Goal: Communication & Community: Answer question/provide support

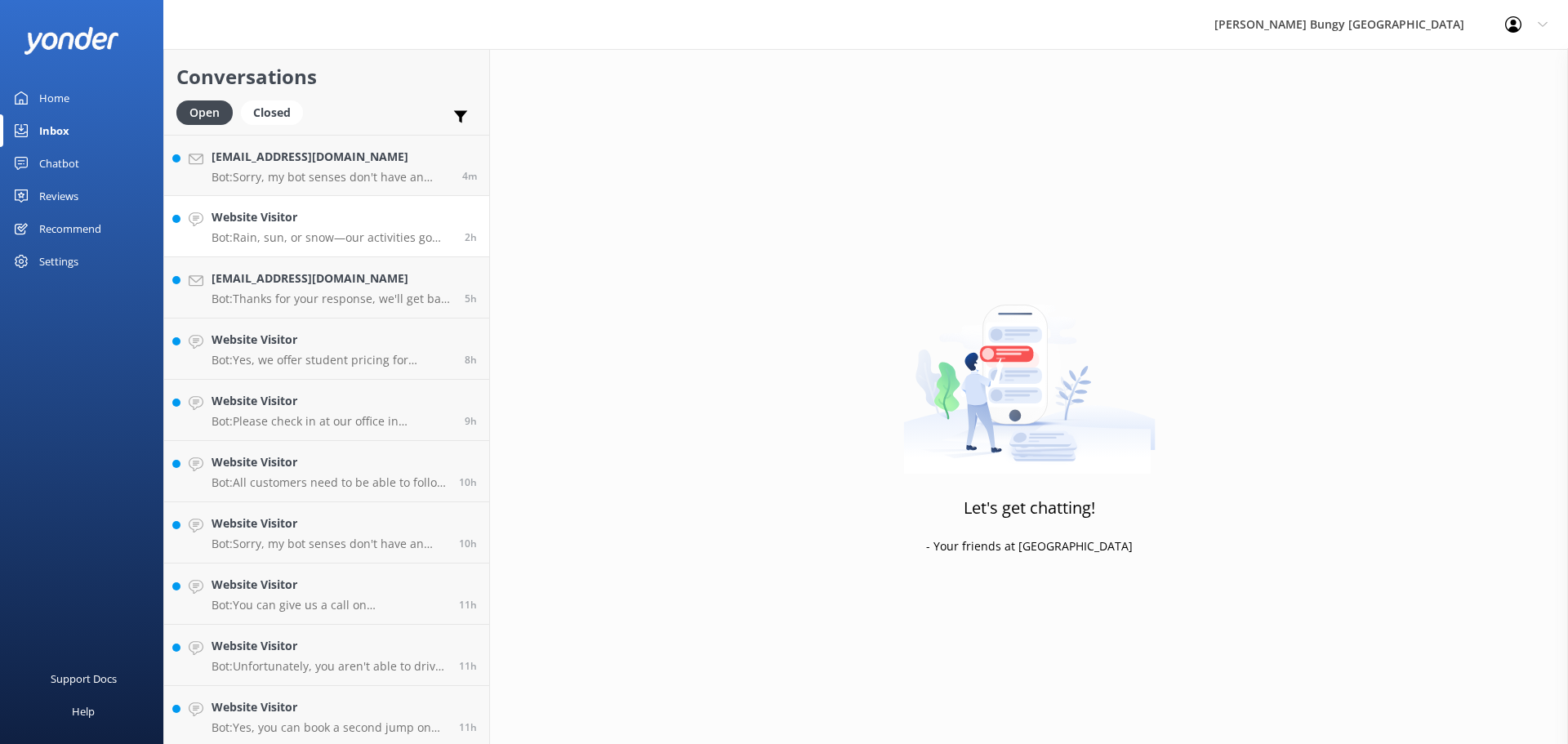
click at [238, 218] on h4 "Website Visitor" at bounding box center [332, 217] width 241 height 18
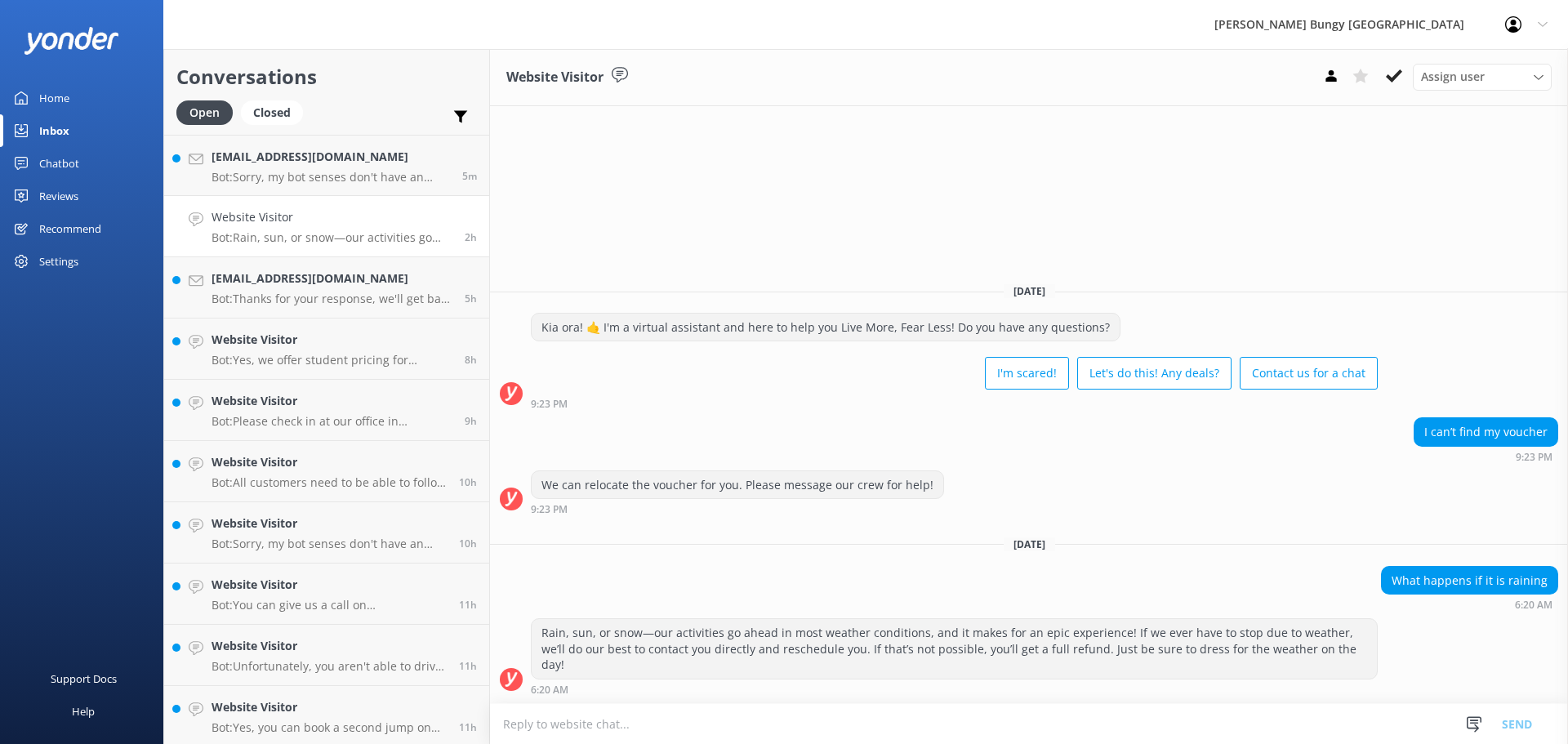
click at [688, 681] on div "Rain, sun, or snow—our activities go ahead in most weather conditions, and it m…" at bounding box center [954, 657] width 847 height 77
click at [360, 222] on h4 "Website Visitor" at bounding box center [332, 217] width 241 height 18
click at [365, 187] on link "[EMAIL_ADDRESS][DOMAIN_NAME] Bot: Sorry, my bot senses don't have an answer for…" at bounding box center [327, 165] width 325 height 61
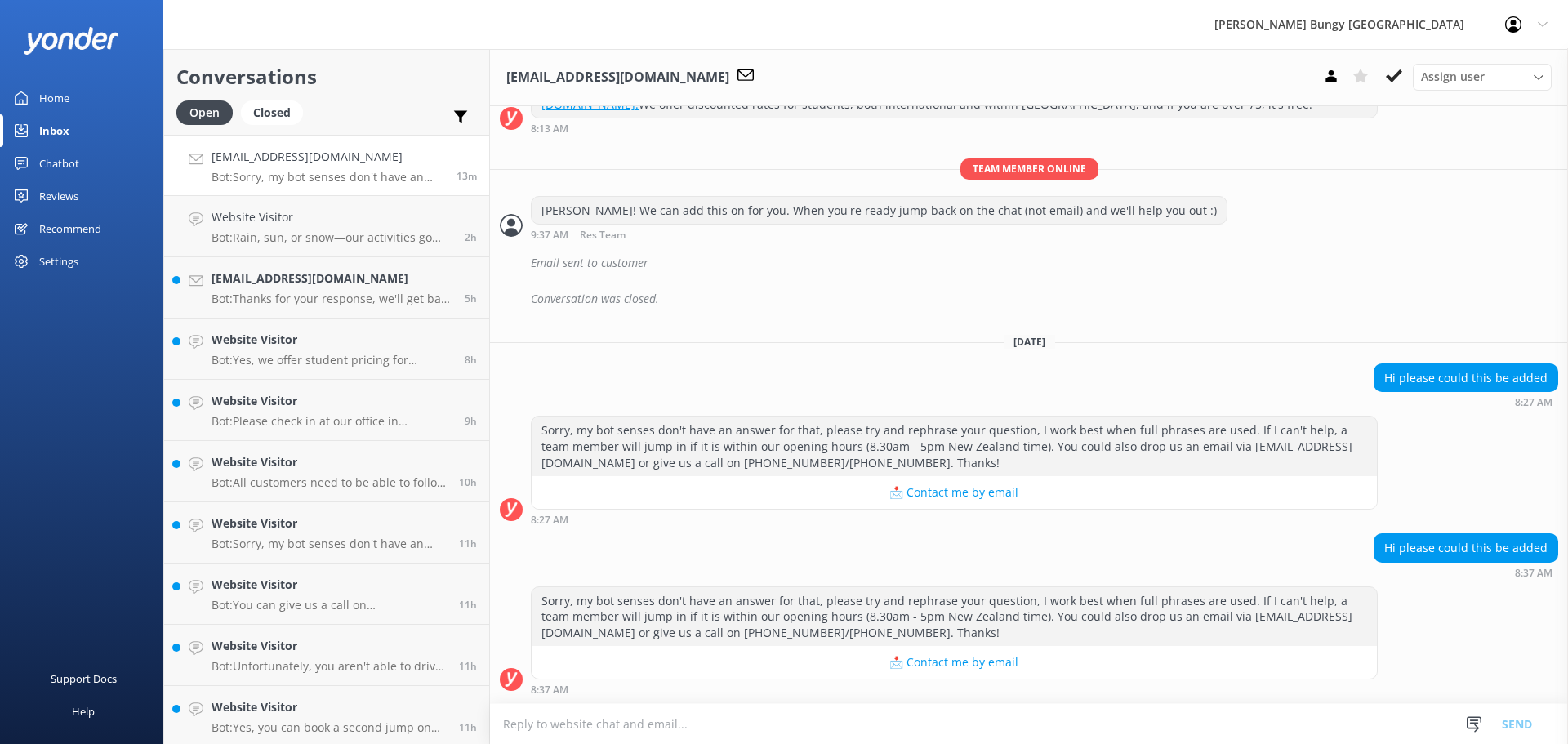
scroll to position [715, 0]
click at [1007, 709] on textarea at bounding box center [1028, 724] width 1078 height 40
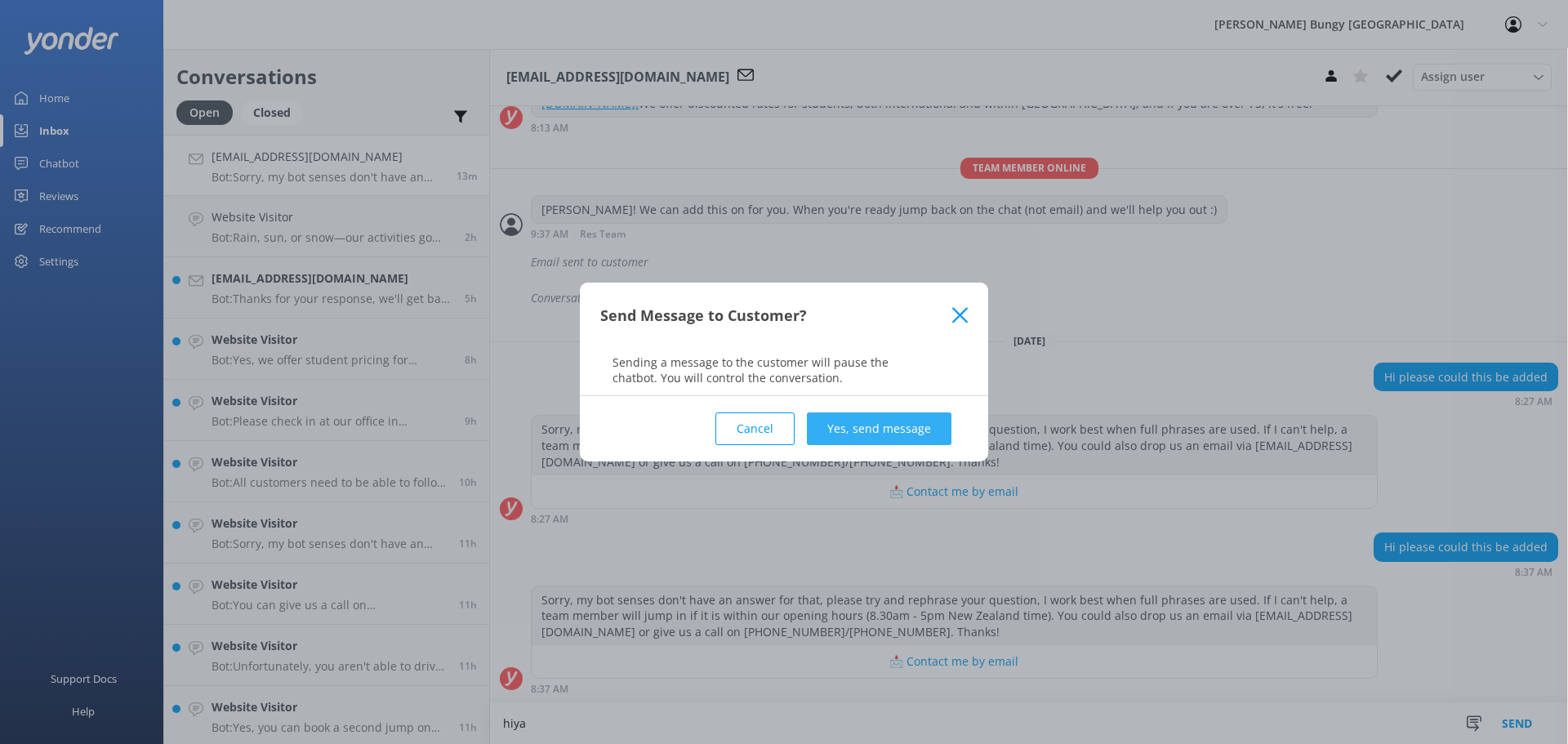
type textarea "hiya"
click at [930, 443] on button "Yes, send message" at bounding box center [879, 428] width 144 height 33
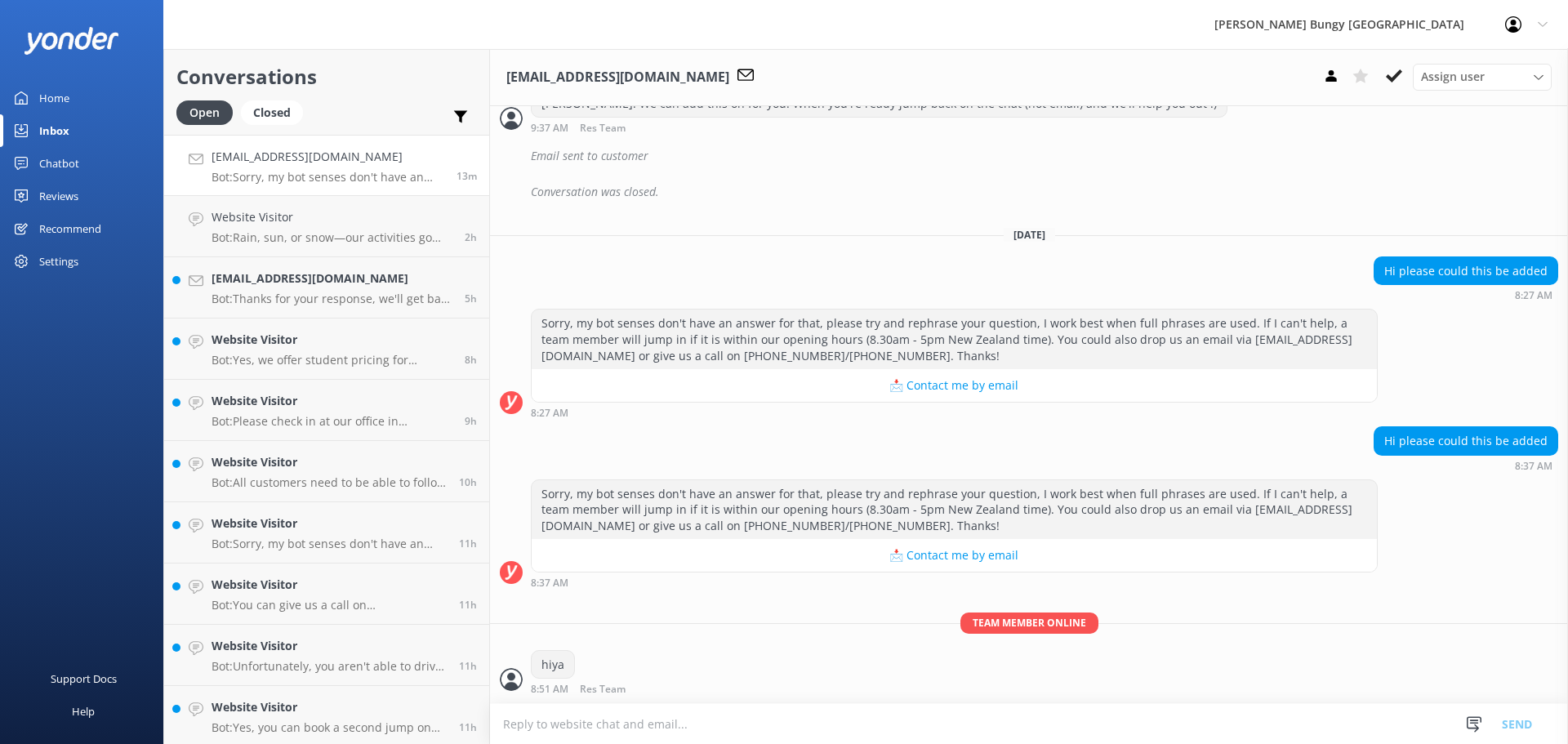
scroll to position [821, 0]
click at [986, 697] on div "Team member online hiya 8:51 AM Res Team Read" at bounding box center [1028, 658] width 1078 height 91
click at [987, 715] on textarea at bounding box center [1028, 724] width 1078 height 40
drag, startPoint x: 1122, startPoint y: 497, endPoint x: 770, endPoint y: 738, distance: 426.6
click at [770, 738] on textarea at bounding box center [1028, 724] width 1078 height 40
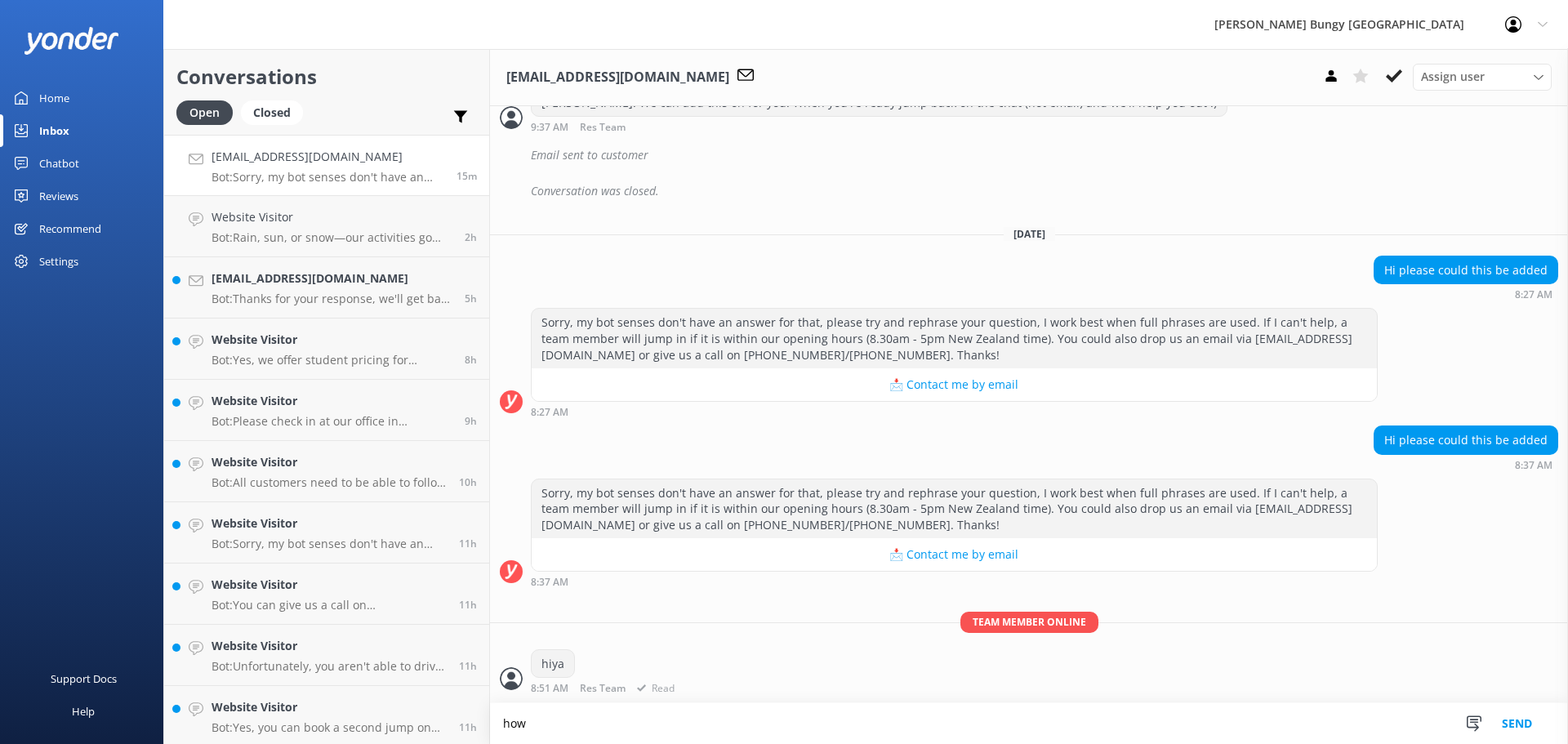
scroll to position [822, 0]
type textarea "how can we help?"
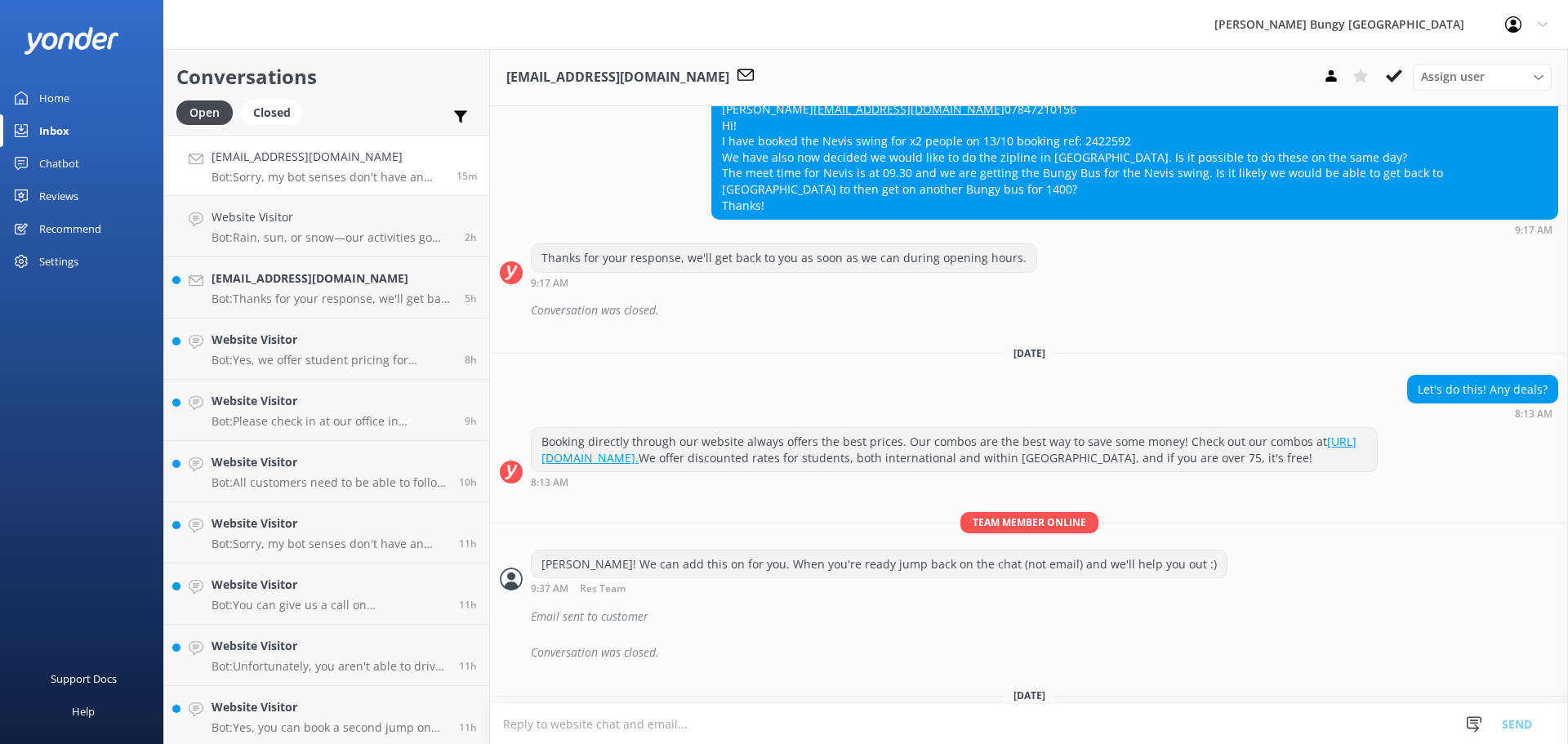
scroll to position [0, 0]
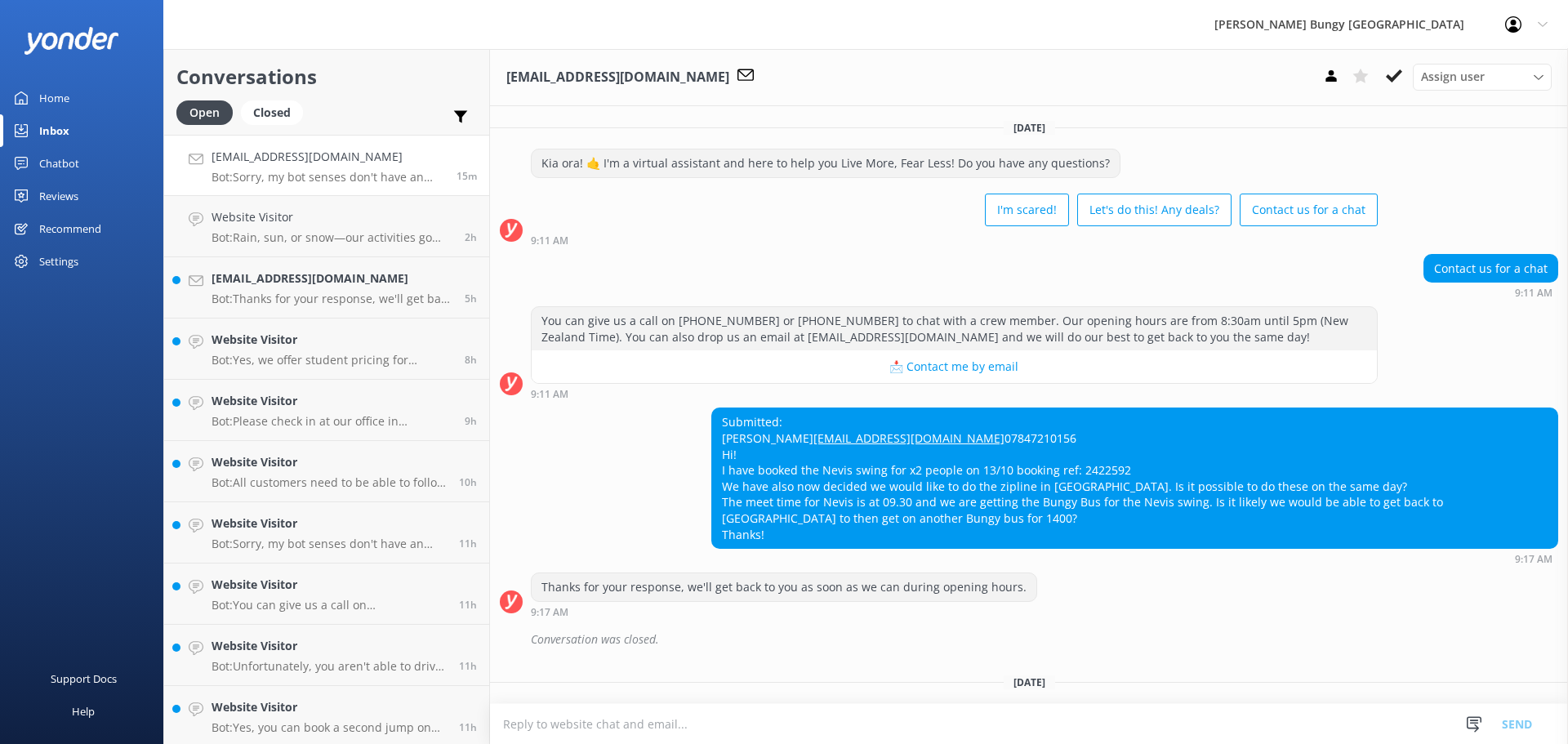
click at [1088, 496] on div "Submitted: Shannon Smith shannonjesmith@gmail.com 07847210156 Hi! I have booked…" at bounding box center [1135, 478] width 845 height 140
drag, startPoint x: 1054, startPoint y: 487, endPoint x: 1173, endPoint y: 504, distance: 120.2
click at [1173, 504] on div "Submitted: Shannon Smith shannonjesmith@gmail.com 07847210156 Hi! I have booked…" at bounding box center [1135, 478] width 845 height 140
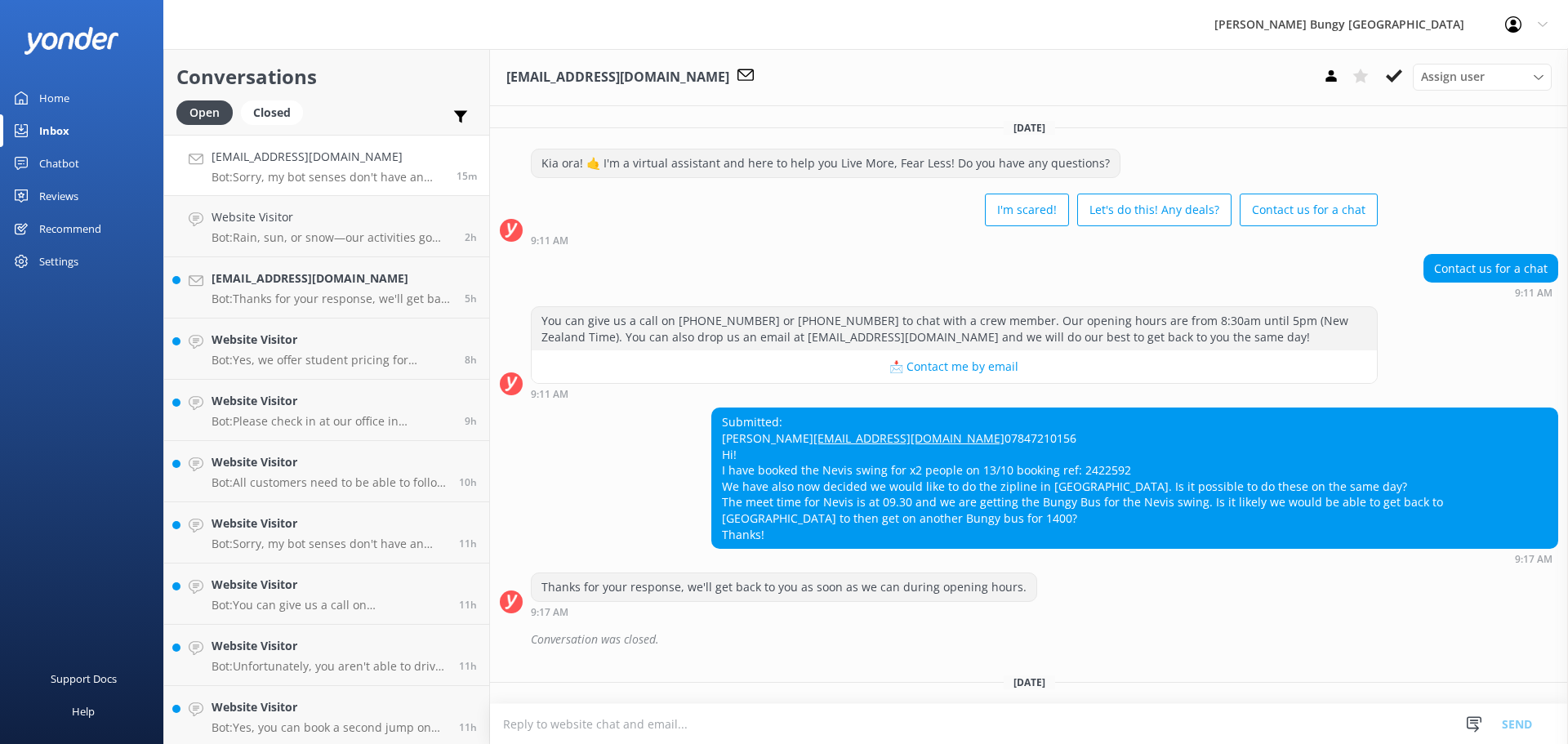
click at [1095, 495] on div "Submitted: Shannon Smith shannonjesmith@gmail.com 07847210156 Hi! I have booked…" at bounding box center [1135, 478] width 845 height 140
copy div "2422592"
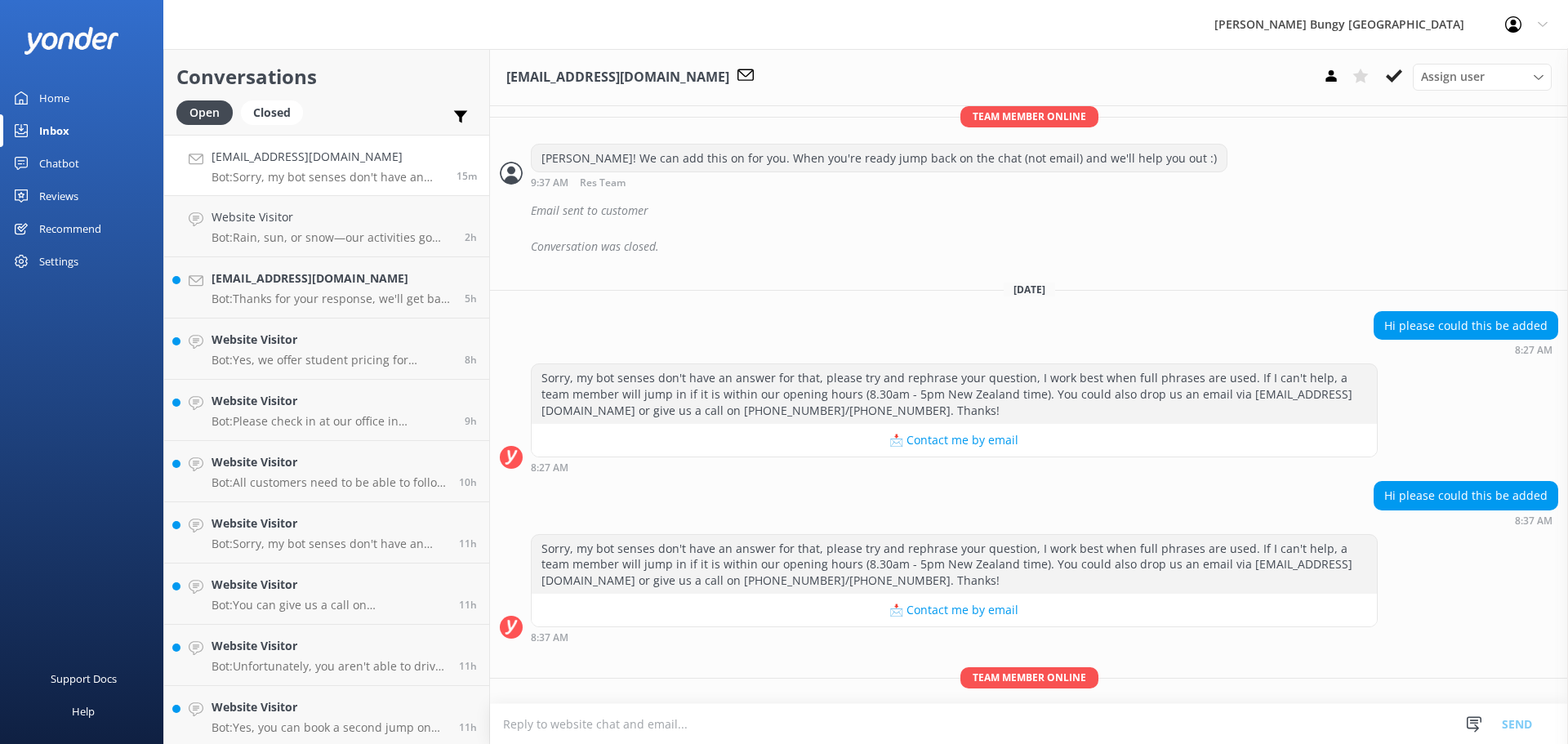
scroll to position [876, 0]
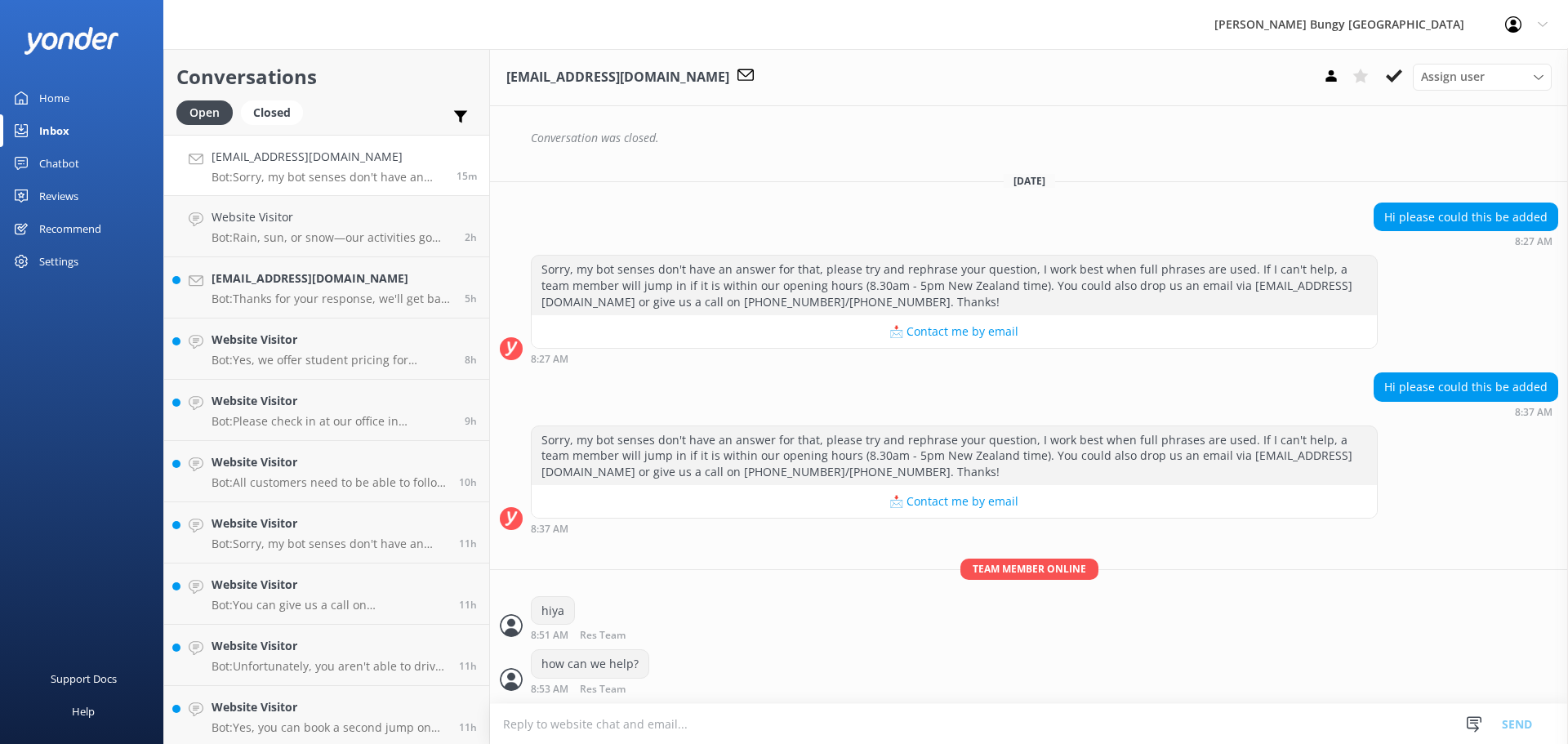
click at [854, 736] on textarea at bounding box center [1028, 724] width 1078 height 40
type textarea "you were wanting to add the zipride to your nevis booking?"
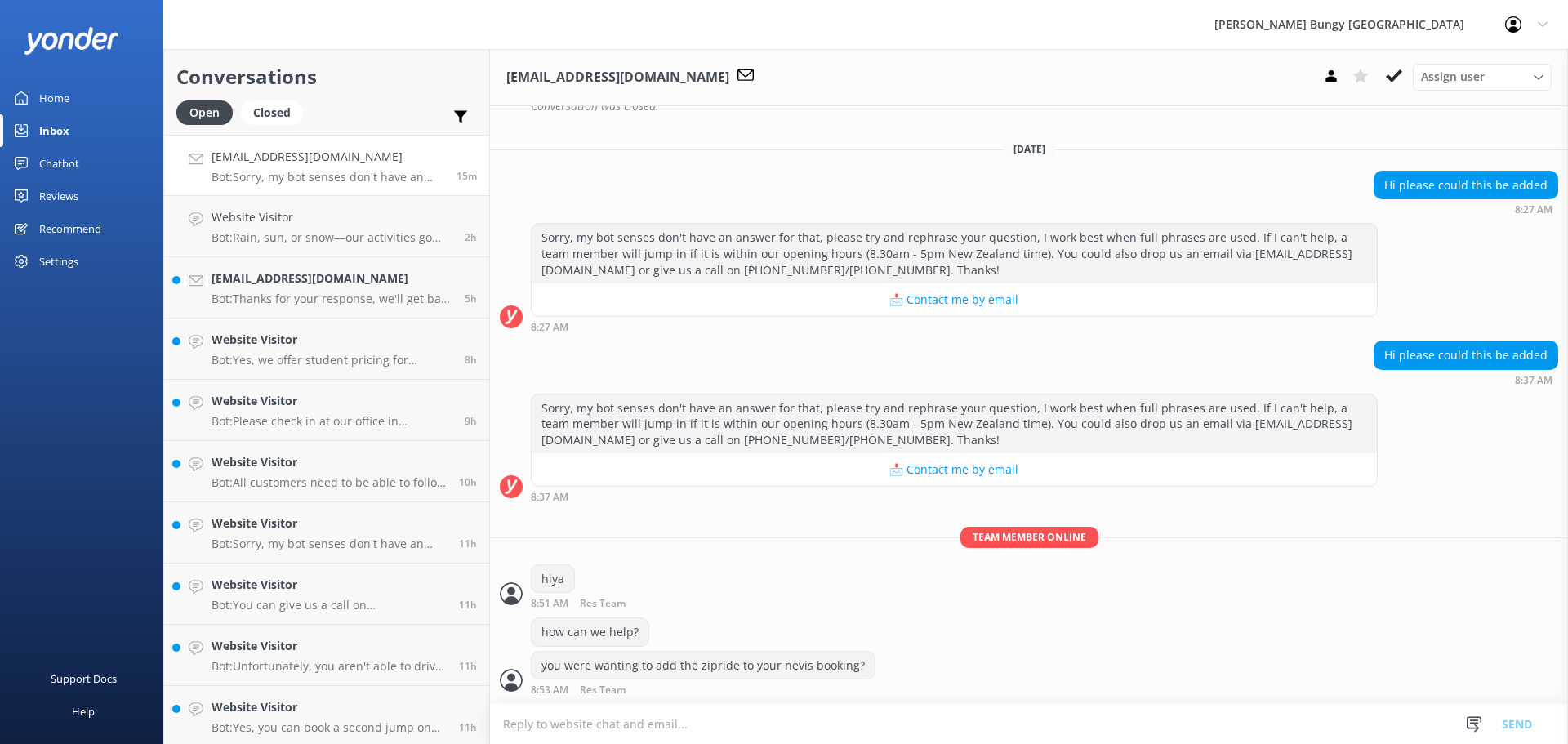
scroll to position [908, 0]
click at [250, 277] on h4 "[EMAIL_ADDRESS][DOMAIN_NAME]" at bounding box center [332, 278] width 241 height 18
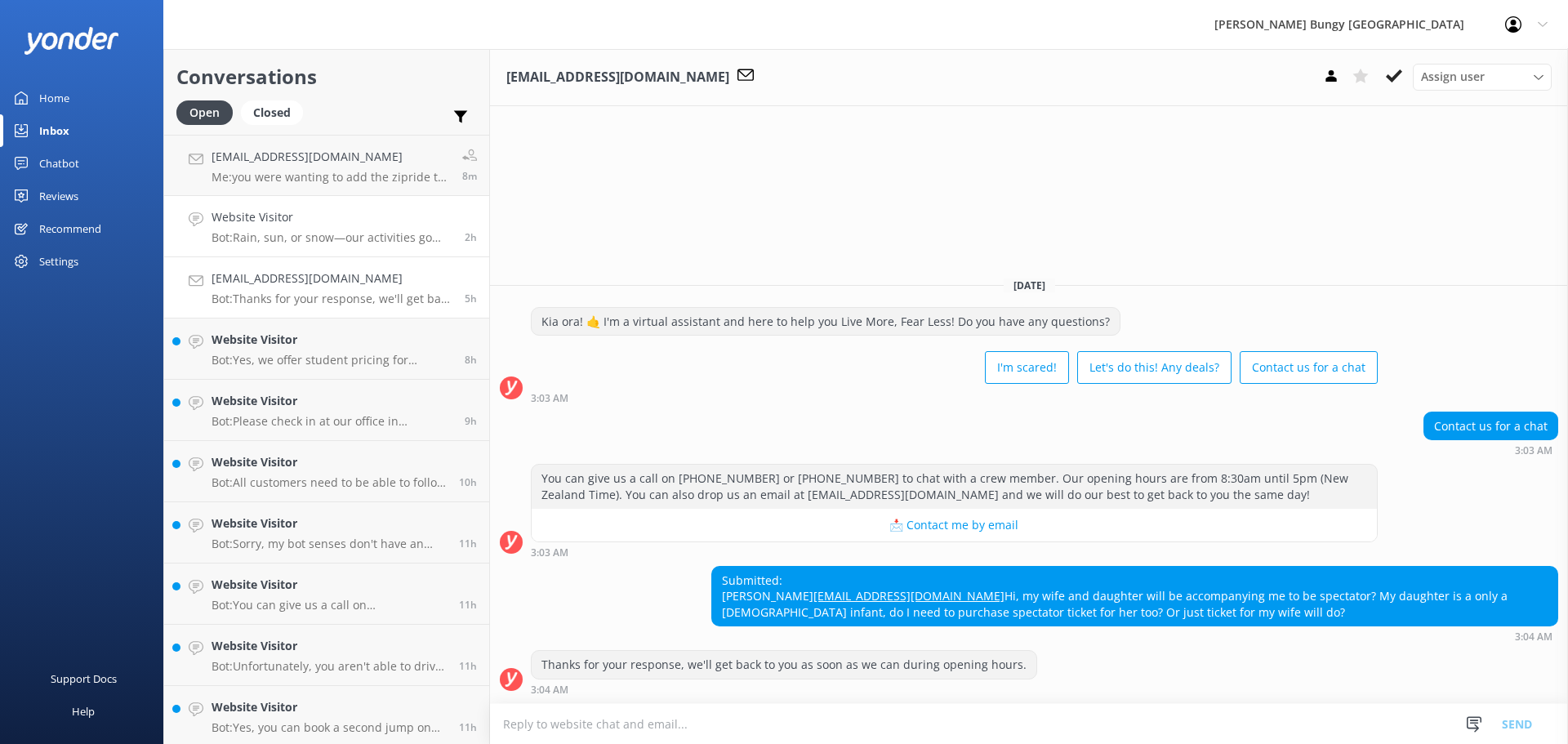
click at [303, 230] on p "Bot: Rain, sun, or snow—our activities go ahead in most weather conditions, and…" at bounding box center [332, 237] width 241 height 14
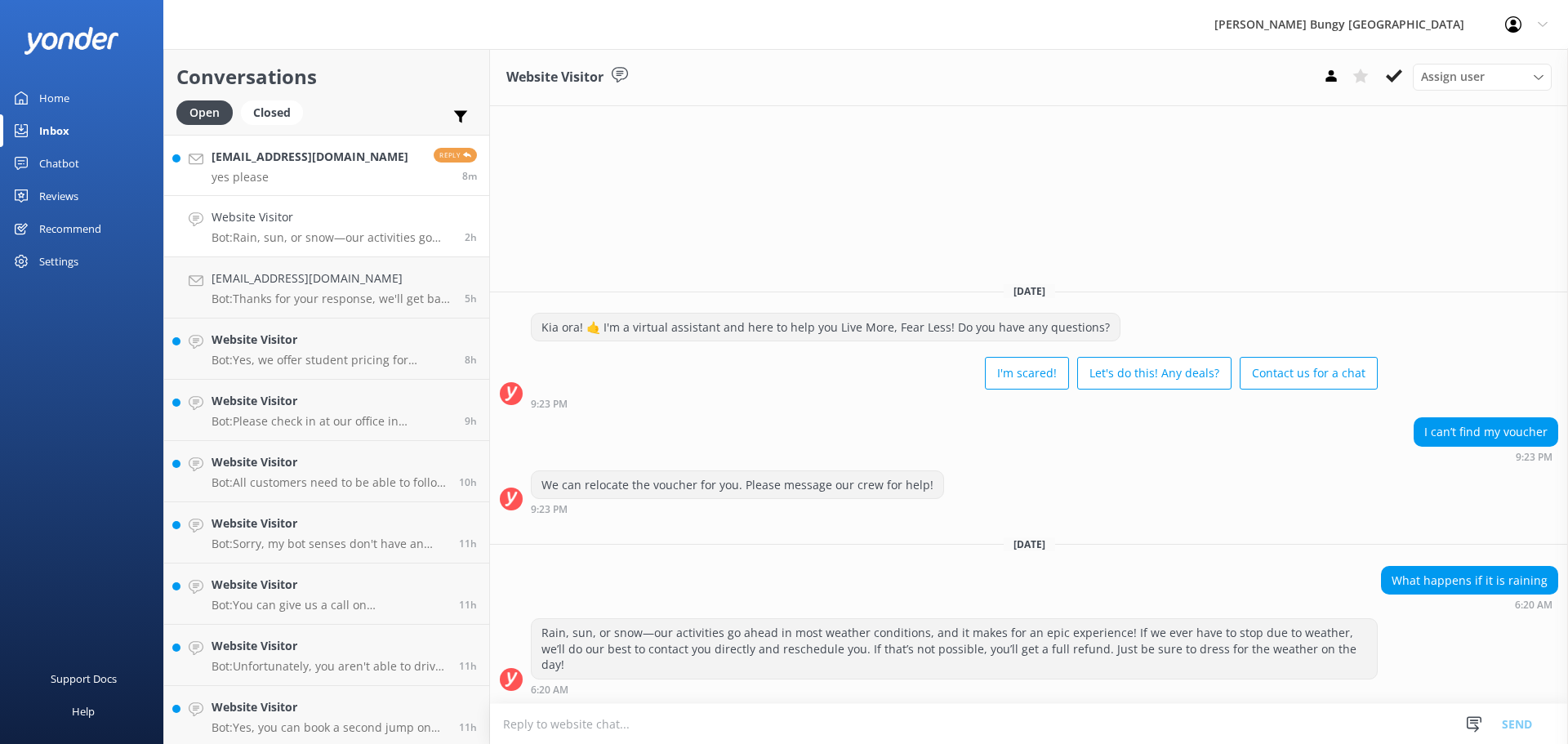
click at [287, 185] on link "shannonjesmith@gmail.com yes please Reply 8m" at bounding box center [327, 165] width 325 height 61
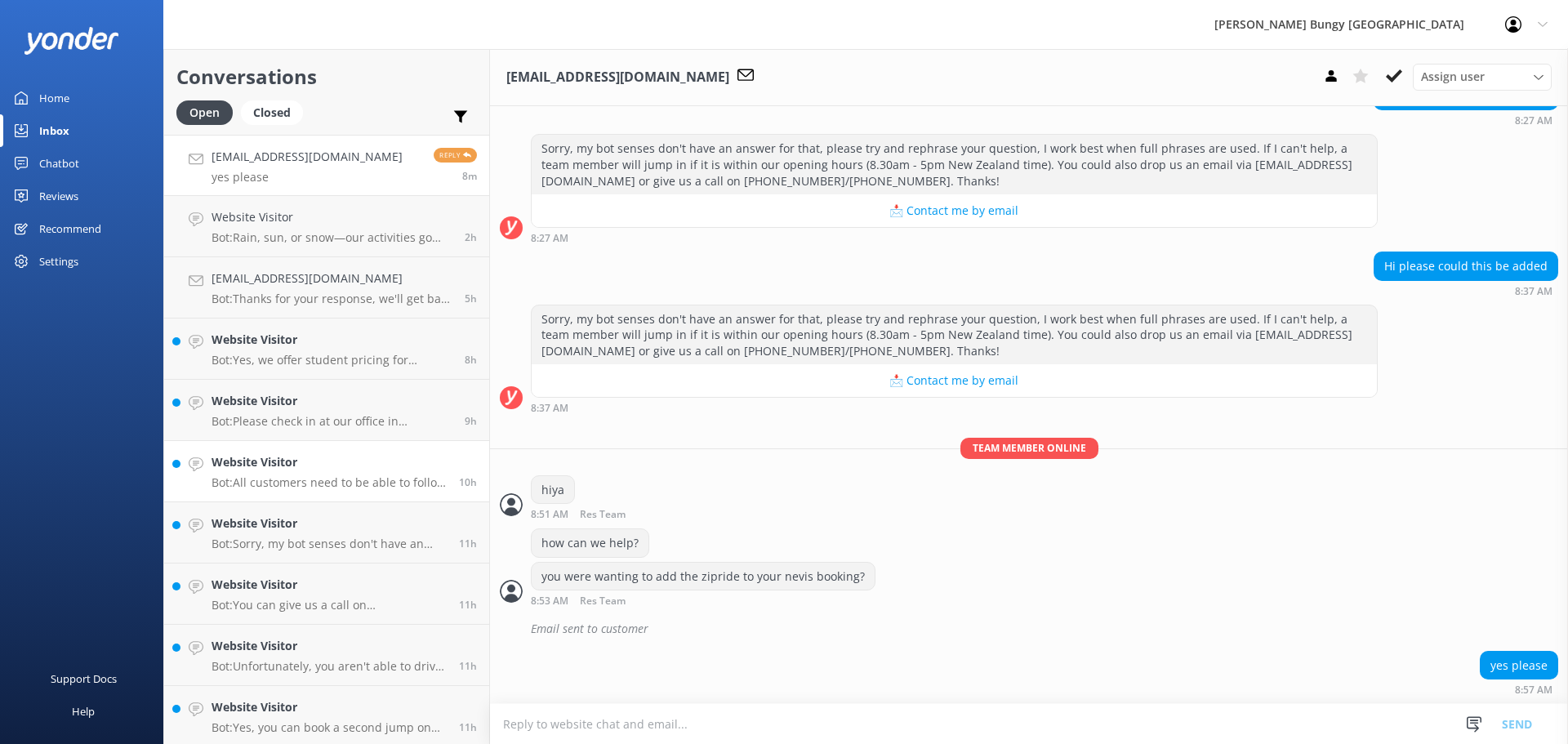
scroll to position [997, 0]
click at [1029, 711] on textarea at bounding box center [1028, 724] width 1078 height 40
type textarea "nice"
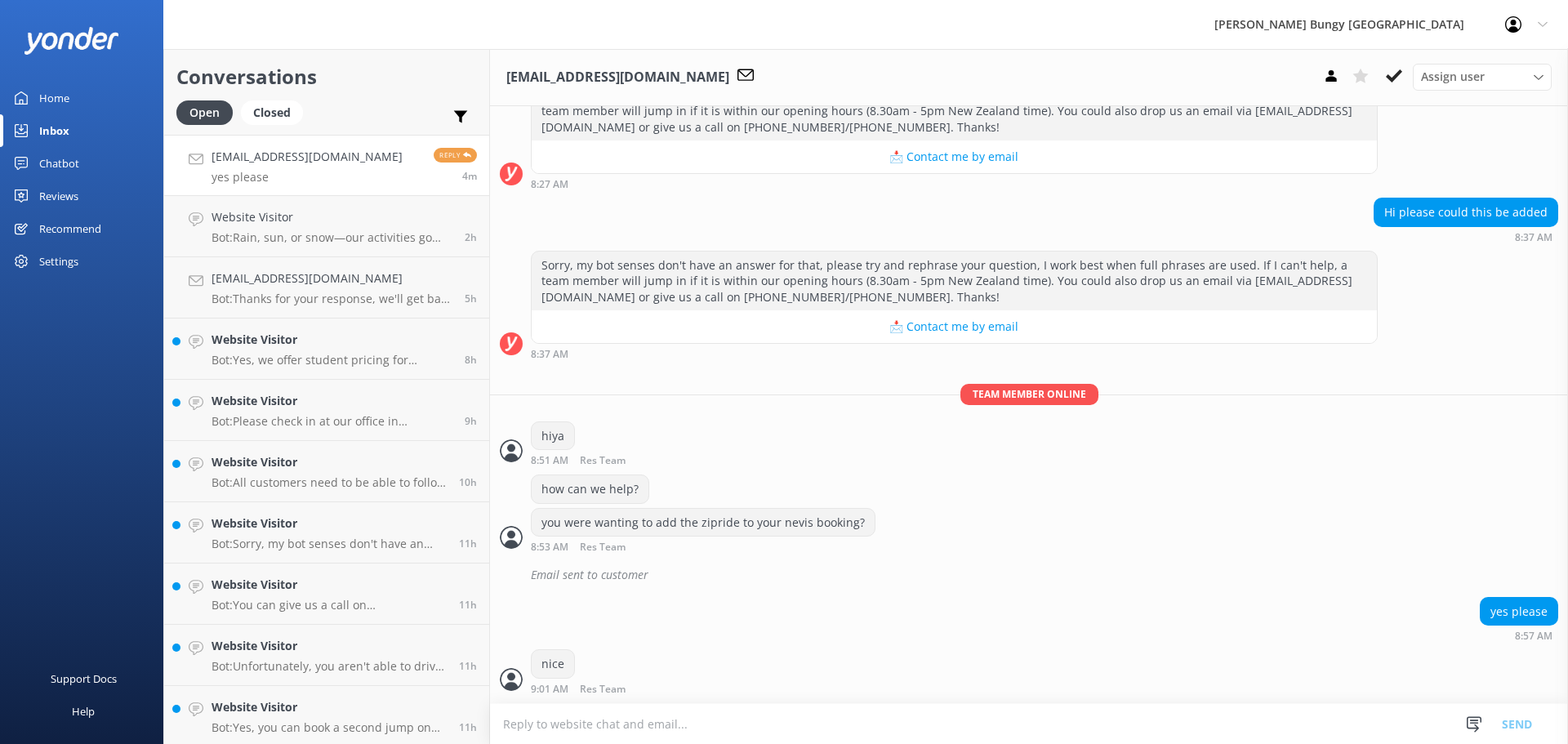
scroll to position [1050, 0]
click at [1029, 711] on textarea at bounding box center [1028, 724] width 1078 height 40
type textarea "han here and i'll make this for you"
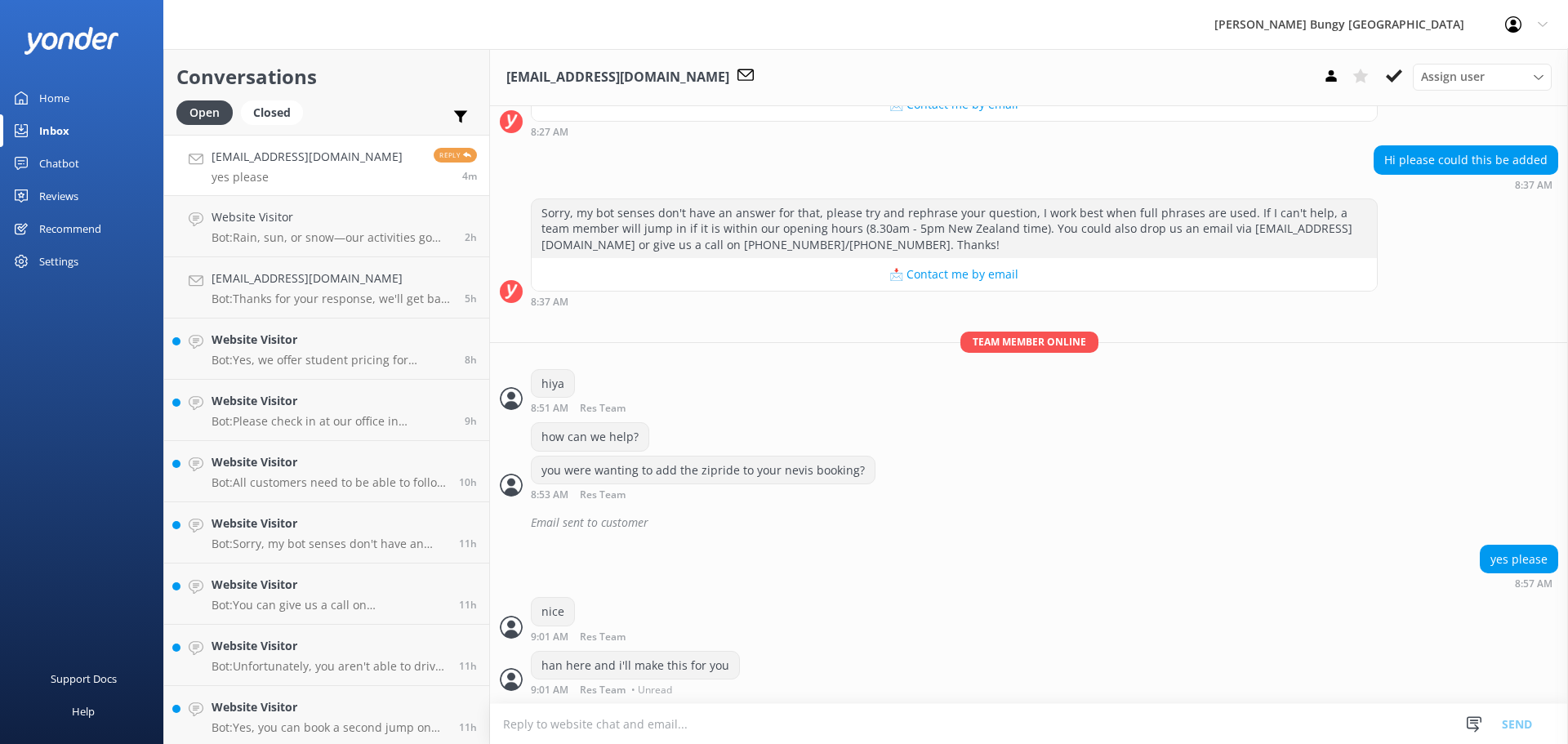
scroll to position [1083, 0]
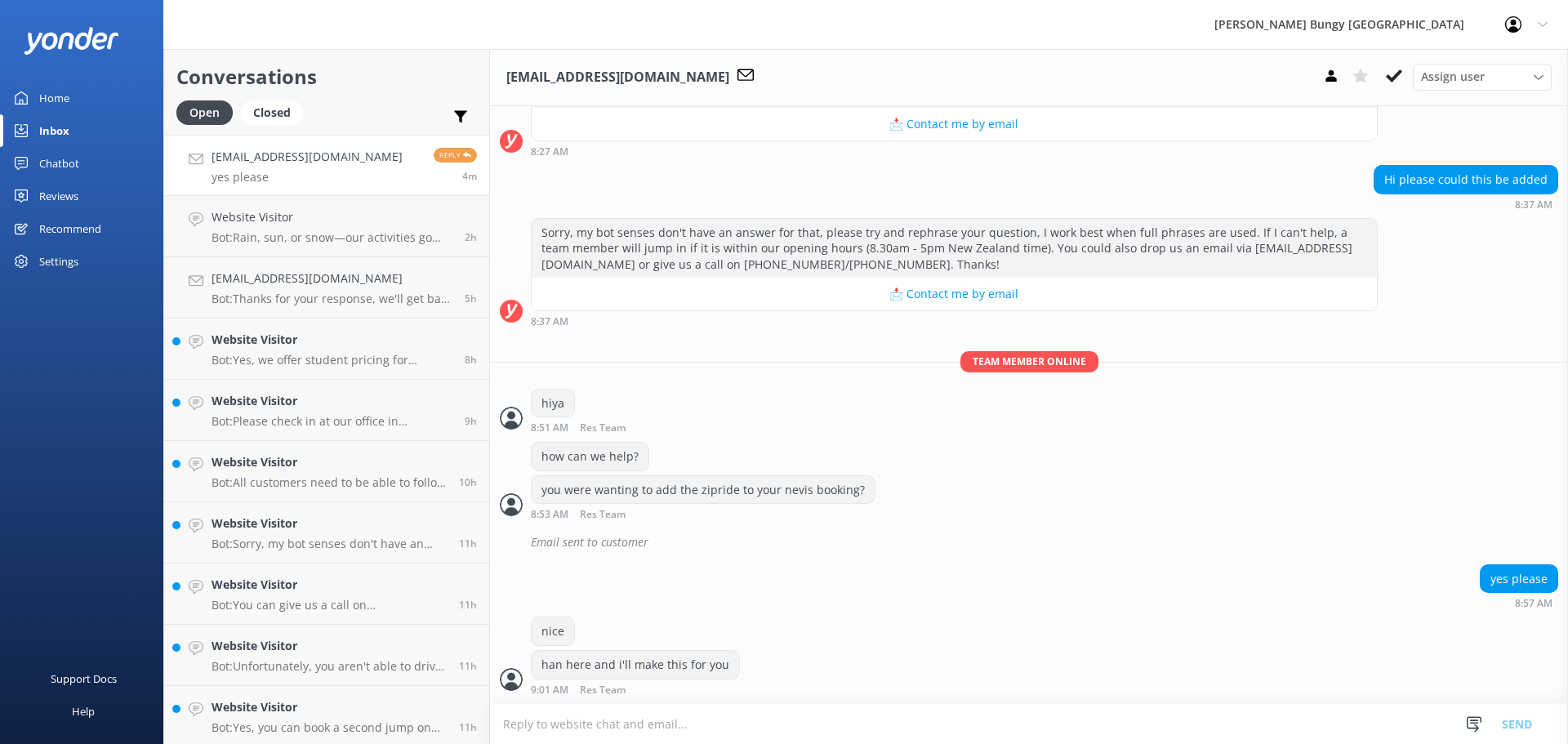
click at [641, 714] on textarea at bounding box center [1028, 724] width 1078 height 40
type textarea "hang*"
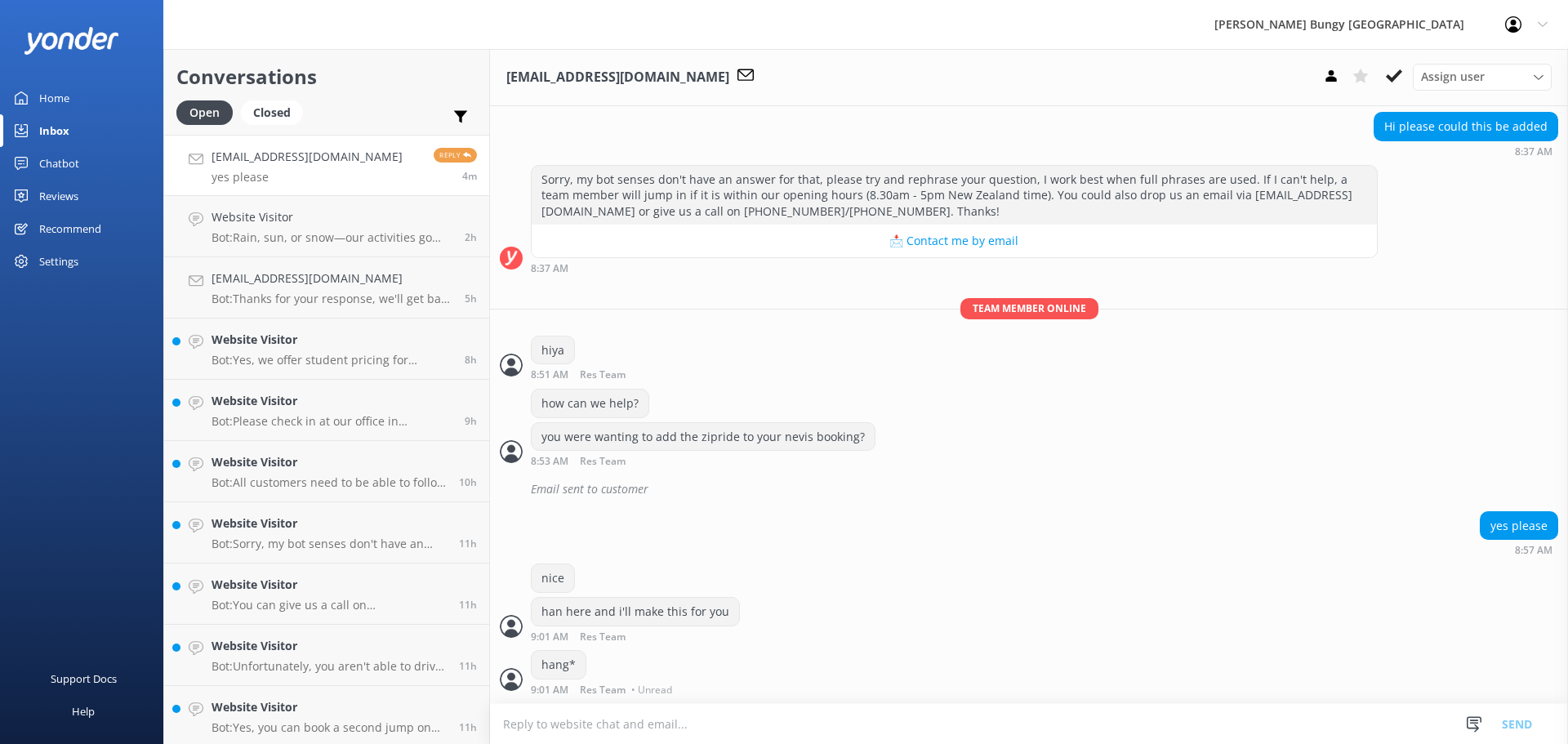
scroll to position [1117, 0]
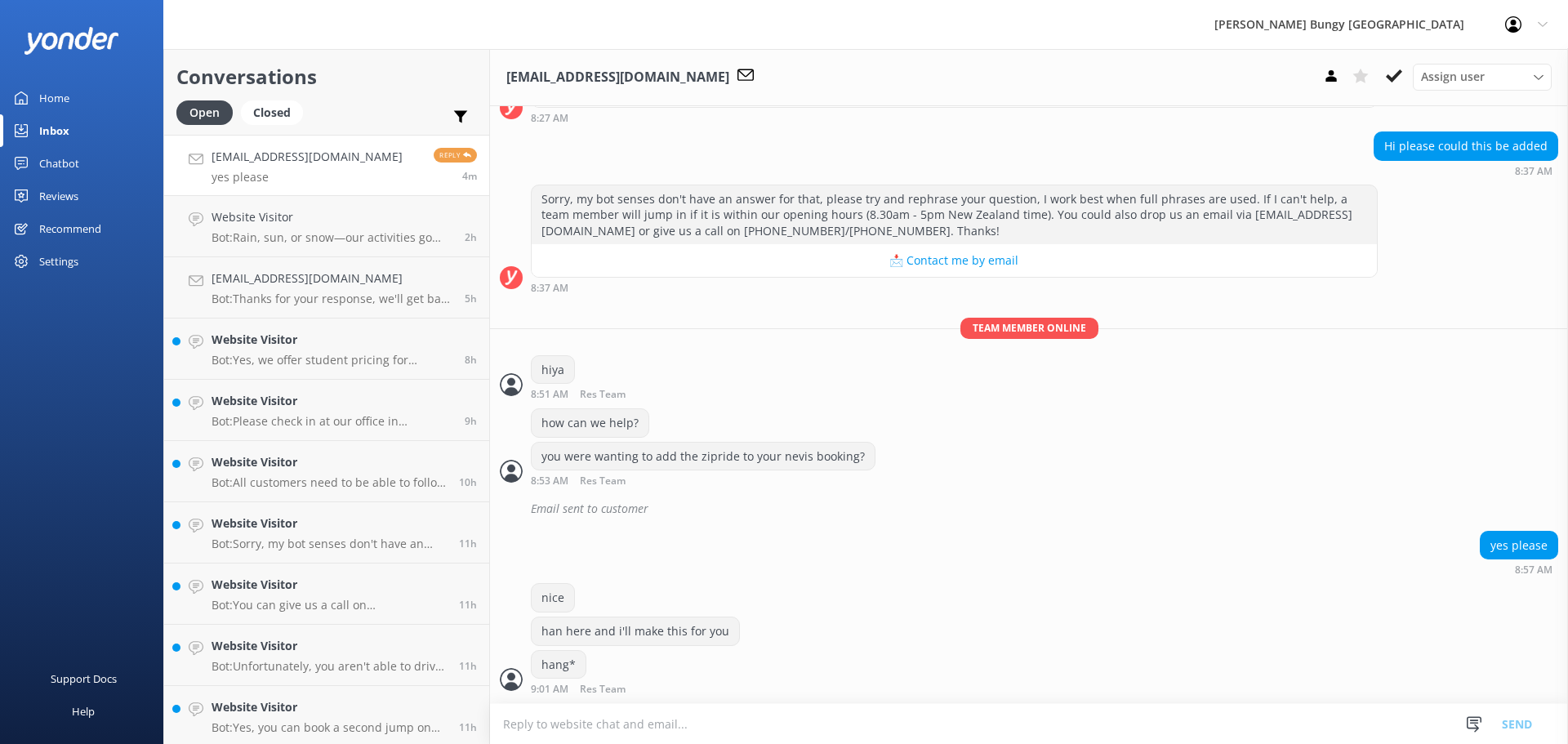
click at [733, 517] on div "Email sent to customer" at bounding box center [1044, 509] width 1027 height 28
drag, startPoint x: 615, startPoint y: 552, endPoint x: 678, endPoint y: 640, distance: 108.2
click at [672, 558] on div "yes please 8:57 AM" at bounding box center [1028, 553] width 1078 height 45
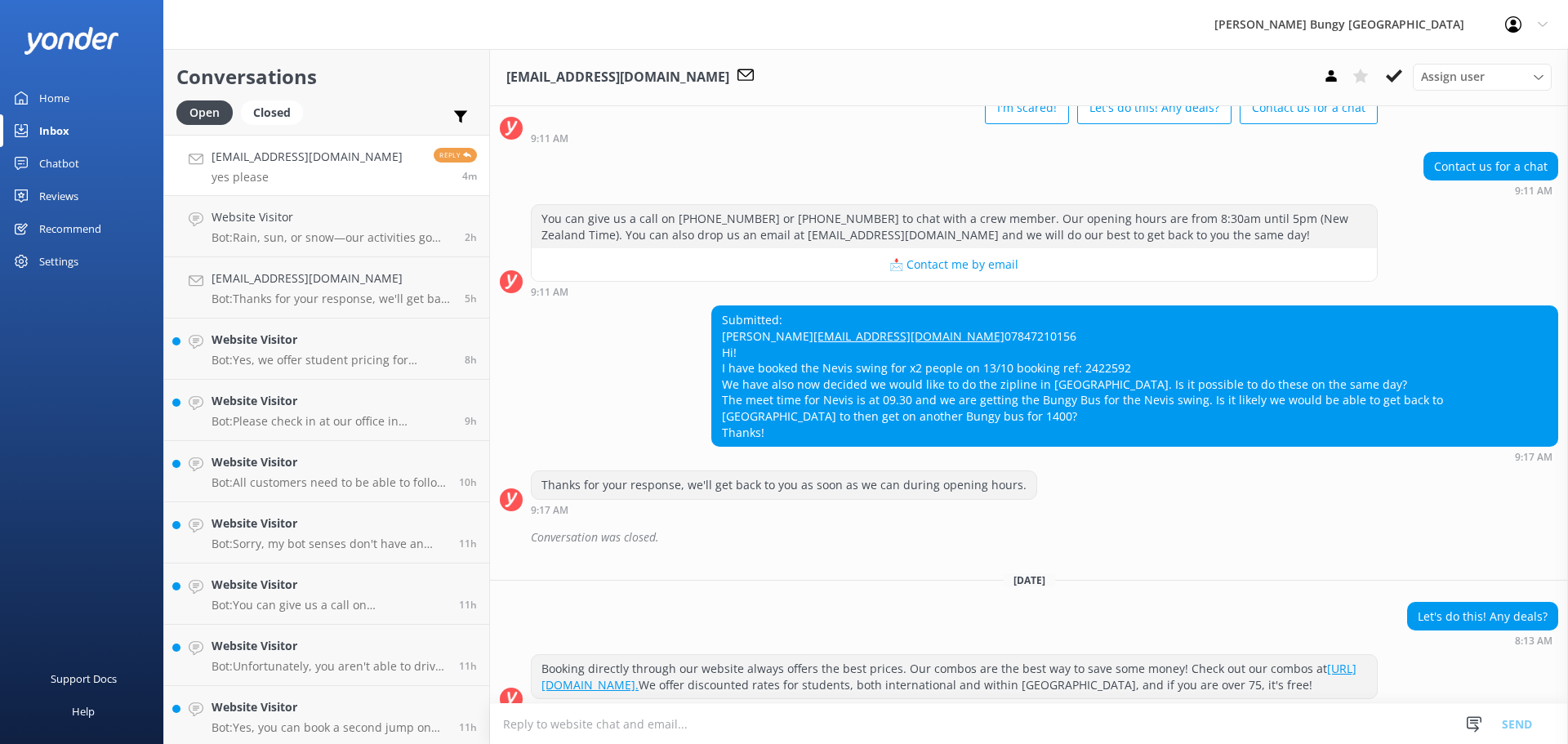
scroll to position [490, 0]
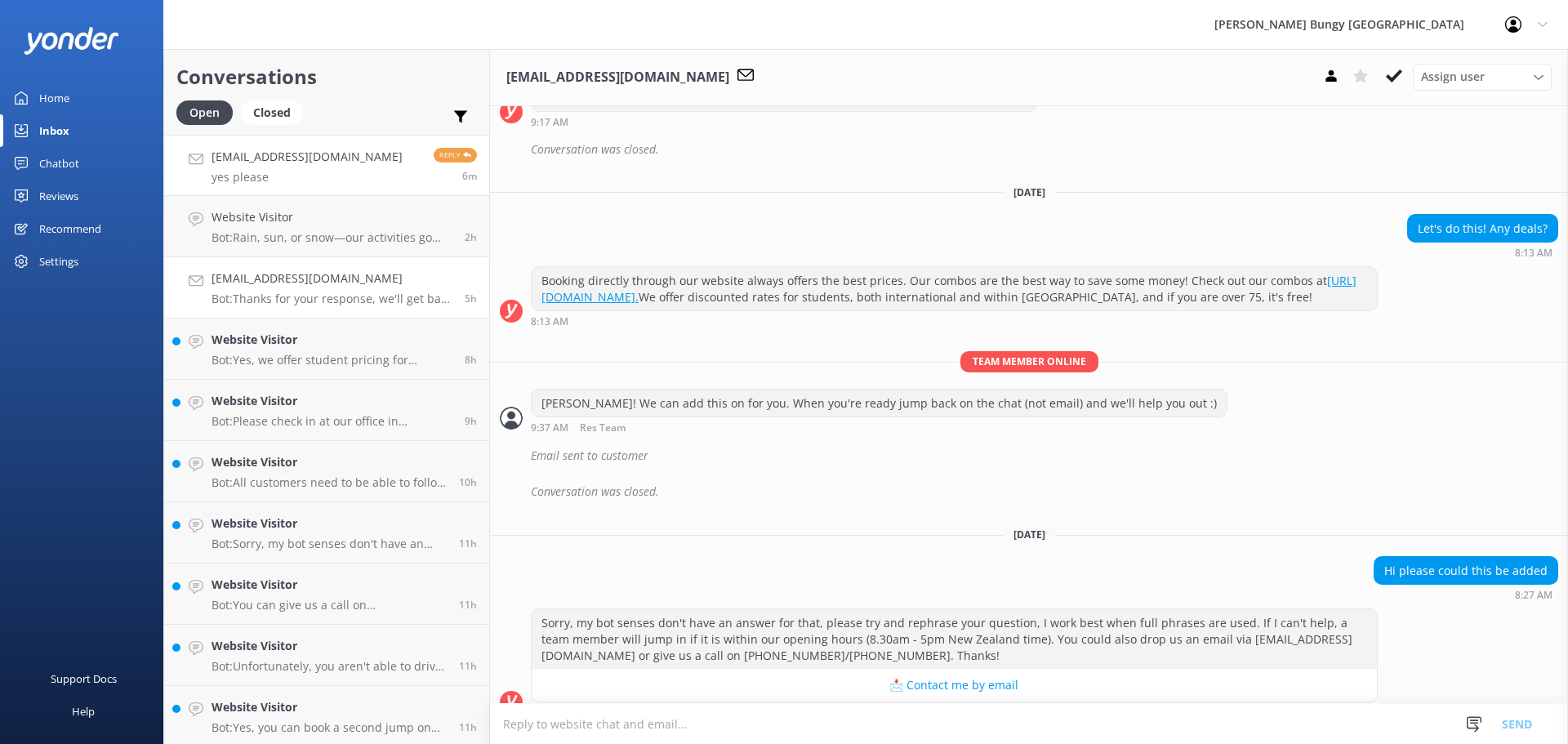
click at [398, 263] on link "benjaminlkw@gmail.com Bot: Thanks for your response, we'll get back to you as s…" at bounding box center [327, 288] width 325 height 61
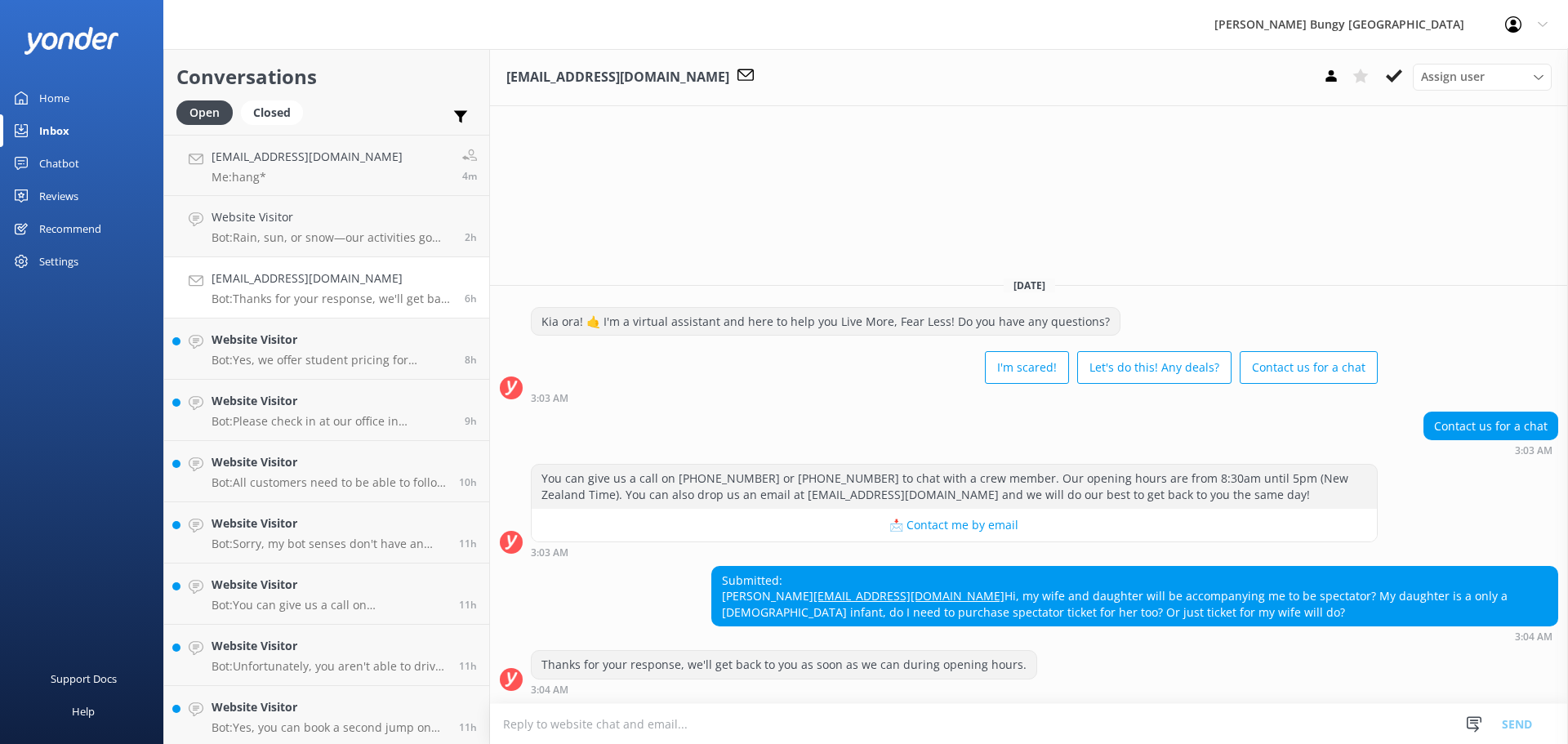
click at [120, 379] on div "Support Docs Help" at bounding box center [81, 558] width 163 height 372
click at [250, 126] on div "Open Closed" at bounding box center [243, 120] width 135 height 39
click at [260, 165] on h4 "[EMAIL_ADDRESS][DOMAIN_NAME]" at bounding box center [307, 157] width 191 height 18
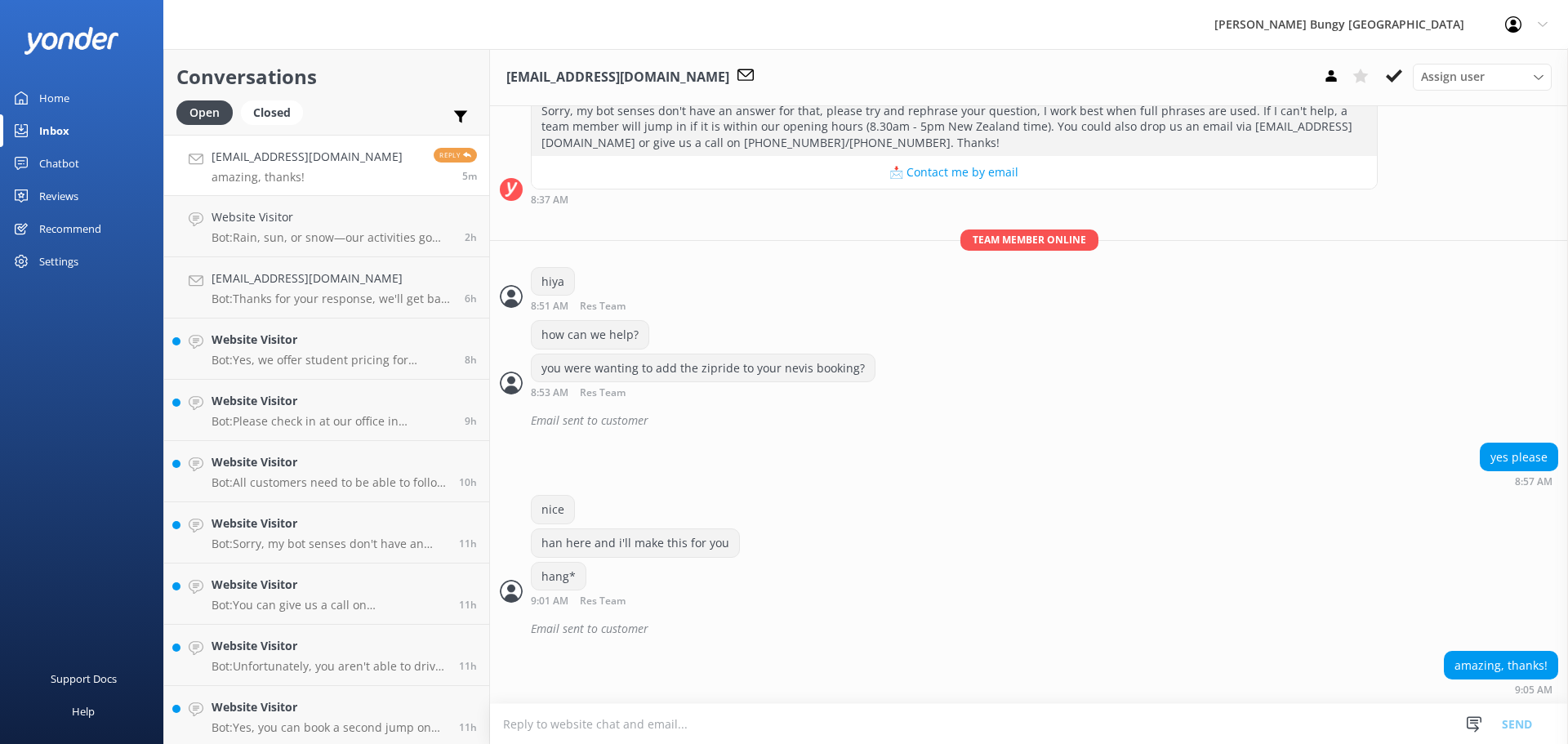
scroll to position [1205, 0]
click at [751, 725] on textarea at bounding box center [1028, 724] width 1078 height 40
click at [747, 715] on textarea at bounding box center [1028, 724] width 1078 height 40
click at [735, 720] on textarea at bounding box center [1028, 724] width 1078 height 40
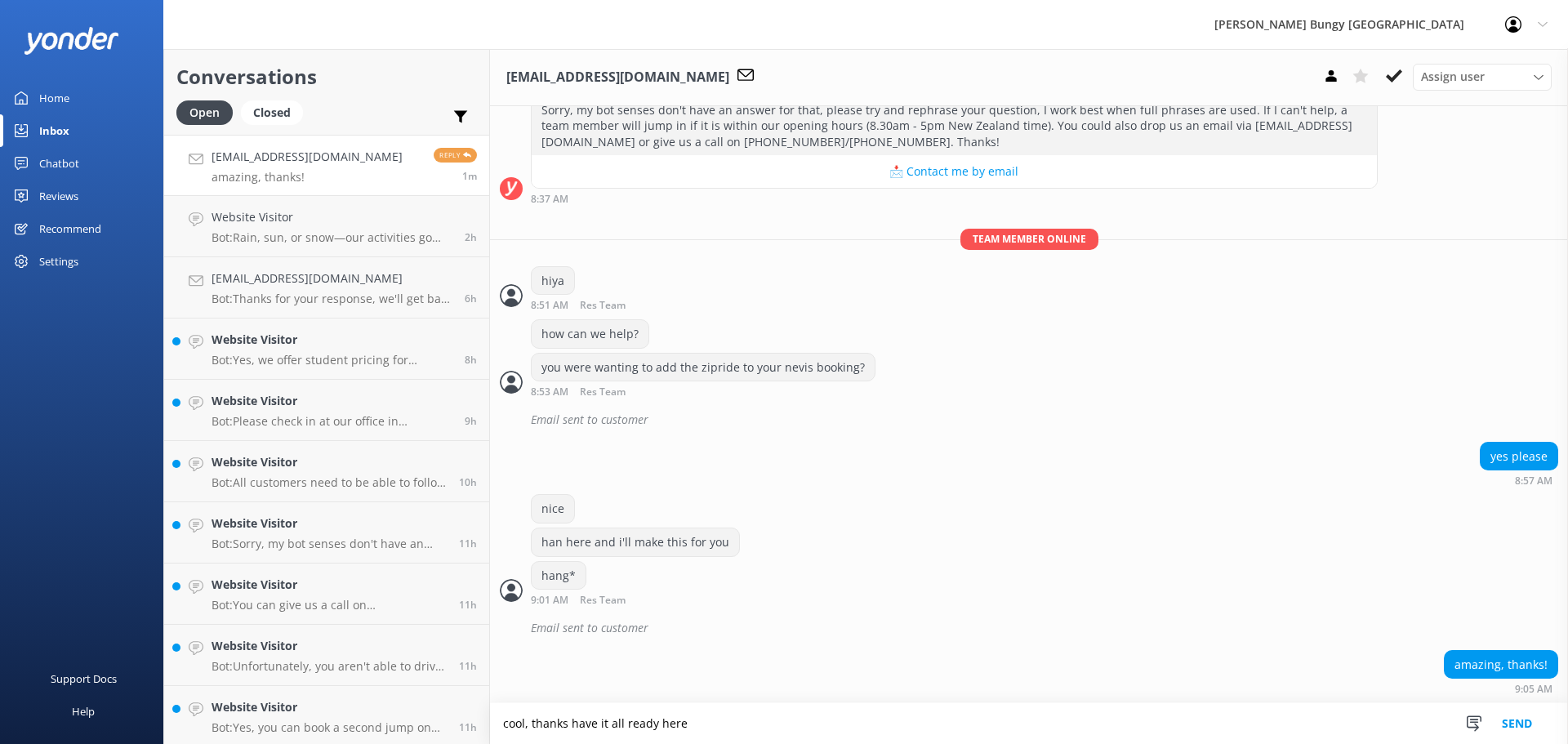
type textarea "cool, thanks have it all ready here"
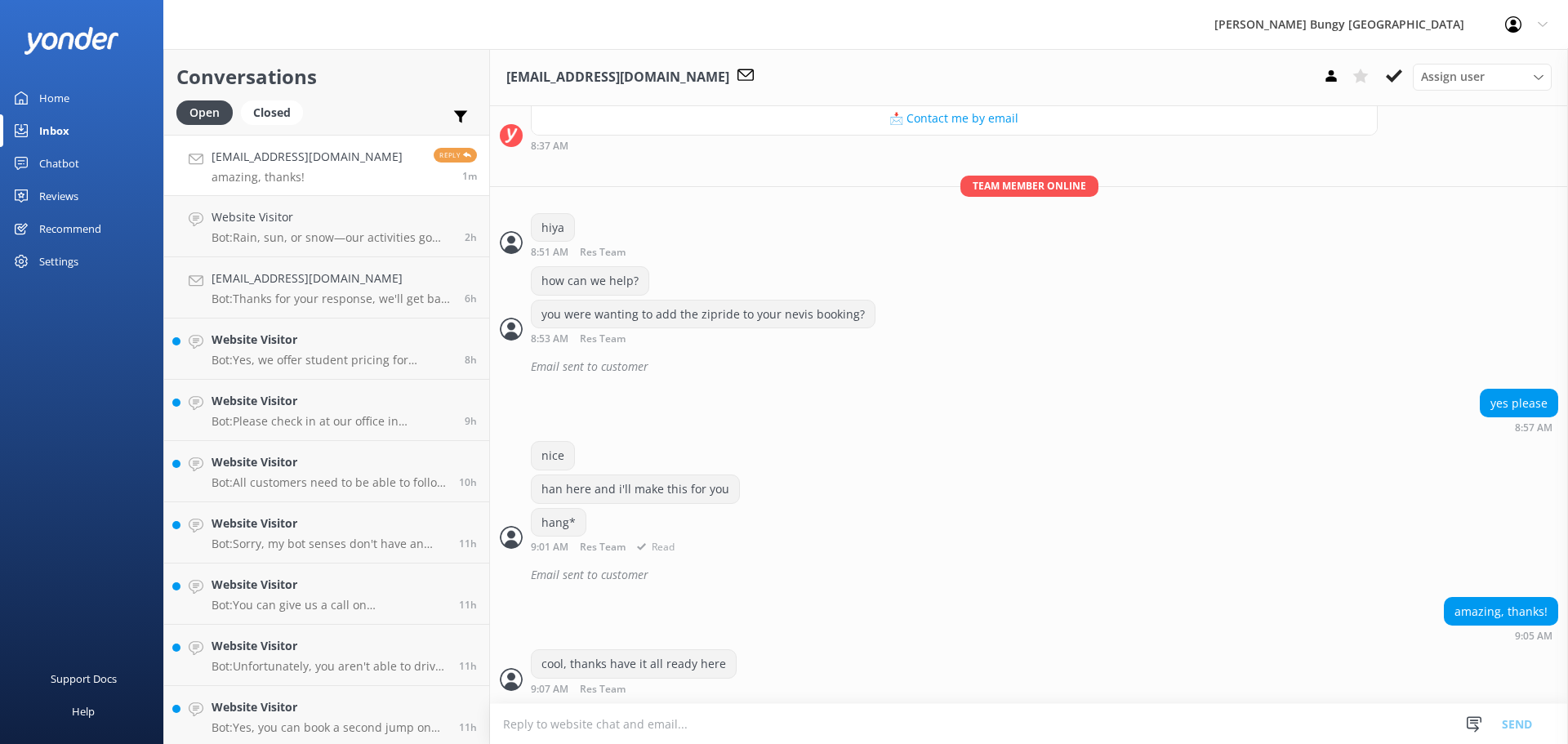
scroll to position [1258, 0]
click at [811, 714] on textarea at bounding box center [1028, 724] width 1078 height 40
type textarea "your remaining amount is $70"
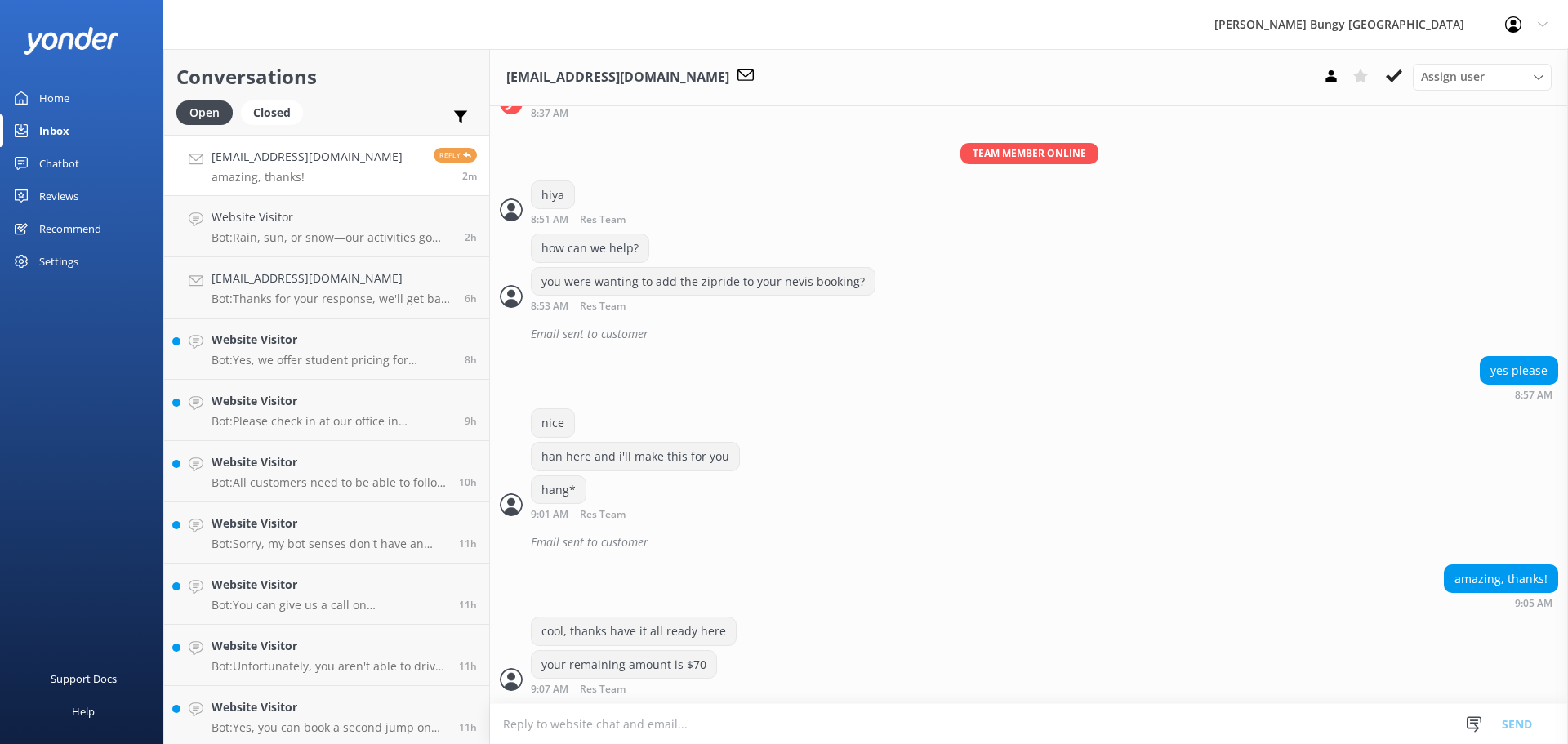
scroll to position [1292, 0]
click at [811, 714] on textarea at bounding box center [1028, 724] width 1078 height 40
type textarea "i'll send a payment link over the chat and then new confirmations once completed"
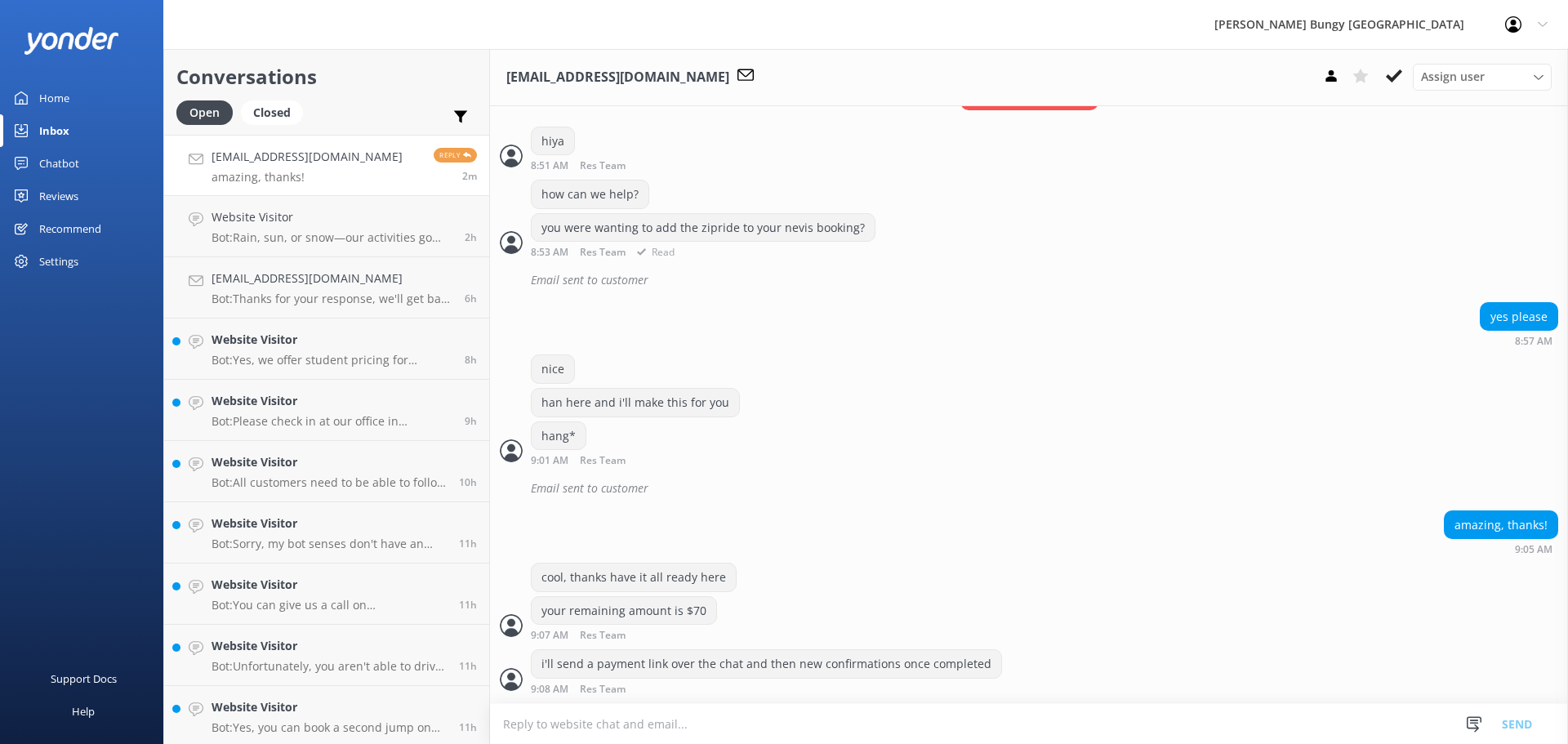
scroll to position [1346, 0]
click at [1341, 77] on button at bounding box center [1331, 77] width 30 height 25
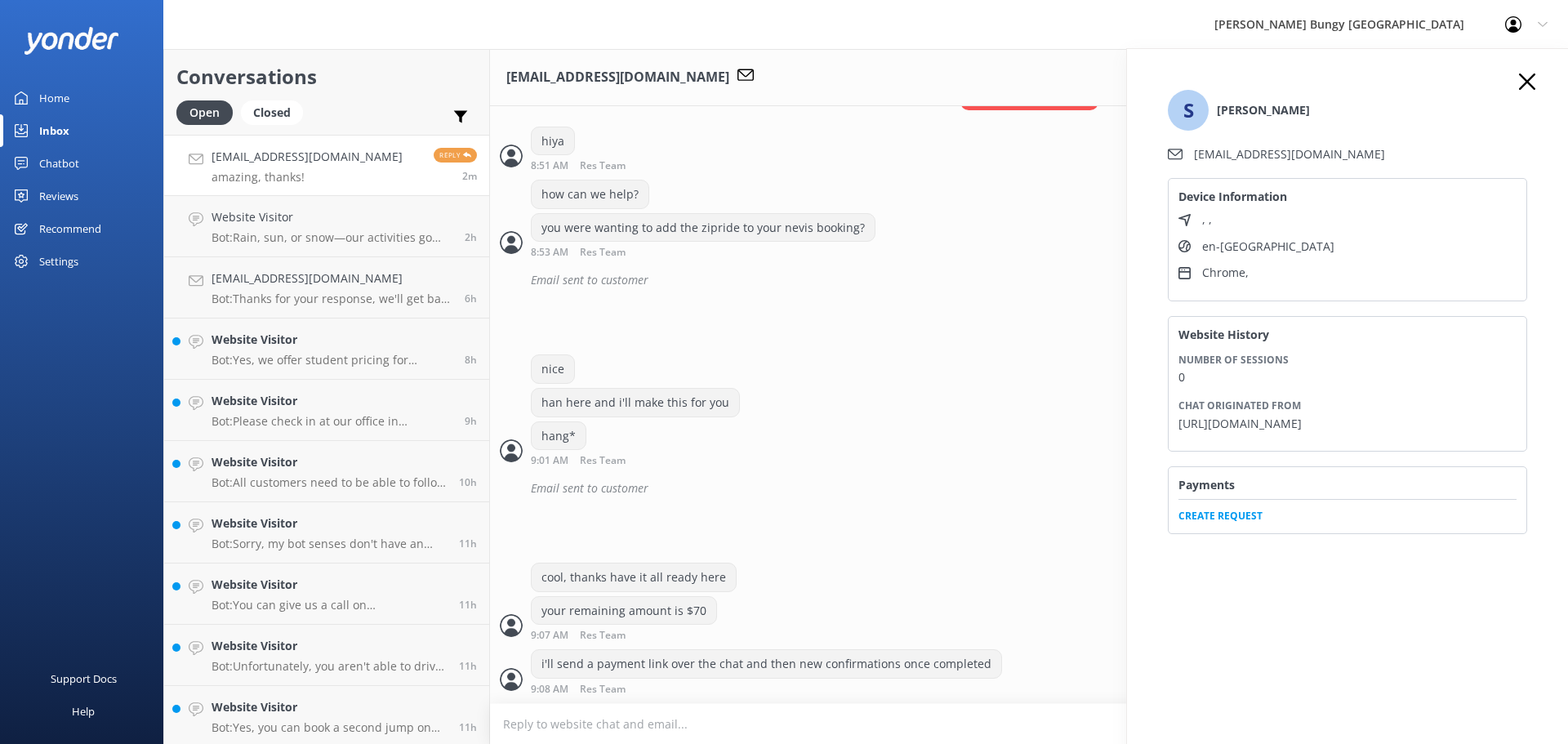
click at [1230, 518] on span "Create Request" at bounding box center [1348, 512] width 338 height 25
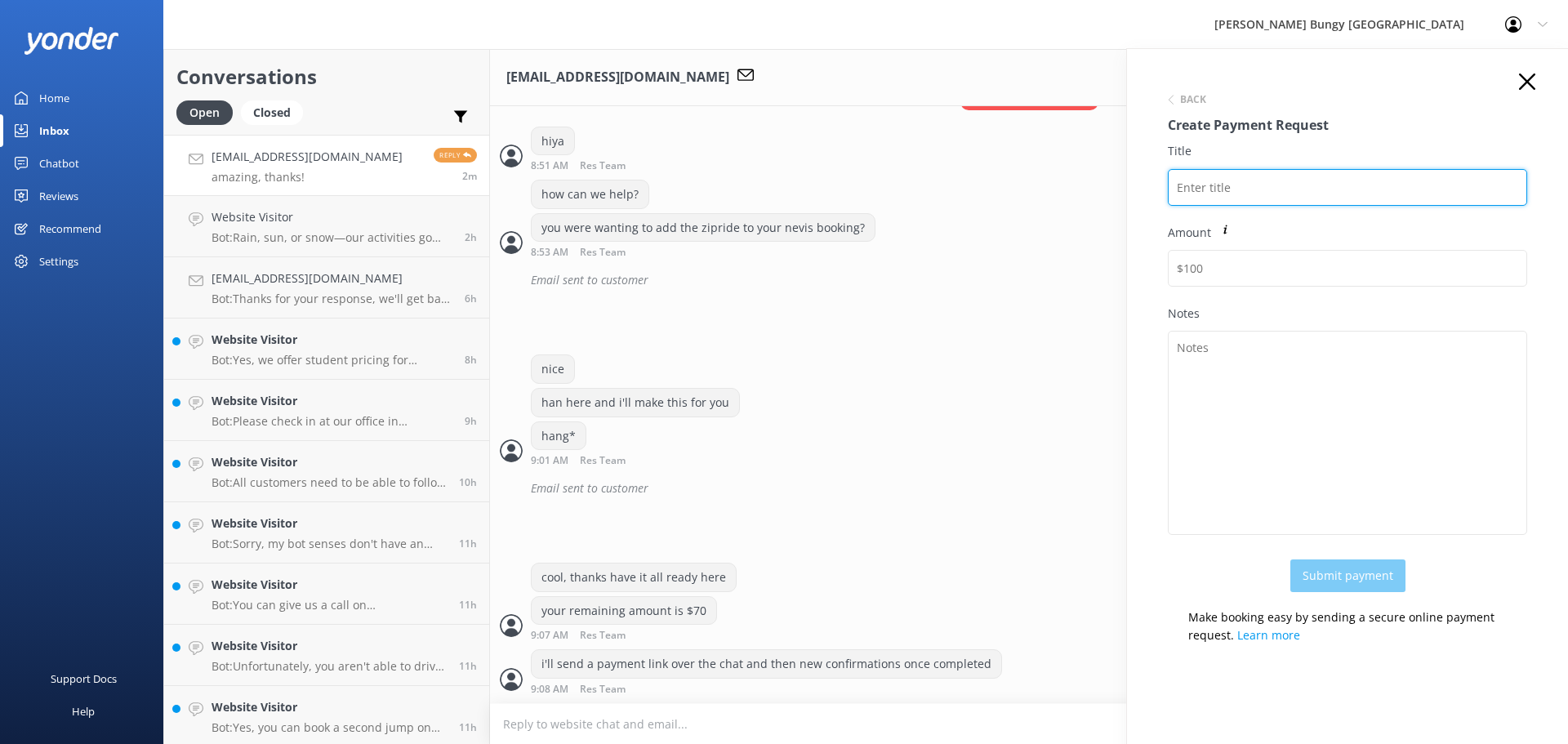
click at [1253, 189] on input "Title" at bounding box center [1347, 187] width 359 height 36
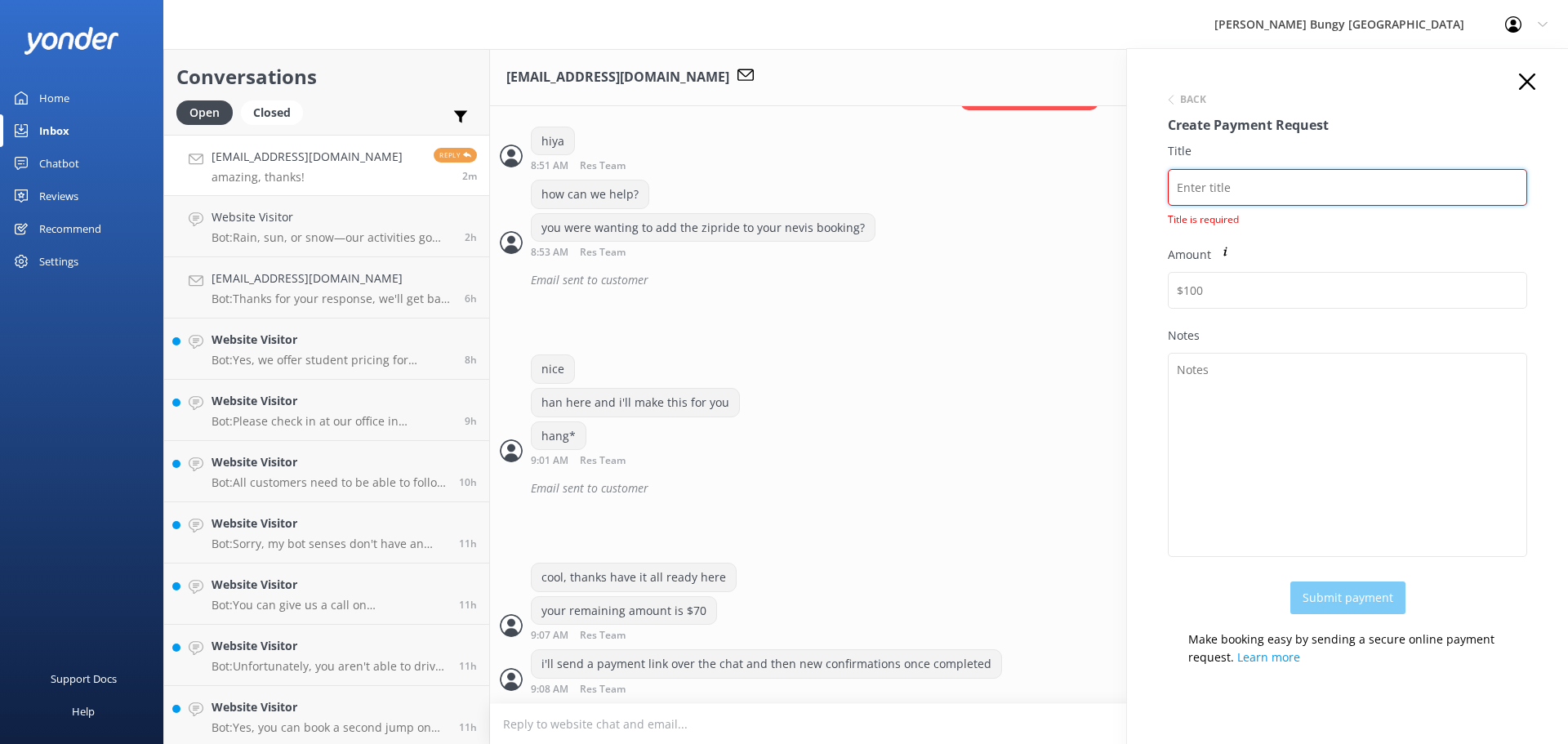
click at [1194, 186] on input "Title" at bounding box center [1347, 187] width 359 height 36
paste input "2448959"
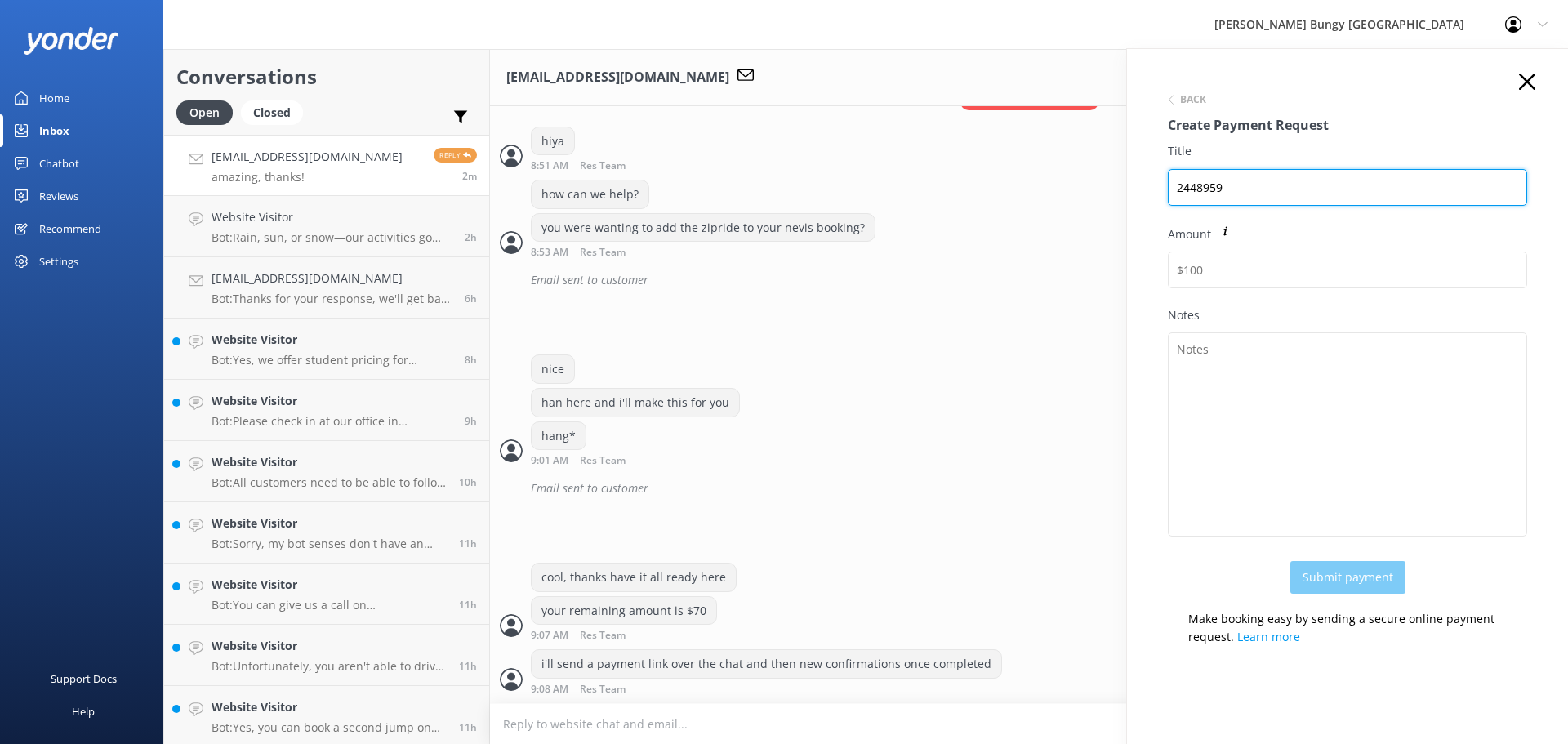
click at [1321, 190] on input "2448959" at bounding box center [1347, 187] width 359 height 36
paste input "Shannon Jade Smith"
drag, startPoint x: 1363, startPoint y: 182, endPoint x: 923, endPoint y: 33, distance: 464.5
click at [923, 49] on div "AJ Hackett Bungy New Zealand Profile Settings Logout Home Inbox Chatbot Content…" at bounding box center [784, 396] width 1568 height 695
type input "2448959 Shannon Jade Smith"
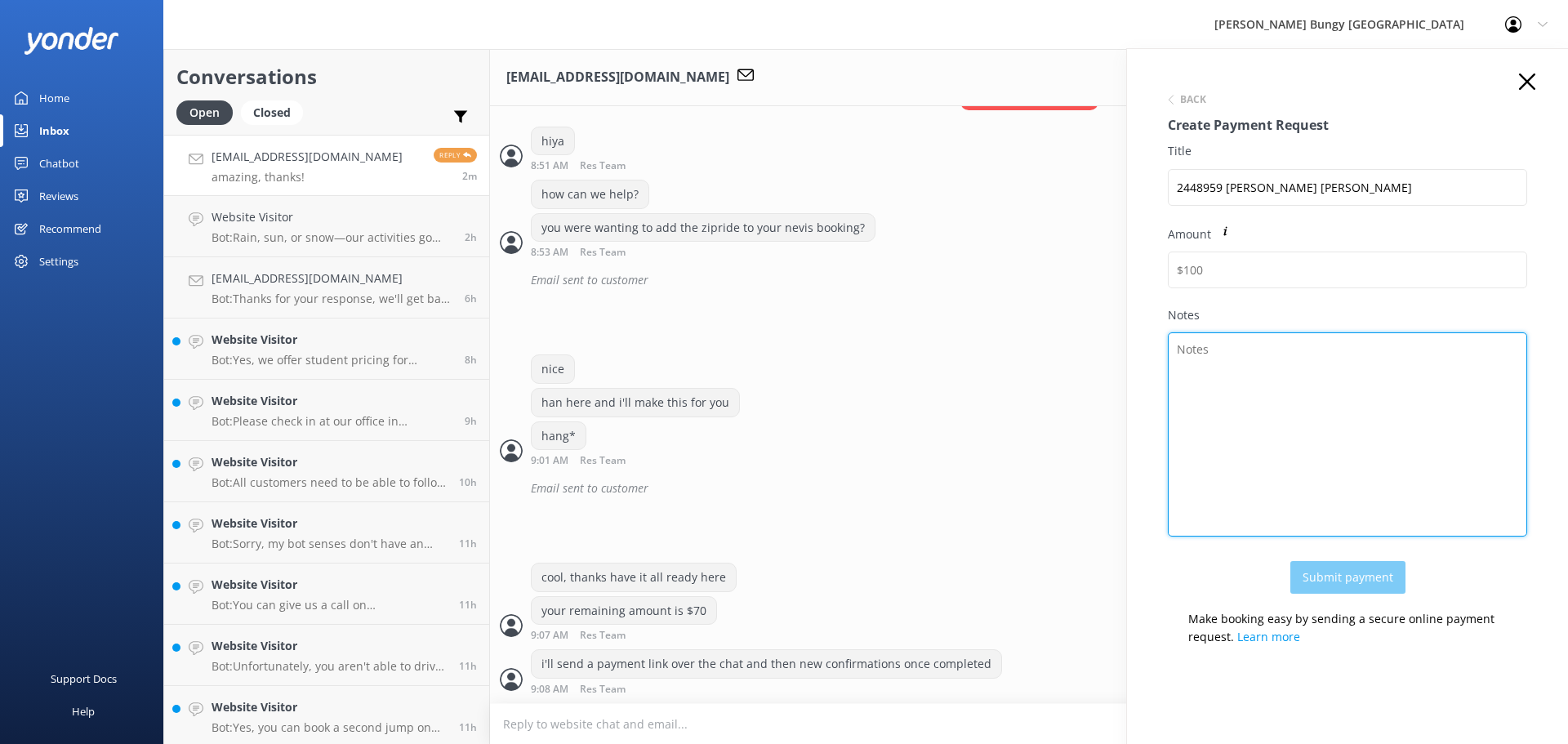
click at [1218, 426] on textarea "Notes" at bounding box center [1347, 435] width 359 height 205
paste textarea "2448959 Shannon Jade Smith"
type textarea "2448959 Shannon Jade Smith"
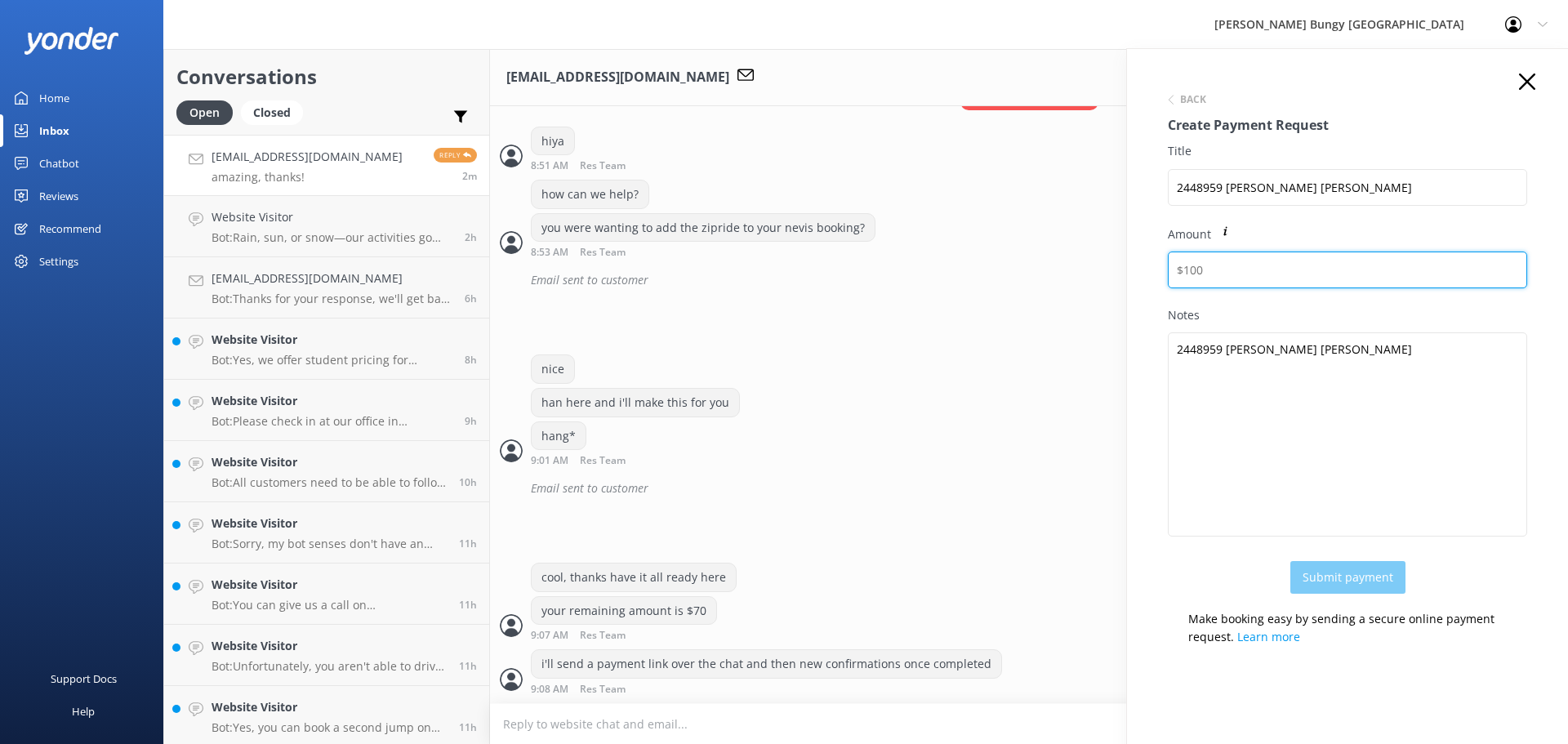
click at [1254, 286] on input "Amount" at bounding box center [1347, 270] width 359 height 36
type input "70"
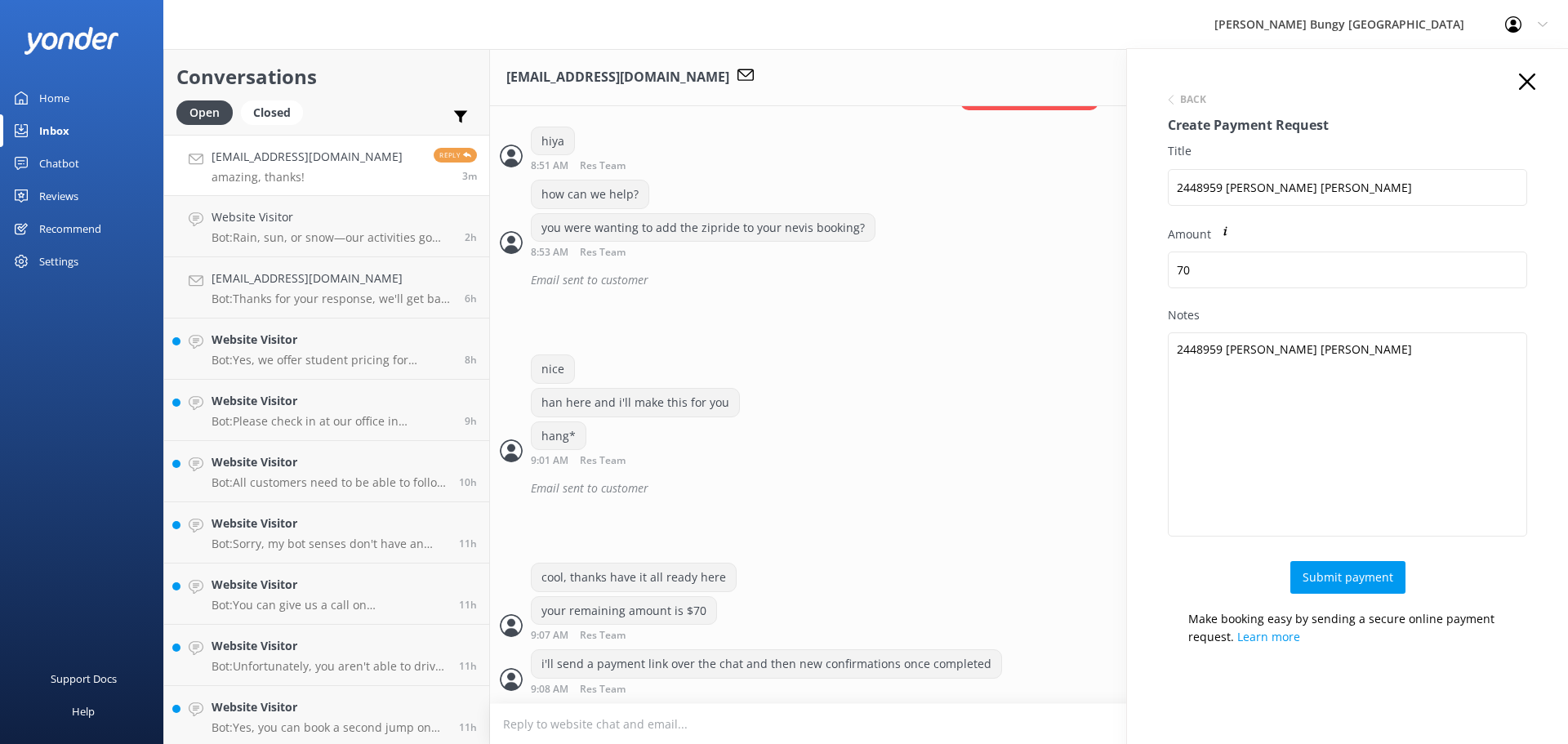
drag, startPoint x: 797, startPoint y: 361, endPoint x: 925, endPoint y: 504, distance: 191.9
click at [796, 361] on div "nice" at bounding box center [1028, 371] width 1078 height 33
click at [1301, 569] on button "Submit payment" at bounding box center [1348, 579] width 115 height 33
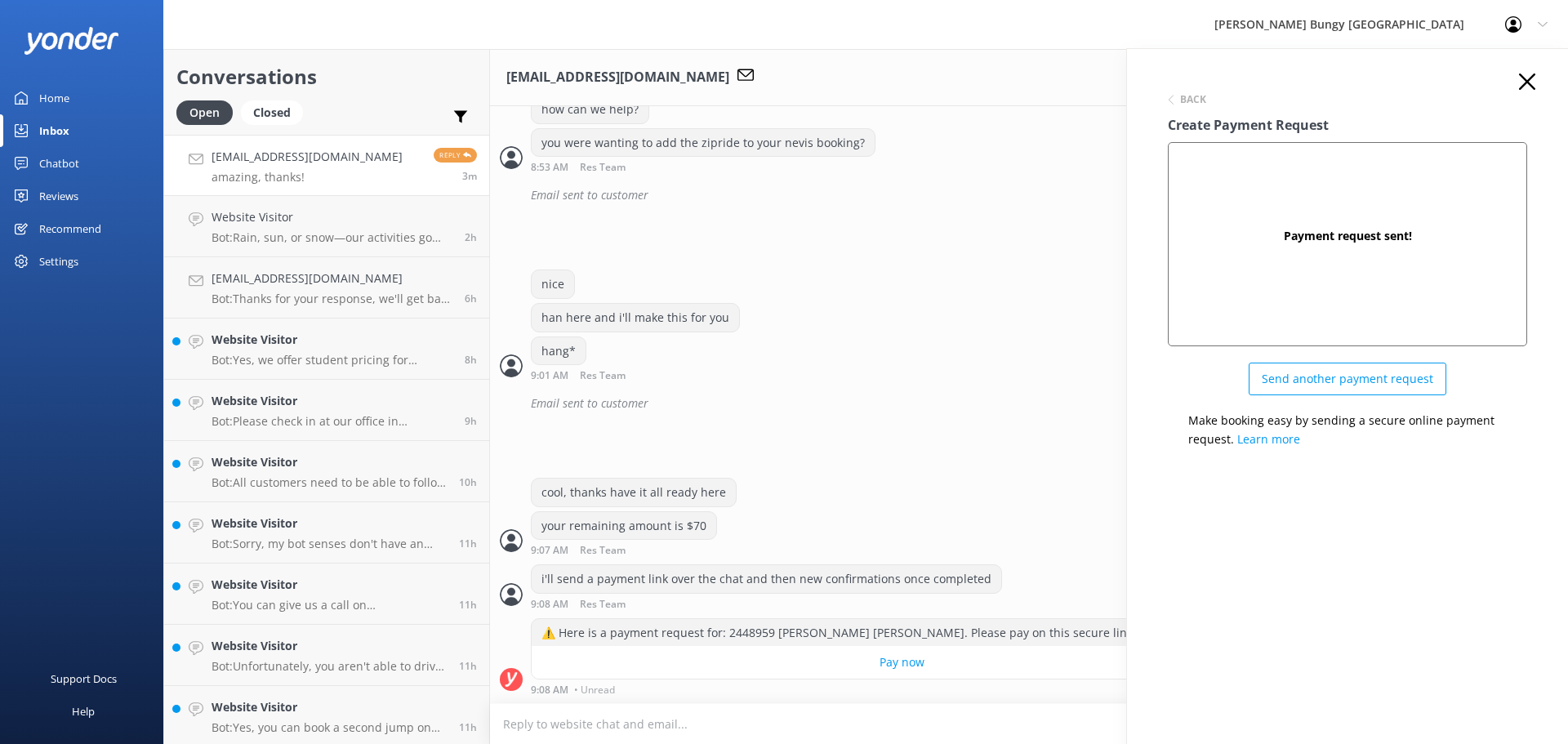
scroll to position [1427, 0]
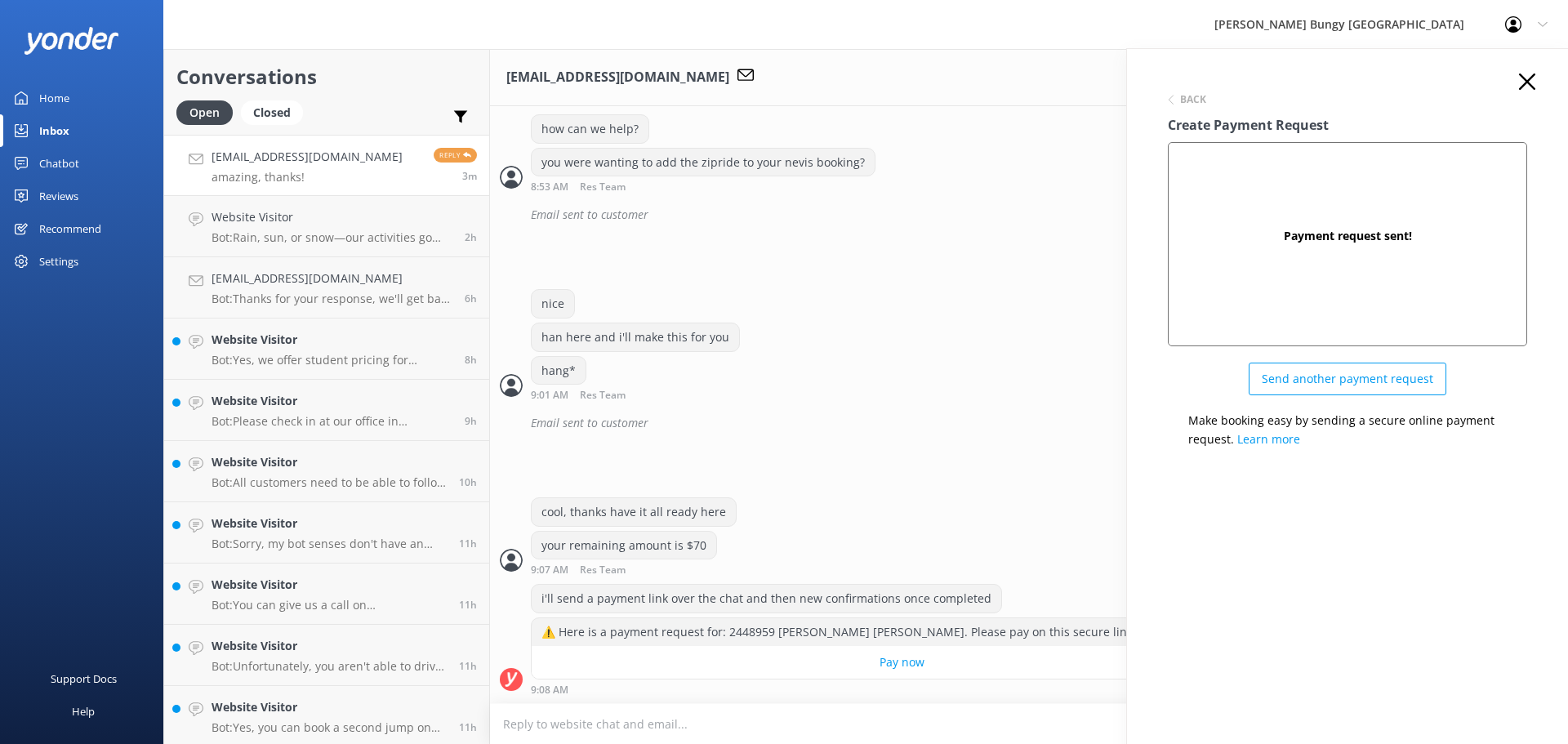
click at [1522, 65] on div "Back Create Payment Request Payment request sent! Send another payment request …" at bounding box center [1347, 421] width 441 height 744
click at [1520, 77] on icon at bounding box center [1527, 81] width 16 height 16
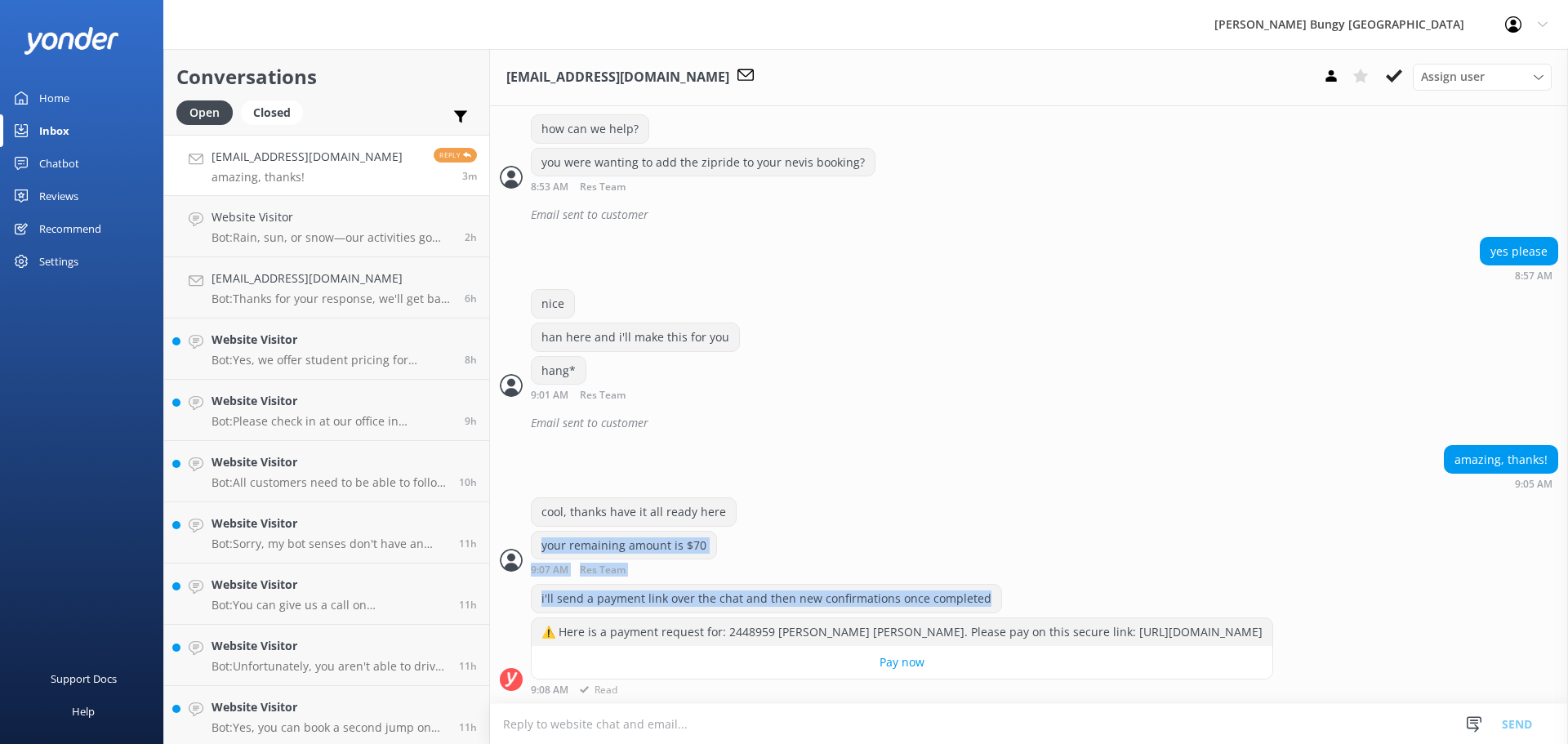
drag, startPoint x: 1055, startPoint y: 492, endPoint x: 1070, endPoint y: 571, distance: 80.4
click at [1070, 584] on div "i'll send a payment link over the chat and then new confirmations once completed" at bounding box center [1028, 601] width 1078 height 33
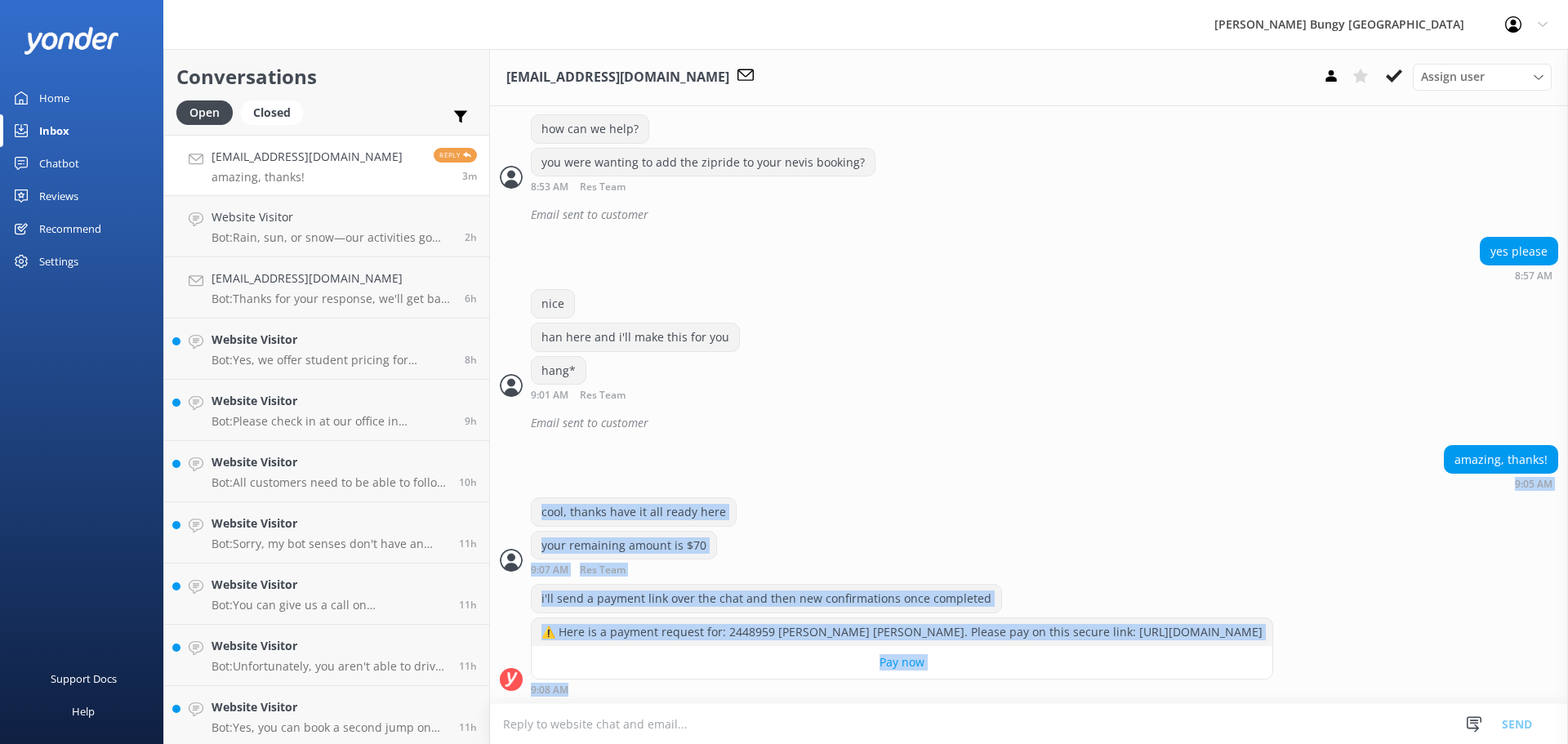
drag, startPoint x: 636, startPoint y: 690, endPoint x: 518, endPoint y: 465, distance: 254.1
click at [518, 465] on div "amazing, thanks! 9:05 AM" at bounding box center [1028, 468] width 1078 height 45
drag, startPoint x: 518, startPoint y: 465, endPoint x: 666, endPoint y: 743, distance: 314.9
click at [666, 743] on div "shannonjesmith@gmail.com Assign user Mike Voyce Michelle Gillard Tech Admin Dan…" at bounding box center [1028, 396] width 1078 height 695
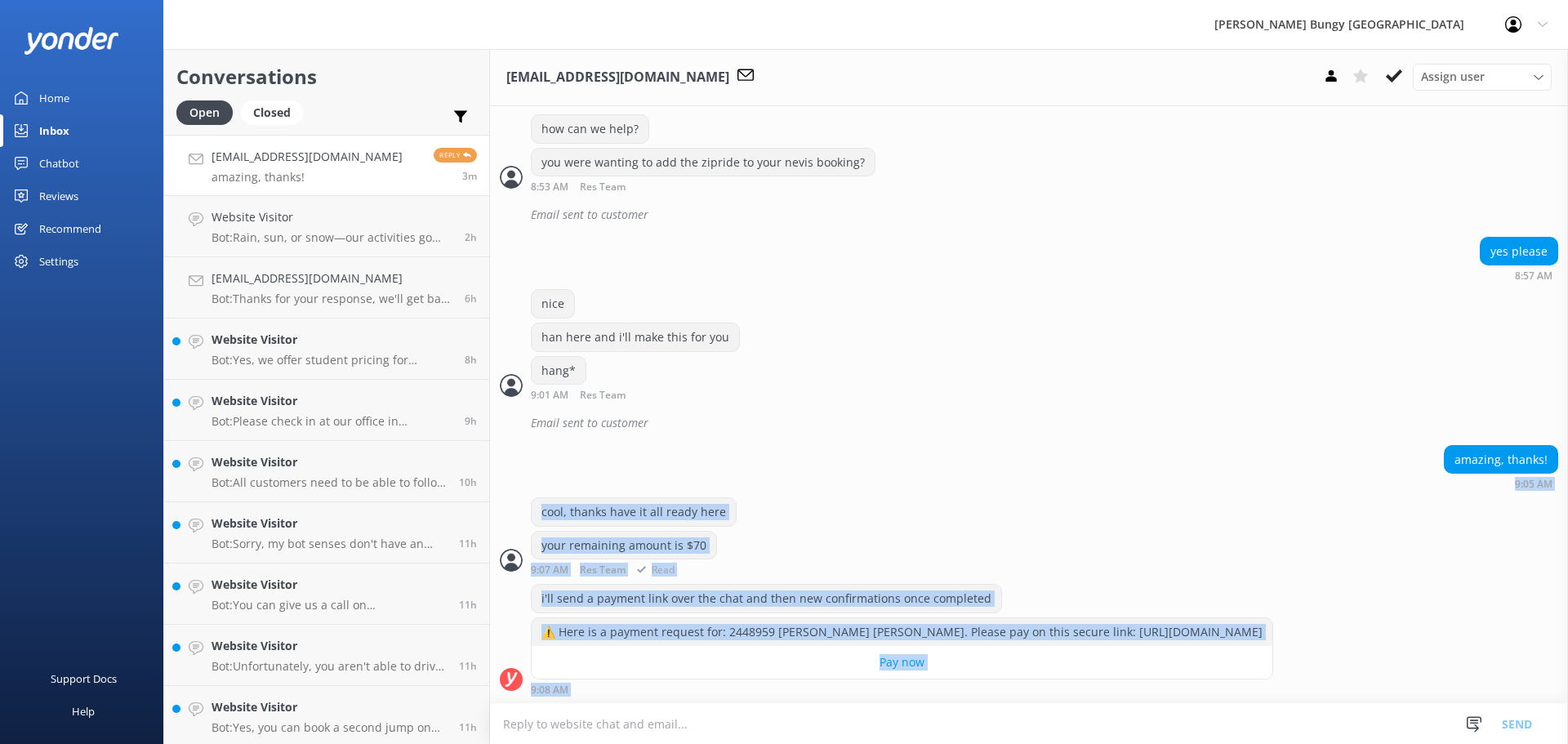
click at [842, 497] on div "cool, thanks have it all ready here" at bounding box center [1028, 514] width 1078 height 33
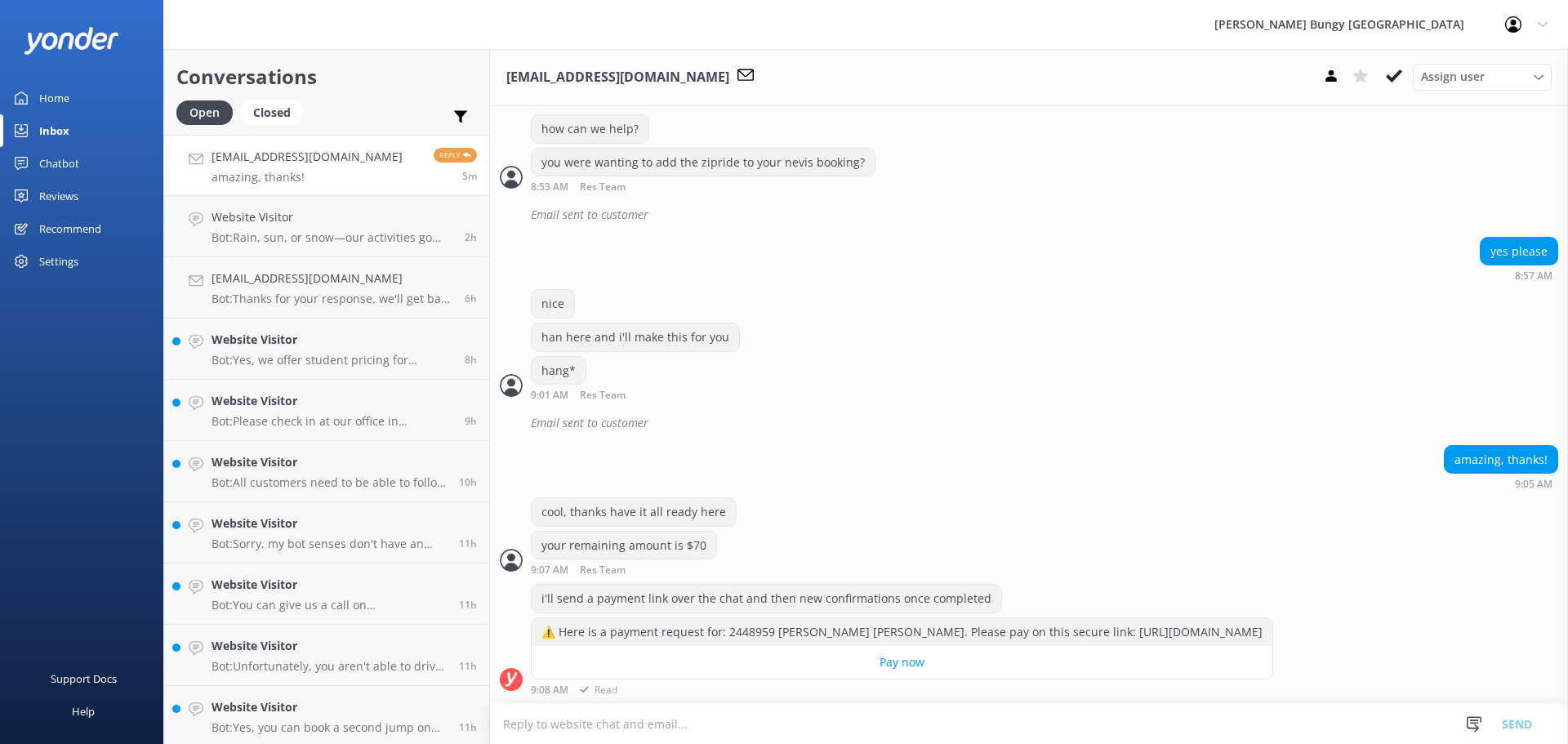
click at [842, 697] on div "i'll send a payment link over the chat and then new confirmations once complete…" at bounding box center [1028, 644] width 1078 height 120
click at [832, 717] on textarea at bounding box center [1028, 724] width 1078 height 40
type textarea "let us know if you have any queries"
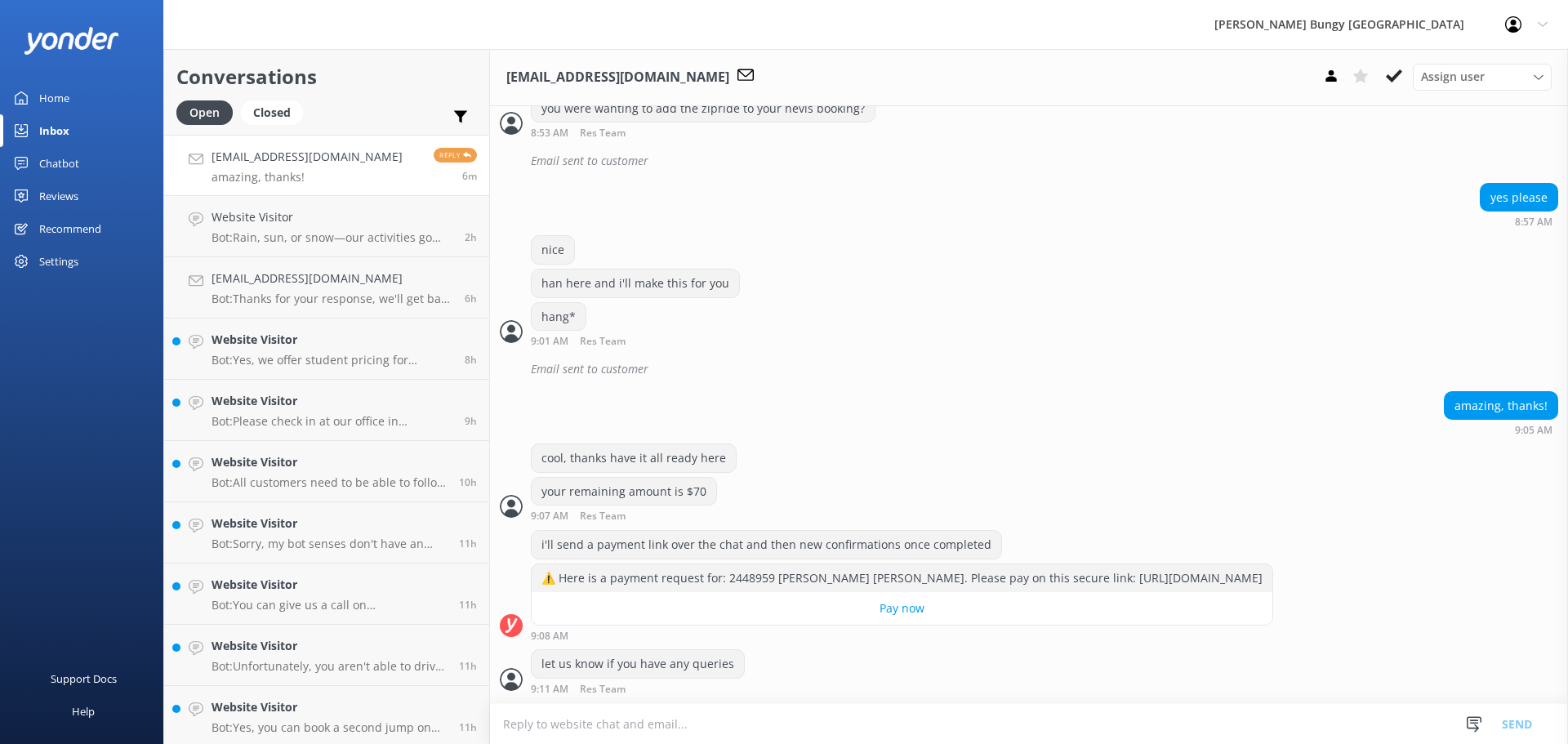
scroll to position [1481, 0]
click at [832, 717] on textarea at bounding box center [1028, 724] width 1078 height 40
type textarea "a"
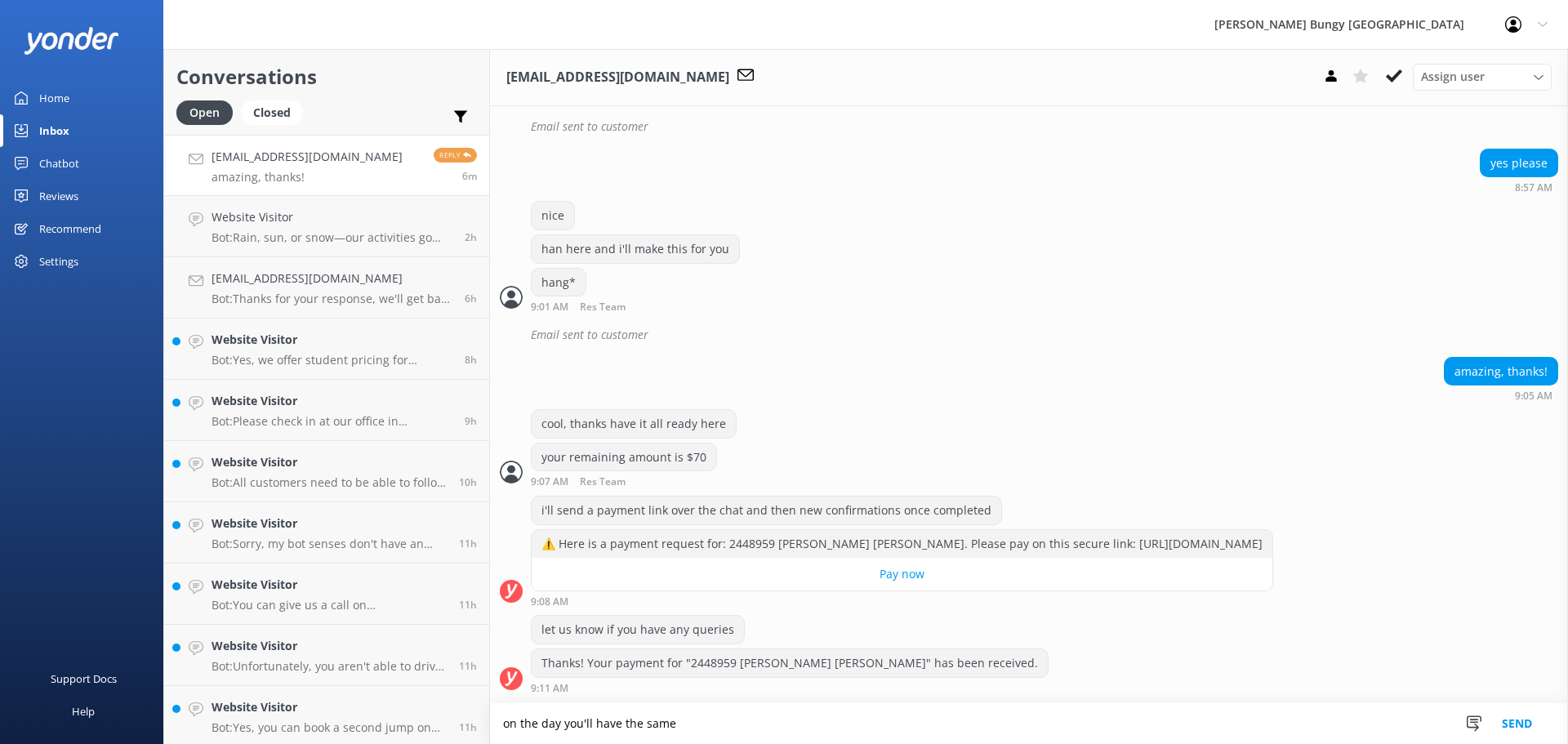
scroll to position [1515, 0]
type textarea "on the day you'll have the same 9:30am check in"
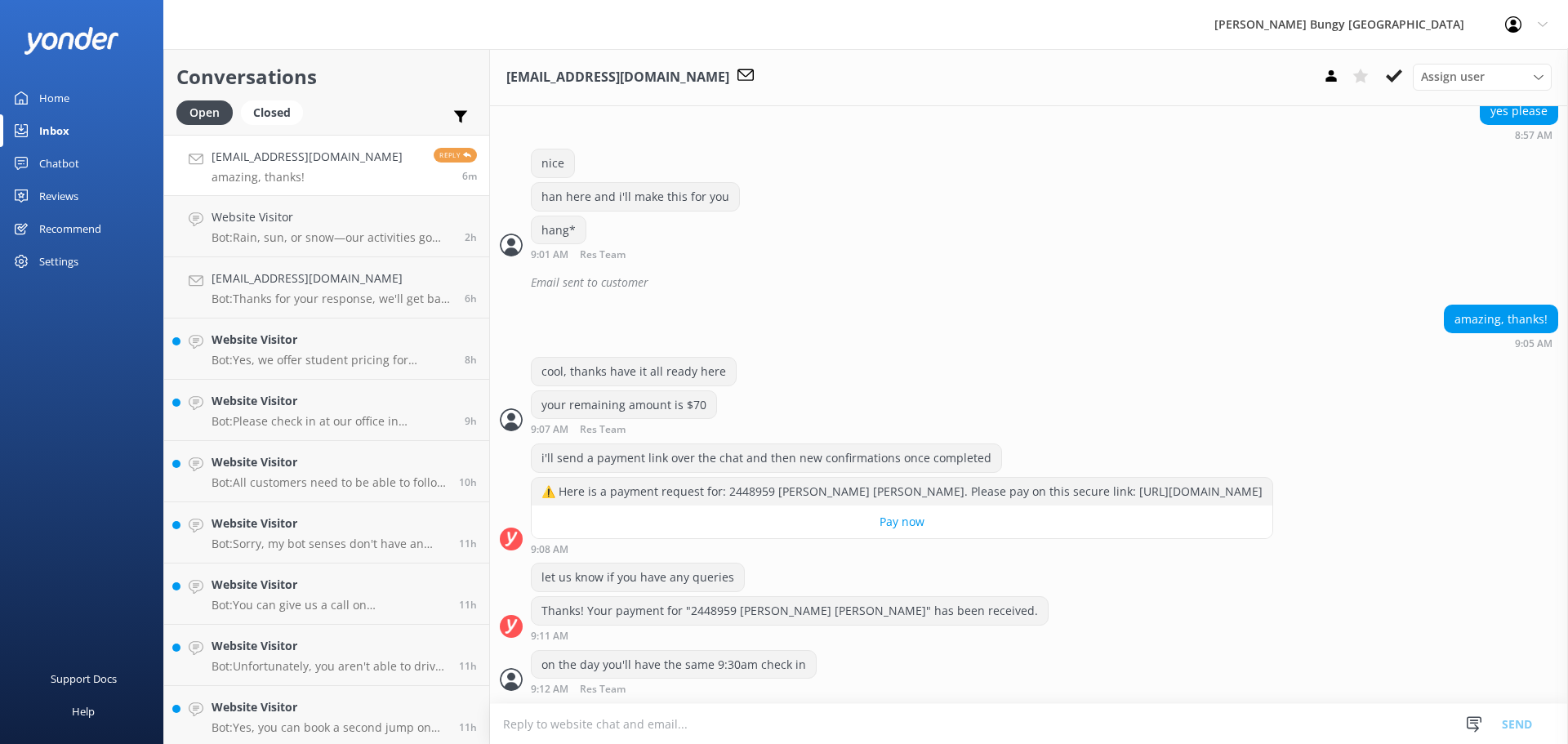
click at [832, 717] on textarea at bounding box center [1028, 724] width 1078 height 40
type textarea "zipride will go first and then we'll get you on a bus to the nevis from there"
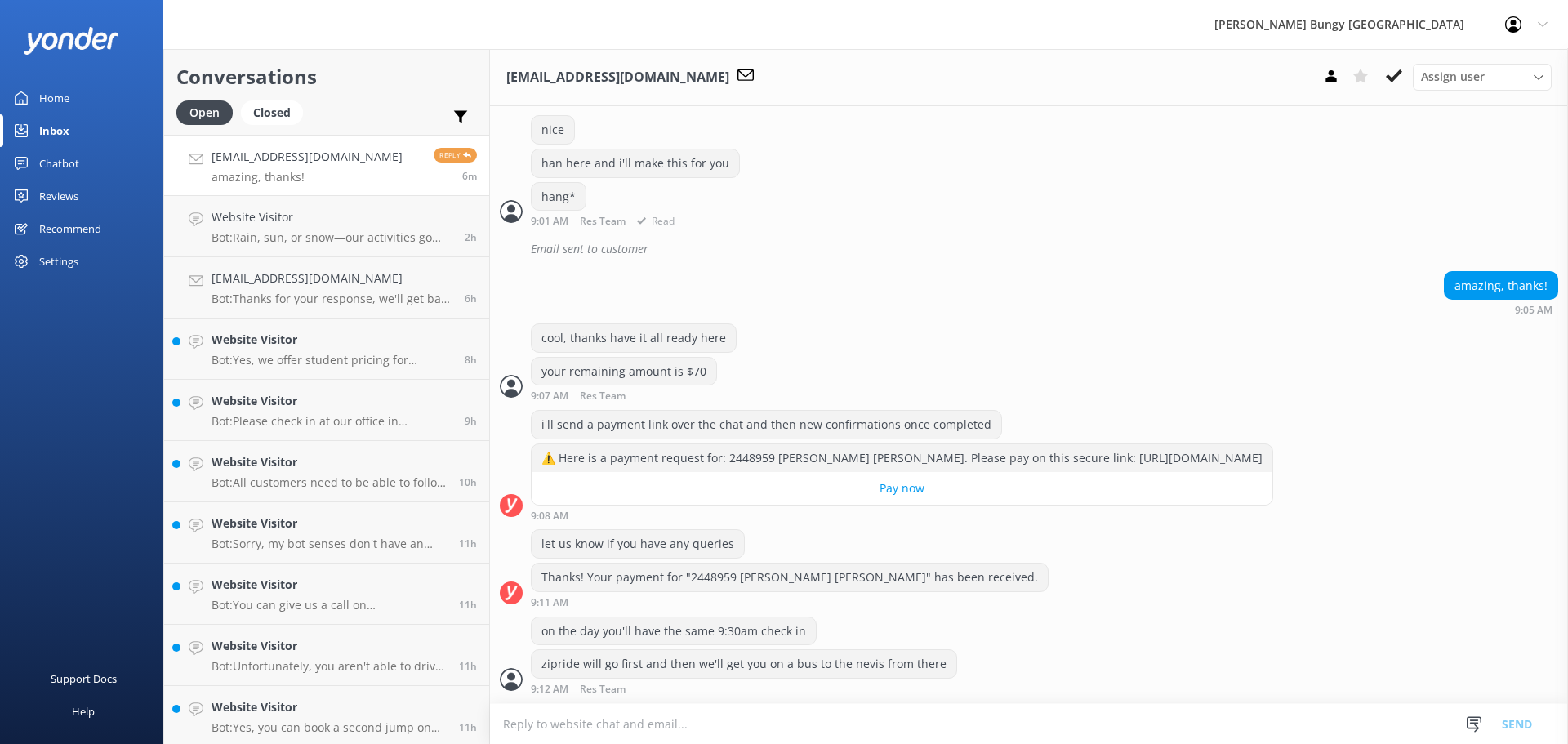
scroll to position [1600, 0]
click at [719, 580] on div "Thanks! Your payment for "2448959 Shannon Jade Smith" has been received." at bounding box center [790, 577] width 516 height 28
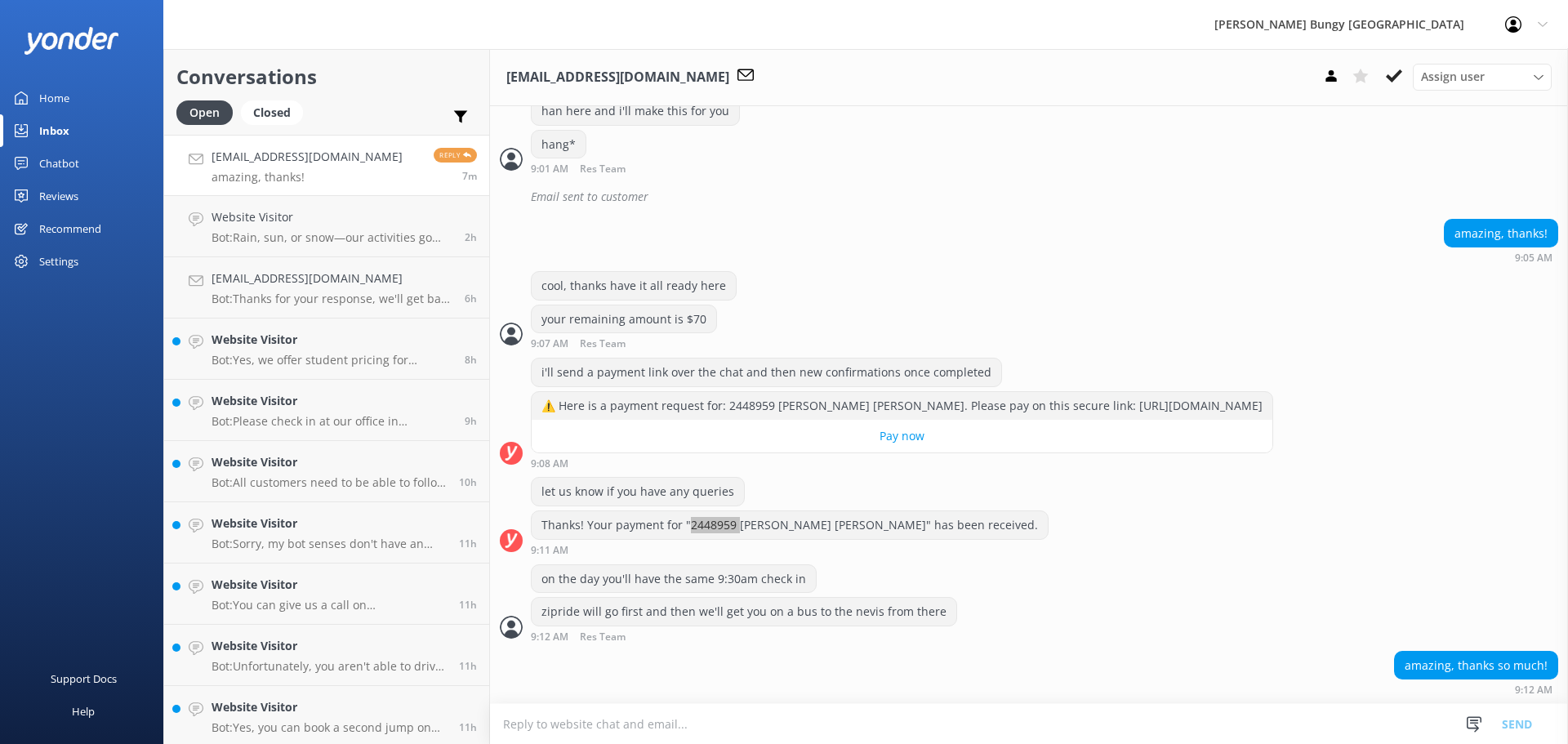
scroll to position [1692, 0]
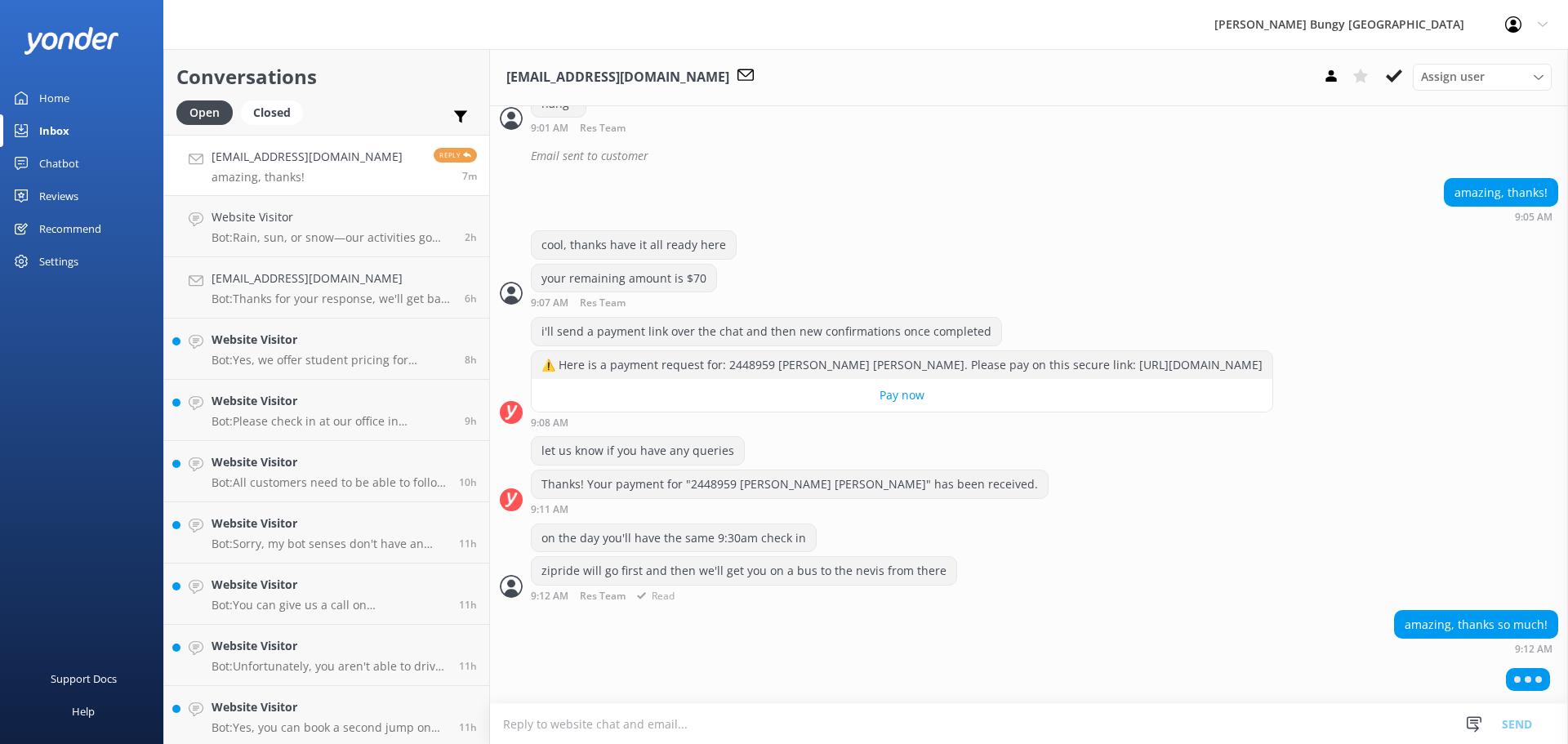
click at [1320, 610] on div "on the day you'll have the same 9:30am check in zipride will go first and then …" at bounding box center [1028, 566] width 1078 height 87
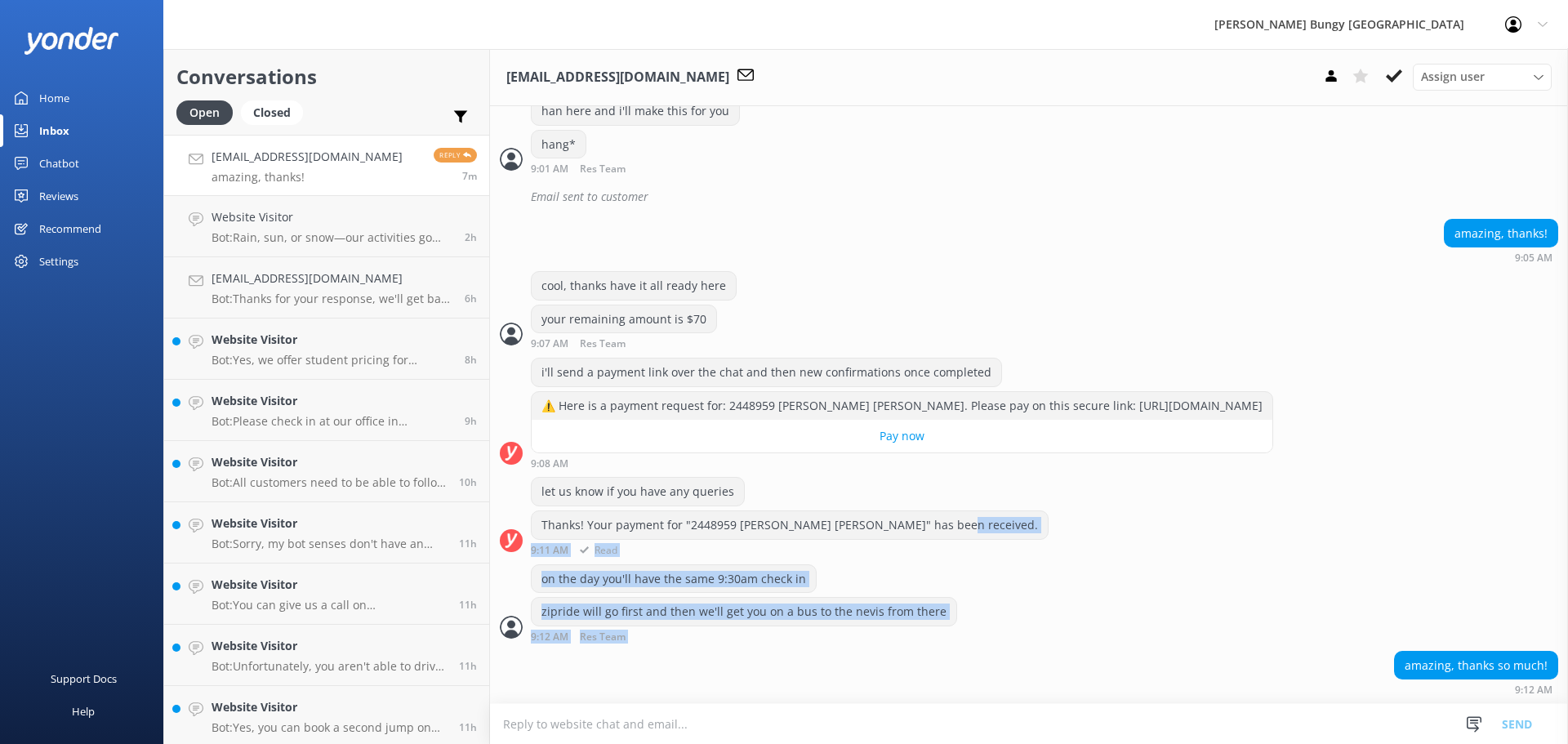
scroll to position [1653, 0]
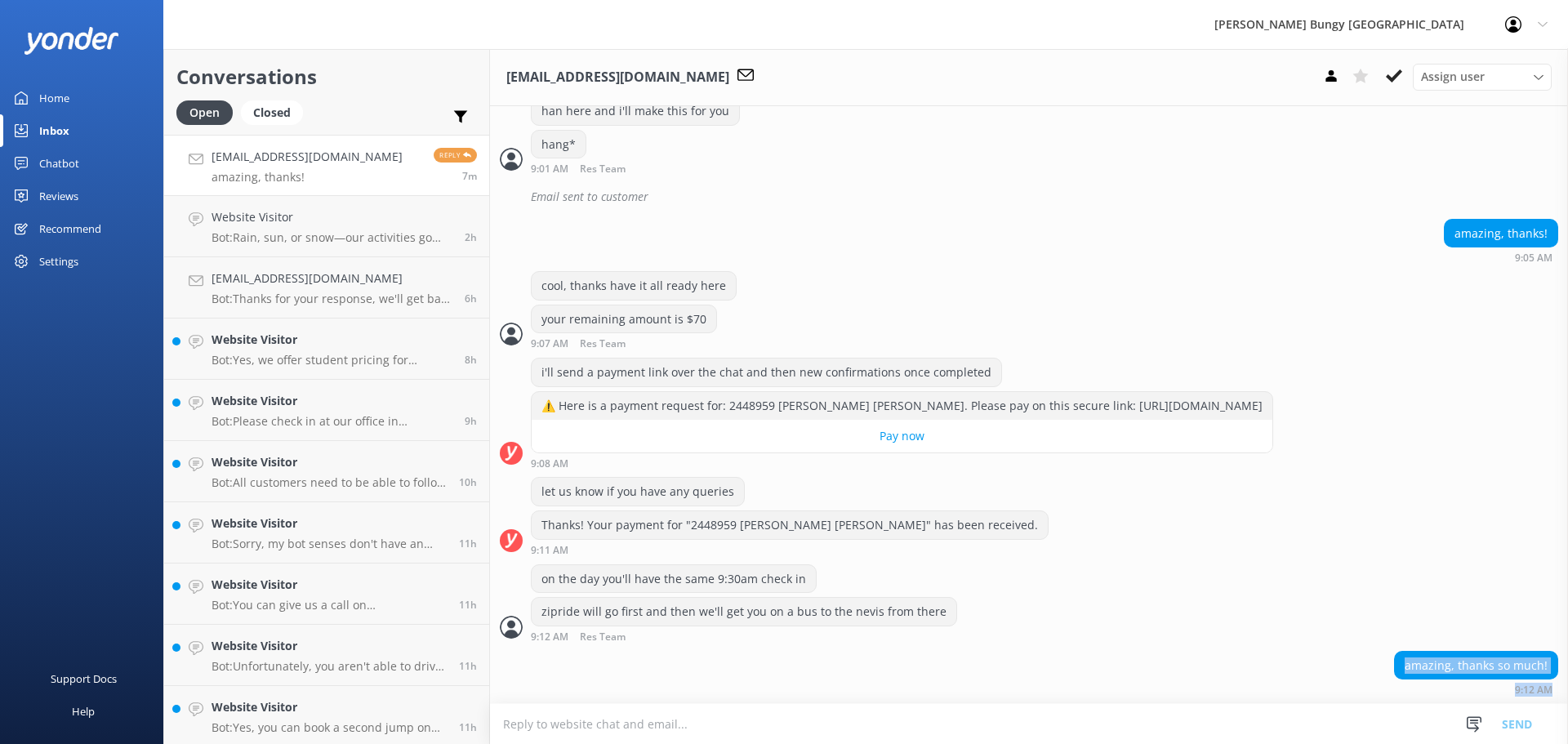
drag, startPoint x: 991, startPoint y: 636, endPoint x: 1111, endPoint y: 782, distance: 189.0
click at [1111, 743] on html "AJ Hackett Bungy New Zealand Profile Settings Logout Home Inbox Chatbot Content…" at bounding box center [784, 372] width 1568 height 744
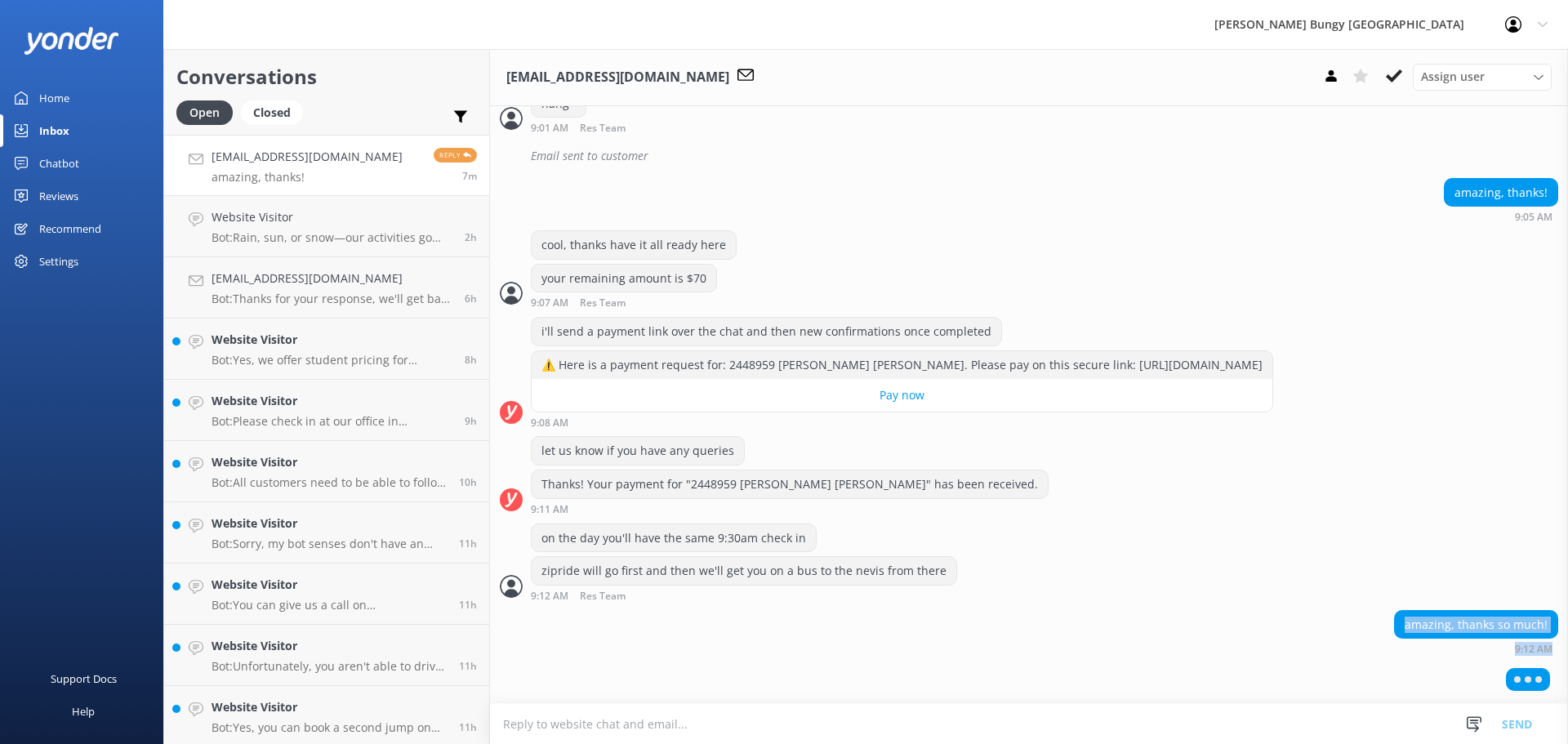
scroll to position [1692, 0]
click at [1186, 691] on div at bounding box center [1028, 683] width 1078 height 41
drag, startPoint x: 1045, startPoint y: 630, endPoint x: 1035, endPoint y: 742, distance: 112.4
click at [1035, 742] on div "shannonjesmith@gmail.com Assign user Mike Voyce Michelle Gillard Tech Admin Dan…" at bounding box center [1028, 396] width 1078 height 695
click at [1072, 705] on textarea at bounding box center [1028, 724] width 1078 height 40
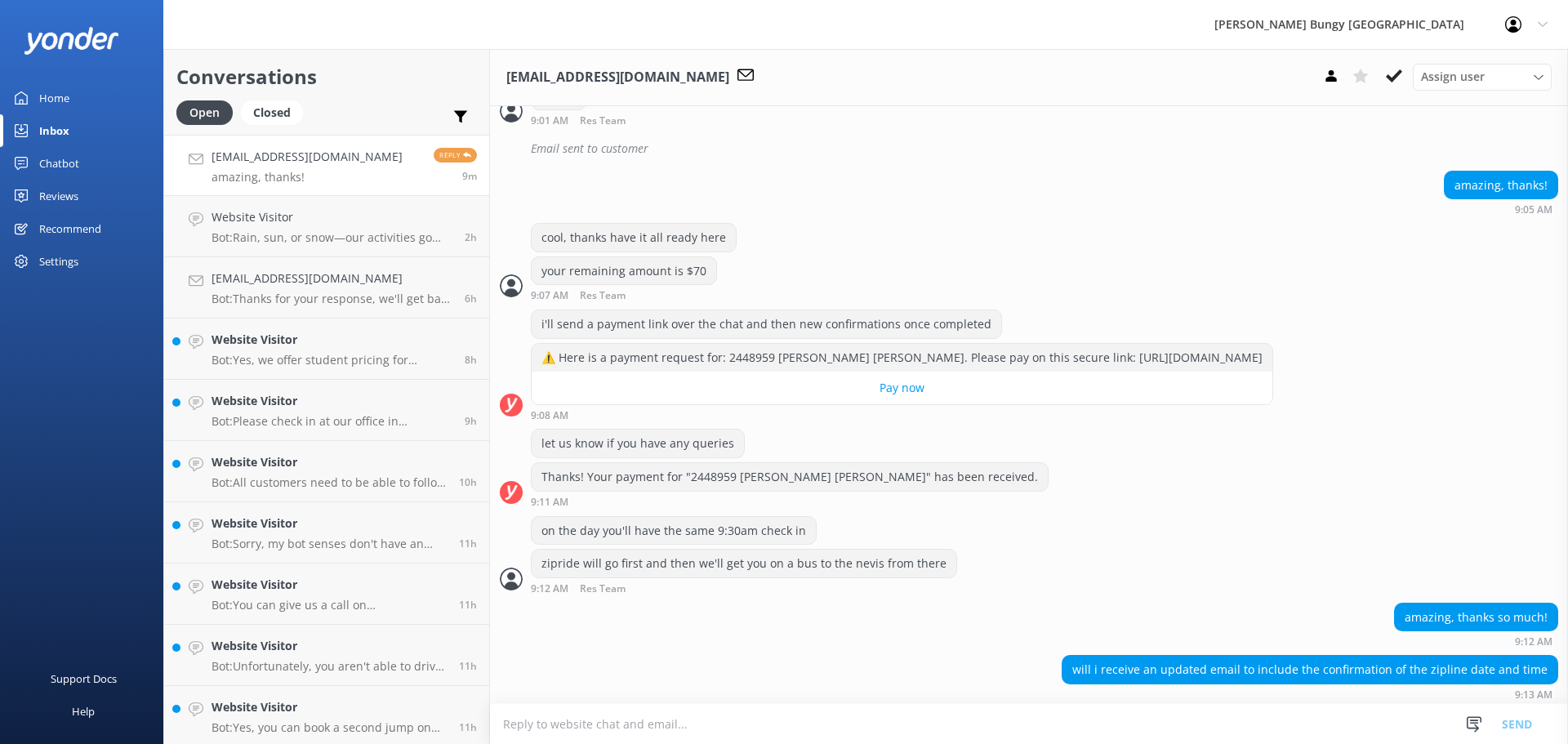
scroll to position [1706, 0]
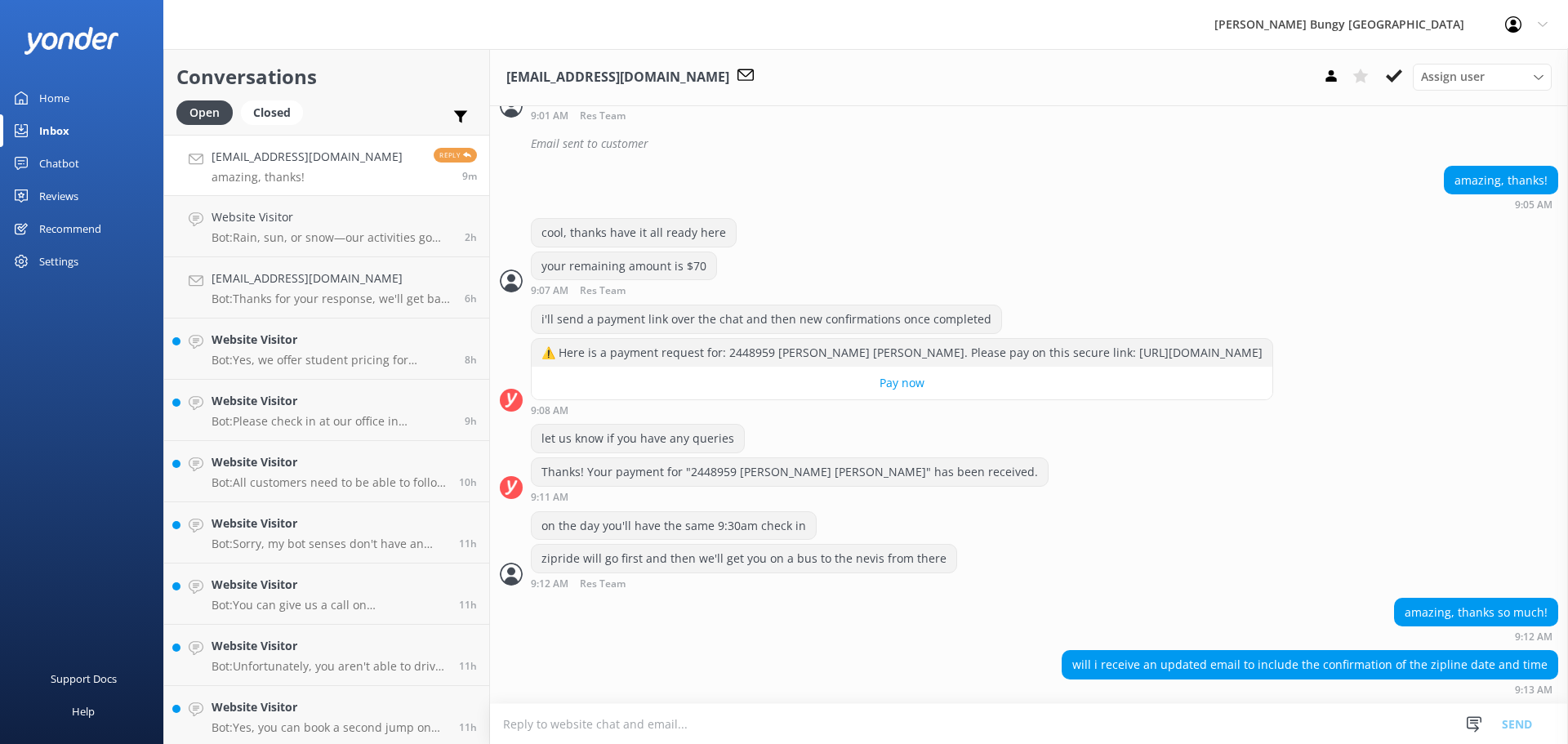
click at [1010, 725] on textarea at bounding box center [1028, 724] width 1078 height 40
type textarea "yep just sent"
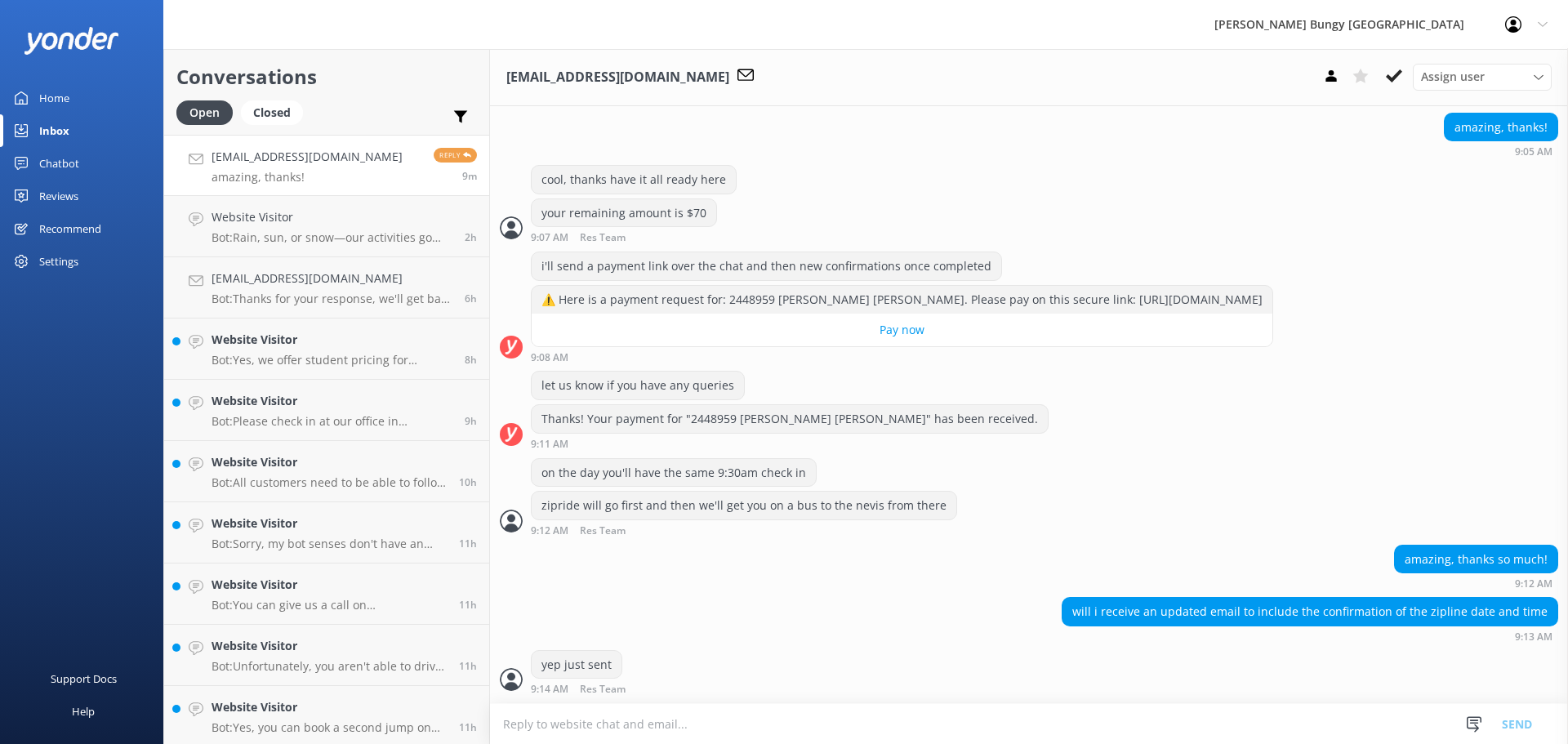
scroll to position [1760, 0]
click at [1010, 725] on textarea at bounding box center [1028, 724] width 1078 height 40
type textarea "no need to worry about bus times we'll keep you"
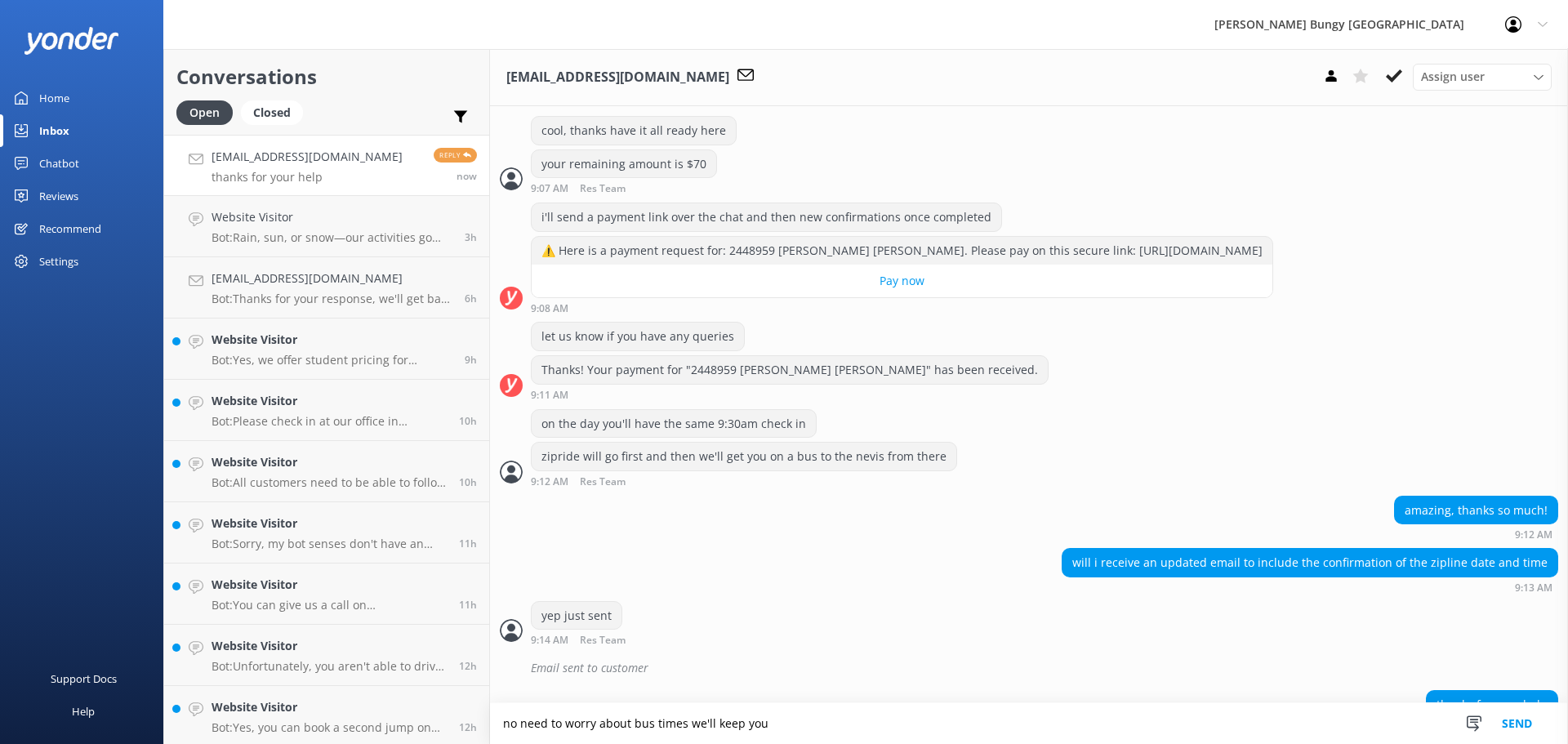
scroll to position [1849, 0]
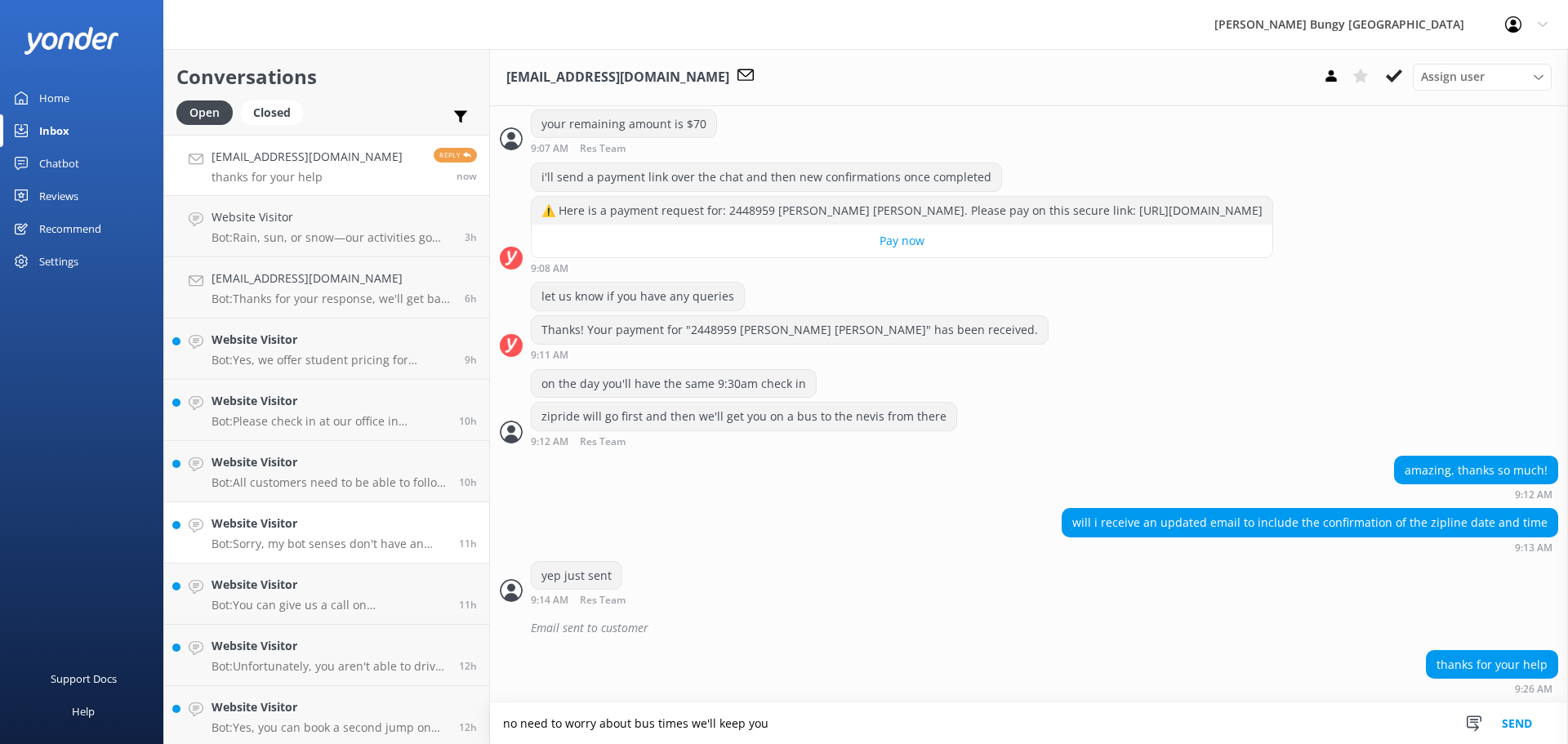
drag, startPoint x: 941, startPoint y: 719, endPoint x: 408, endPoint y: 505, distance: 574.4
click at [408, 505] on div "Conversations Open Closed Important Assigned to me Unassigned shannonjesmith@gm…" at bounding box center [865, 396] width 1405 height 695
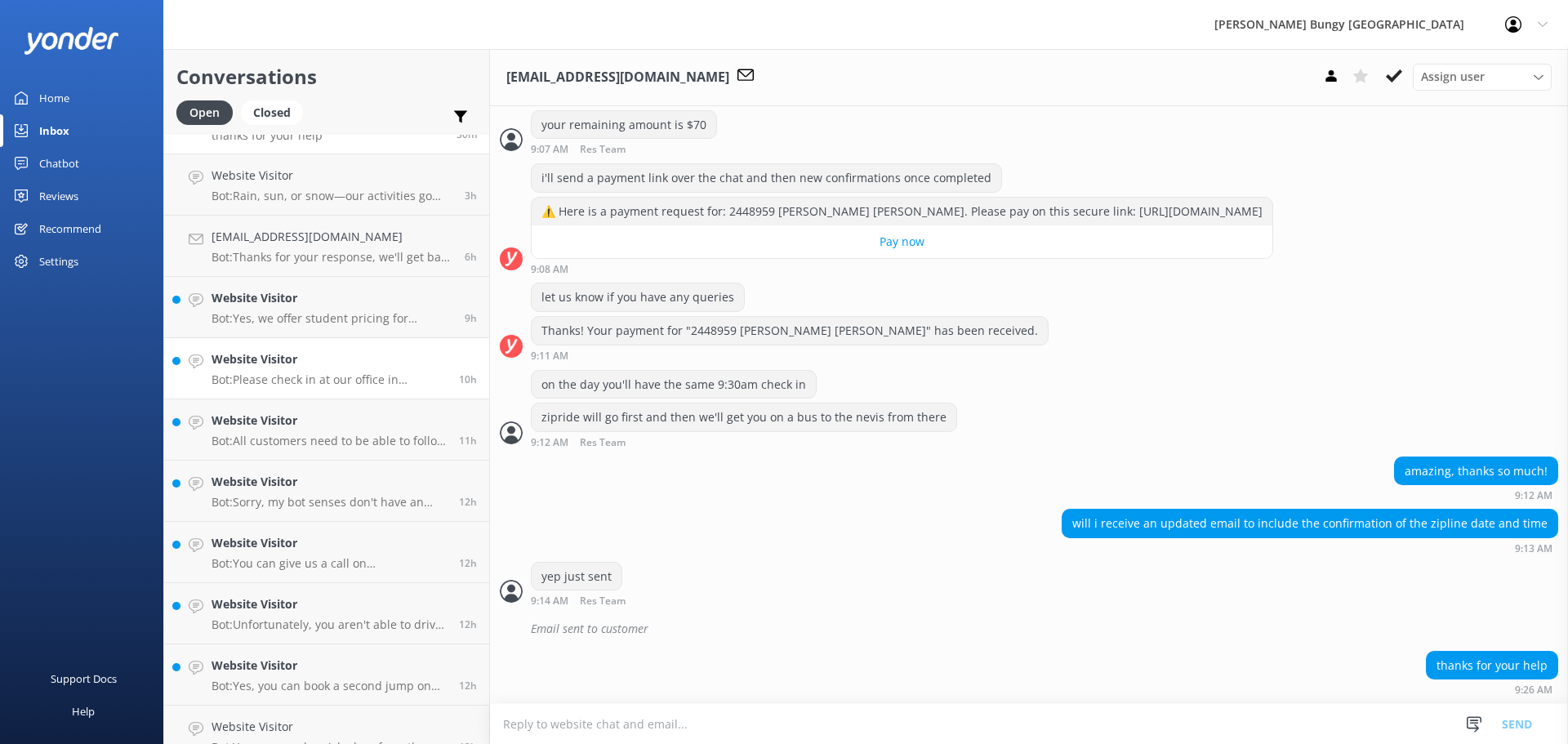
scroll to position [64, 0]
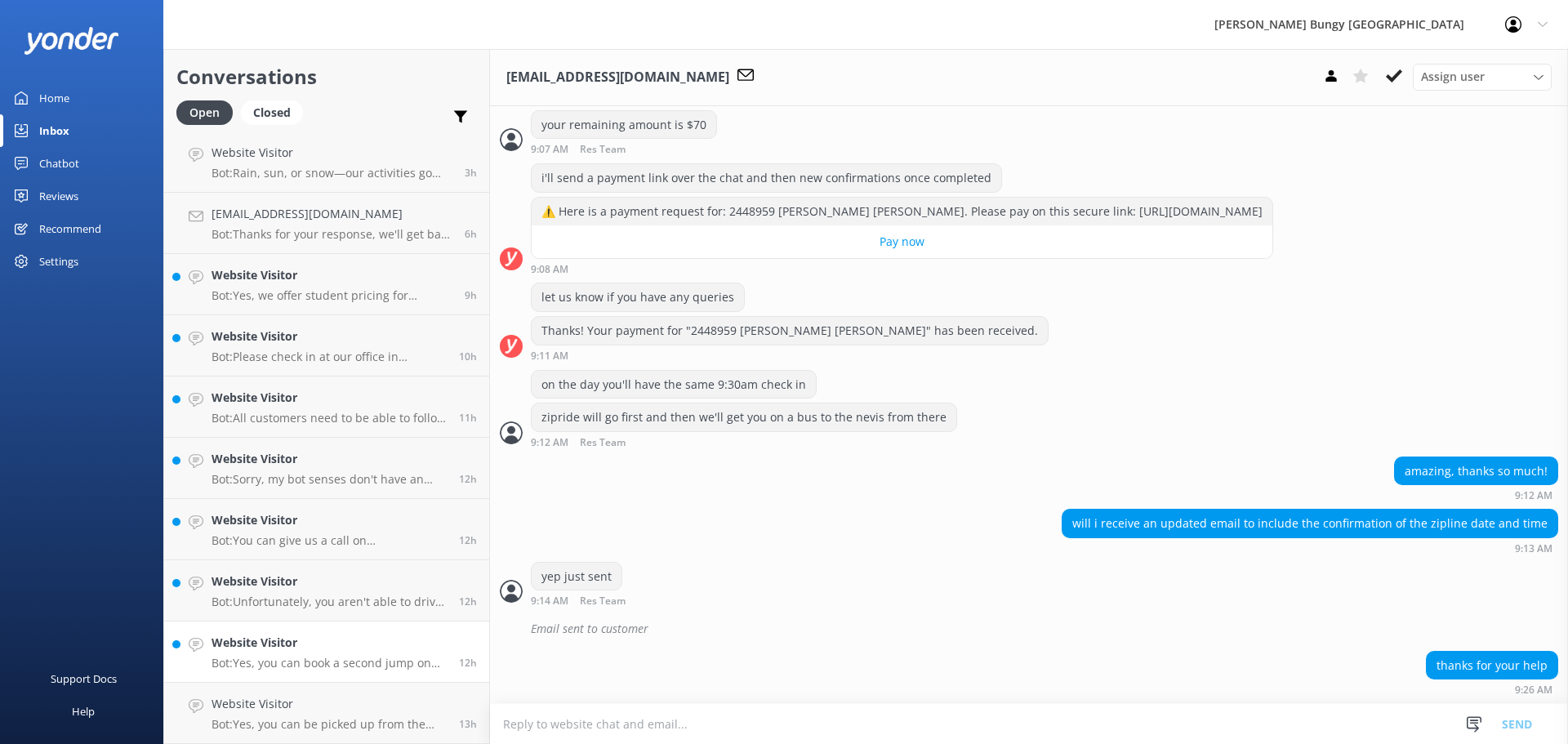
click at [263, 623] on link "Website Visitor Bot: Yes, you can book a second jump on the same day at a speci…" at bounding box center [327, 652] width 325 height 61
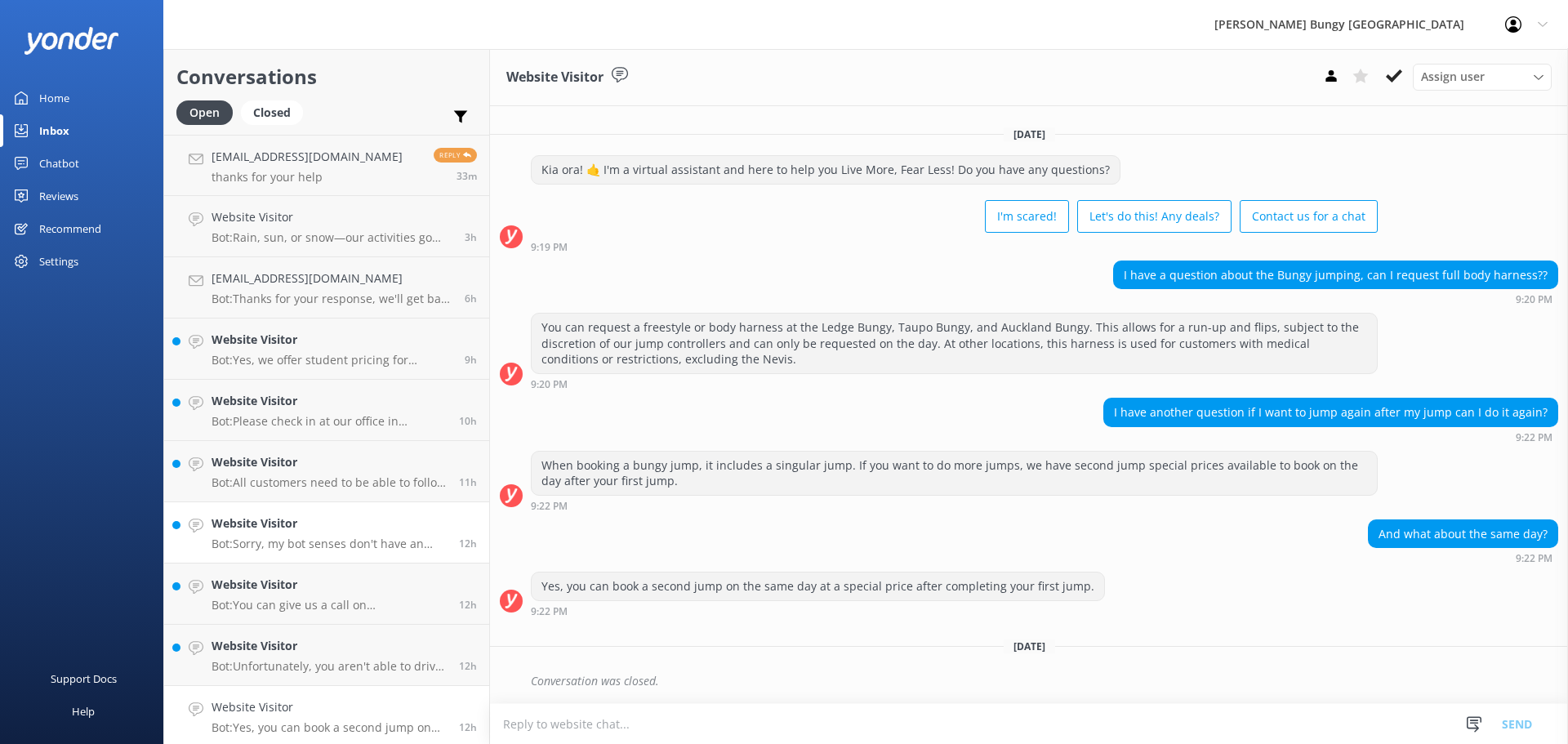
scroll to position [64, 0]
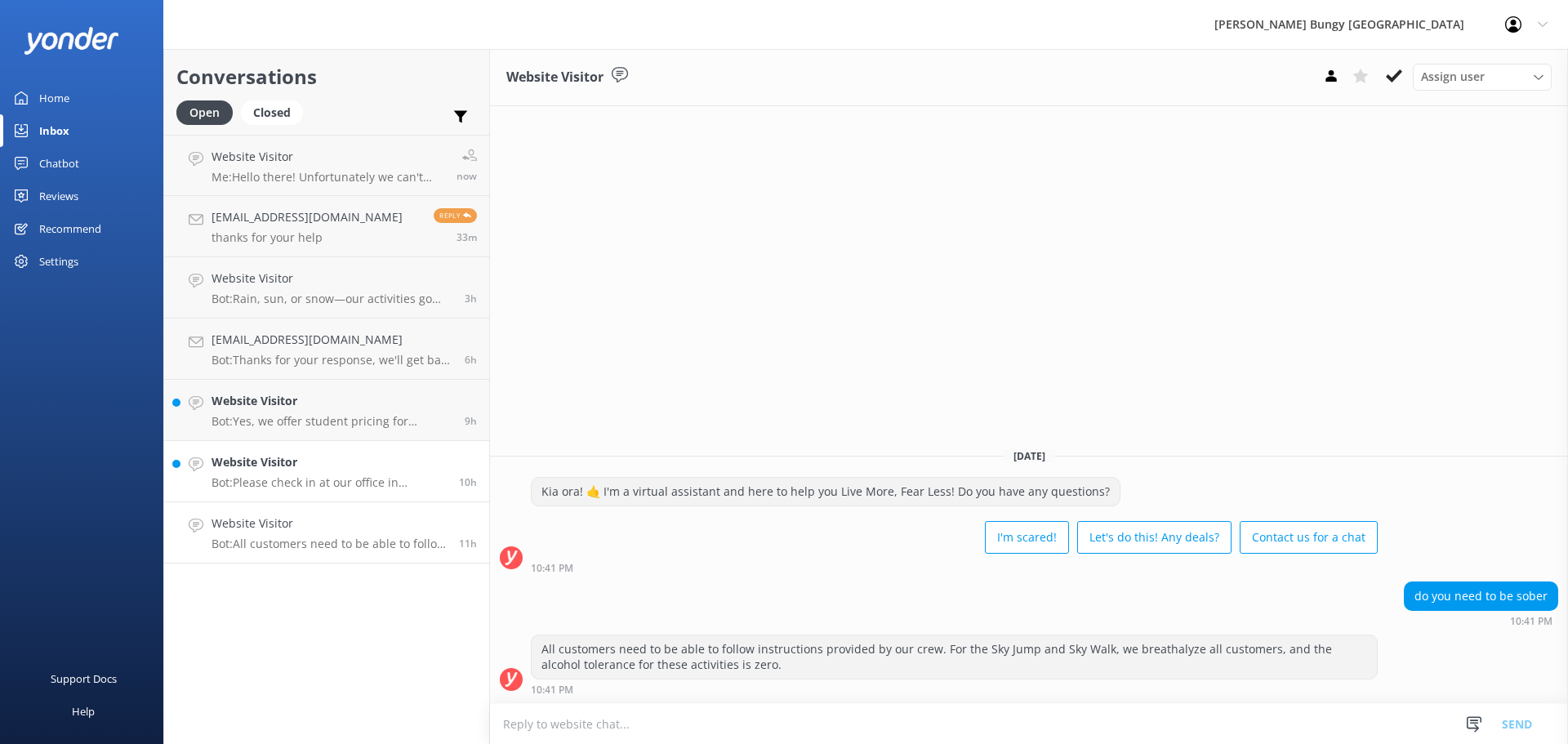
click at [373, 490] on p "Bot: Please check in at our office in [GEOGRAPHIC_DATA], located at [STREET_ADD…" at bounding box center [329, 482] width 235 height 14
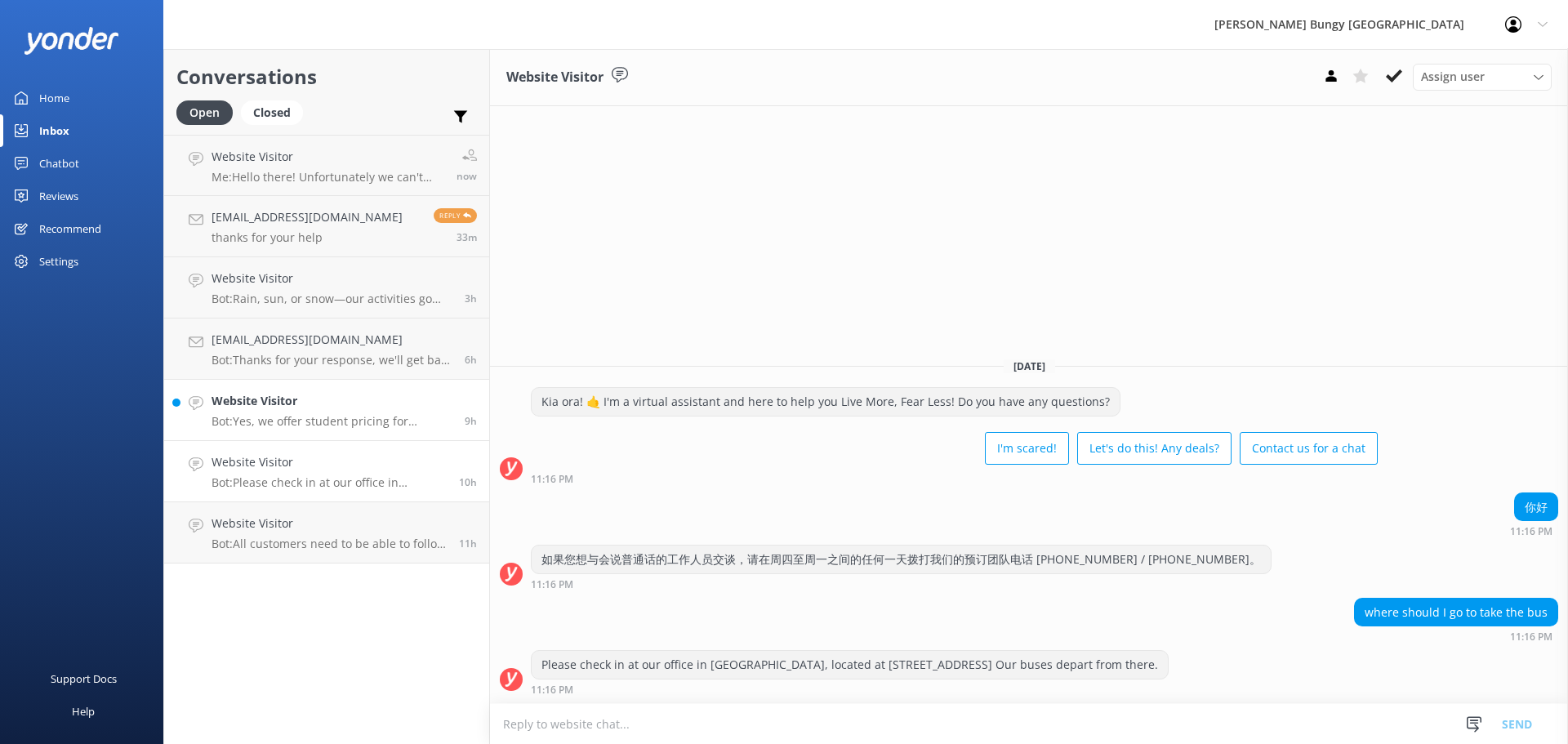
click at [342, 428] on p "Bot: Yes, we offer student pricing for students studying in domestic NZ institu…" at bounding box center [332, 421] width 241 height 14
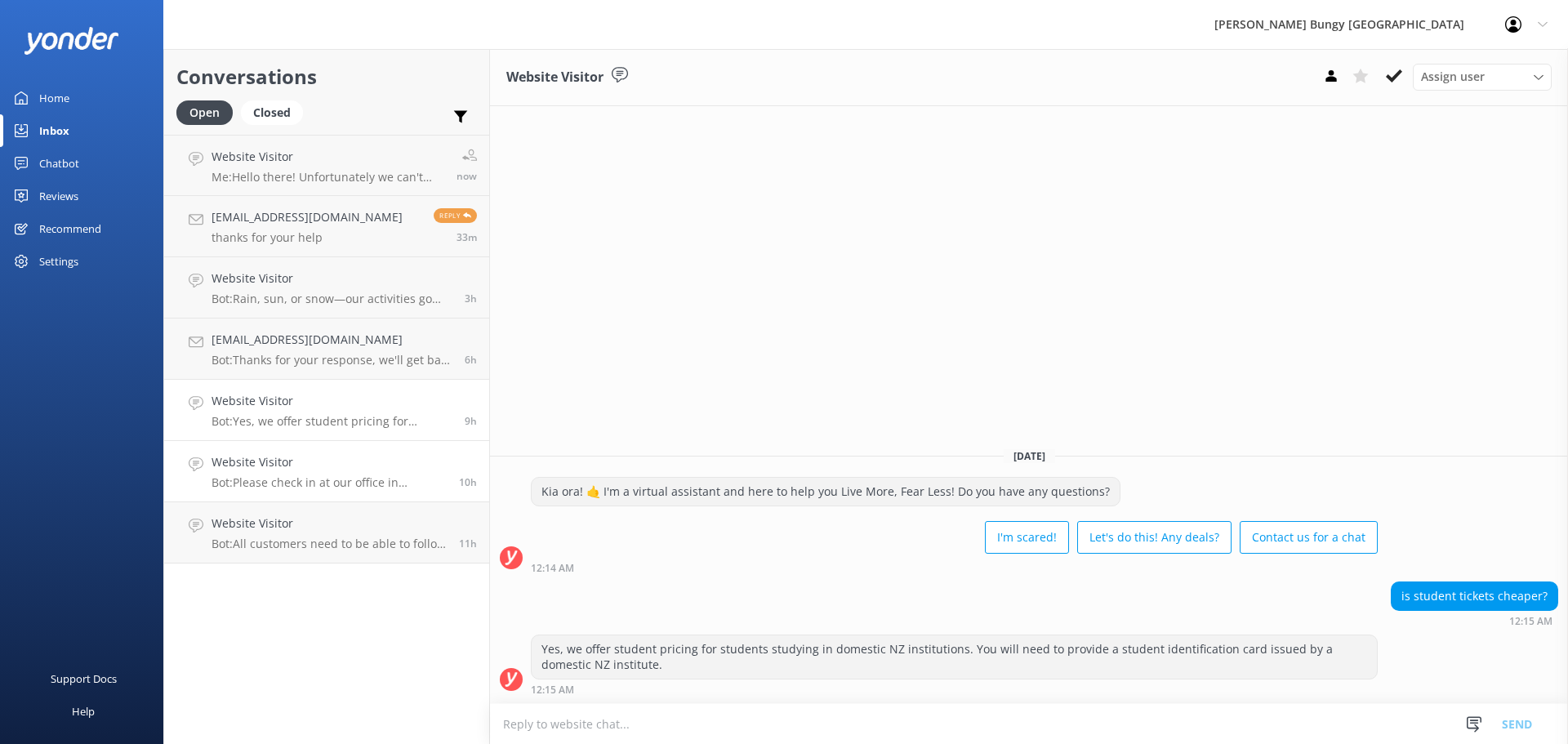
click at [284, 477] on p "Bot: Please check in at our office in Queenstown, located at 25 Shotover St. Ou…" at bounding box center [329, 482] width 235 height 14
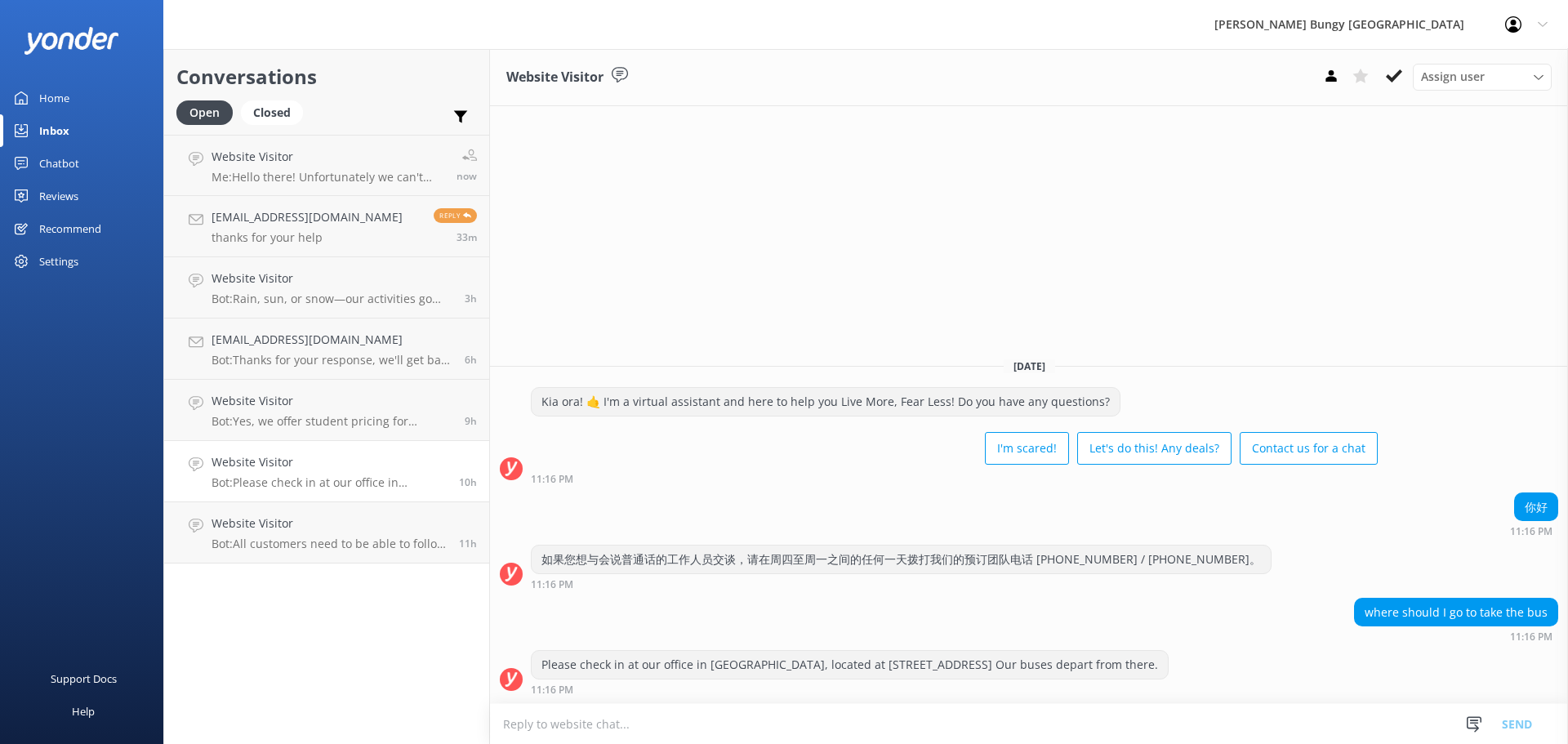
click at [281, 491] on link "Website Visitor Bot: Please check in at our office in Queenstown, located at 25…" at bounding box center [327, 471] width 325 height 61
click at [260, 558] on link "Website Visitor Bot: All customers need to be able to follow instructions provi…" at bounding box center [327, 533] width 325 height 61
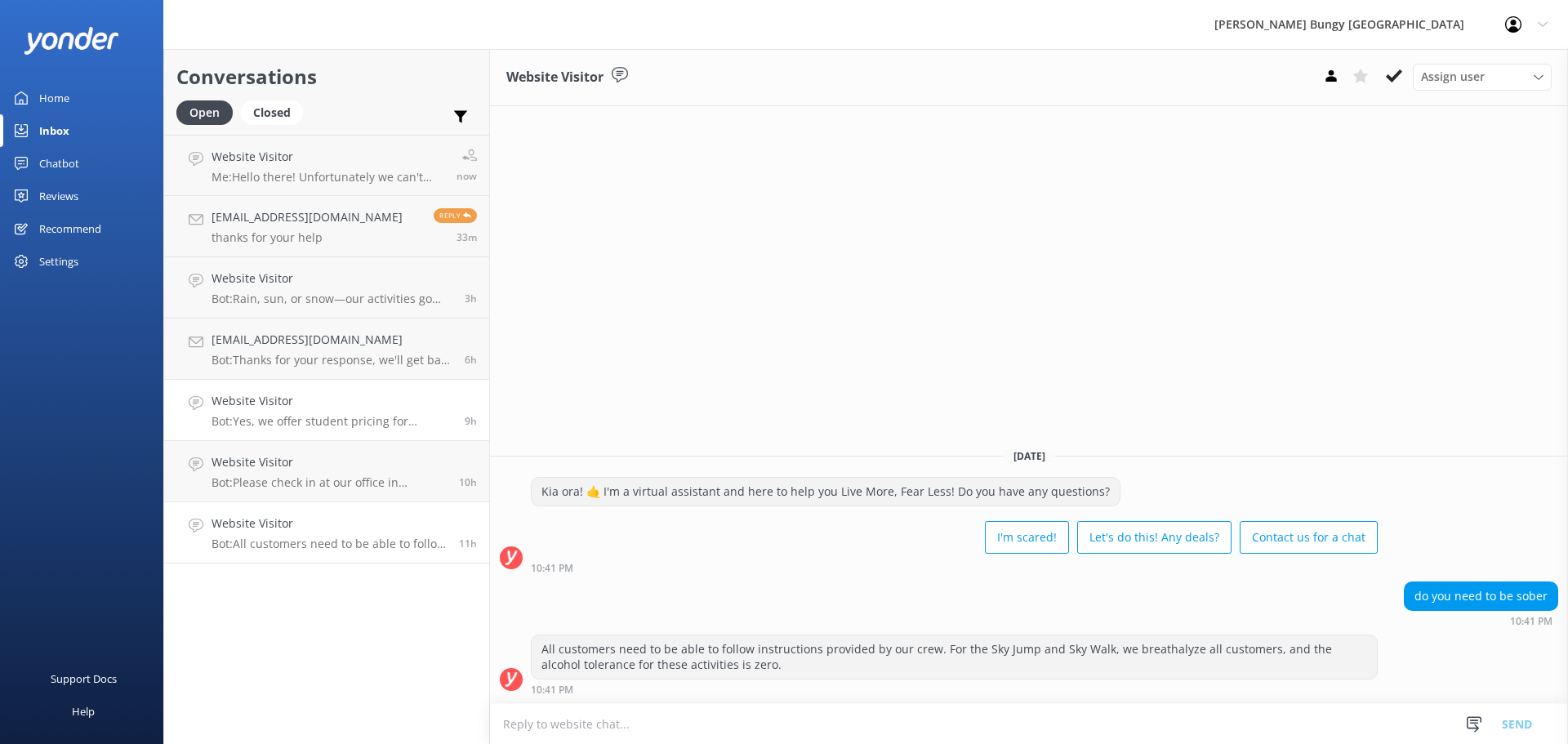
click at [274, 436] on link "Website Visitor Bot: Yes, we offer student pricing for students studying in dom…" at bounding box center [327, 410] width 325 height 61
click at [356, 463] on h4 "Website Visitor" at bounding box center [329, 462] width 235 height 18
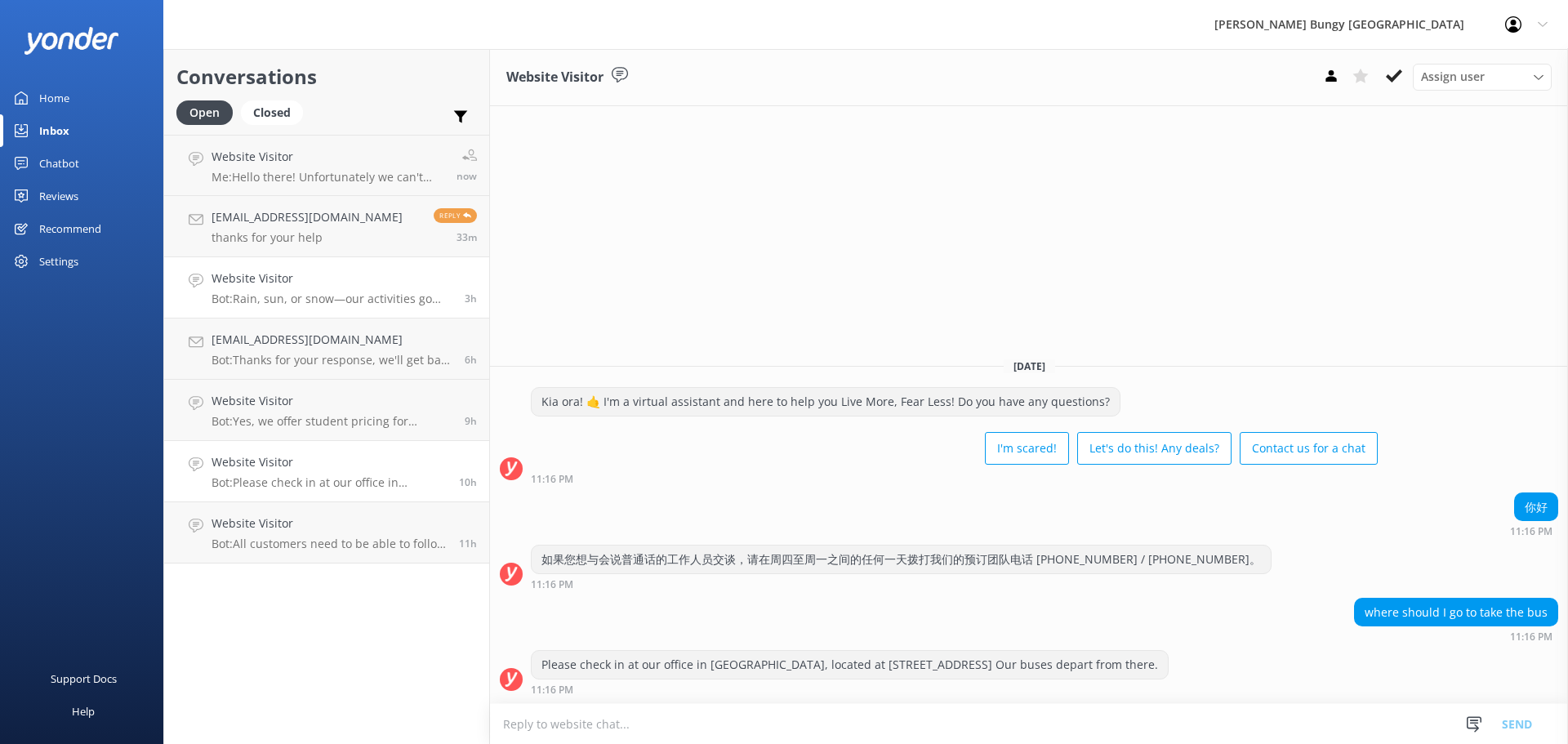
click at [375, 299] on p "Bot: Rain, sun, or snow—our activities go ahead in most weather conditions, and…" at bounding box center [332, 298] width 241 height 14
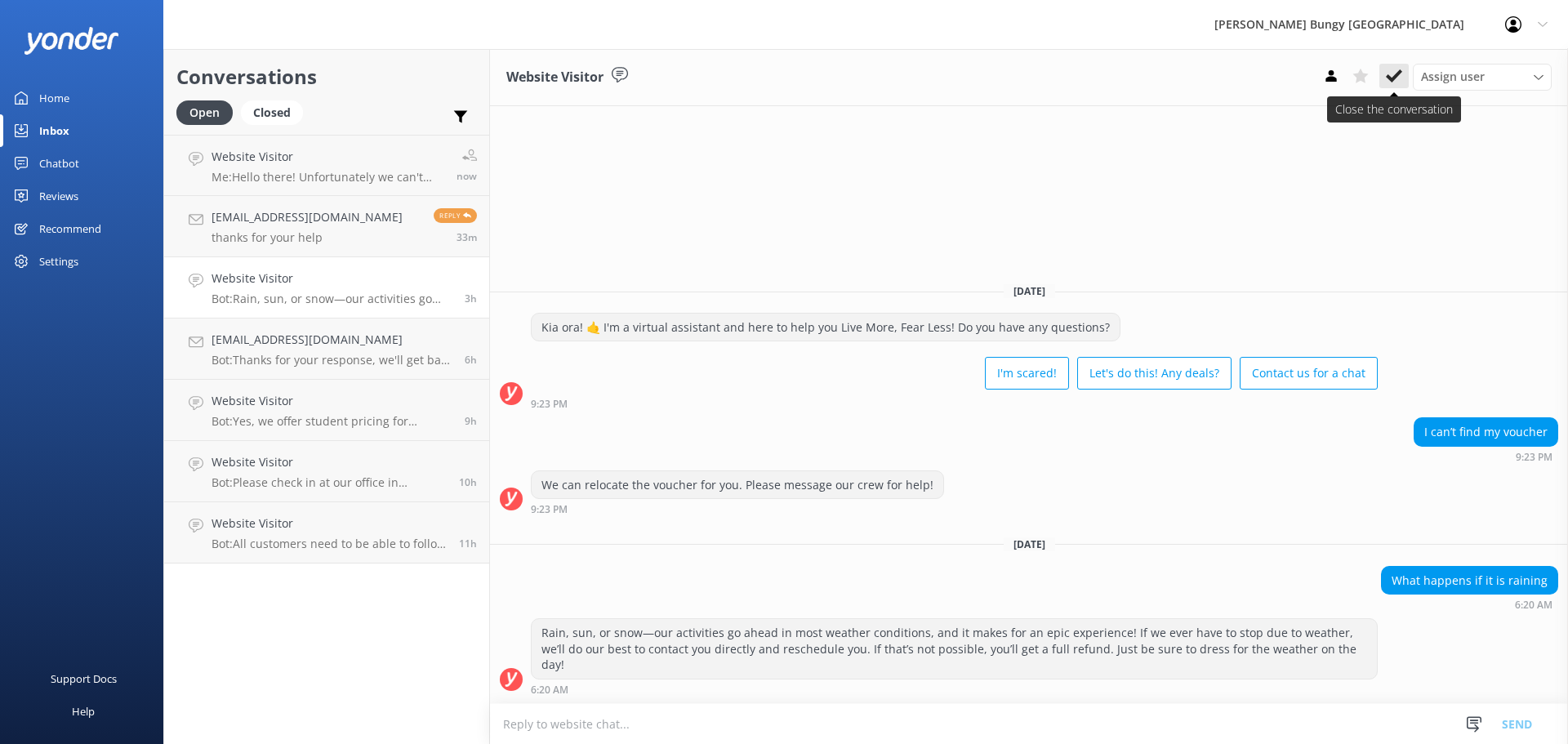
click at [1407, 68] on button at bounding box center [1394, 77] width 30 height 25
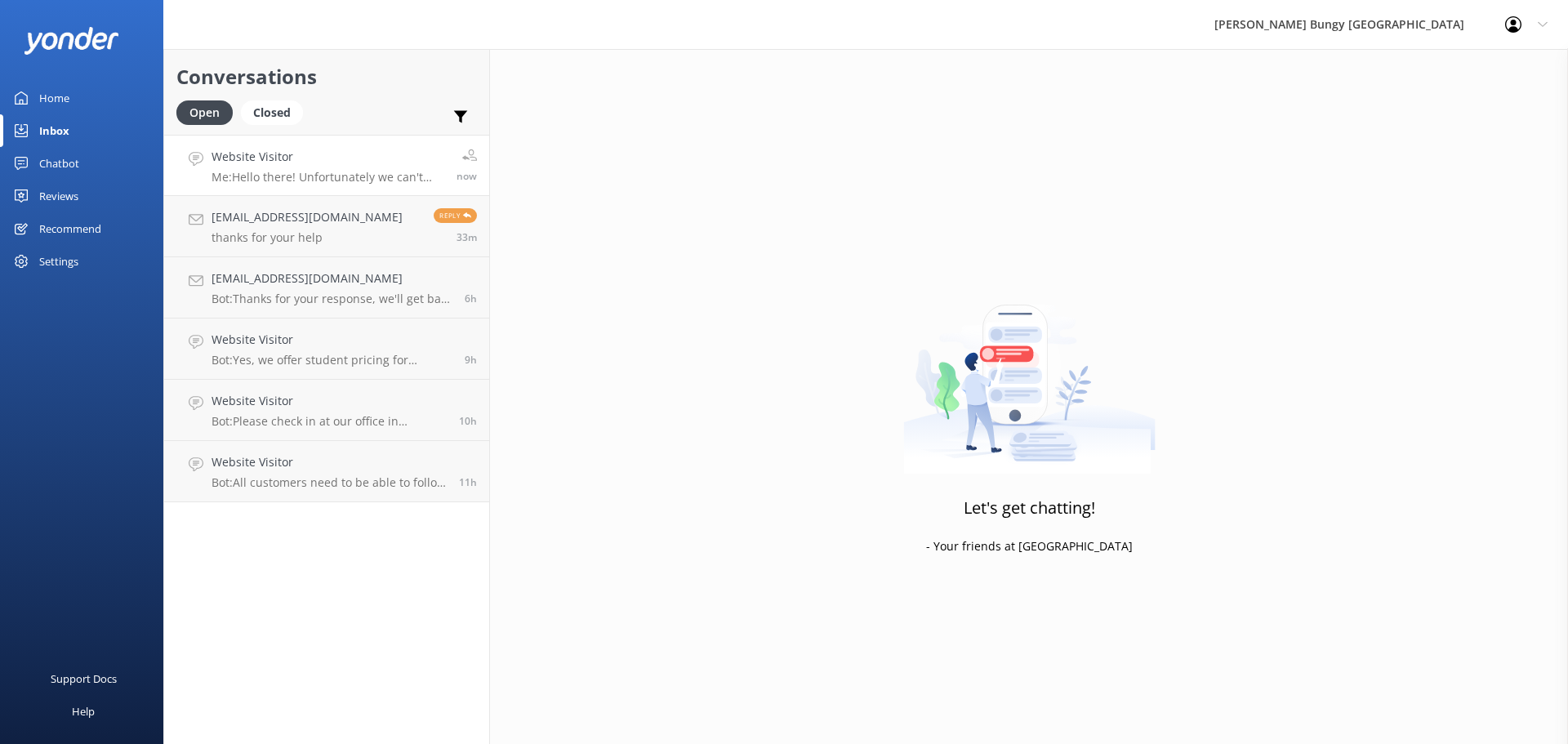
click at [263, 162] on h4 "Website Visitor" at bounding box center [327, 157] width 232 height 18
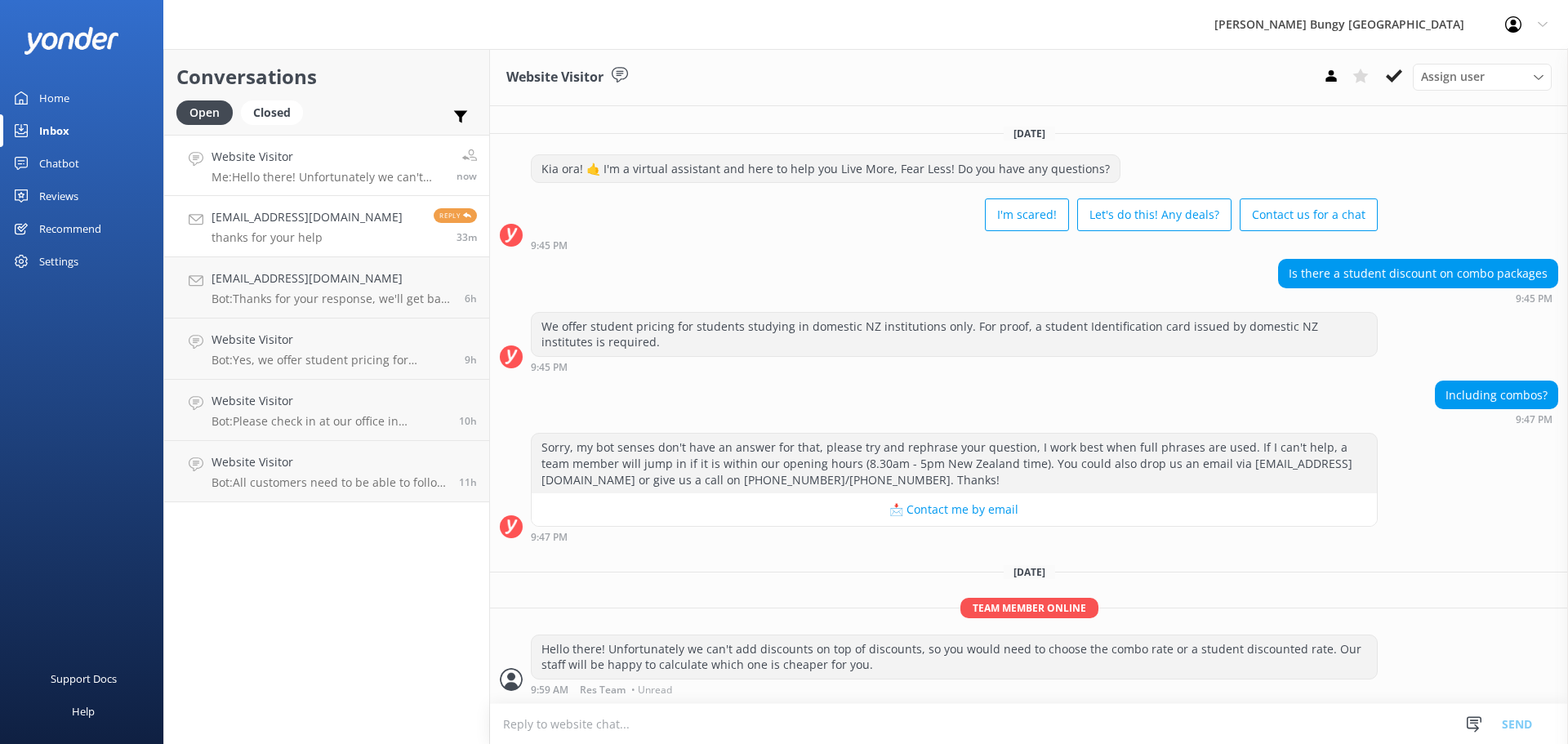
click at [289, 205] on link "[EMAIL_ADDRESS][DOMAIN_NAME] thanks for your help Reply 33m" at bounding box center [327, 227] width 325 height 61
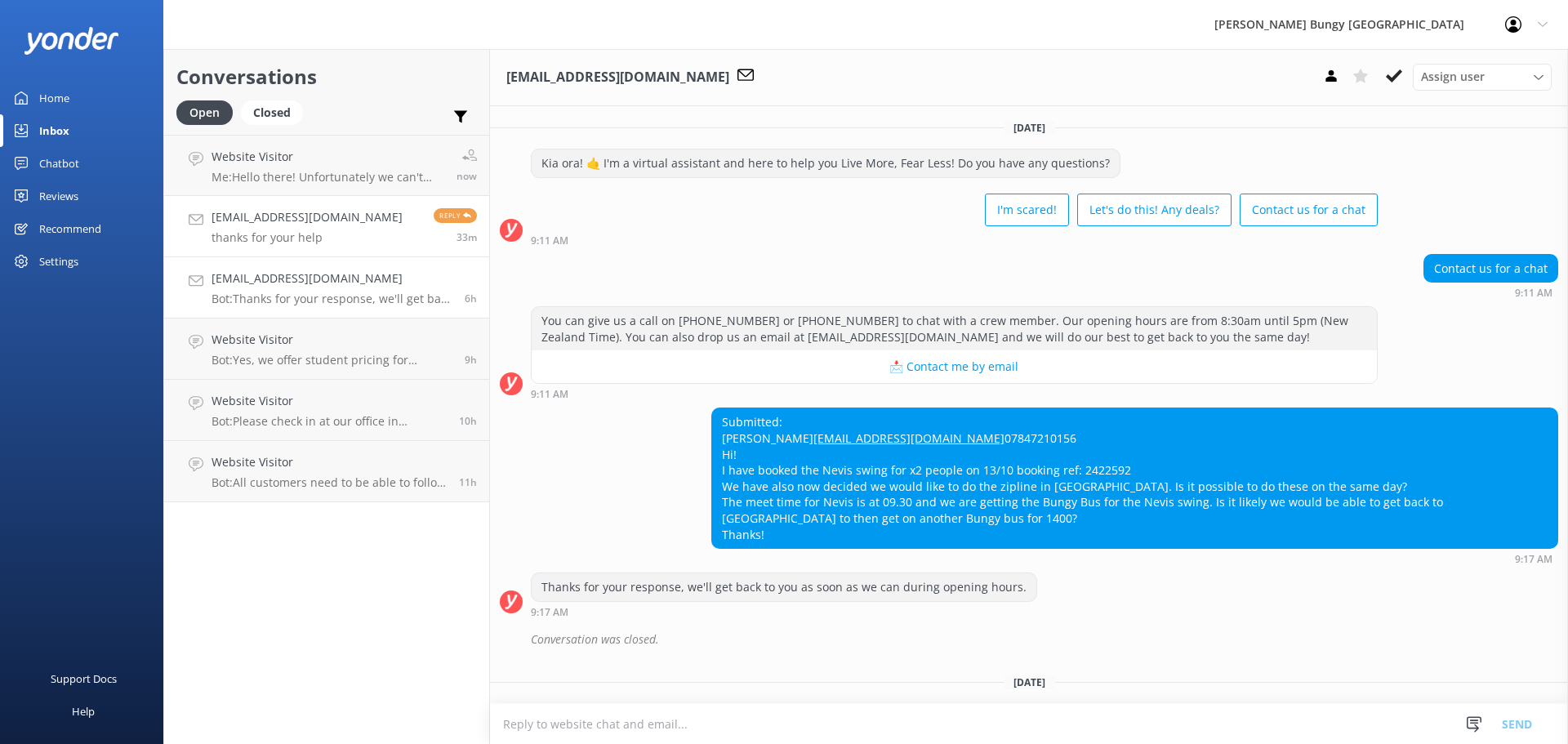
click at [286, 284] on h4 "[EMAIL_ADDRESS][DOMAIN_NAME]" at bounding box center [332, 278] width 241 height 18
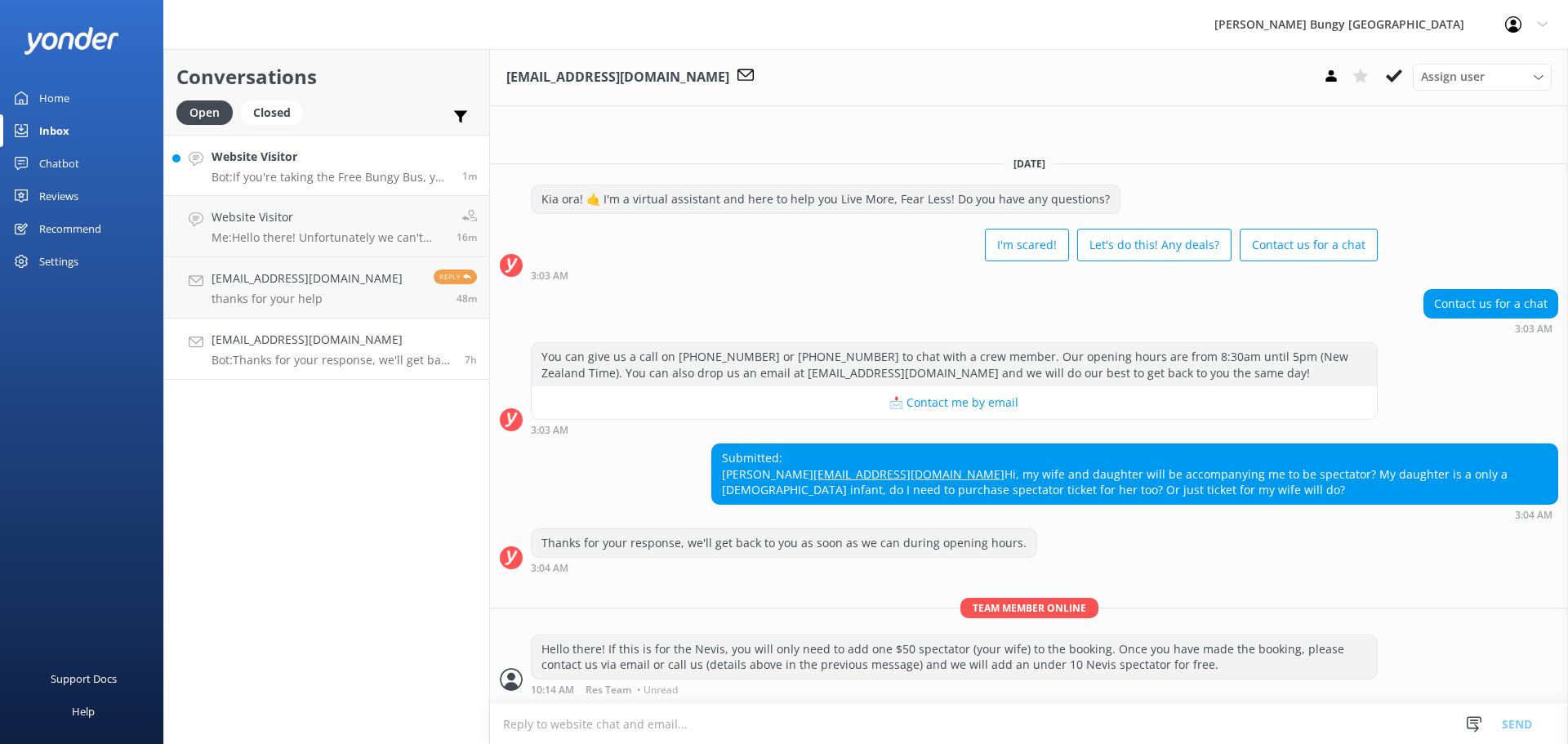
click at [366, 175] on p "Bot: If you're taking the Free Bungy Bus, you should check in 30 minutes before…" at bounding box center [330, 177] width 238 height 14
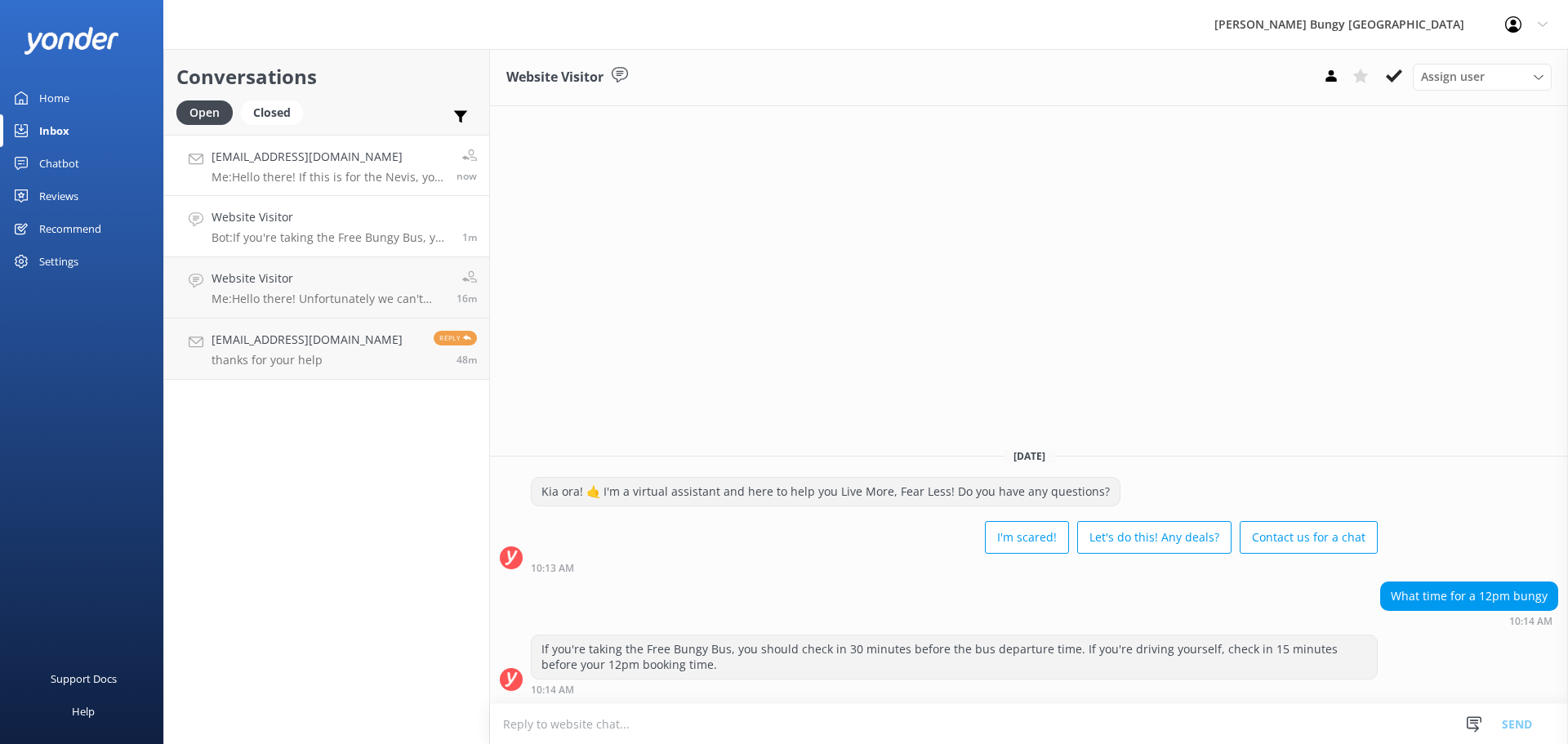
click at [386, 178] on p "Me: Hello there! If this is for the Nevis, you will only need to add one $50 sp…" at bounding box center [327, 177] width 232 height 14
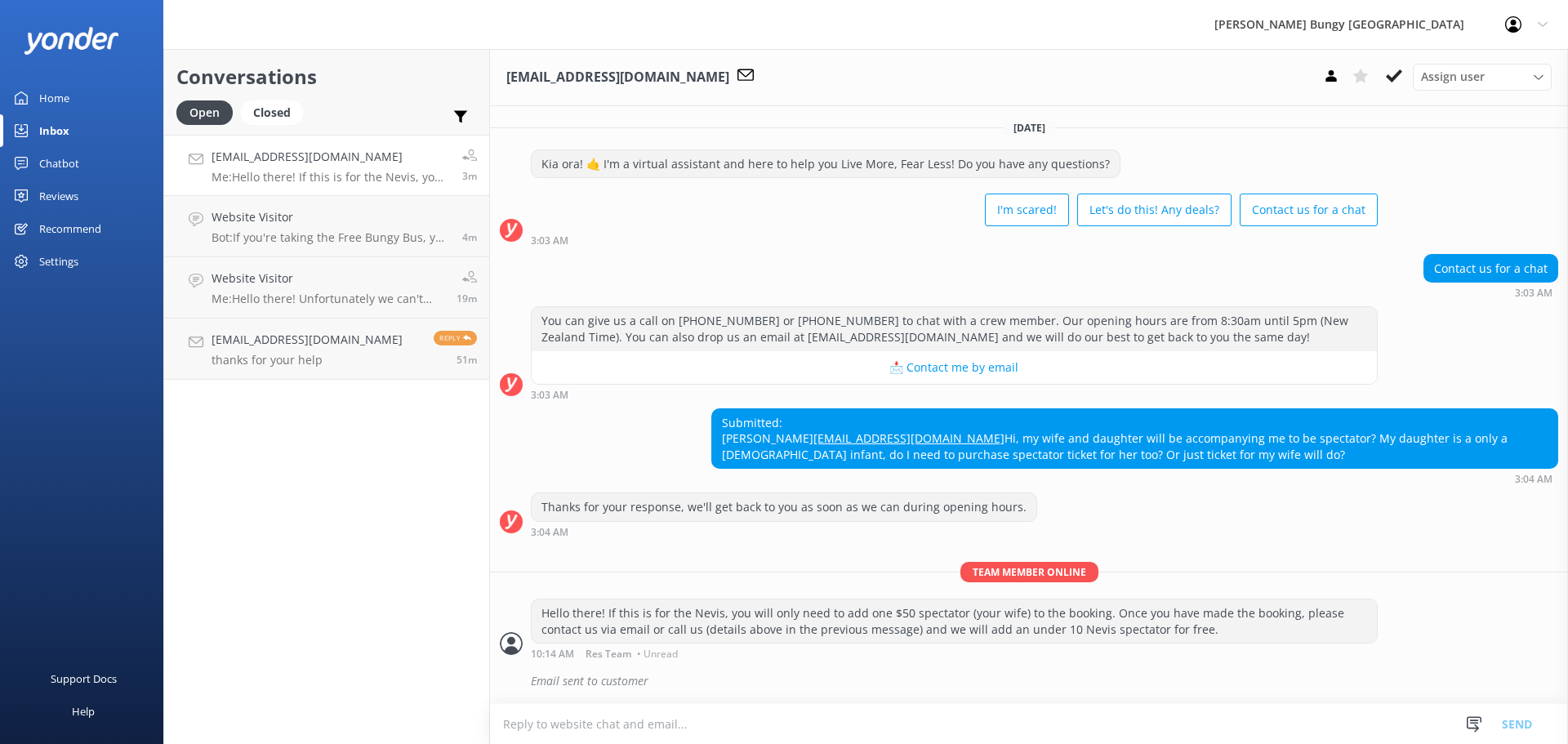
scroll to position [32, 0]
click at [403, 326] on link "shannonjesmith@gmail.com thanks for your help Reply 51m" at bounding box center [327, 349] width 325 height 61
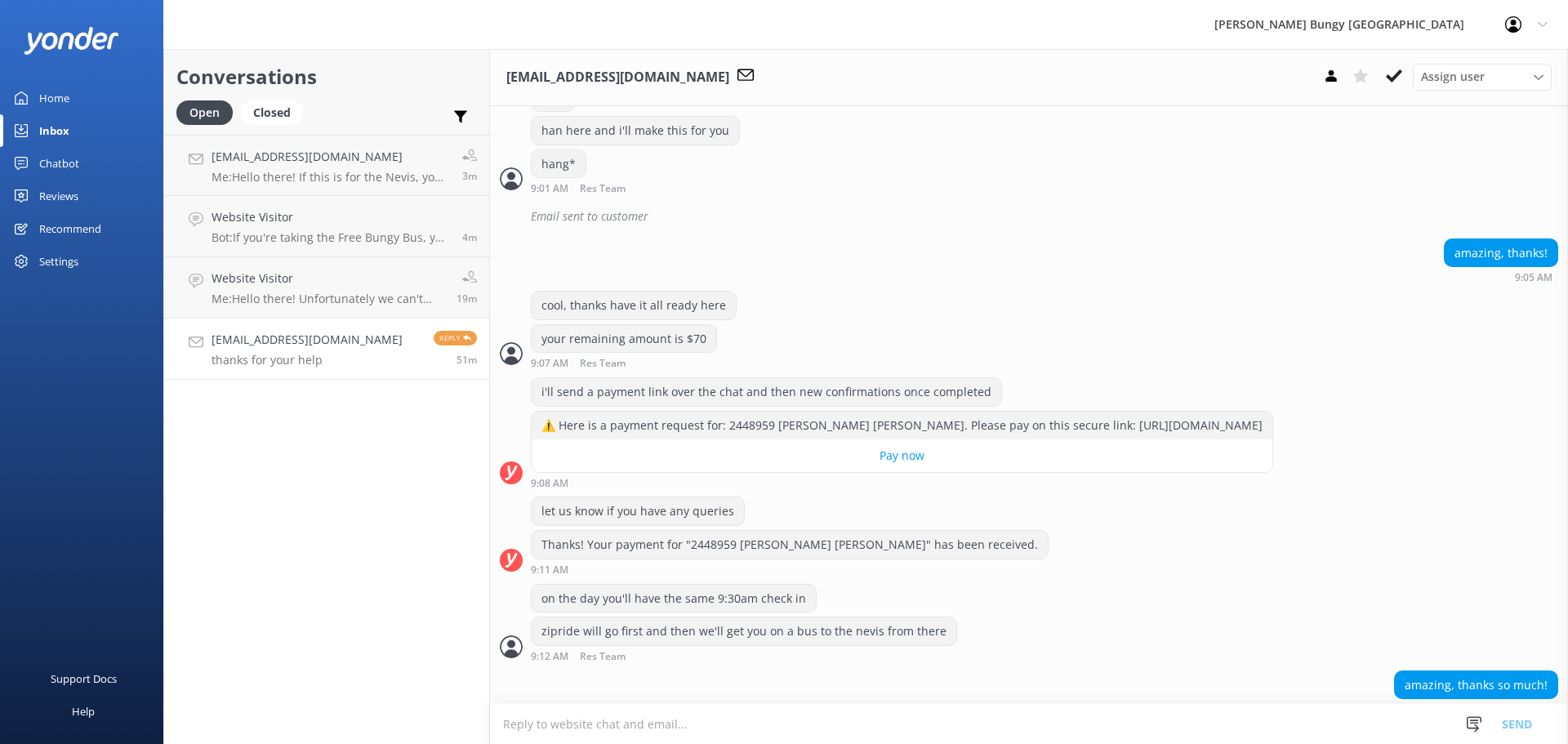
scroll to position [1848, 0]
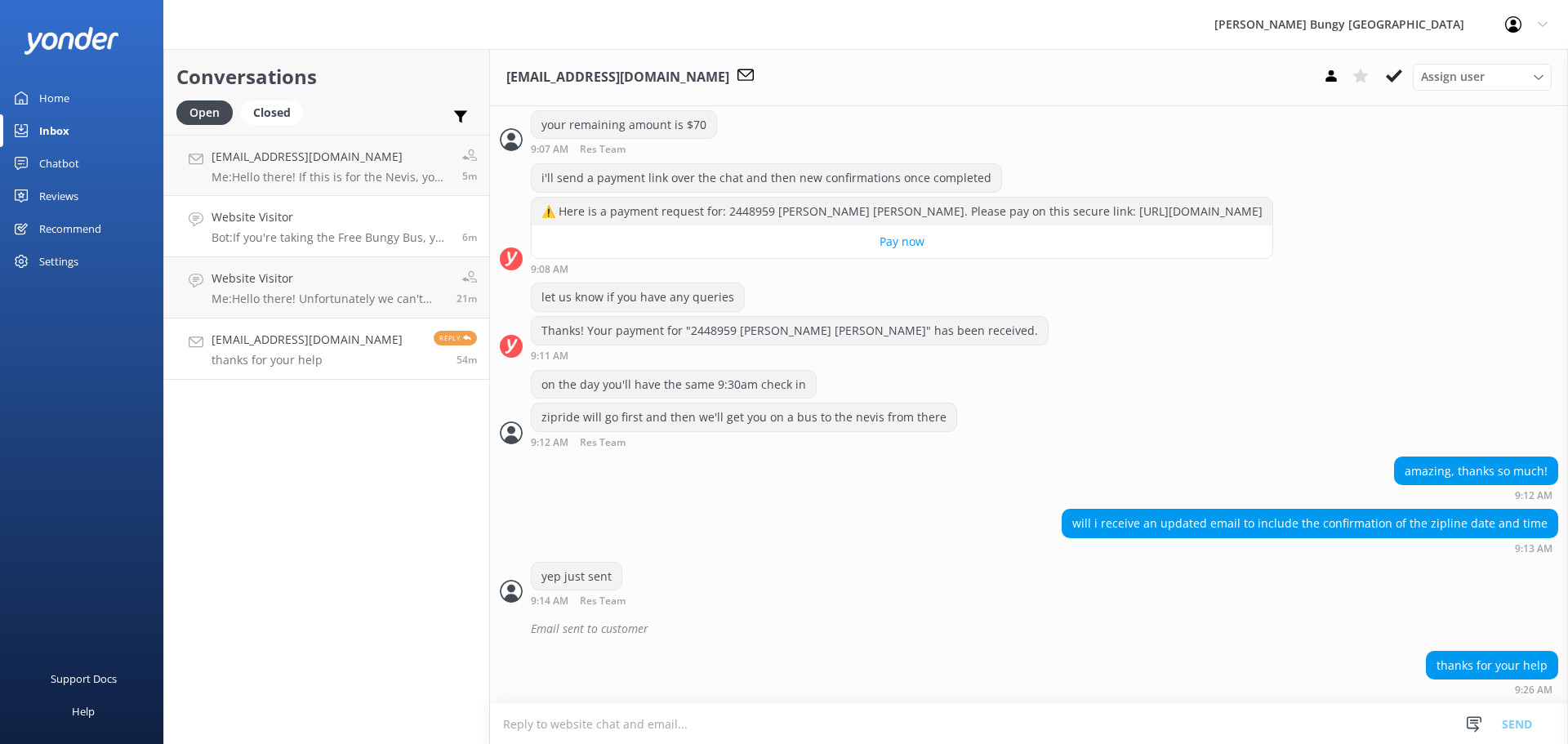
click at [373, 248] on link "Website Visitor Bot: If you're taking the Free Bungy Bus, you should check in 3…" at bounding box center [327, 227] width 325 height 61
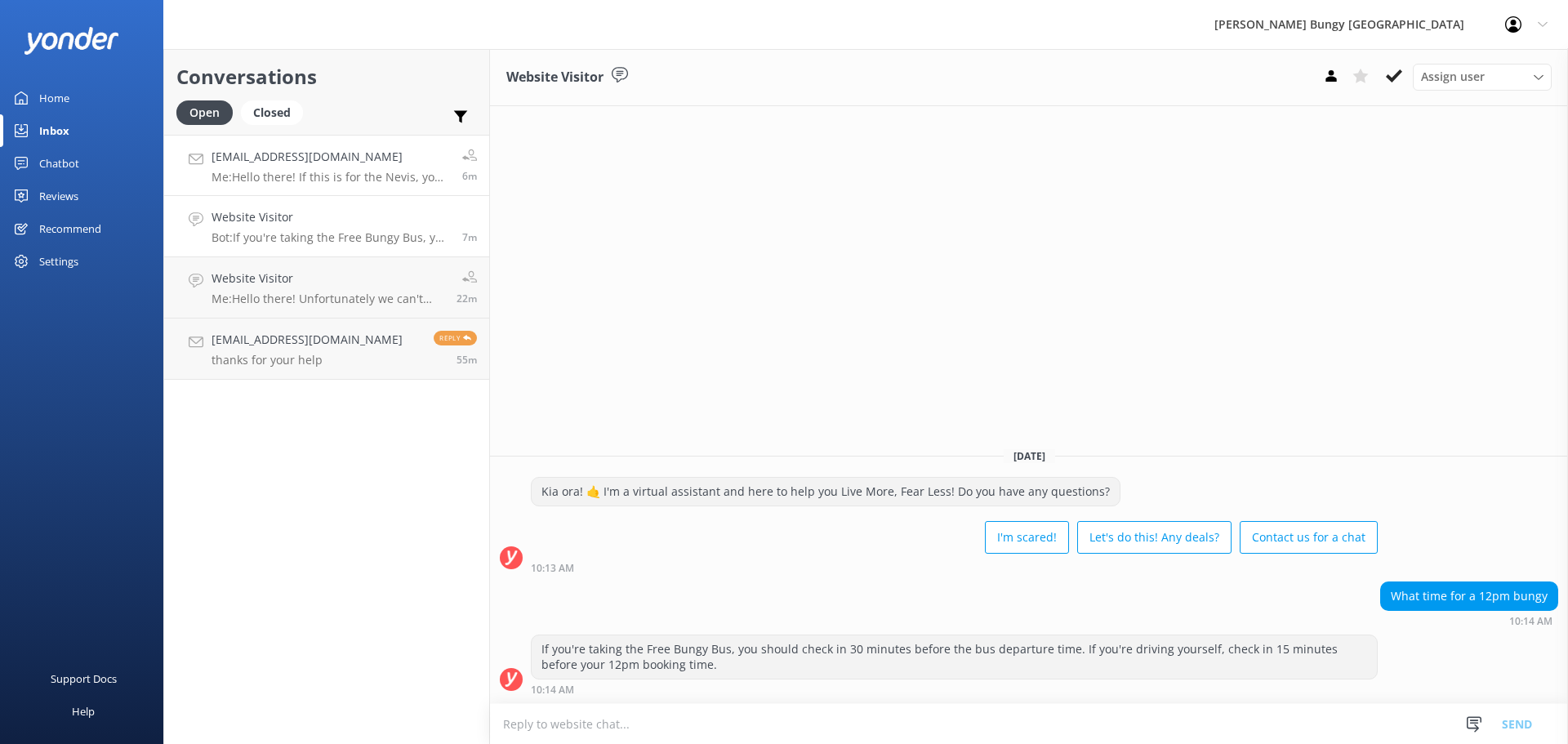
click at [291, 190] on link "[EMAIL_ADDRESS][DOMAIN_NAME] Me: Hello there! If this is for the Nevis, you wil…" at bounding box center [327, 165] width 325 height 61
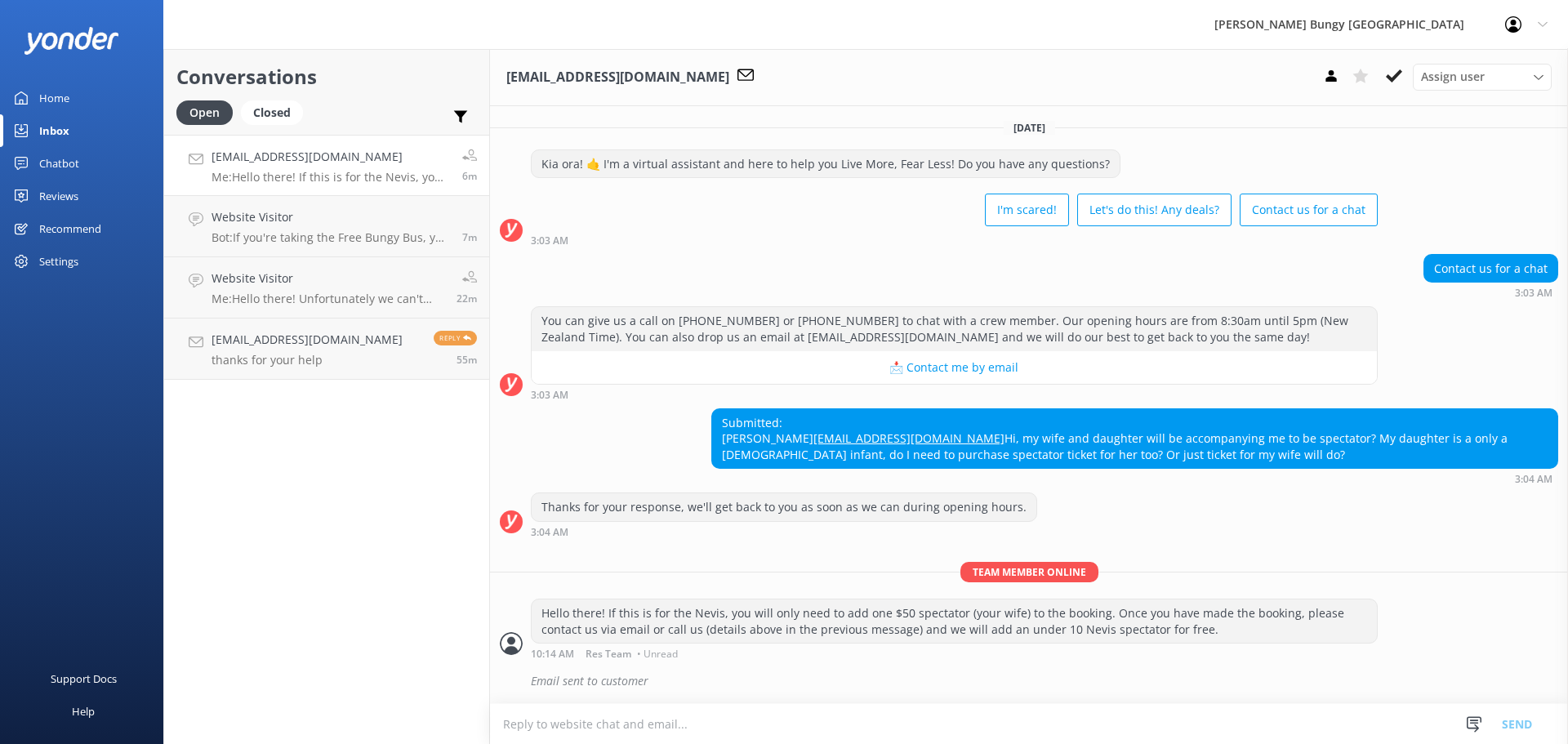
scroll to position [32, 0]
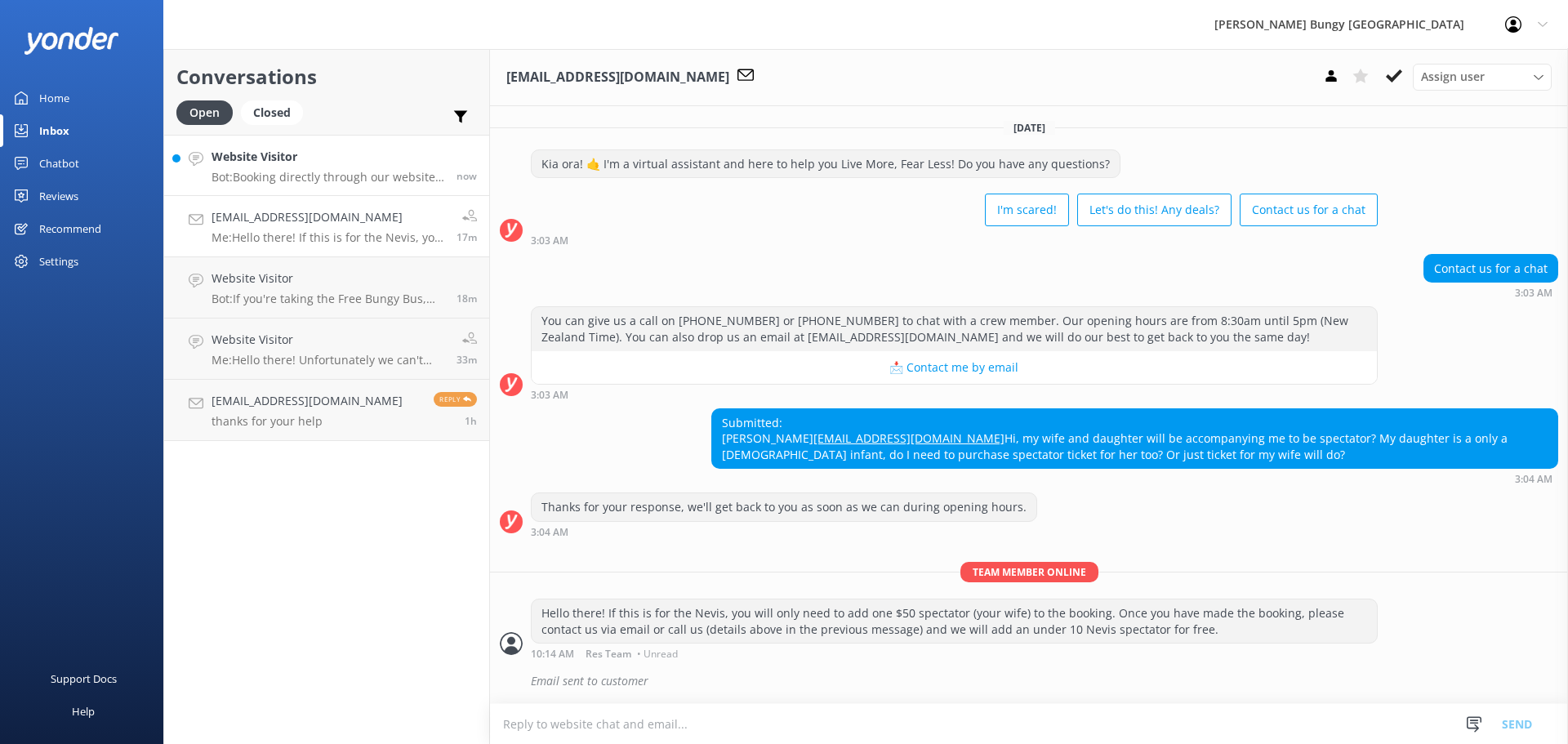
click at [312, 172] on p "Bot: Booking directly through our website always offers the best prices. Our co…" at bounding box center [327, 177] width 232 height 14
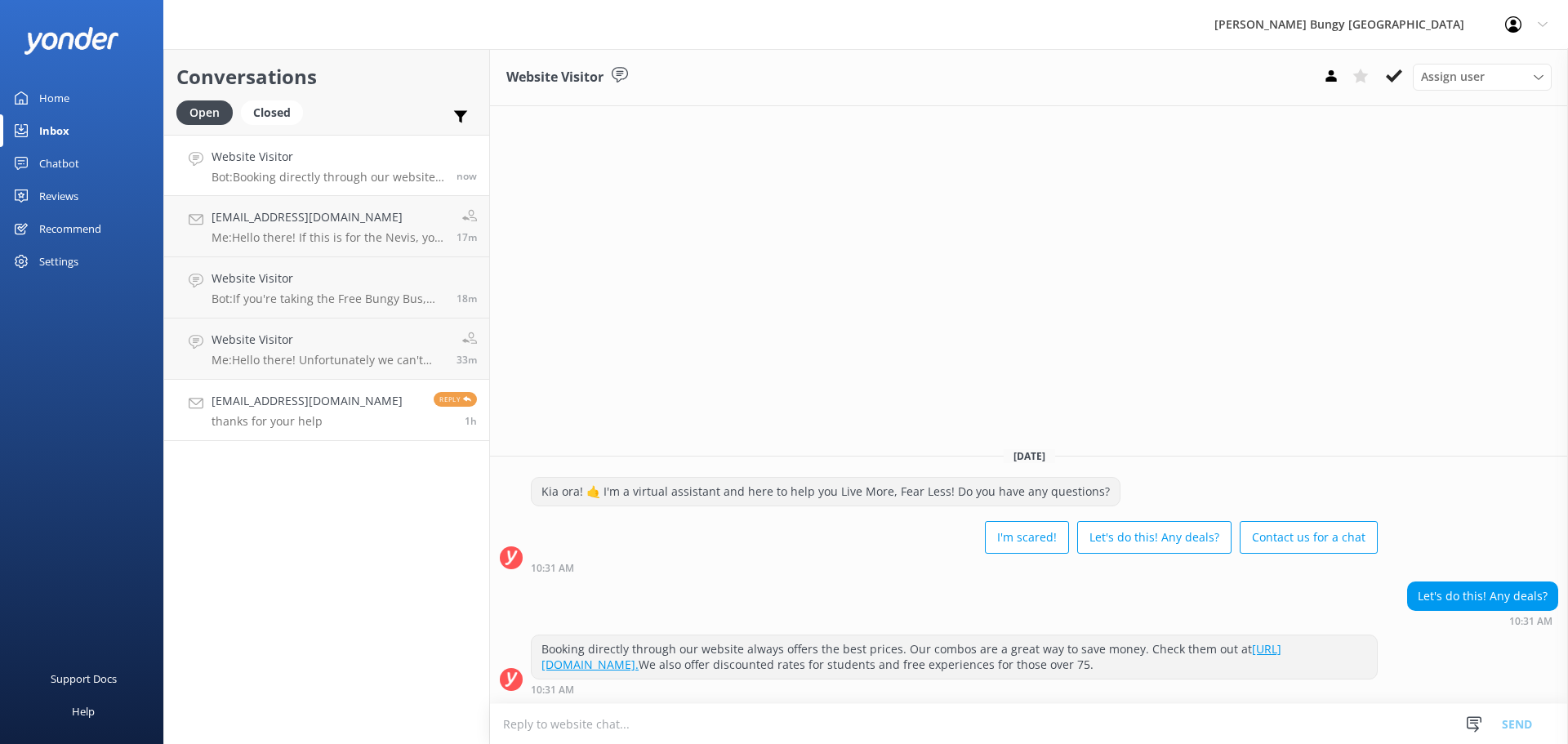
click at [359, 411] on div "shannonjesmith@gmail.com thanks for your help" at bounding box center [307, 410] width 191 height 36
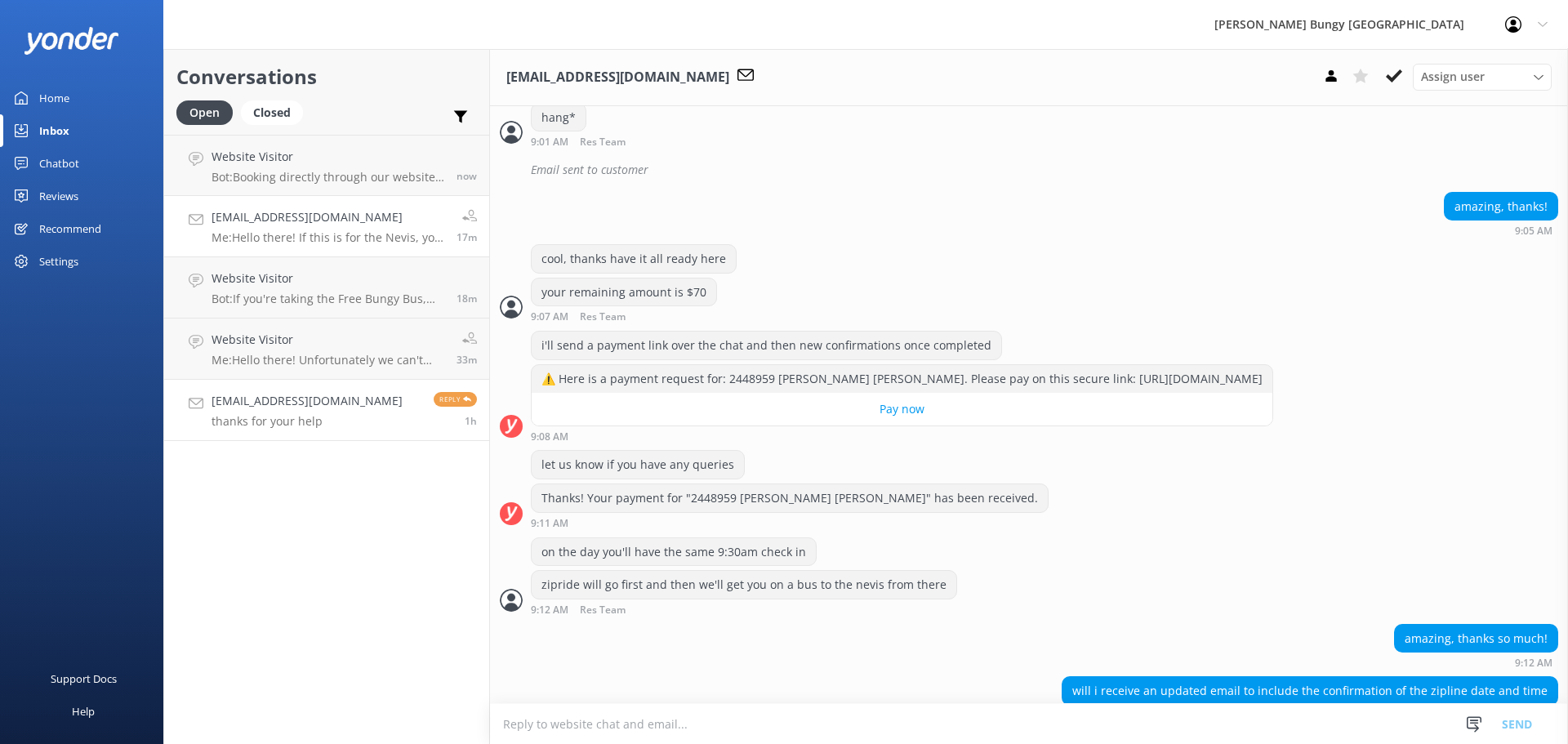
scroll to position [1848, 0]
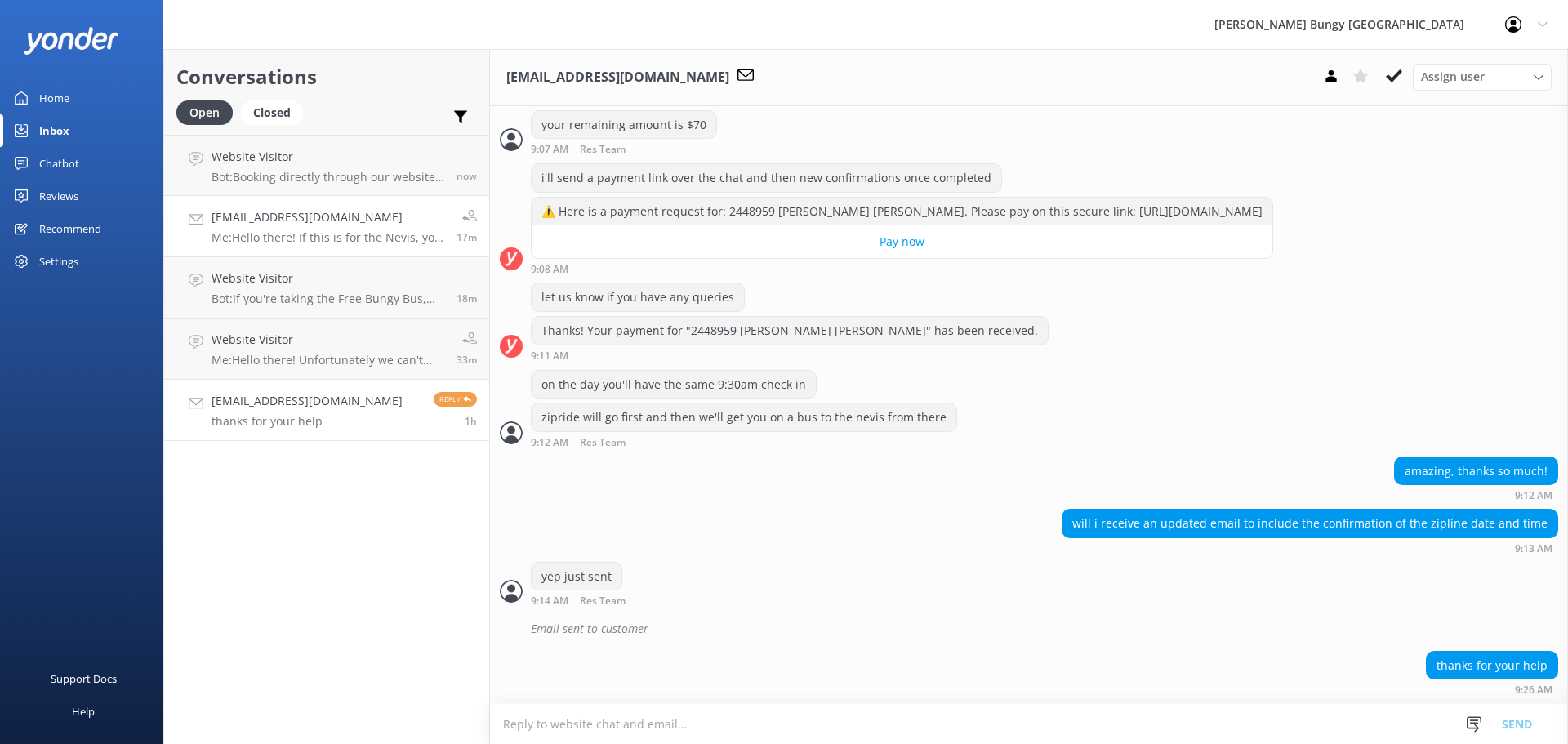
click at [302, 205] on link "benjaminlkw@gmail.com Me: Hello there! If this is for the Nevis, you will only …" at bounding box center [327, 227] width 325 height 61
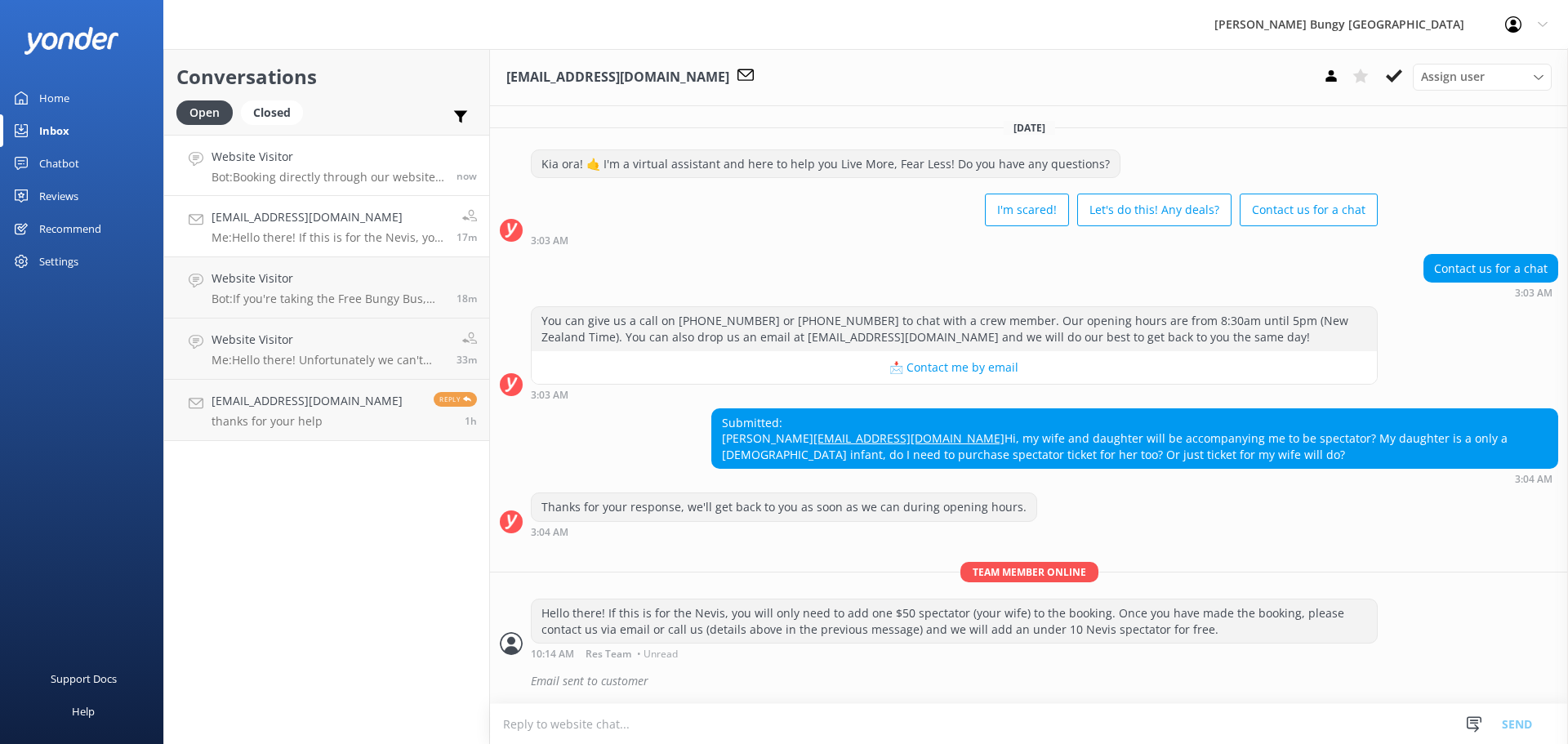
scroll to position [32, 0]
click at [286, 148] on h4 "Website Visitor" at bounding box center [327, 157] width 232 height 18
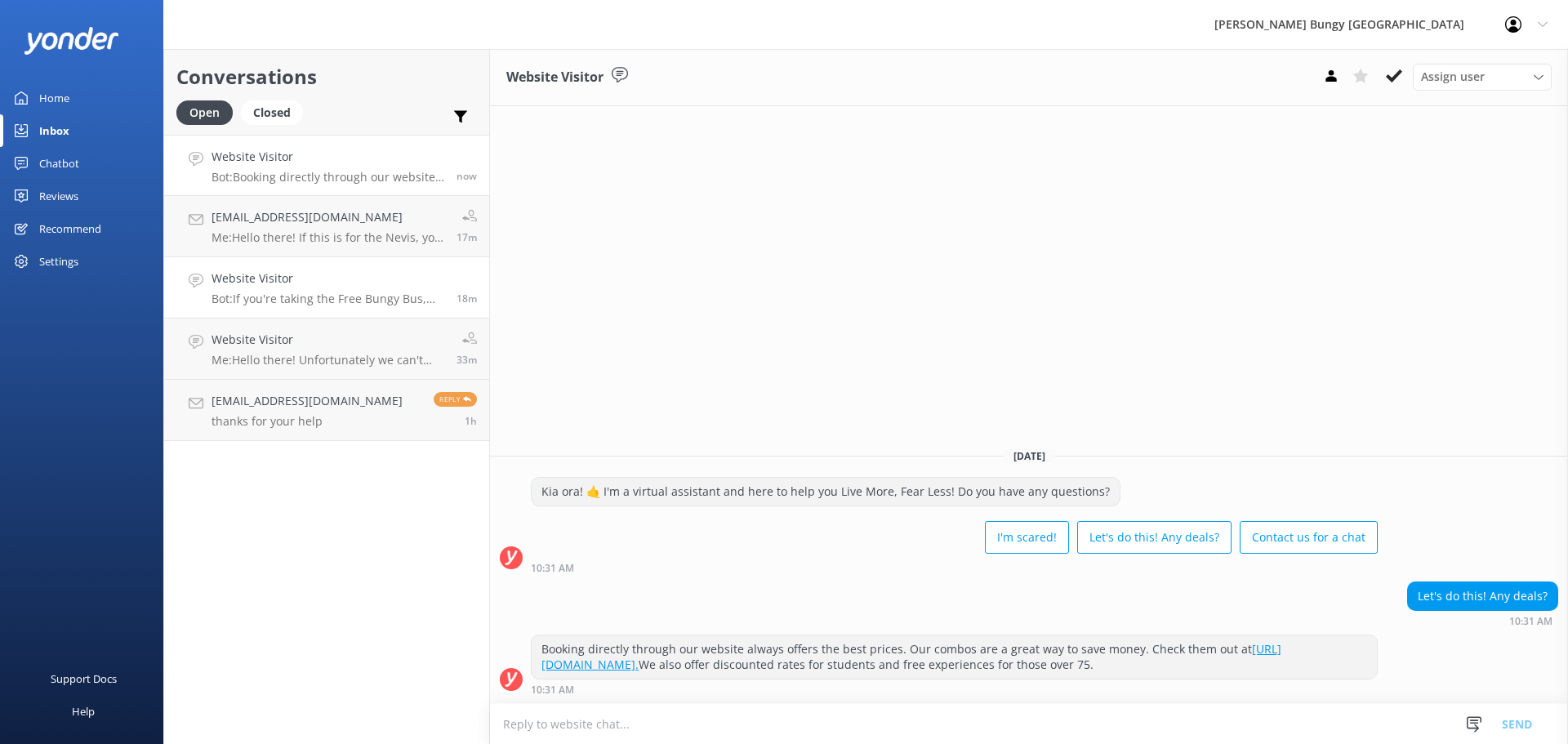
click at [365, 302] on p "Bot: If you're taking the Free Bungy Bus, you should check in 30 minutes before…" at bounding box center [327, 298] width 232 height 14
click at [402, 167] on div "Website Visitor Bot: Booking directly through our website always offers the bes…" at bounding box center [327, 165] width 232 height 35
click at [385, 277] on h4 "Website Visitor" at bounding box center [327, 278] width 232 height 18
click at [541, 295] on div "Website Visitor Assign user [PERSON_NAME] [PERSON_NAME] Tech Admin [PERSON_NAME…" at bounding box center [1028, 396] width 1078 height 695
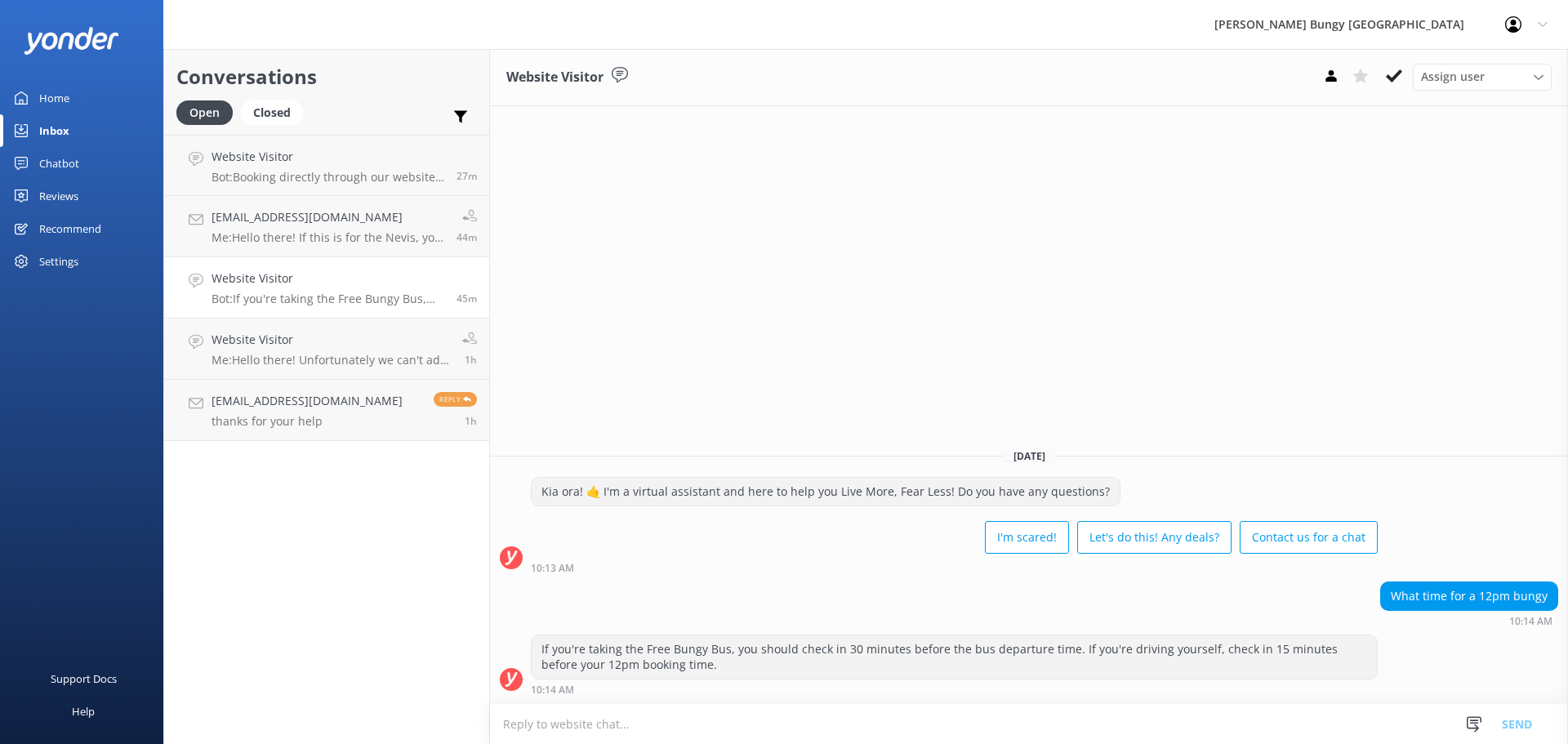
click at [744, 625] on div "What time for a 12pm bungy 10:14 AM" at bounding box center [1028, 603] width 1078 height 45
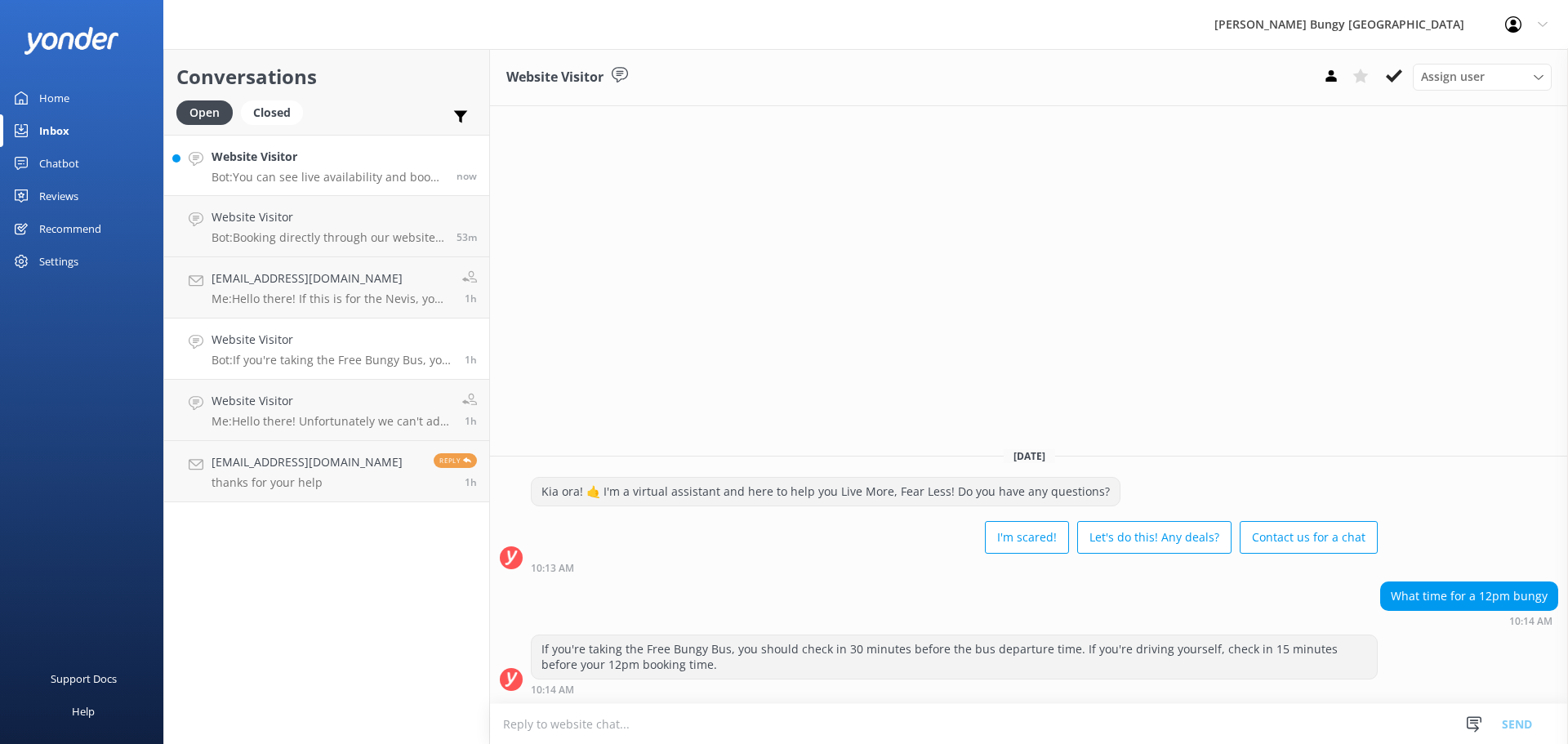
click at [344, 189] on link "Website Visitor Bot: You can see live availability and book all of our experien…" at bounding box center [327, 165] width 325 height 61
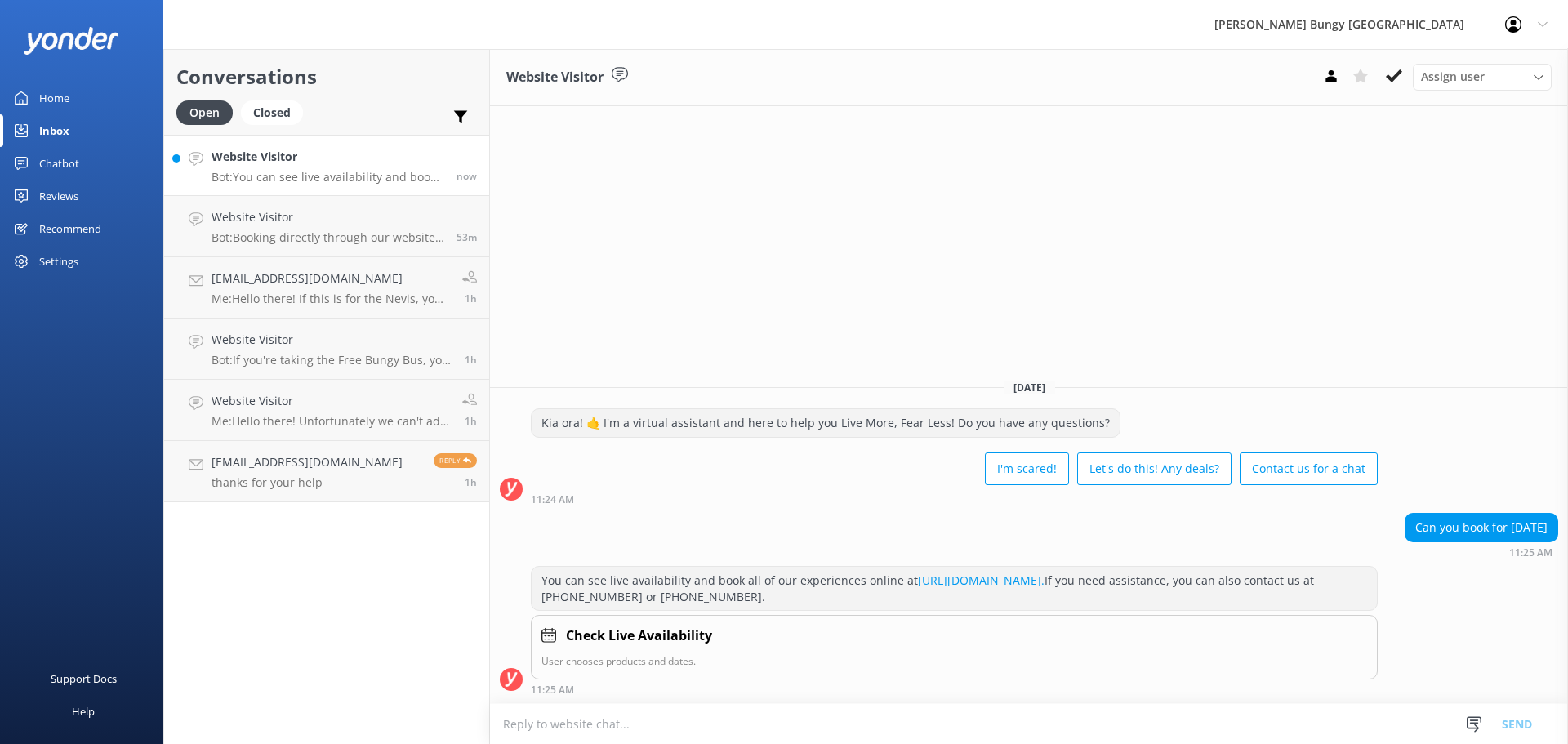
click at [346, 171] on p "Bot: You can see live availability and book all of our experiences online at ht…" at bounding box center [327, 177] width 232 height 14
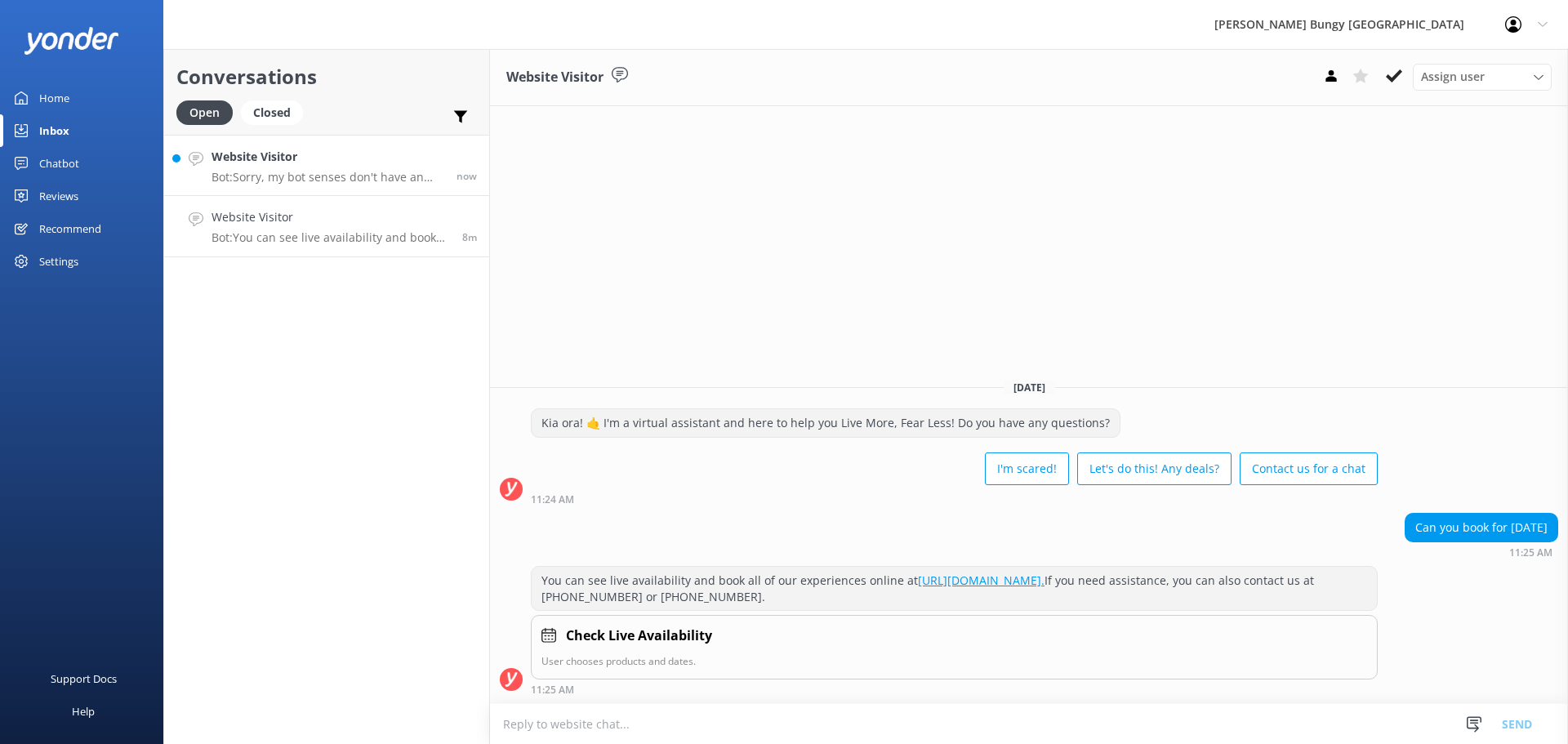
click at [360, 152] on h4 "Website Visitor" at bounding box center [327, 157] width 232 height 18
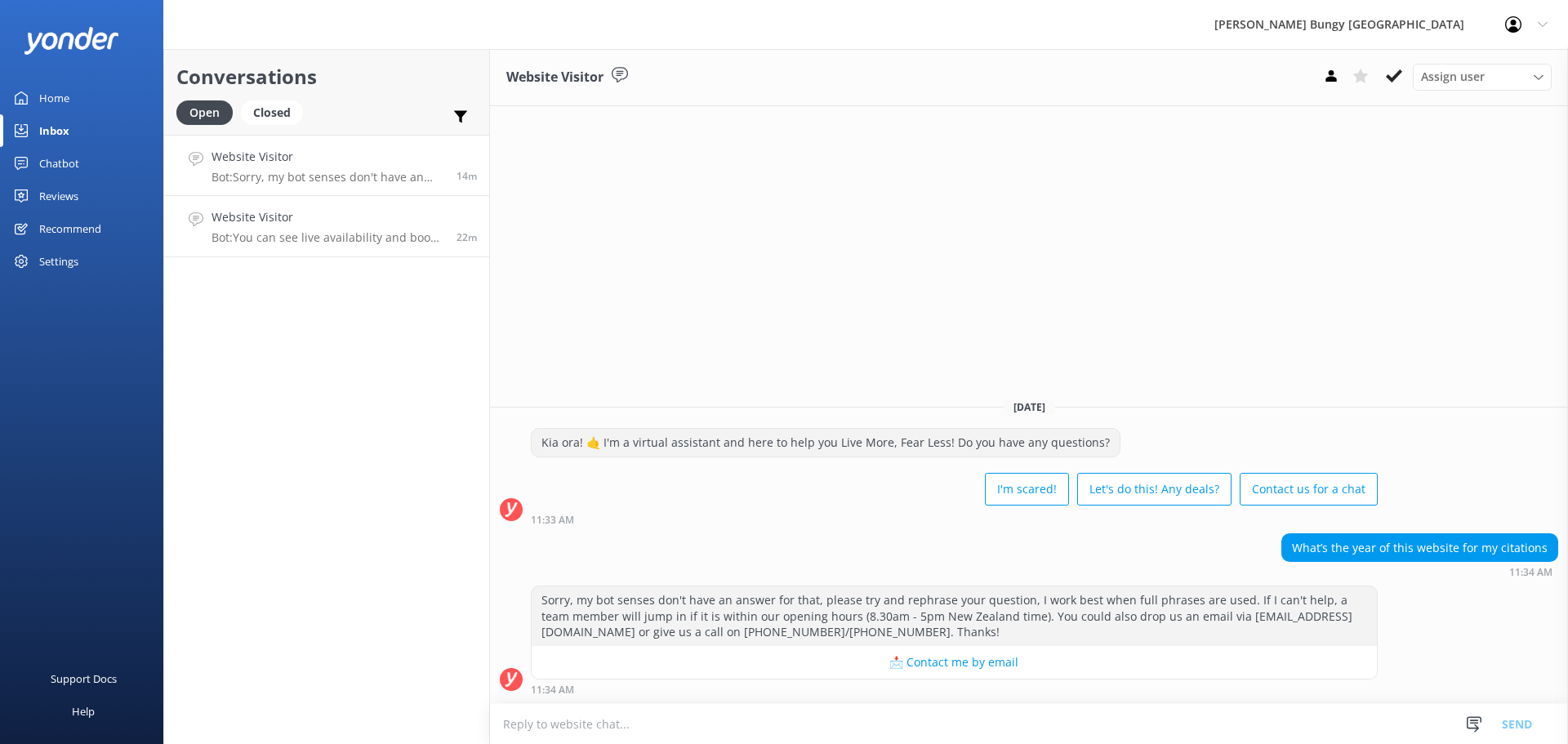
click at [311, 205] on link "Website Visitor Bot: You can see live availability and book all of our experien…" at bounding box center [327, 227] width 325 height 61
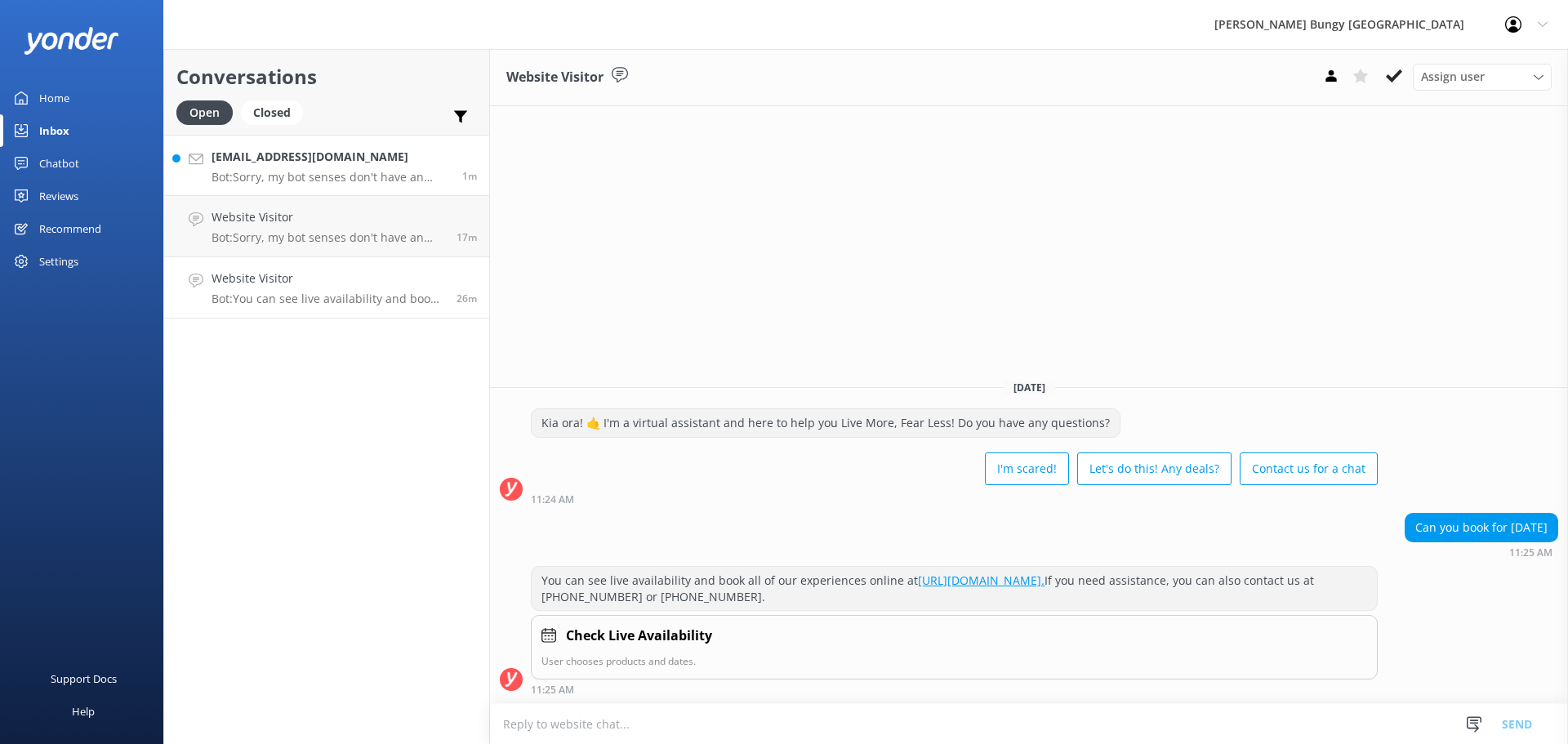
click at [250, 160] on h4 "[EMAIL_ADDRESS][DOMAIN_NAME]" at bounding box center [330, 157] width 238 height 18
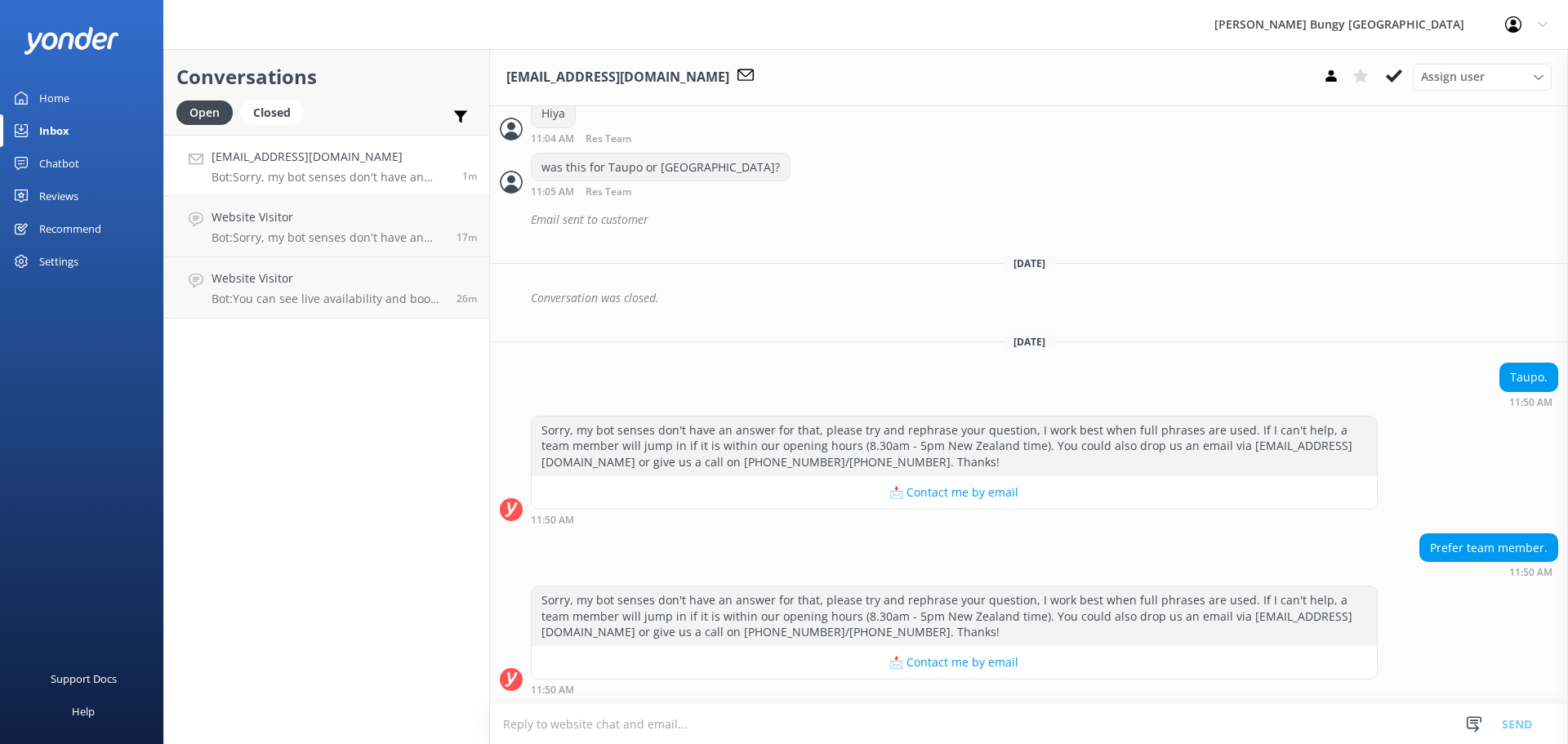
scroll to position [562, 0]
click at [999, 715] on textarea at bounding box center [1028, 724] width 1078 height 40
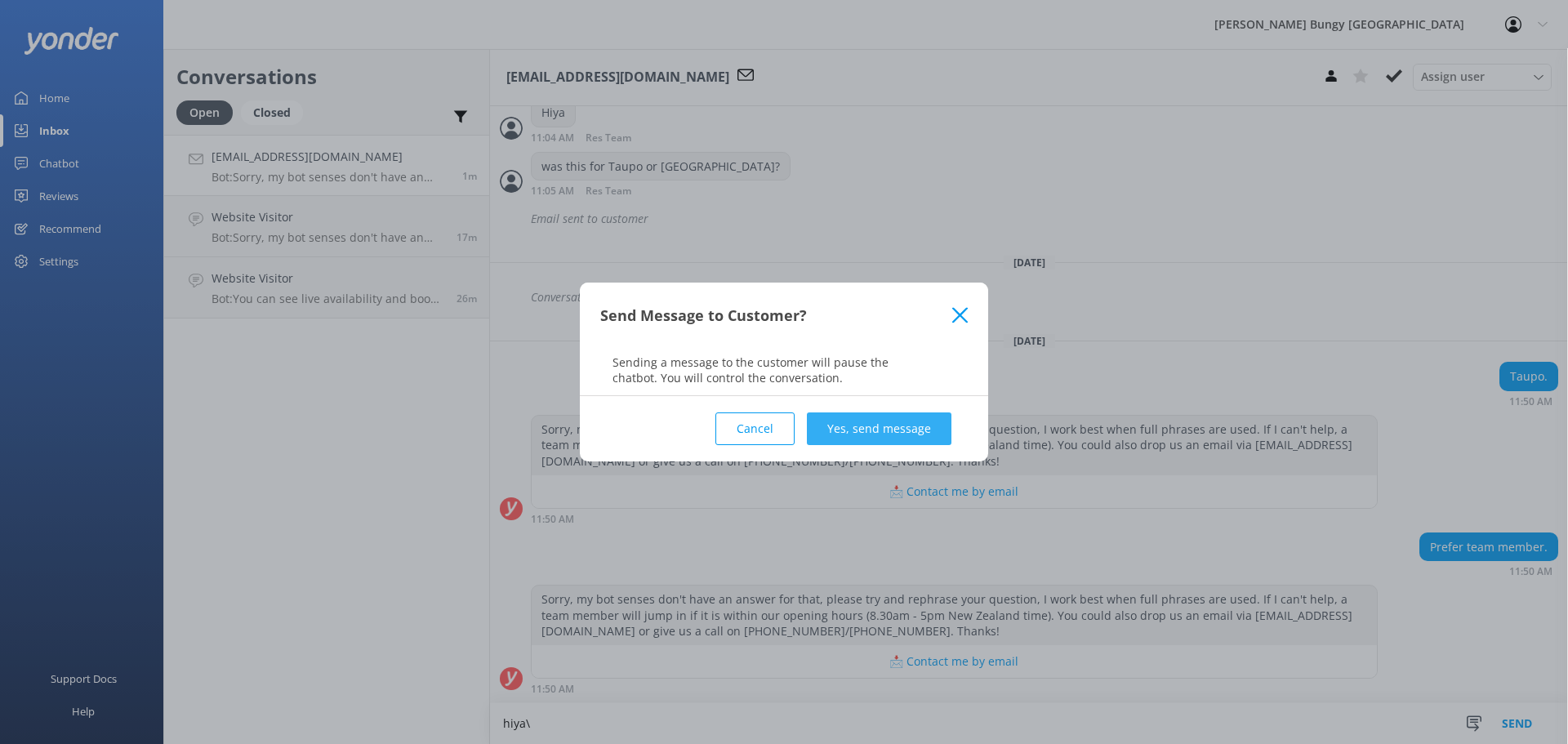
type textarea "hiya\"
click at [860, 431] on button "Yes, send message" at bounding box center [879, 428] width 144 height 33
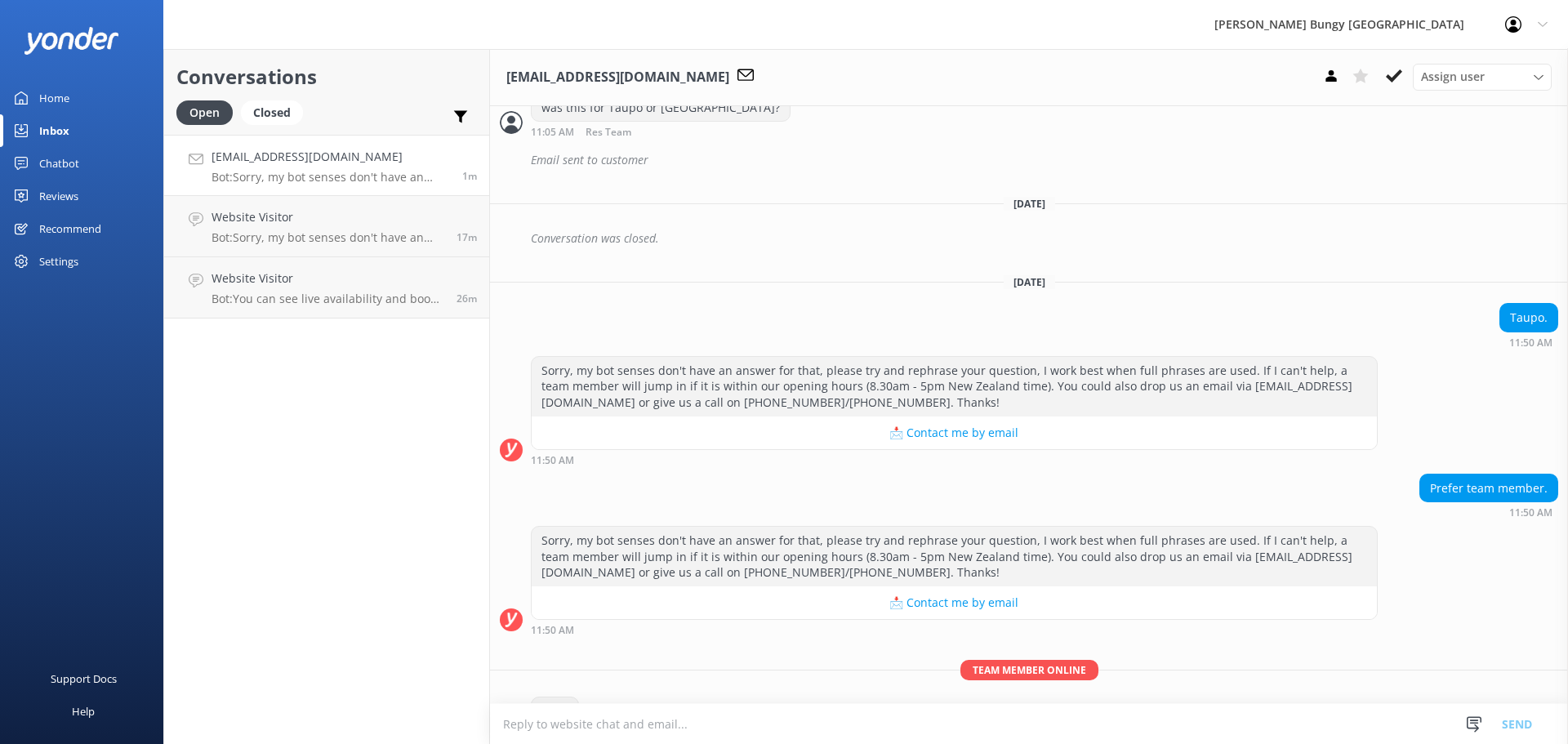
scroll to position [669, 0]
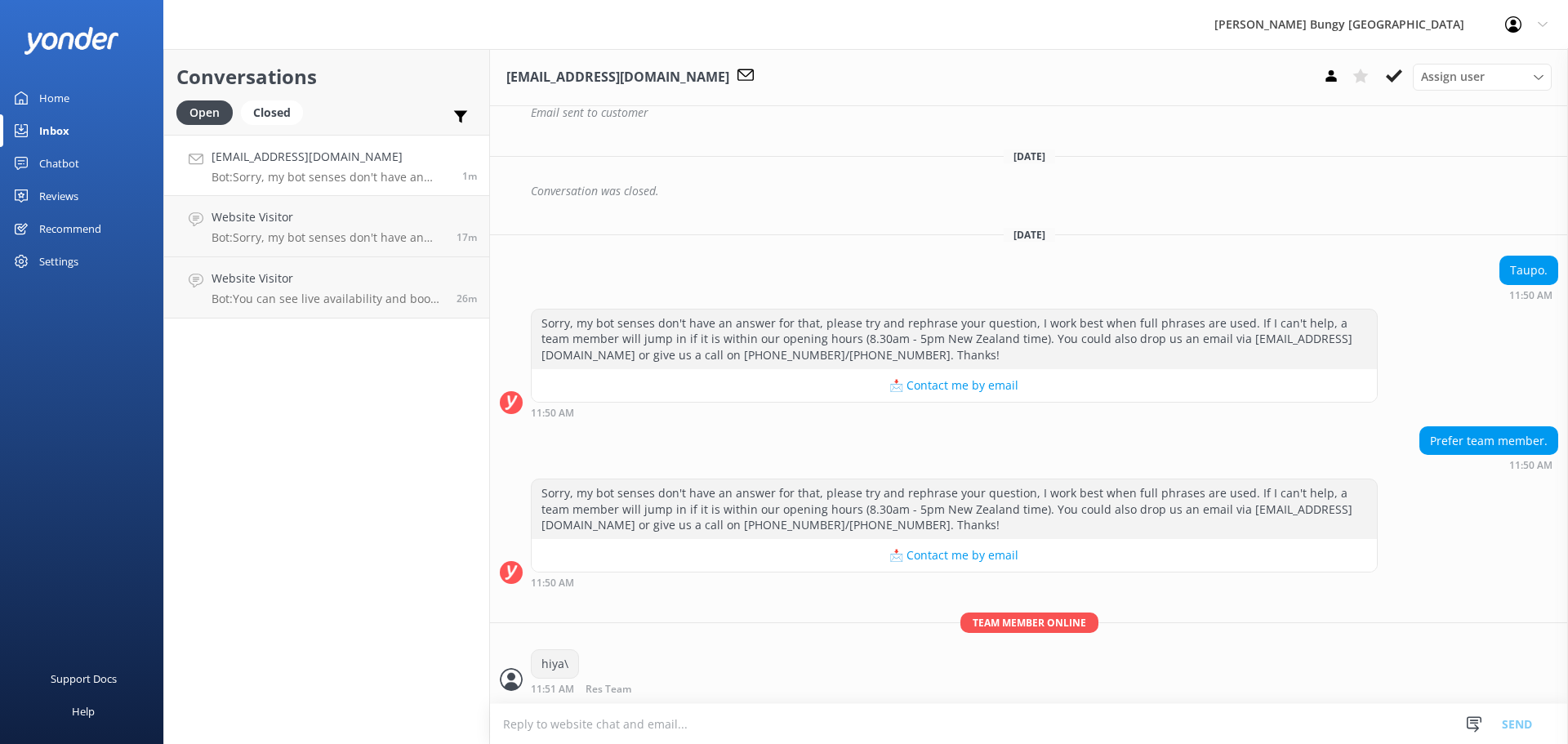
click at [817, 711] on textarea at bounding box center [1028, 724] width 1078 height 40
type textarea "how can we help?"
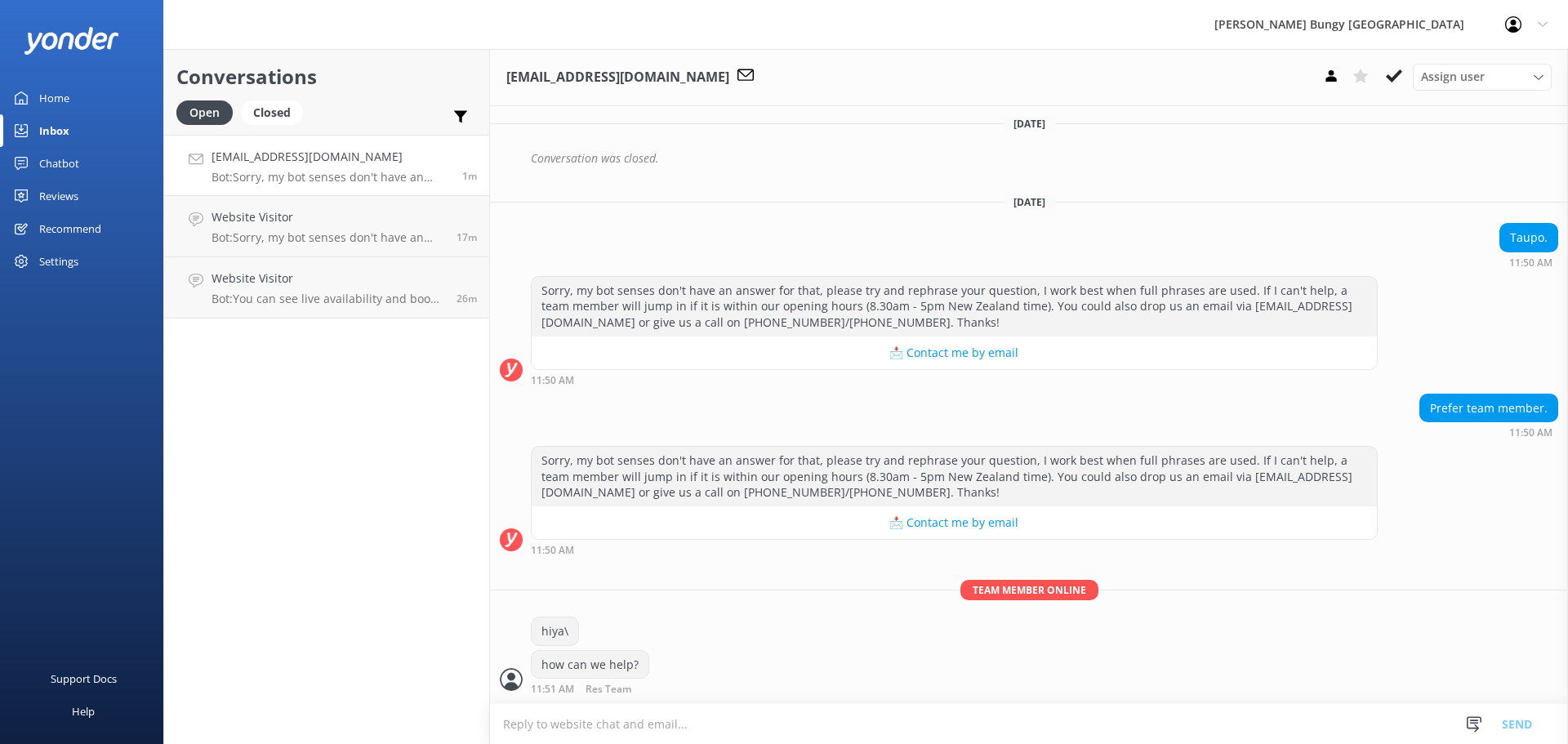
scroll to position [702, 0]
click at [266, 241] on p "Bot: Sorry, my bot senses don't have an answer for that, please try and rephras…" at bounding box center [327, 237] width 232 height 14
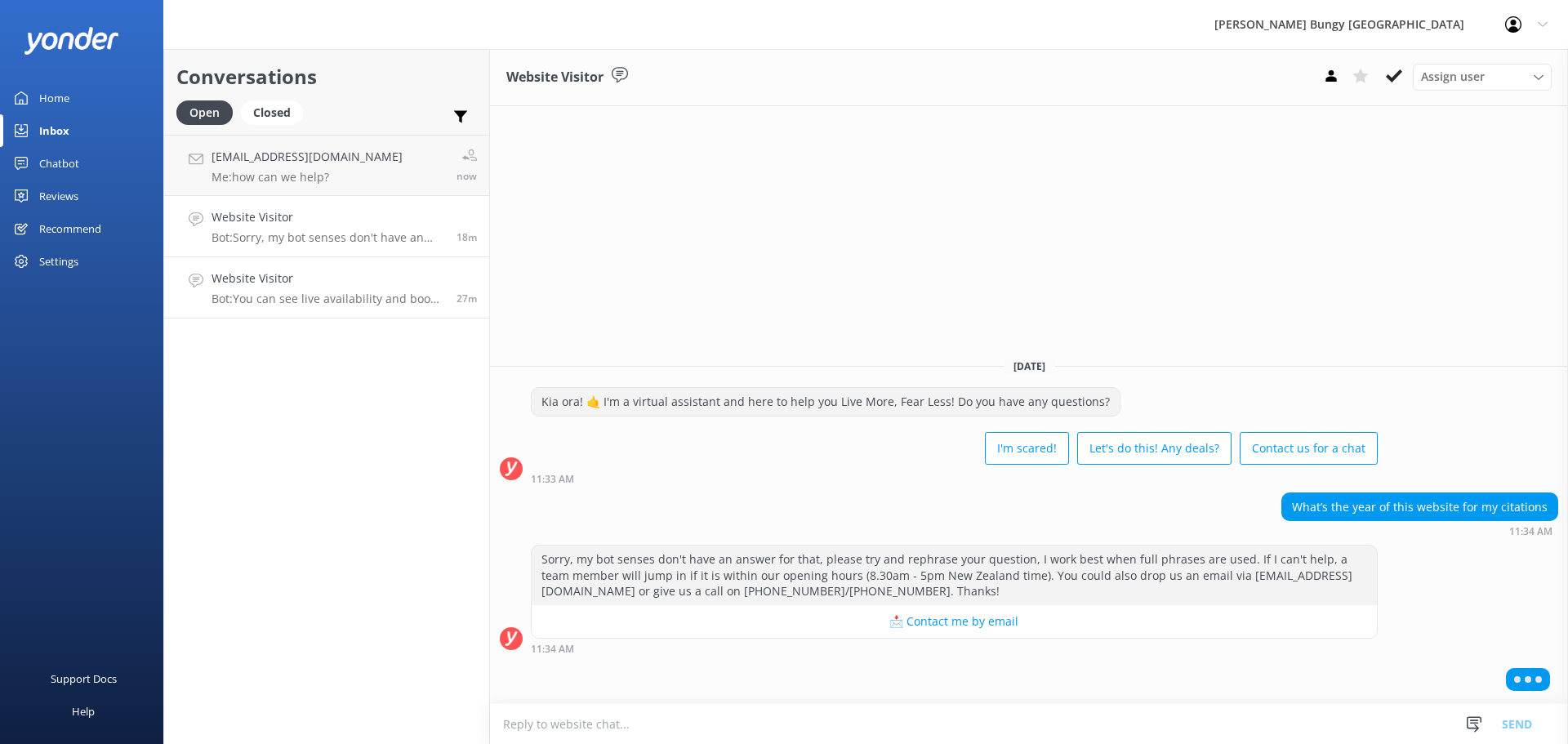
click at [316, 302] on p "Bot: You can see live availability and book all of our experiences online at ht…" at bounding box center [327, 298] width 232 height 14
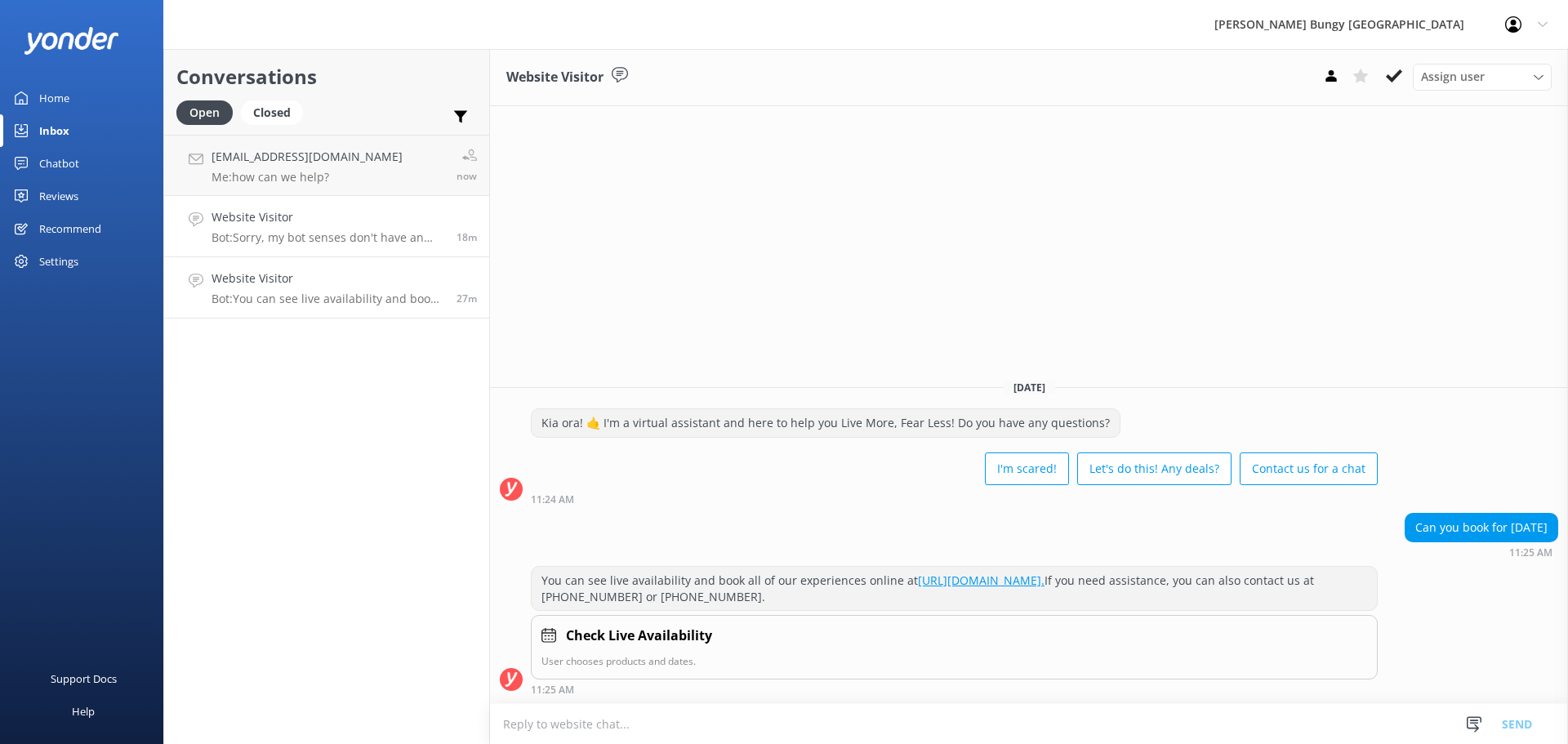
click at [327, 199] on link "Website Visitor Bot: Sorry, my bot senses don't have an answer for that, please…" at bounding box center [327, 227] width 325 height 61
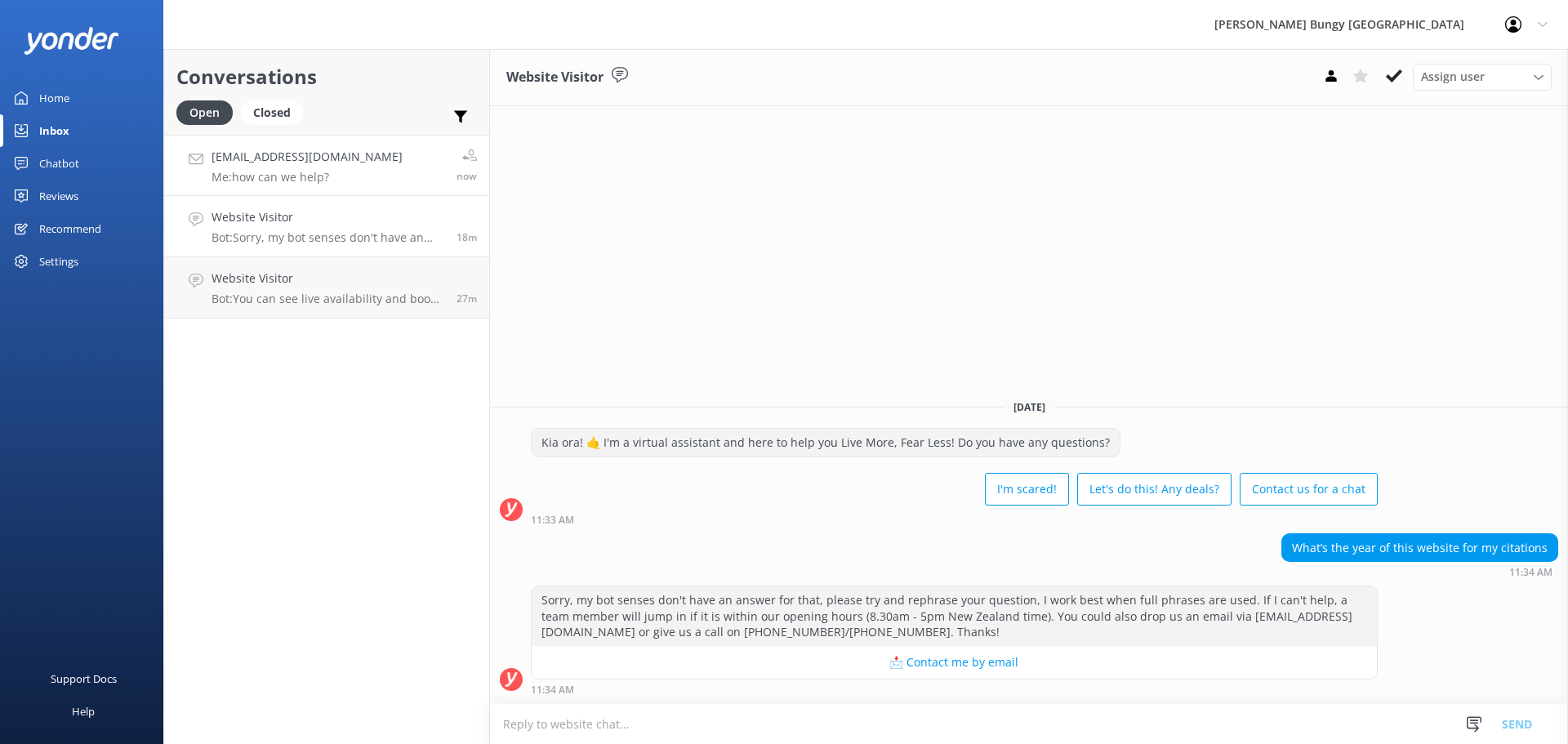
click at [337, 167] on link "gavinweng@gmail.com Me: how can we help? now" at bounding box center [327, 165] width 325 height 61
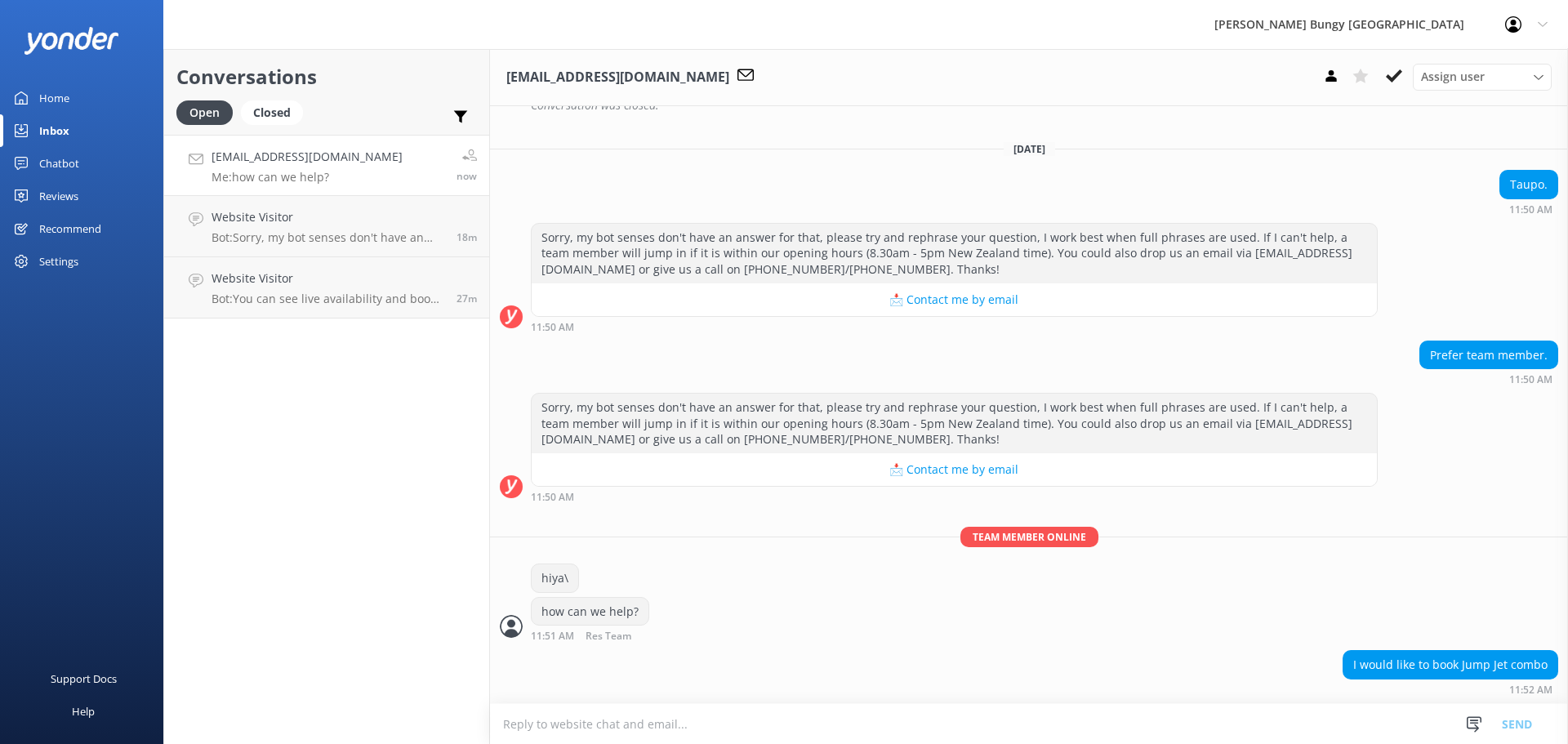
scroll to position [788, 0]
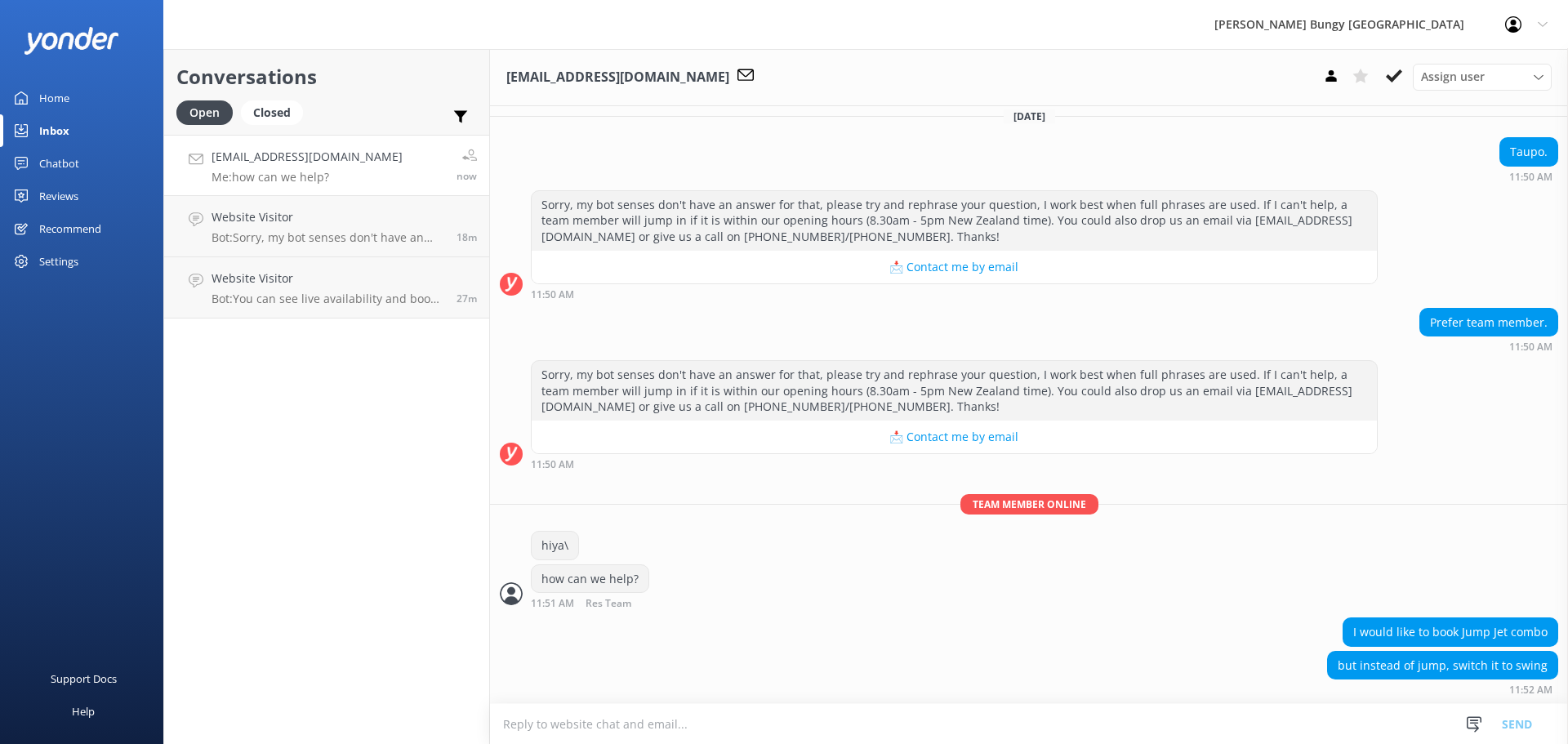
click at [924, 722] on textarea at bounding box center [1028, 724] width 1078 height 40
type textarea "yeah for sure. what date are you thinking of?"
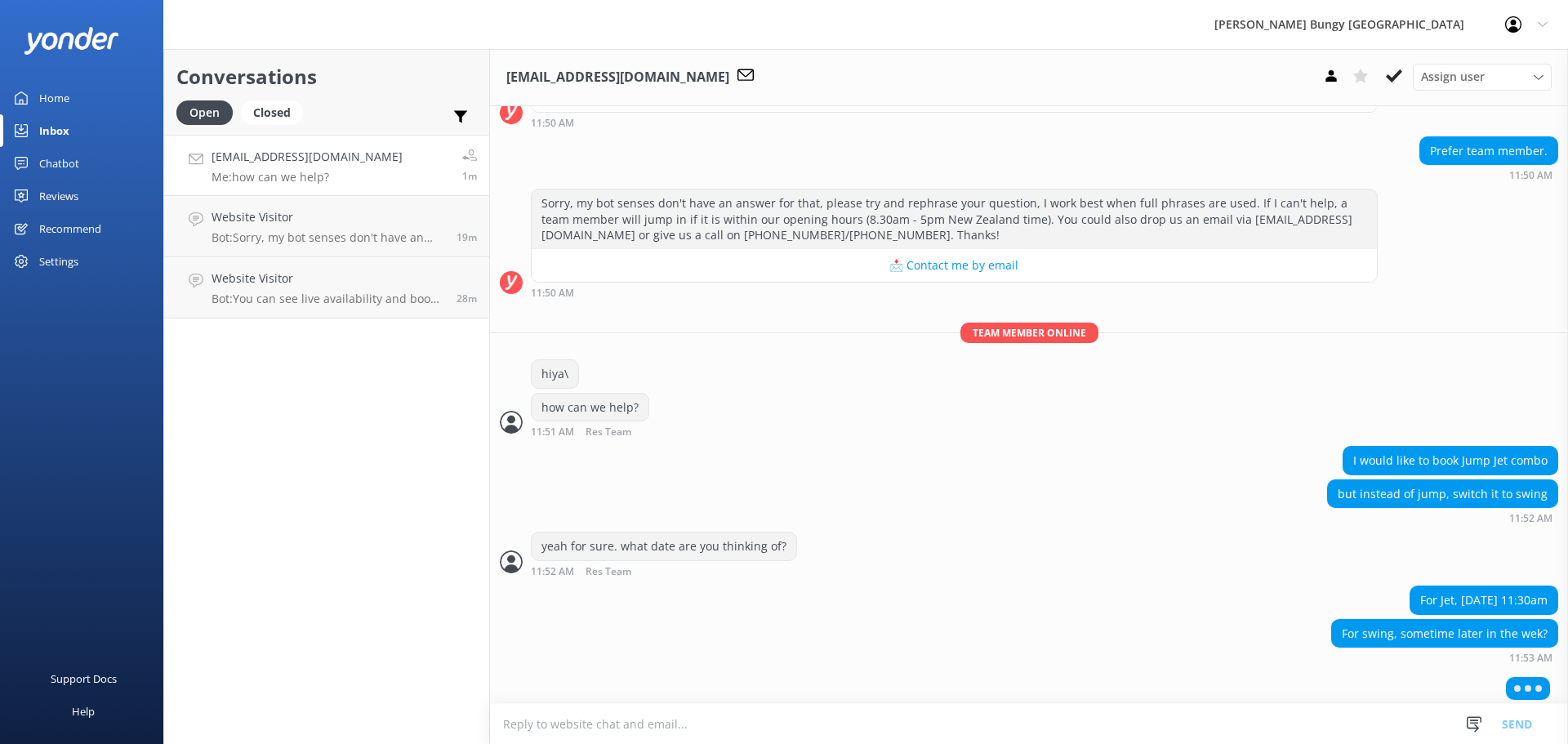
scroll to position [966, 0]
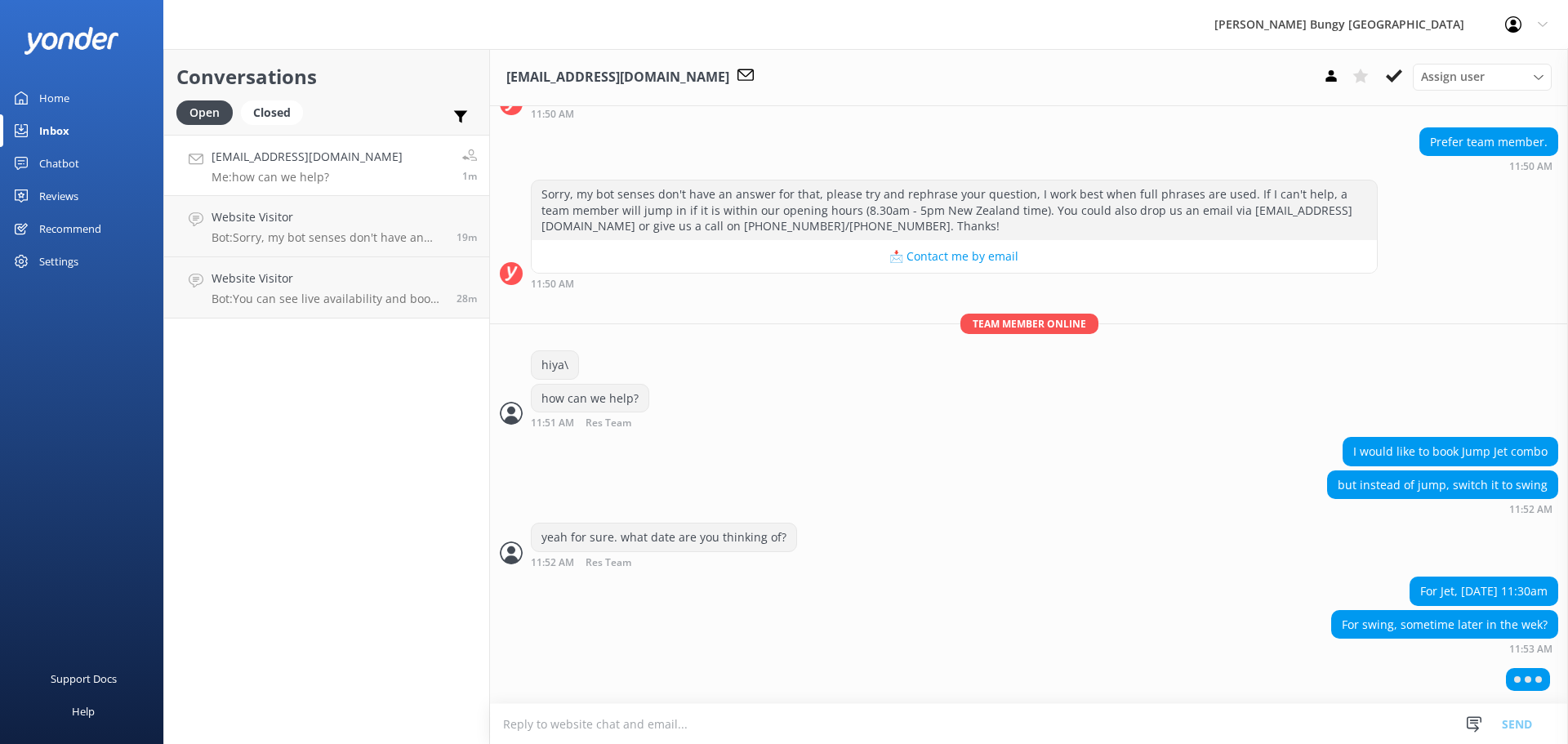
click at [548, 734] on textarea at bounding box center [1028, 724] width 1078 height 40
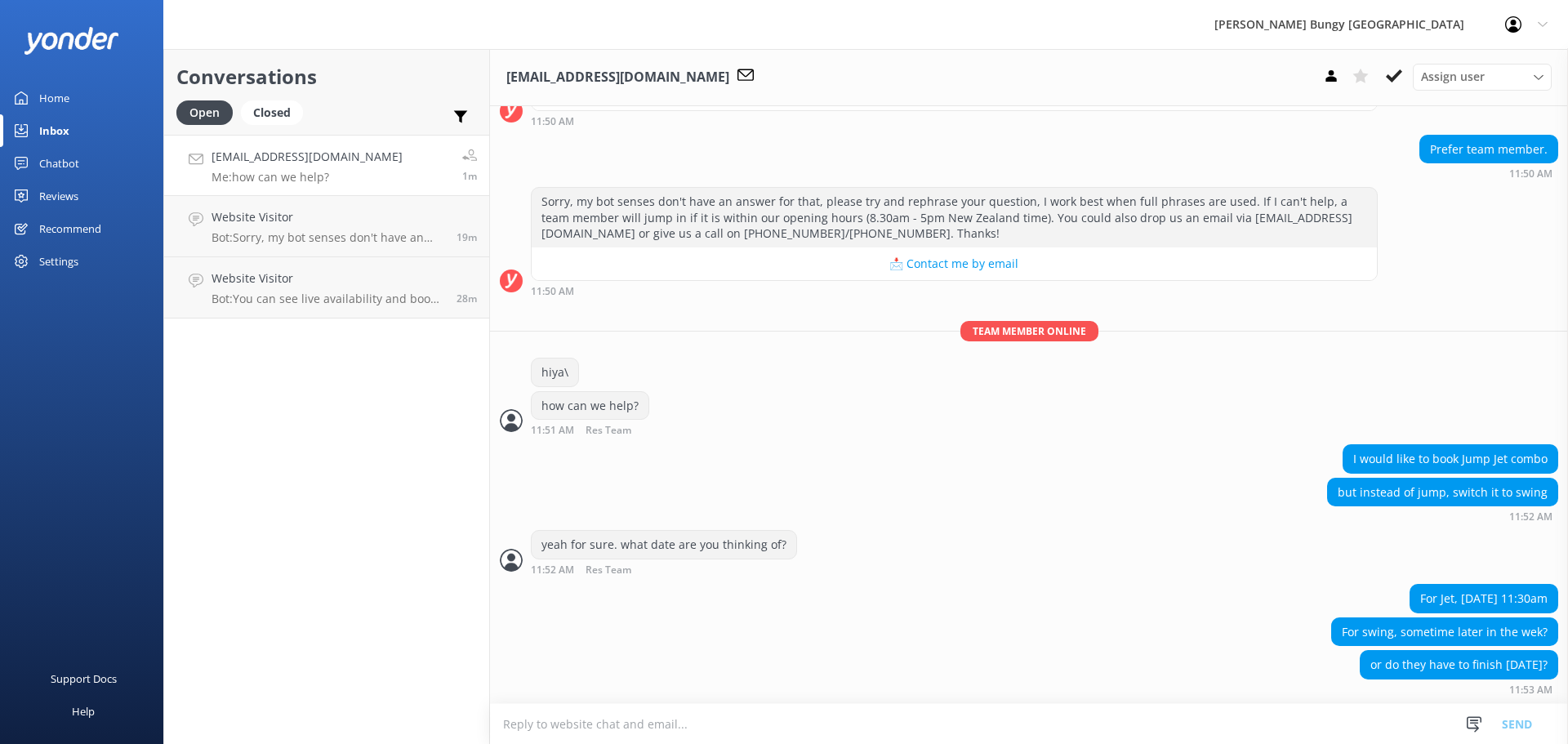
scroll to position [960, 0]
click at [969, 712] on textarea at bounding box center [1028, 724] width 1078 height 40
type textarea "yeah we can do them later in the week"
click at [969, 712] on textarea at bounding box center [1028, 724] width 1078 height 40
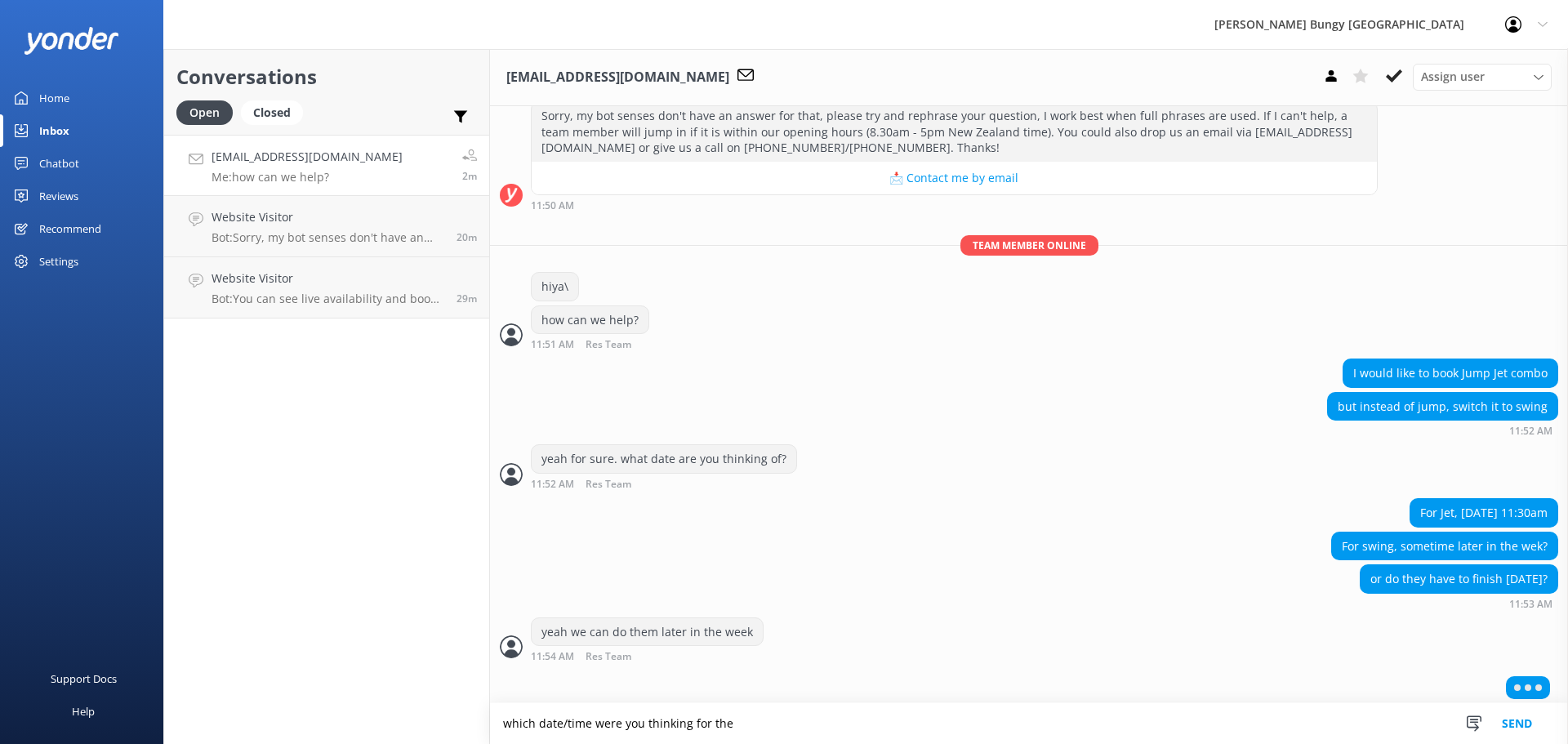
scroll to position [1053, 0]
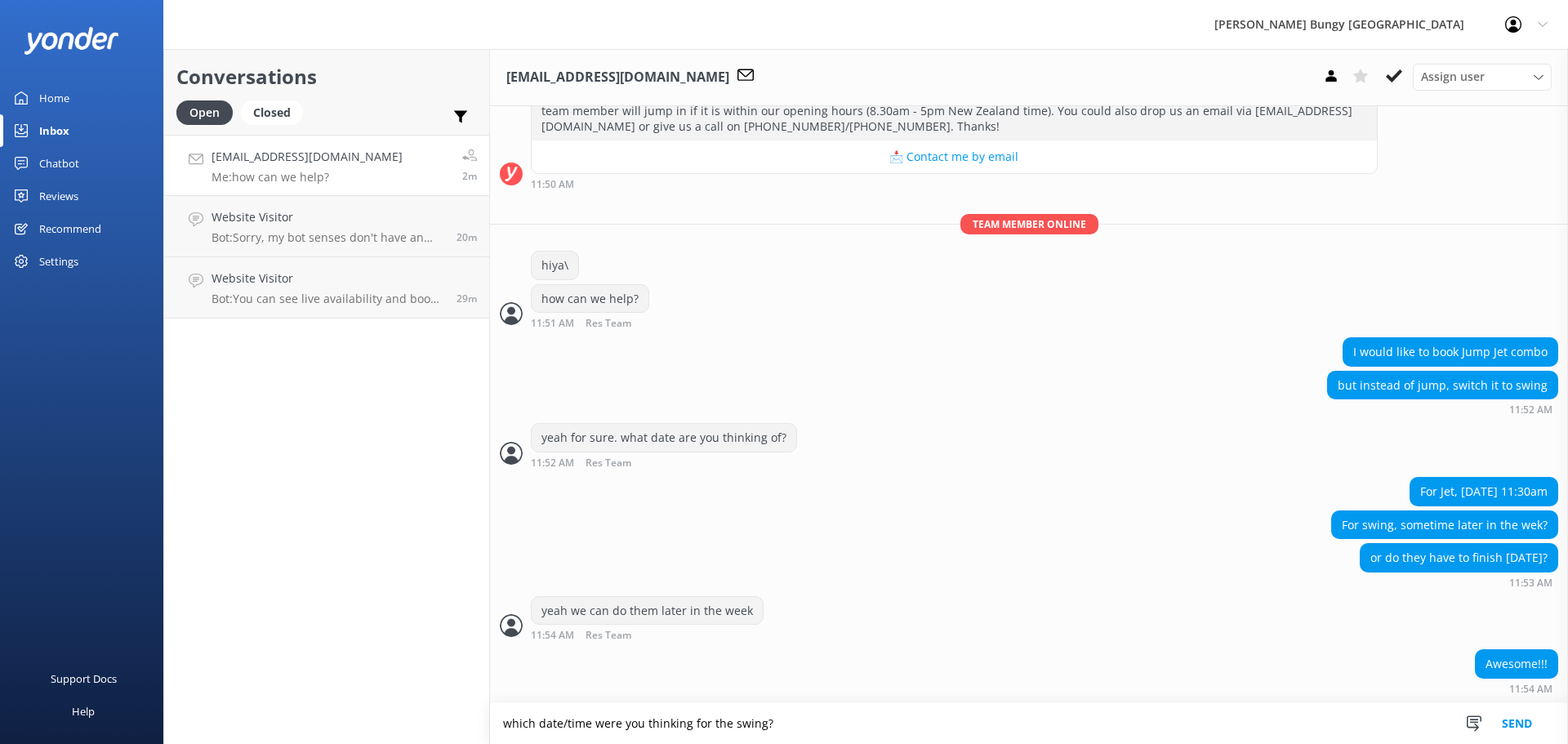
type textarea "which date/time were you thinking for the swing?"
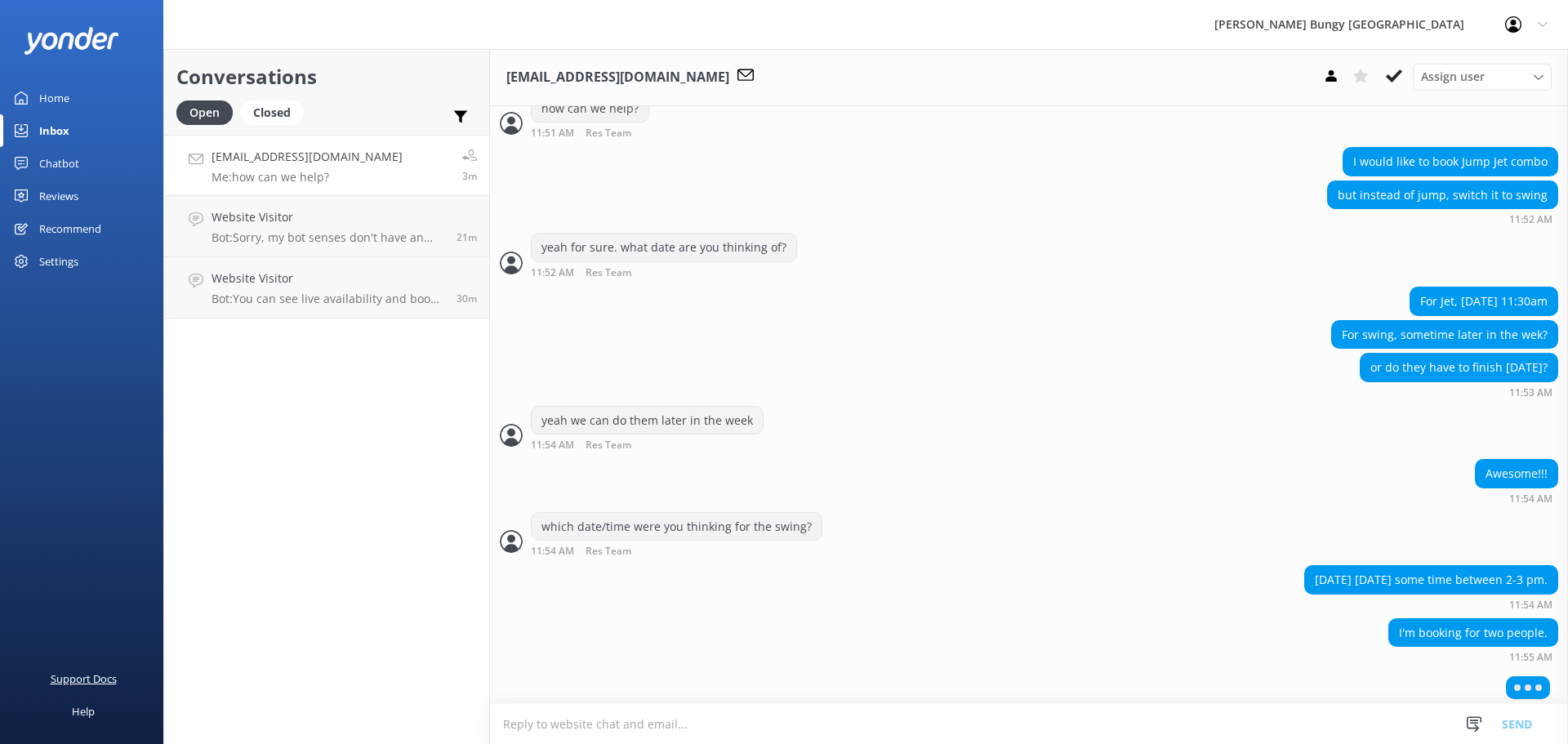
scroll to position [1264, 0]
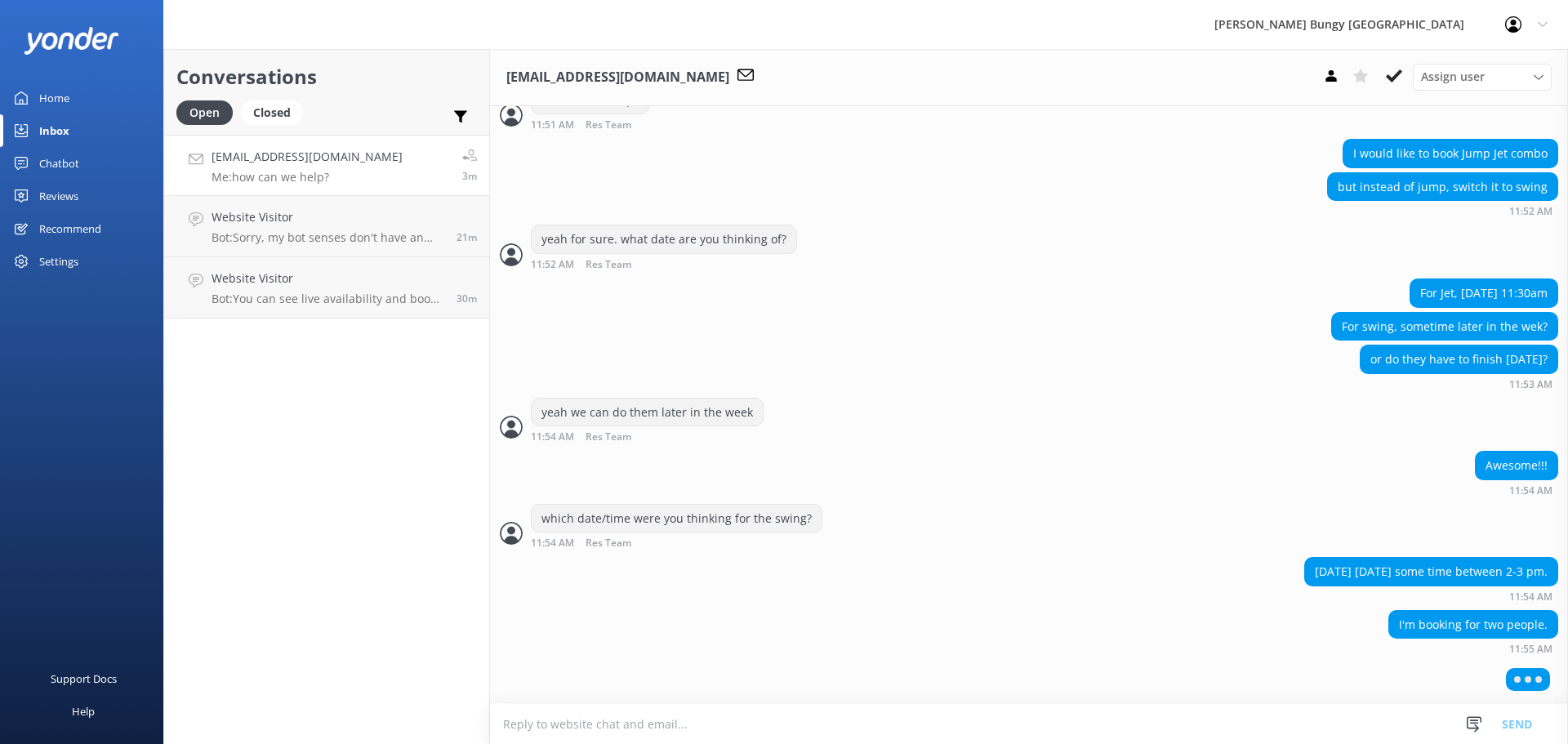
click at [806, 729] on textarea at bounding box center [1028, 724] width 1078 height 40
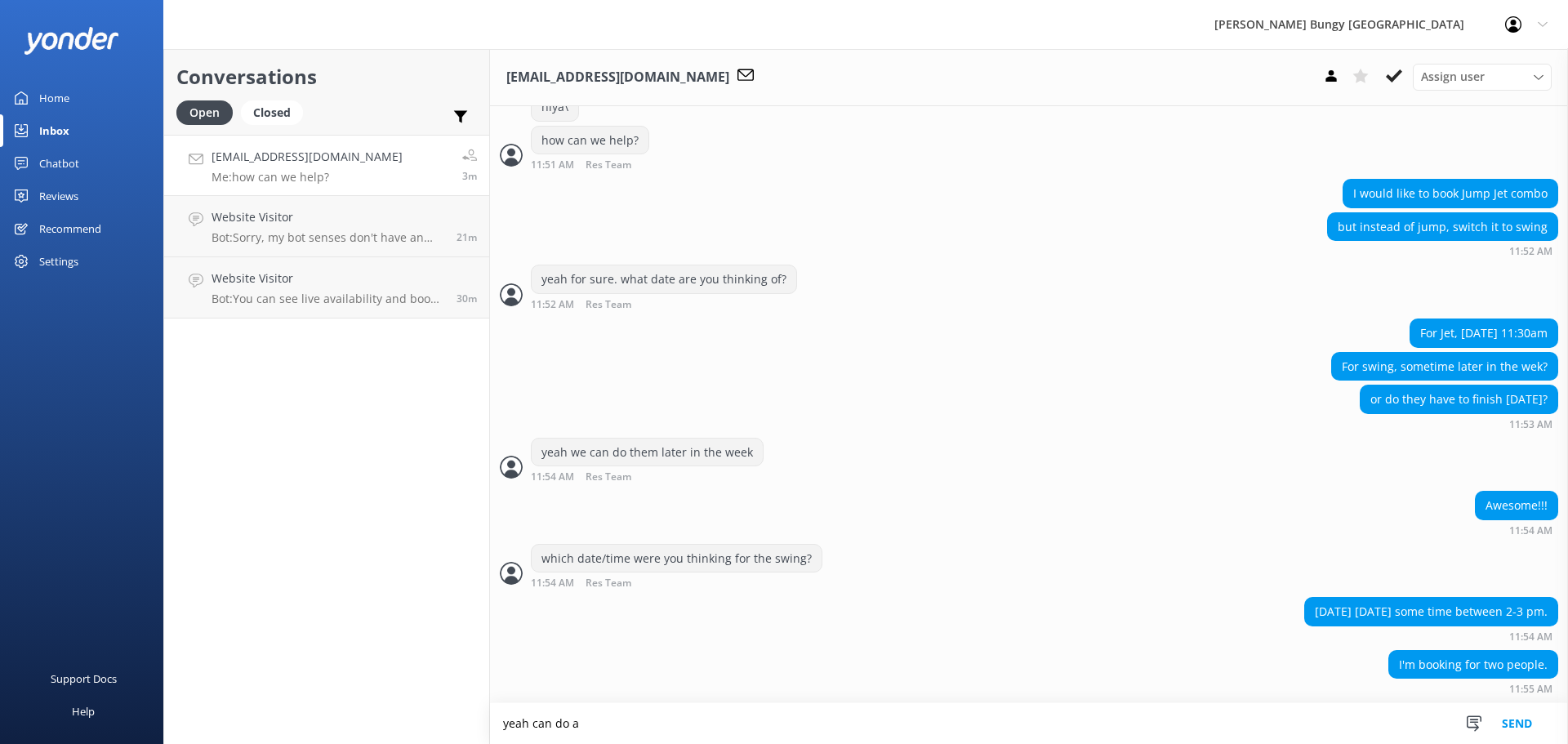
scroll to position [1265, 0]
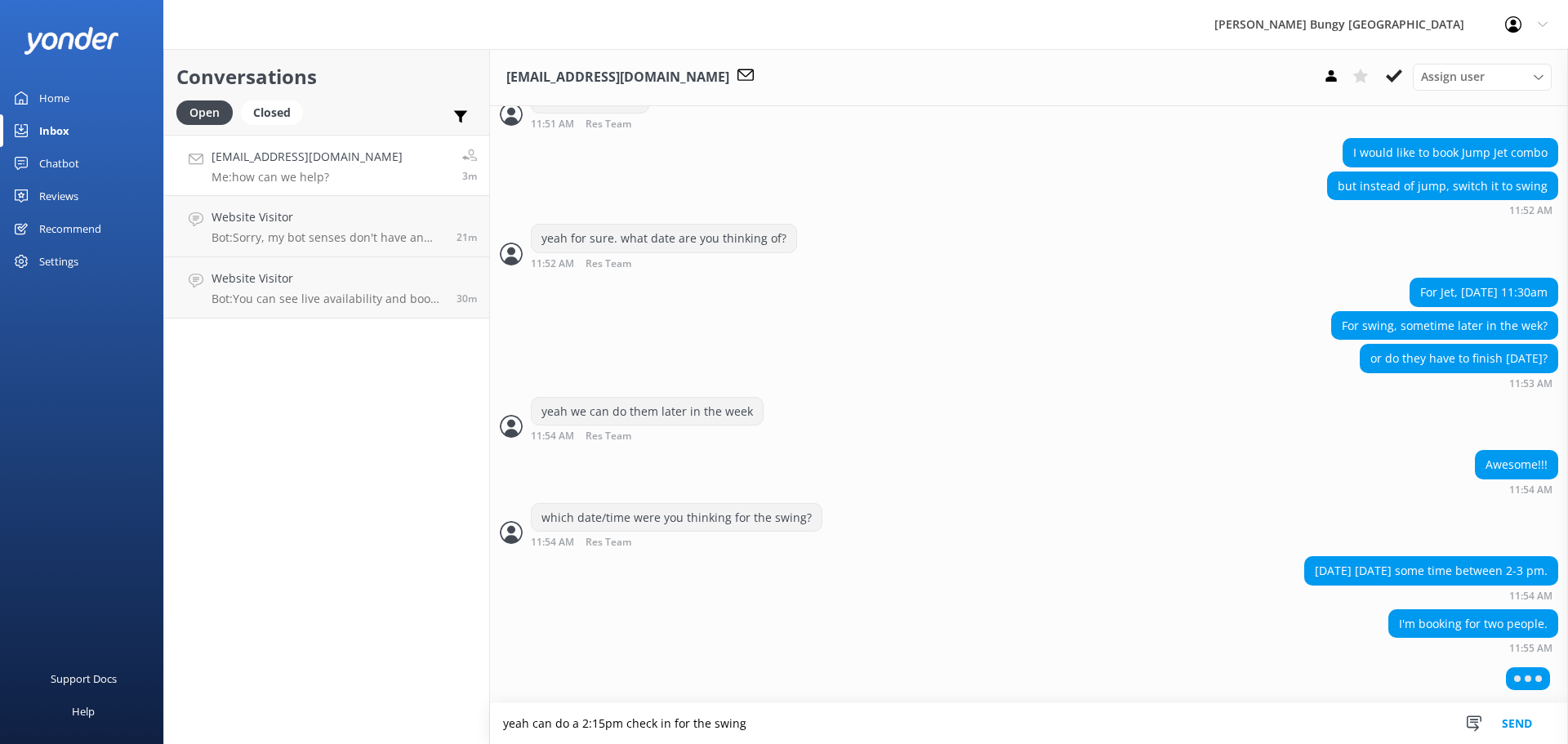
type textarea "yeah can do a 2:15pm check in for the swing"
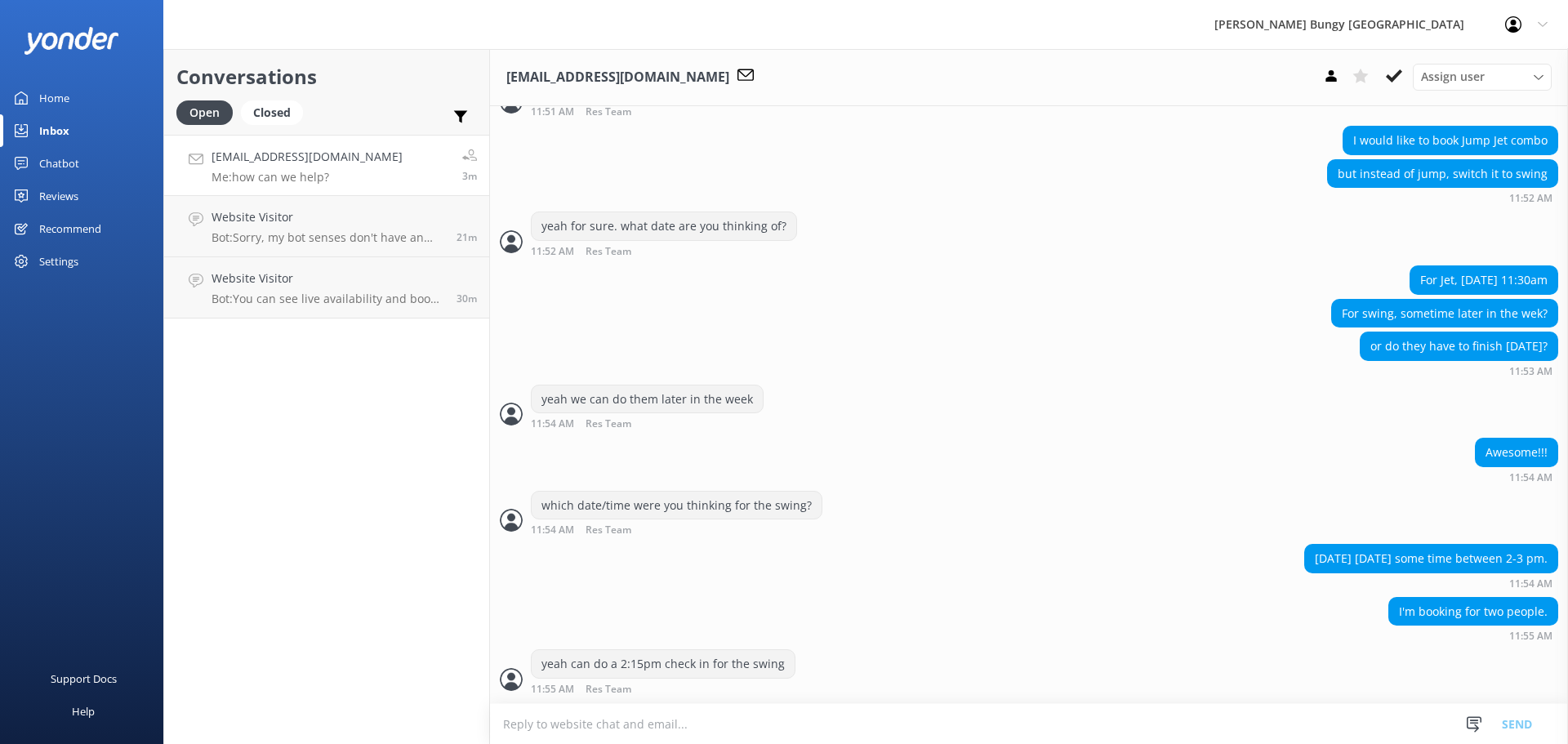
scroll to position [1332, 0]
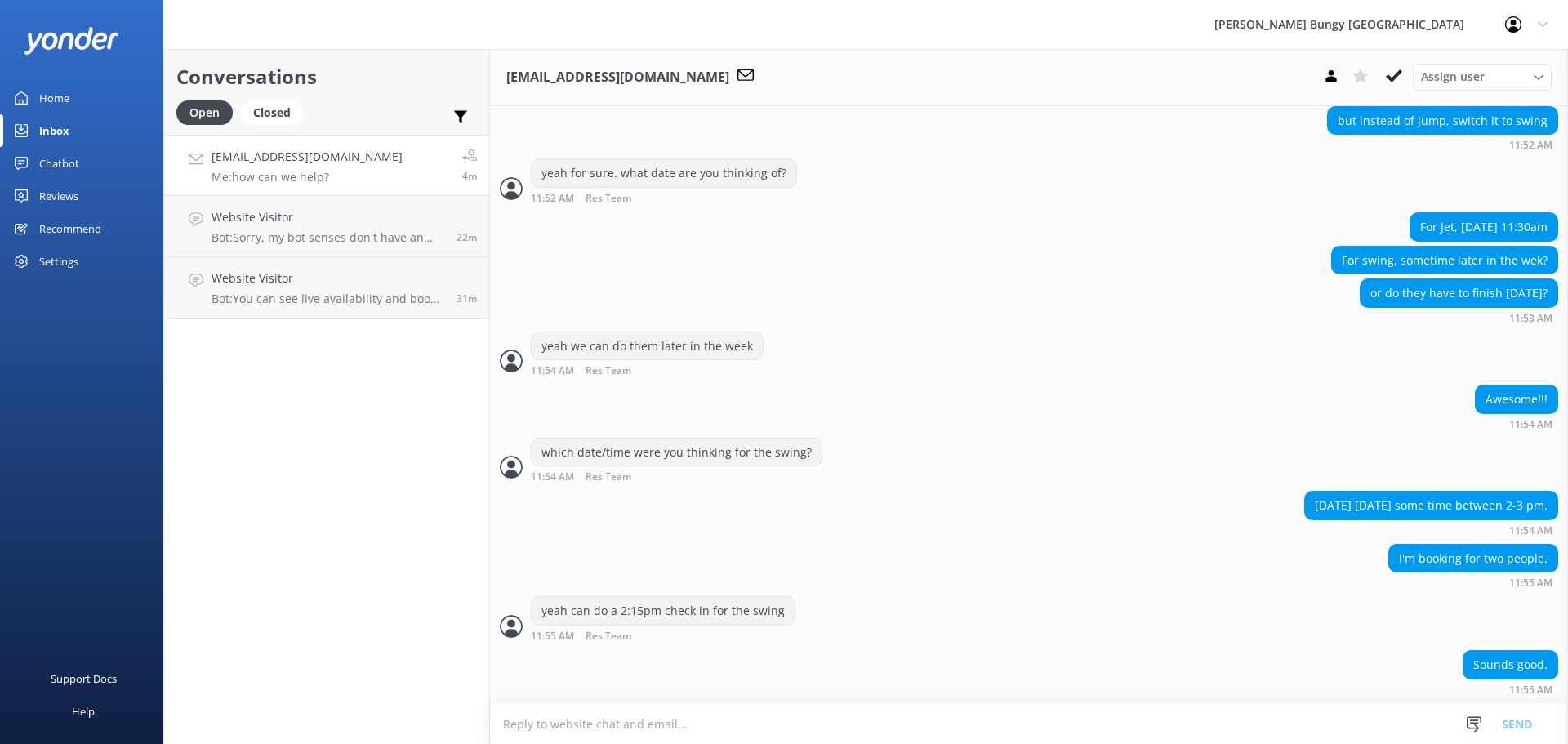
click at [775, 704] on textarea at bounding box center [1028, 724] width 1078 height 40
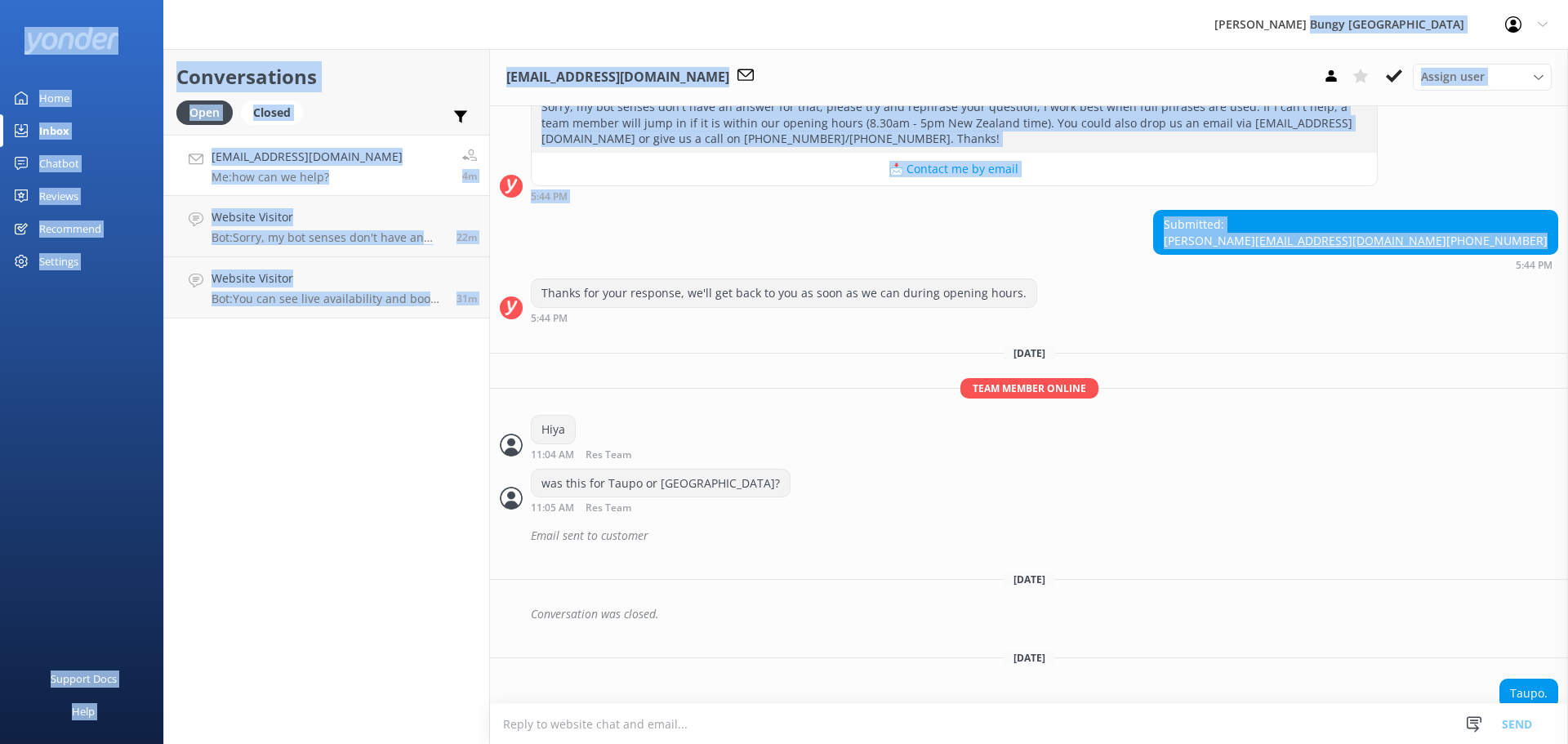
scroll to position [0, 0]
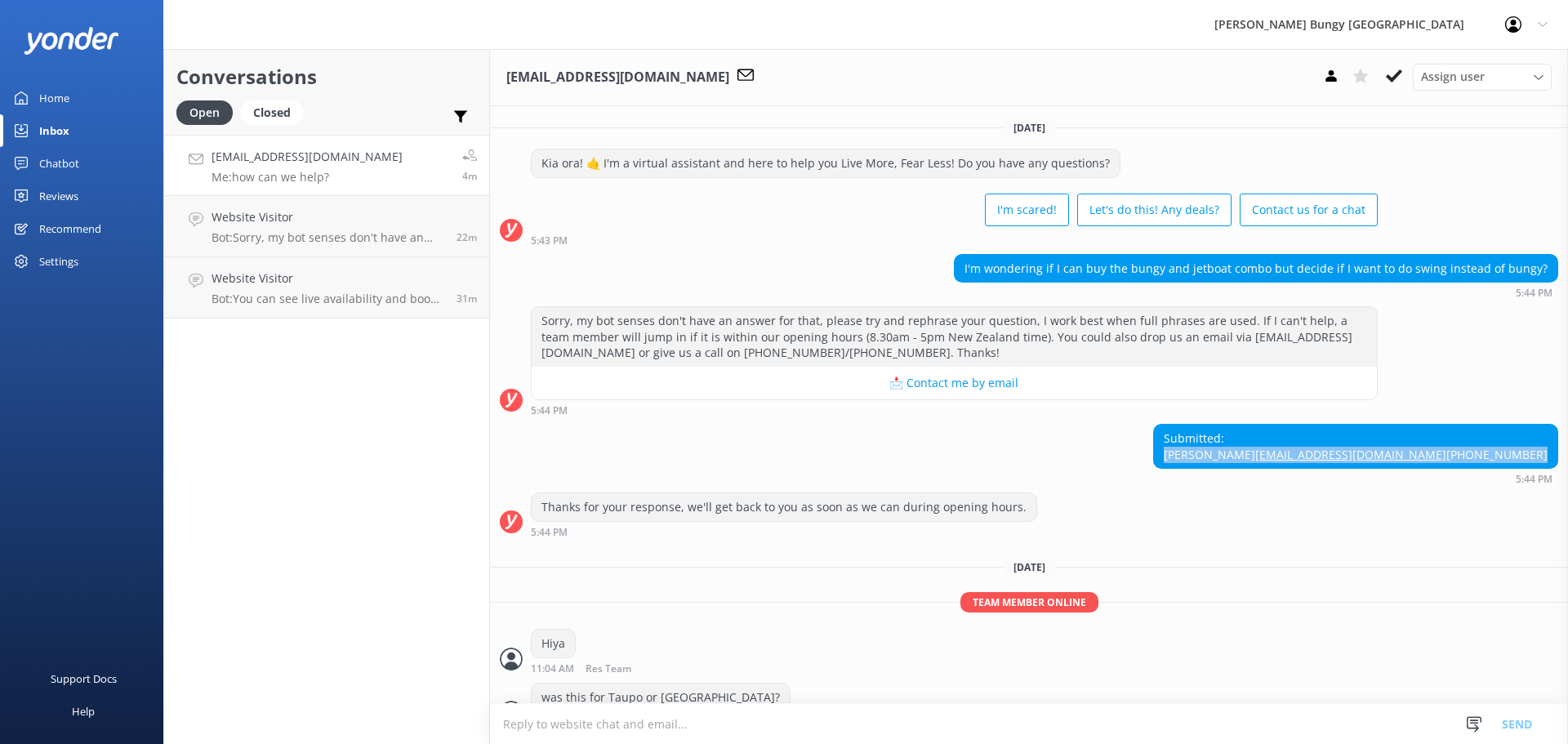
drag, startPoint x: 1515, startPoint y: 297, endPoint x: 1388, endPoint y: 454, distance: 201.9
click at [1388, 454] on div "Submitted: Xiangnan Weng gavinweng@gmail.com +1-3236428460 5:44 PM" at bounding box center [1028, 453] width 1078 height 60
copy div "Xiangnan Weng gavinweng@gmail.com +1-3236428460"
click at [1030, 736] on textarea at bounding box center [1028, 724] width 1078 height 40
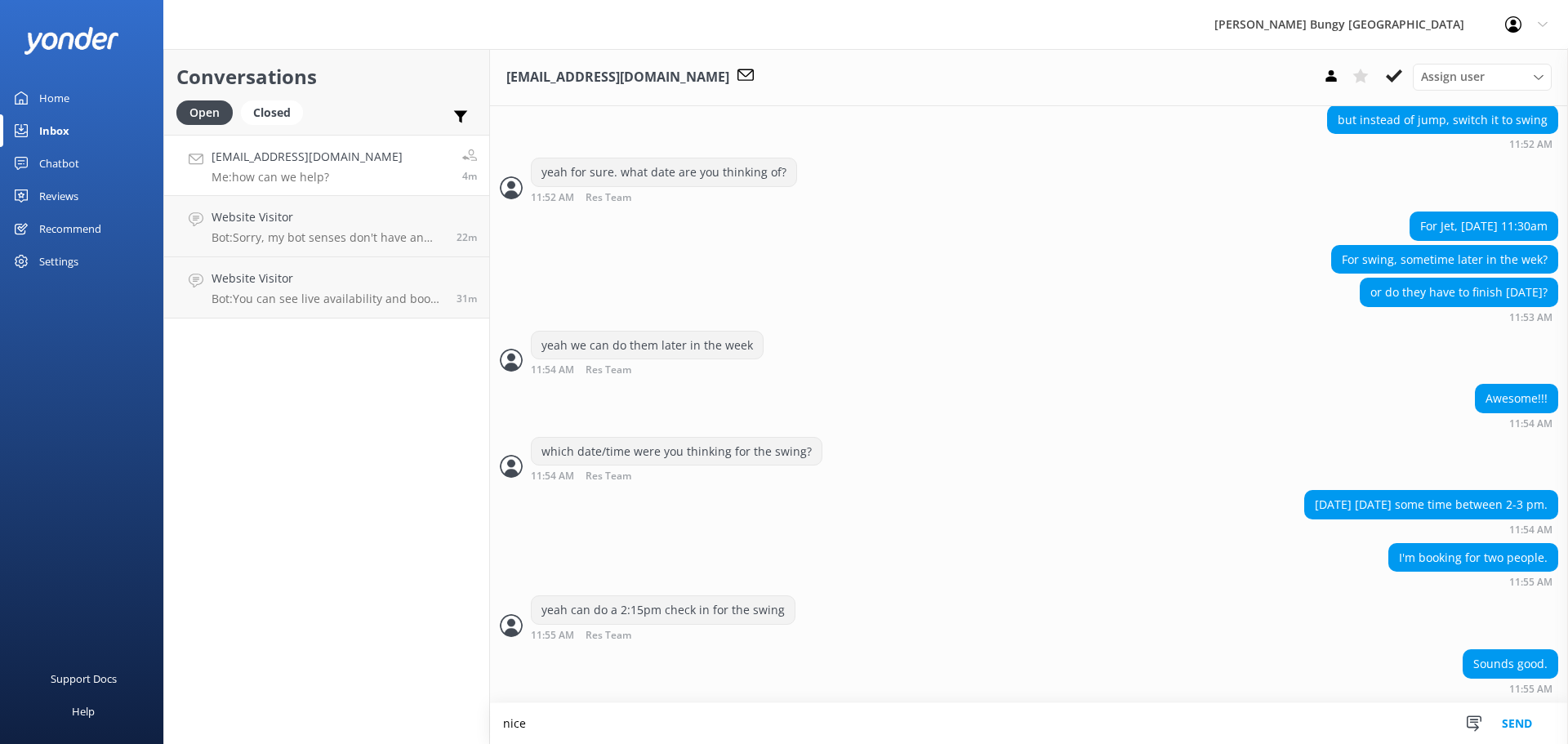
scroll to position [1333, 0]
type textarea "nice, happy for the booking to be under the details you've provided?"
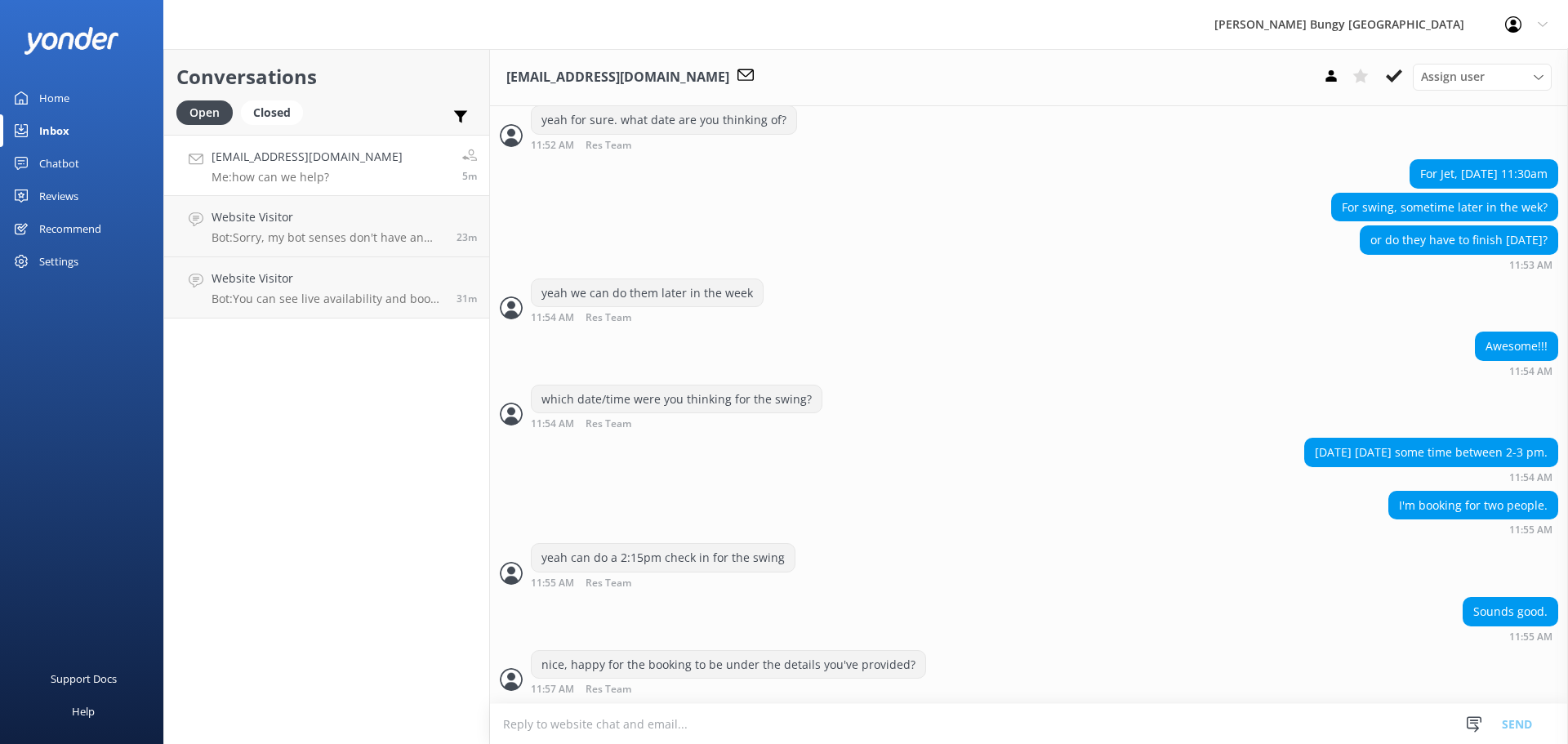
scroll to position [1386, 0]
click at [899, 697] on div "nice, happy for the booking to be under the details you've provided? 11:57 AM R…" at bounding box center [1028, 677] width 1078 height 54
click at [893, 741] on textarea at bounding box center [1028, 724] width 1078 height 40
paste textarea "Xiangnan Weng gavinweng@gmail.com +1-3236428460"
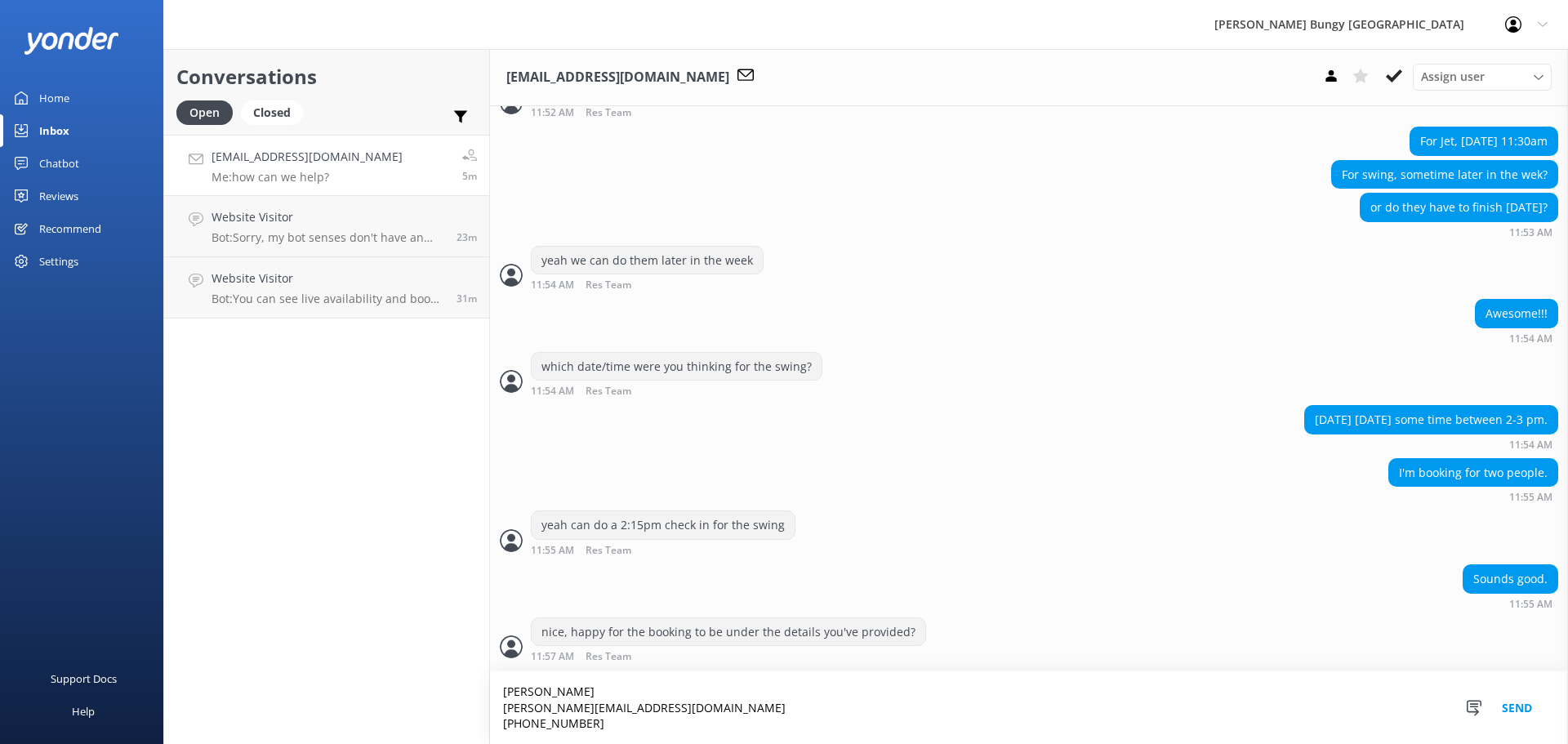
type textarea "Xiangnan Weng gavinweng@gmail.com +1-3236428460"
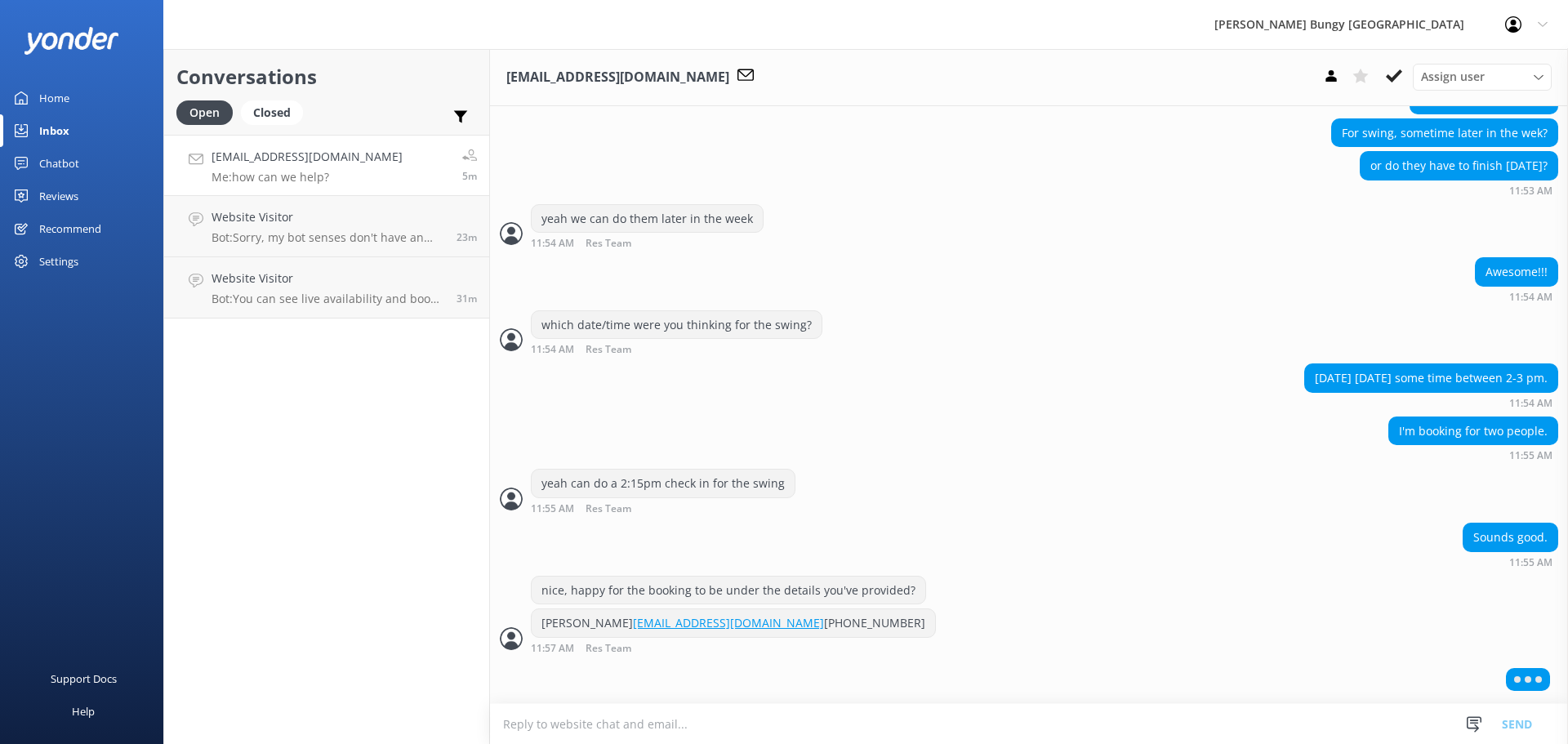
scroll to position [1489, 0]
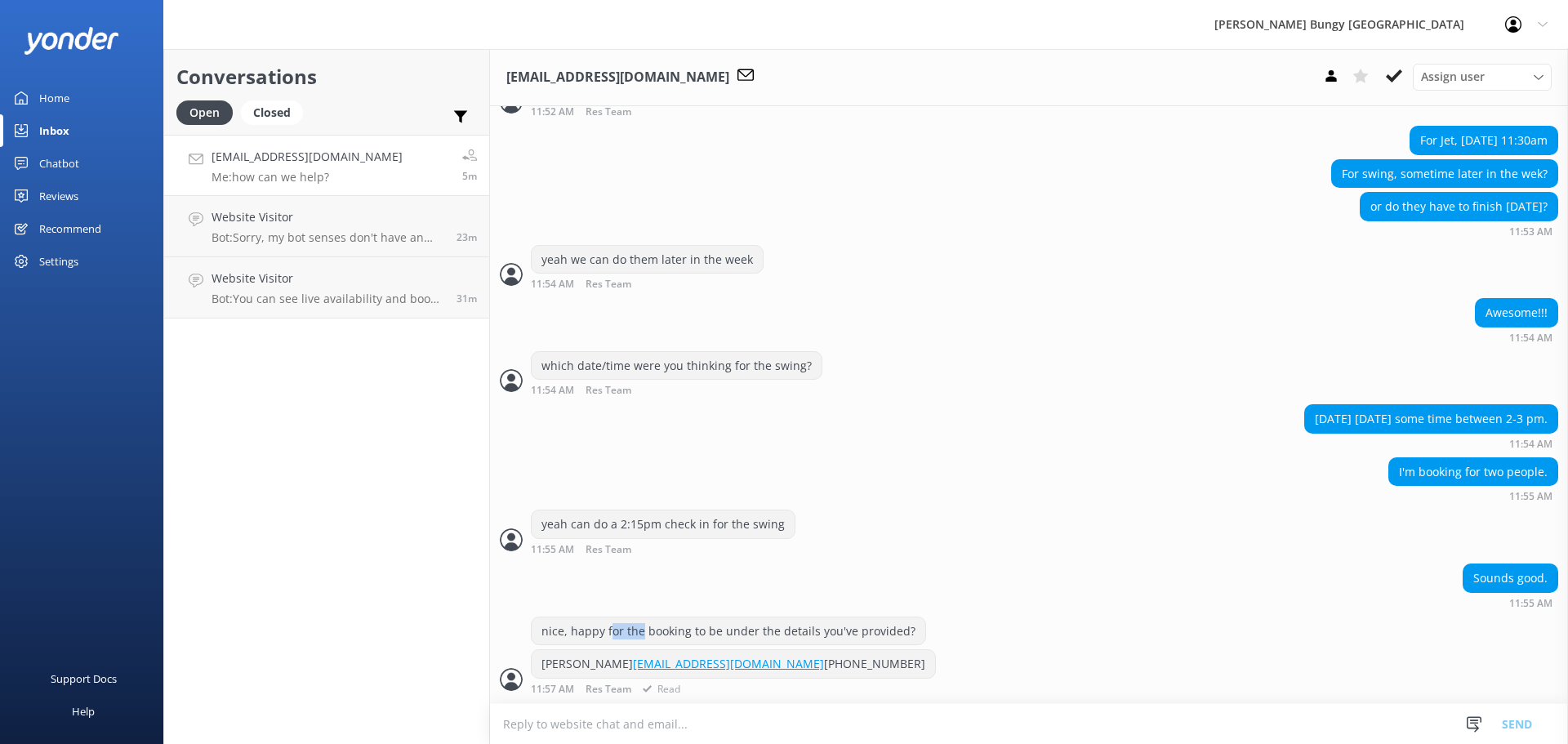
drag, startPoint x: 641, startPoint y: 578, endPoint x: 610, endPoint y: 596, distance: 35.8
click at [610, 617] on div "nice, happy for the booking to be under the details you've provided?" at bounding box center [728, 633] width 395 height 33
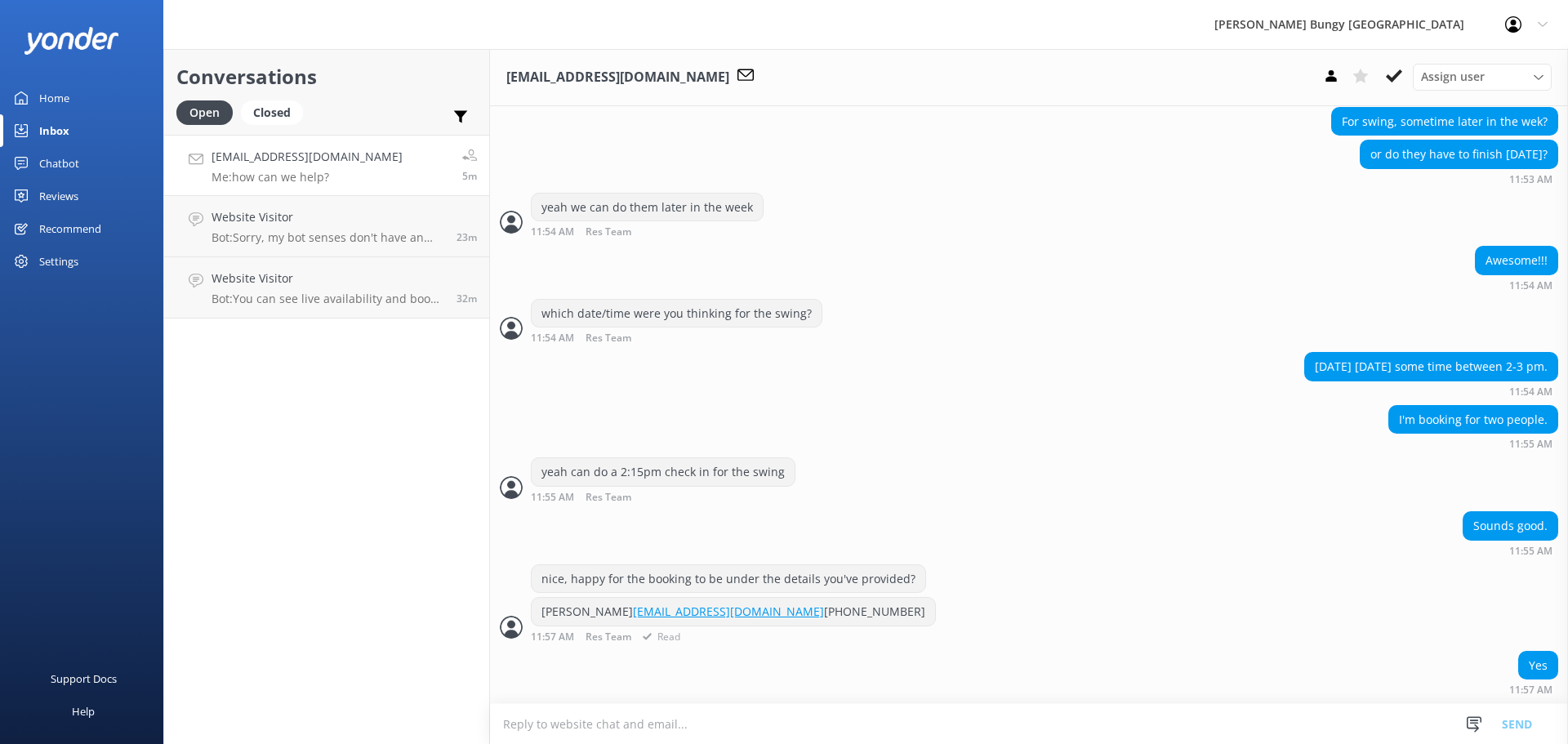
click at [713, 597] on div "Xiangnan Weng gavinweng@gmail.com +1-3236428460 11:57 AM Res Team Read" at bounding box center [1028, 619] width 1078 height 45
drag, startPoint x: 631, startPoint y: 579, endPoint x: 539, endPoint y: 568, distance: 92.7
click at [539, 598] on div "Xiangnan Weng gavinweng@gmail.com +1-3236428460" at bounding box center [733, 611] width 403 height 28
copy div "[PERSON_NAME]"
click at [871, 703] on div "Yes 11:57 AM" at bounding box center [1028, 678] width 1078 height 54
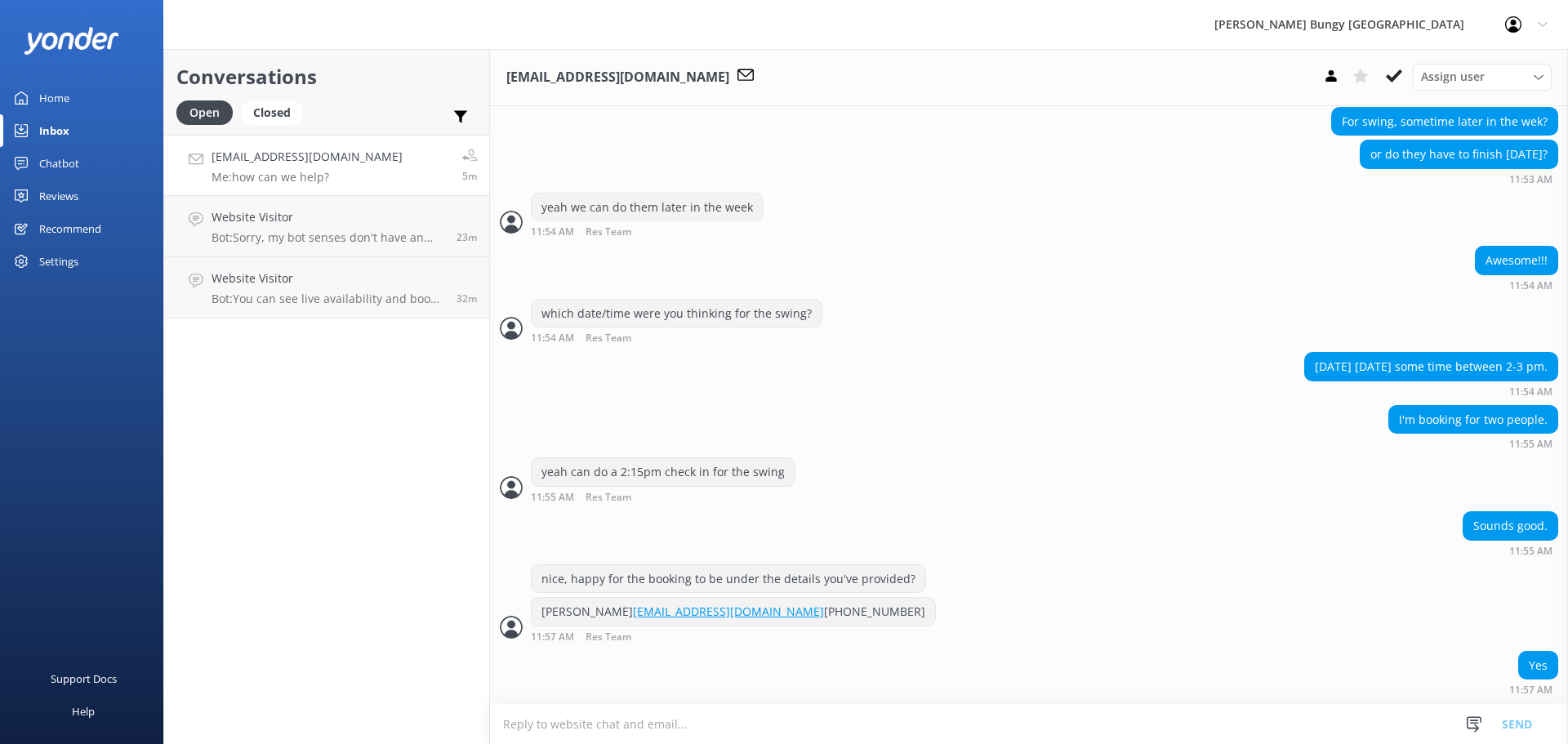
click at [873, 713] on textarea at bounding box center [1028, 724] width 1078 height 40
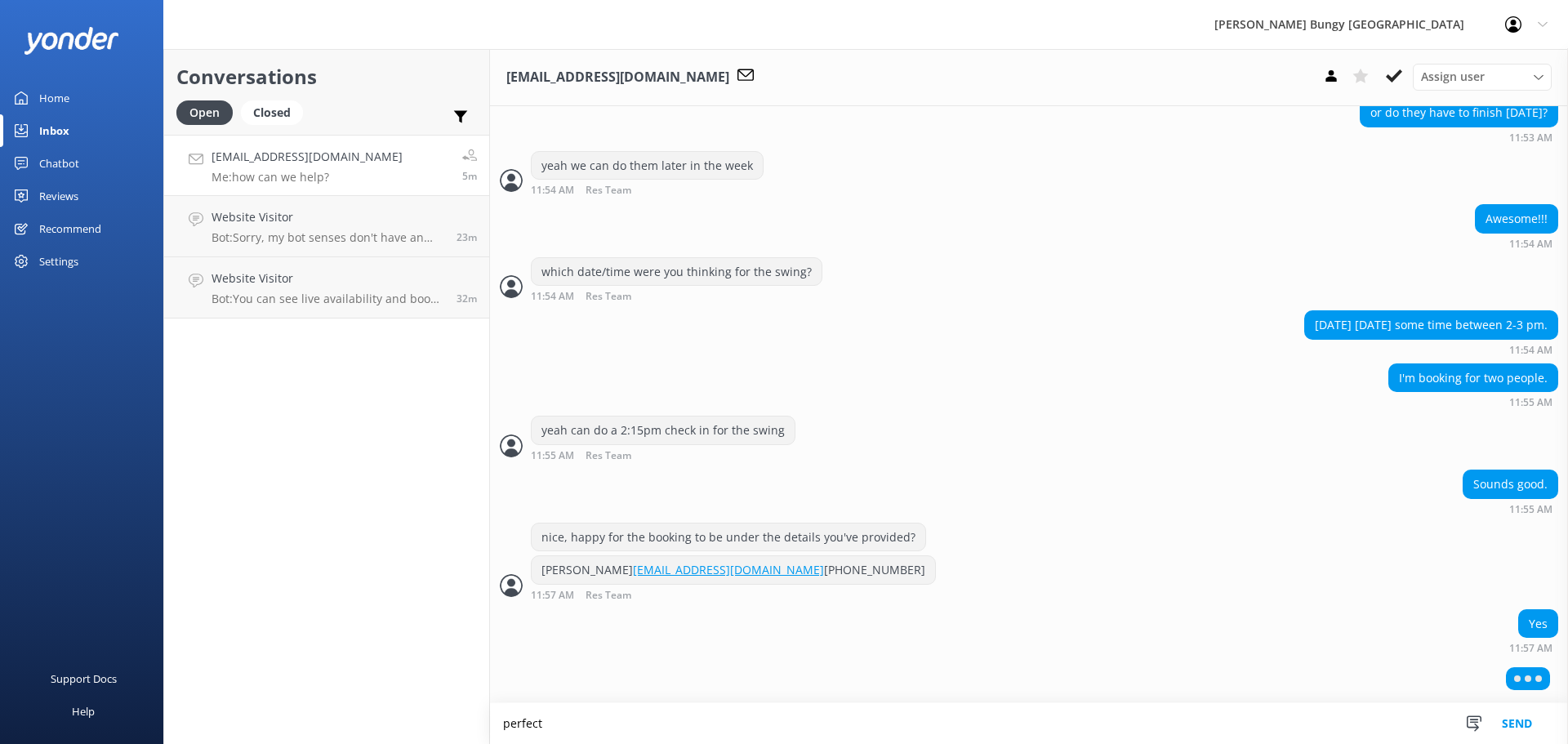
type textarea "perfect"
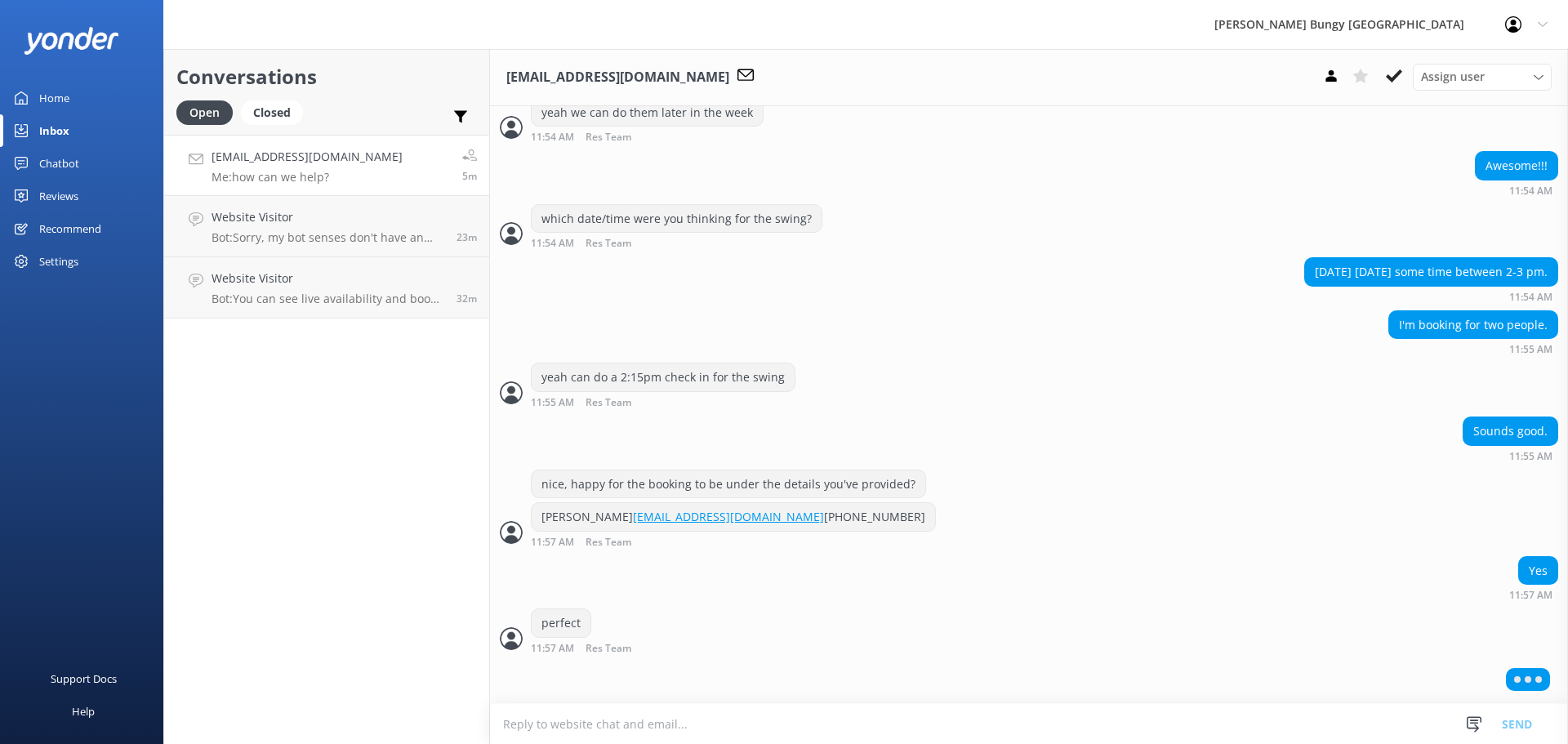
click at [873, 713] on textarea at bounding box center [1028, 724] width 1078 height 40
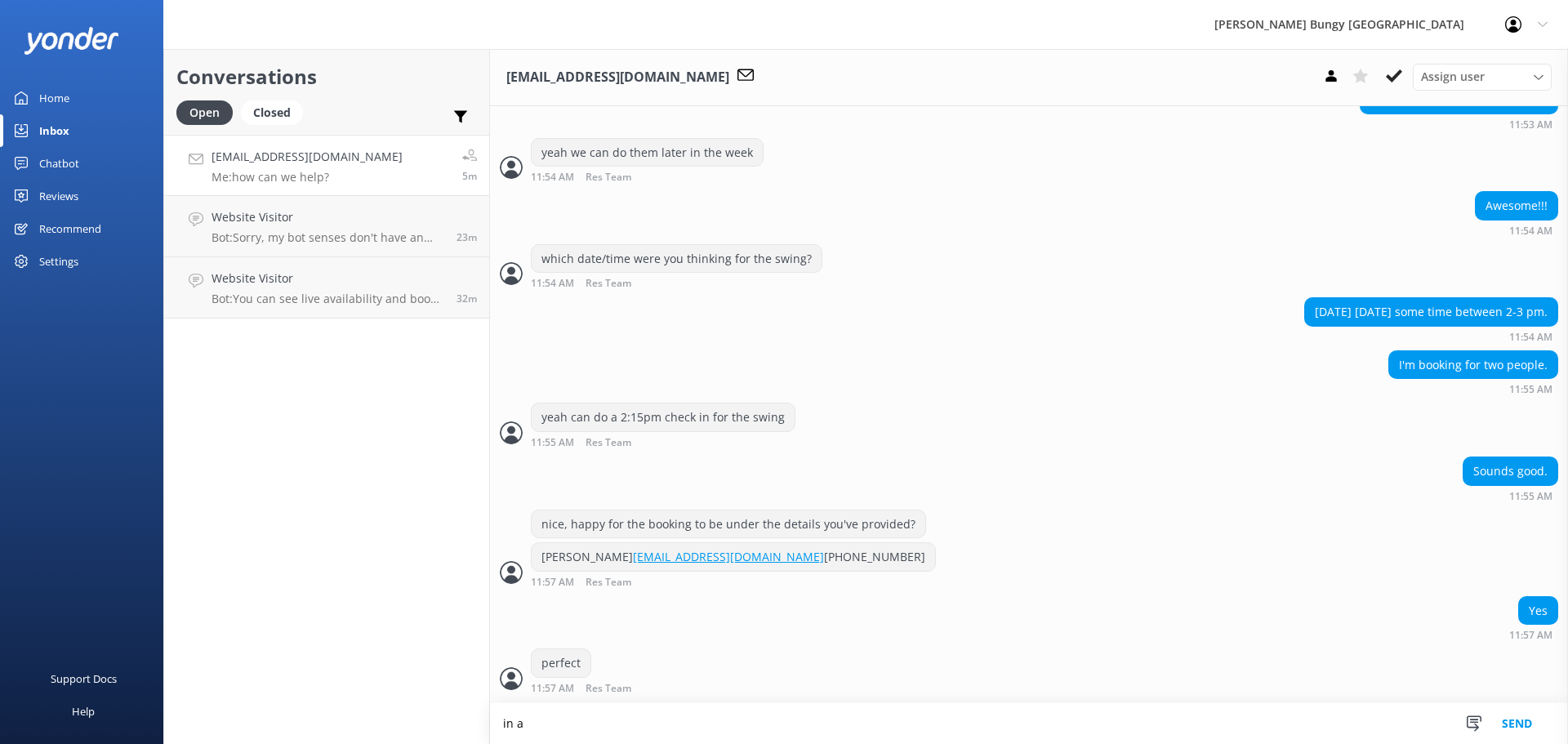
scroll to position [1610, 0]
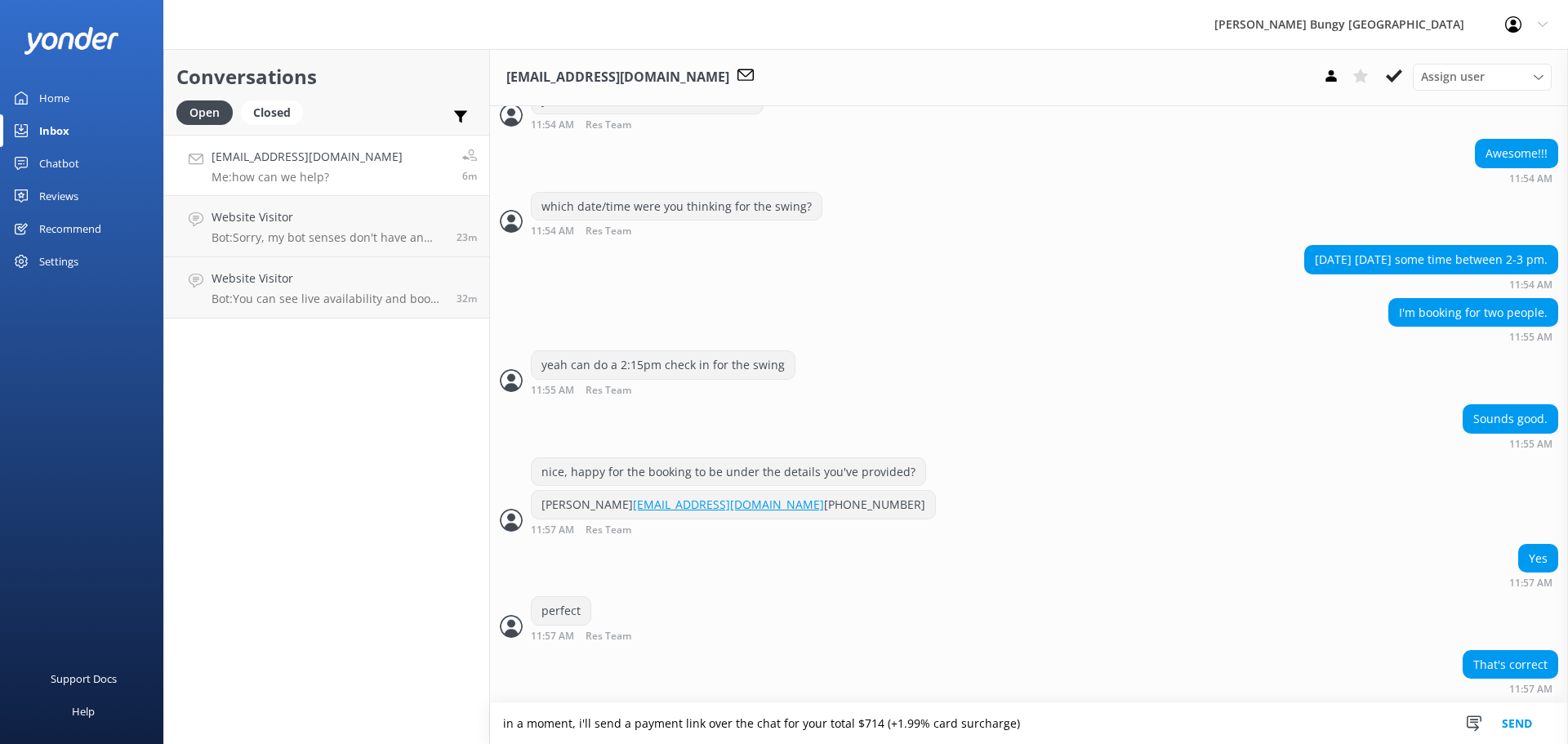
type textarea "in a moment, i'll send a payment link over the chat for your total $714 (+1.99%…"
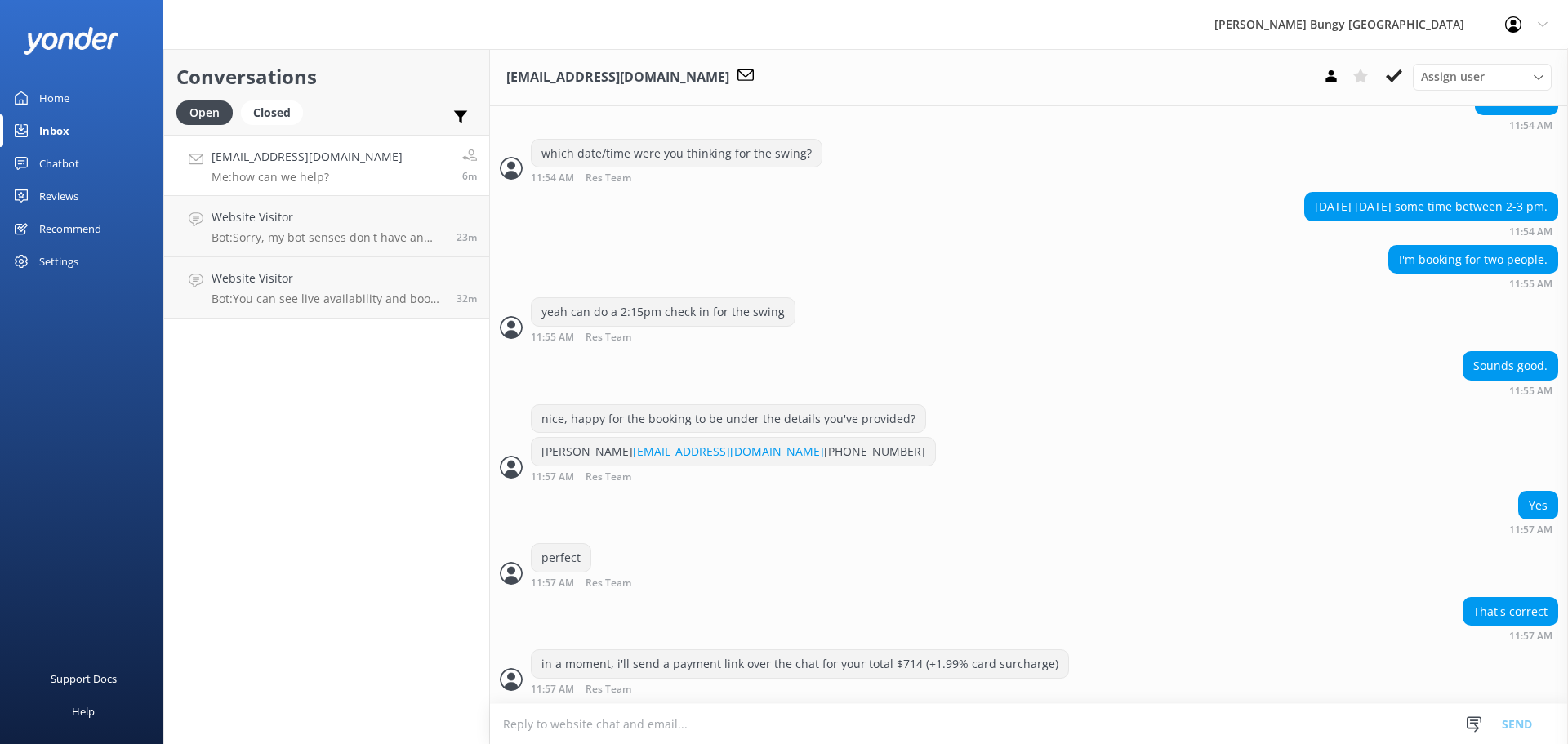
scroll to position [1663, 0]
click at [913, 711] on textarea at bounding box center [1028, 724] width 1078 height 40
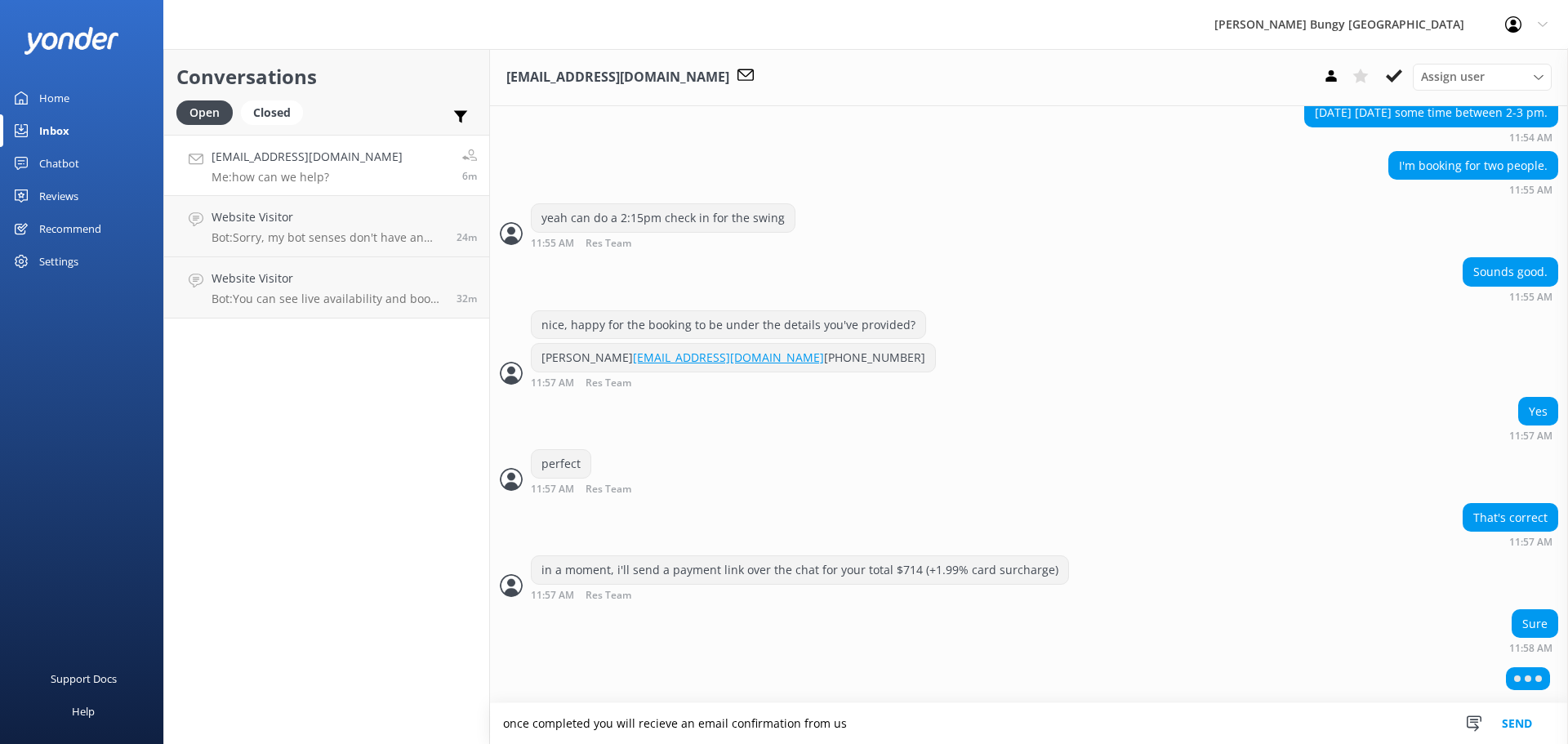
scroll to position [1756, 0]
click at [988, 709] on textarea "once completed you will receive an email confirmation from us" at bounding box center [1028, 723] width 1078 height 41
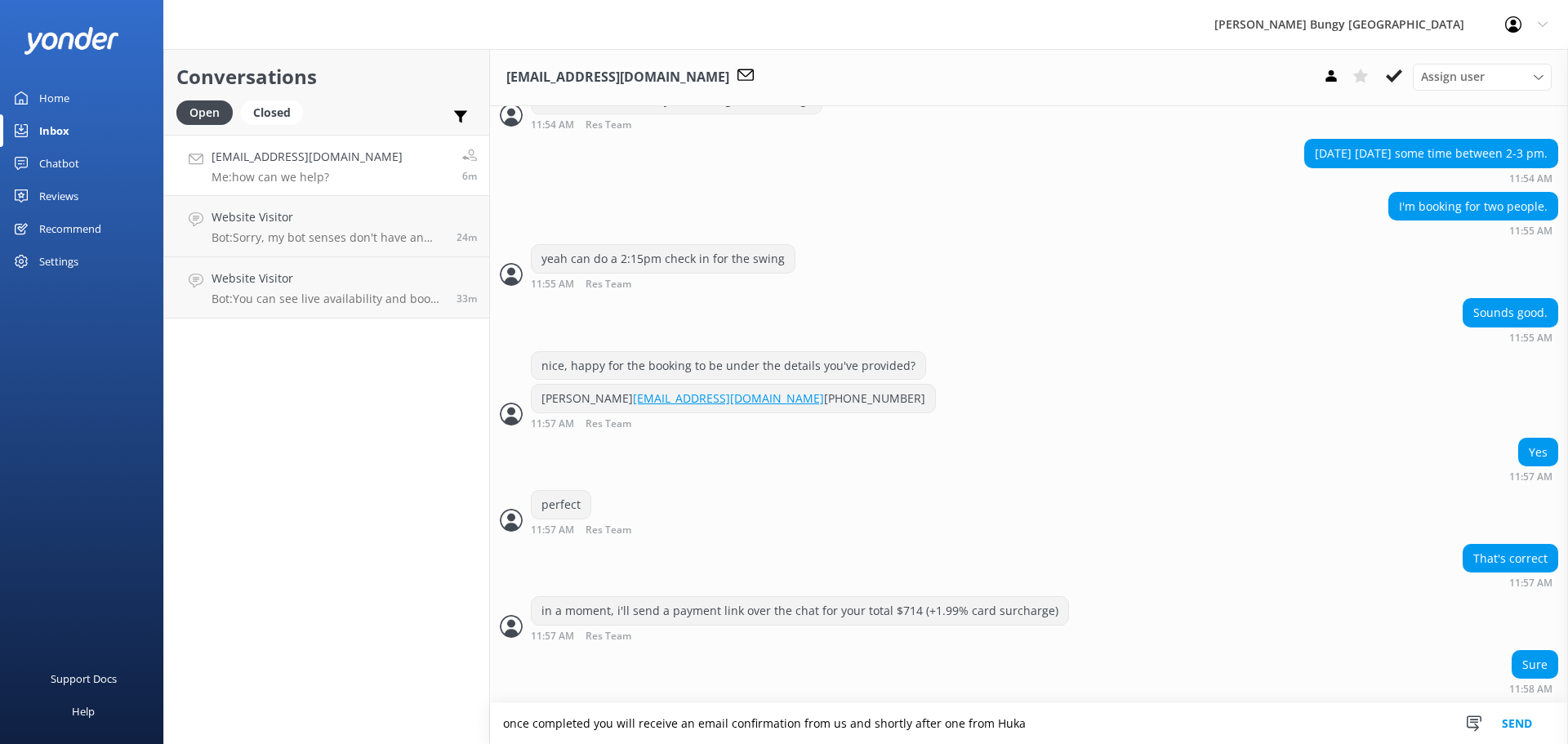
scroll to position [1750, 0]
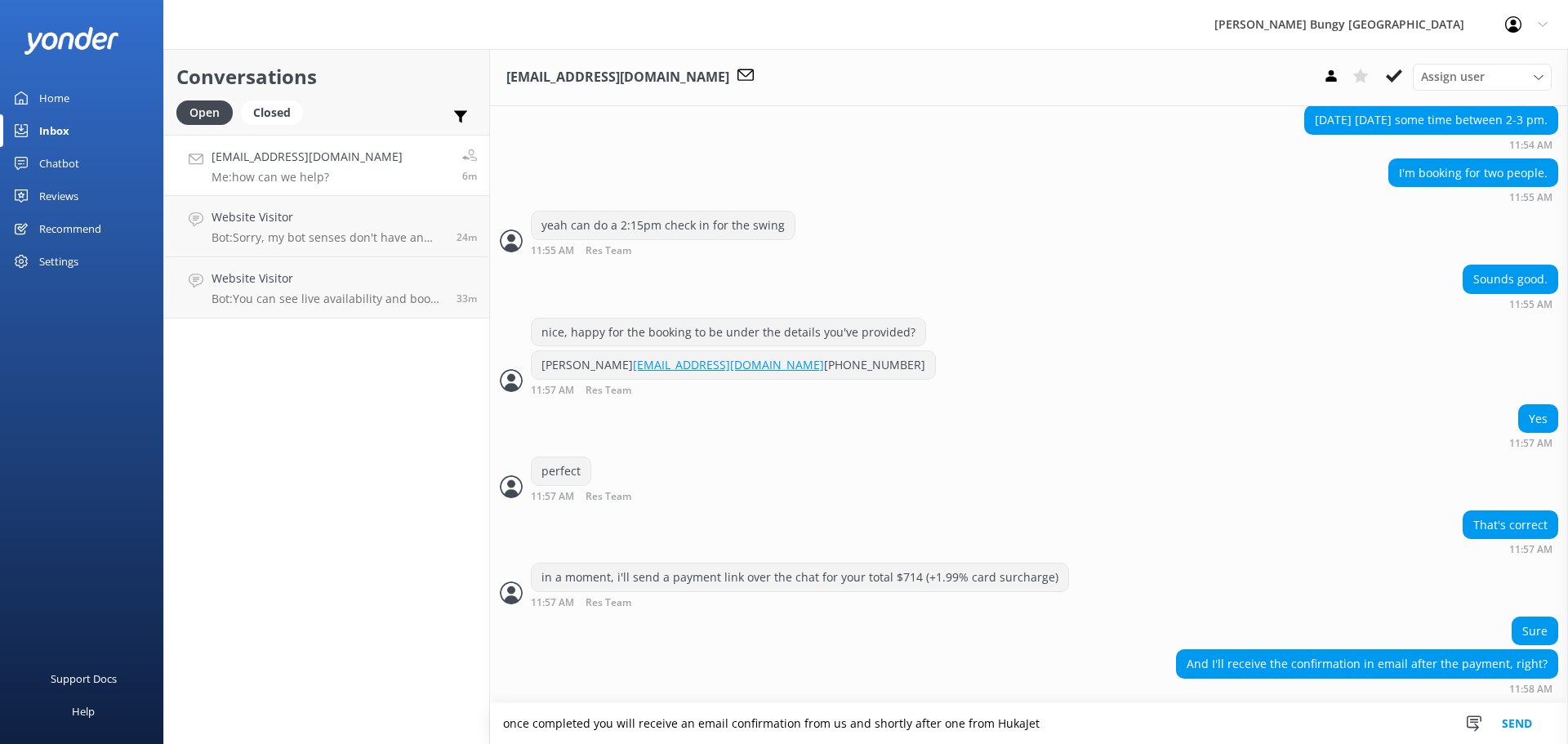
type textarea "once completed you will receive an email confirmation from us and shortly after…"
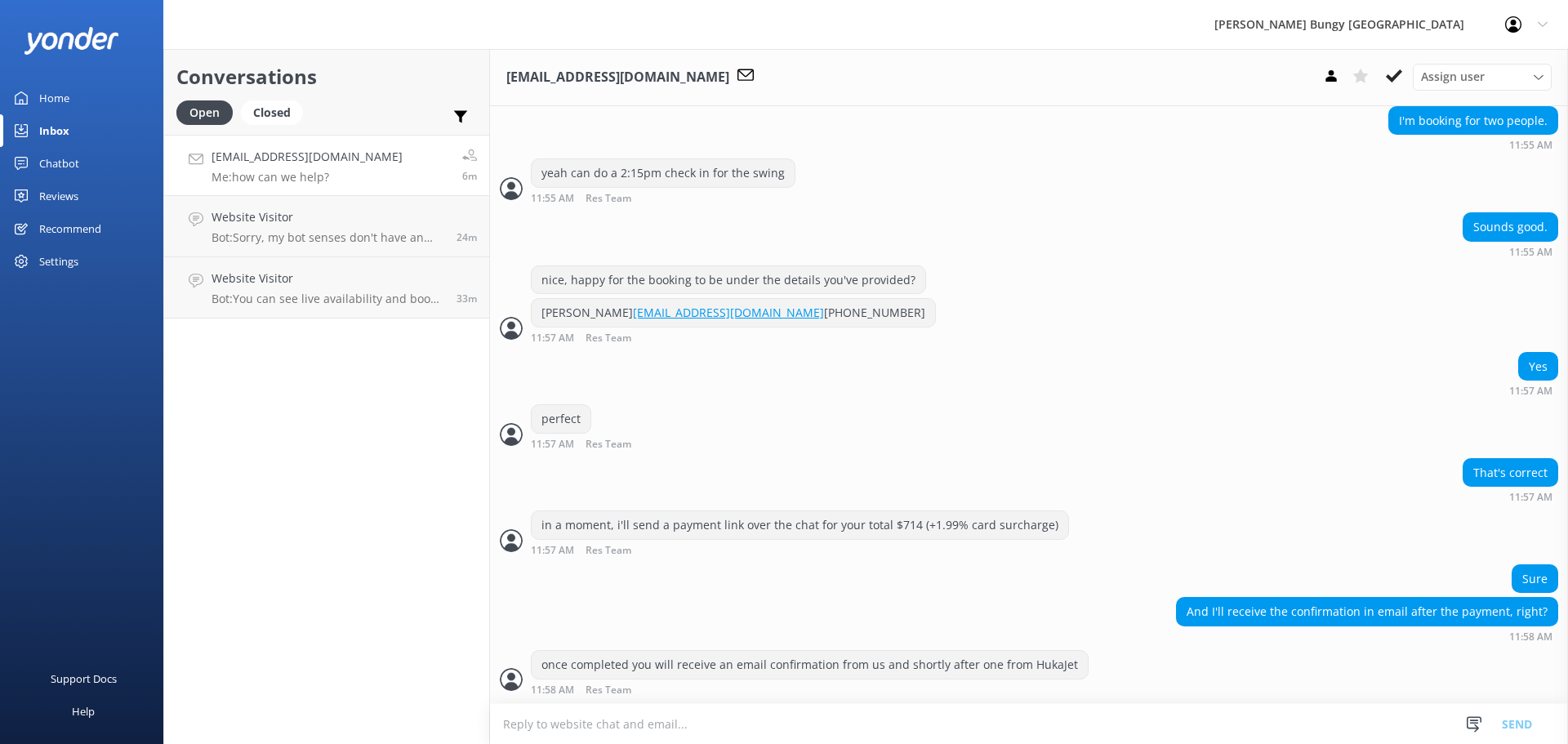
scroll to position [1803, 0]
click at [1287, 658] on div "once completed you will receive an email confirmation from us and shortly after…" at bounding box center [1028, 672] width 1078 height 45
drag, startPoint x: 933, startPoint y: 695, endPoint x: 965, endPoint y: 575, distance: 124.2
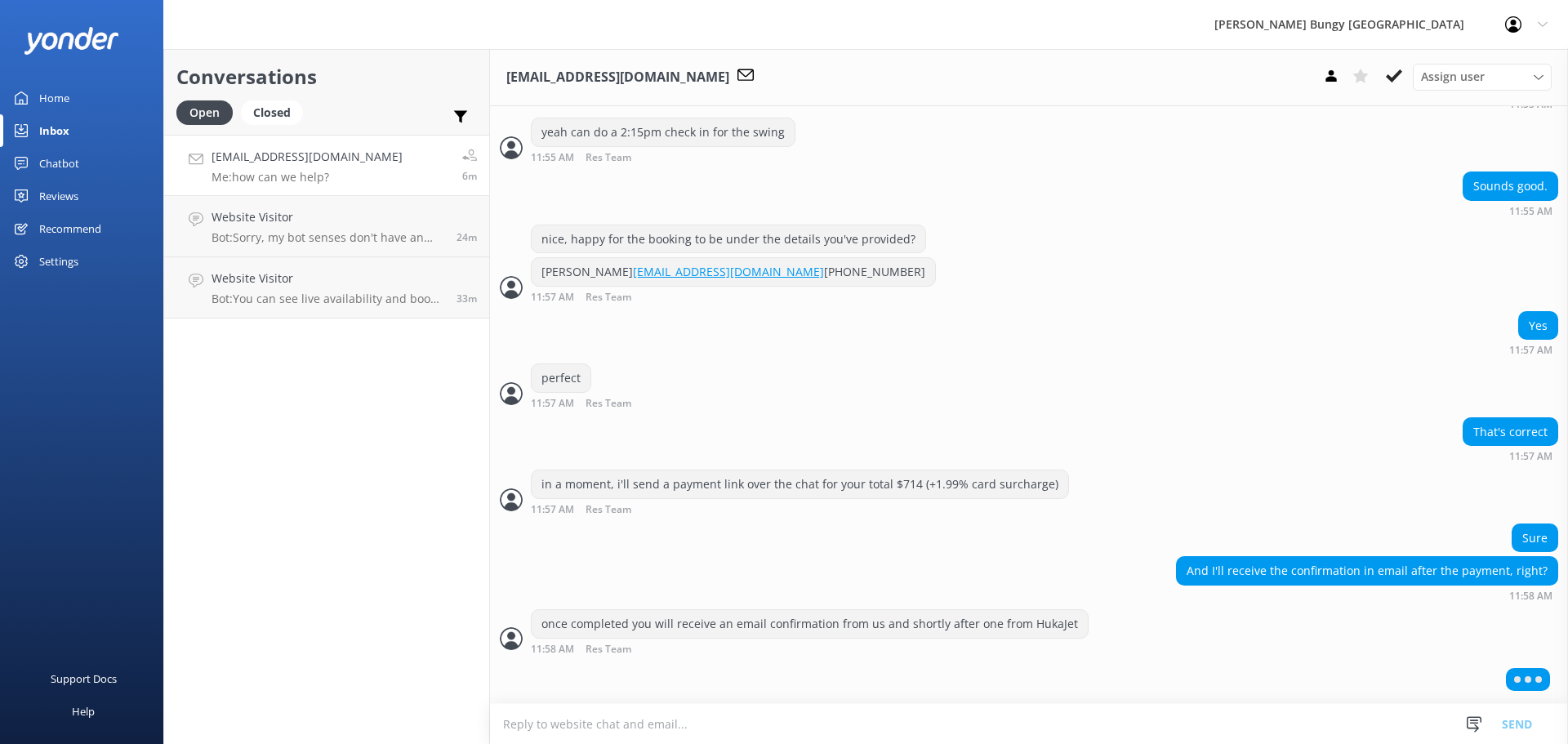
scroll to position [1841, 0]
click at [965, 575] on div "Sure And I'll receive the confirmation in email after the payment, right? 11:58…" at bounding box center [1028, 566] width 1078 height 86
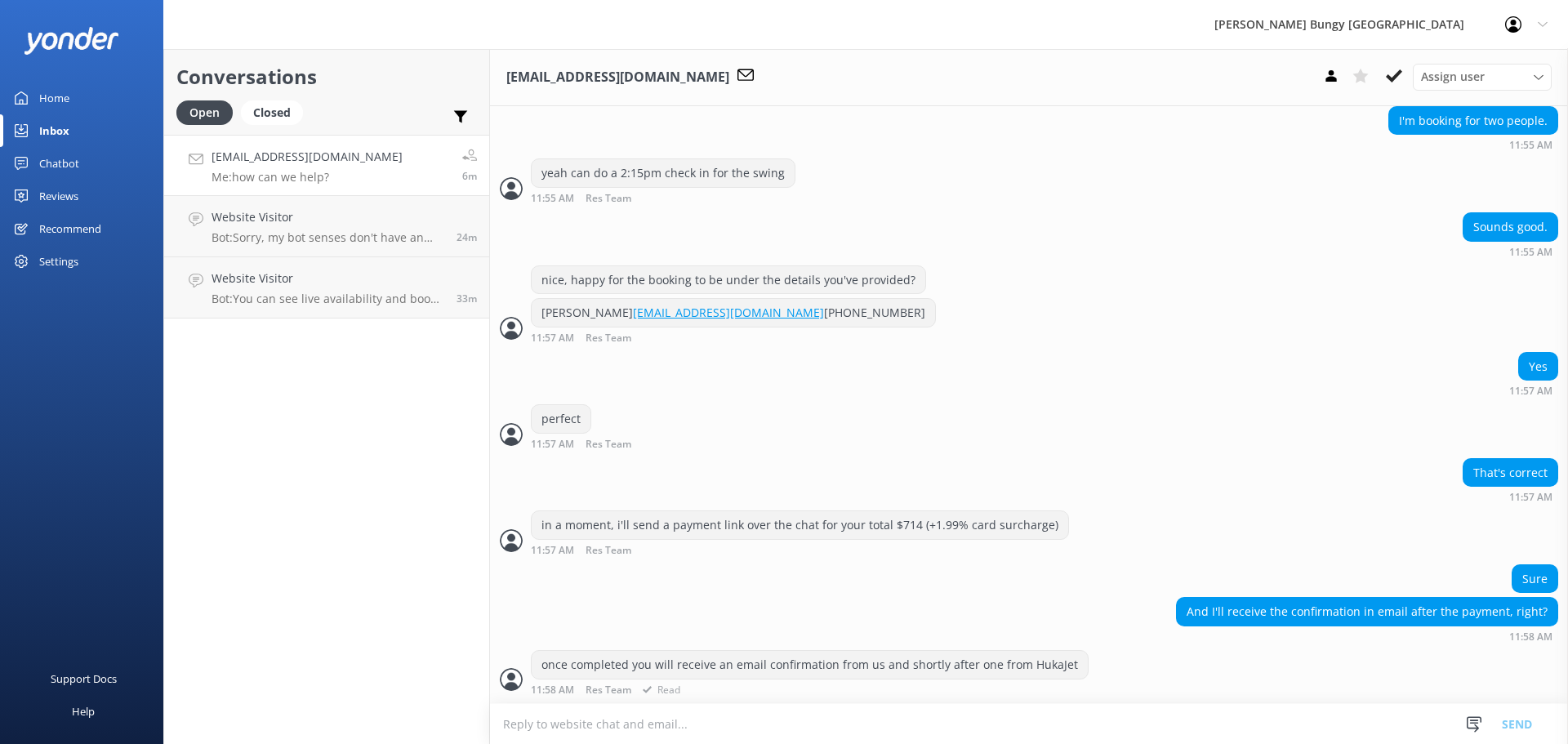
scroll to position [1855, 0]
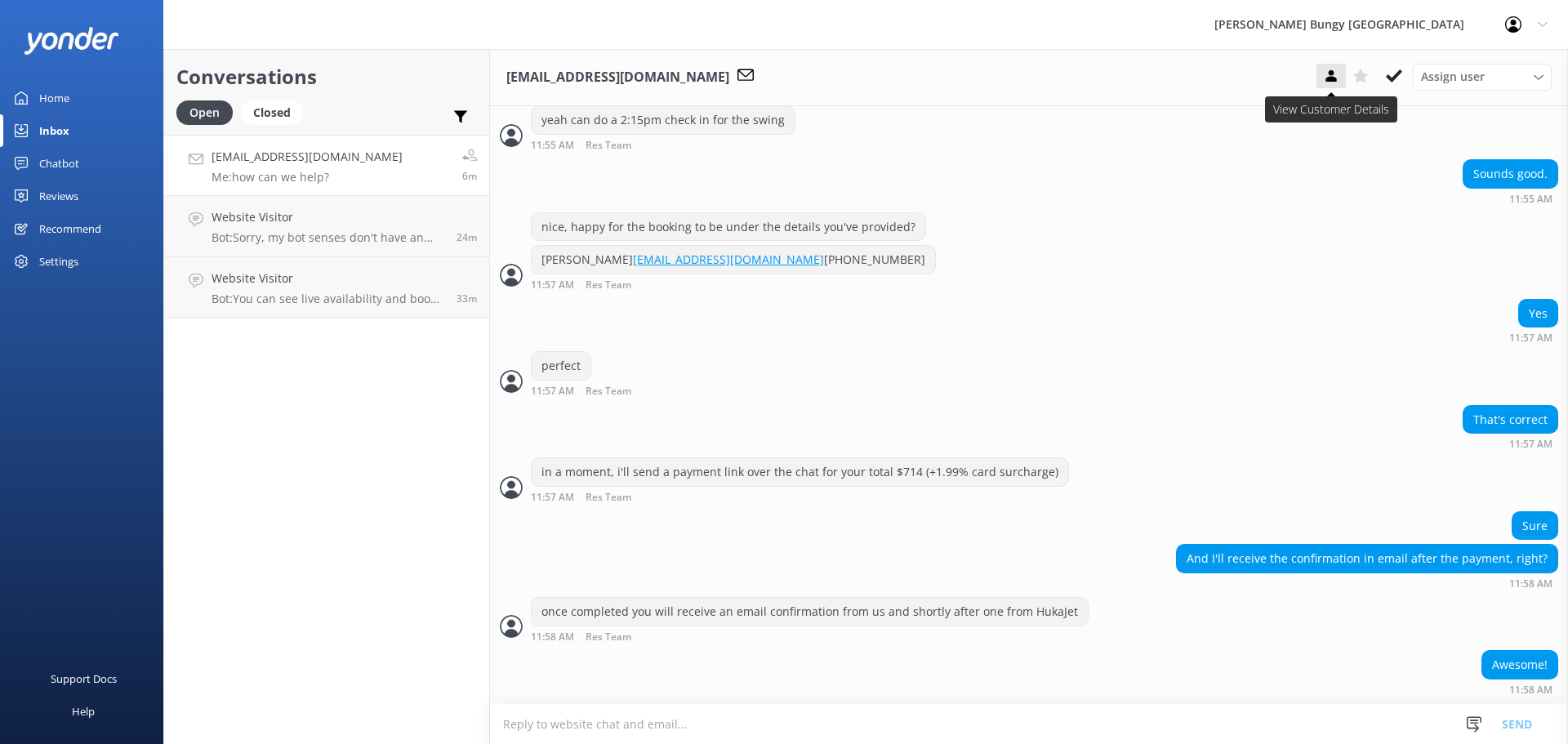
click at [1331, 67] on button at bounding box center [1331, 77] width 30 height 25
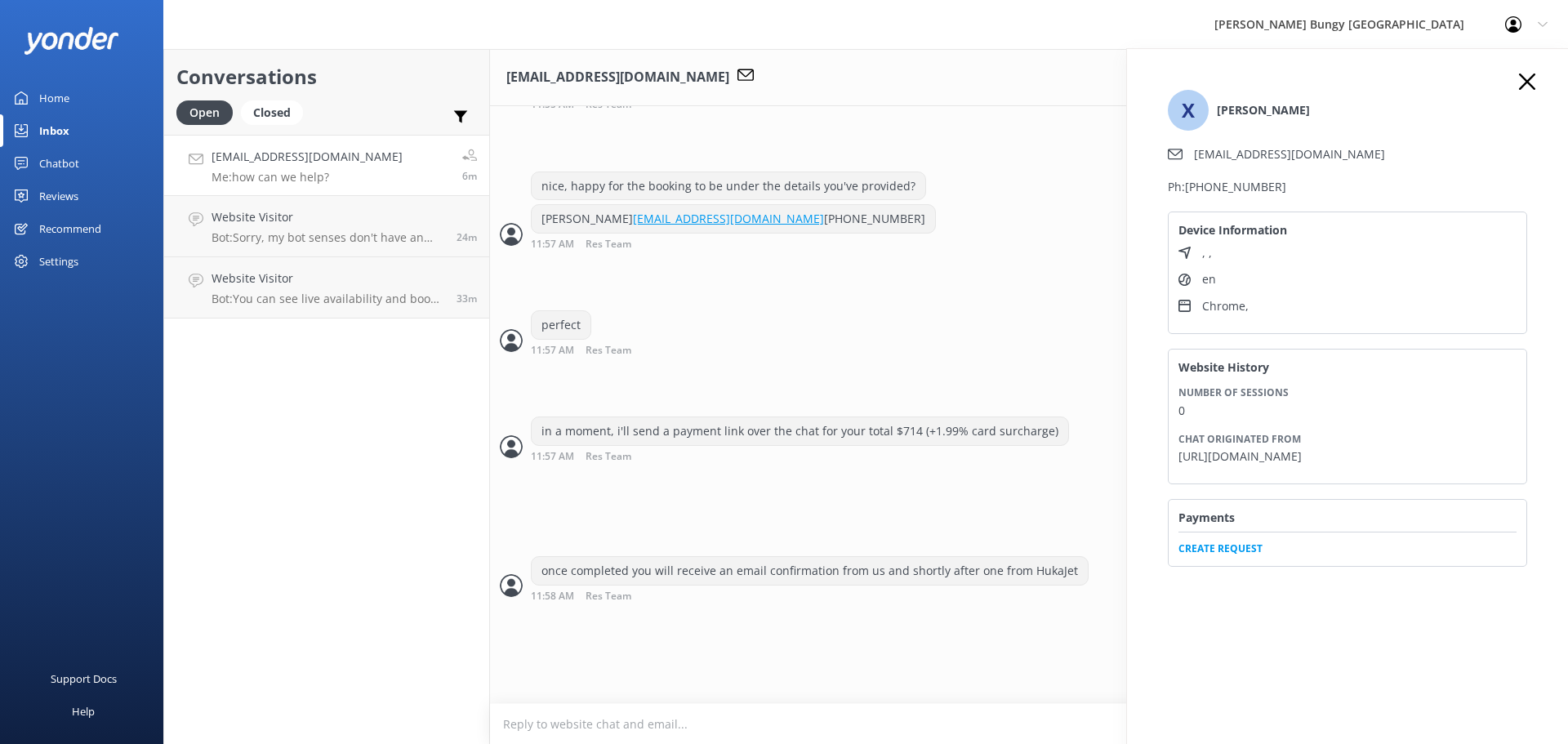
scroll to position [1893, 0]
click at [1219, 557] on span "Create Request" at bounding box center [1348, 544] width 338 height 25
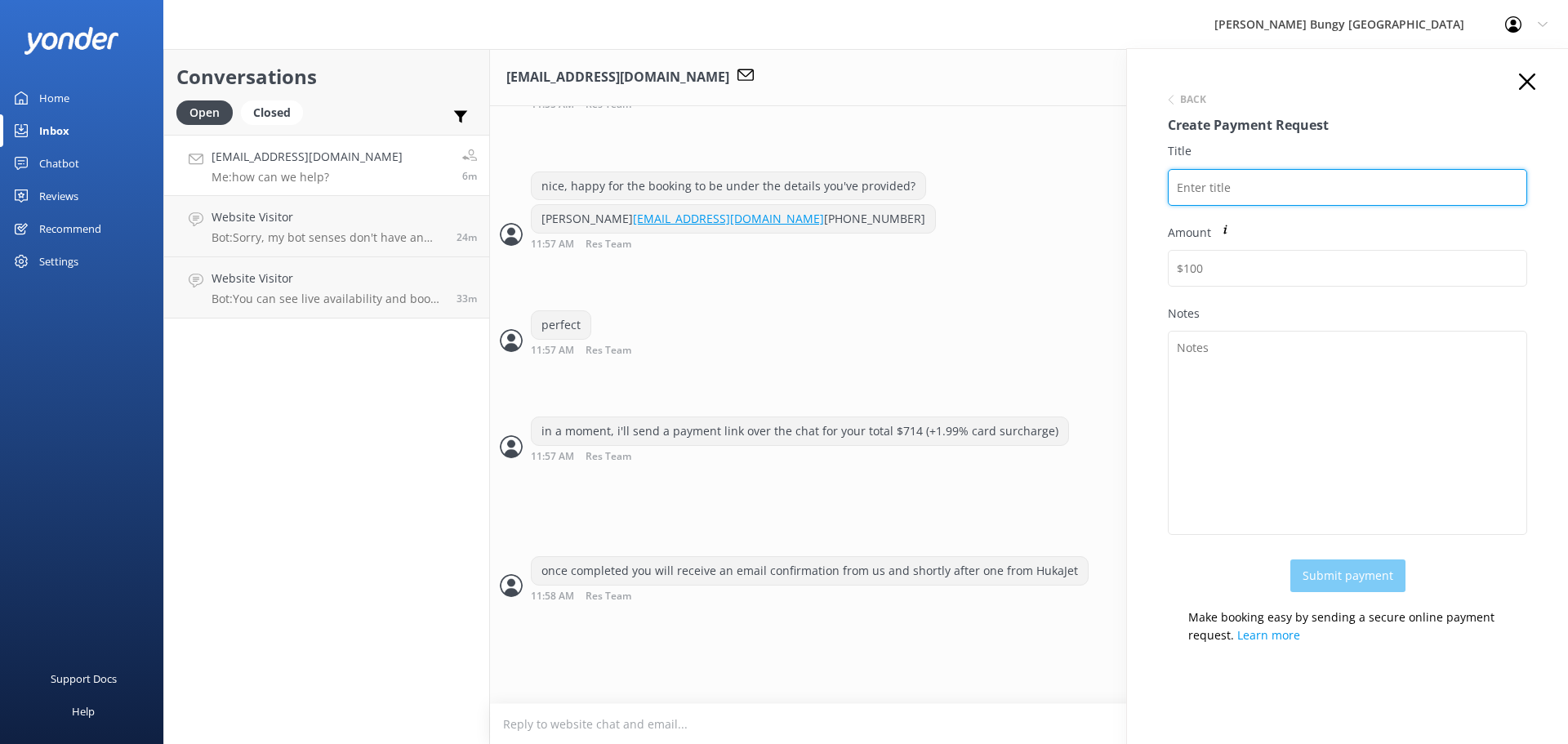
click at [1201, 201] on input "Title" at bounding box center [1347, 187] width 359 height 36
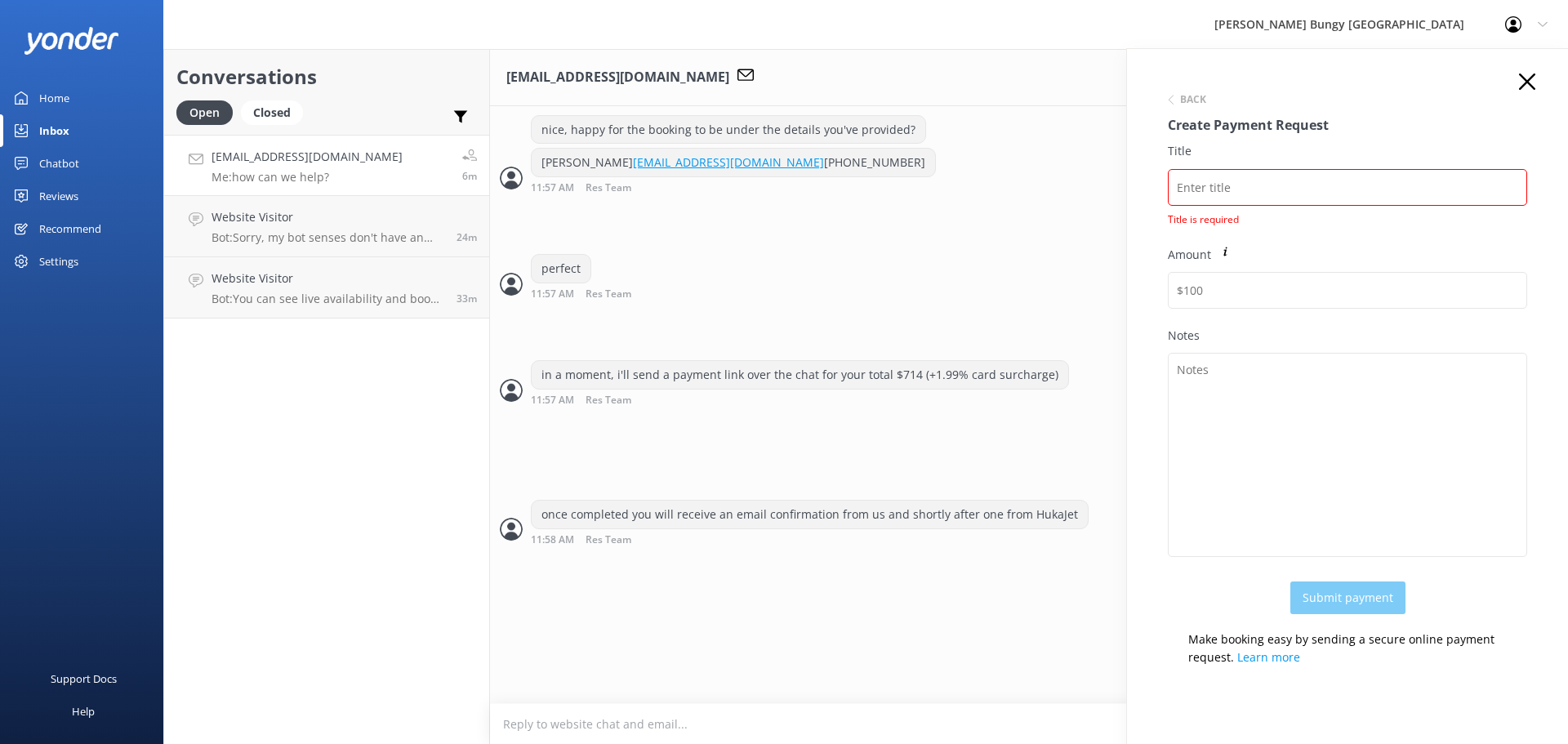
scroll to position [1960, 0]
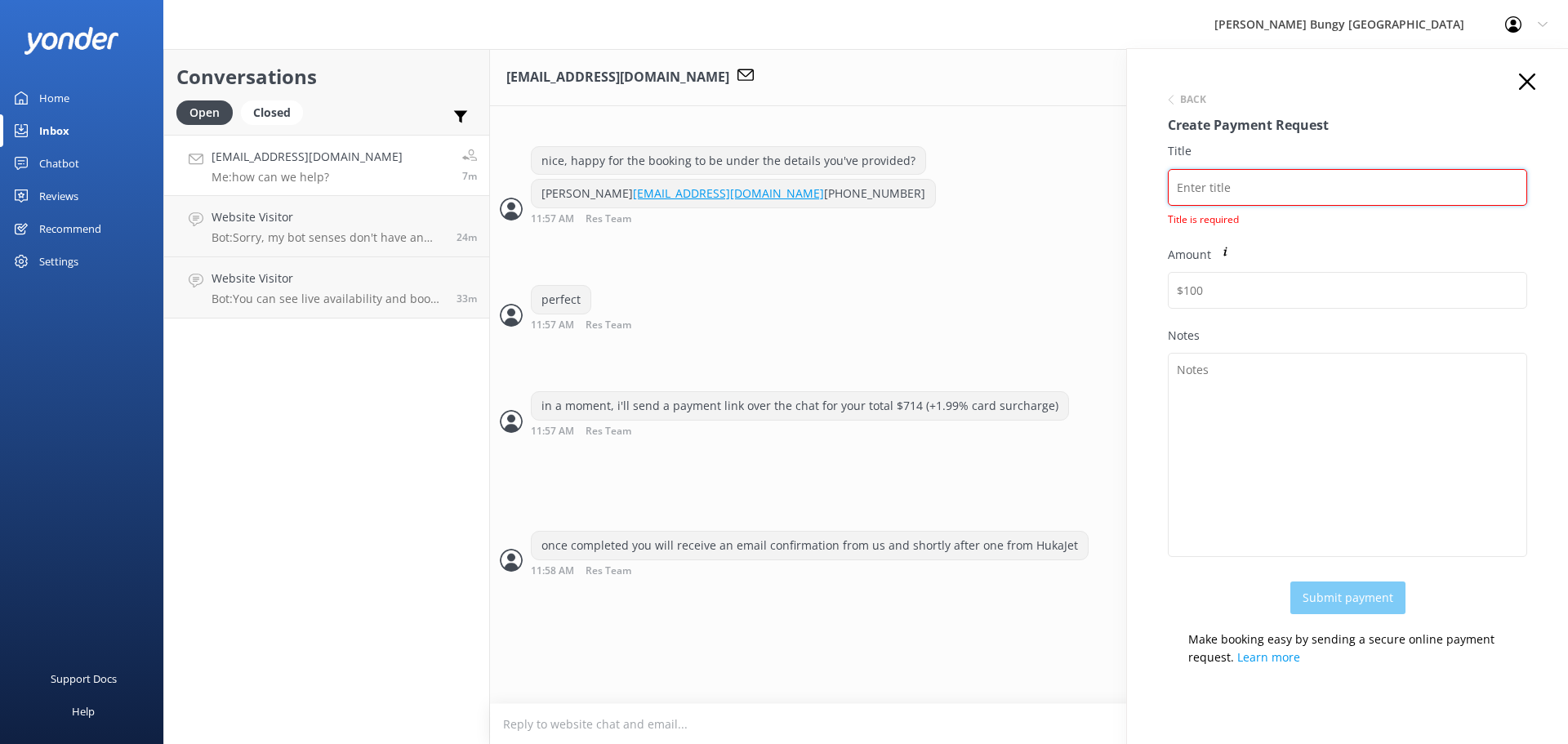
click at [1192, 197] on input "Title" at bounding box center [1347, 187] width 359 height 36
paste input "2449008"
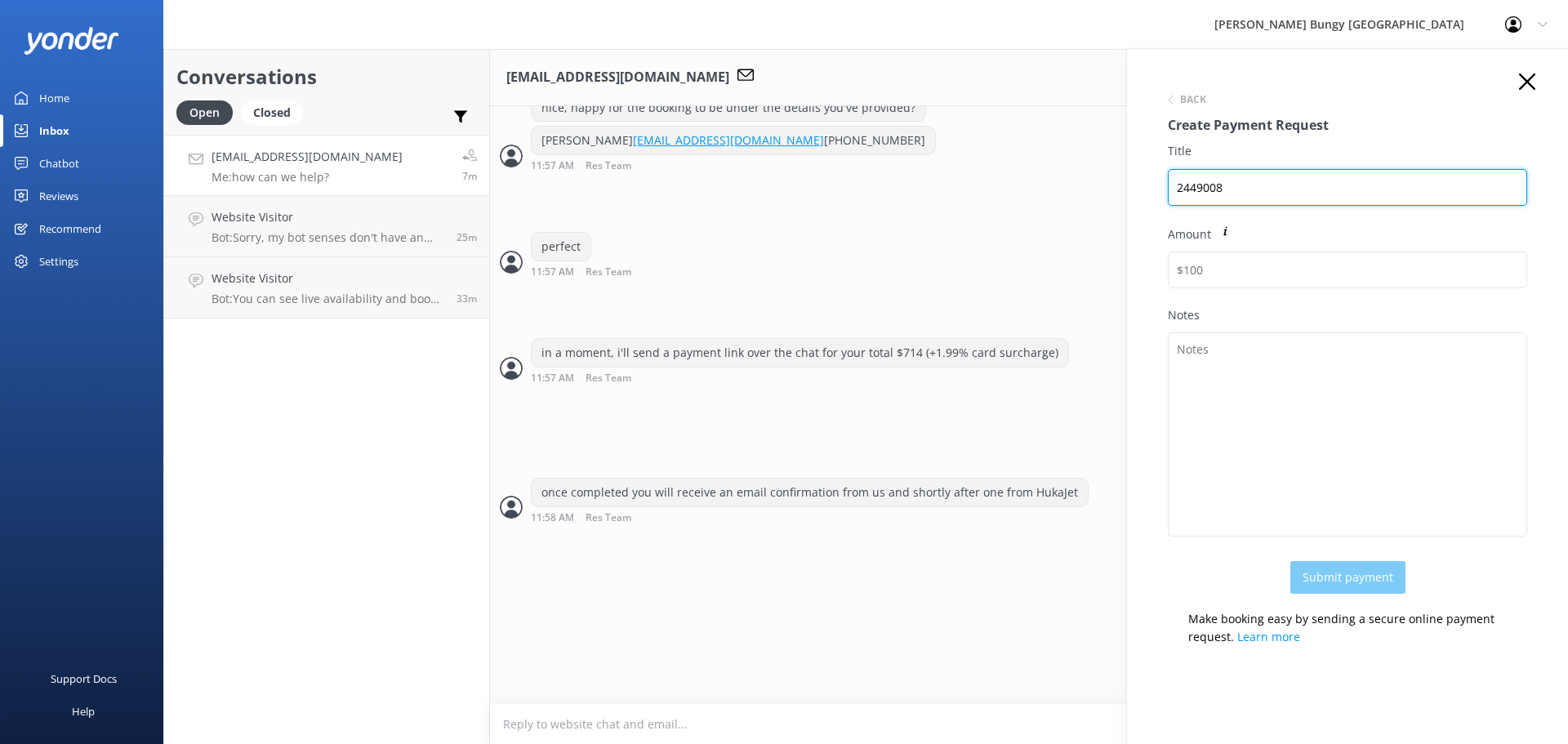
click at [1252, 199] on input "2449008" at bounding box center [1347, 187] width 359 height 36
paste input "Xiangnan Weng"
drag, startPoint x: 1343, startPoint y: 186, endPoint x: 833, endPoint y: 63, distance: 524.6
click at [833, 63] on div "Conversations Open Closed Important Assigned to me Unassigned gavinweng@gmail.c…" at bounding box center [865, 396] width 1405 height 695
type input "2449008 Xiangnan Weng"
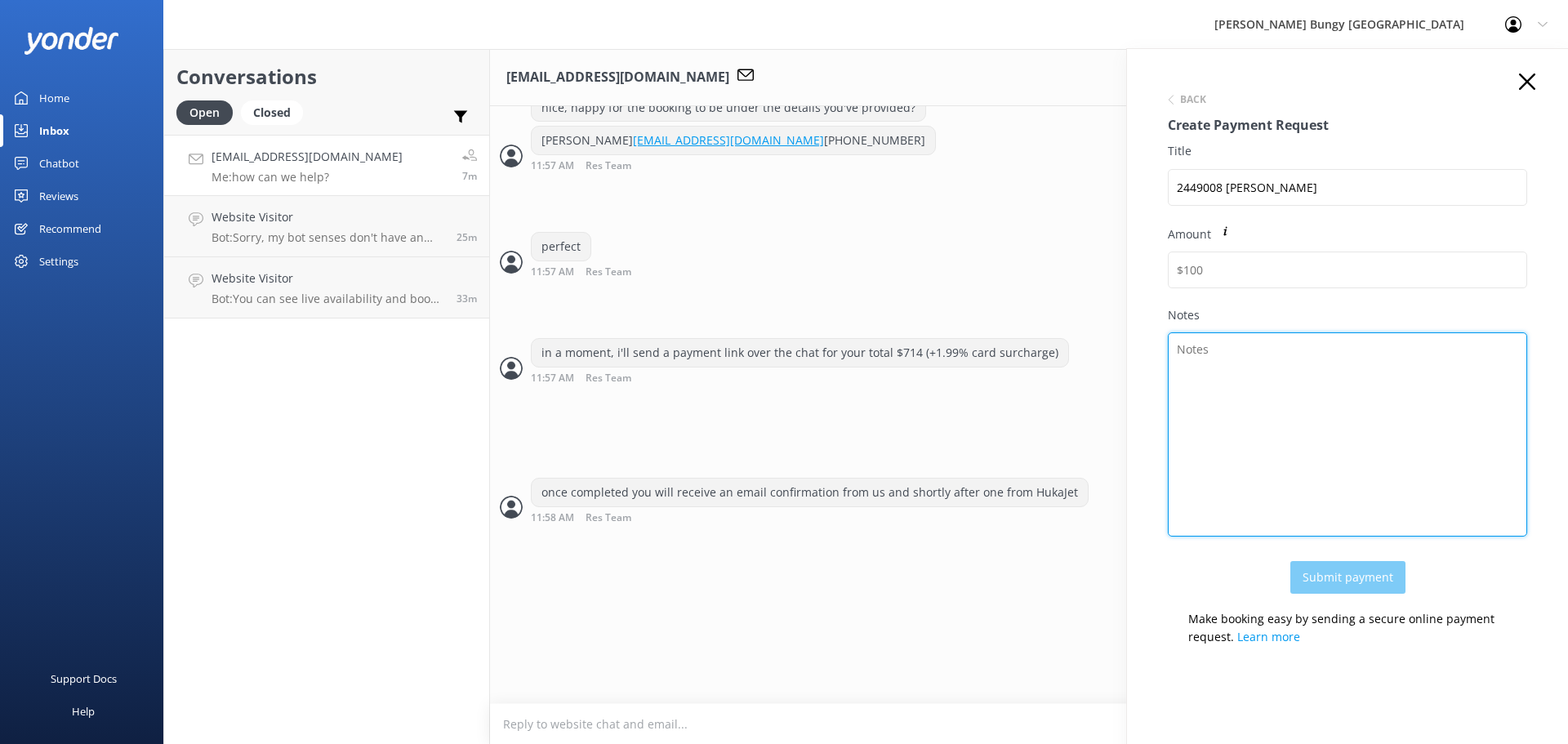
click at [1317, 383] on textarea "Notes" at bounding box center [1347, 435] width 359 height 205
paste textarea "2449008 Xiangnan Weng"
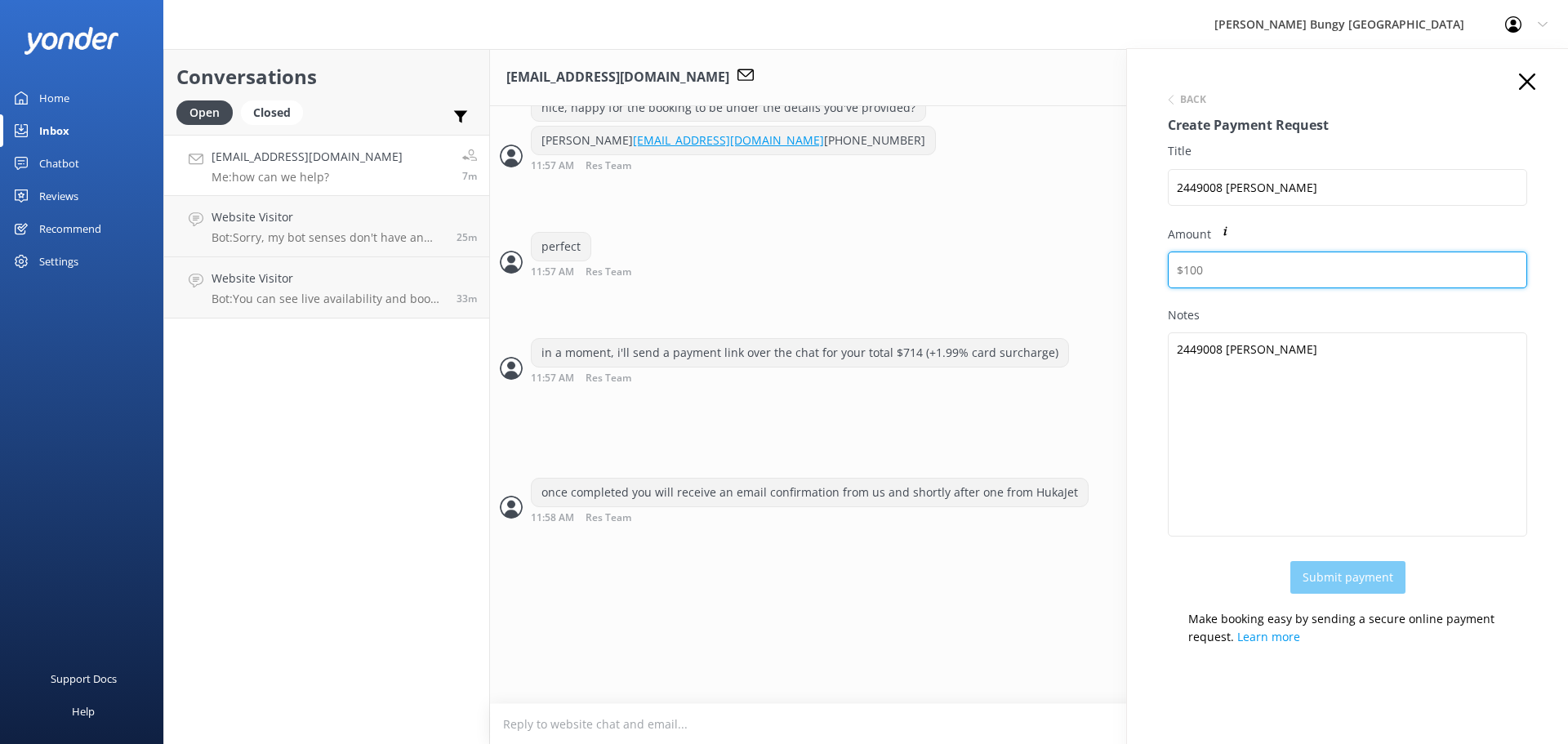
click at [1252, 271] on input "Amount" at bounding box center [1347, 270] width 359 height 36
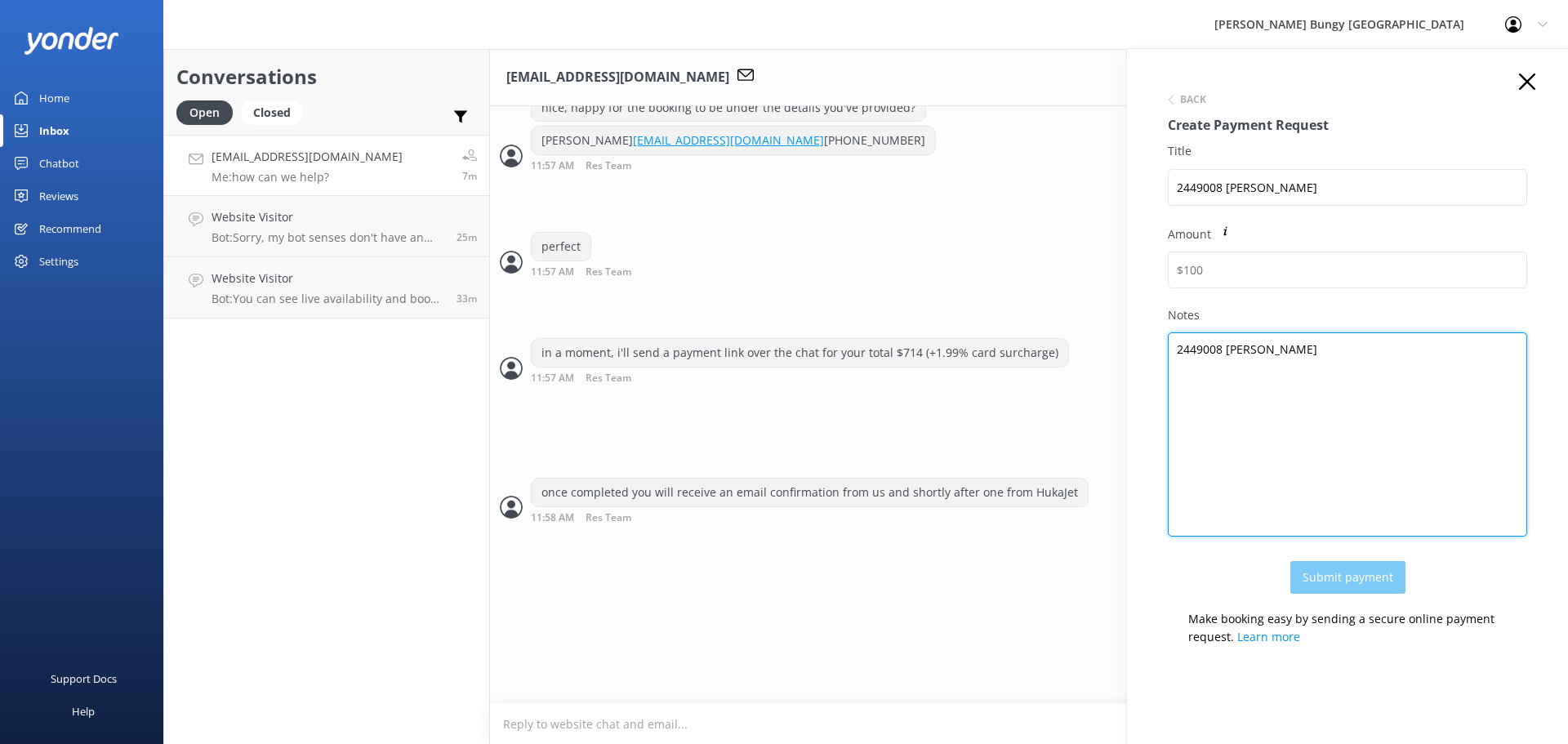
click at [1351, 342] on div "Notes 2449008 Xiangnan Weng" at bounding box center [1347, 433] width 359 height 254
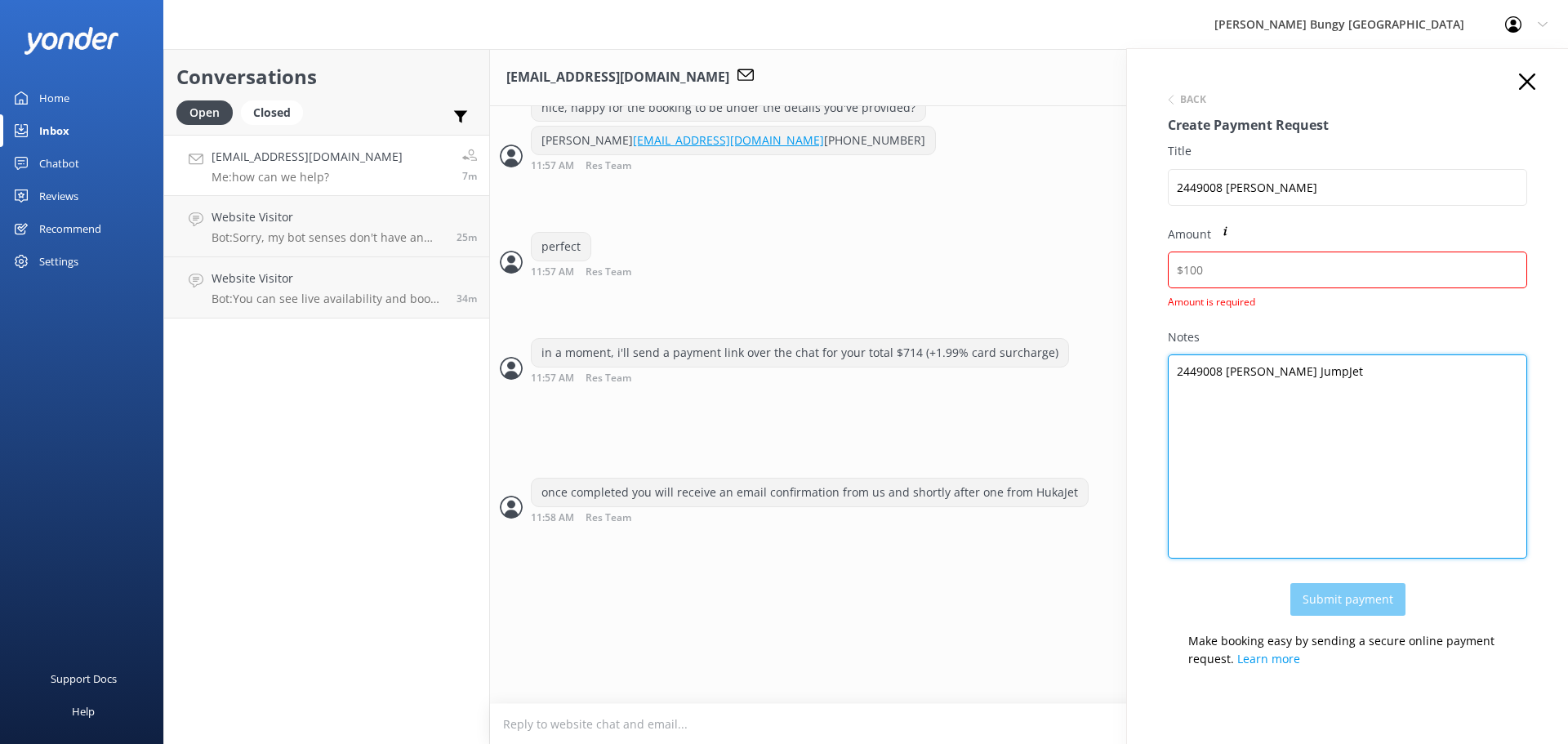
click at [1313, 370] on textarea "2449008 Xiangnan Weng JumpJet" at bounding box center [1347, 457] width 359 height 205
type textarea "2449008 Xiangnan Weng 2x JumpJet"
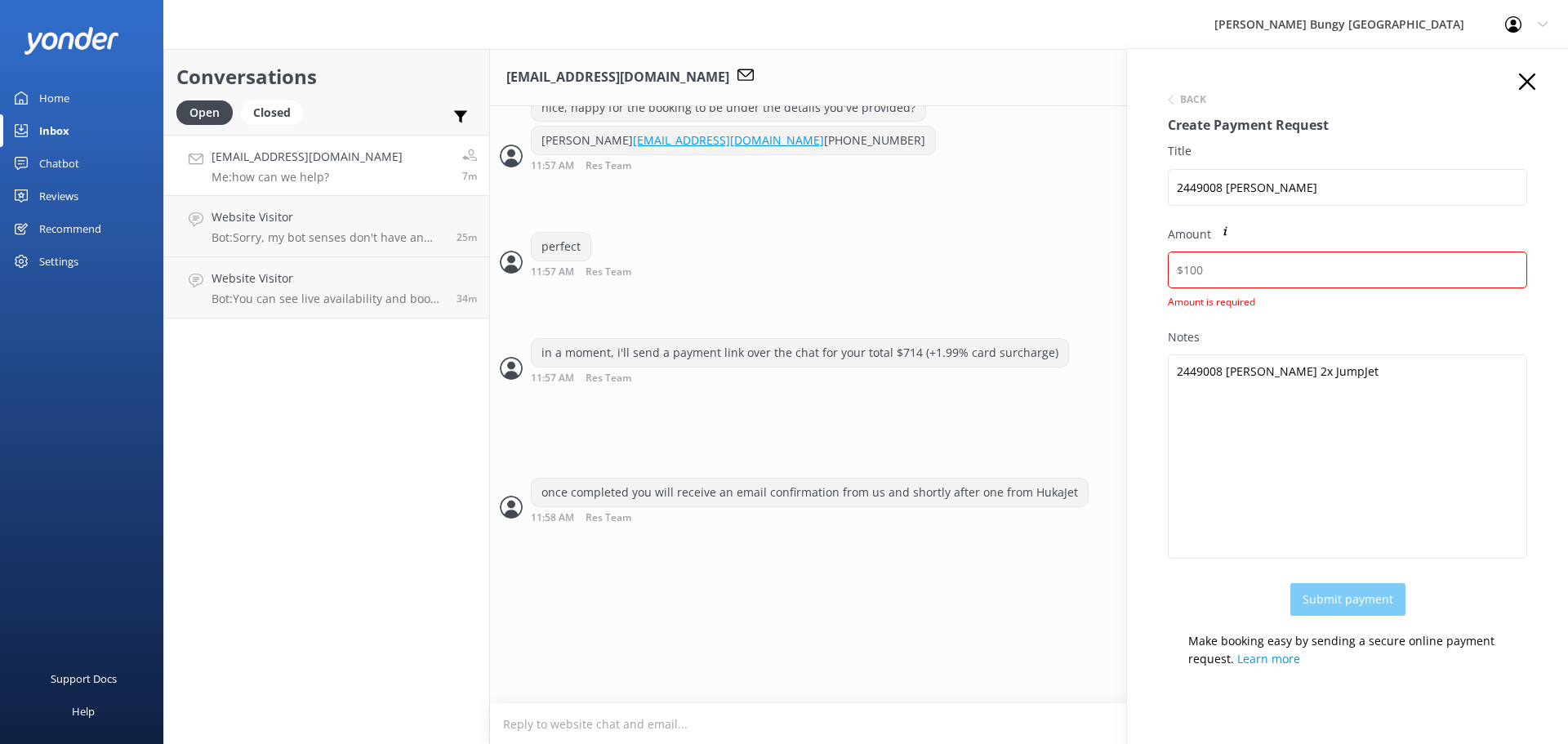
click at [1293, 291] on div "Amount is required" at bounding box center [1347, 299] width 359 height 20
click at [1286, 274] on input "Amount" at bounding box center [1347, 270] width 359 height 36
paste input "728.2"
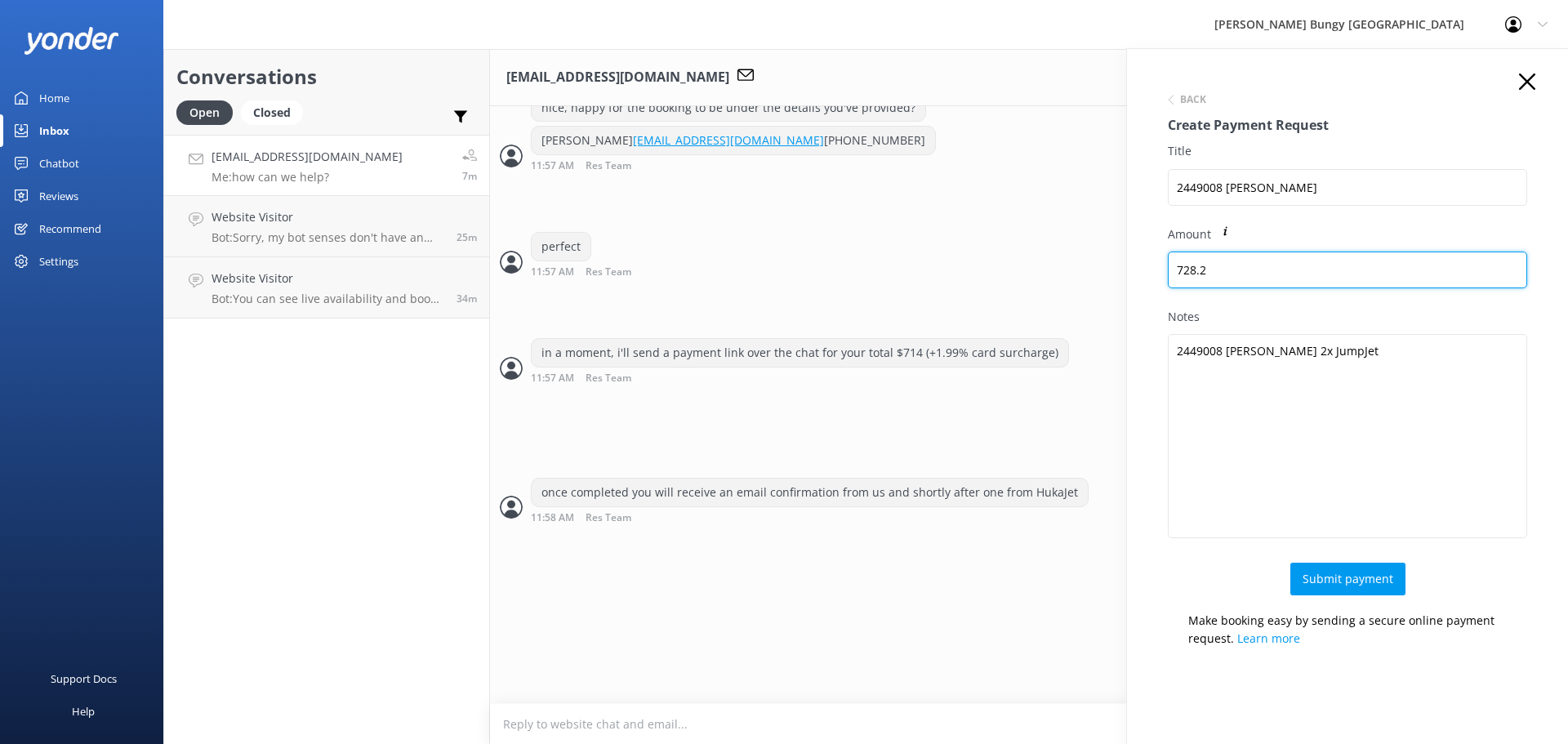
type input "728.20"
click button "Back" at bounding box center [1187, 99] width 38 height 10
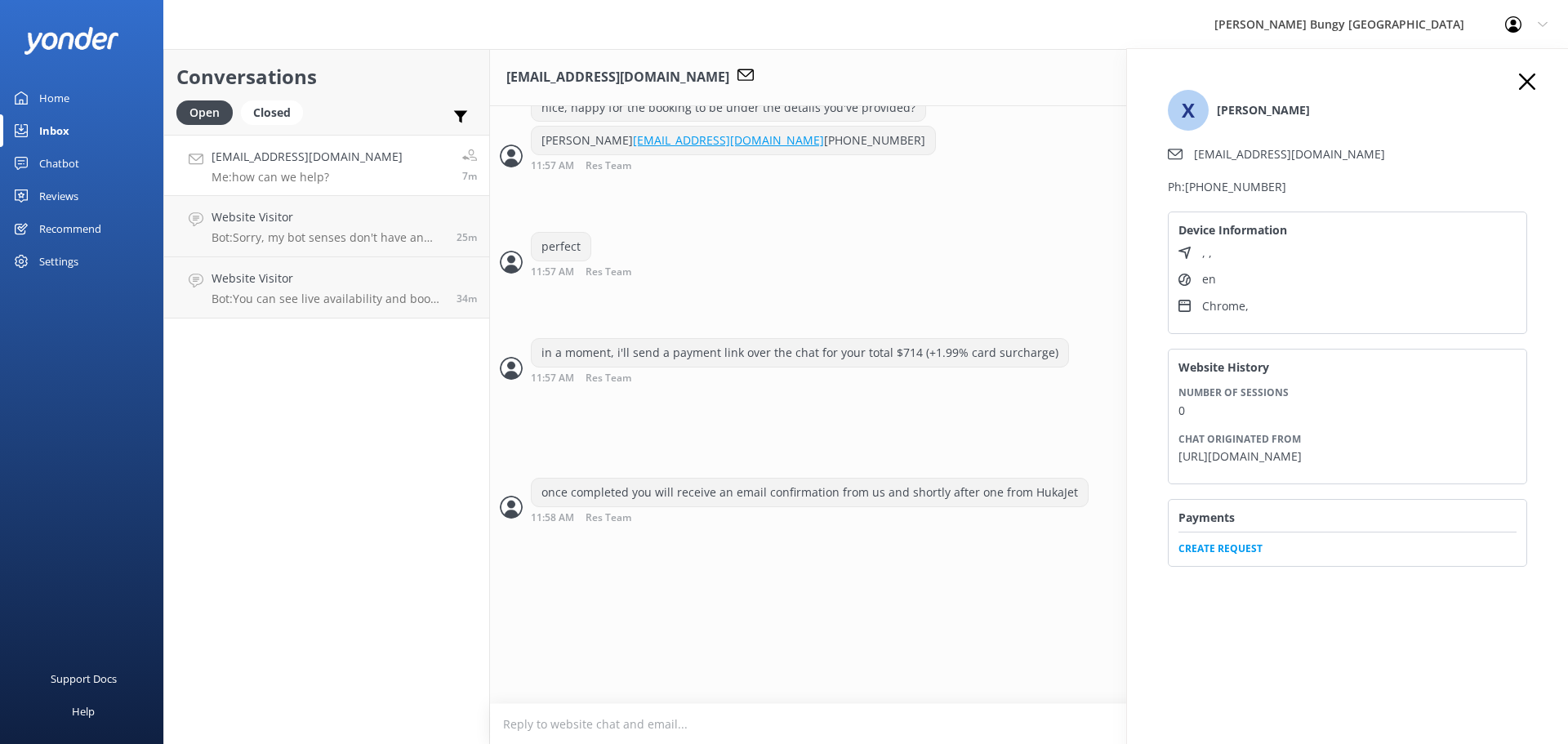
click at [1209, 557] on span "Create Request" at bounding box center [1348, 544] width 338 height 25
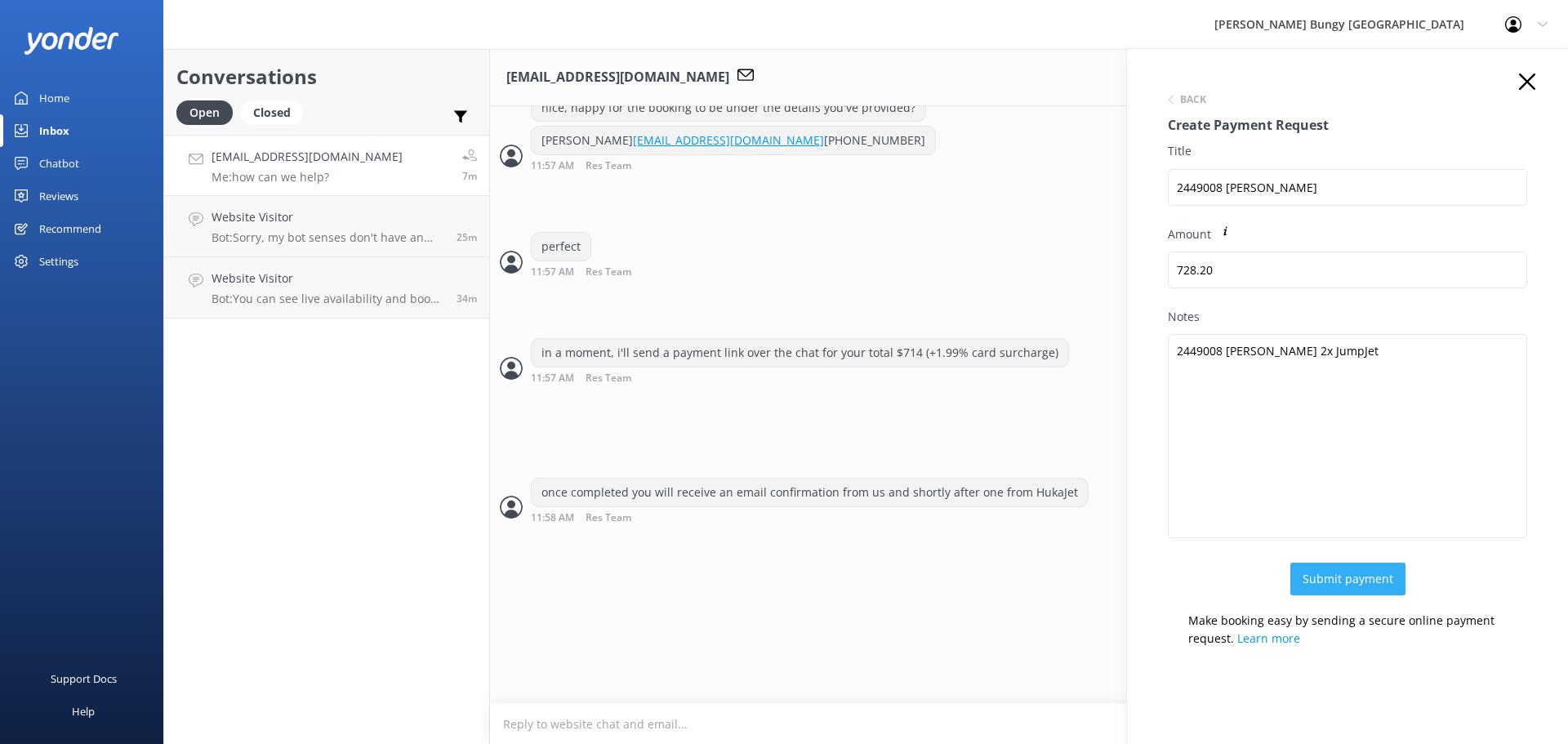
click at [1380, 573] on button "Submit payment" at bounding box center [1348, 579] width 115 height 33
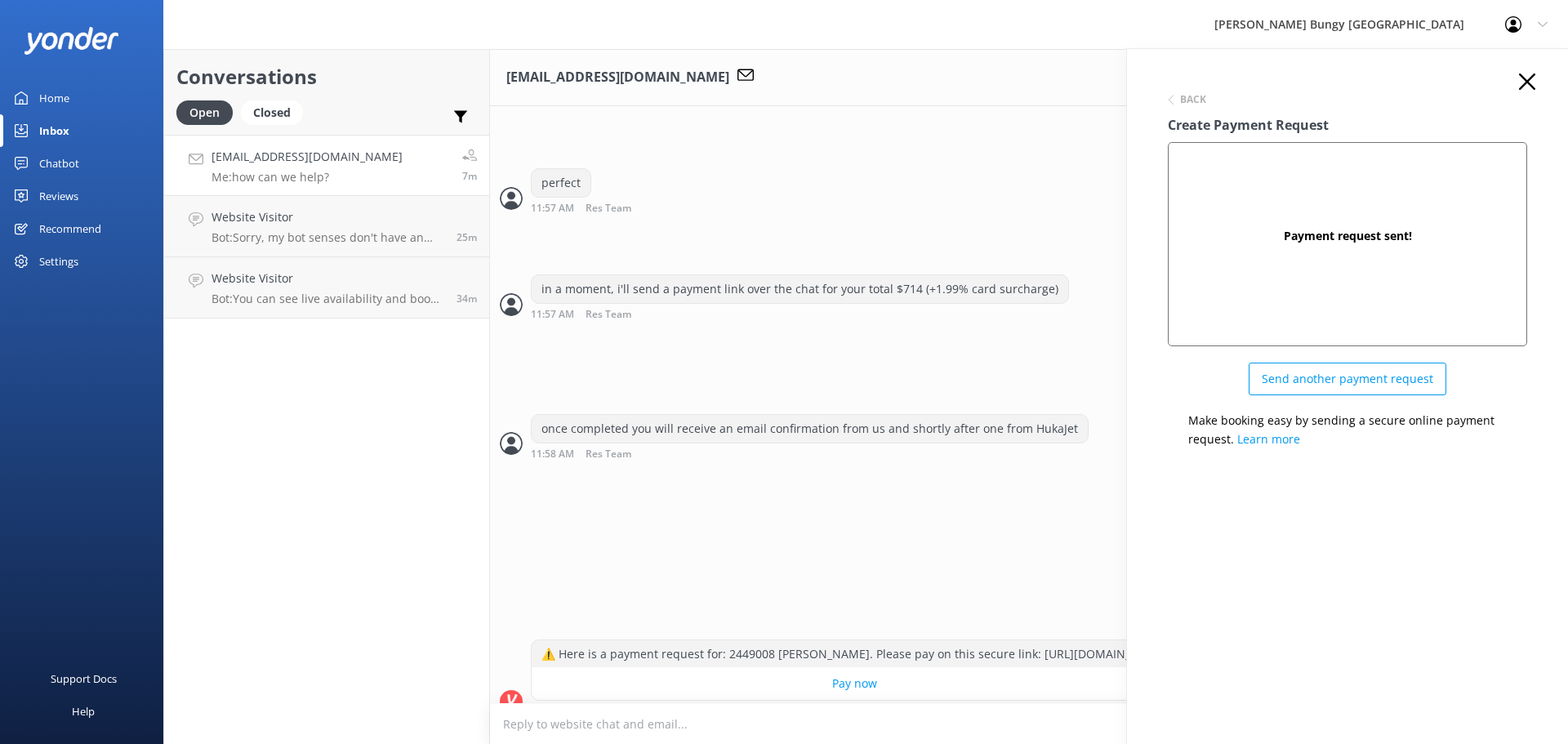
scroll to position [2076, 0]
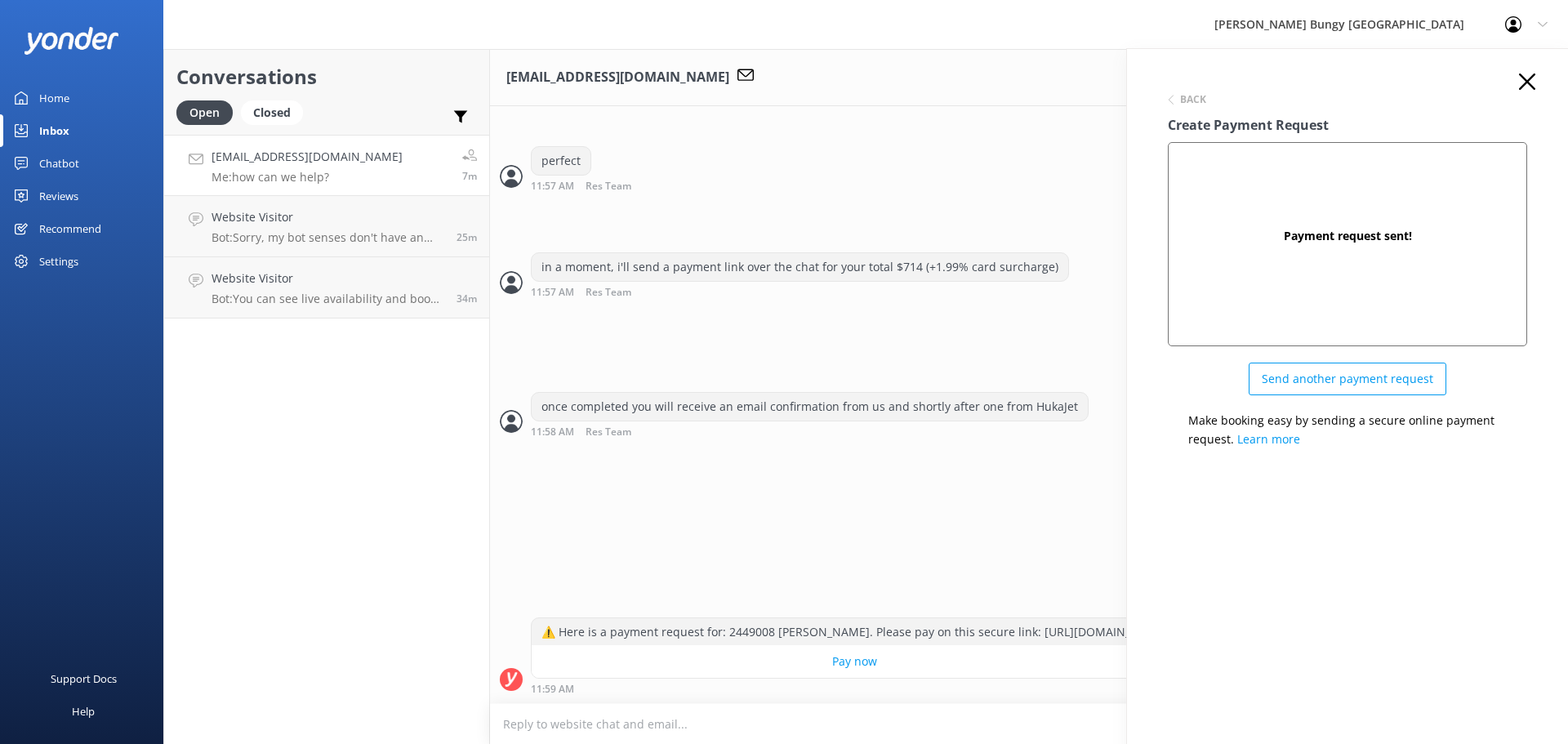
click at [1524, 83] on icon at bounding box center [1527, 81] width 16 height 16
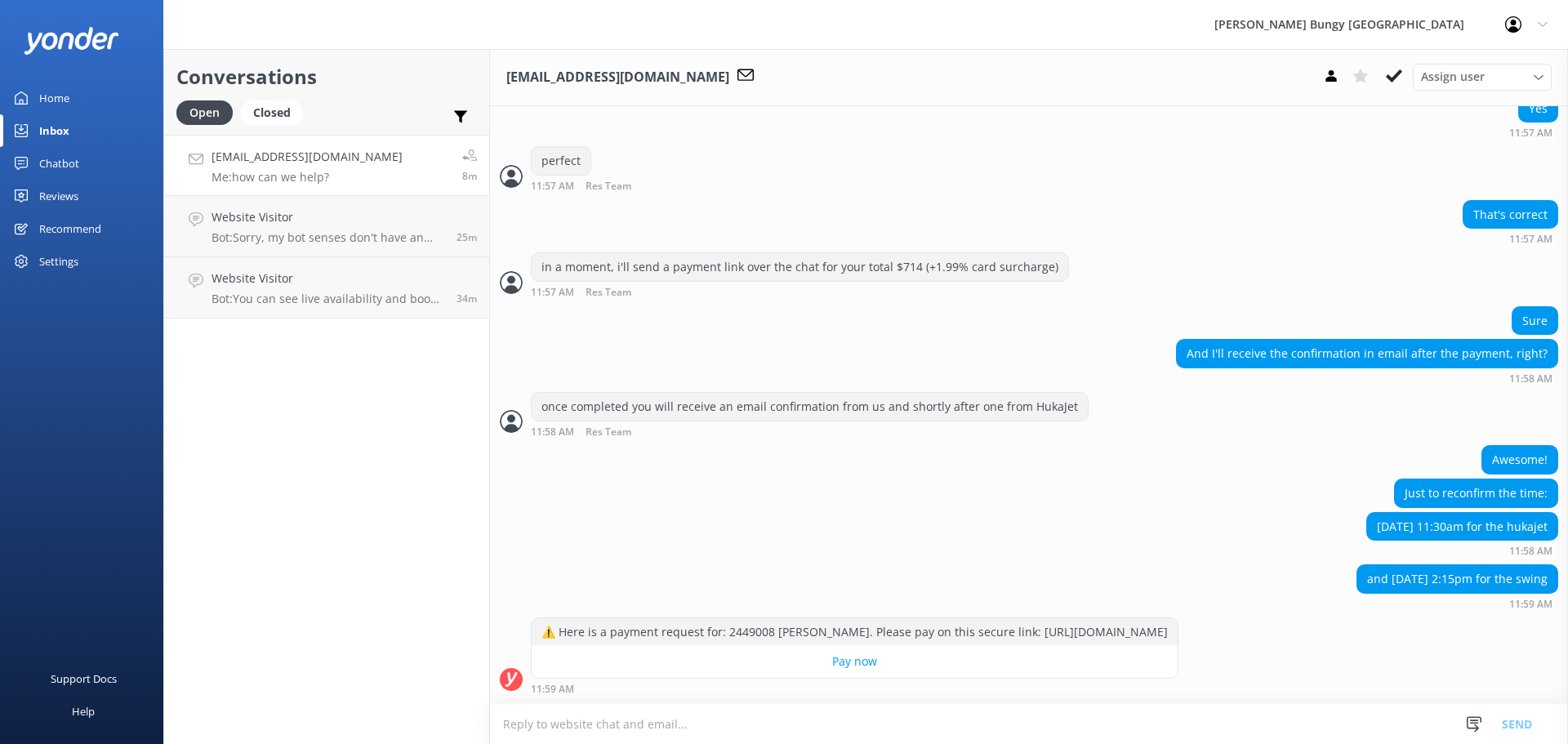
click at [1243, 706] on textarea at bounding box center [1028, 724] width 1078 height 40
type textarea "that's right"
click at [1026, 722] on textarea at bounding box center [1028, 724] width 1078 height 40
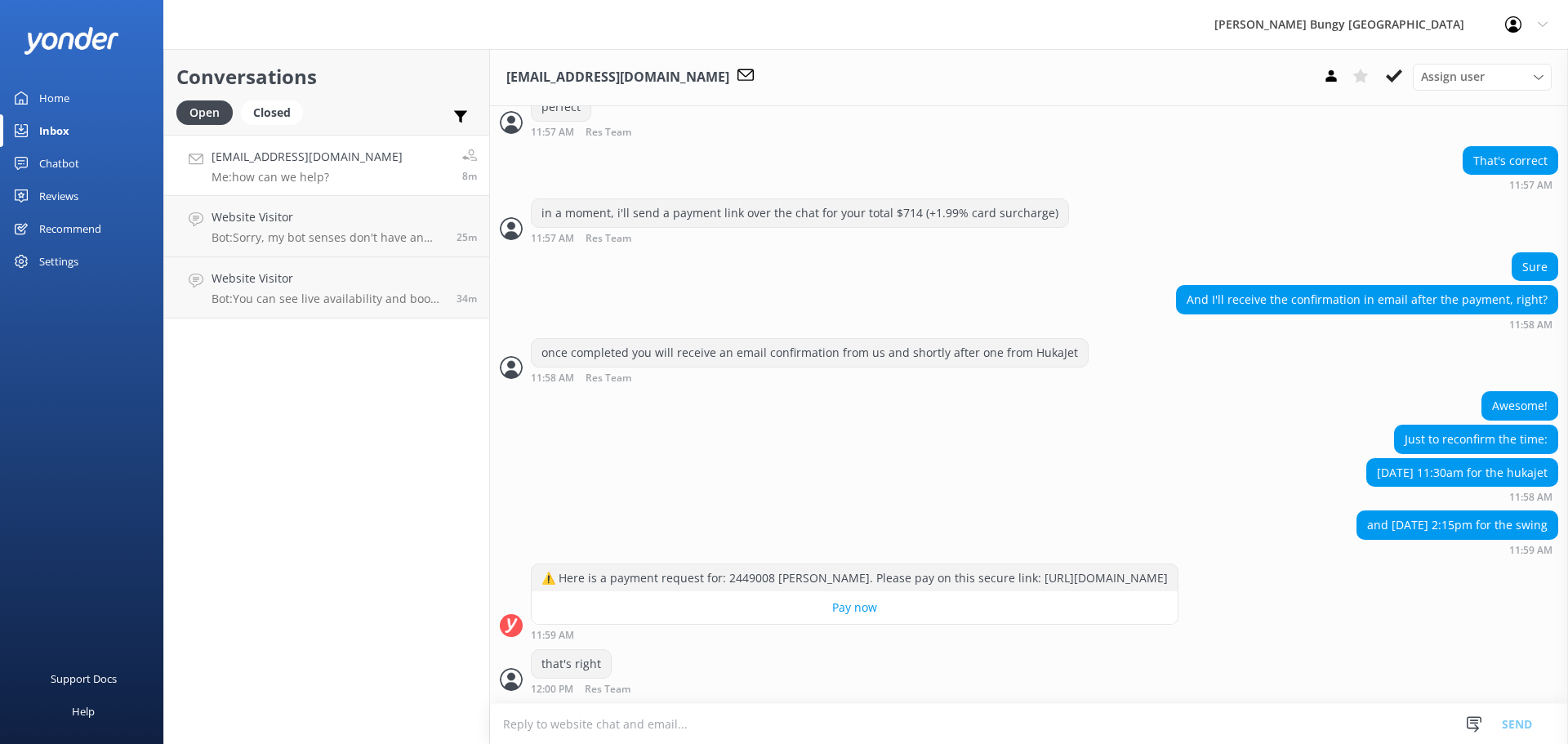
scroll to position [2131, 0]
click at [291, 191] on link "gavinweng@gmail.com Me: how can we help? 8m" at bounding box center [327, 165] width 325 height 61
click at [292, 199] on link "Website Visitor Bot: Sorry, my bot senses don't have an answer for that, please…" at bounding box center [327, 227] width 325 height 61
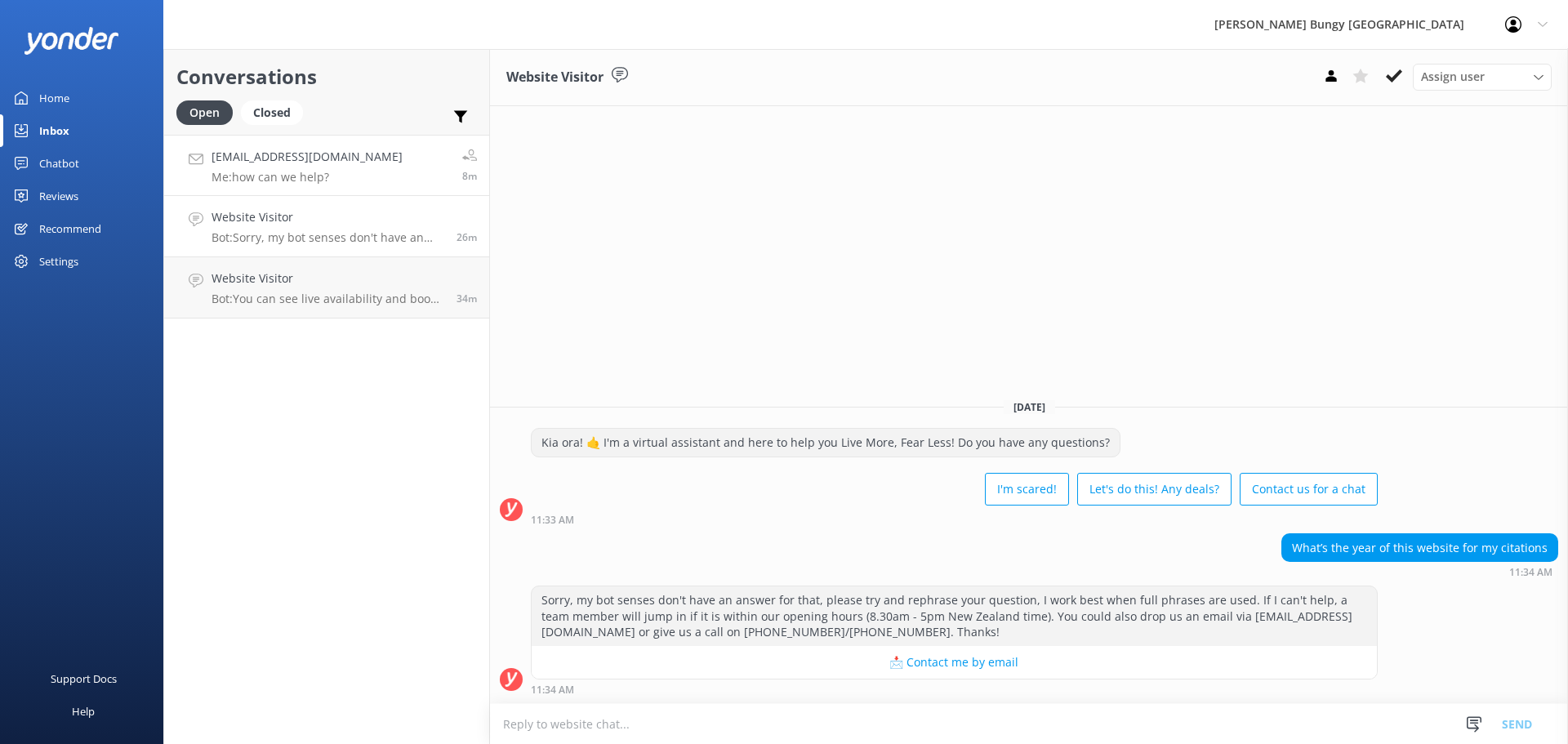
click at [309, 141] on link "gavinweng@gmail.com Me: how can we help? 8m" at bounding box center [327, 165] width 325 height 61
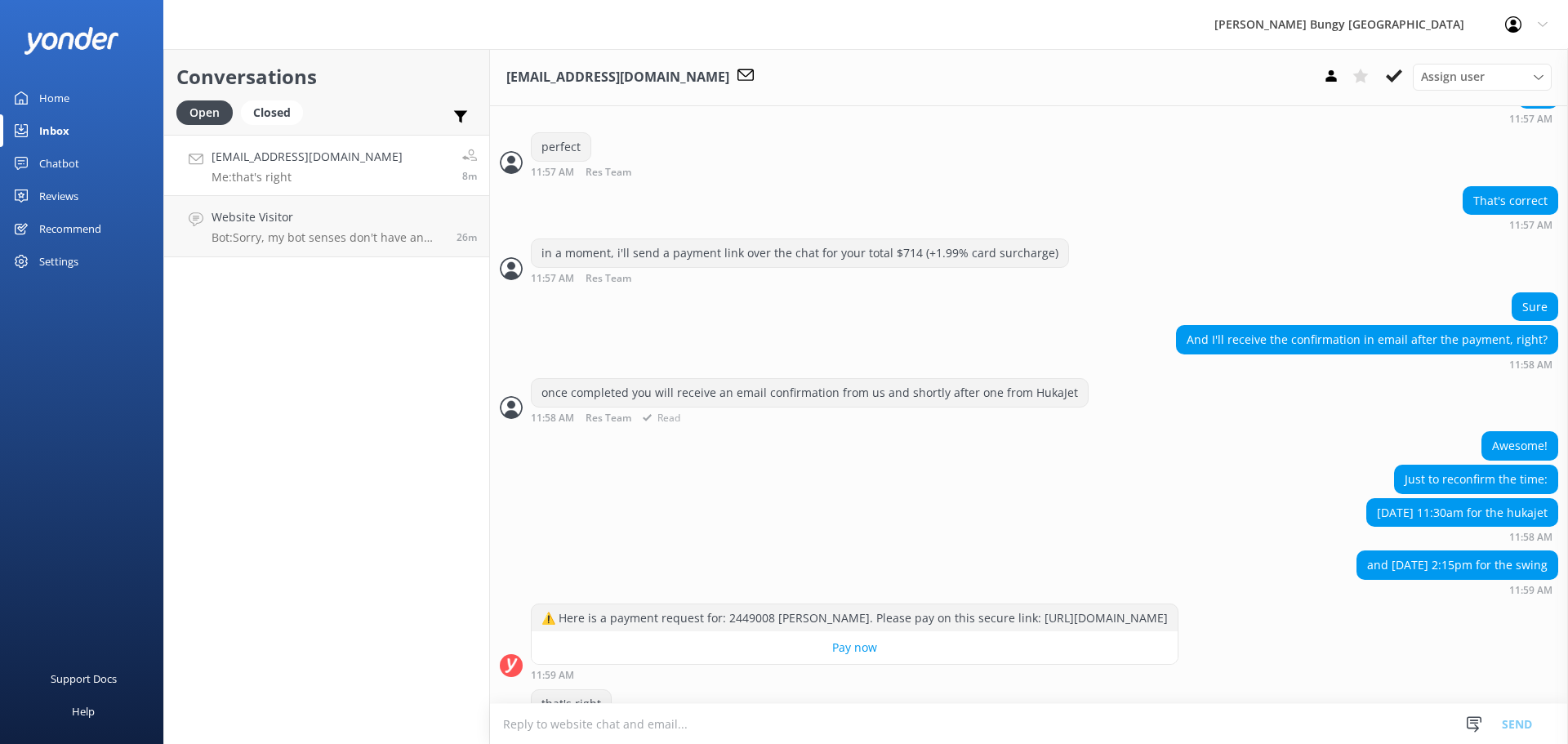
scroll to position [2131, 0]
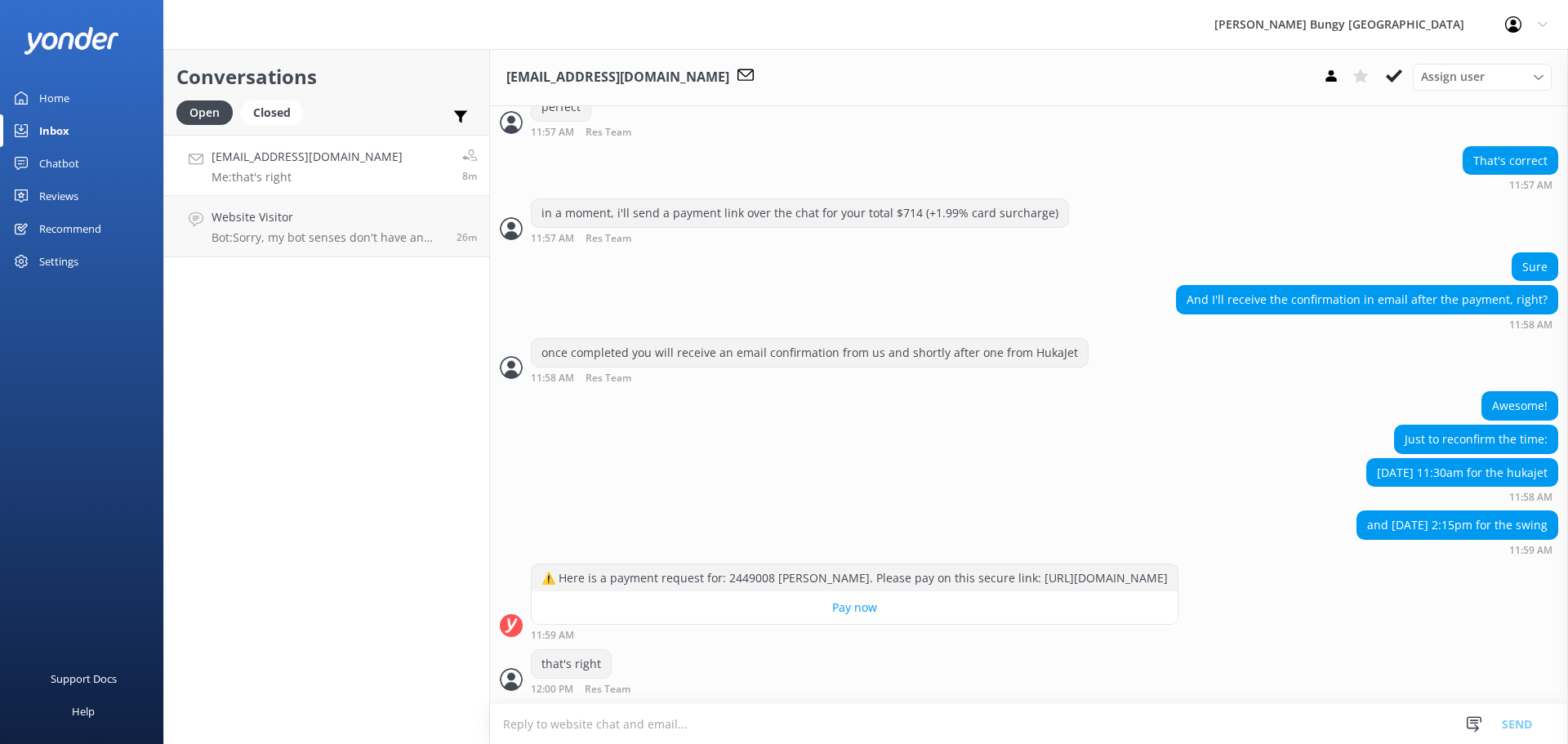
click at [697, 714] on textarea at bounding box center [1028, 724] width 1078 height 40
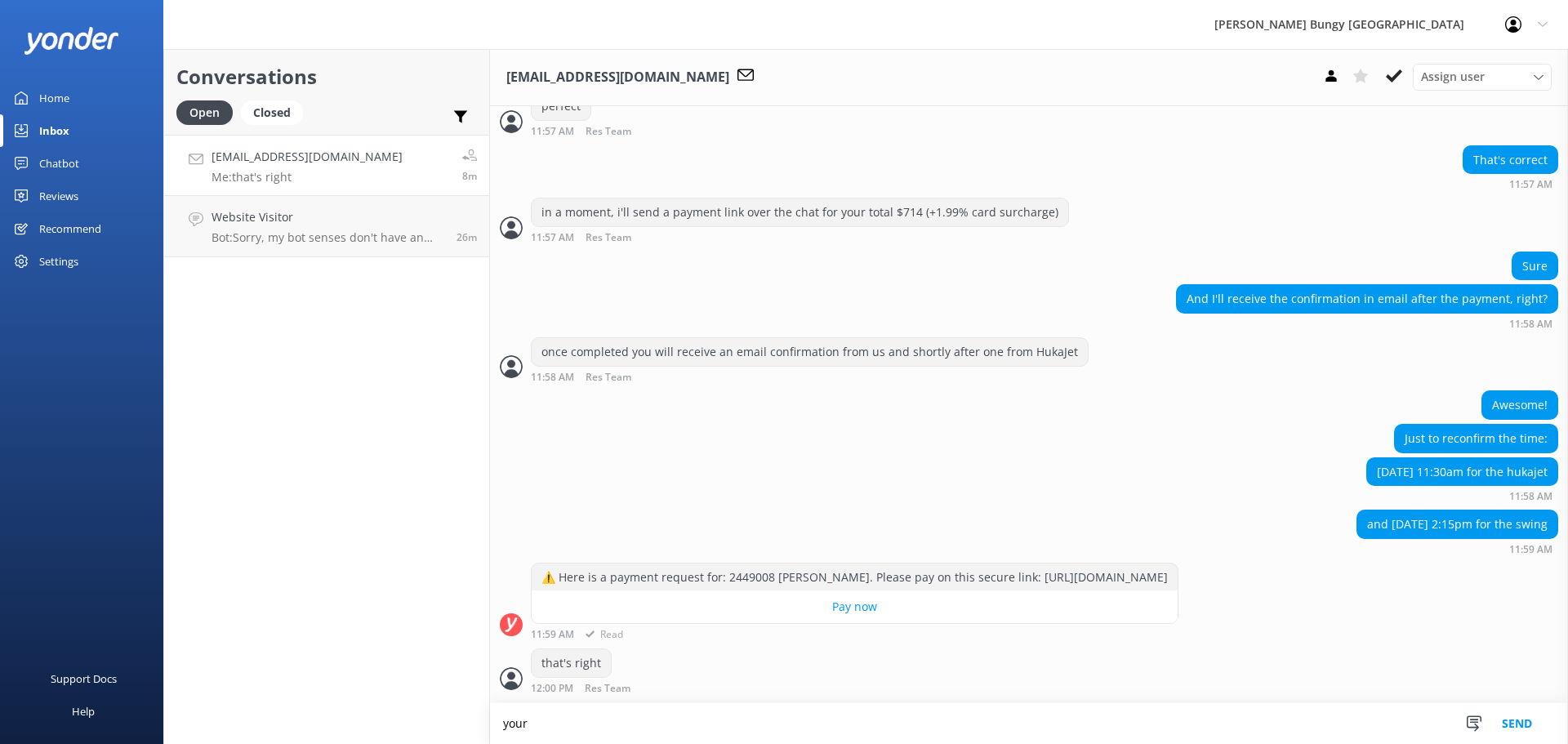
scroll to position [2131, 0]
type textarea "your check in time might be a little bit earlier for the jetboat"
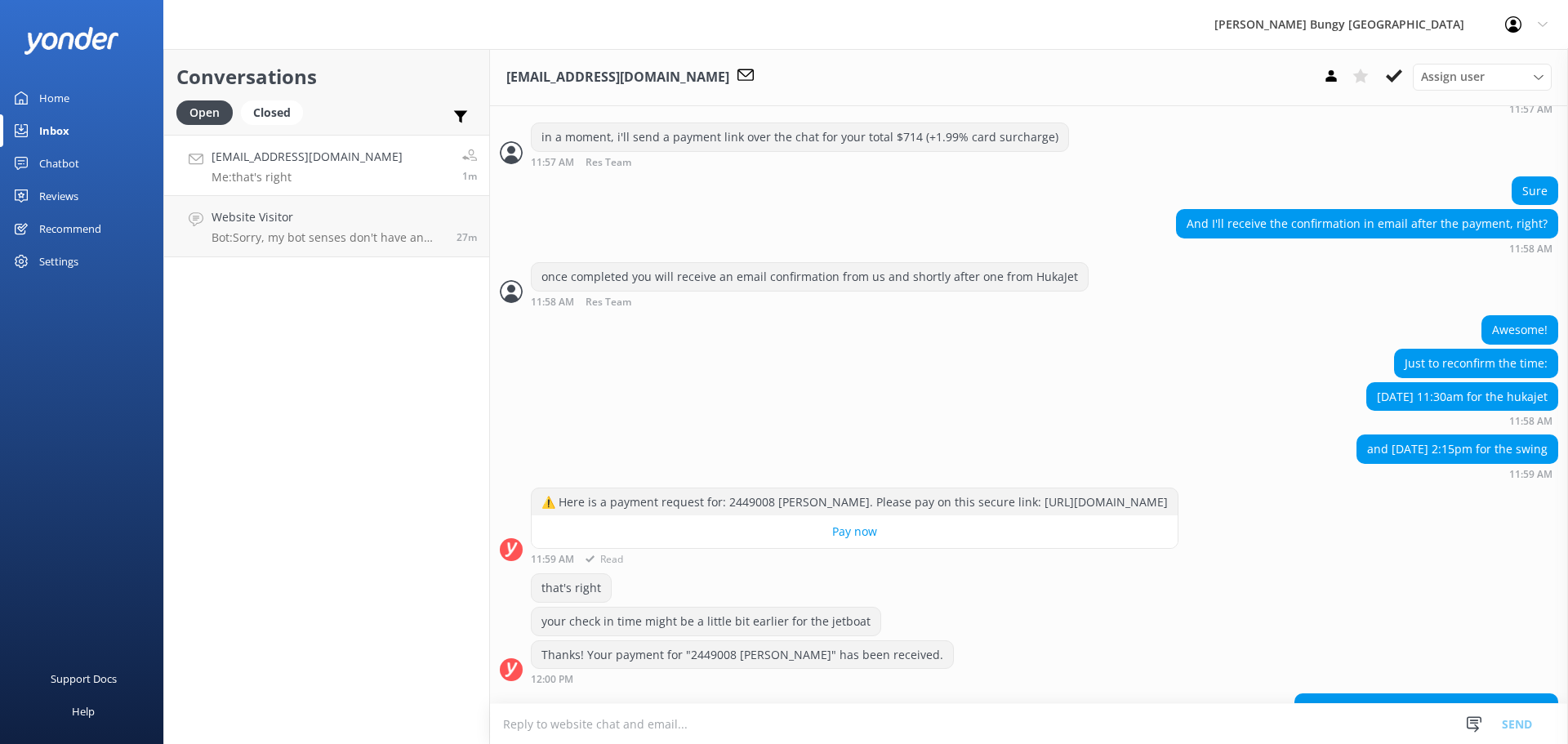
scroll to position [1923, 0]
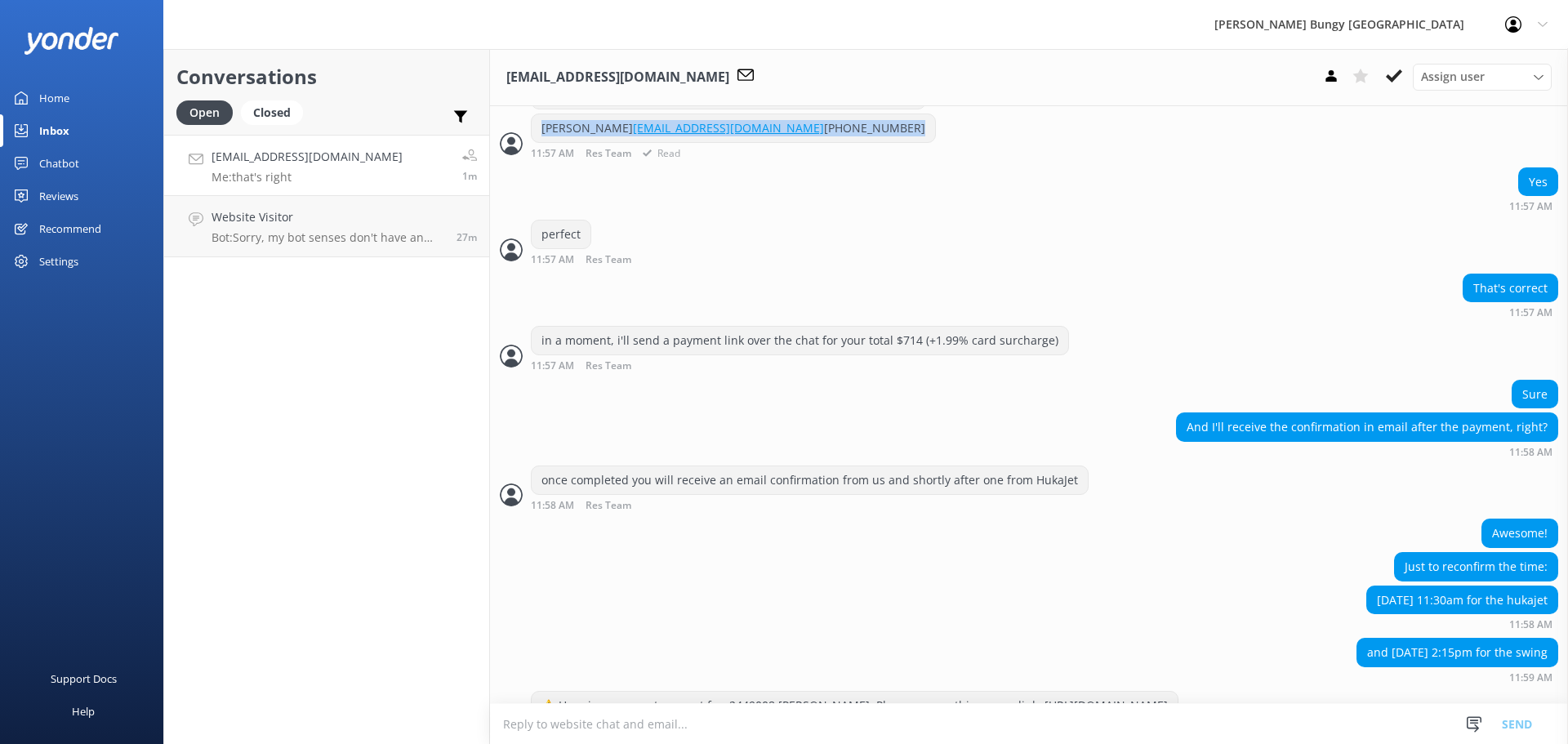
drag, startPoint x: 636, startPoint y: 189, endPoint x: 534, endPoint y: 156, distance: 107.2
click at [534, 142] on div "Xiangnan Weng gavinweng@gmail.com +1-3236428460" at bounding box center [733, 128] width 403 height 28
copy div "Xiangnan Weng gavinweng@gmail.com +1-3236428460"
click at [311, 256] on link "Website Visitor Bot: Sorry, my bot senses don't have an answer for that, please…" at bounding box center [327, 227] width 325 height 61
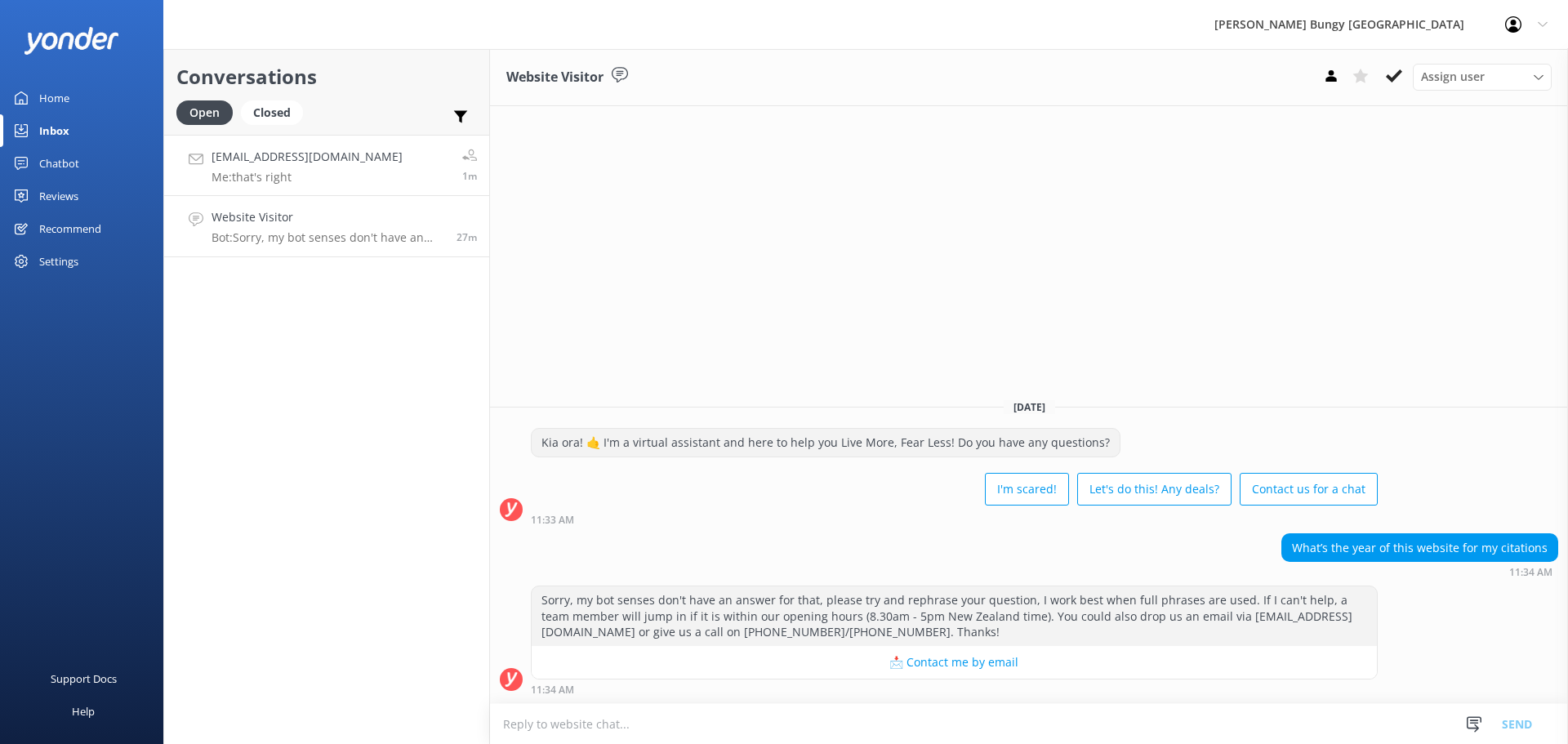
click at [303, 167] on div "gavinweng@gmail.com Me: that's right" at bounding box center [307, 165] width 191 height 35
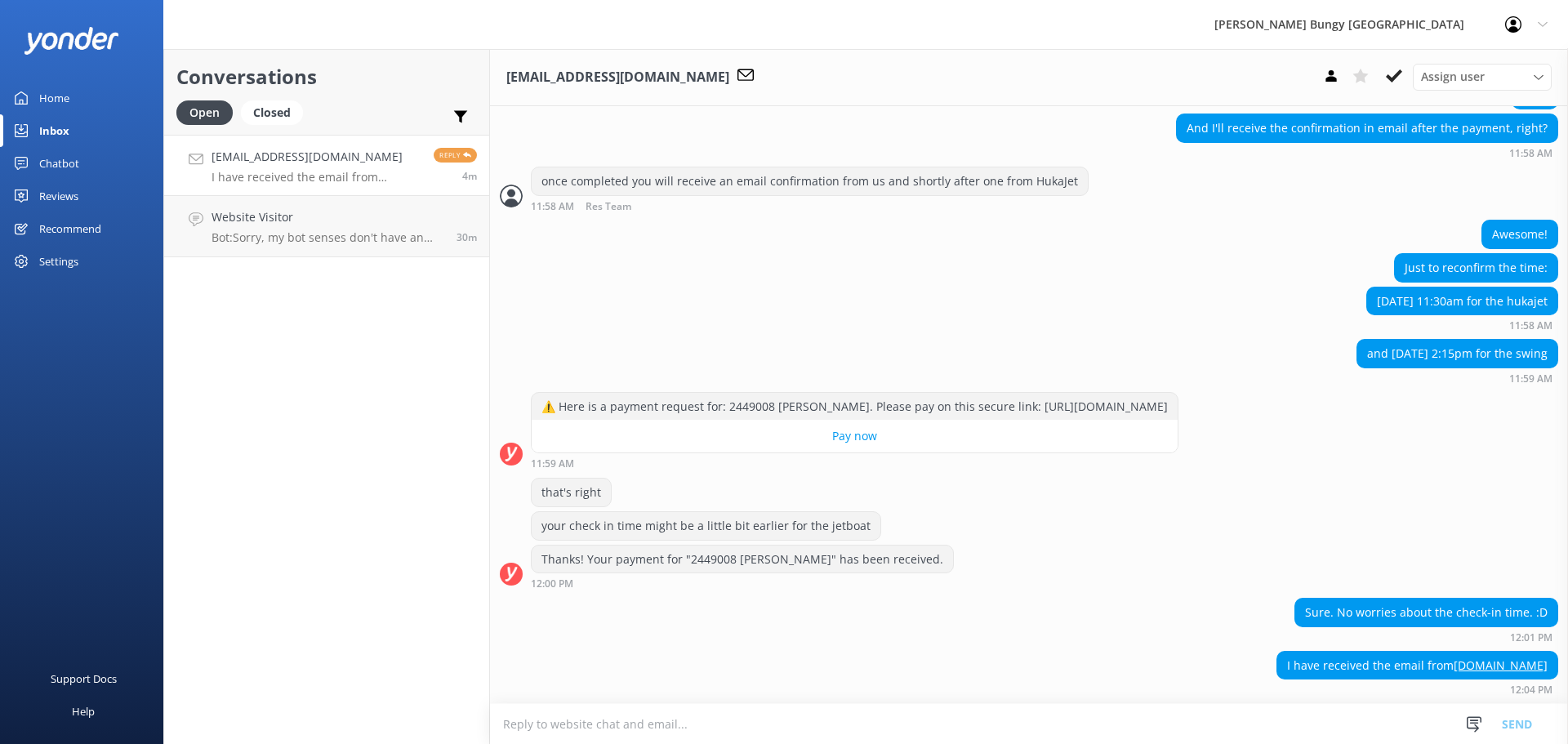
scroll to position [2302, 0]
click at [778, 734] on textarea at bounding box center [1028, 724] width 1078 height 40
type textarea "awesome, please allow up to 2hrs for the Jetboat email"
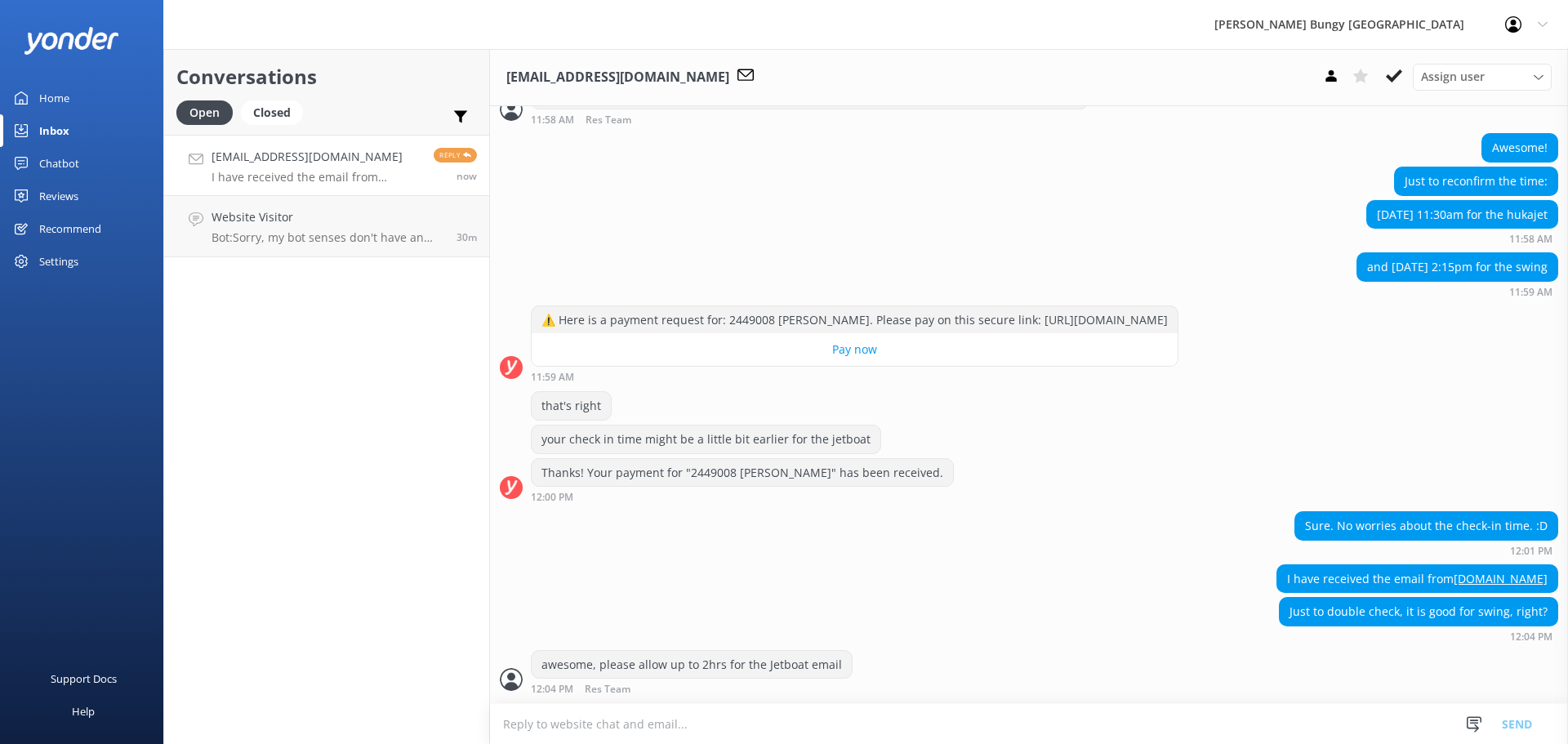
scroll to position [2388, 0]
click at [764, 724] on textarea at bounding box center [1028, 724] width 1078 height 40
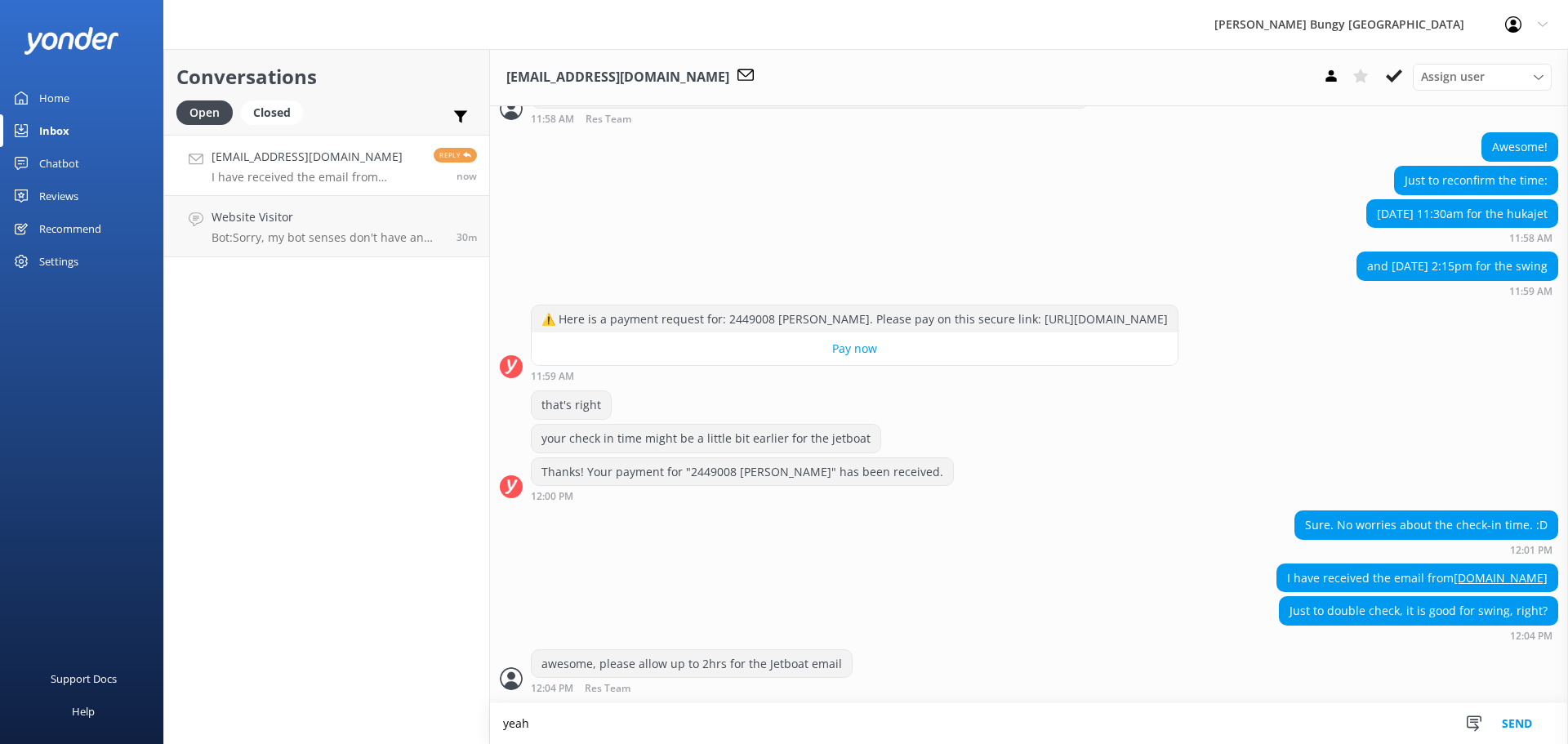
scroll to position [2389, 0]
type textarea "yeah have made appropriate notes to switch"
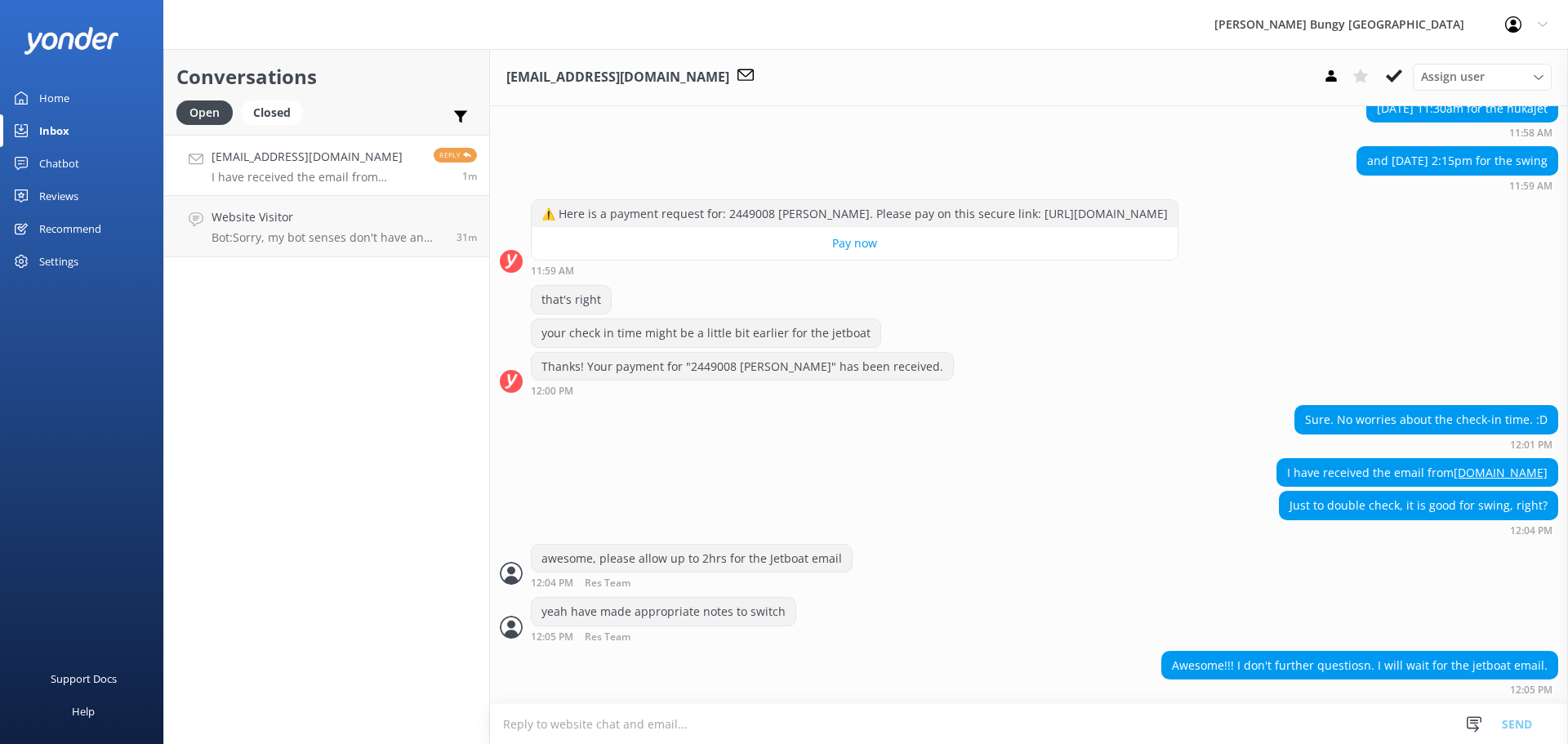
scroll to position [2528, 0]
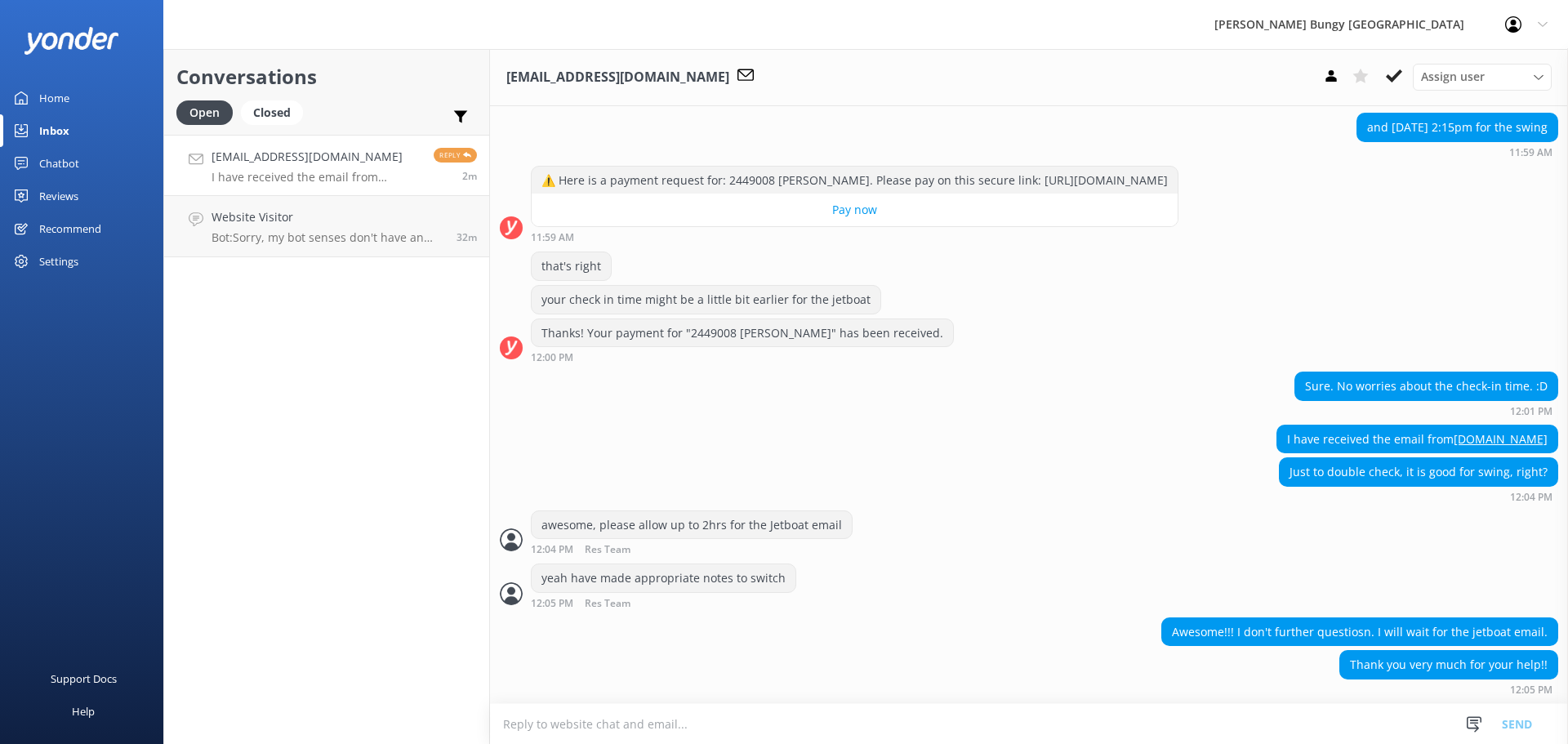
click at [345, 310] on div "Conversations Open Closed Important Assigned to me Unassigned gavinweng@gmail.c…" at bounding box center [327, 396] width 327 height 695
click at [387, 215] on h4 "Website Visitor" at bounding box center [327, 217] width 232 height 18
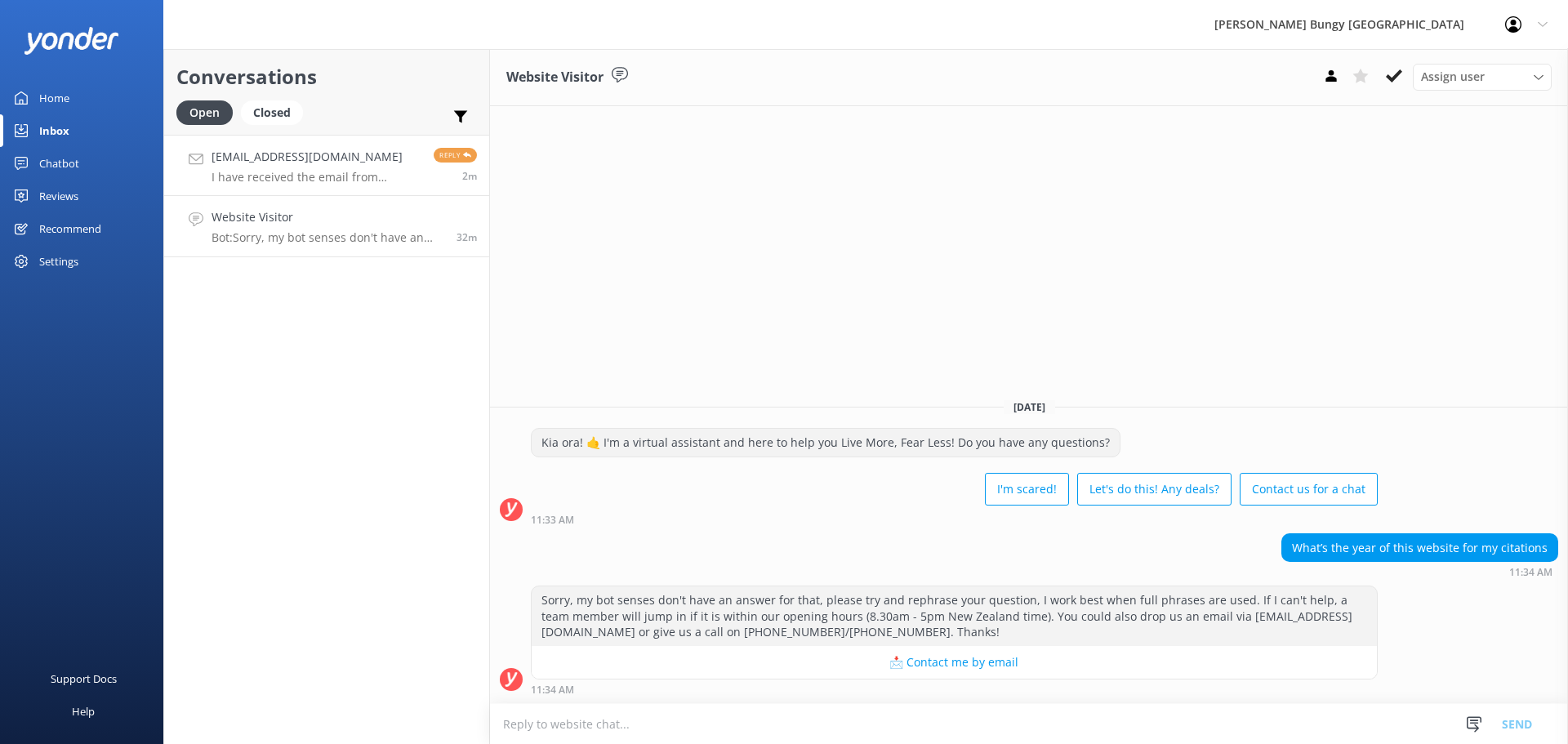
click at [385, 159] on h4 "gavinweng@gmail.com" at bounding box center [316, 157] width 210 height 18
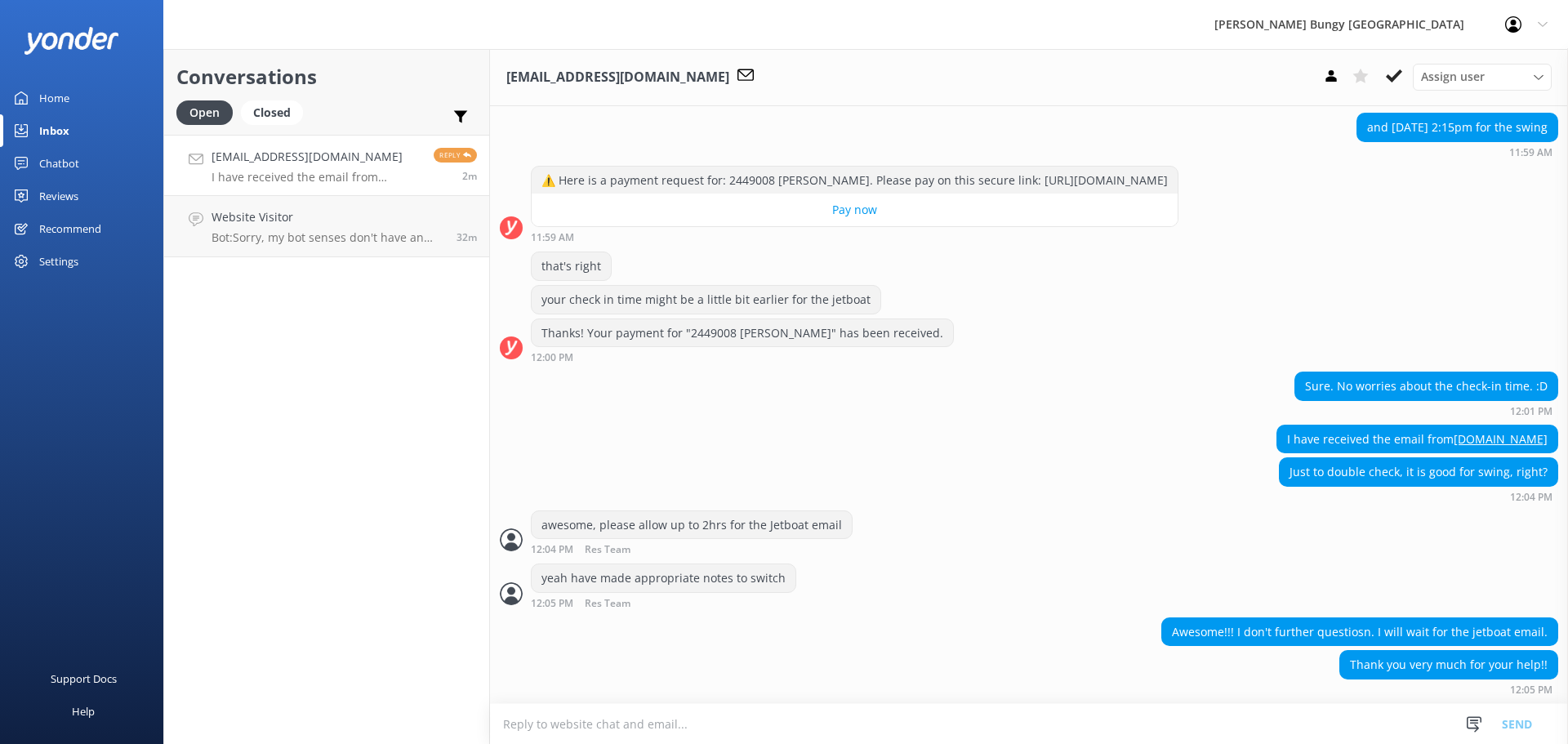
scroll to position [2528, 0]
click at [1095, 709] on textarea at bounding box center [1028, 724] width 1078 height 40
type textarea "no problem :)"
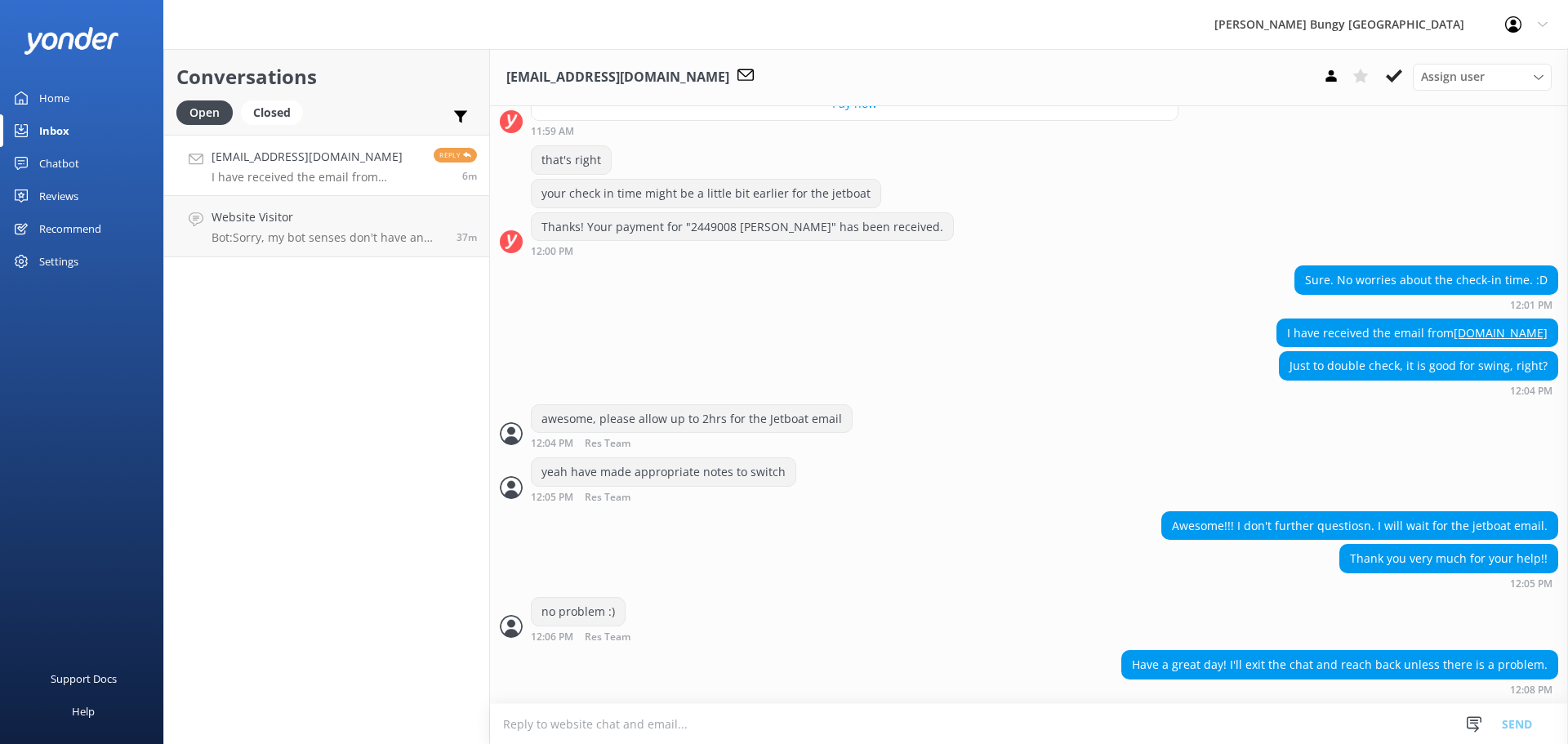
scroll to position [2635, 0]
click at [368, 230] on p "Bot: Sorry, my bot senses don't have an answer for that, please try and rephras…" at bounding box center [327, 237] width 232 height 14
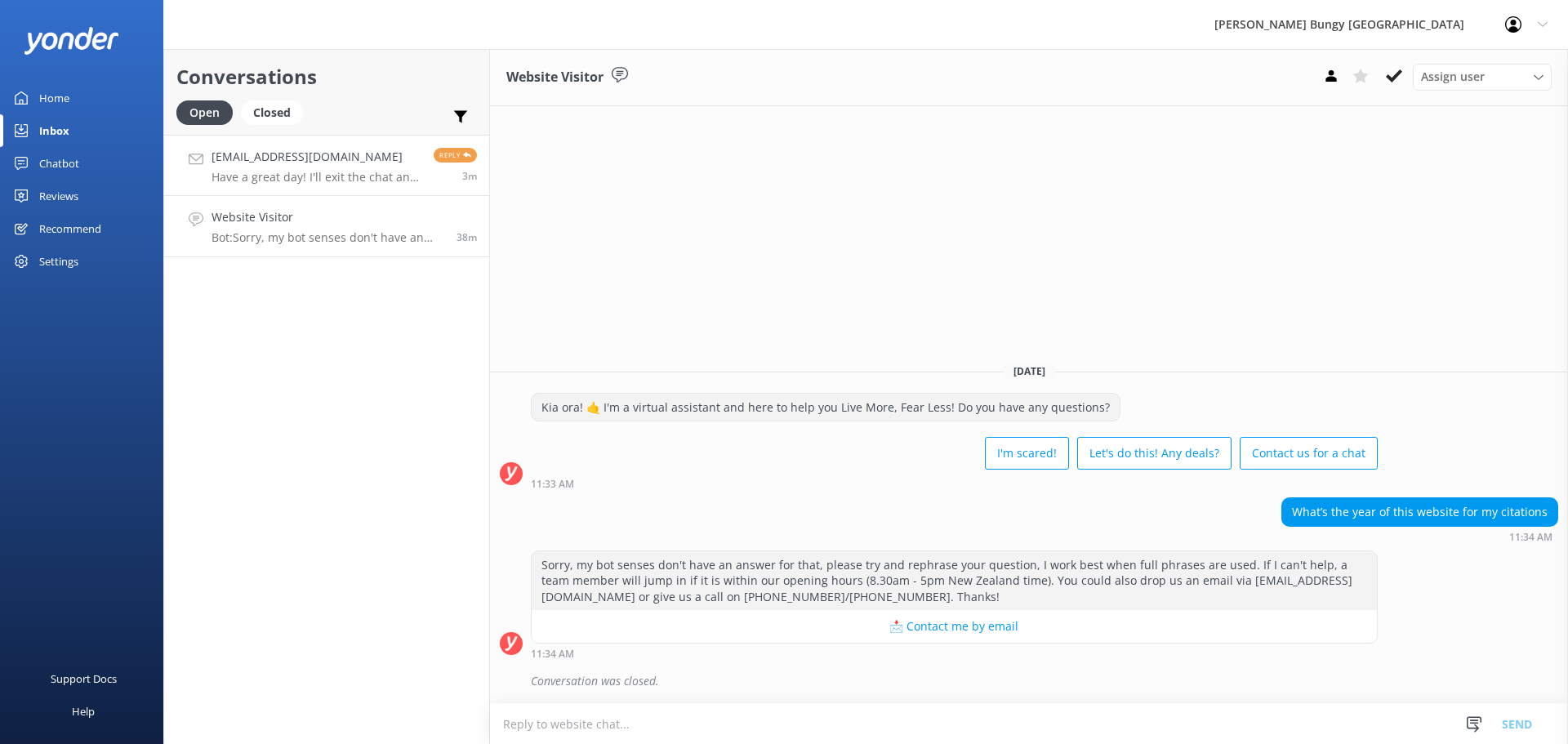
click at [304, 175] on p "Have a great day! I'll exit the chat and reach back unless there is a problem." at bounding box center [316, 177] width 210 height 14
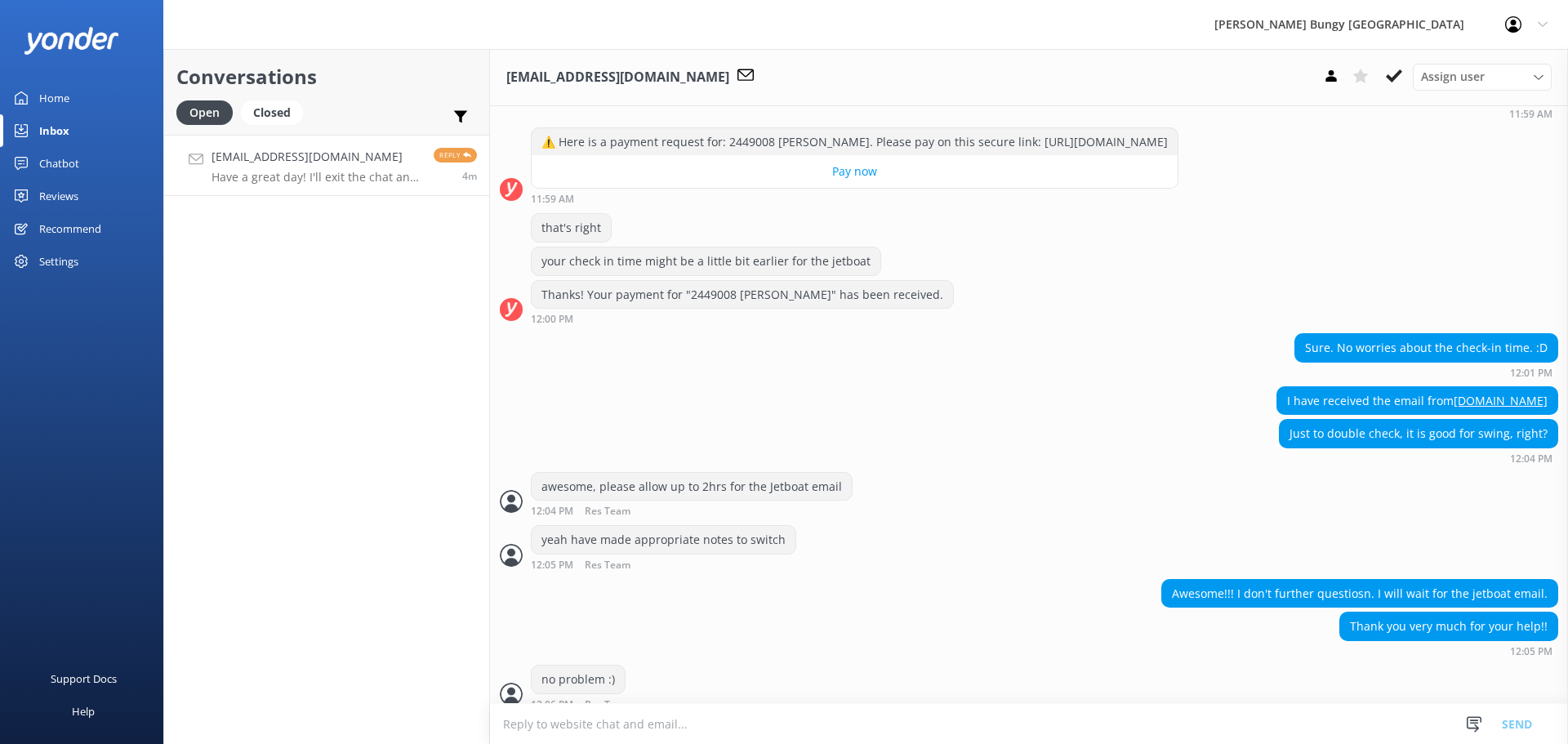
scroll to position [2635, 0]
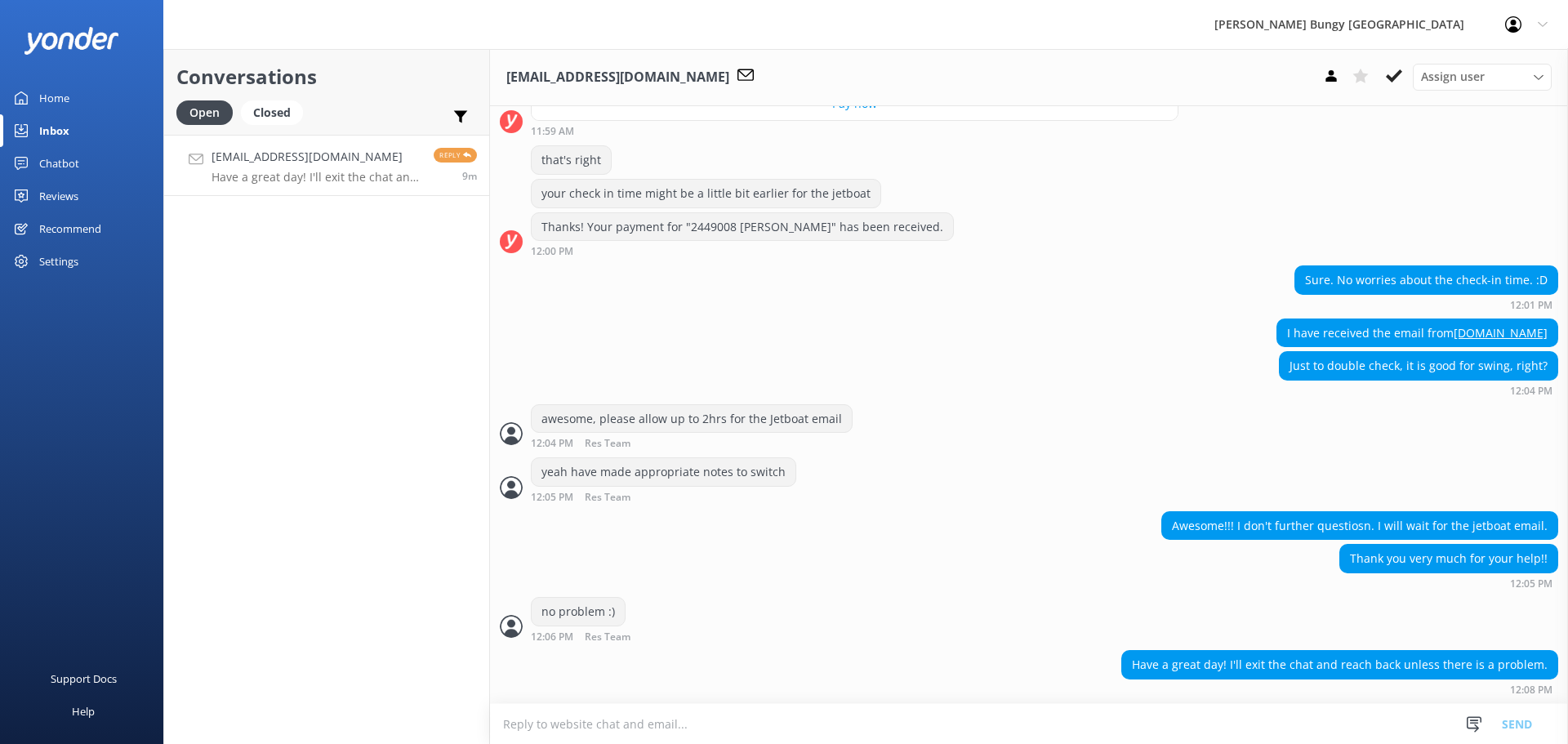
click at [425, 208] on div "Conversations Open Closed Important Assigned to me Unassigned [PERSON_NAME][EMA…" at bounding box center [327, 396] width 327 height 695
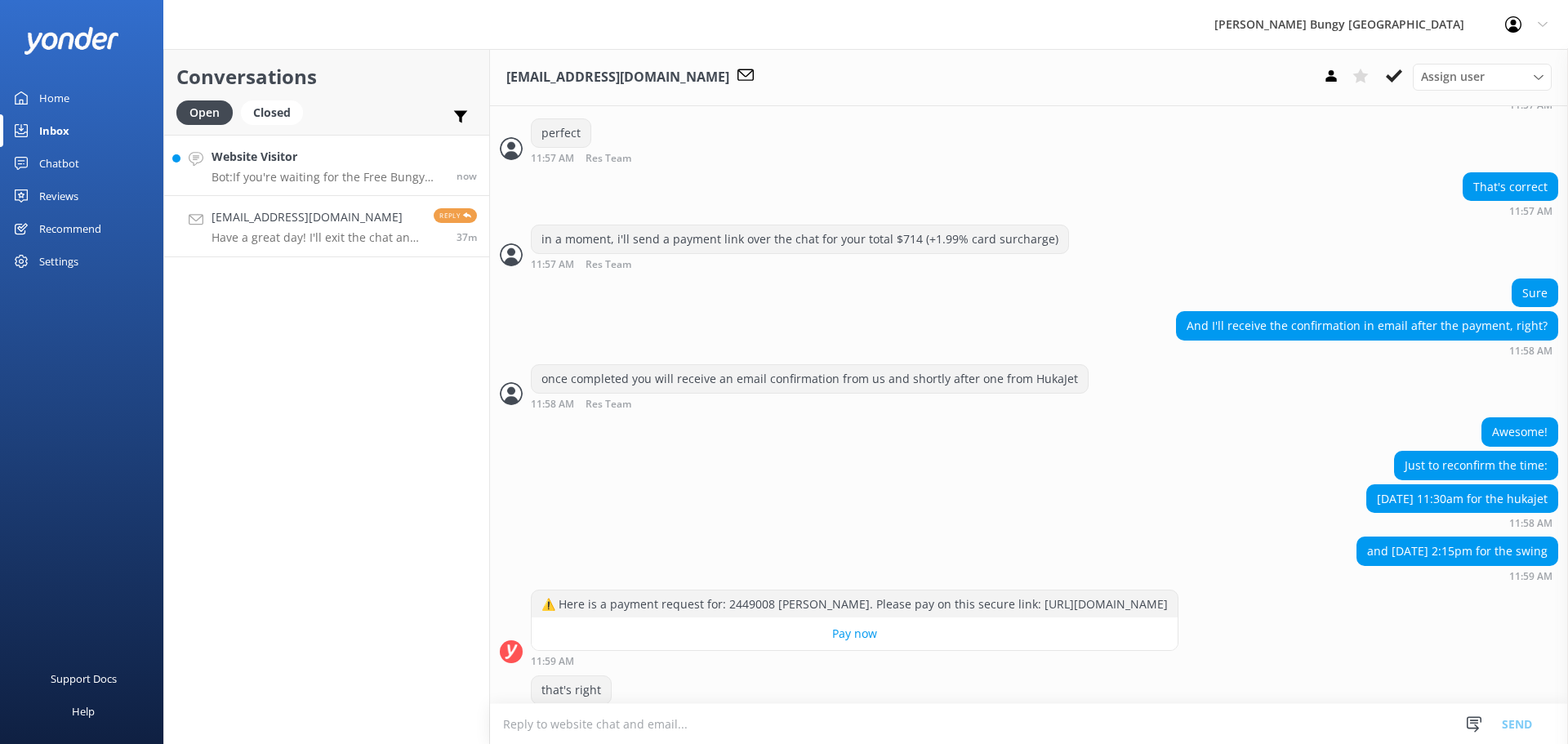
scroll to position [2635, 0]
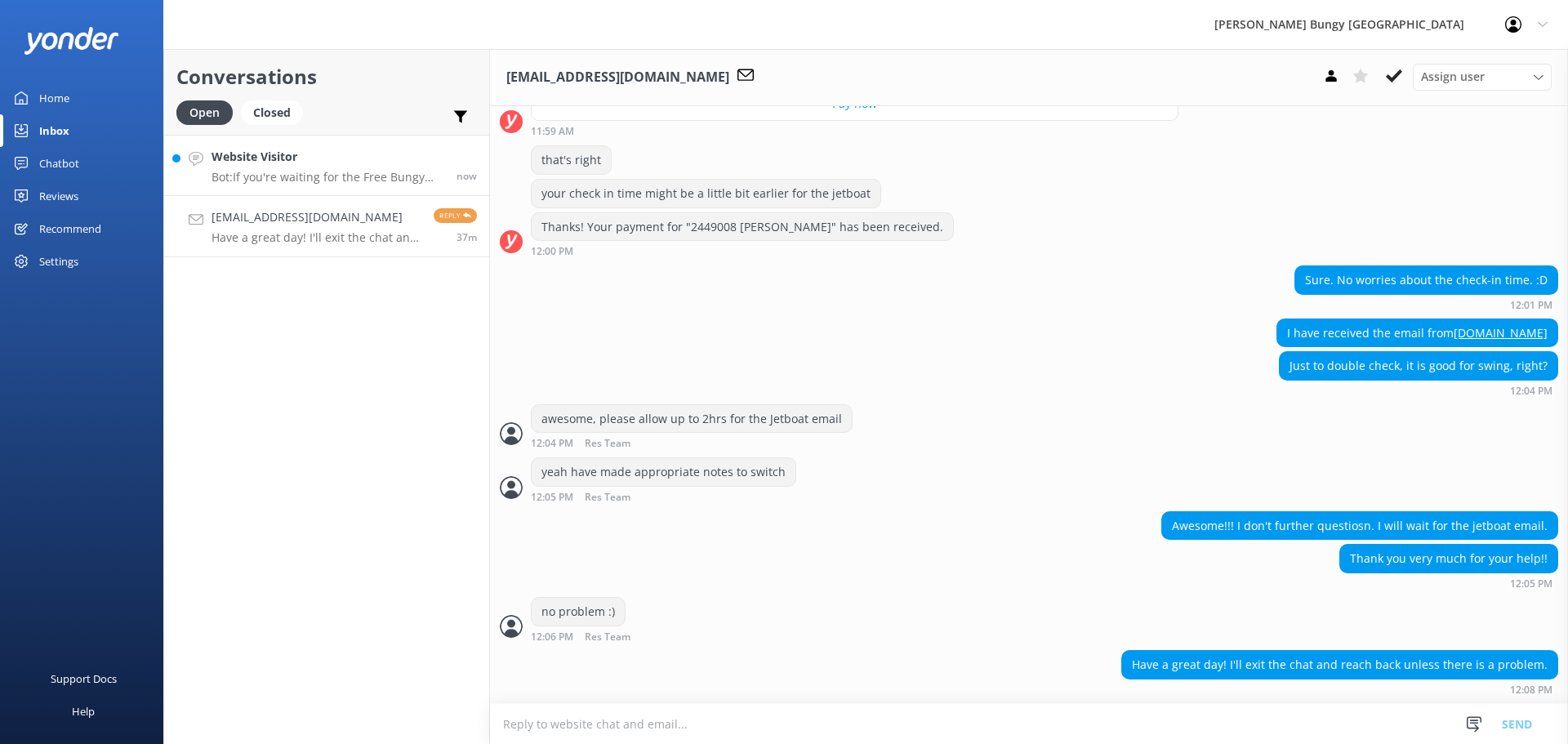
click at [406, 142] on link "Website Visitor Bot: If you're waiting for the Free Bungy Bus, please ensure yo…" at bounding box center [327, 165] width 325 height 61
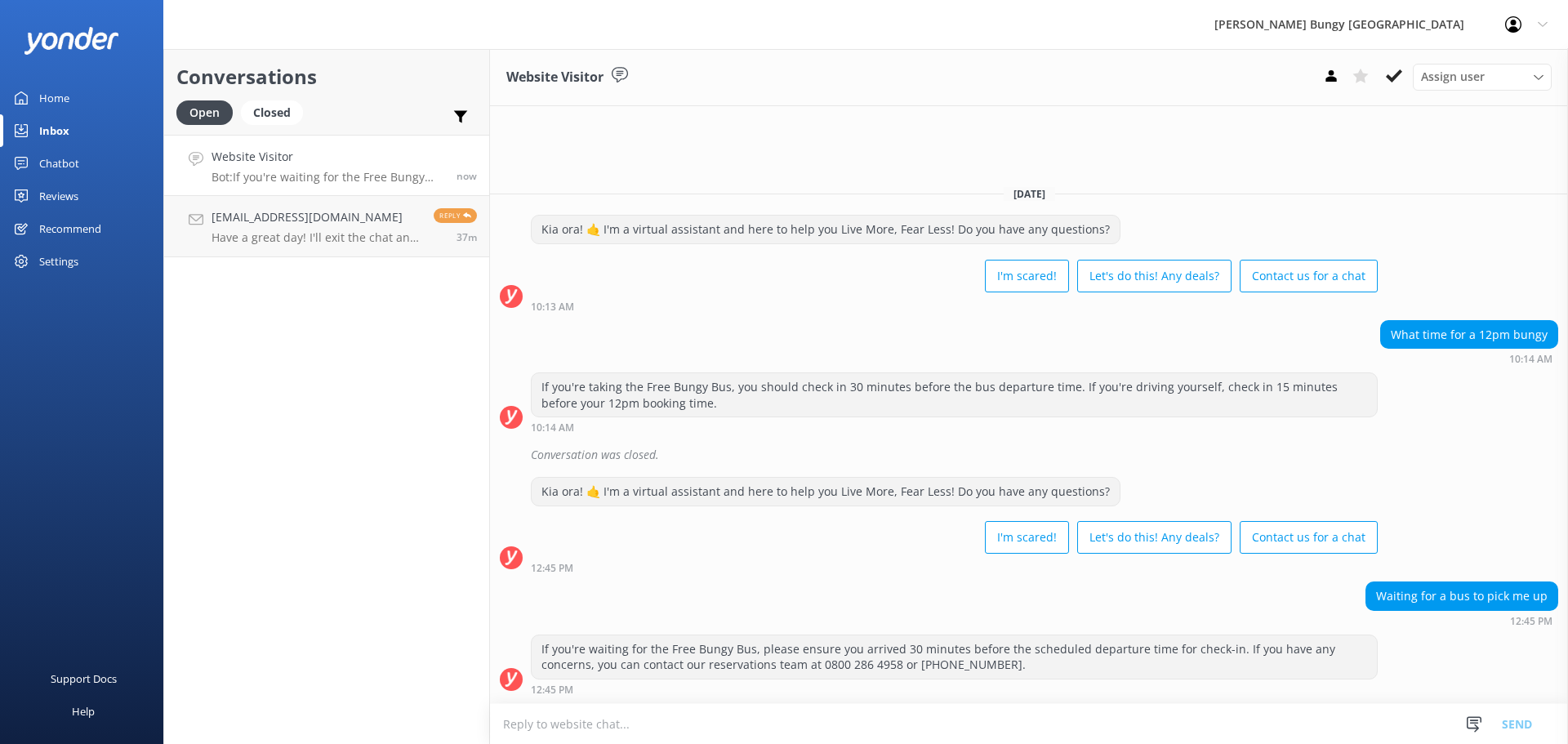
click at [1182, 714] on textarea at bounding box center [1028, 724] width 1078 height 40
click at [437, 681] on div "Conversations Open Closed Important Assigned to me Unassigned Website Visitor B…" at bounding box center [327, 396] width 327 height 695
click at [302, 199] on link "[PERSON_NAME][EMAIL_ADDRESS][DOMAIN_NAME] Have a great day! I'll exit the chat …" at bounding box center [327, 227] width 325 height 61
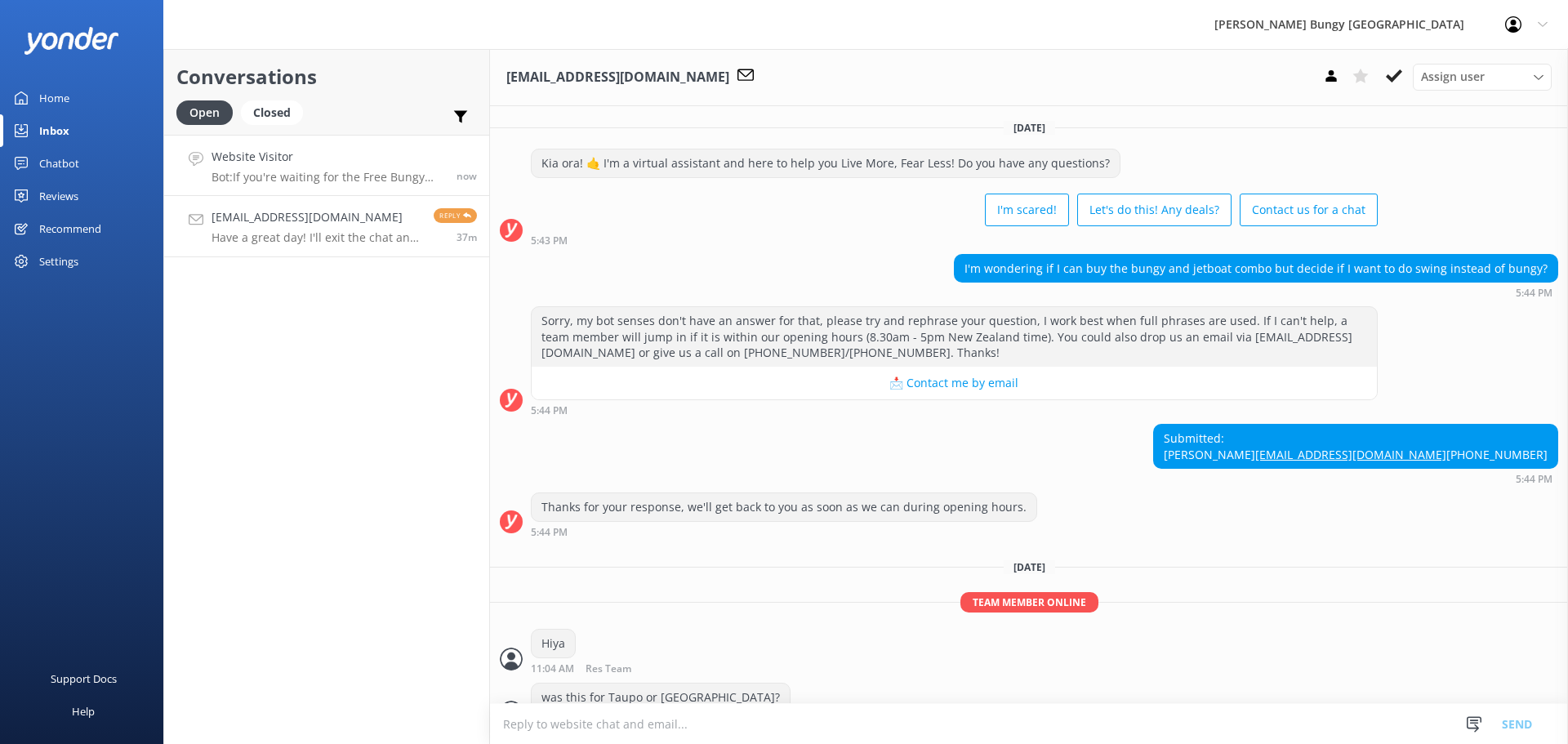
click at [295, 186] on link "Website Visitor Bot: If you're waiting for the Free Bungy Bus, please ensure yo…" at bounding box center [327, 165] width 325 height 61
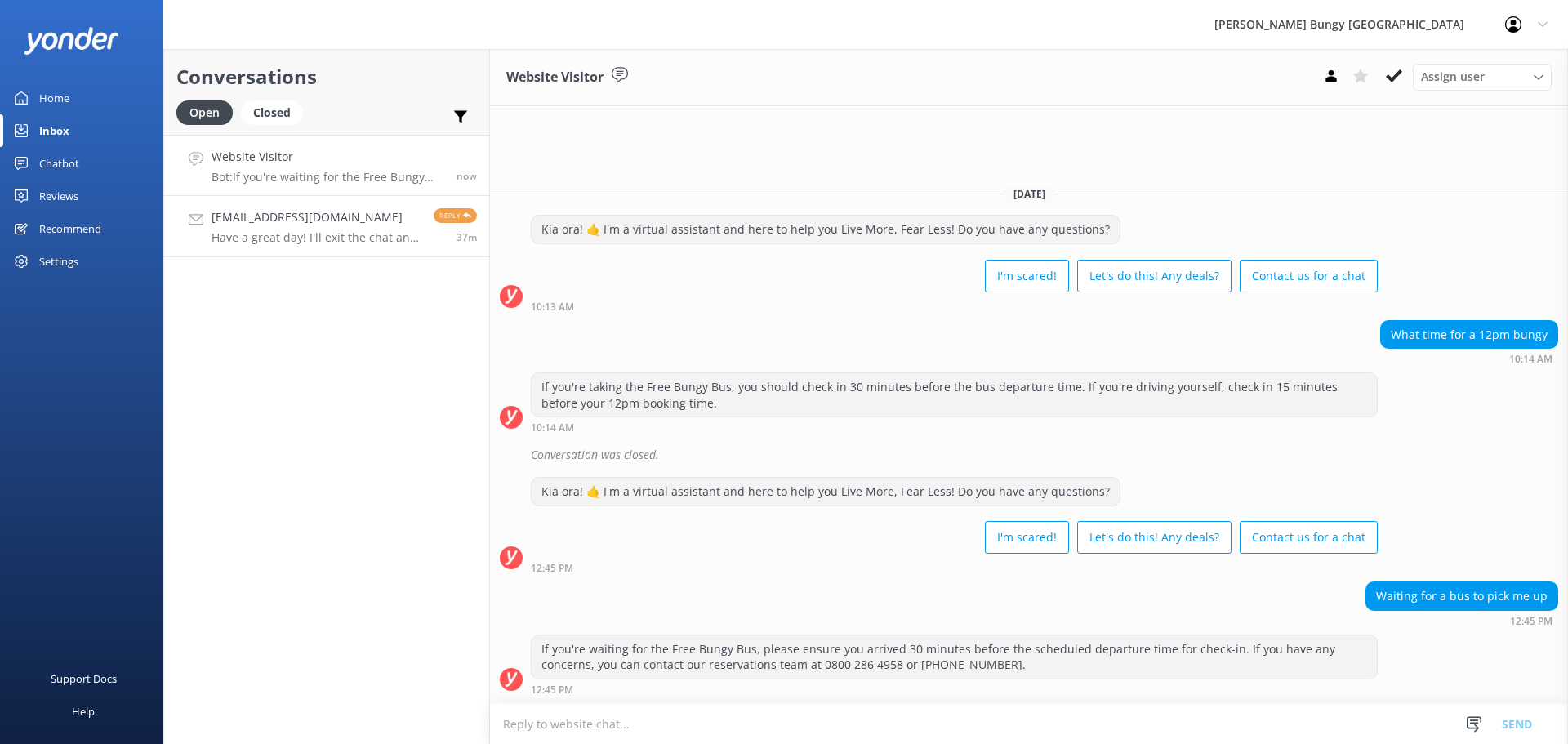
click at [299, 240] on p "Have a great day! I'll exit the chat and reach back unless there is a problem." at bounding box center [316, 237] width 210 height 14
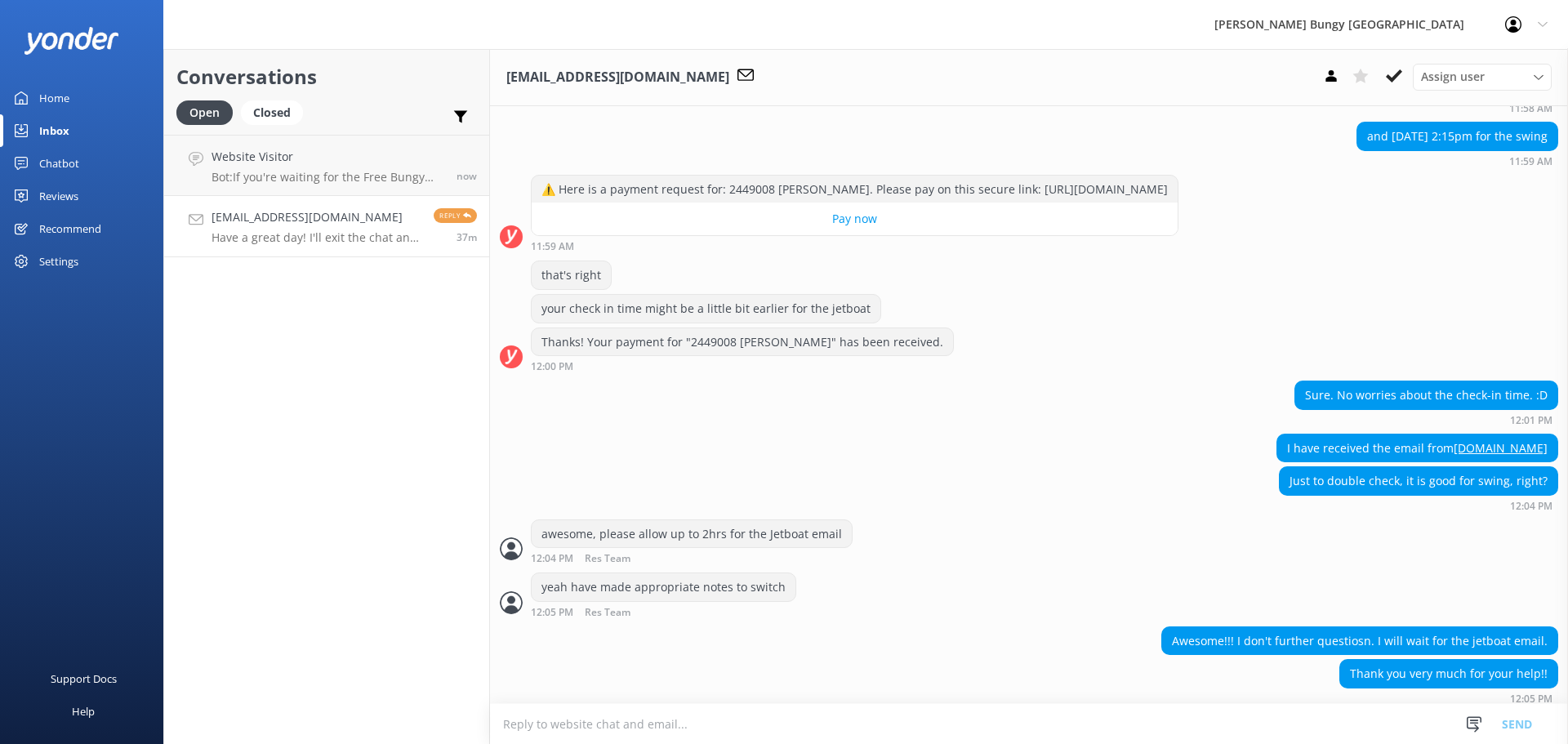
scroll to position [2635, 0]
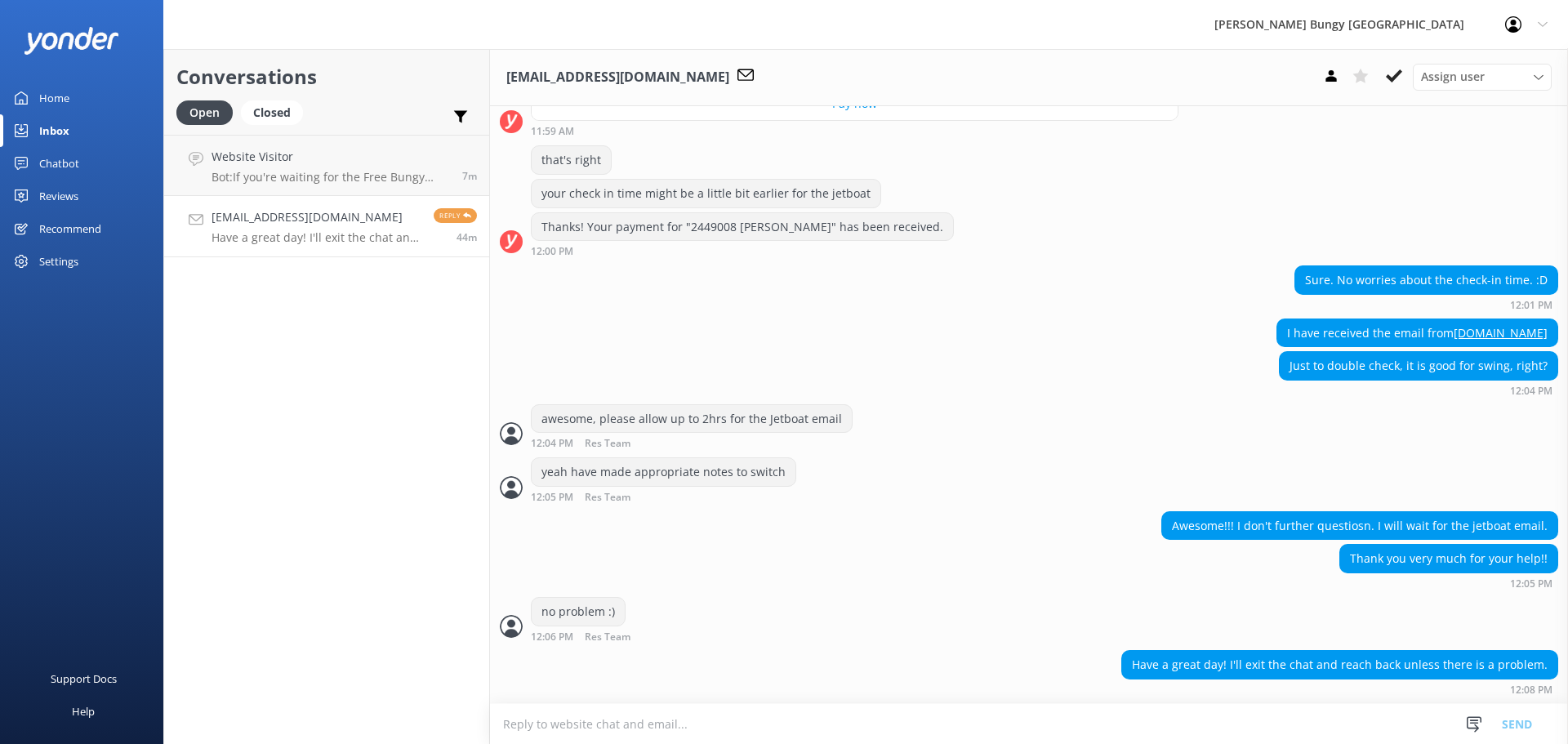
scroll to position [2635, 0]
click at [199, 67] on h2 "Conversations" at bounding box center [326, 77] width 300 height 31
click at [319, 70] on h2 "Conversations" at bounding box center [326, 77] width 300 height 31
click at [339, 196] on link "[PERSON_NAME][EMAIL_ADDRESS][DOMAIN_NAME] Have a great day! I'll exit the chat …" at bounding box center [327, 227] width 325 height 61
click at [330, 169] on div "Website Visitor Bot: If you're waiting for the Free Bungy Bus, please ensure yo…" at bounding box center [327, 165] width 232 height 35
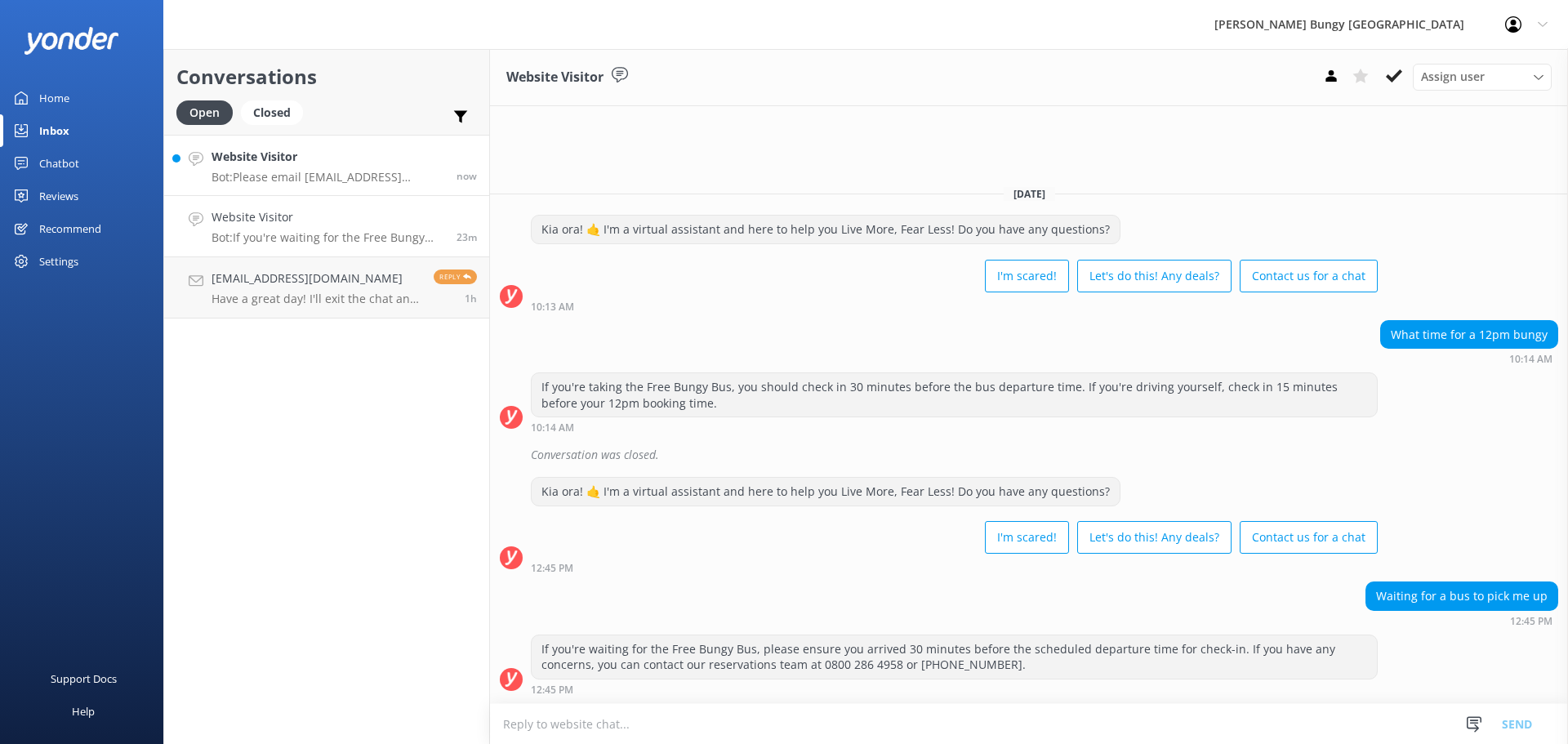
click at [346, 146] on link "Website Visitor Bot: Please email [EMAIL_ADDRESS][DOMAIN_NAME] for assistance w…" at bounding box center [327, 165] width 325 height 61
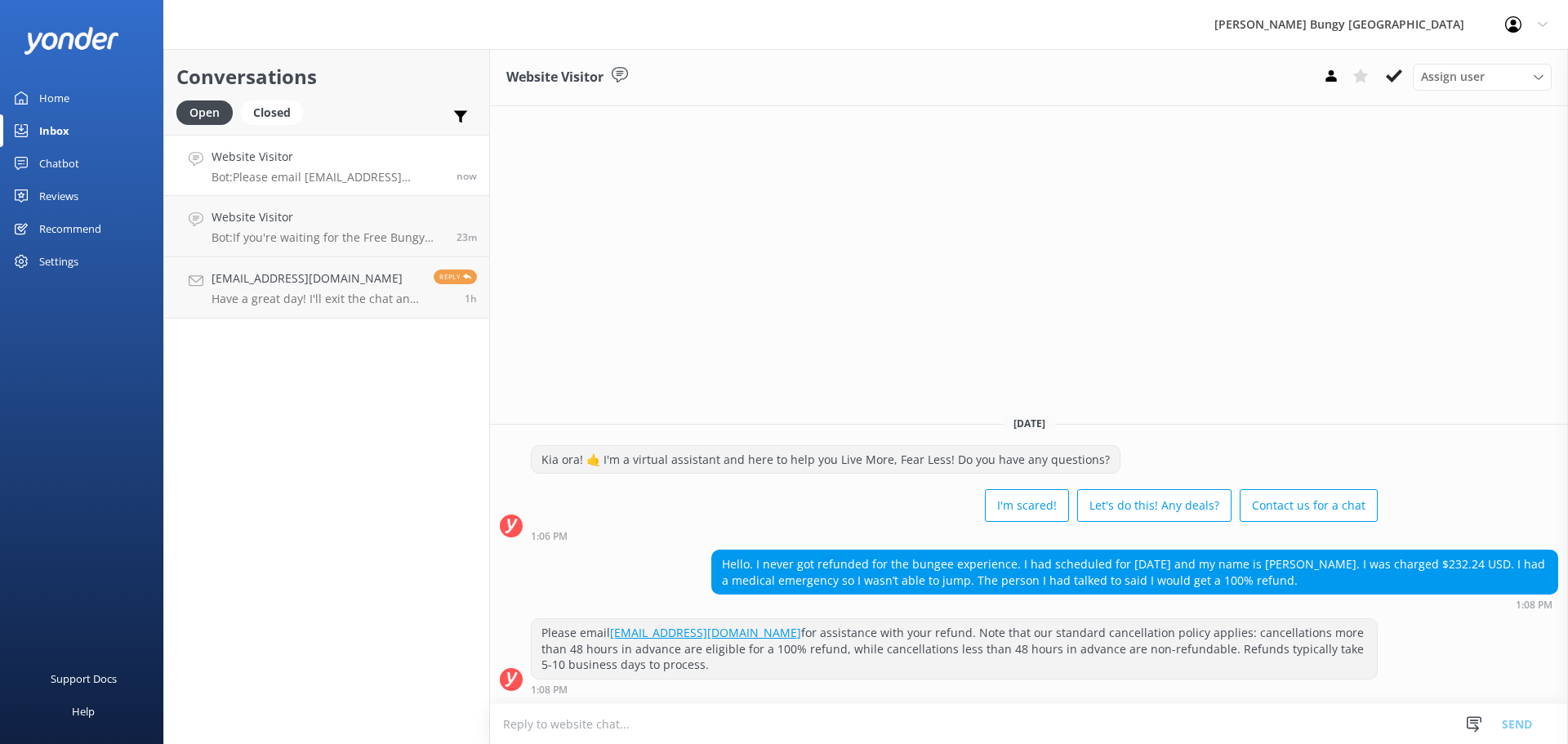
click at [826, 714] on textarea at bounding box center [1028, 724] width 1078 height 40
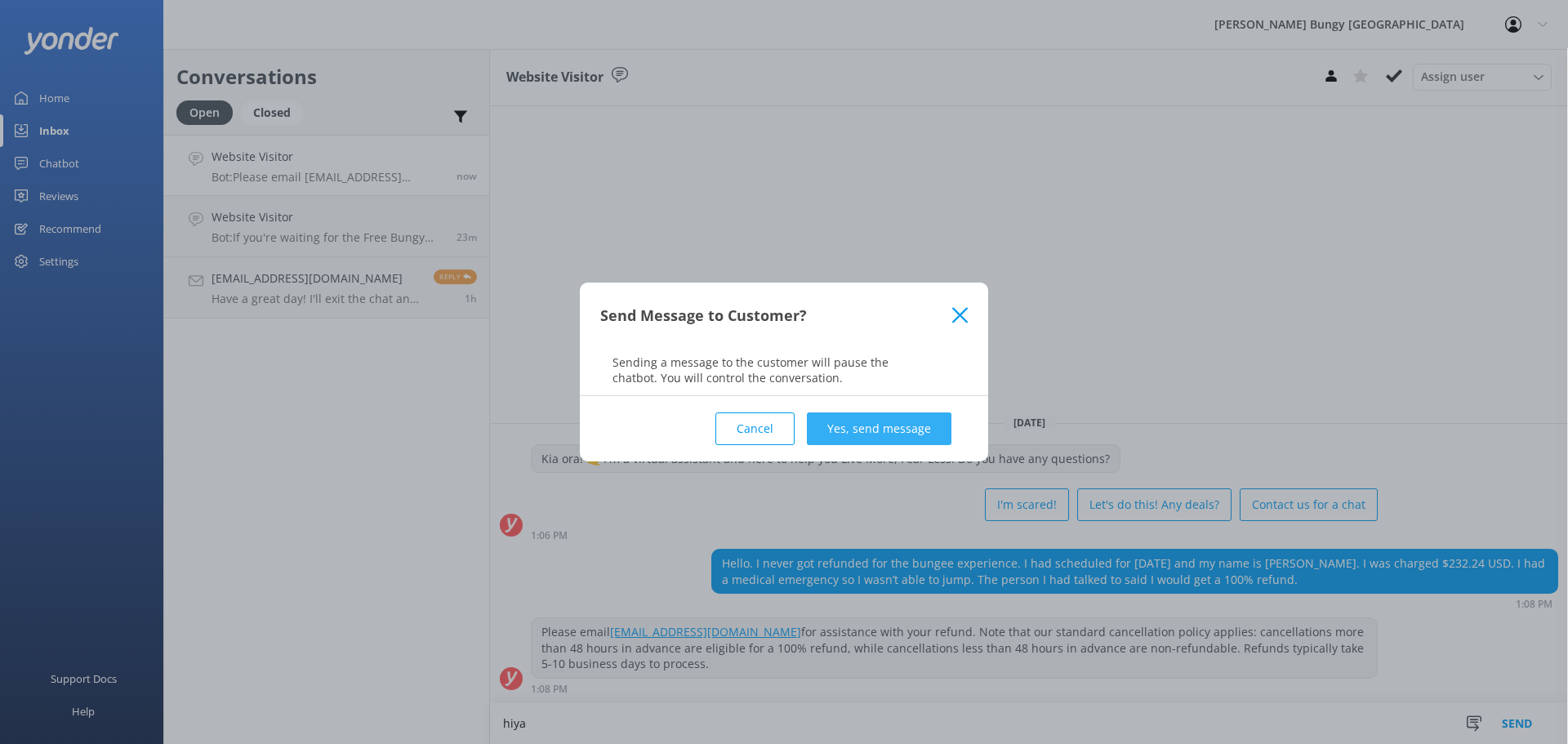
type textarea "hiya"
click at [854, 443] on button "Yes, send message" at bounding box center [879, 428] width 144 height 33
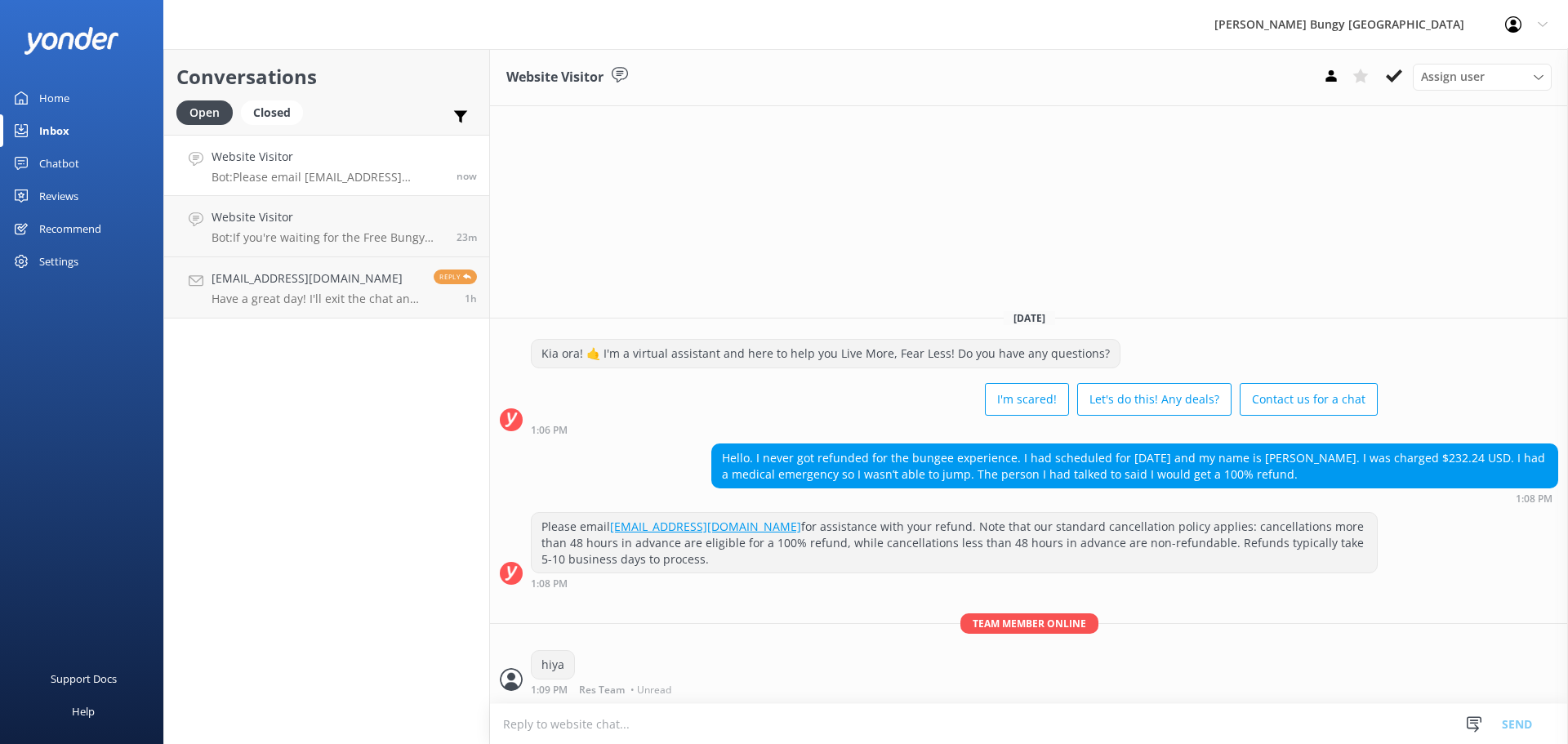
click at [820, 706] on textarea at bounding box center [1028, 724] width 1078 height 40
click at [884, 743] on textarea at bounding box center [1028, 724] width 1078 height 40
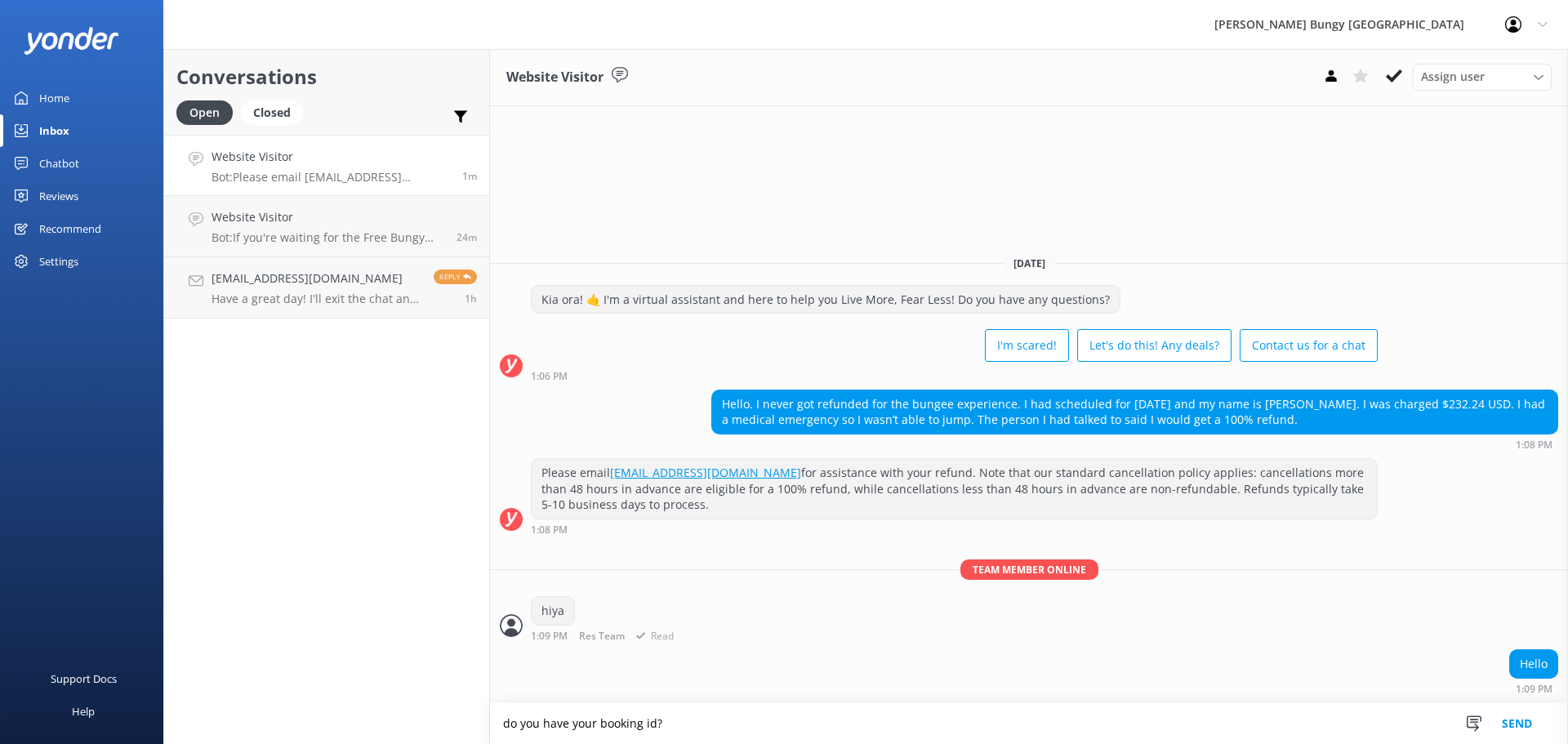
type textarea "do you have your booking id?"
click at [742, 723] on textarea at bounding box center [1028, 724] width 1078 height 40
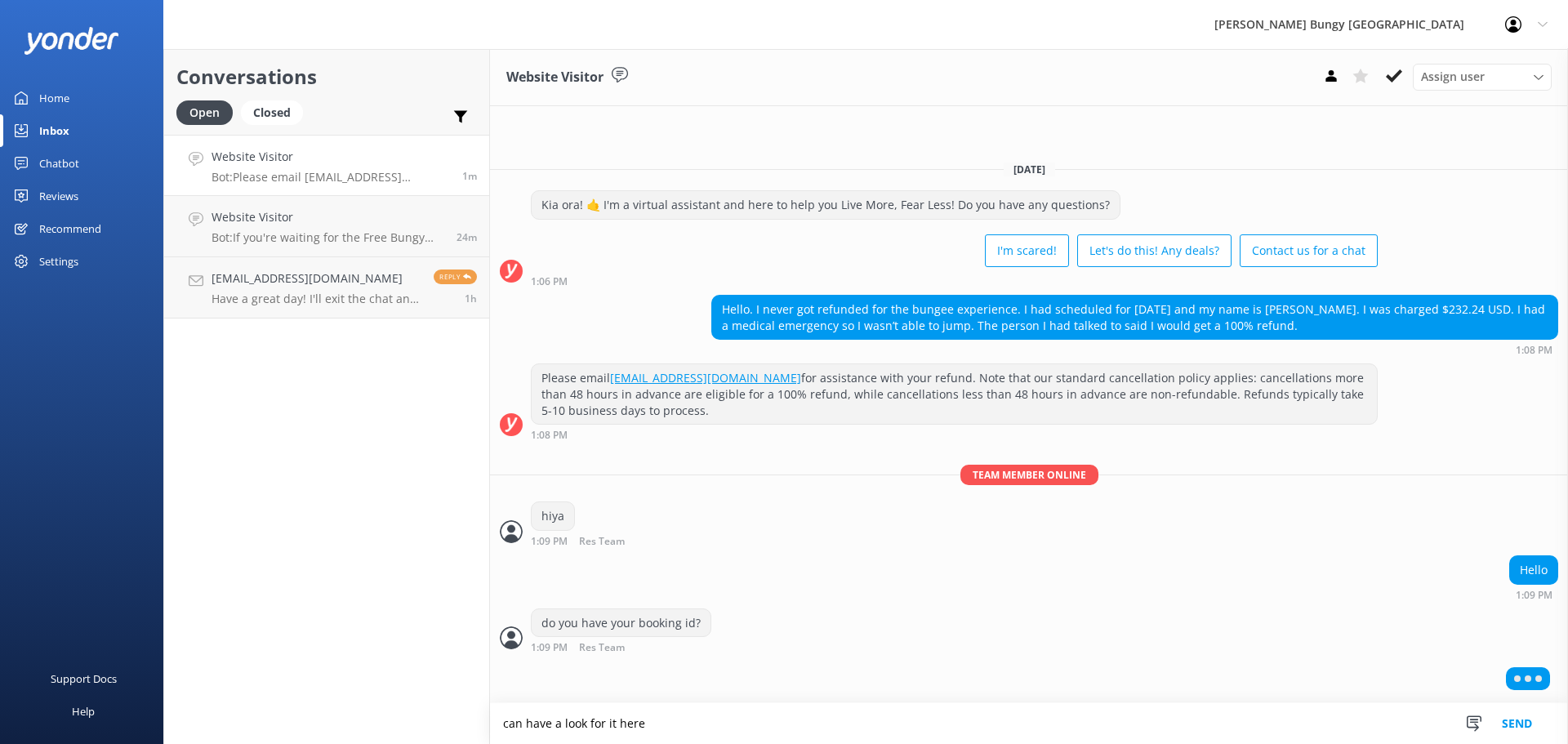
type textarea "can have a look for it here"
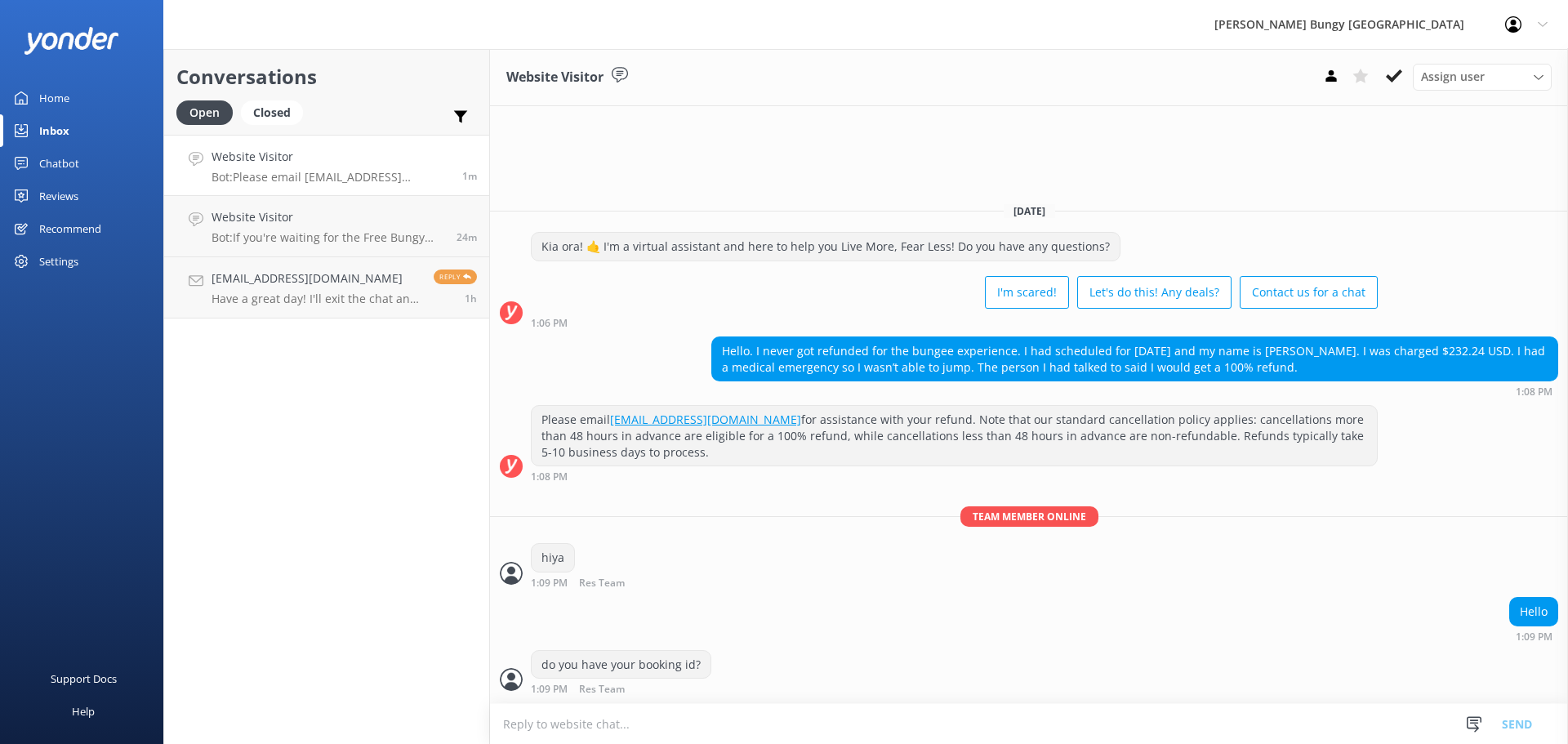
scroll to position [23, 0]
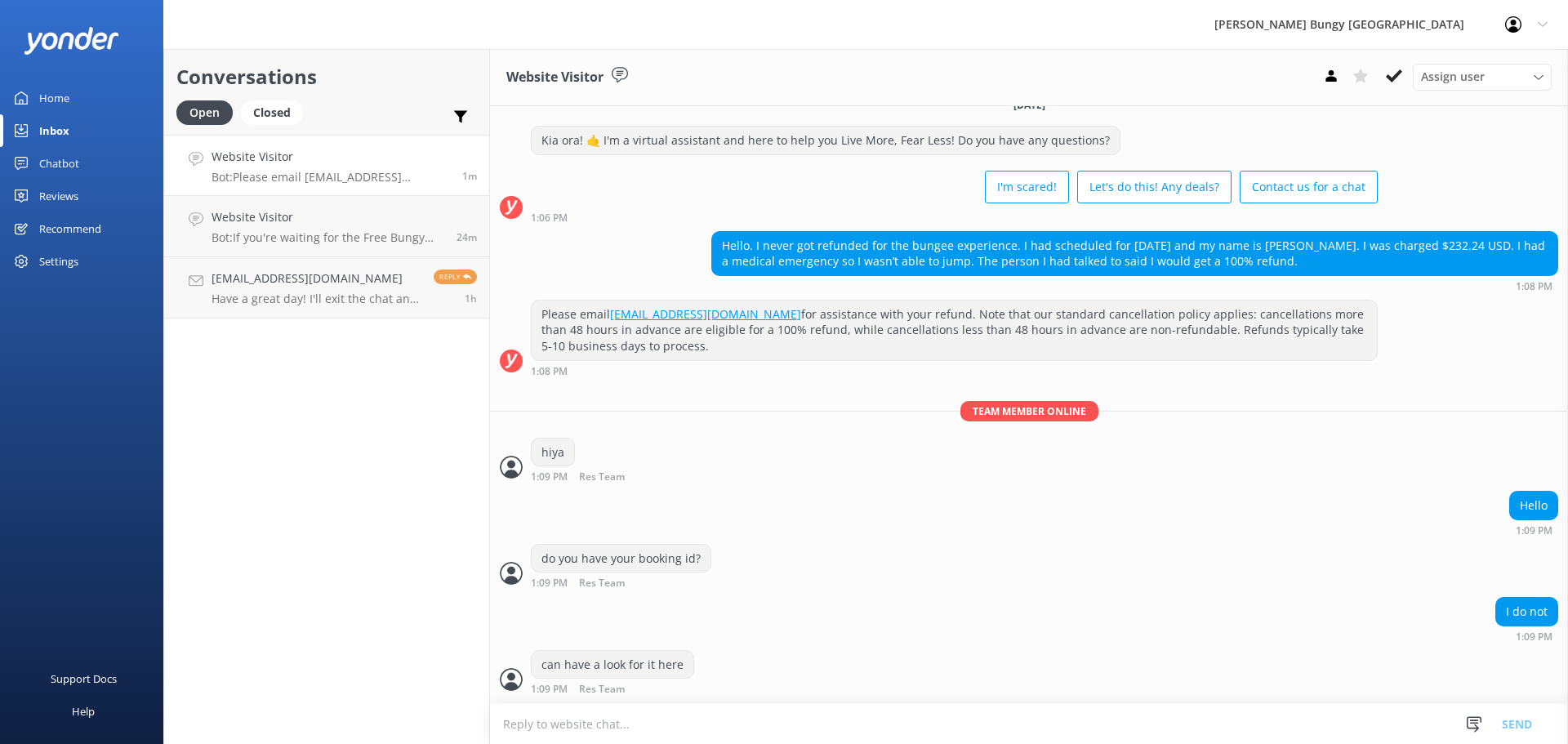
click at [576, 719] on textarea at bounding box center [1028, 724] width 1078 height 40
click at [748, 724] on textarea at bounding box center [1028, 724] width 1078 height 40
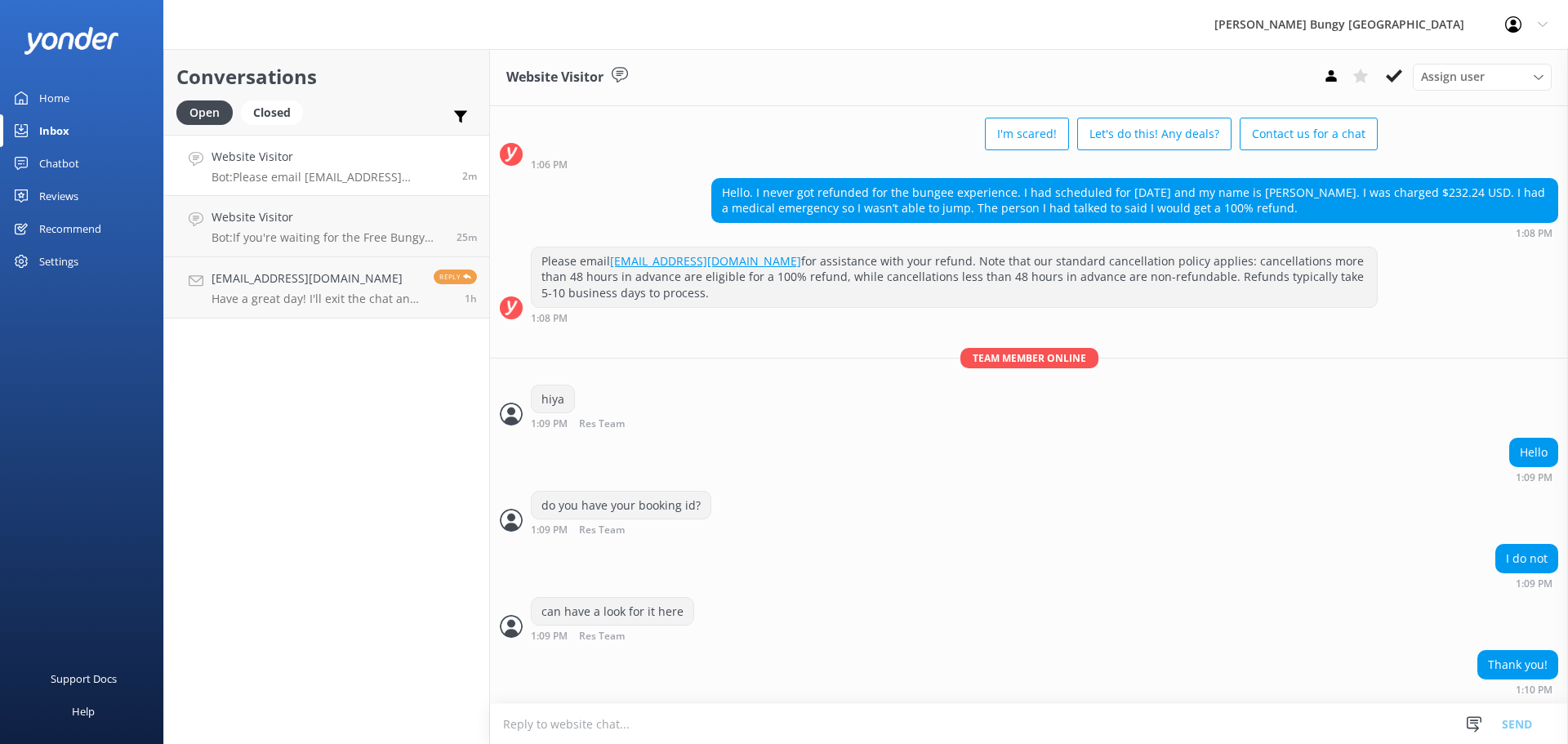
click at [793, 711] on textarea at bounding box center [1028, 724] width 1078 height 40
type textarea "i'm not seeing a booking under this name"
click at [547, 720] on textarea at bounding box center [1028, 724] width 1078 height 40
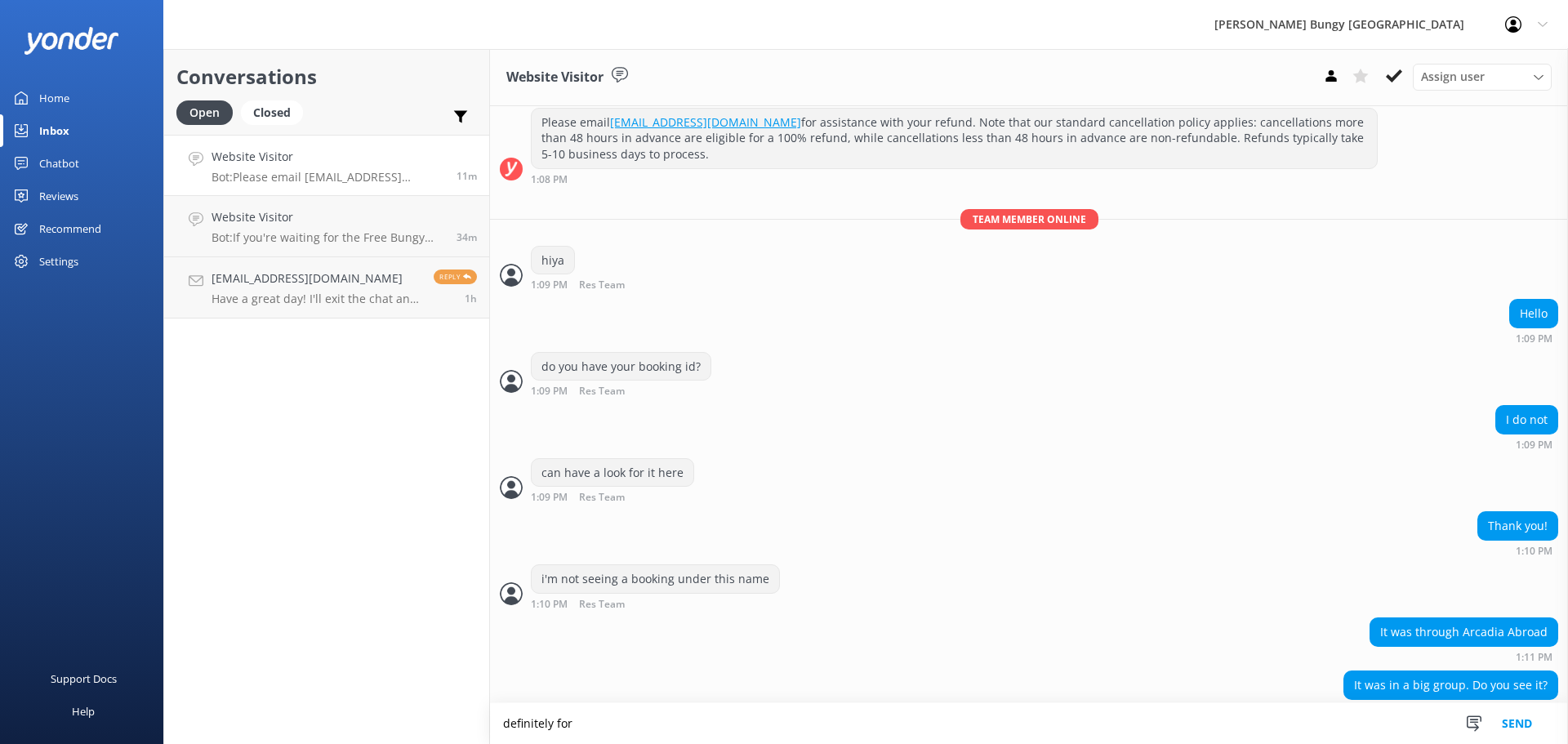
scroll to position [236, 0]
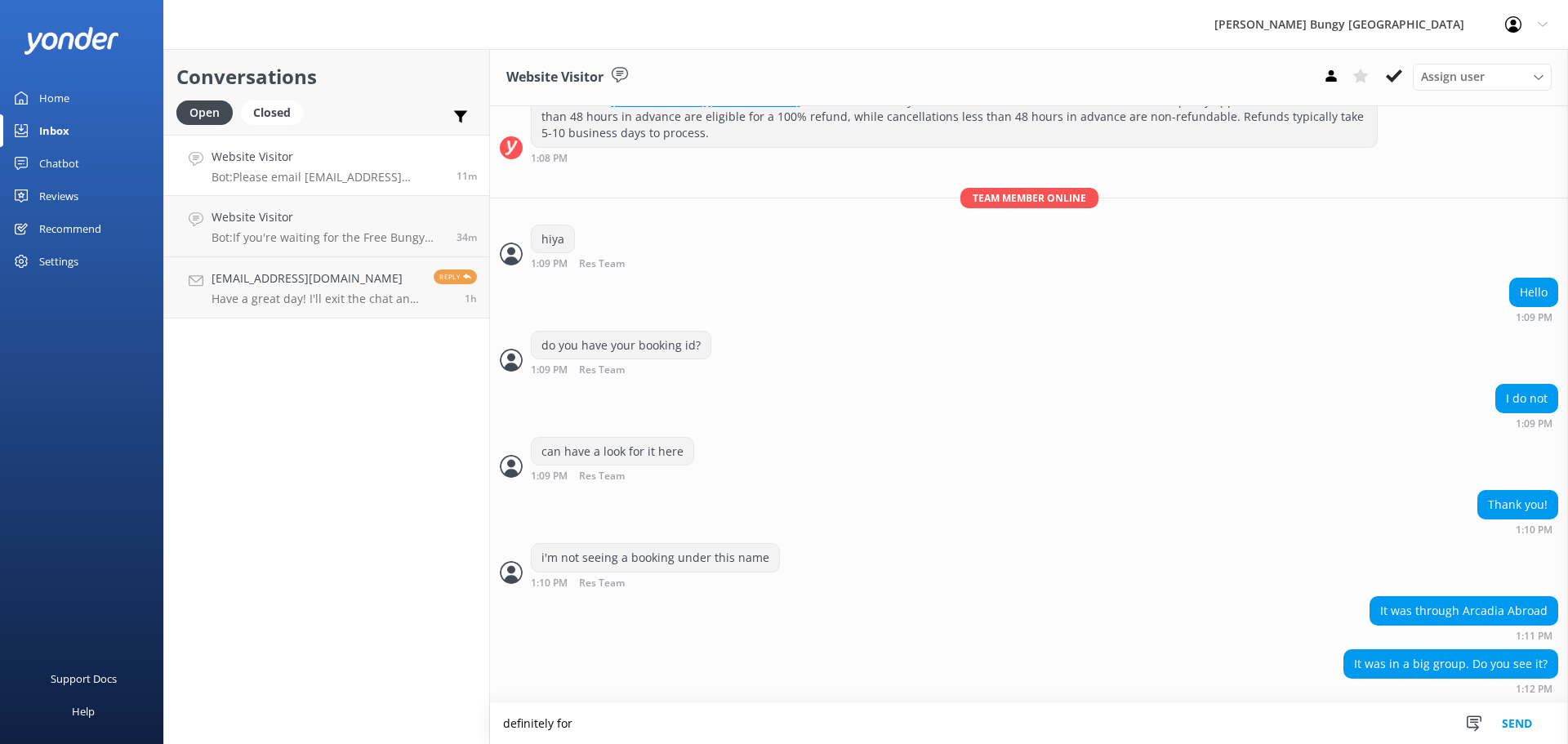
click at [988, 715] on textarea "definitely for" at bounding box center [1028, 723] width 1078 height 41
drag, startPoint x: 988, startPoint y: 715, endPoint x: 292, endPoint y: 599, distance: 705.6
click at [292, 599] on div "Conversations Open Closed Important Assigned to me Unassigned Website Visitor B…" at bounding box center [865, 396] width 1405 height 695
type textarea "unfortunately can't see it here"
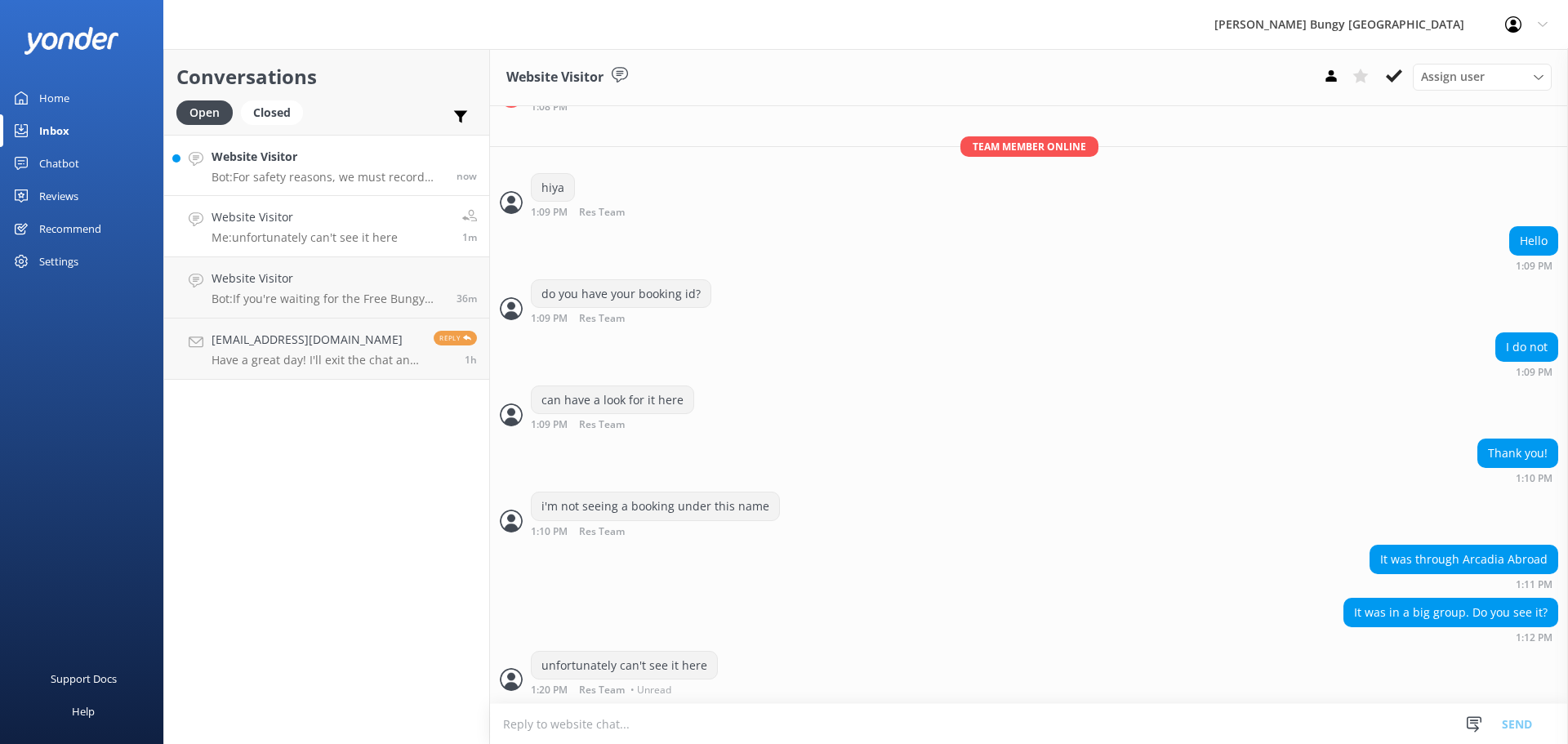
click at [325, 185] on link "Website Visitor Bot: For safety reasons, we must record your weight for our act…" at bounding box center [327, 165] width 325 height 61
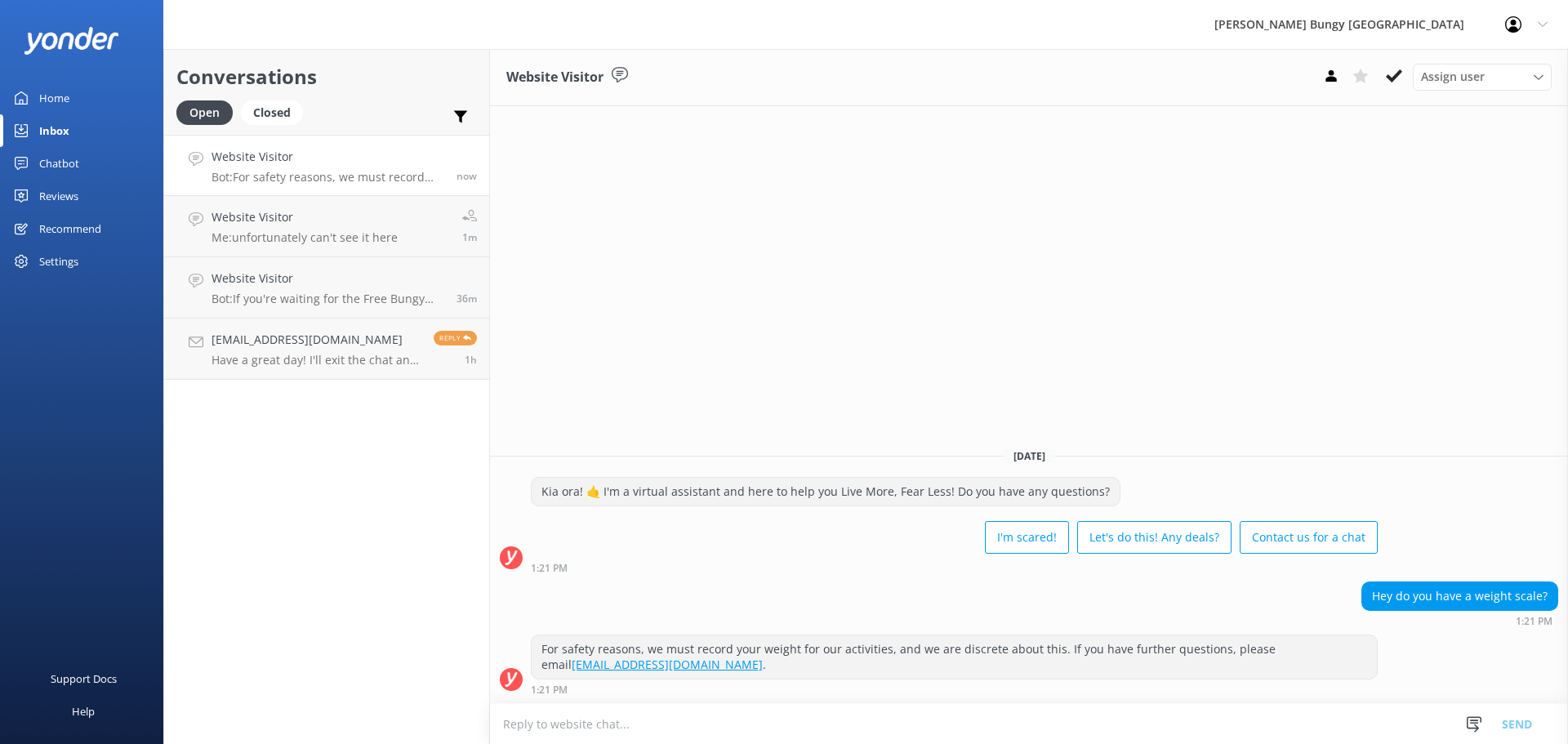
click at [500, 496] on div "Kia ora! 🤙 I'm a virtual assistant and here to help you Live More, Fear Less! D…" at bounding box center [1028, 525] width 1078 height 97
click at [428, 241] on link "Website Visitor Me: unfortunately can't see it here 1m" at bounding box center [327, 227] width 325 height 61
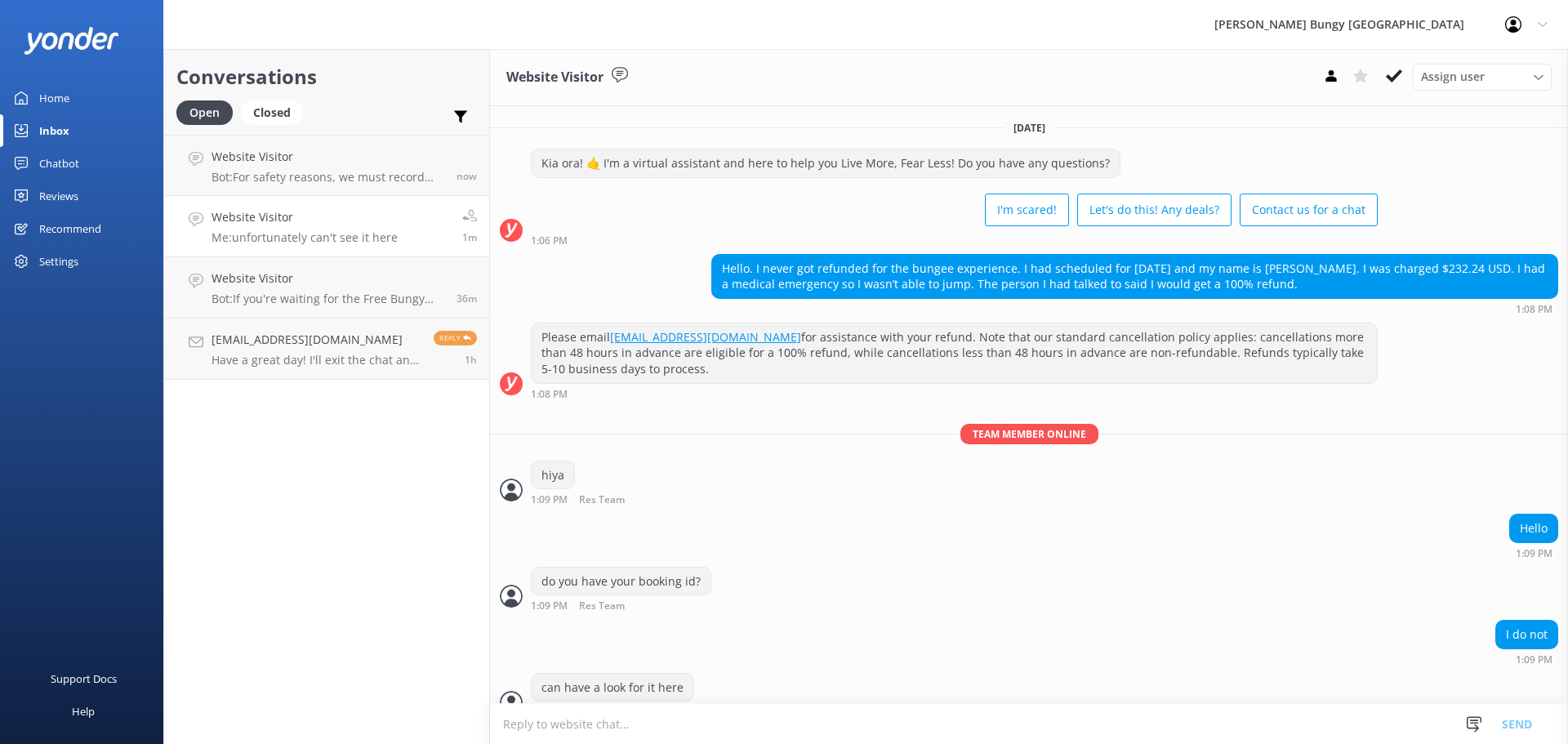
scroll to position [288, 0]
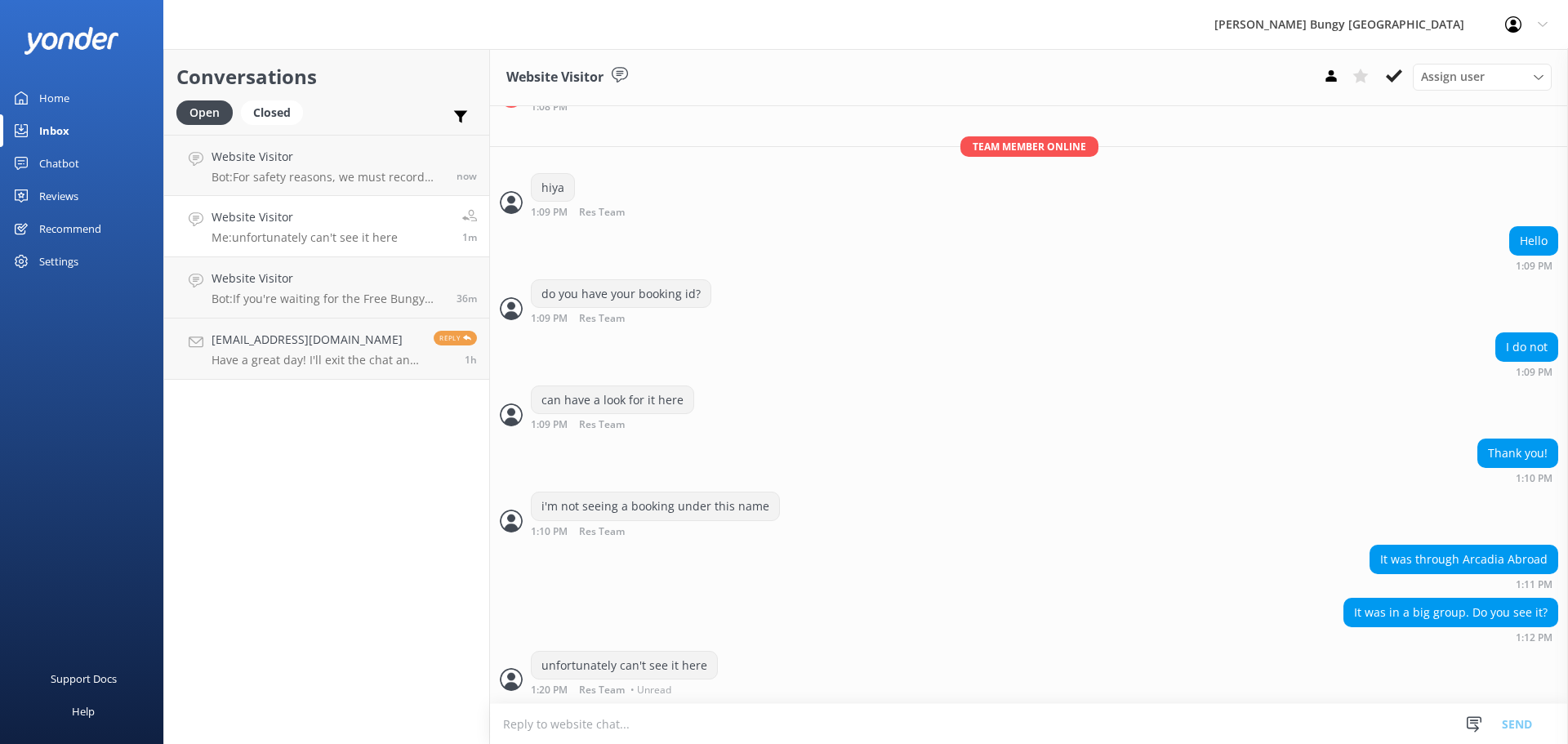
click at [680, 710] on textarea at bounding box center [1028, 724] width 1078 height 40
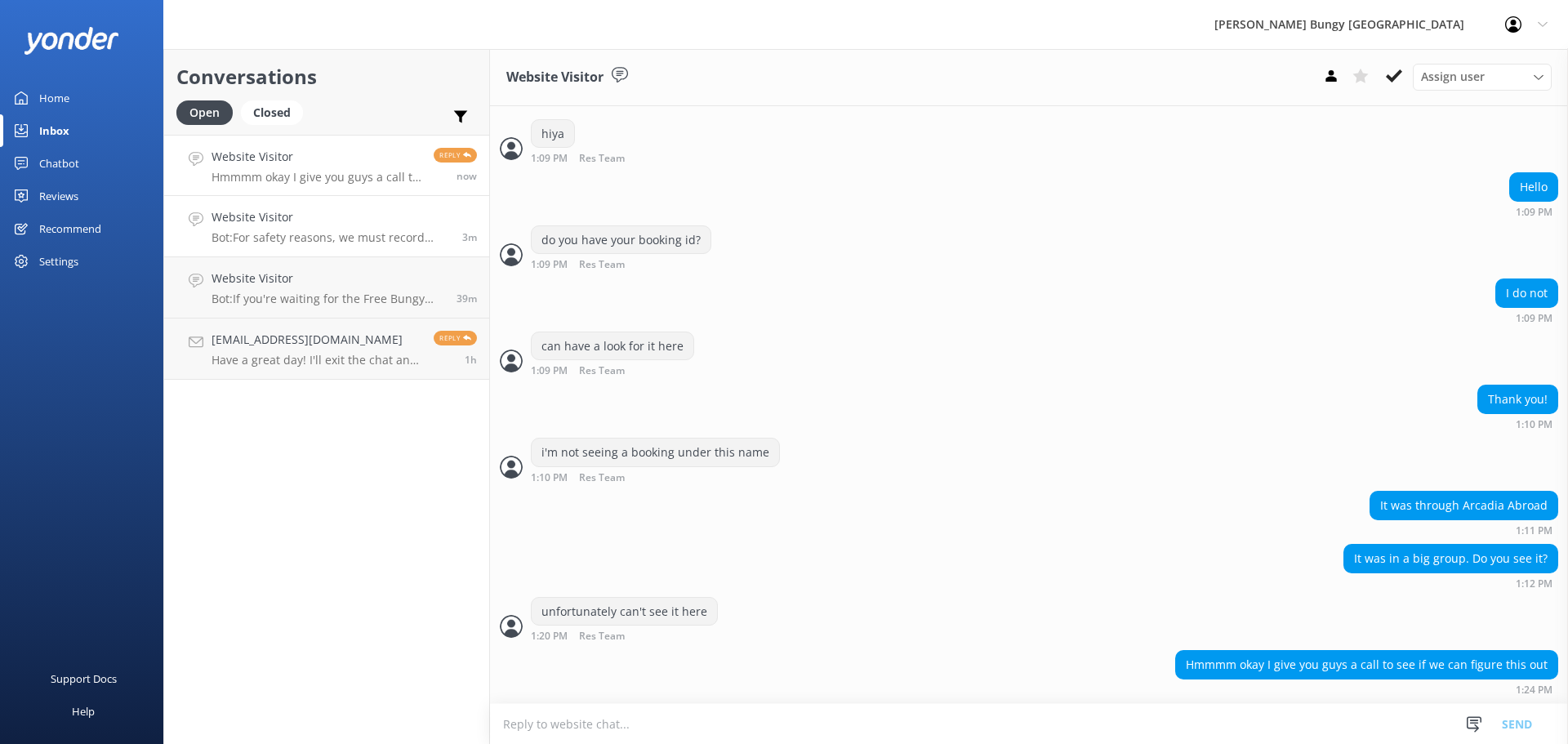
click at [298, 238] on p "Bot: For safety reasons, we must record your weight for our activities, and we …" at bounding box center [330, 237] width 238 height 14
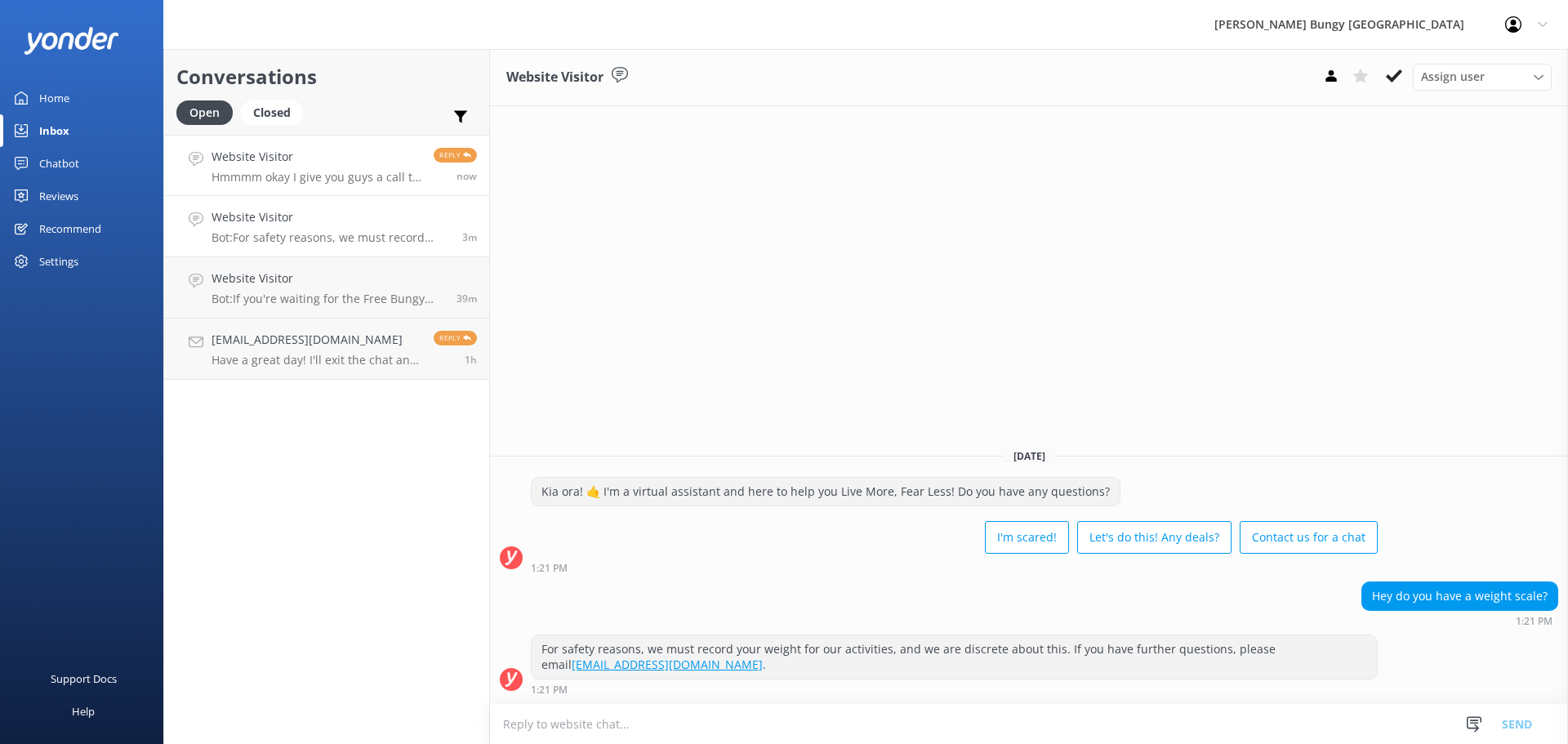
click at [298, 160] on h4 "Website Visitor" at bounding box center [316, 157] width 210 height 18
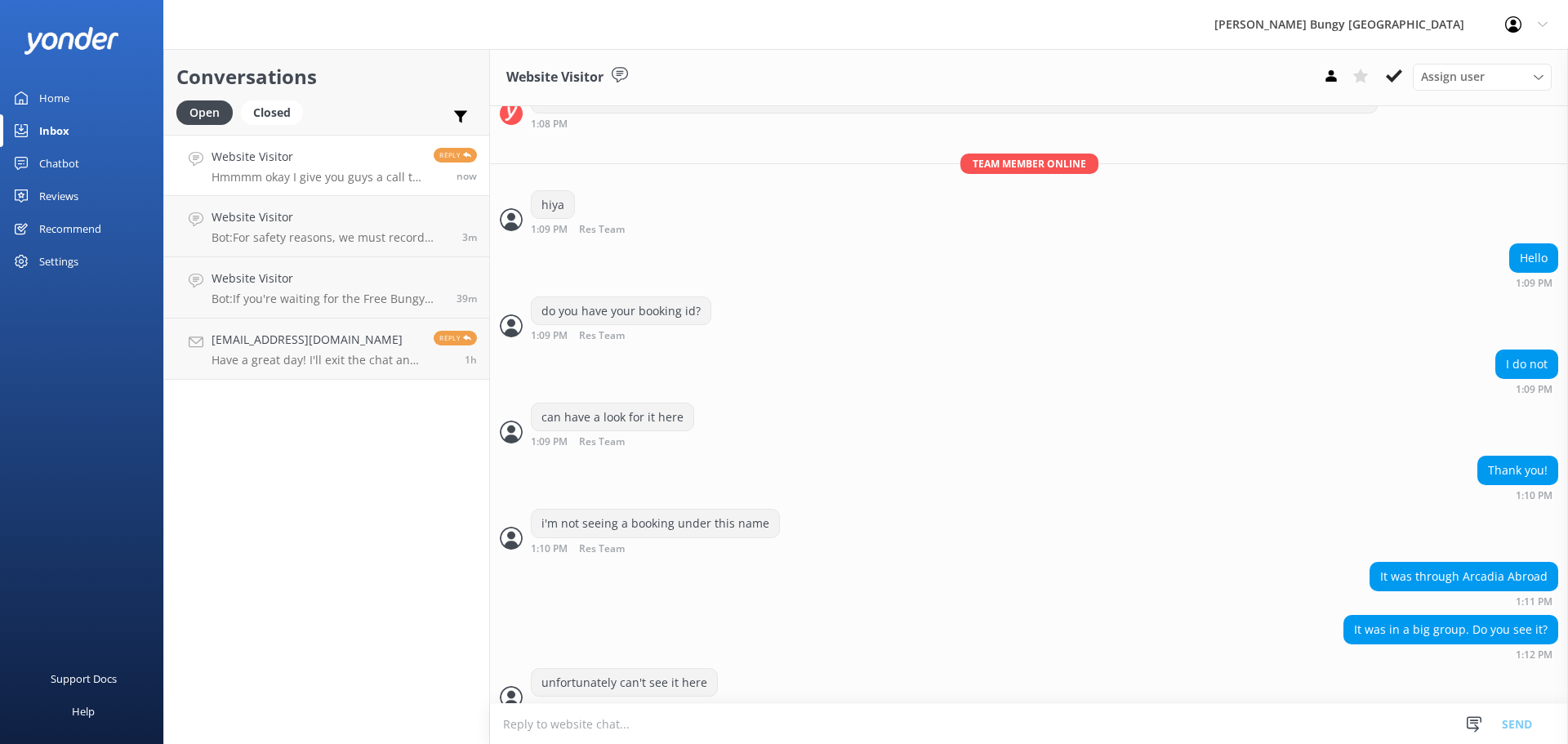
scroll to position [341, 0]
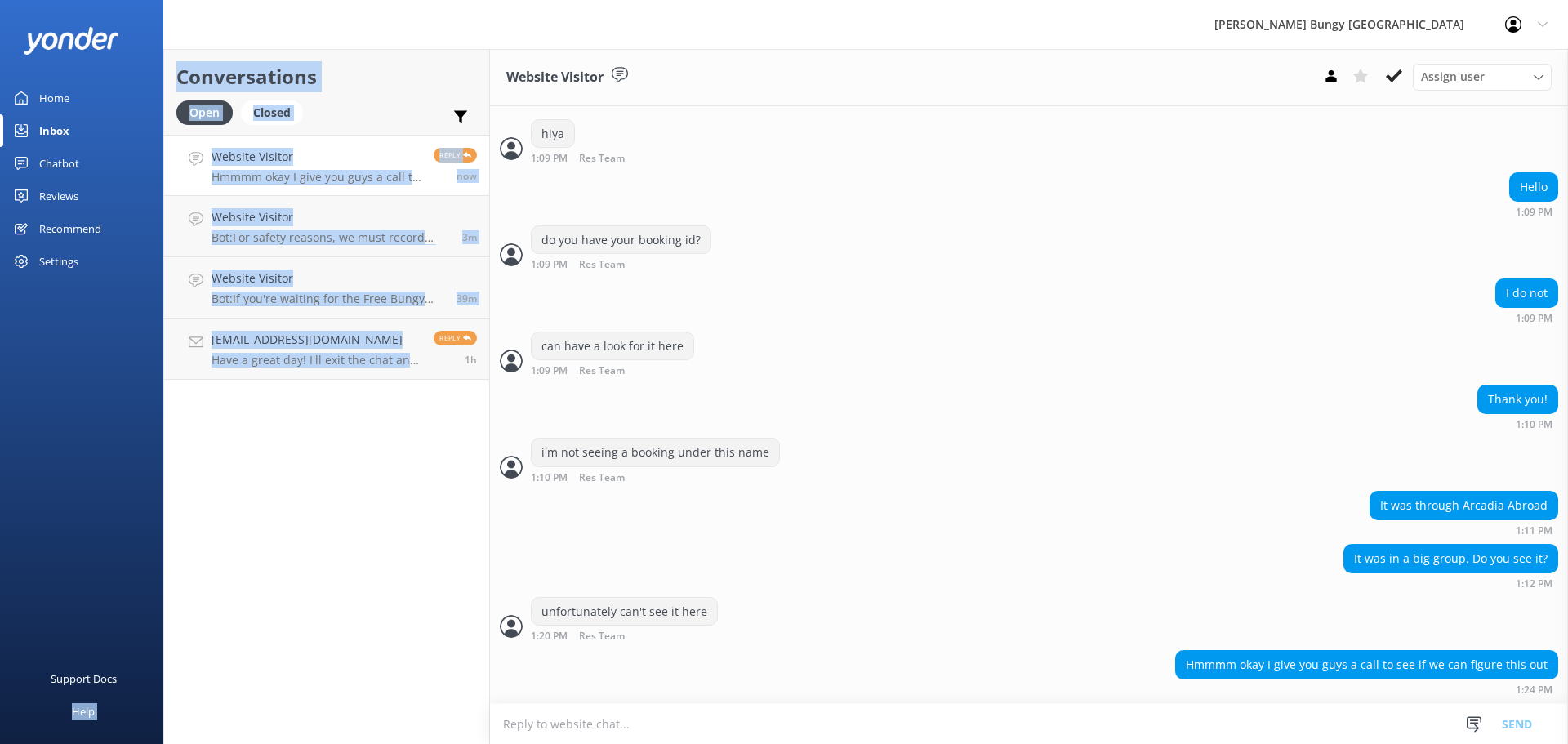
click at [166, 659] on div "[PERSON_NAME] Bungy New Zealand Profile Settings Logout Home Inbox Chatbot Cont…" at bounding box center [784, 396] width 1568 height 695
click at [208, 568] on div "Conversations Open Closed Important Assigned to me Unassigned Website Visitor H…" at bounding box center [327, 396] width 327 height 695
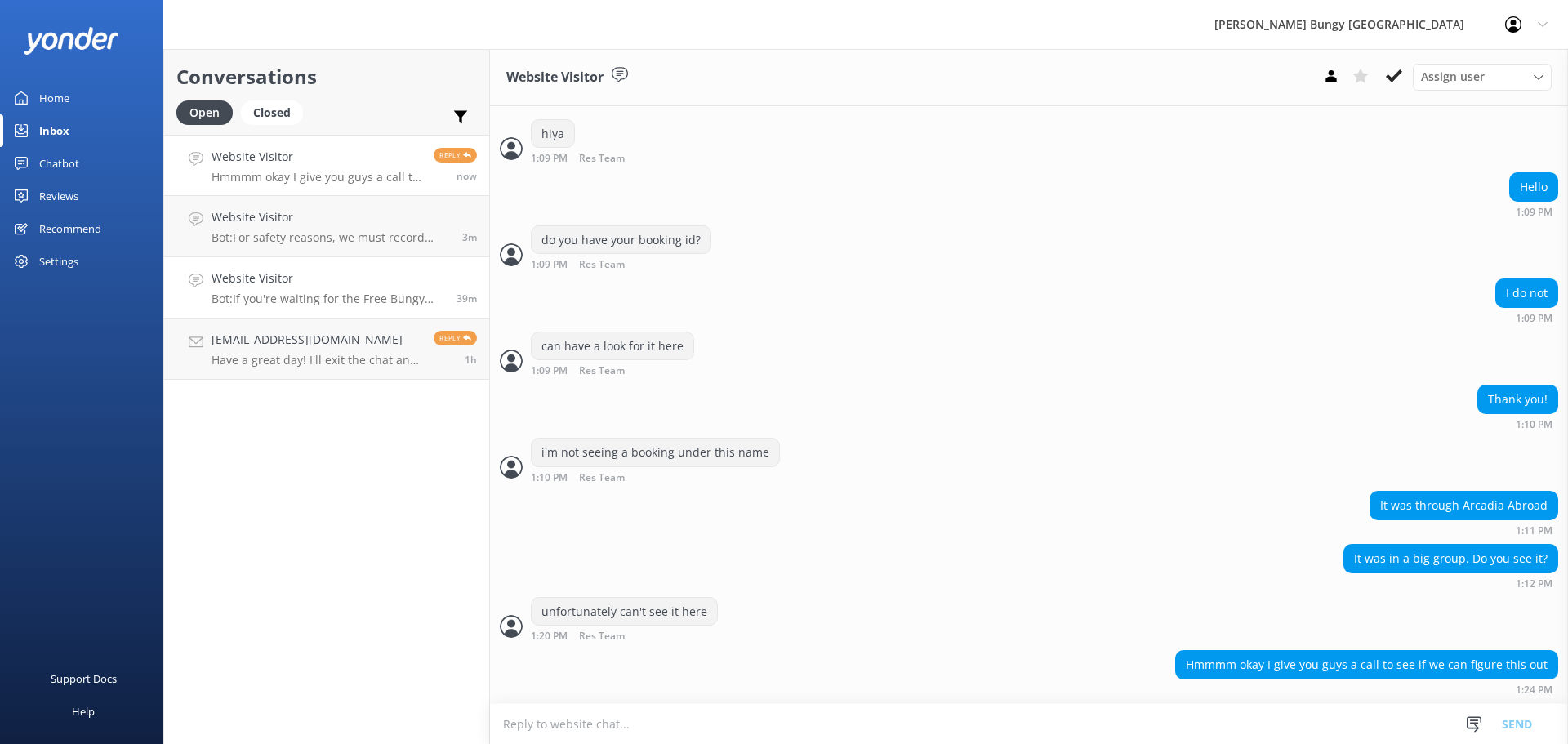
click at [309, 311] on link "Website Visitor Bot: If you're waiting for the Free Bungy Bus, please ensure yo…" at bounding box center [327, 288] width 325 height 61
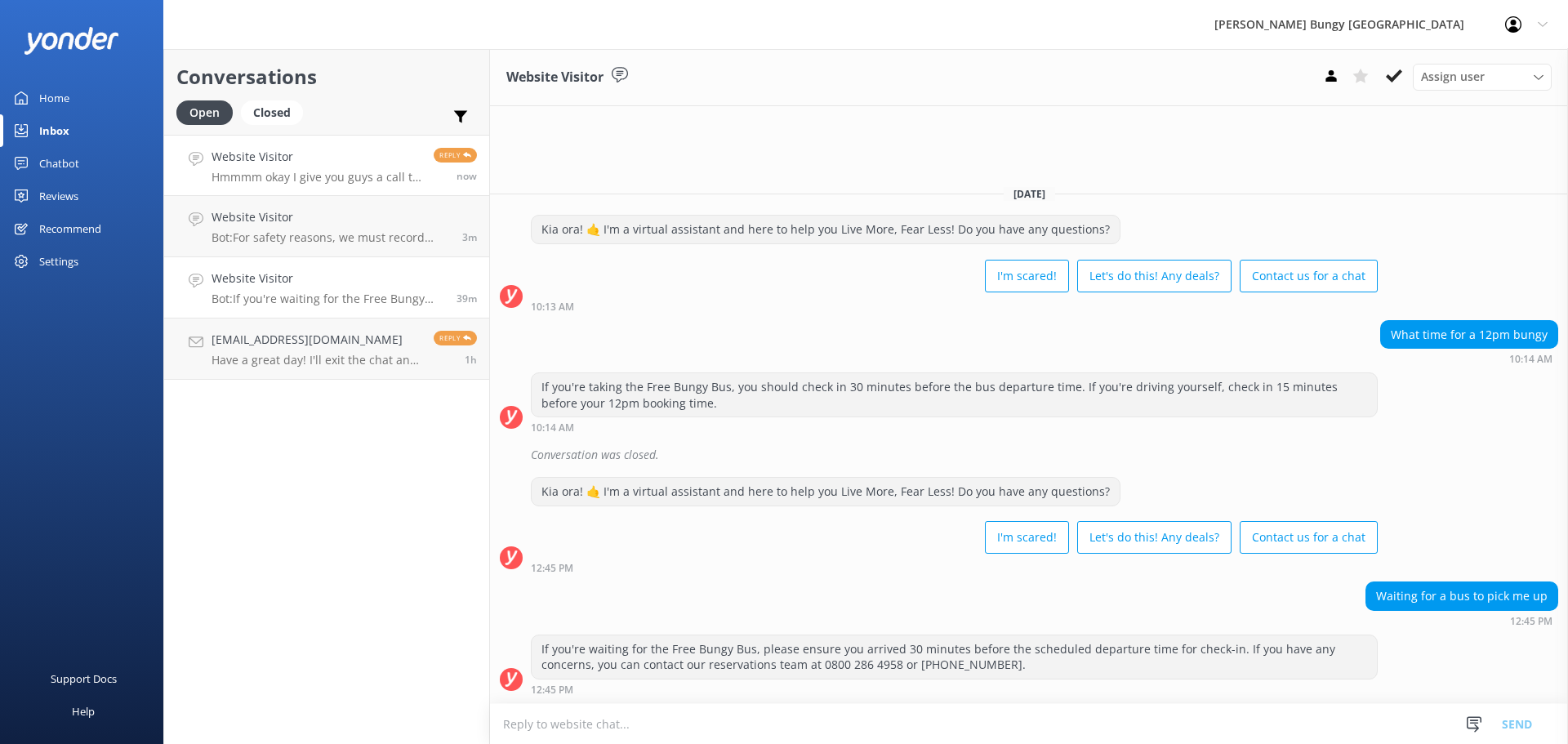
click at [336, 173] on p "Hmmmm okay I give you guys a call to see if we can figure this out" at bounding box center [316, 177] width 210 height 14
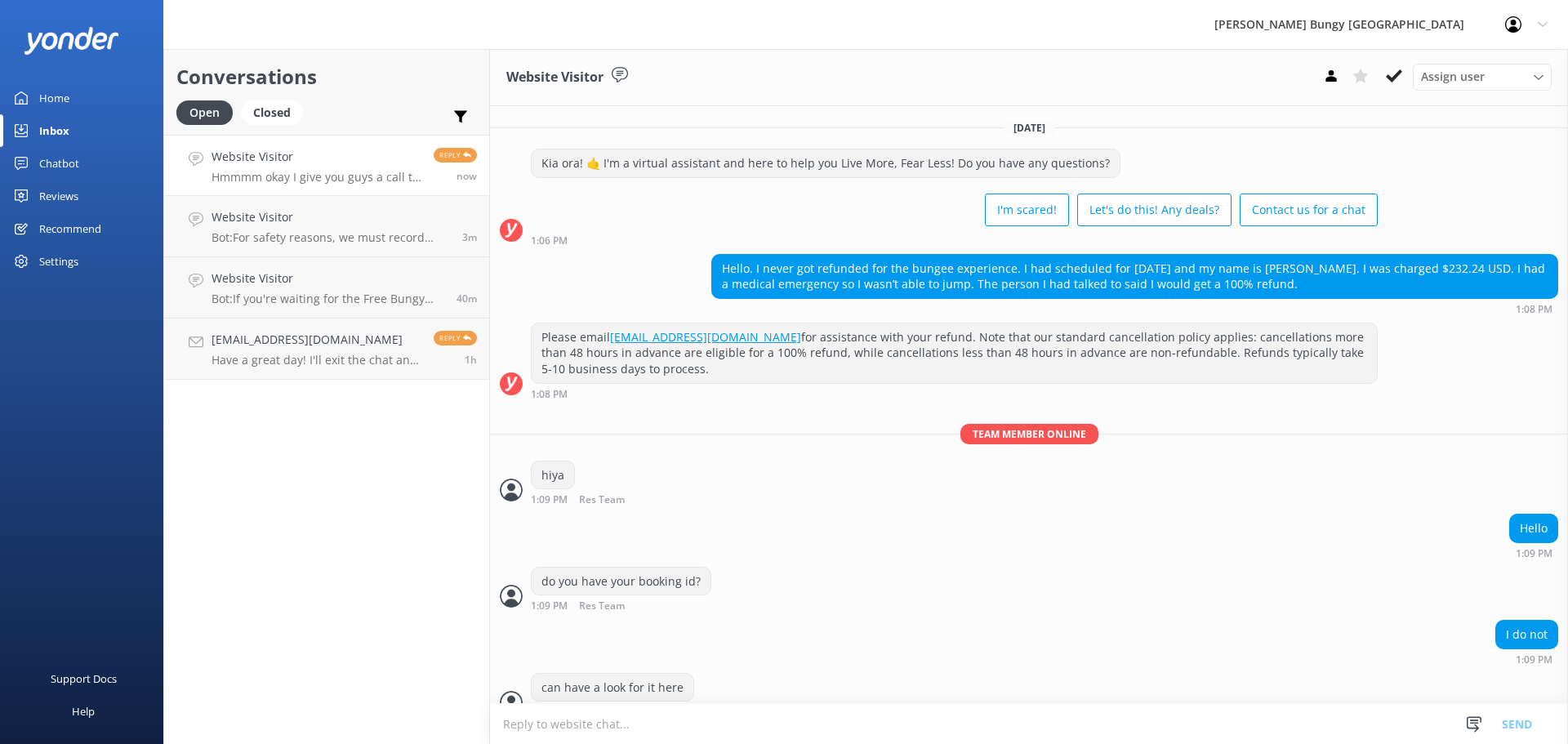
drag, startPoint x: 1431, startPoint y: 295, endPoint x: 629, endPoint y: 269, distance: 802.4
click at [629, 269] on div "Hello. I never got refunded for the bungee experience. I had scheduled for [DAT…" at bounding box center [1028, 284] width 1078 height 60
click at [1230, 471] on div "hiya 1:09 PM Res Team Read" at bounding box center [1028, 483] width 1078 height 45
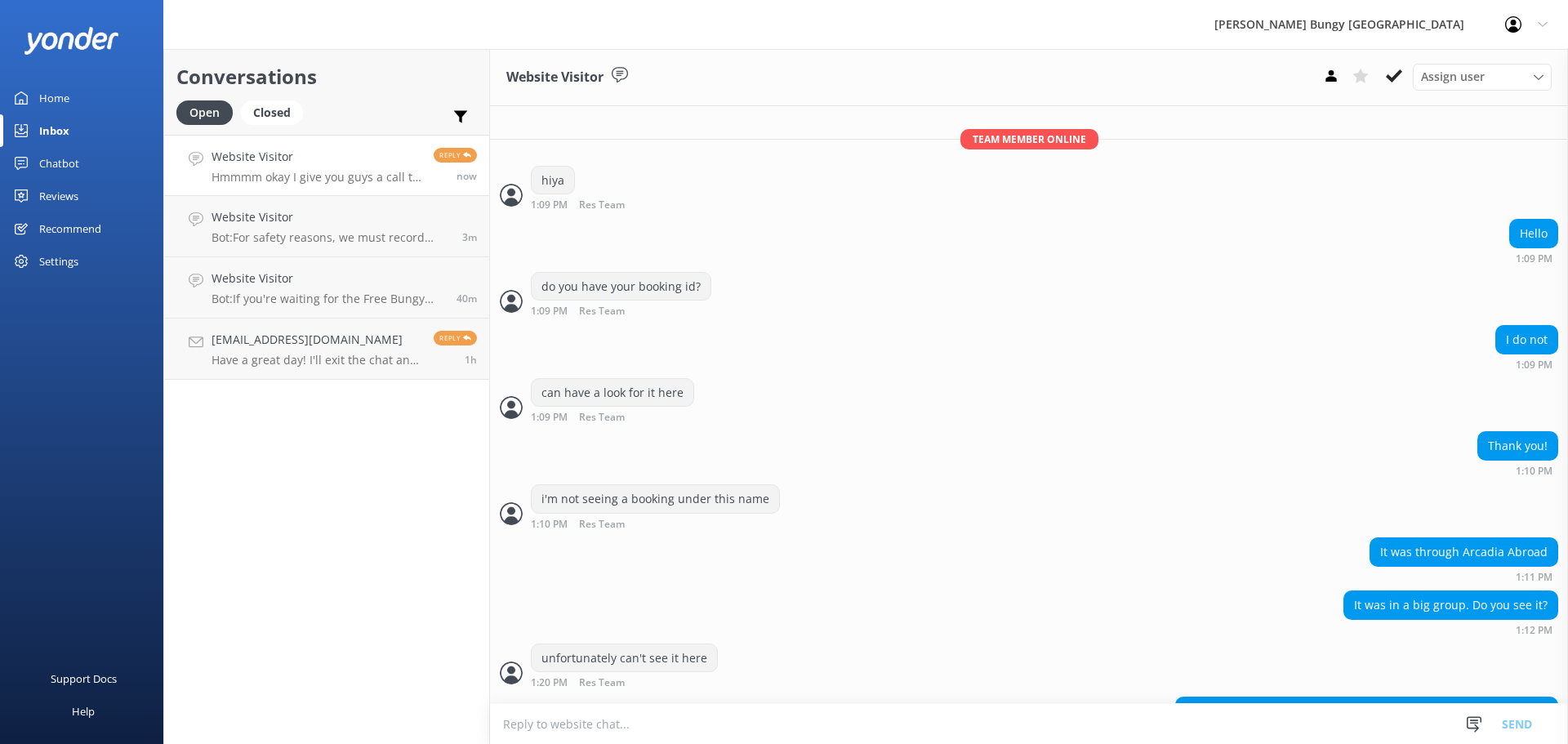
scroll to position [341, 0]
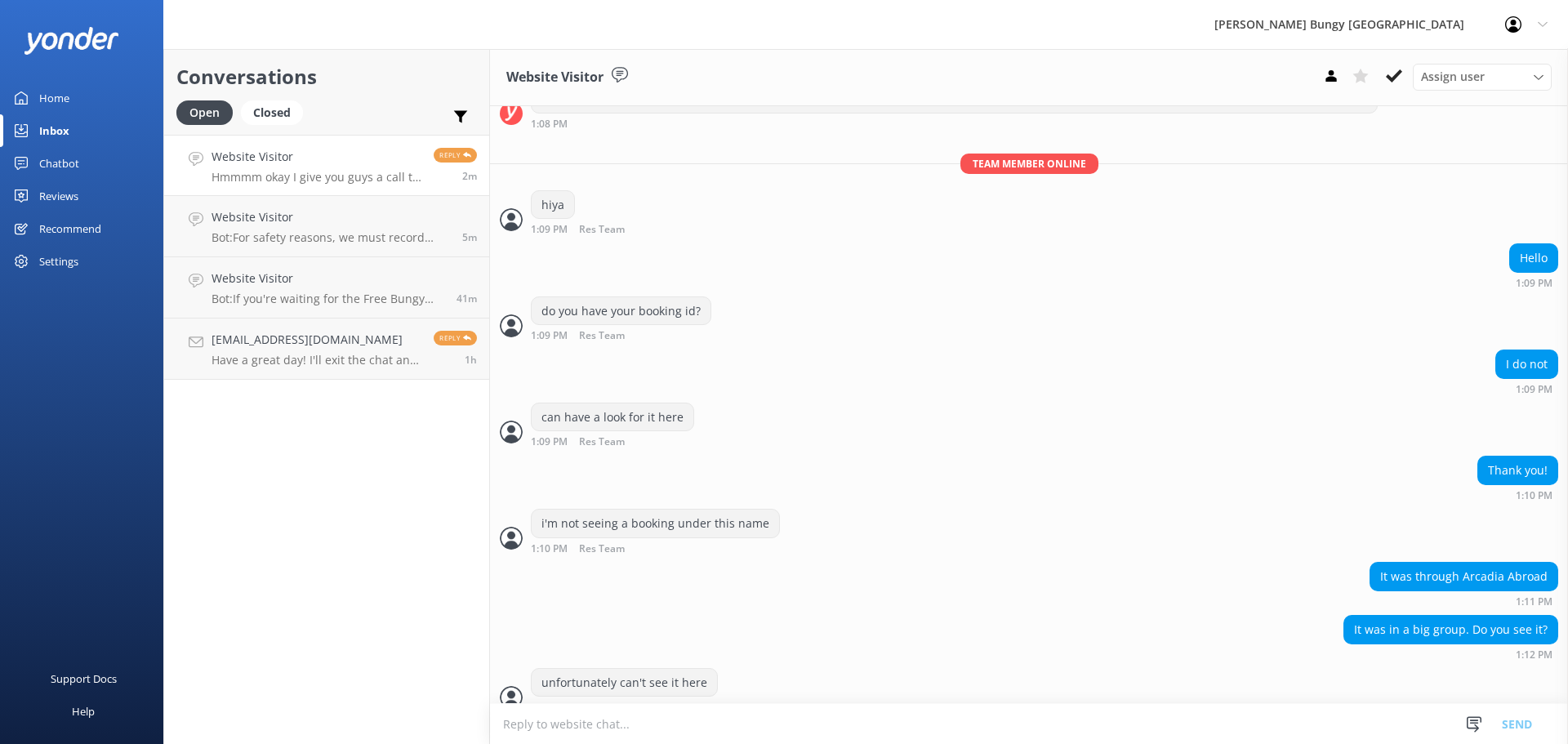
scroll to position [341, 0]
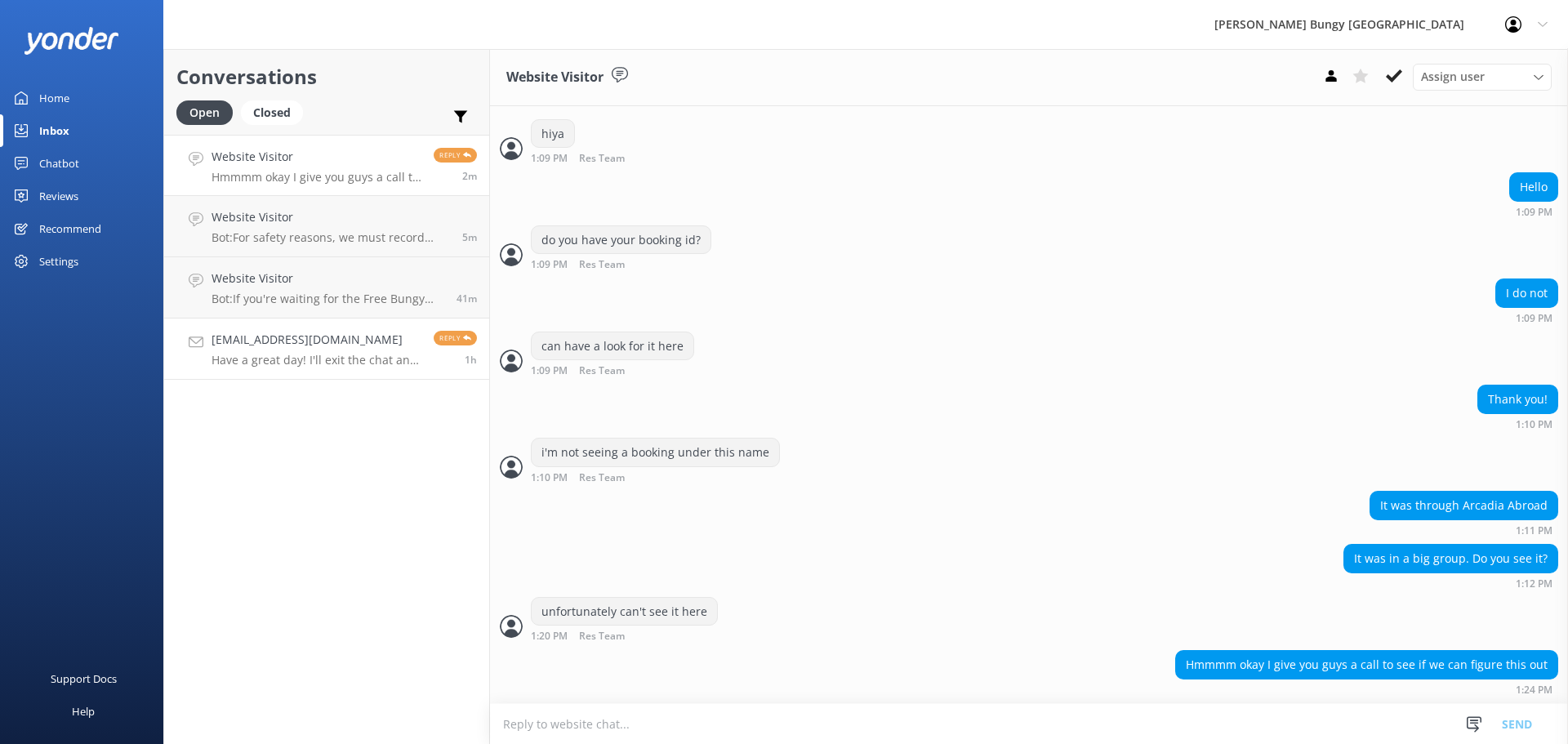
click at [359, 375] on link "[PERSON_NAME][EMAIL_ADDRESS][DOMAIN_NAME] Have a great day! I'll exit the chat …" at bounding box center [327, 349] width 325 height 61
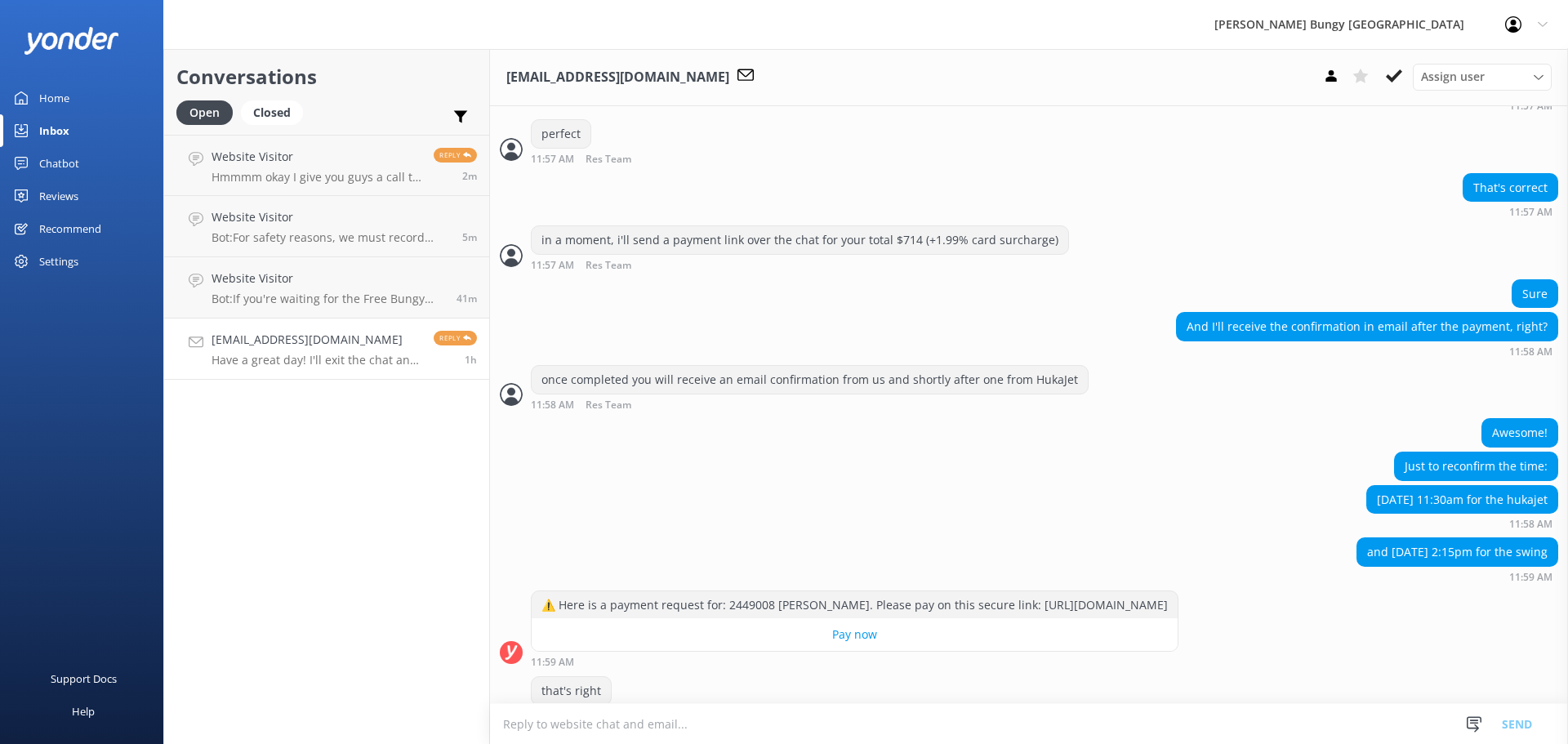
scroll to position [2635, 0]
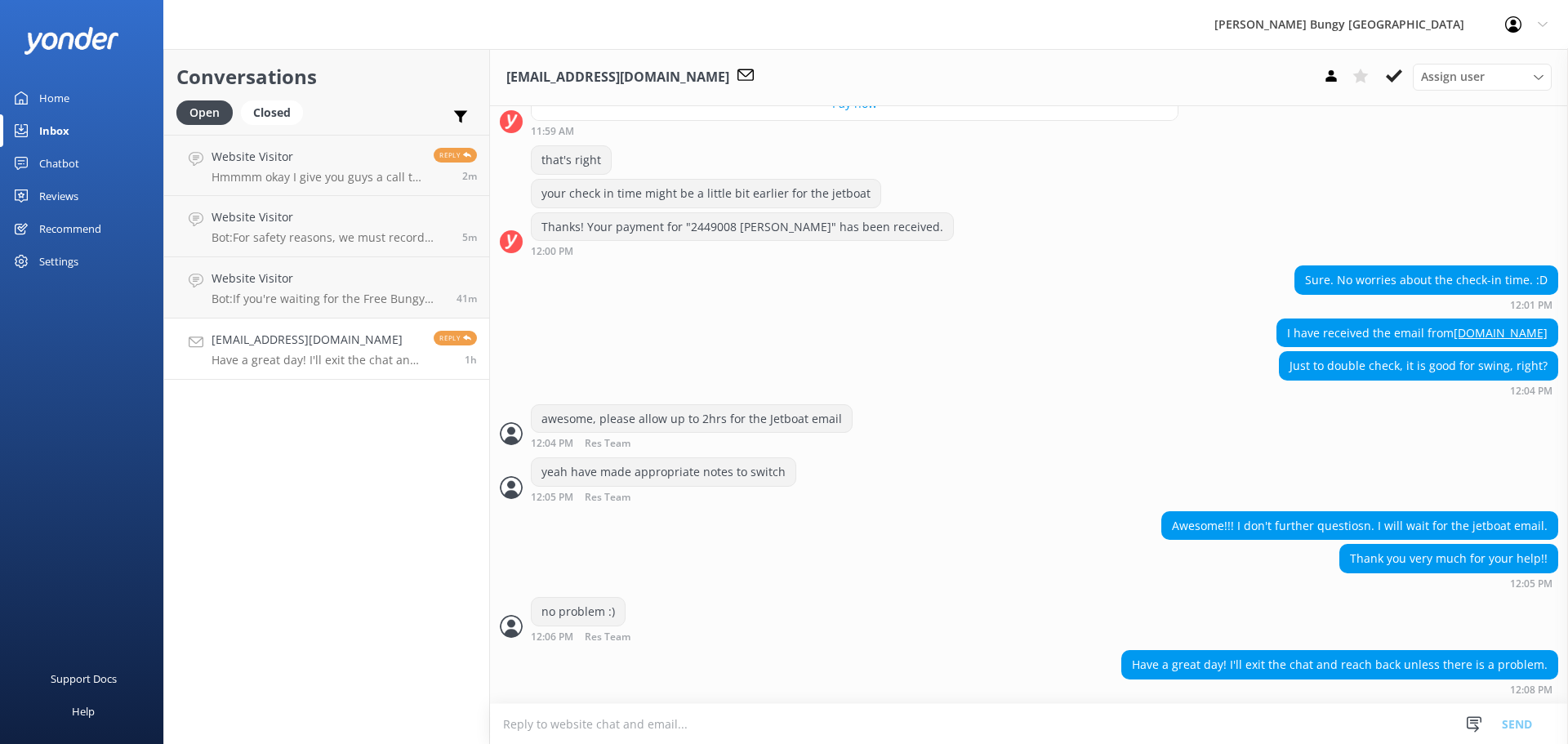
click at [357, 455] on div "Conversations Open Closed Important Assigned to me Unassigned Website Visitor H…" at bounding box center [327, 396] width 327 height 695
click at [421, 260] on link "Website Visitor Bot: If you're waiting for the Free Bungy Bus, please ensure yo…" at bounding box center [327, 288] width 325 height 61
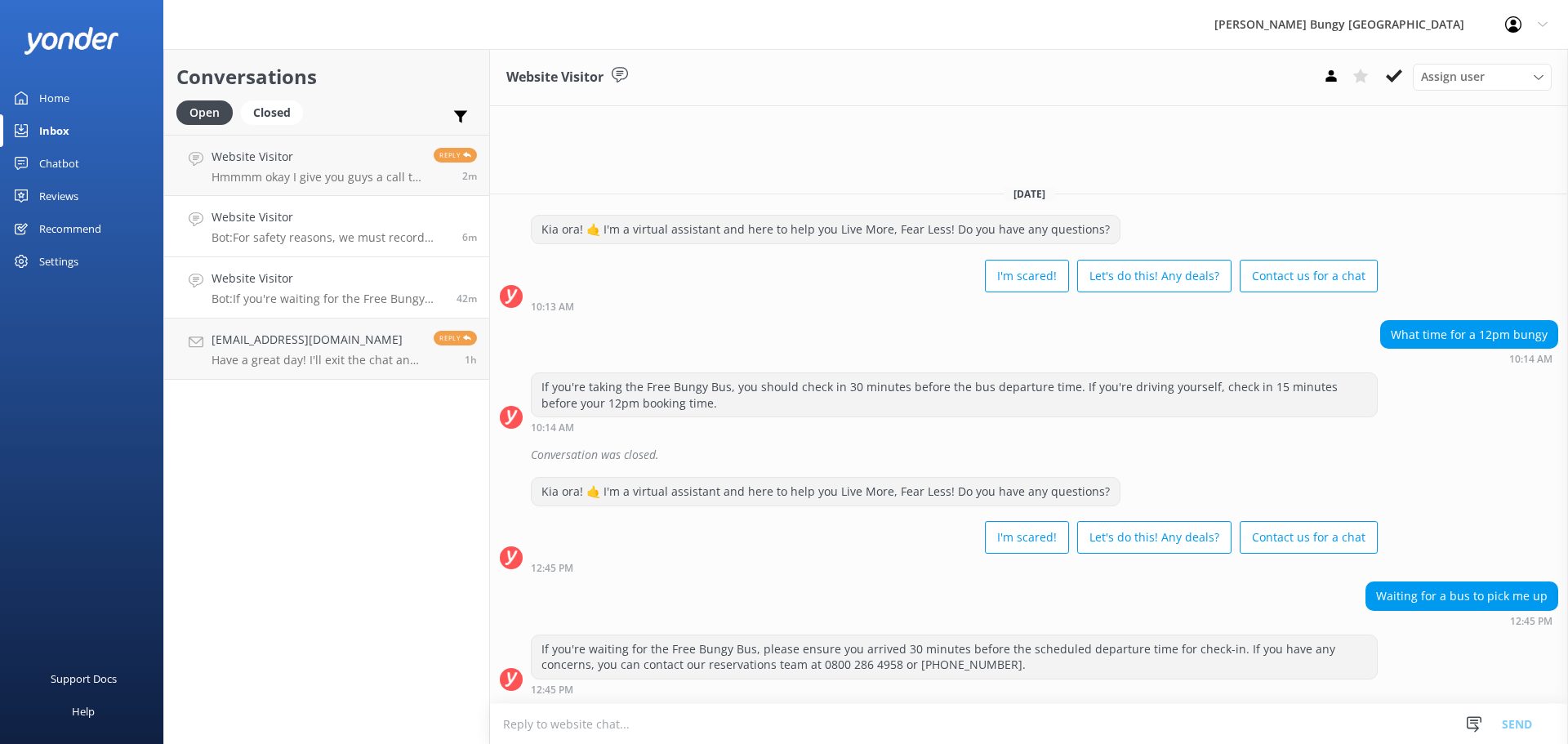
click at [379, 210] on h4 "Website Visitor" at bounding box center [330, 217] width 238 height 18
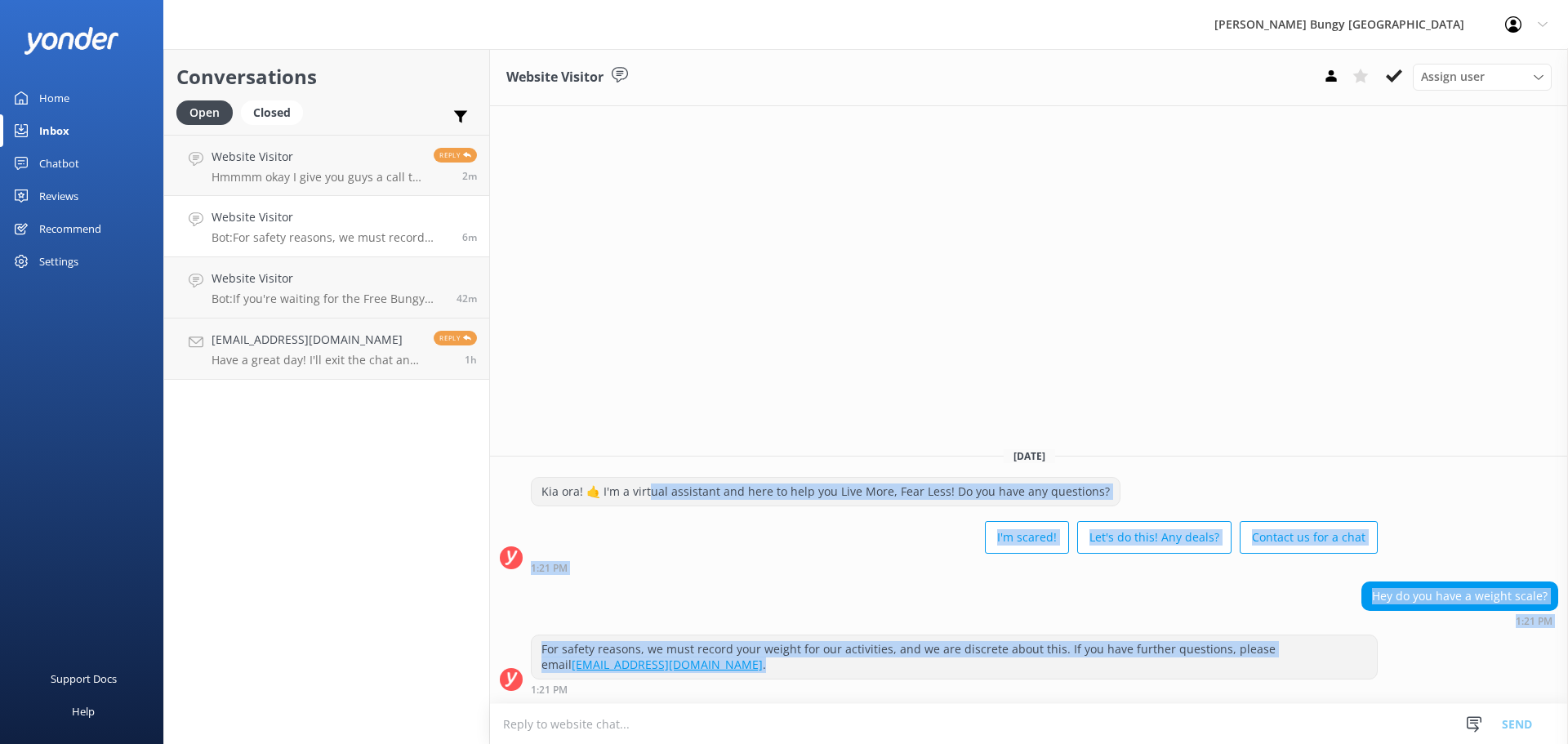
drag, startPoint x: 649, startPoint y: 481, endPoint x: 1372, endPoint y: 675, distance: 748.6
click at [1372, 675] on div "Today Kia ora! 🤙 I'm a virtual assistant and here to help you Live More, Fear L…" at bounding box center [1028, 568] width 1078 height 269
click at [1184, 680] on div "For safety reasons, we must record your weight for our activities, and we are d…" at bounding box center [954, 665] width 847 height 60
drag, startPoint x: 1184, startPoint y: 680, endPoint x: 662, endPoint y: 409, distance: 588.2
click at [662, 409] on div "Website Visitor Assign user Mike Voyce Michelle Gillard Tech Admin Dan Waugh Re…" at bounding box center [1028, 396] width 1078 height 695
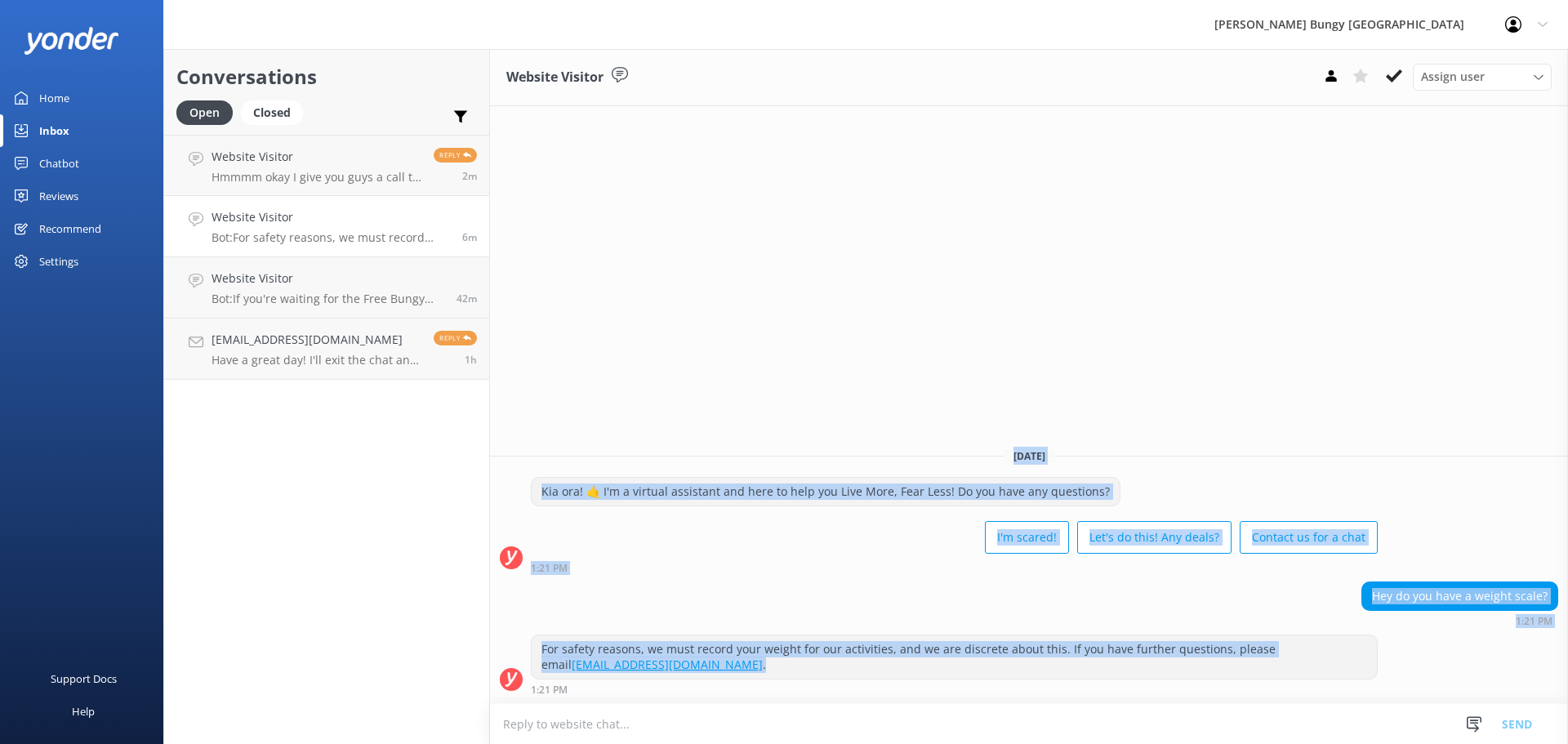
click at [680, 361] on div "Website Visitor Assign user Mike Voyce Michelle Gillard Tech Admin Dan Waugh Re…" at bounding box center [1028, 396] width 1078 height 695
click at [668, 428] on div "Website Visitor Assign user Mike Voyce Michelle Gillard Tech Admin Dan Waugh Re…" at bounding box center [1028, 396] width 1078 height 695
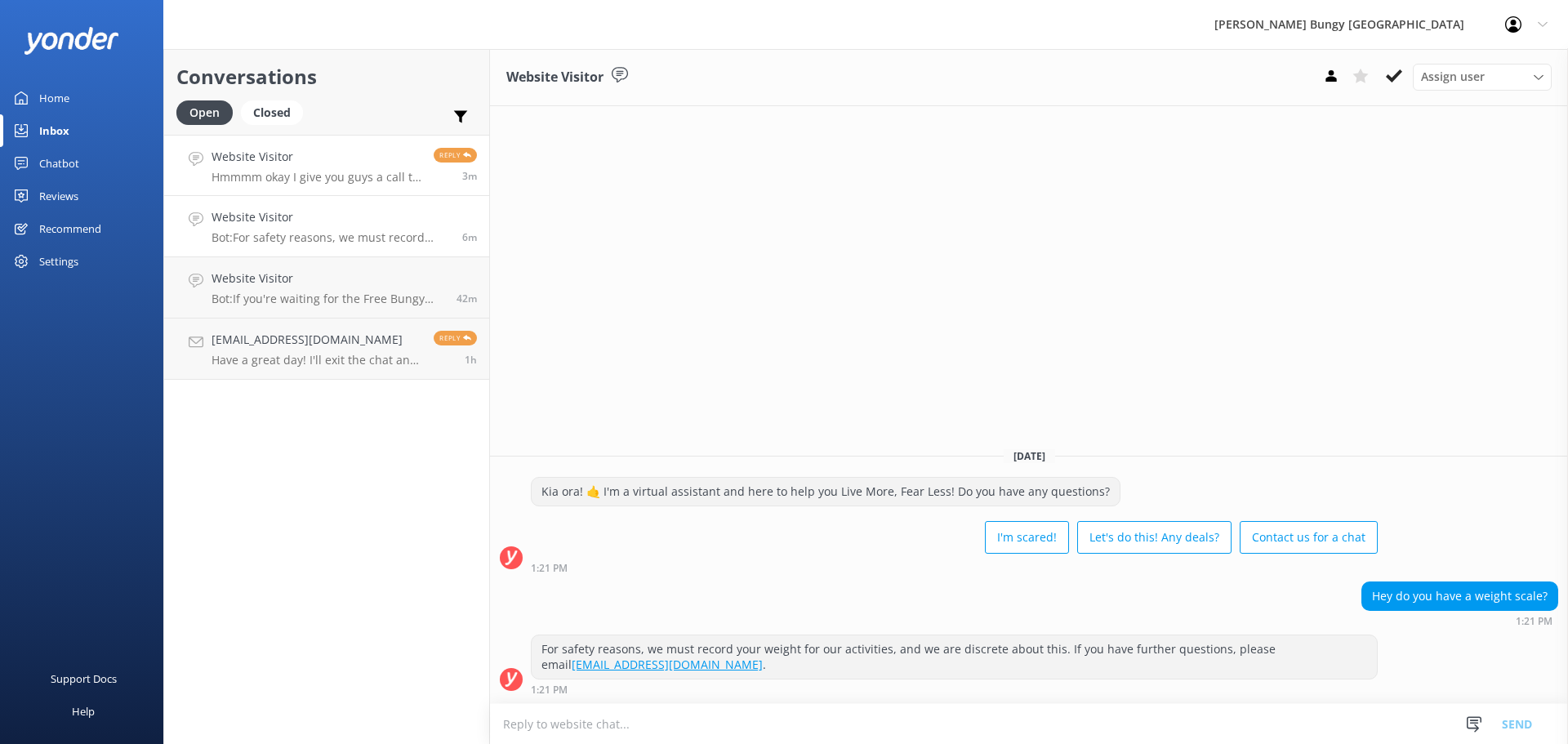
click at [313, 152] on h4 "Website Visitor" at bounding box center [316, 157] width 210 height 18
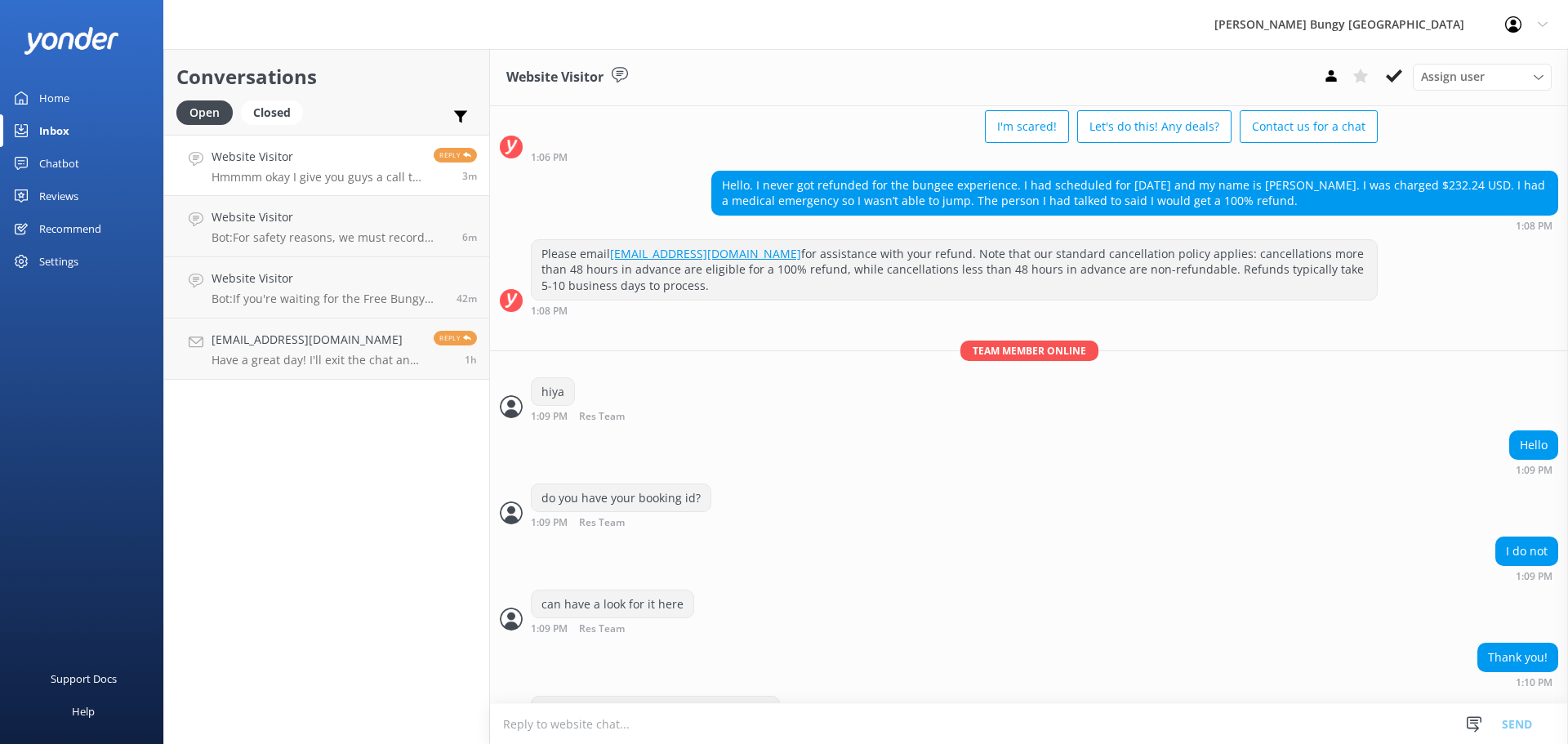
scroll to position [341, 0]
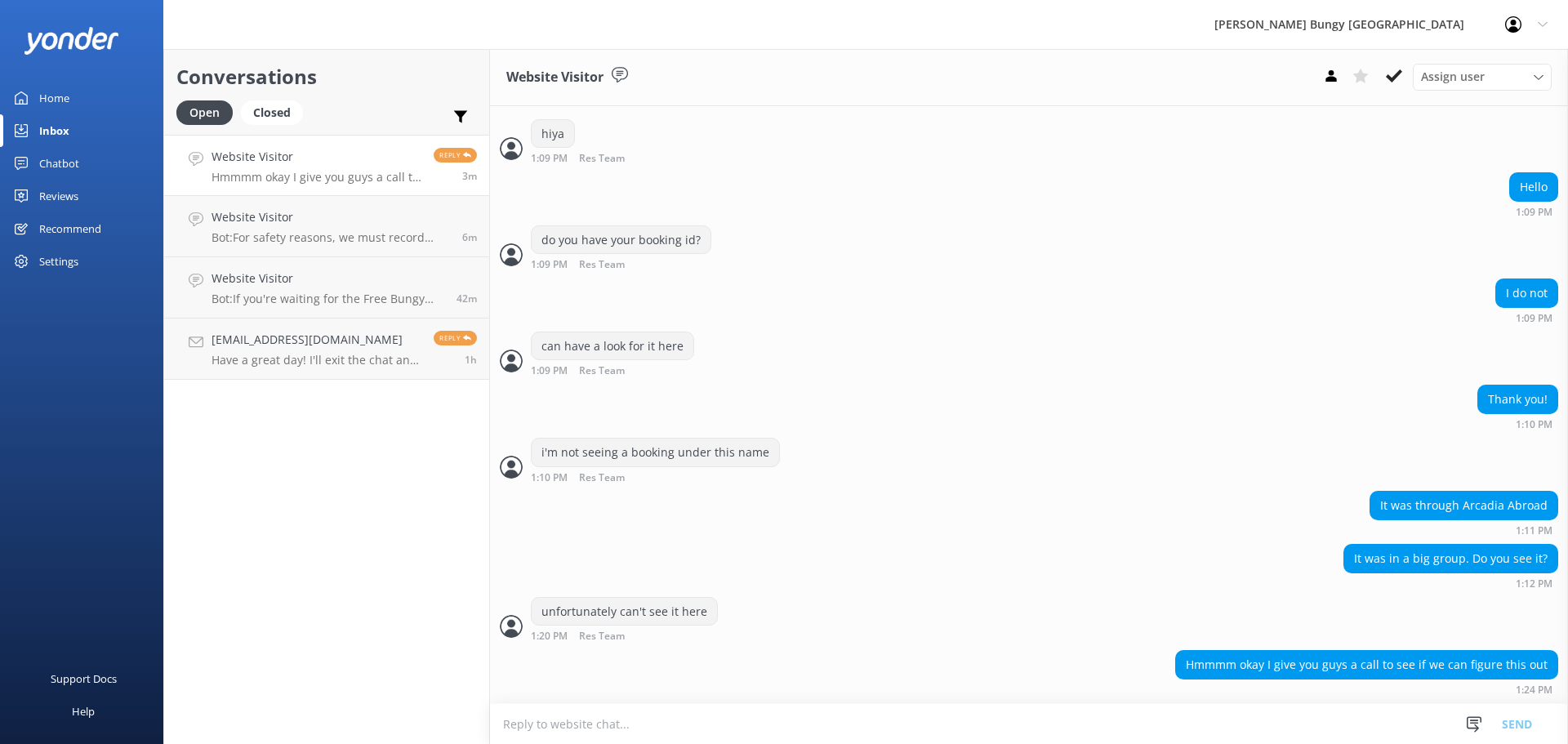
click at [762, 721] on textarea at bounding box center [1028, 724] width 1078 height 40
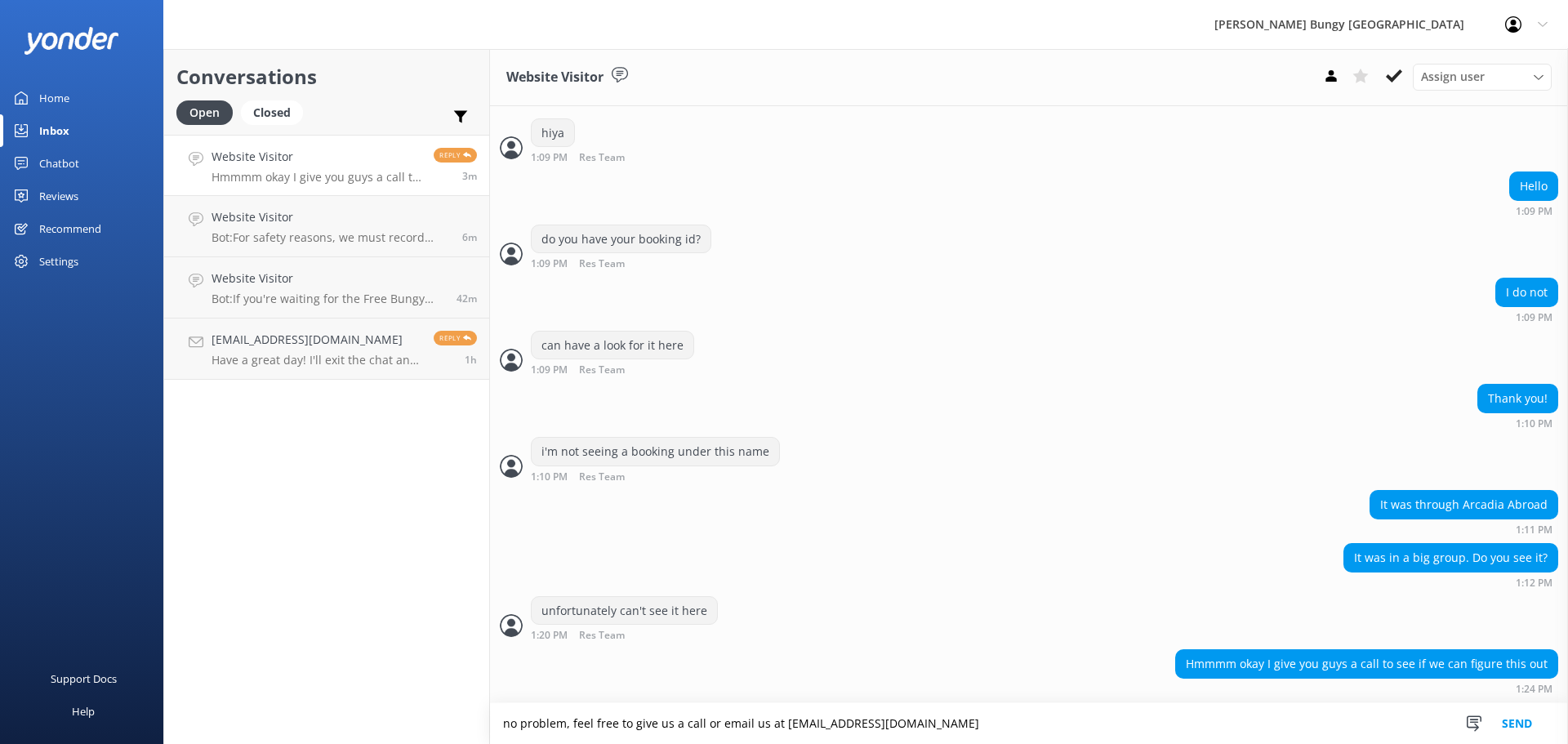
type textarea "no problem, feel free to give us a call or email us at [EMAIL_ADDRESS][DOMAIN_N…"
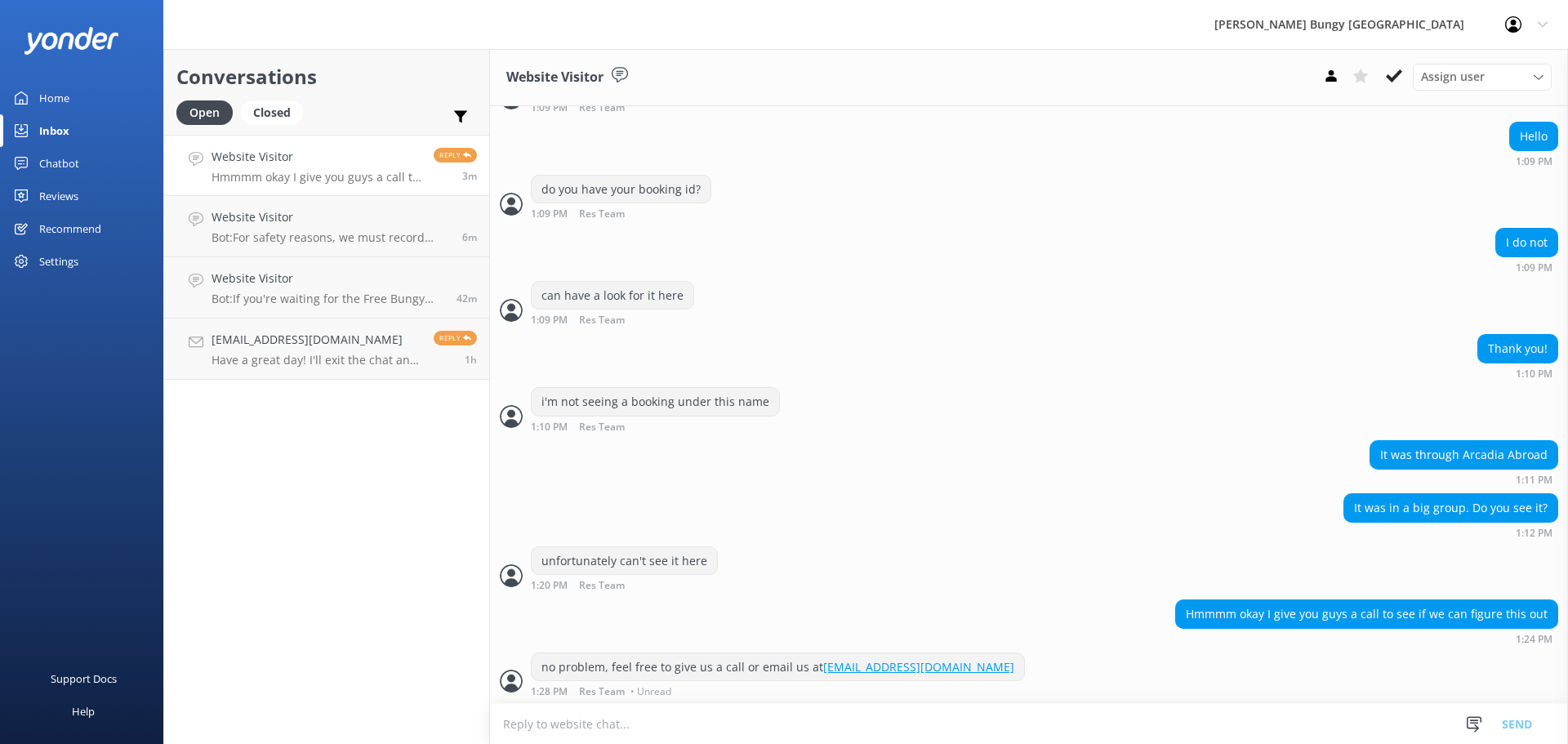
scroll to position [394, 0]
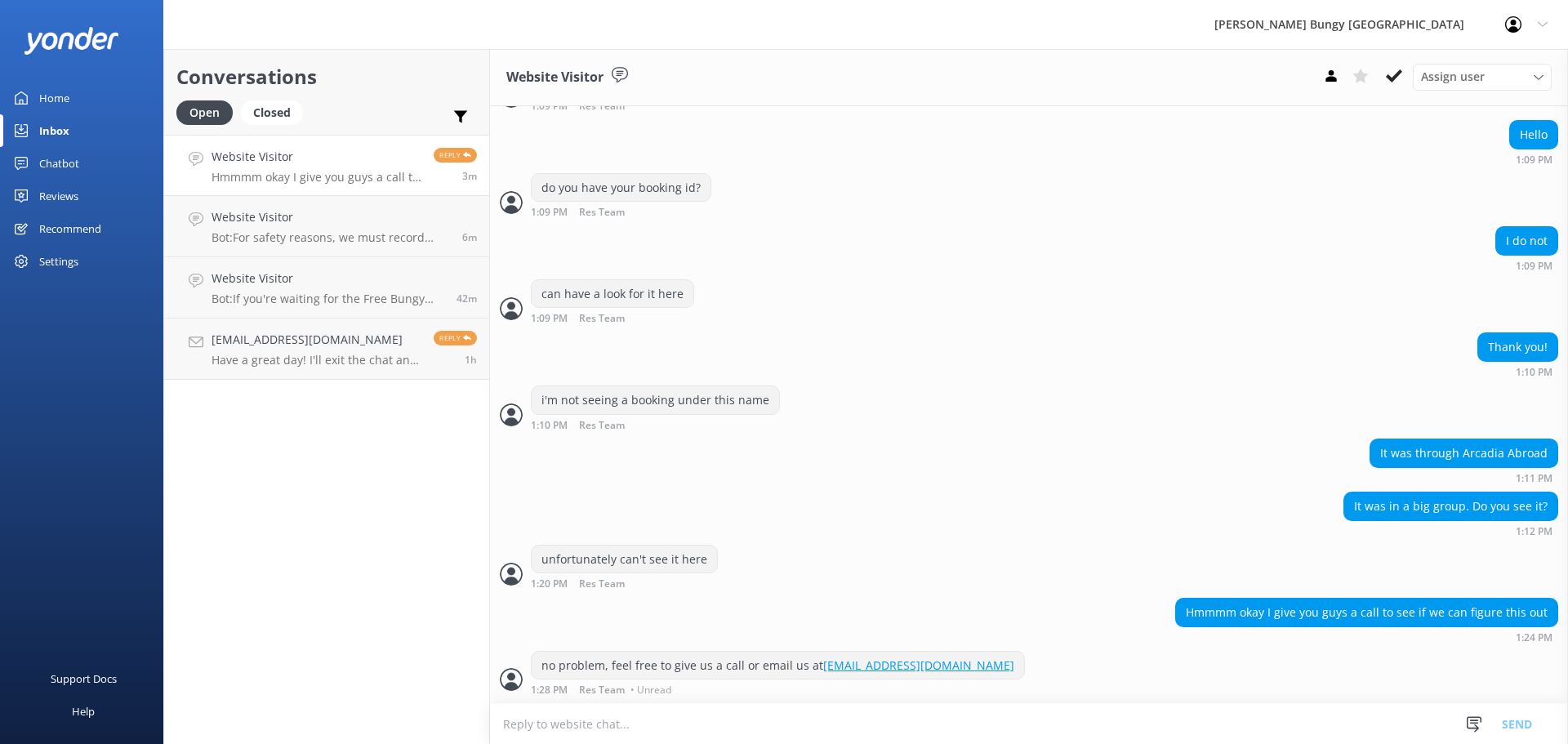
click at [342, 566] on div "Conversations Open Closed Important Assigned to me Unassigned Website Visitor H…" at bounding box center [327, 396] width 327 height 695
click at [310, 228] on div "Website Visitor Bot: For safety reasons, we must record your weight for our act…" at bounding box center [330, 227] width 238 height 36
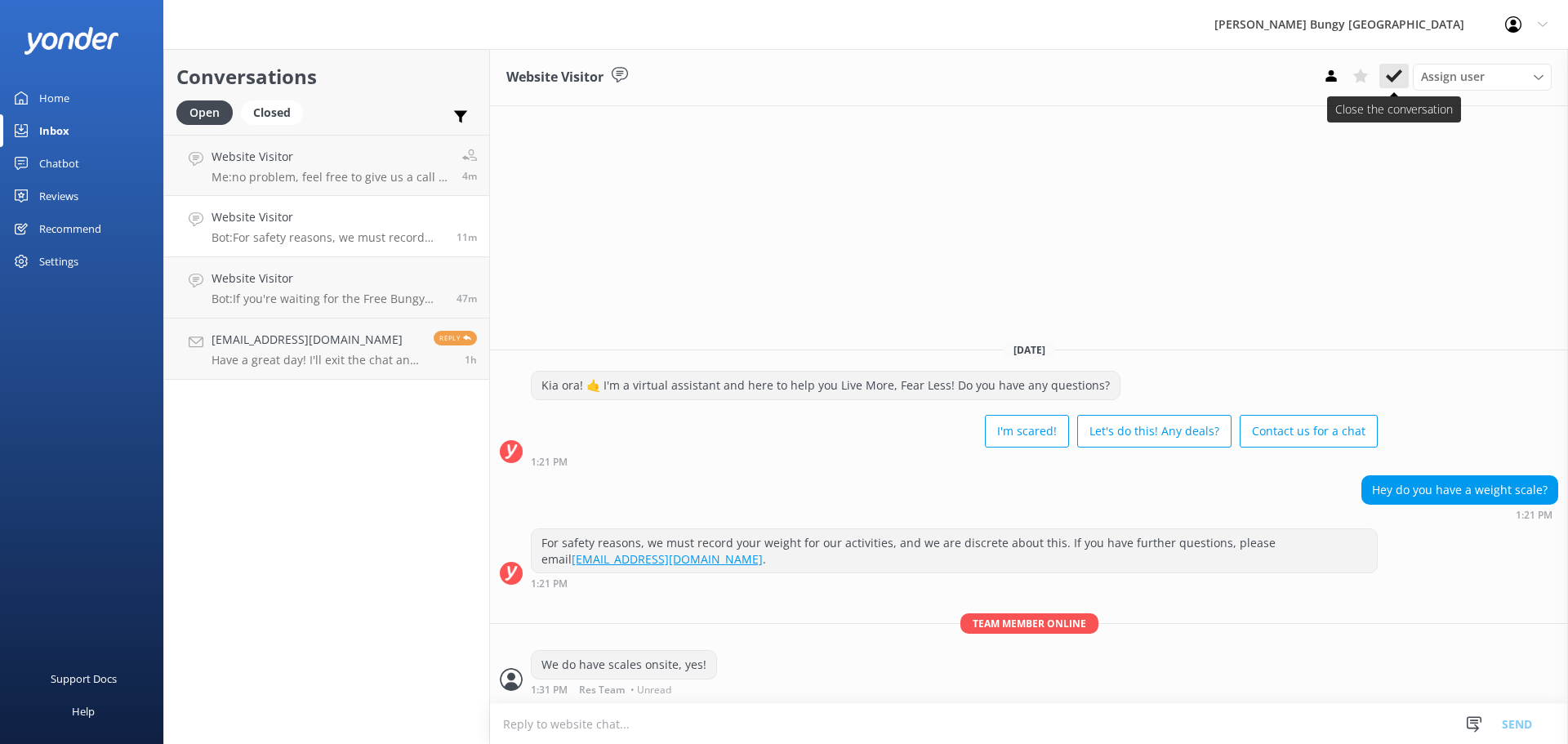
click at [1406, 75] on button at bounding box center [1394, 77] width 30 height 25
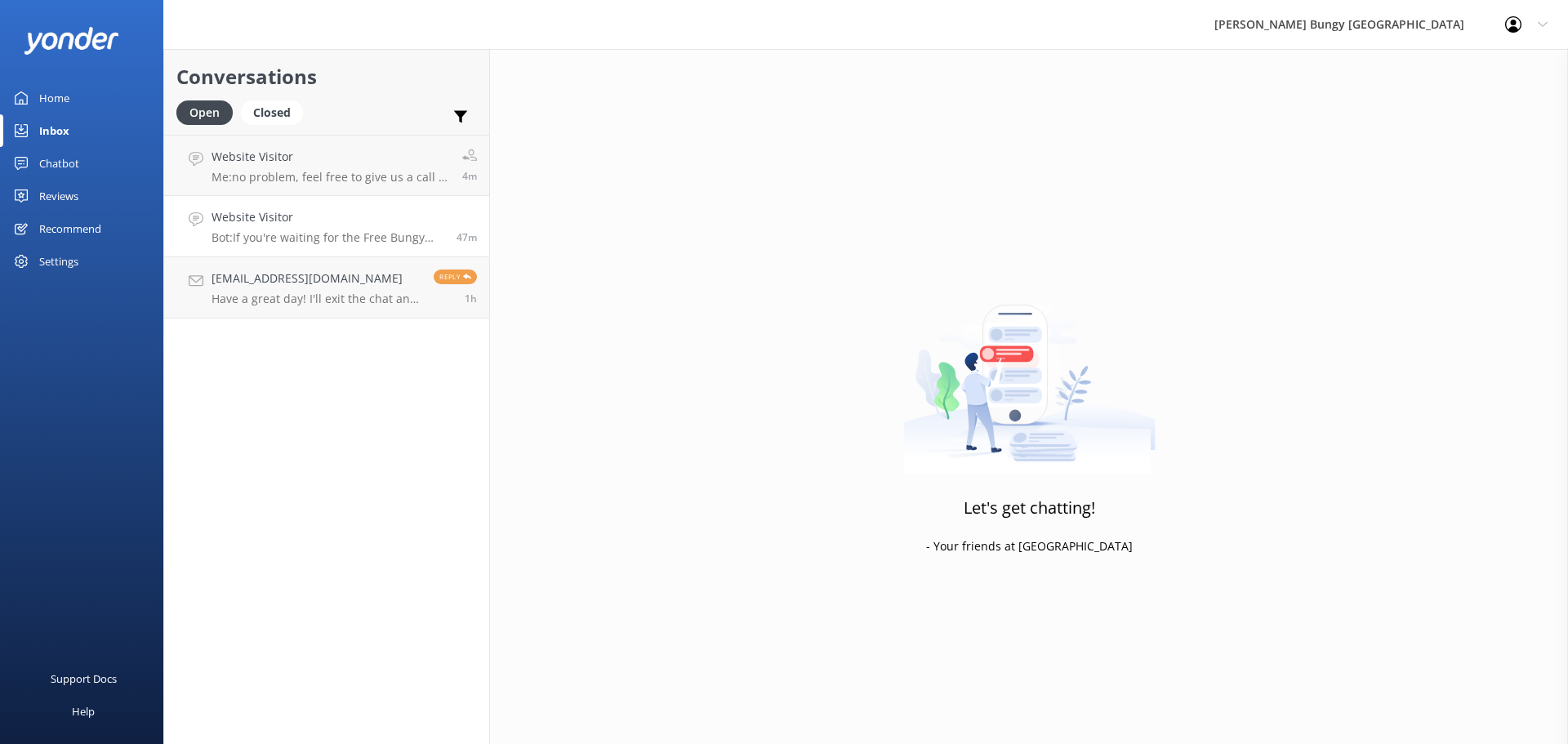
click at [386, 235] on p "Bot: If you're waiting for the Free Bungy Bus, please ensure you arrived 30 min…" at bounding box center [327, 237] width 232 height 14
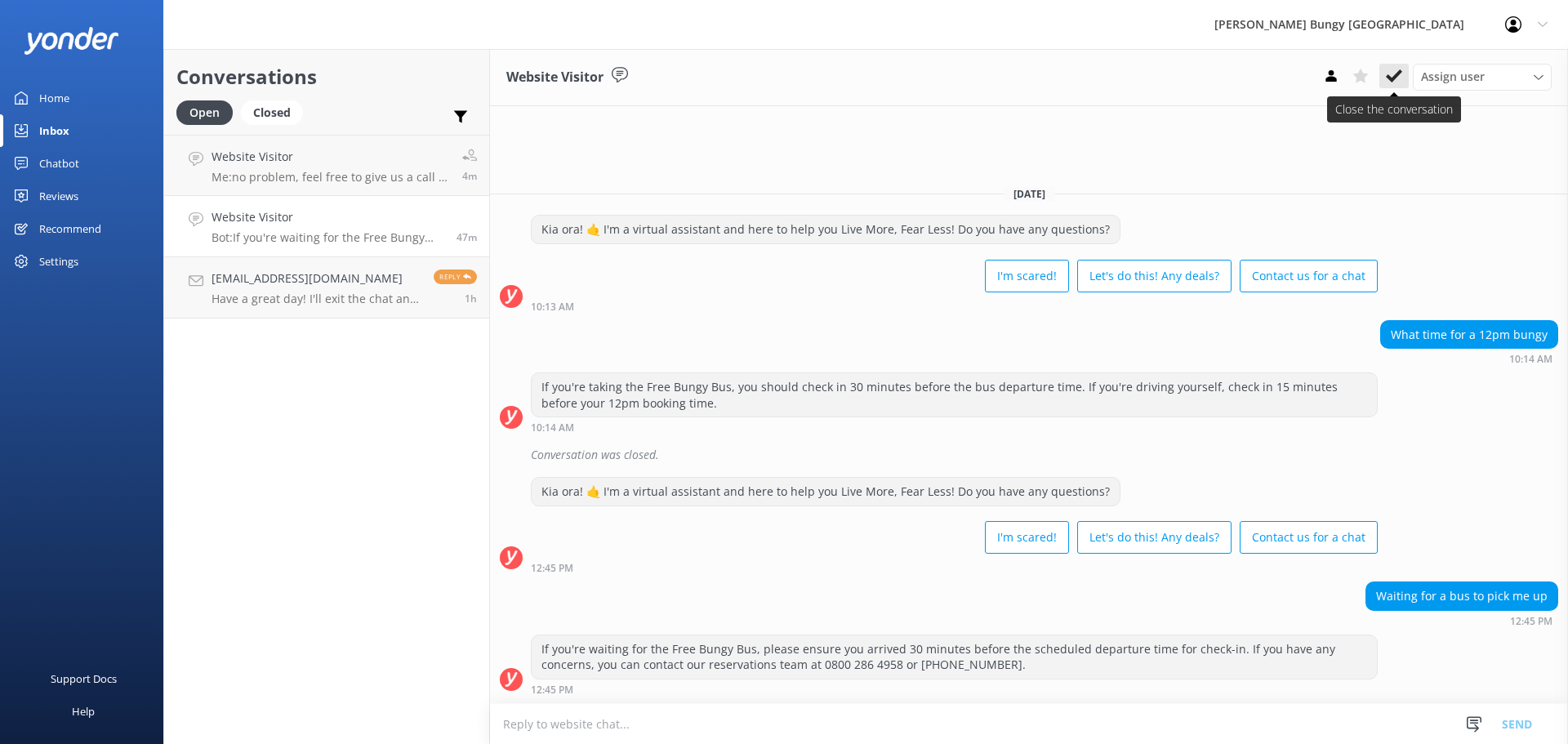
click at [1387, 81] on icon at bounding box center [1393, 76] width 16 height 16
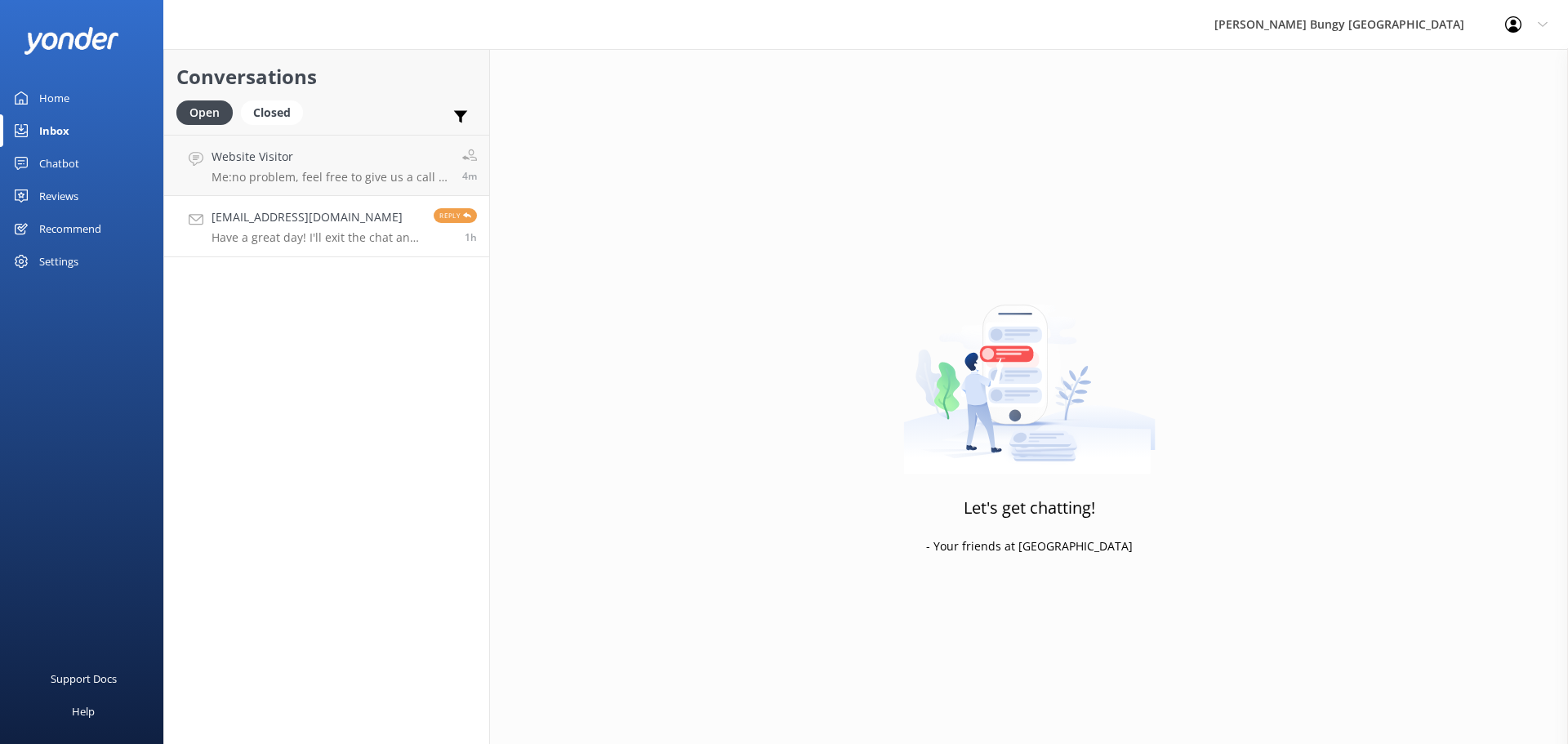
click at [344, 224] on h4 "[EMAIL_ADDRESS][DOMAIN_NAME]" at bounding box center [316, 217] width 210 height 18
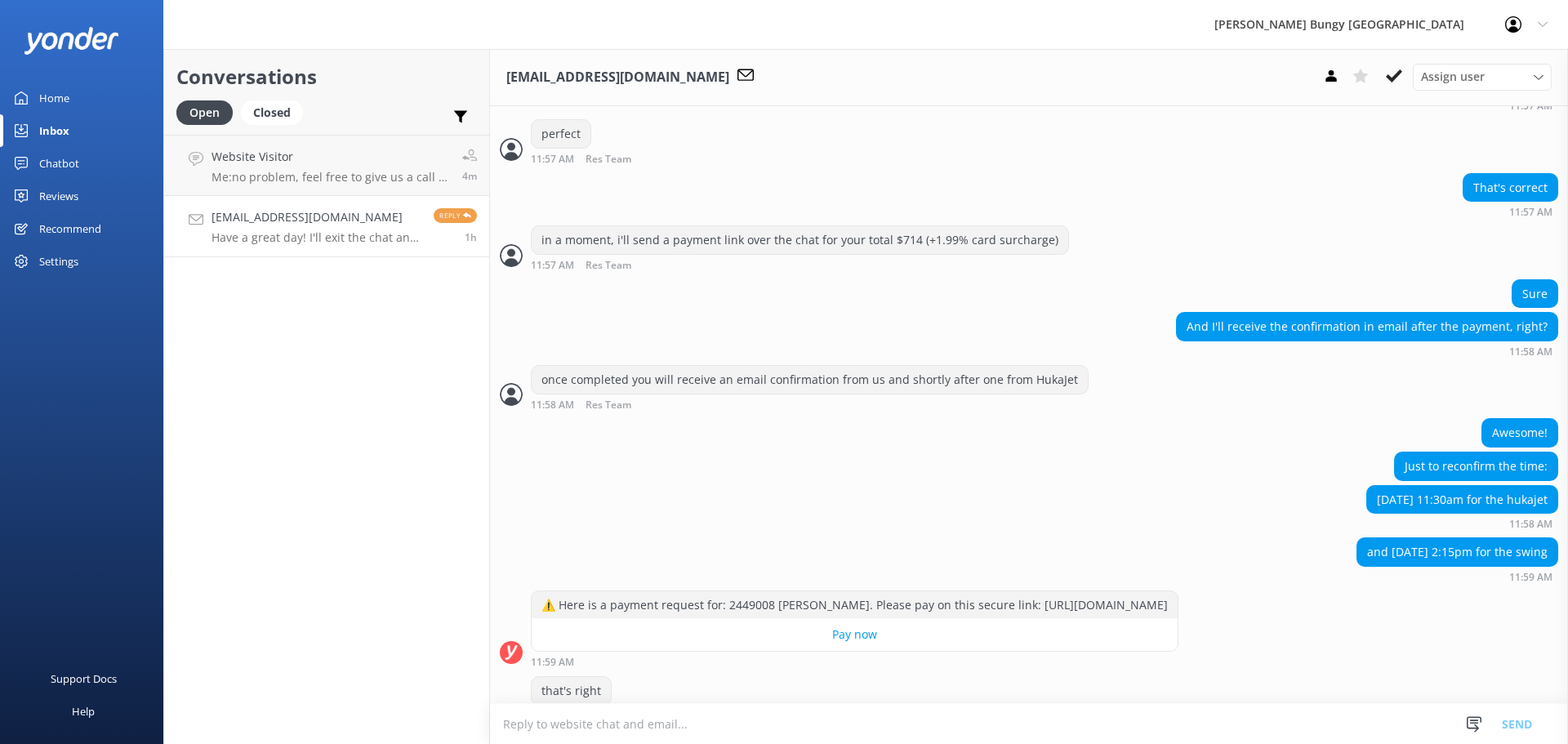
scroll to position [2635, 0]
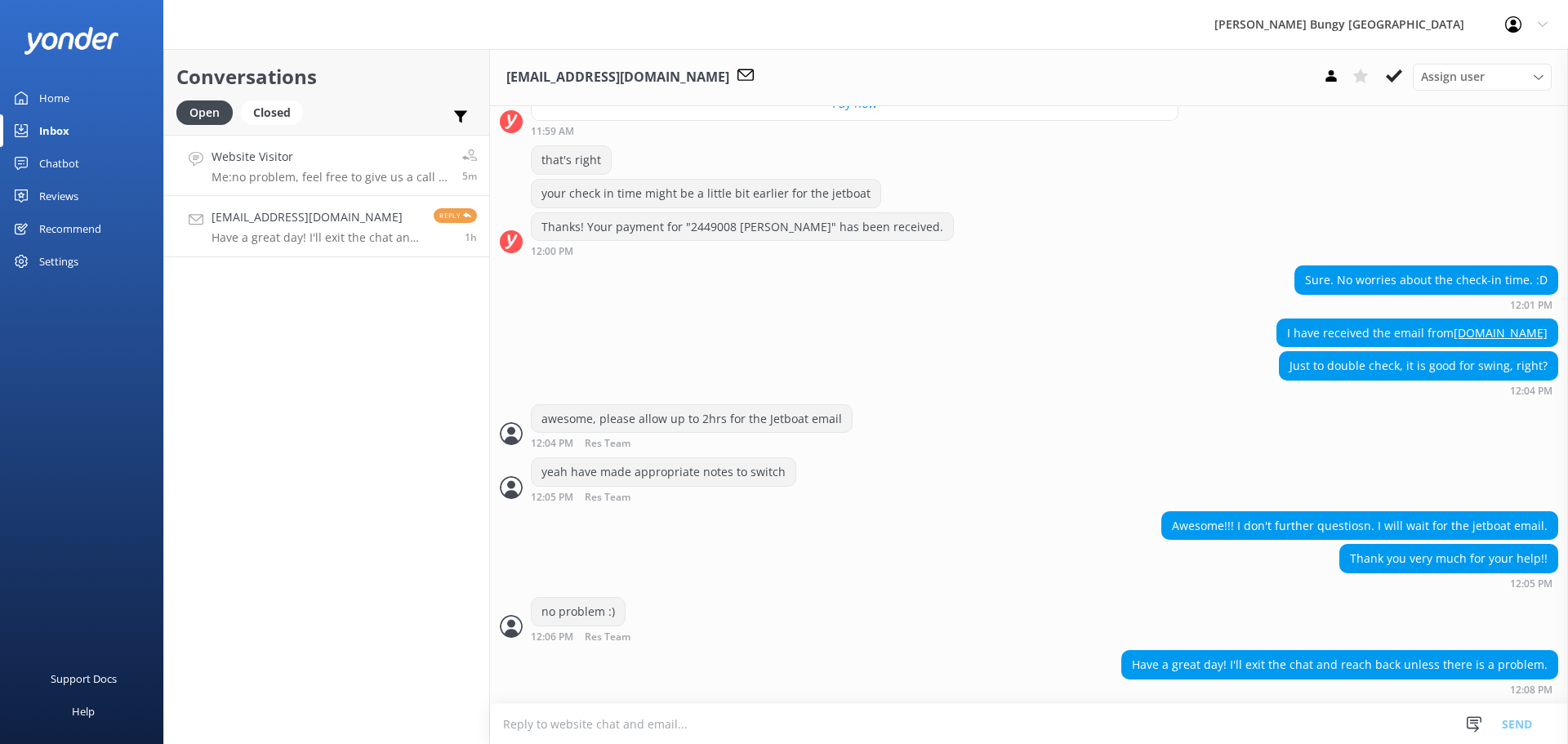
click at [373, 176] on p "Me: no problem, feel free to give us a call or email us at [EMAIL_ADDRESS][DOMA…" at bounding box center [330, 177] width 238 height 14
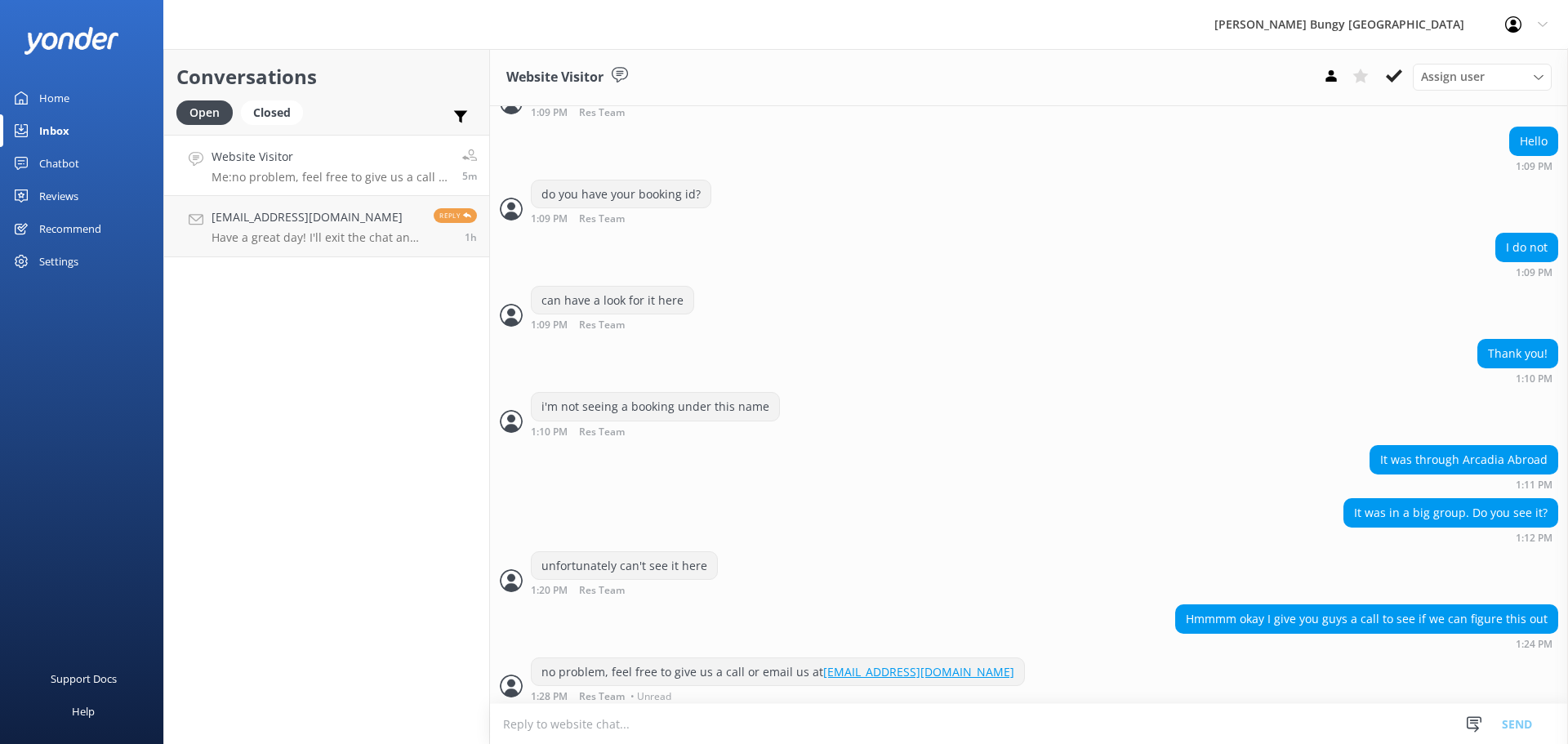
scroll to position [394, 0]
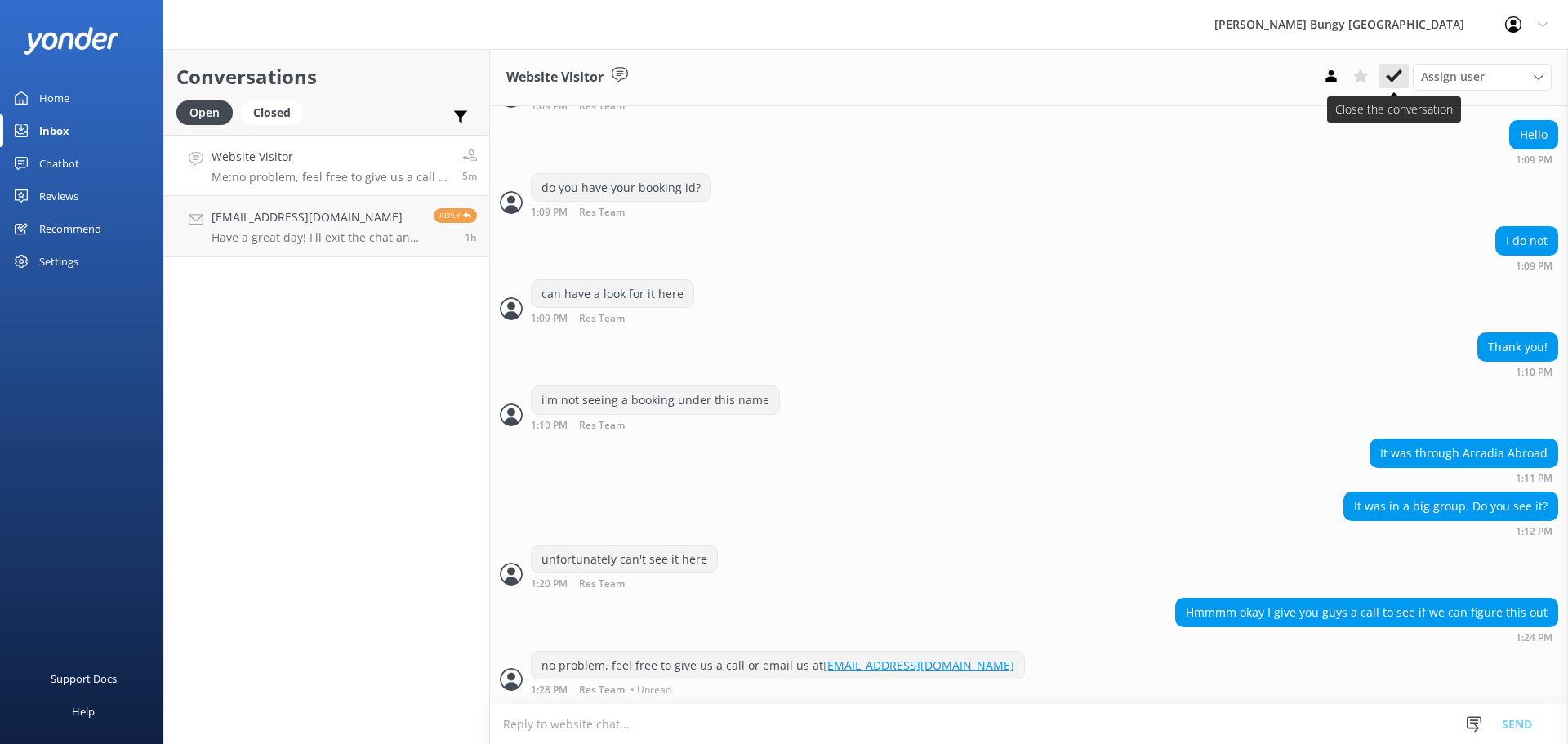
click at [1405, 78] on button at bounding box center [1394, 77] width 30 height 25
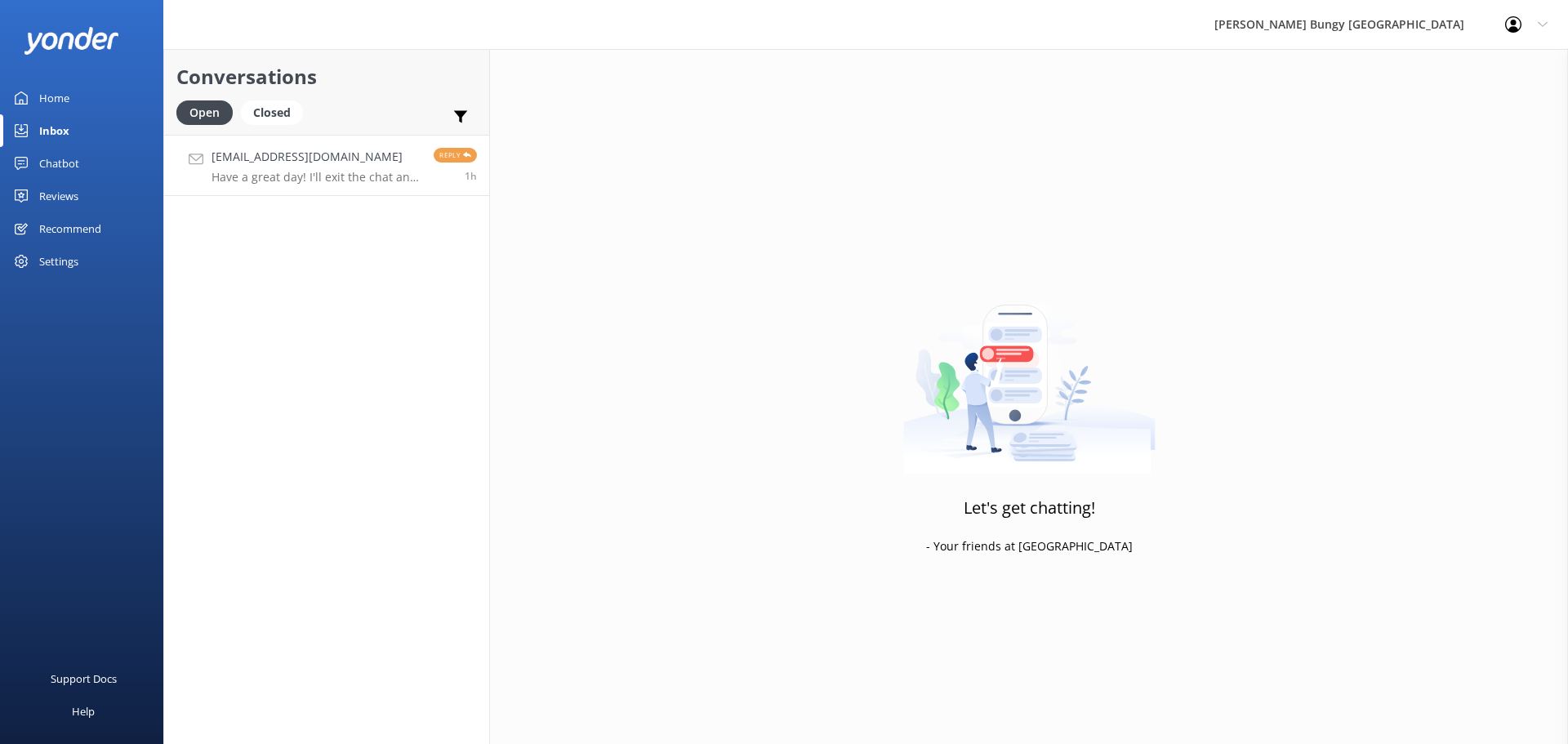
click at [356, 148] on h4 "gavinweng@gmail.com" at bounding box center [316, 157] width 210 height 18
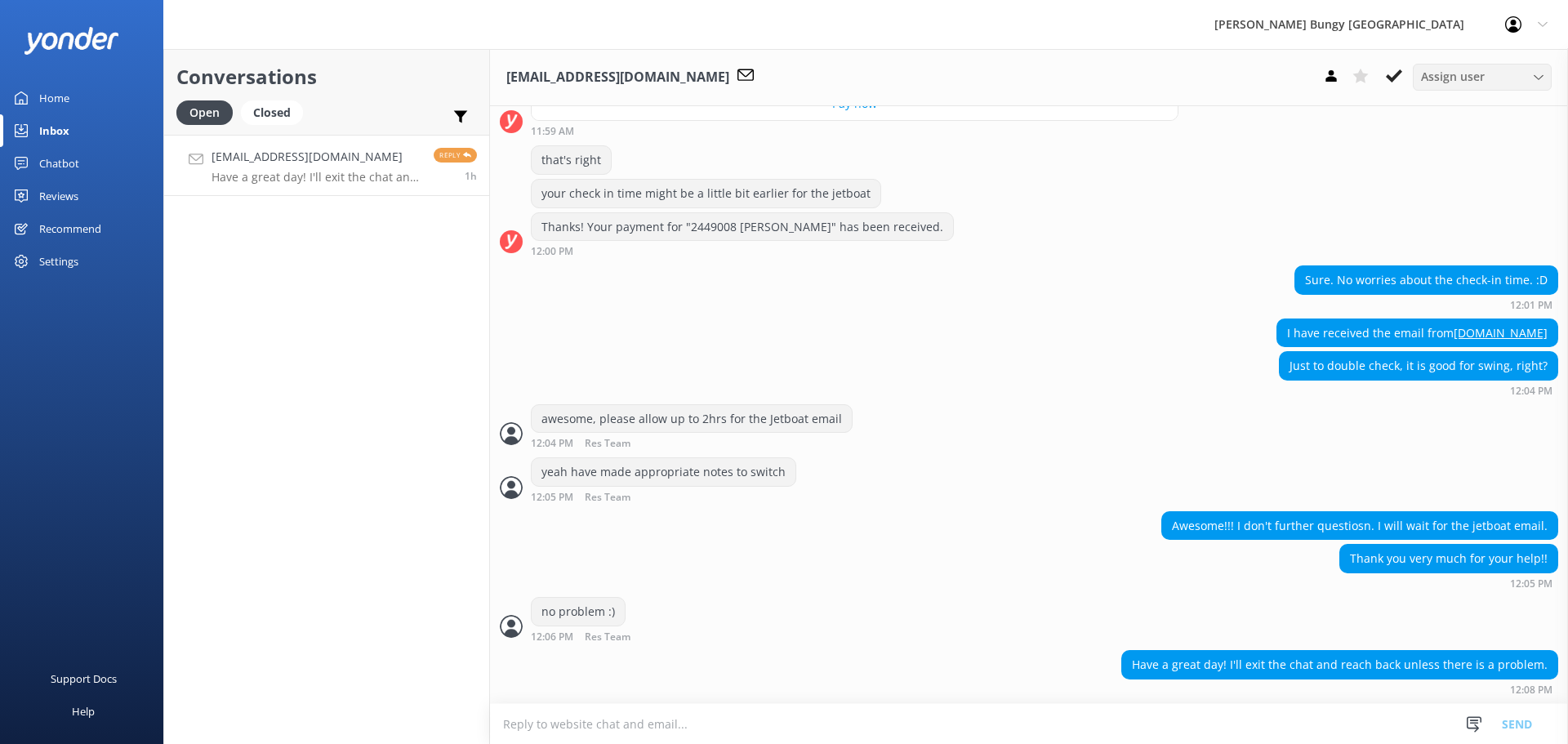
scroll to position [2635, 0]
click at [1389, 77] on use at bounding box center [1393, 77] width 16 height 13
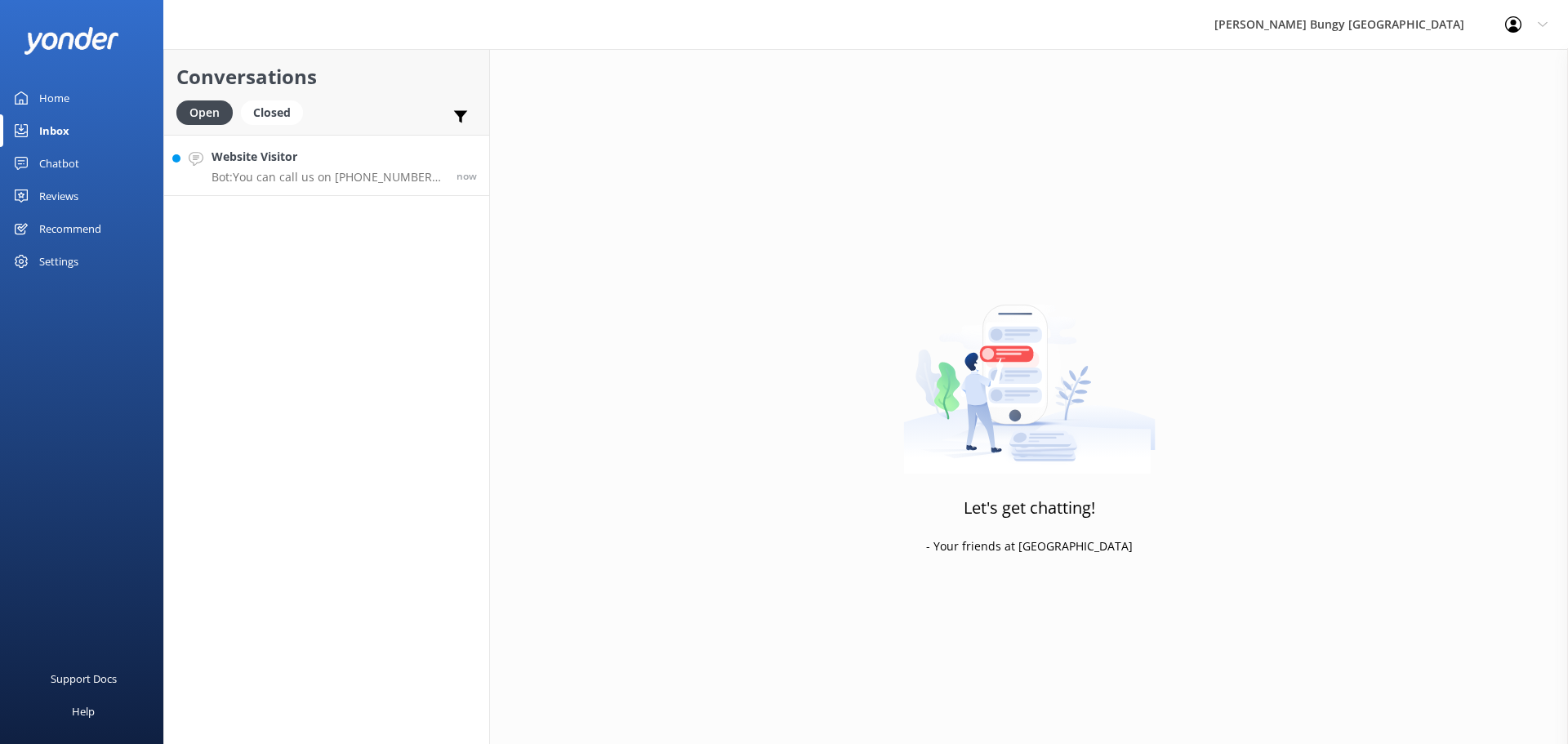
click at [357, 182] on p "Bot: You can call us on [PHONE_NUMBER] or [PHONE_NUMBER]." at bounding box center [327, 177] width 232 height 14
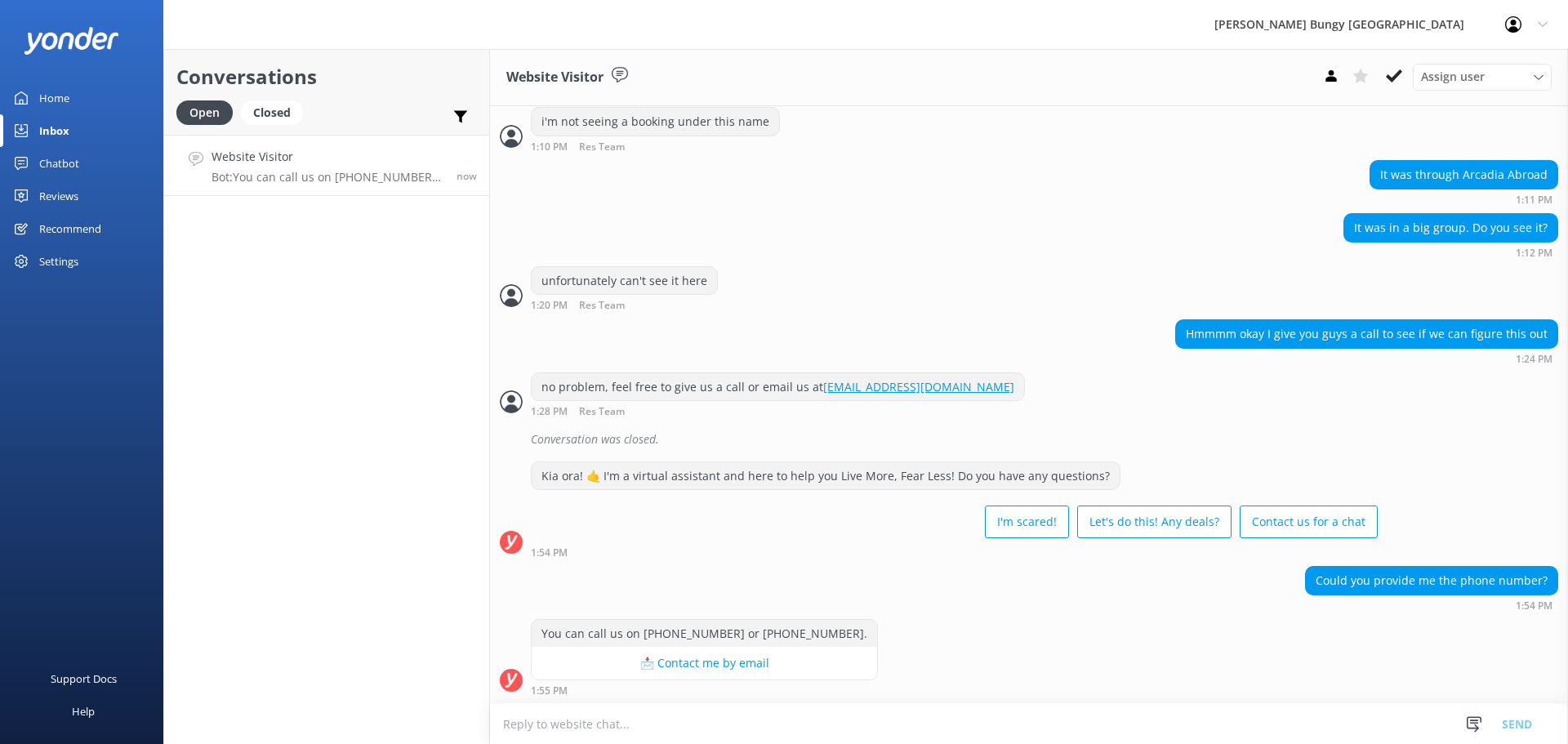
scroll to position [673, 0]
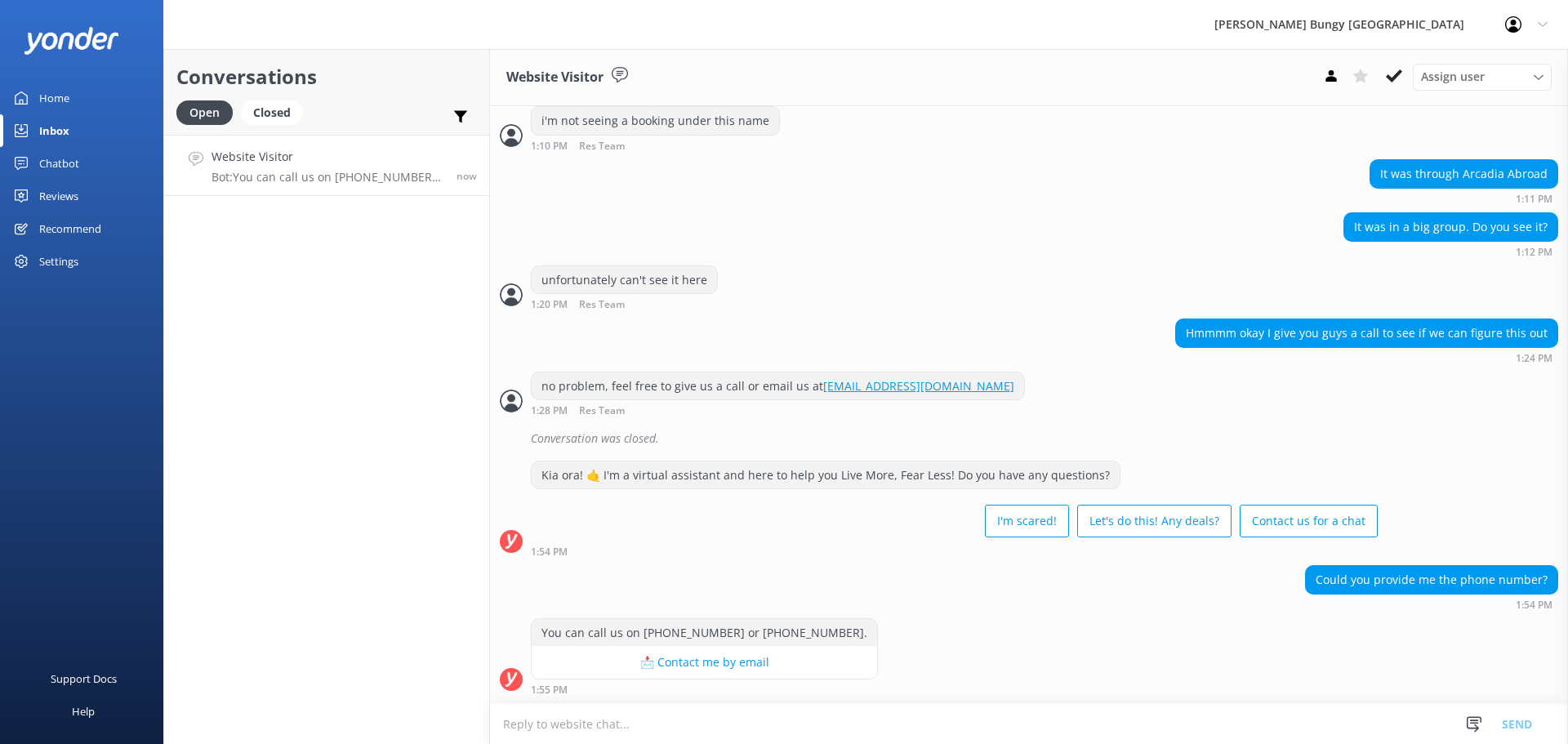
click at [938, 733] on textarea at bounding box center [1028, 724] width 1078 height 40
click at [289, 634] on div "Conversations Open Closed Important Assigned to me Unassigned Website Visitor B…" at bounding box center [327, 396] width 327 height 695
click at [384, 689] on div "Conversations Open Closed Important Assigned to me Unassigned Website Visitor B…" at bounding box center [327, 396] width 327 height 695
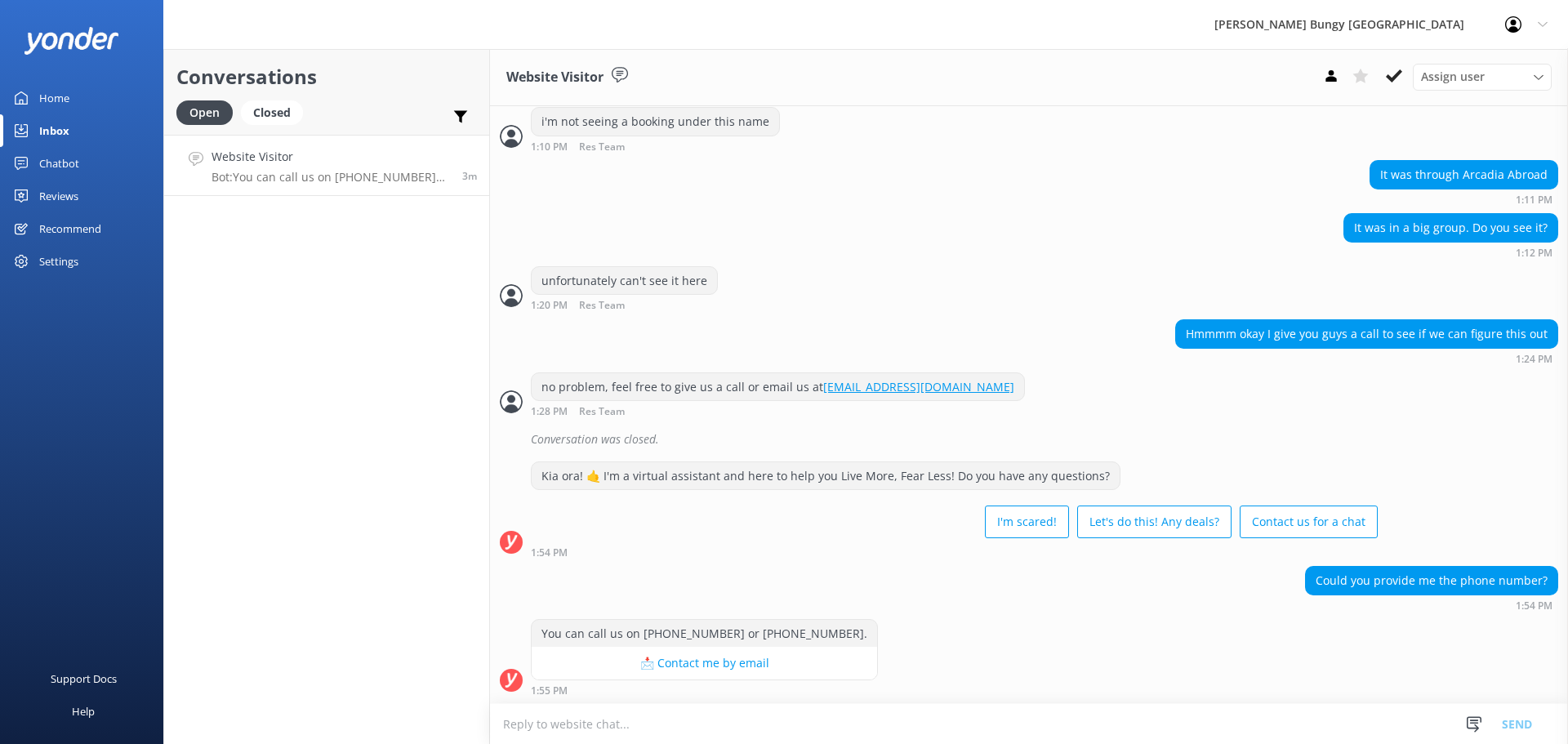
scroll to position [673, 0]
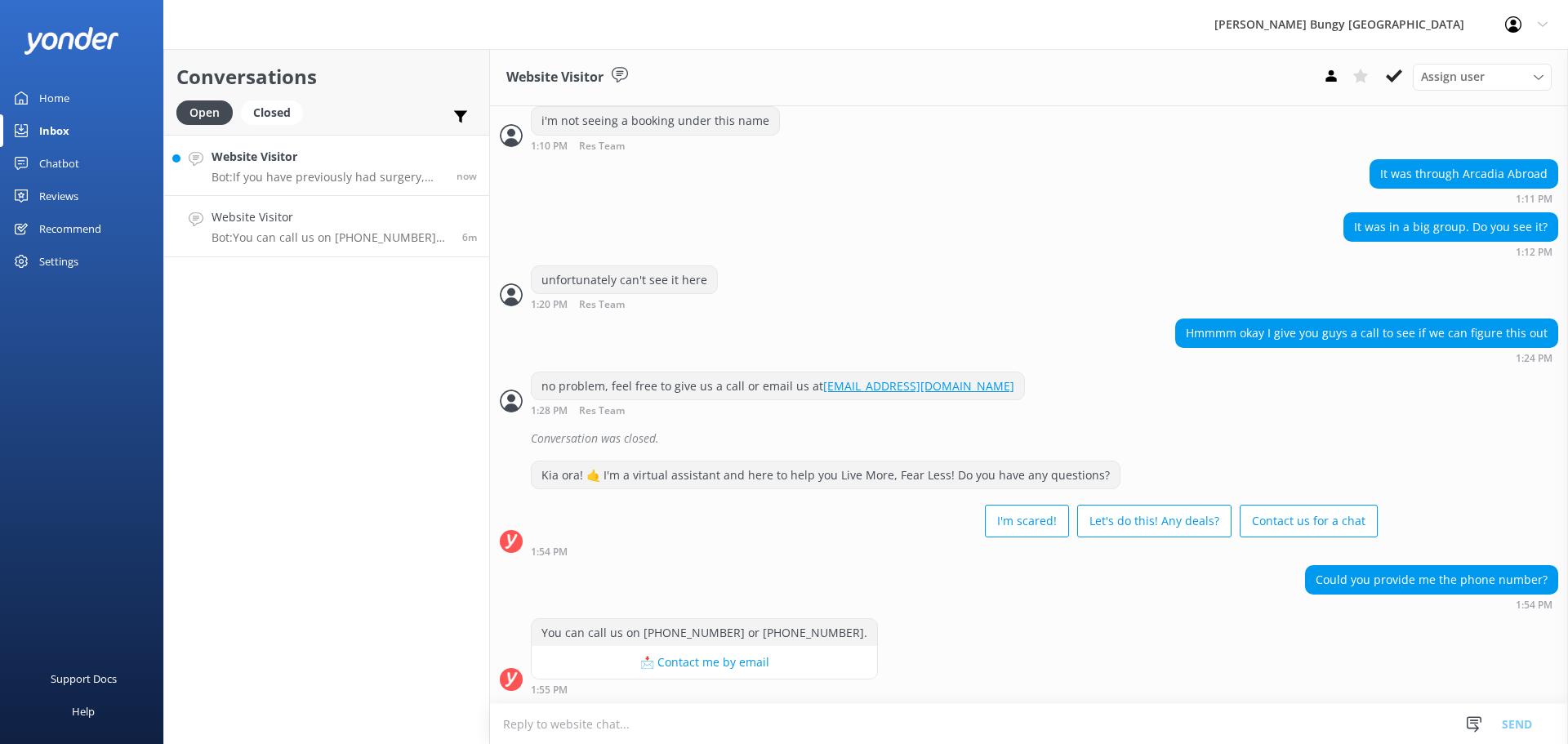
click at [373, 142] on link "Website Visitor Bot: If you have previously had surgery, such as ACL surgery, y…" at bounding box center [327, 165] width 325 height 61
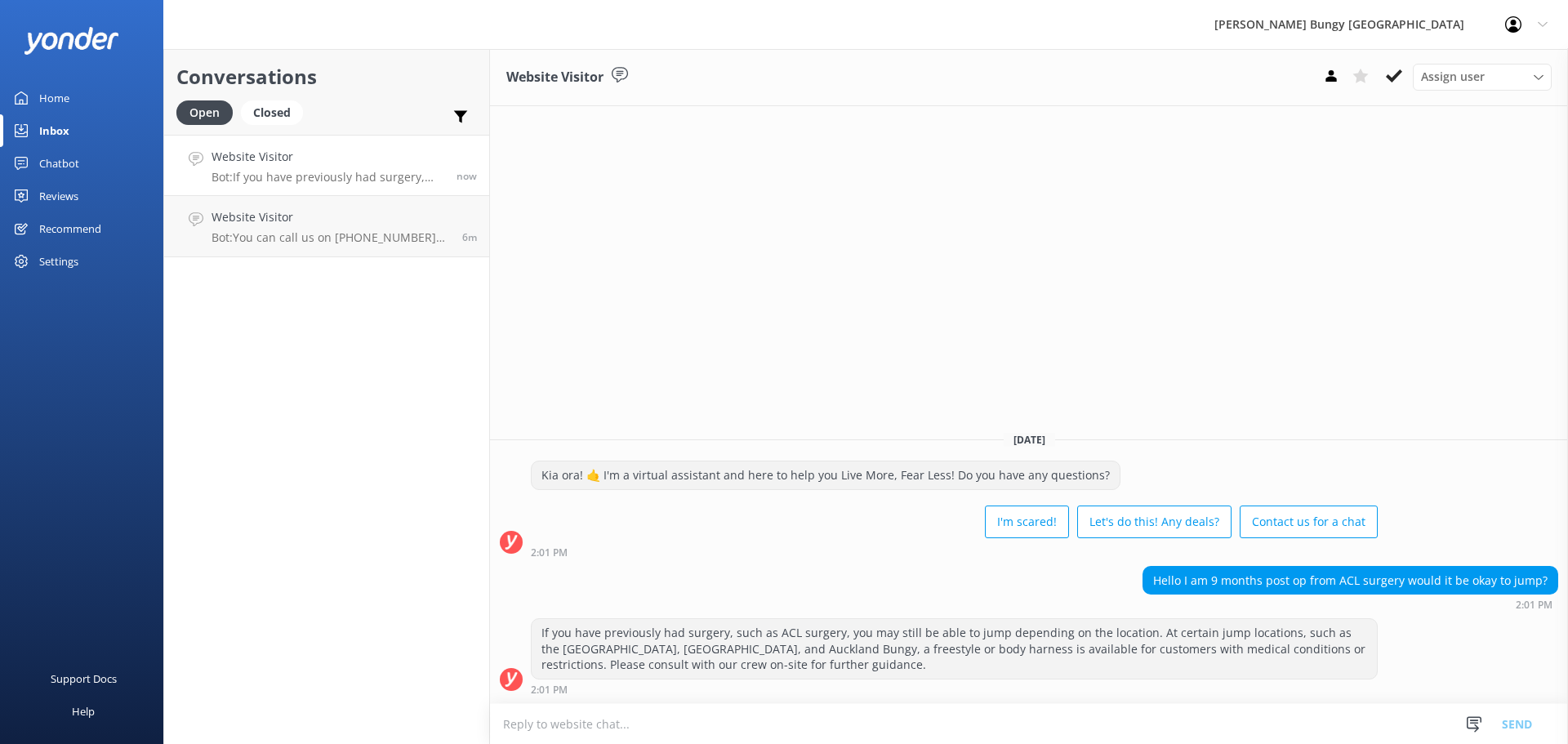
click at [636, 719] on textarea at bounding box center [1028, 724] width 1078 height 40
click at [321, 195] on link "Website Visitor Bot: If you have previously had surgery, such as ACL surgery, y…" at bounding box center [327, 165] width 325 height 61
click at [393, 182] on p "Bot: If you have previously had surgery, such as ACL surgery, you may still be …" at bounding box center [327, 177] width 232 height 14
click at [369, 239] on p "Bot: You can call us on [PHONE_NUMBER] or [PHONE_NUMBER]." at bounding box center [330, 237] width 238 height 14
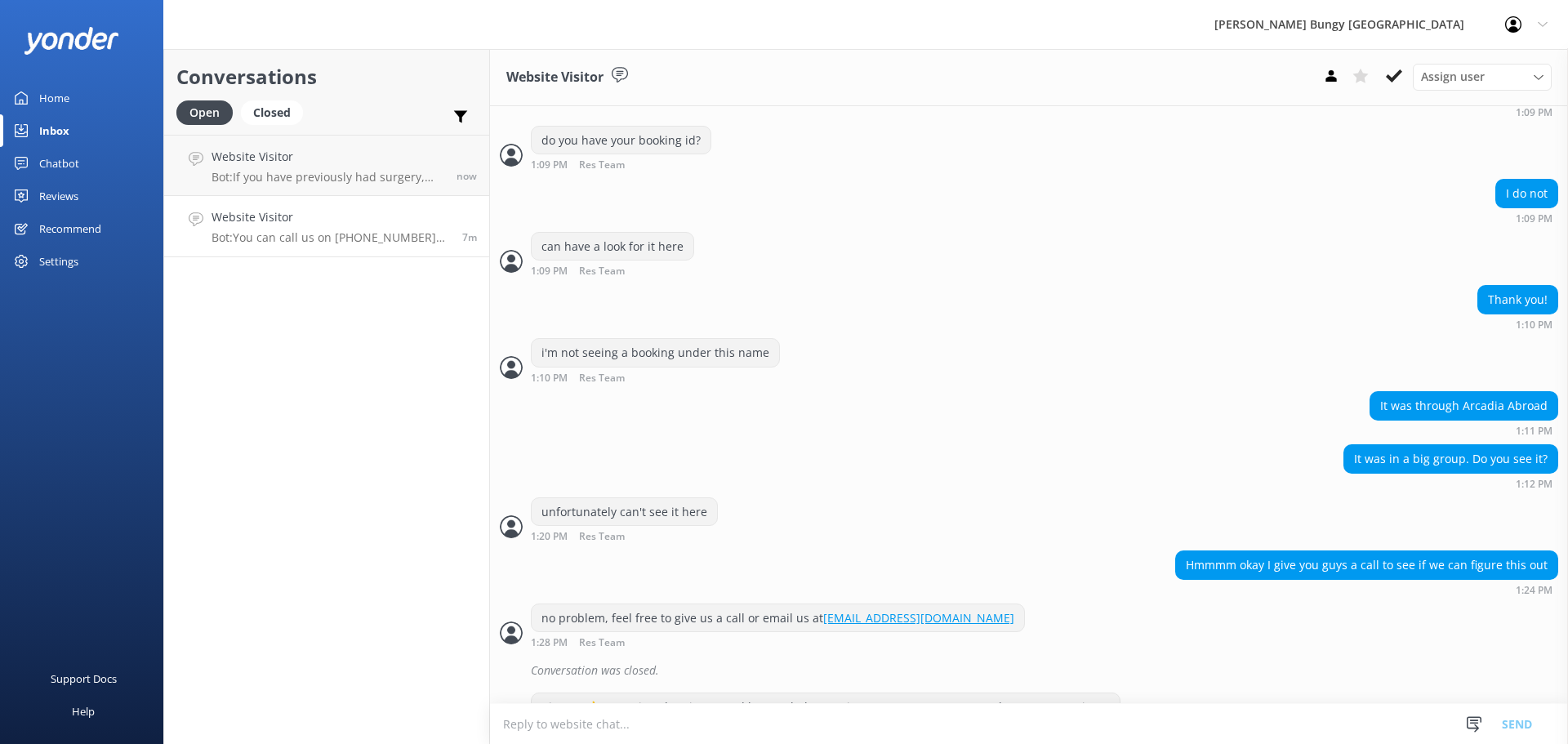
scroll to position [673, 0]
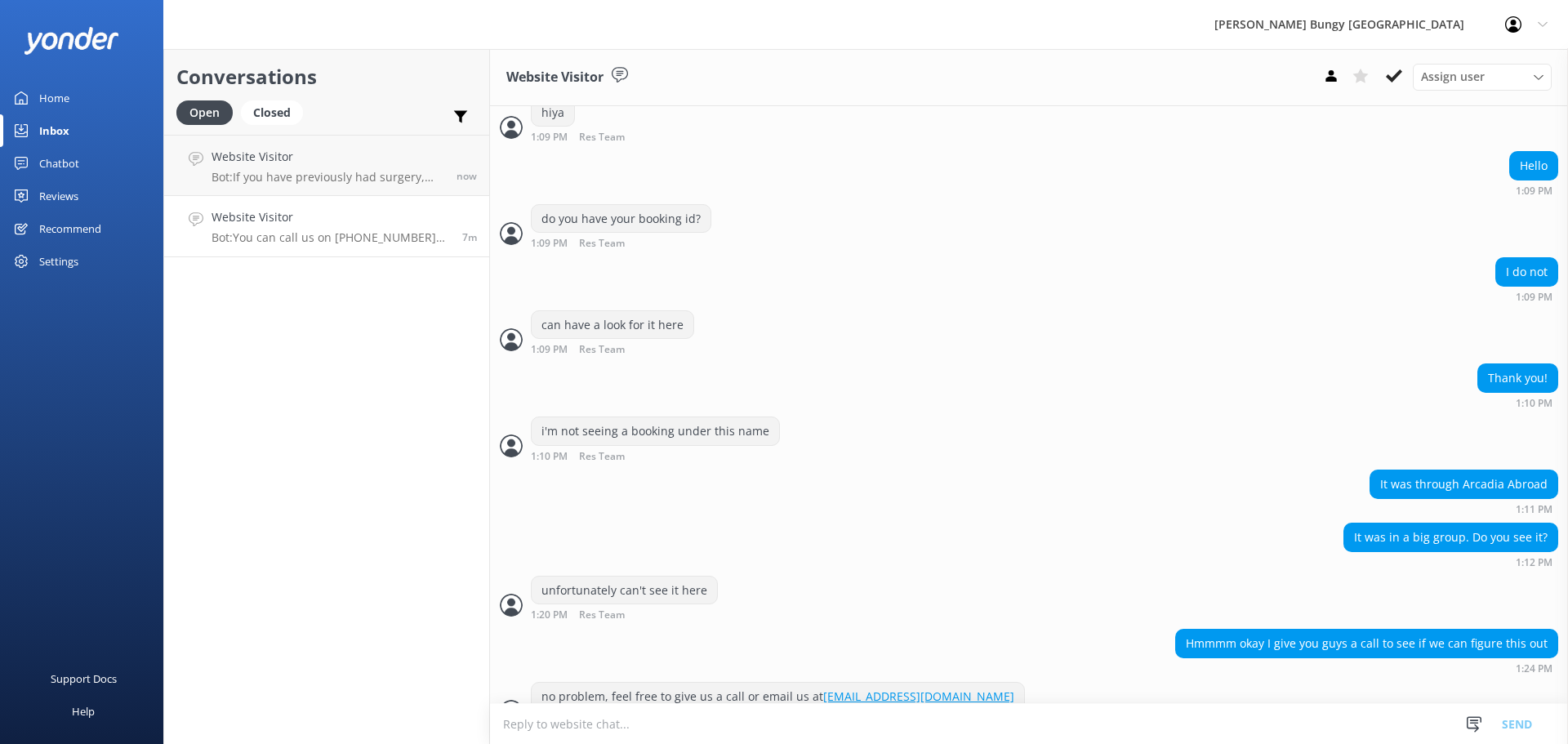
scroll to position [673, 0]
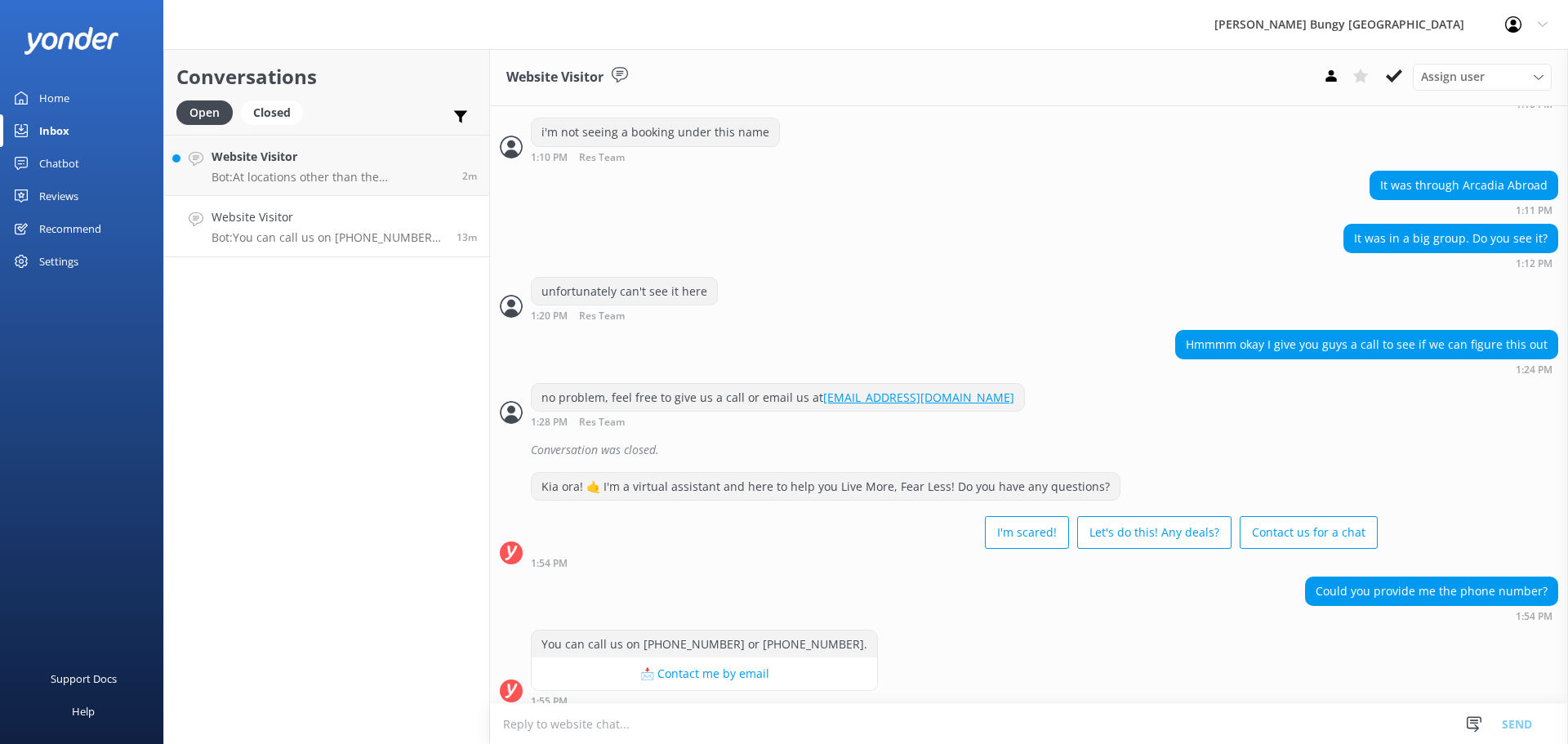
scroll to position [673, 0]
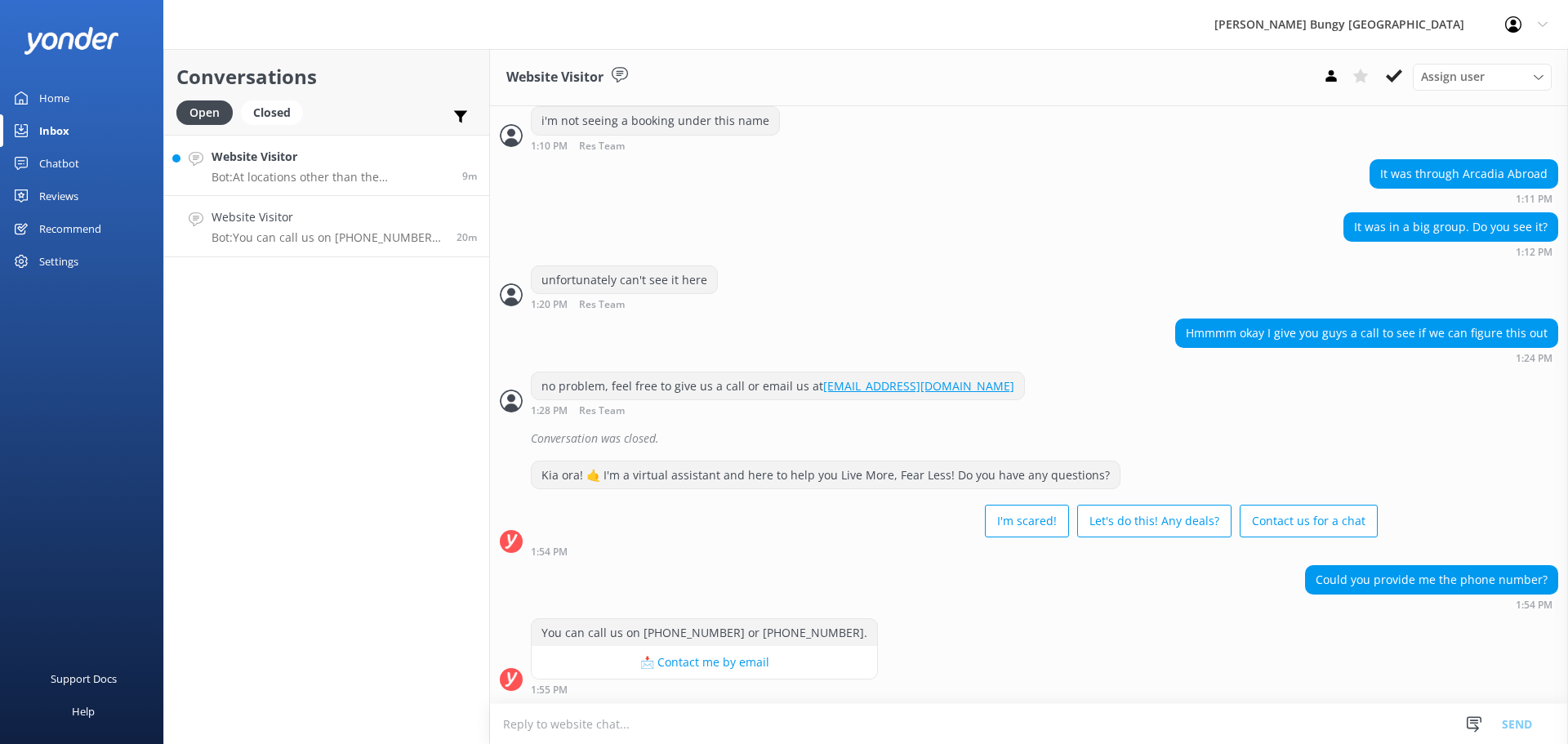
click at [405, 146] on link "Website Visitor Bot: At locations other than the [GEOGRAPHIC_DATA], [GEOGRAPHIC…" at bounding box center [327, 165] width 325 height 61
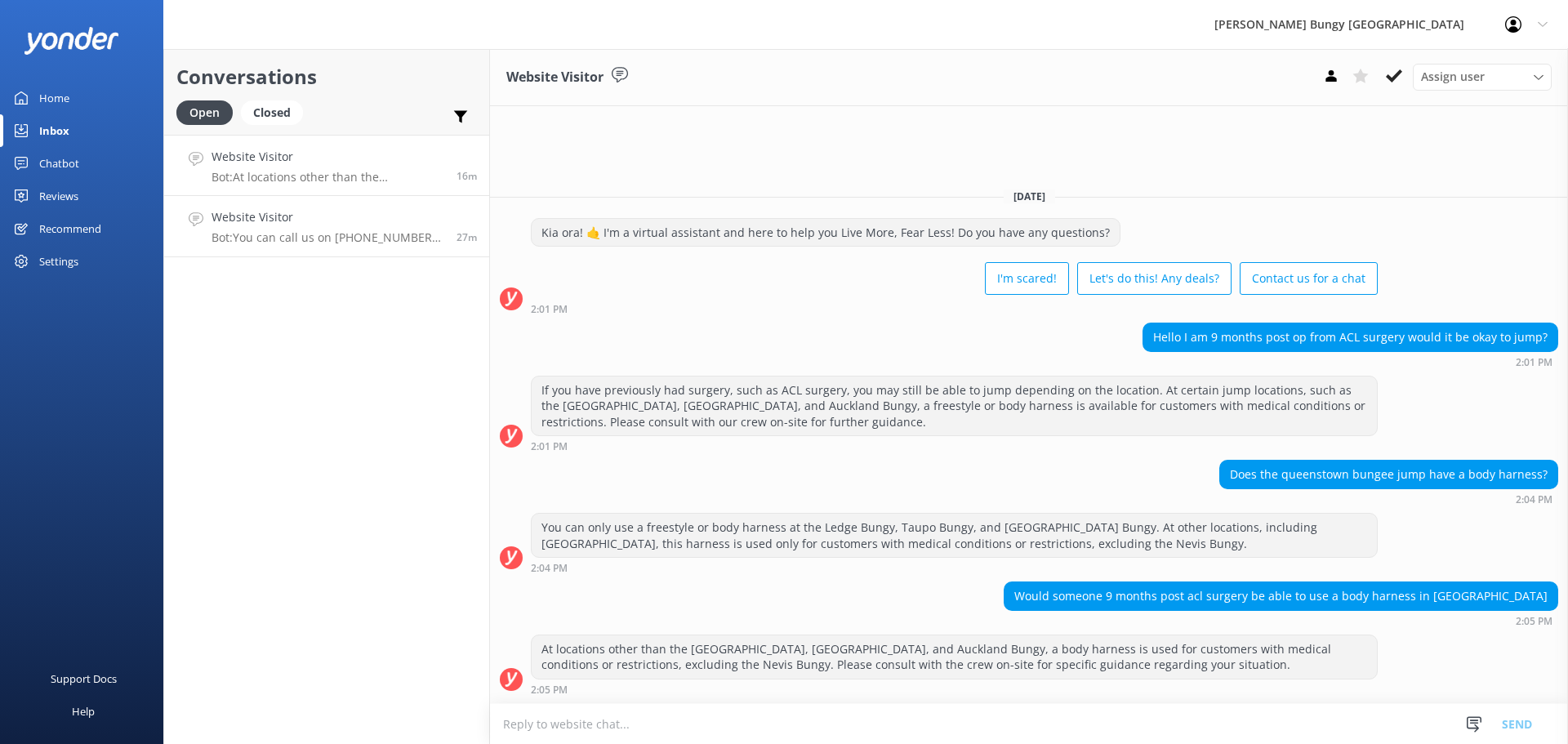
click at [294, 217] on h4 "Website Visitor" at bounding box center [327, 217] width 232 height 18
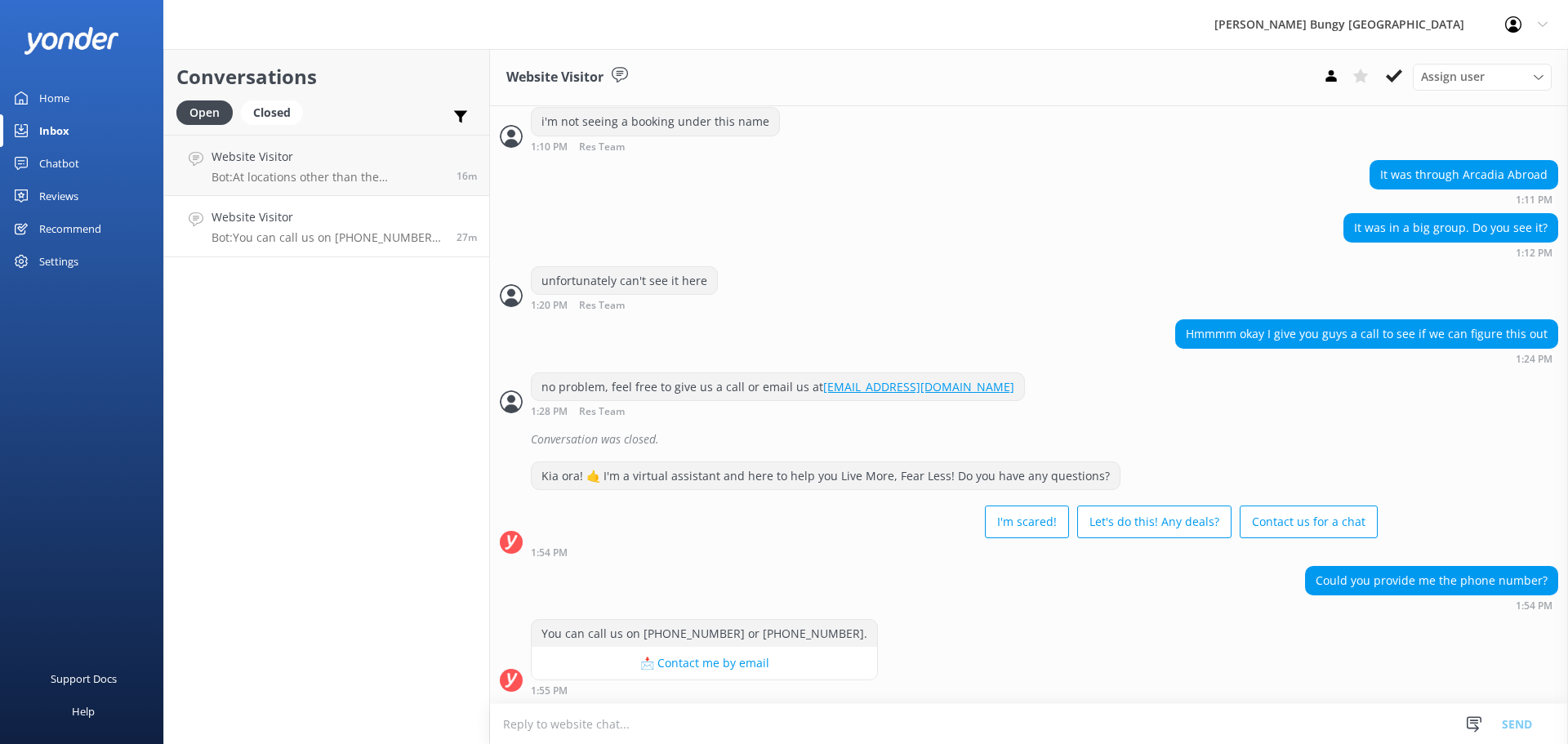
scroll to position [673, 0]
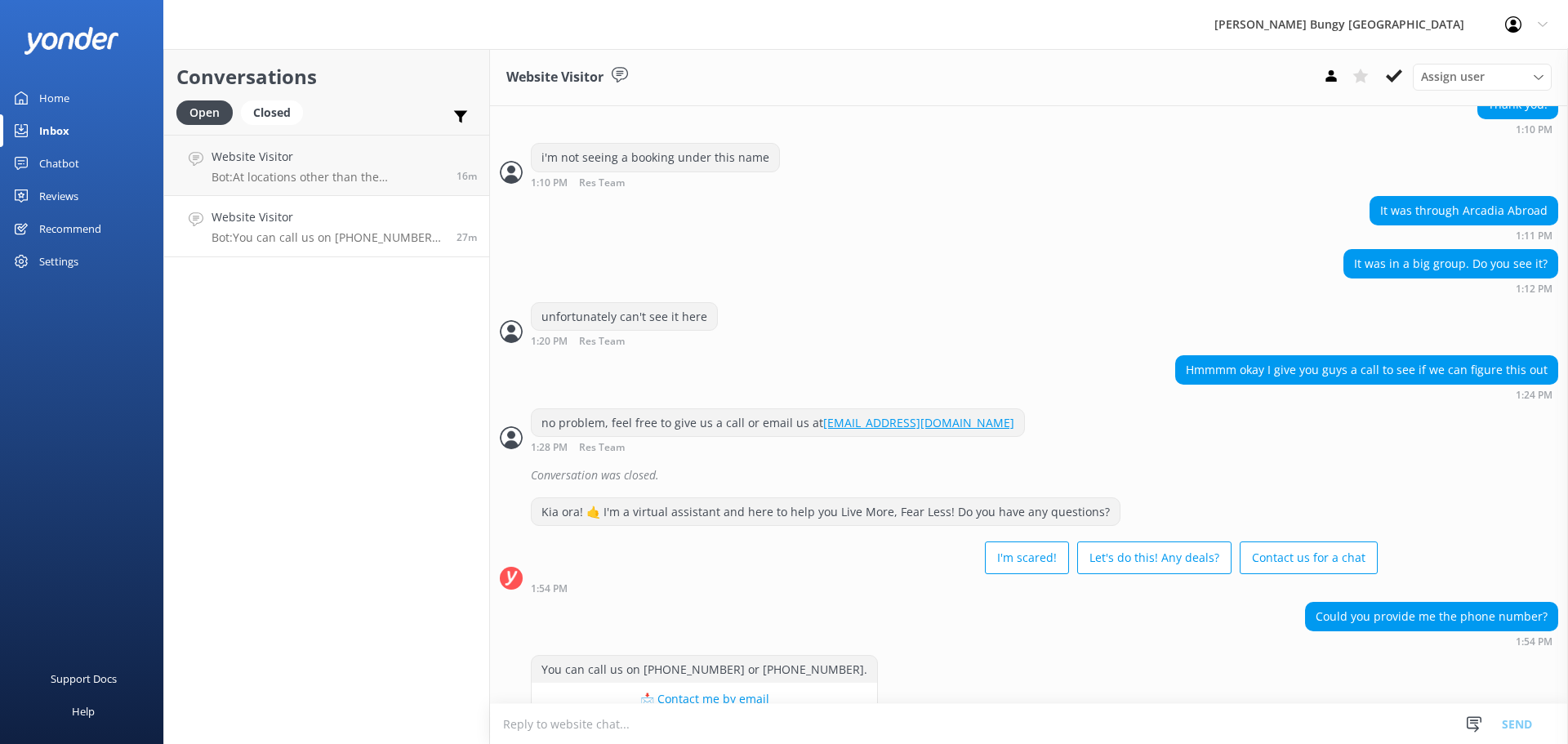
scroll to position [673, 0]
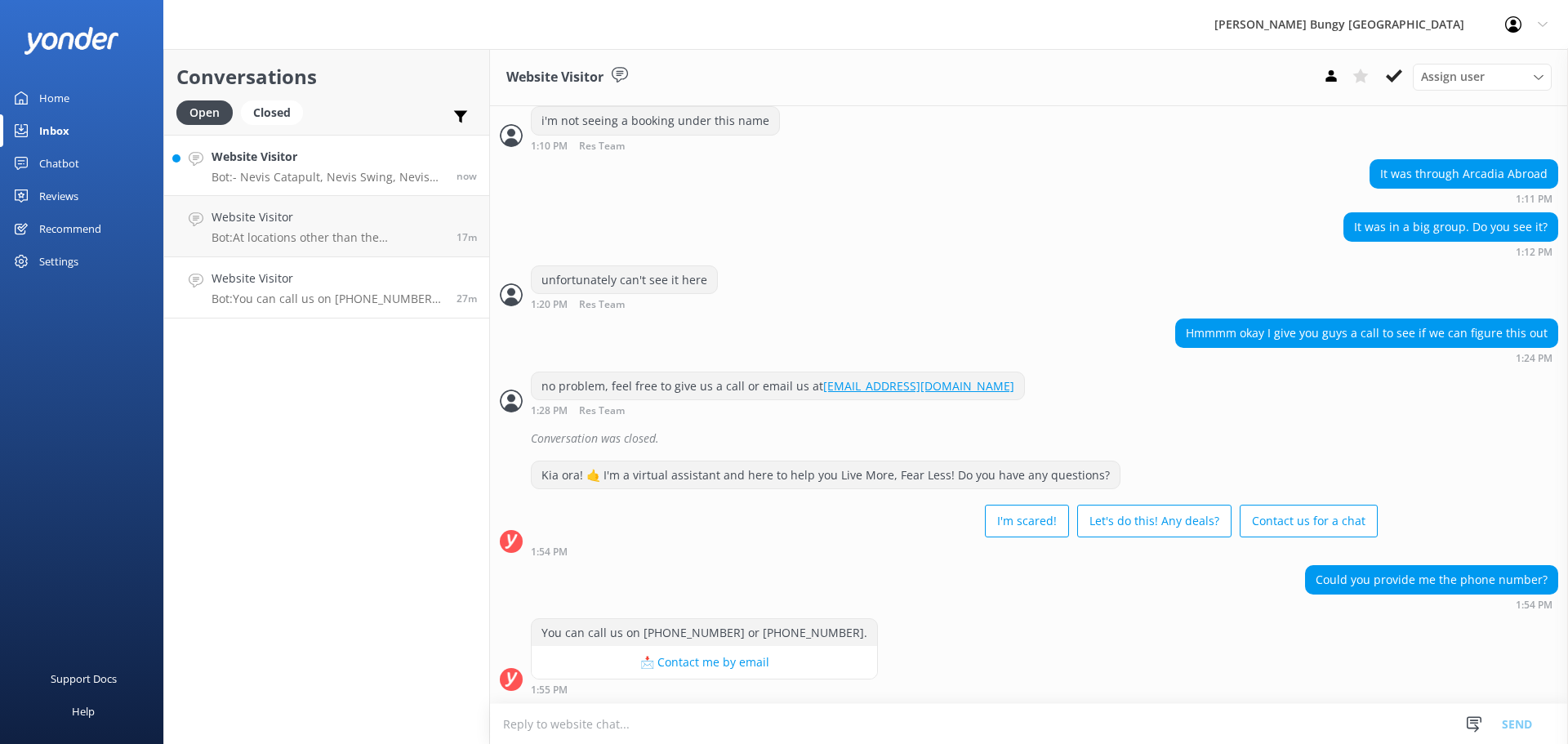
click at [348, 176] on p "Bot: - Nevis Catapult, Nevis Swing, Nevis Bungy: Please allow 4 hours for all N…" at bounding box center [327, 177] width 232 height 14
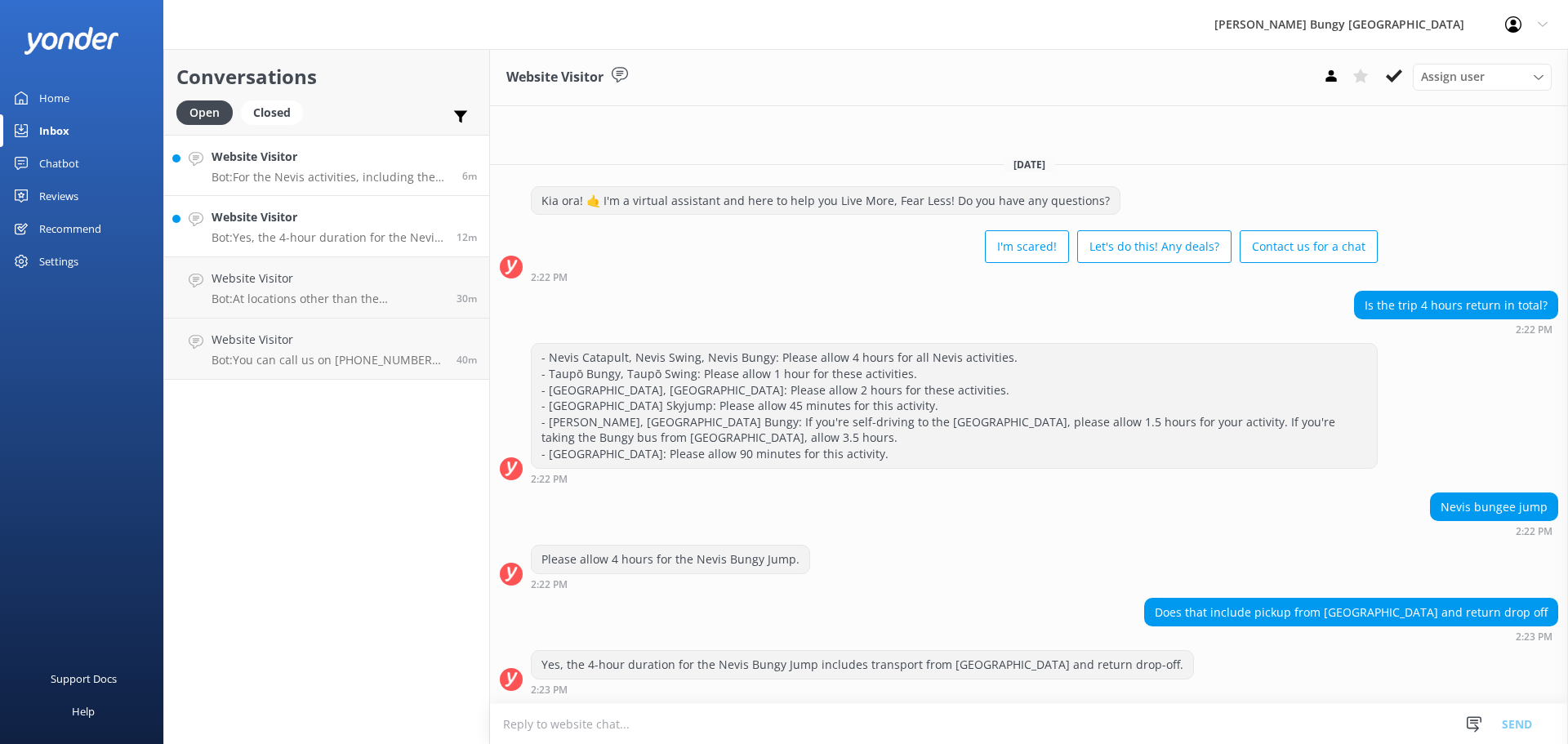
click at [237, 158] on h4 "Website Visitor" at bounding box center [330, 157] width 238 height 18
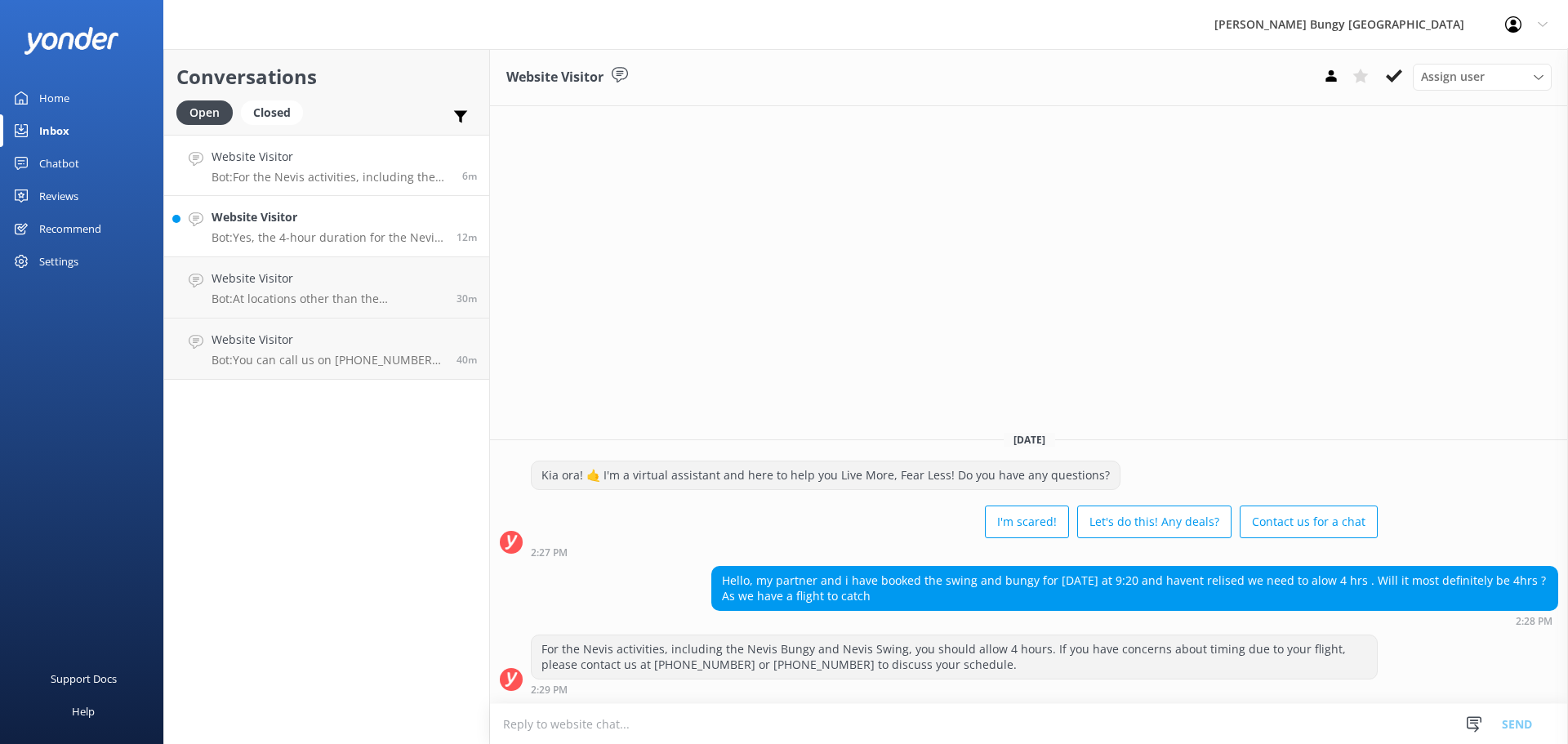
click at [266, 234] on p "Bot: Yes, the 4-hour duration for the Nevis Bungy Jump includes transport from …" at bounding box center [327, 237] width 232 height 14
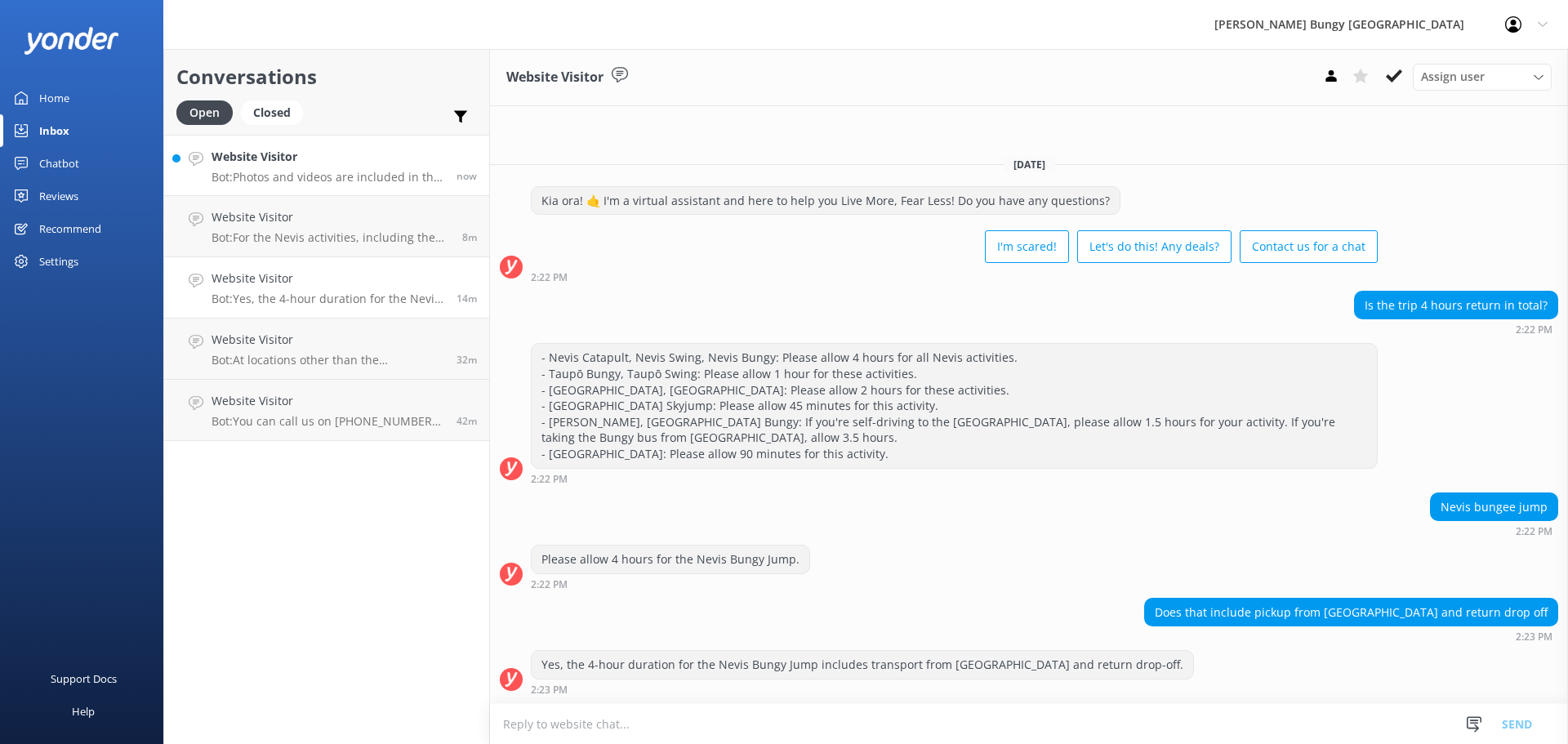
click at [322, 165] on h4 "Website Visitor" at bounding box center [327, 157] width 232 height 18
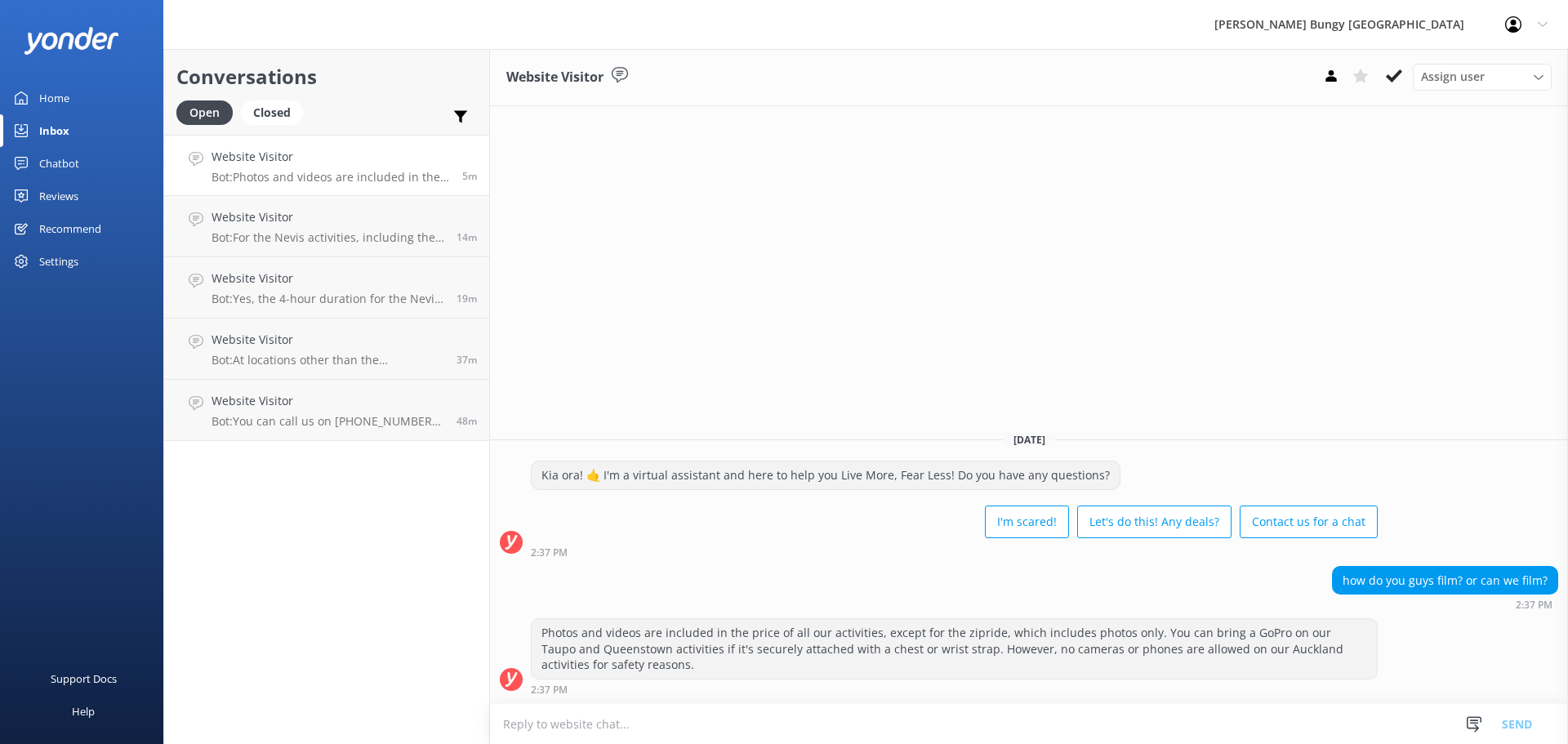
click at [1027, 675] on div "Photos and videos are included in the price of all our activities, except for t…" at bounding box center [954, 648] width 845 height 59
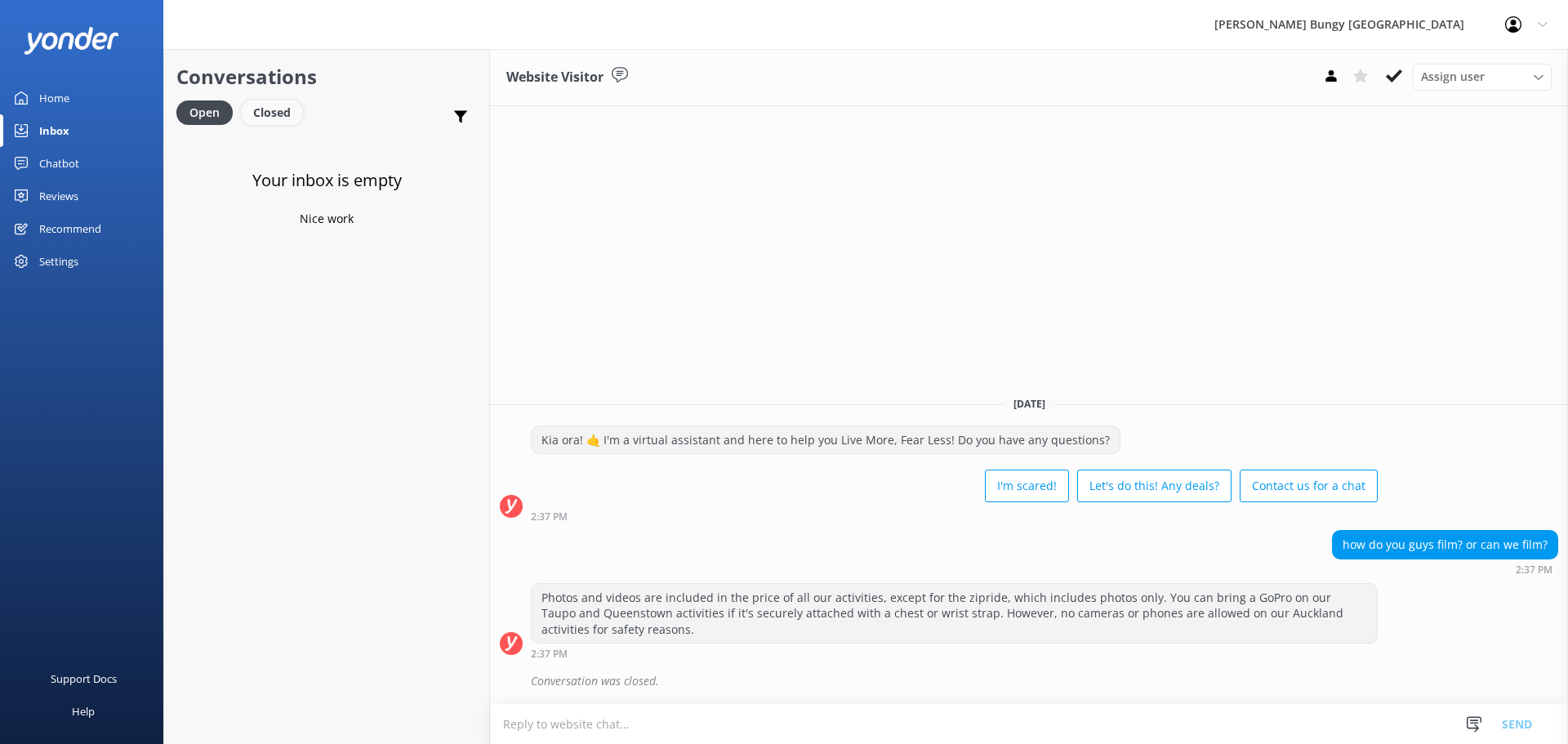
click at [282, 111] on div "Closed" at bounding box center [272, 113] width 62 height 25
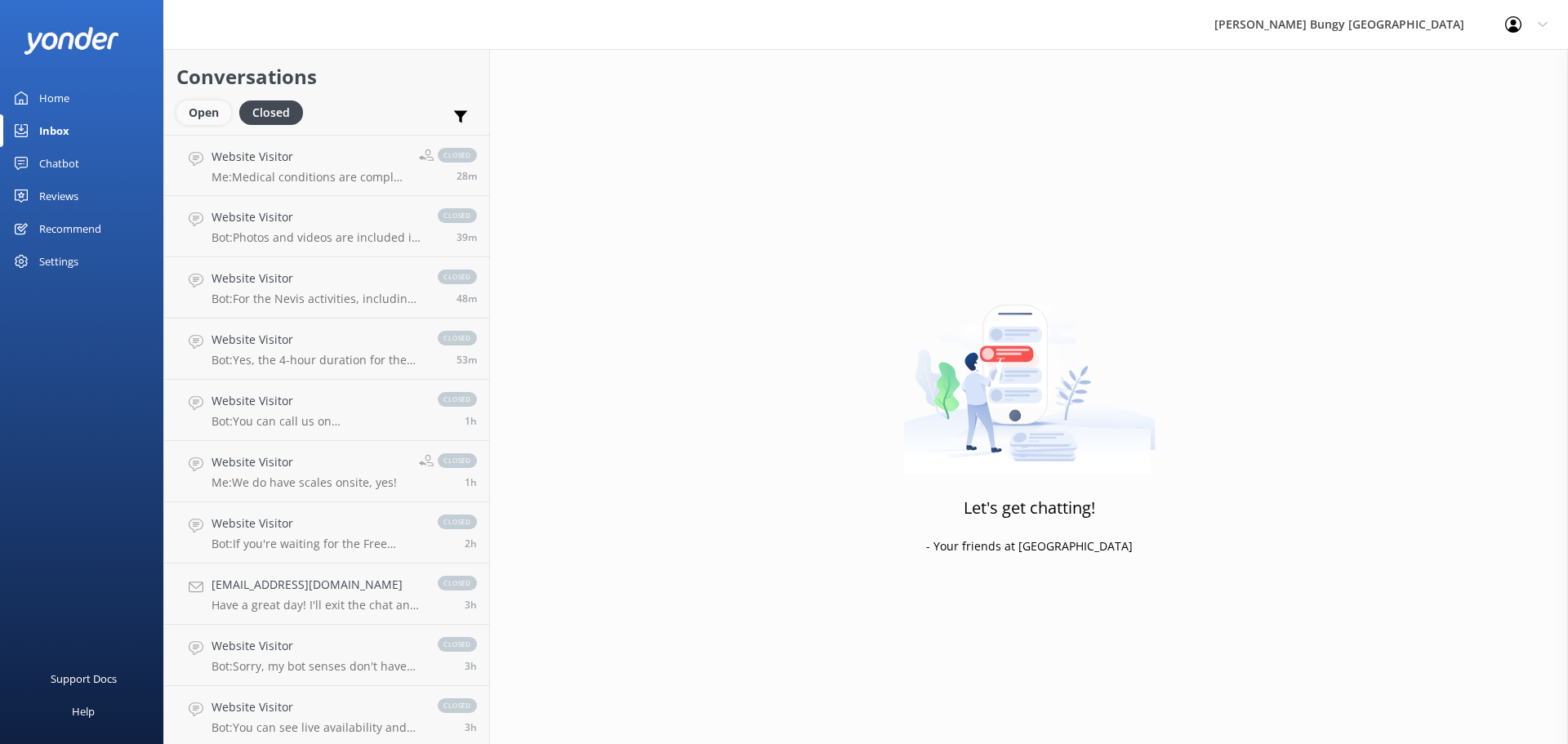
click at [206, 100] on div "Open" at bounding box center [203, 113] width 54 height 25
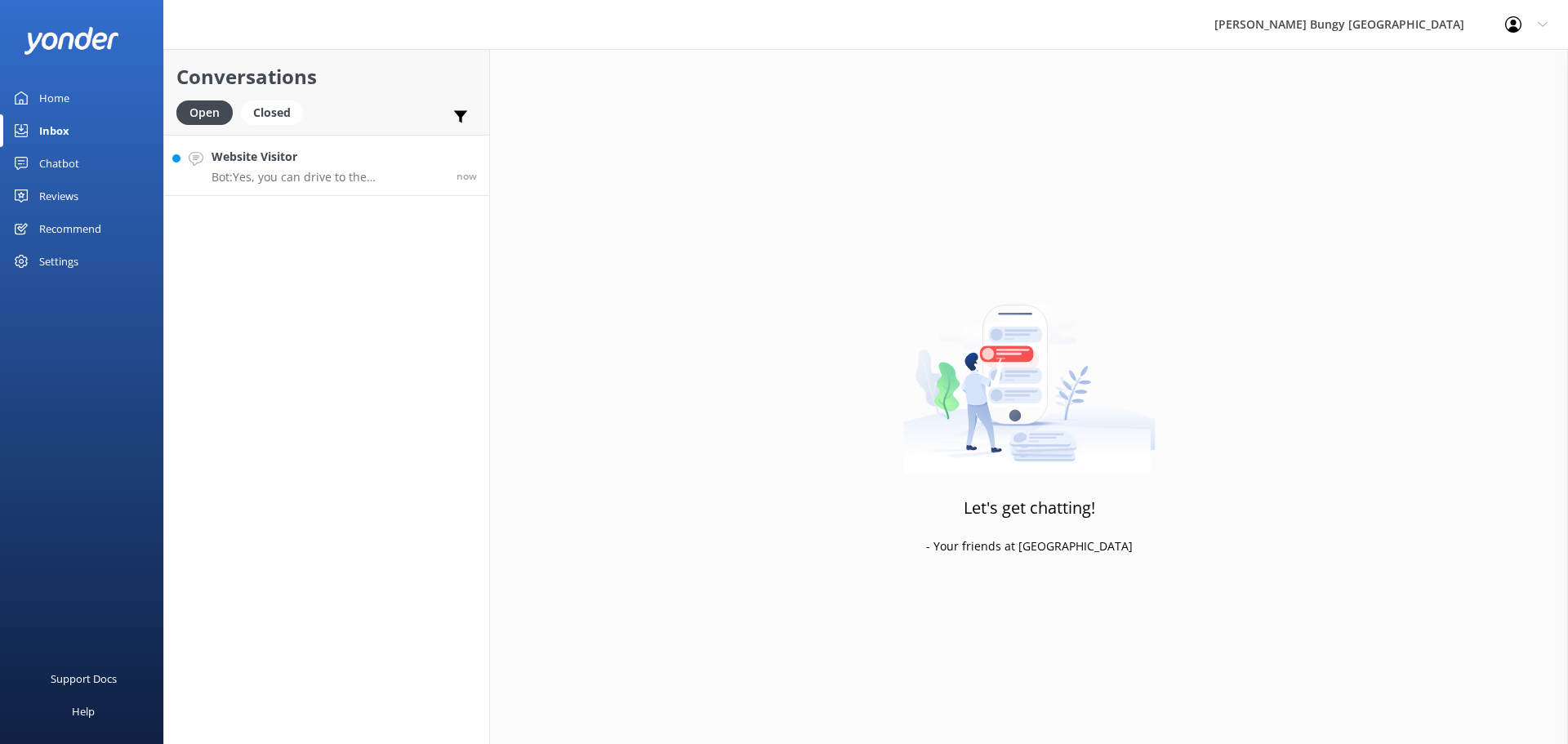
click at [350, 186] on link "Website Visitor Bot: Yes, you can drive to the Kawarau location for your jump. …" at bounding box center [327, 165] width 325 height 61
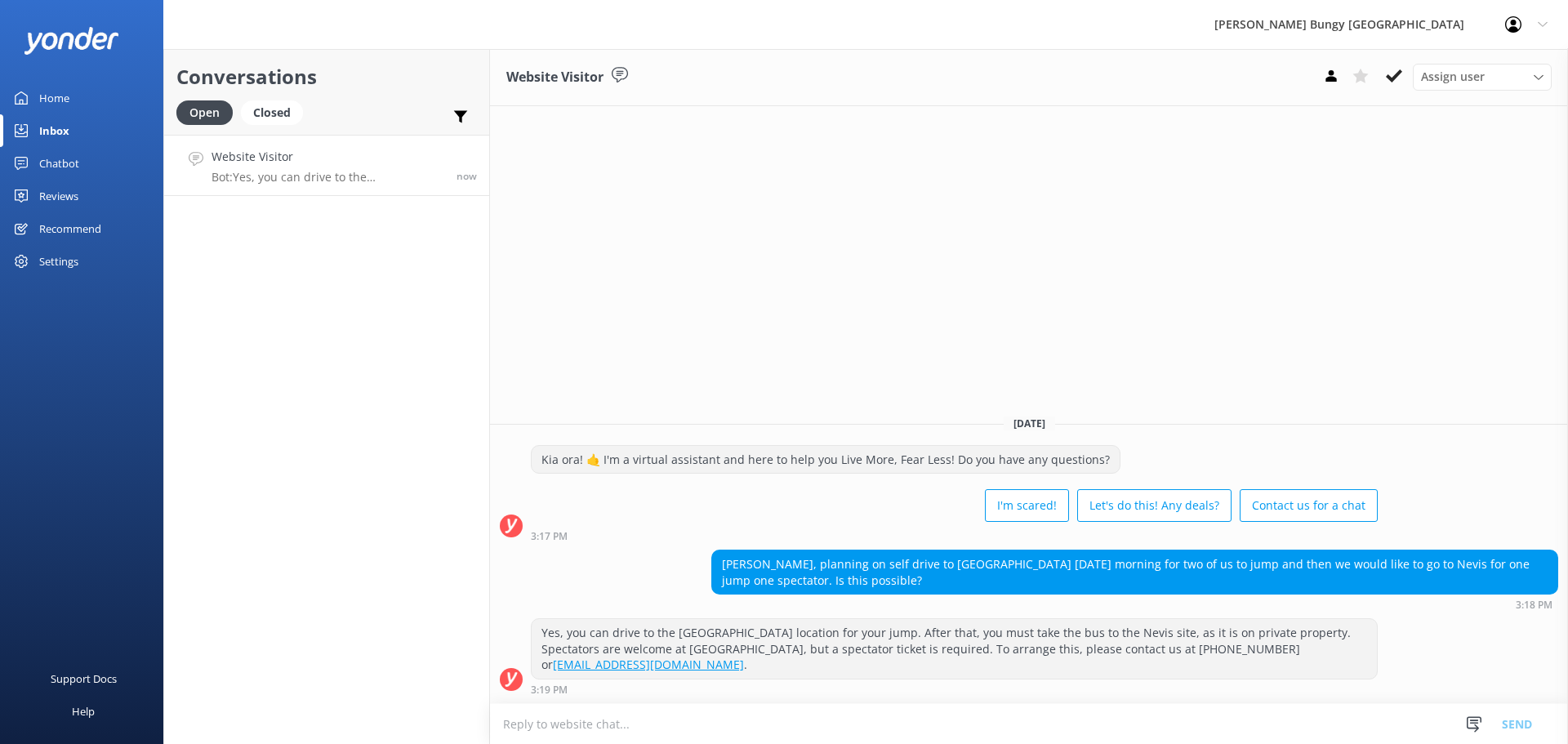
click at [1278, 719] on textarea at bounding box center [1028, 724] width 1078 height 40
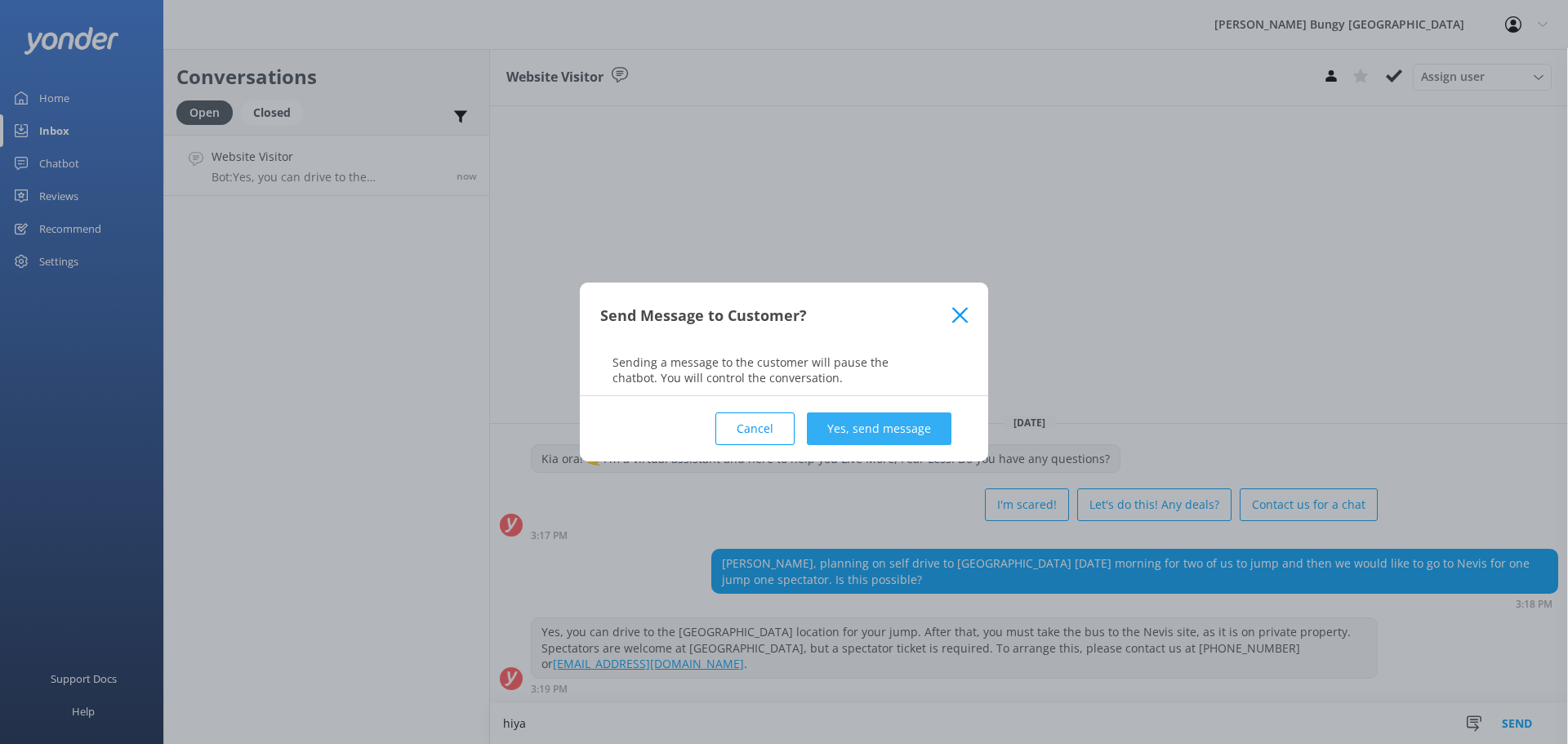
type textarea "hiya"
click at [893, 415] on button "Yes, send message" at bounding box center [879, 428] width 144 height 33
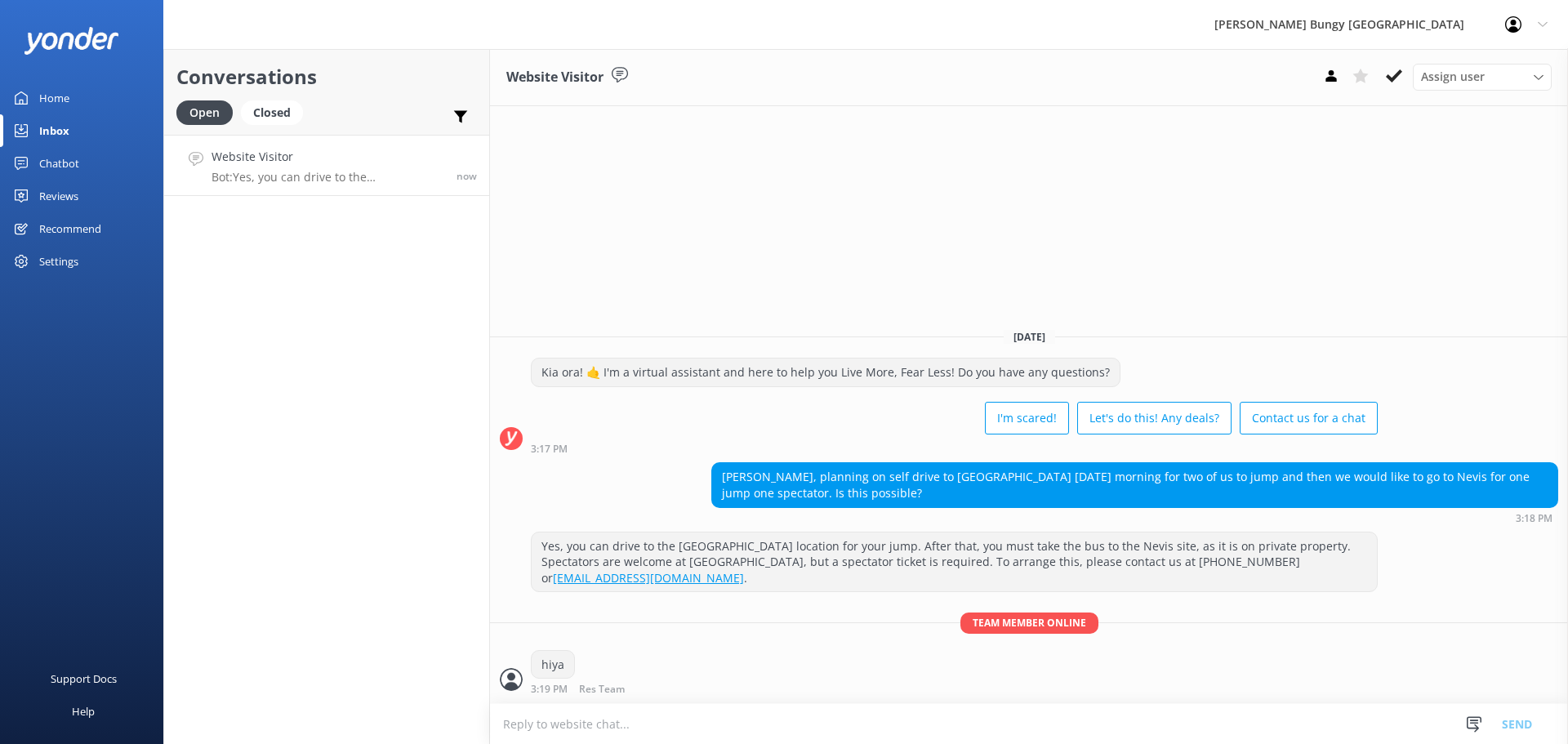
click at [897, 734] on textarea at bounding box center [1028, 724] width 1078 height 40
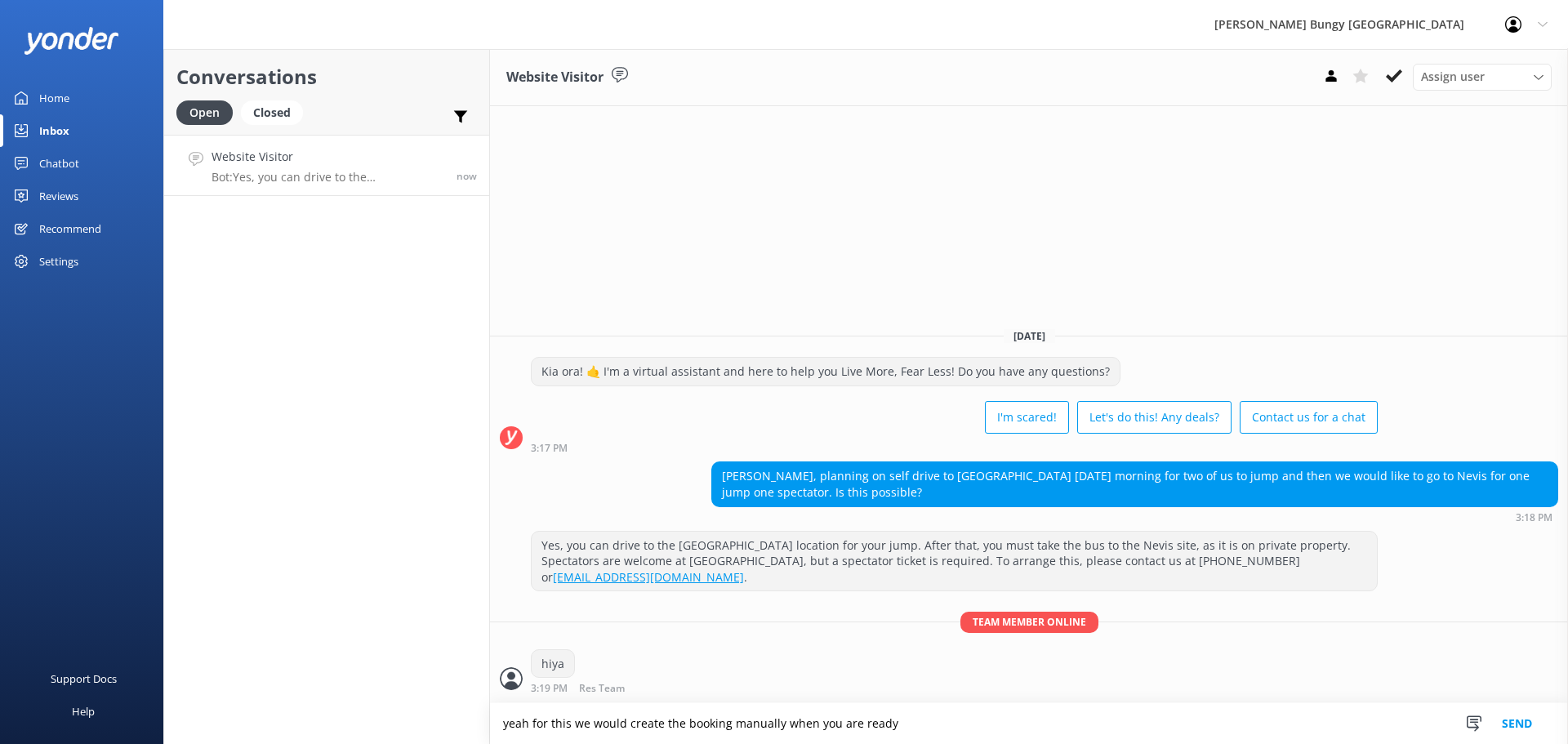
type textarea "yeah for this we would create the booking manually when you are ready"
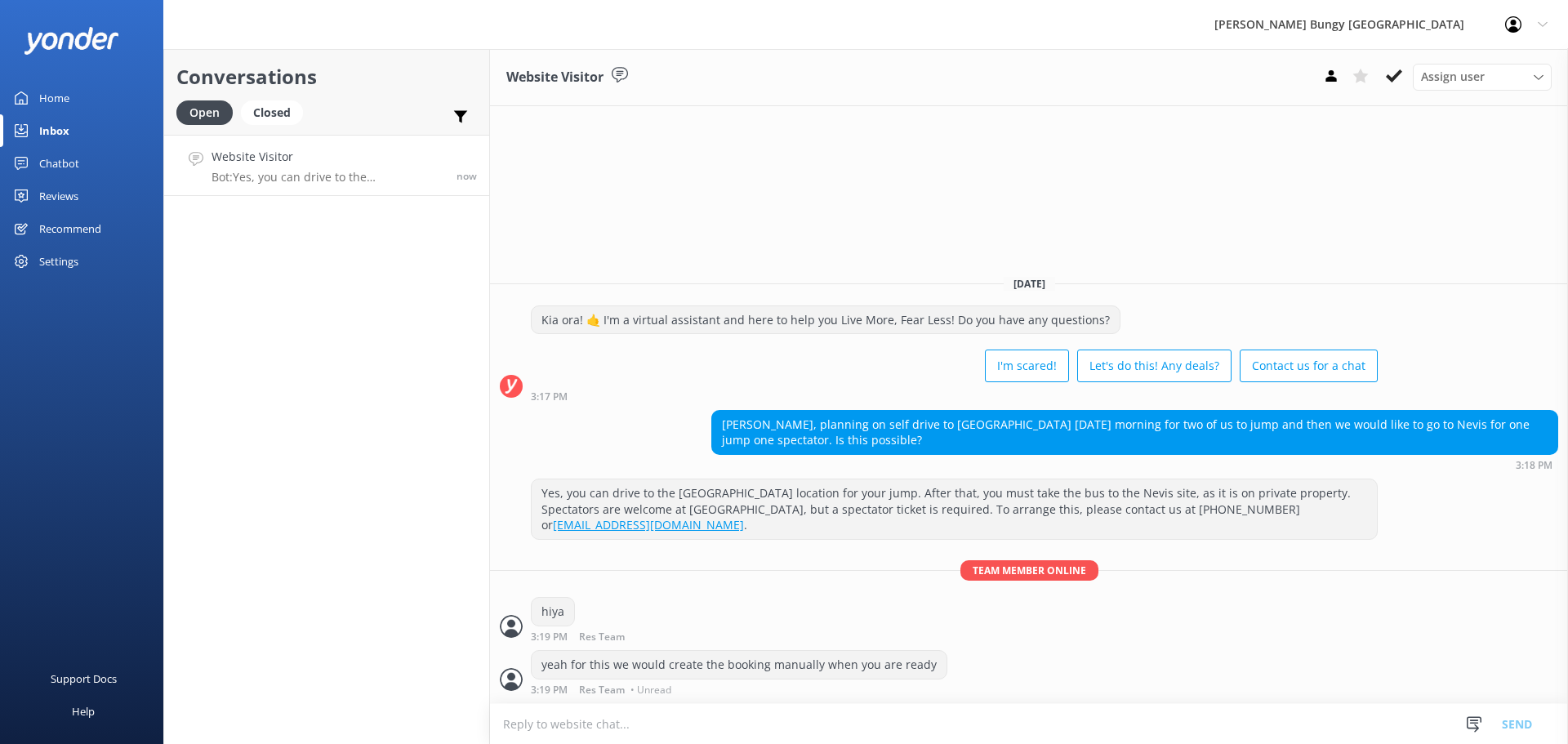
click at [800, 711] on textarea at bounding box center [1028, 724] width 1078 height 40
click at [311, 173] on p "Bot: Yes, you can drive to the Kawarau location for your jump. After that, you …" at bounding box center [327, 177] width 232 height 14
click at [278, 260] on div "Conversations Open Closed Important Assigned to me Unassigned Website Visitor M…" at bounding box center [327, 396] width 327 height 695
click at [350, 212] on div "Conversations Open Closed Important Assigned to me Unassigned Website Visitor M…" at bounding box center [327, 396] width 327 height 695
drag, startPoint x: 0, startPoint y: 0, endPoint x: 322, endPoint y: 170, distance: 364.1
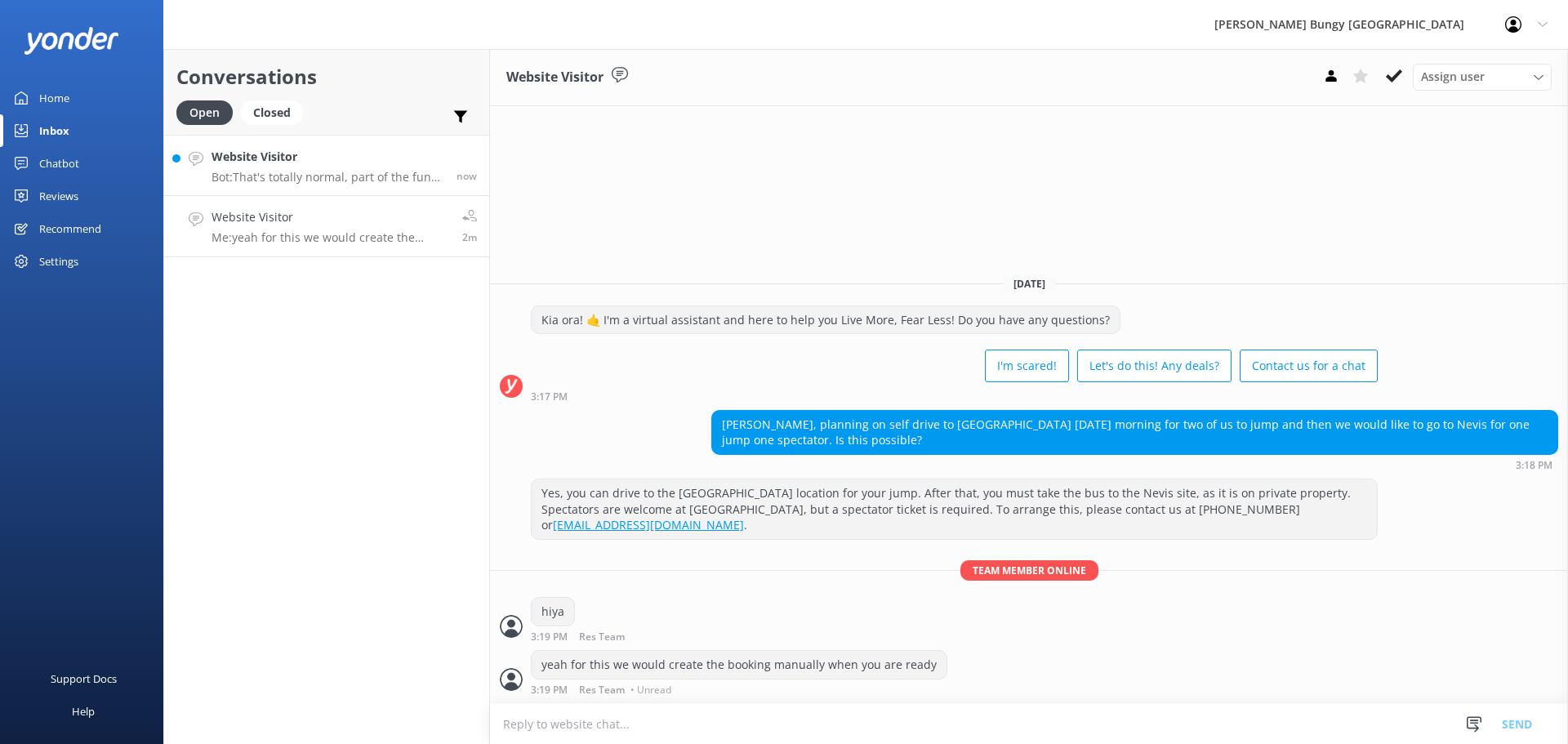
click at [322, 170] on p "Bot: That's totally normal, part of the fun and what leads to feeling accomplis…" at bounding box center [327, 177] width 232 height 14
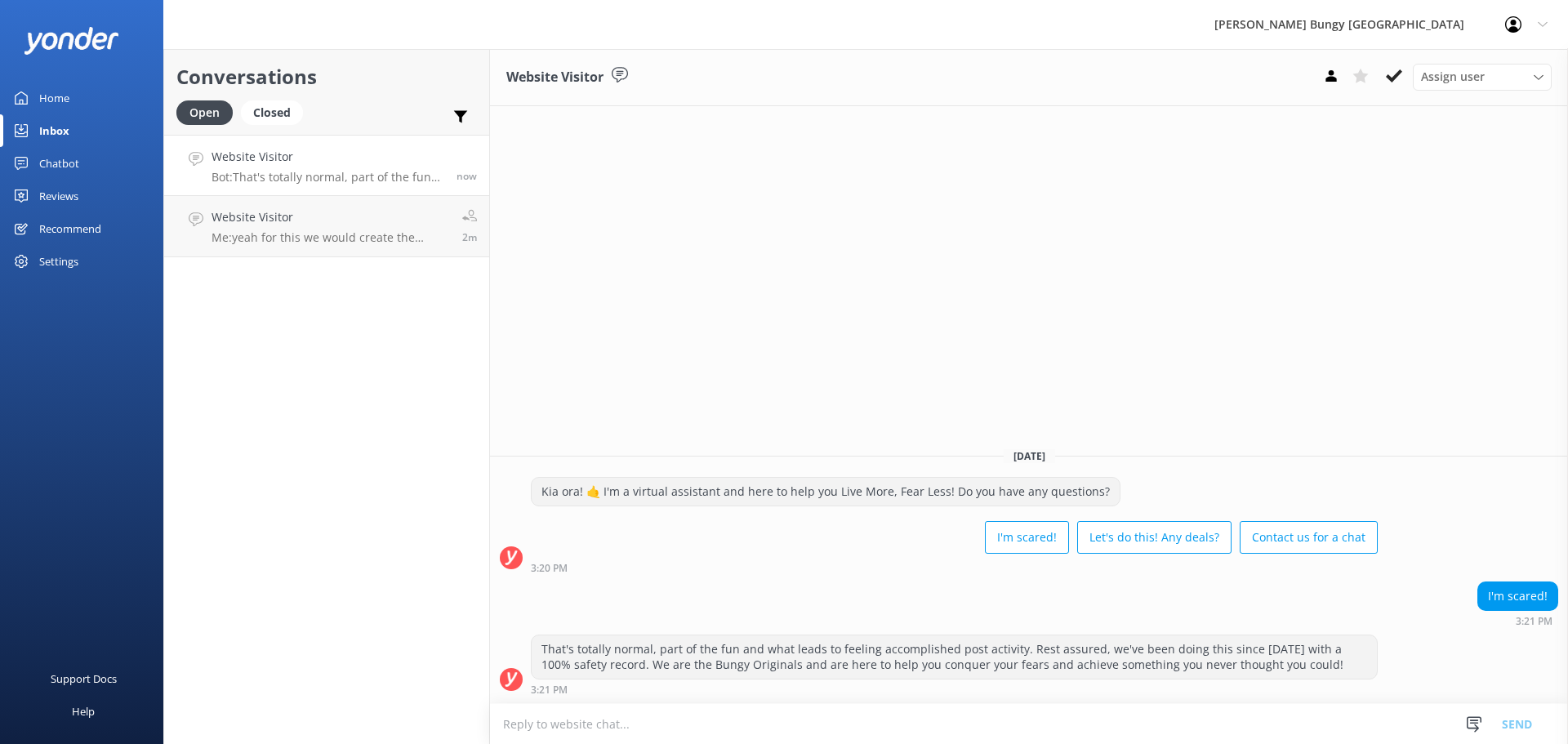
click at [926, 731] on textarea at bounding box center [1028, 724] width 1078 height 40
type textarea "h"
click at [301, 199] on link "Website Visitor Me: yeah for this we would create the booking manually when you…" at bounding box center [327, 227] width 325 height 61
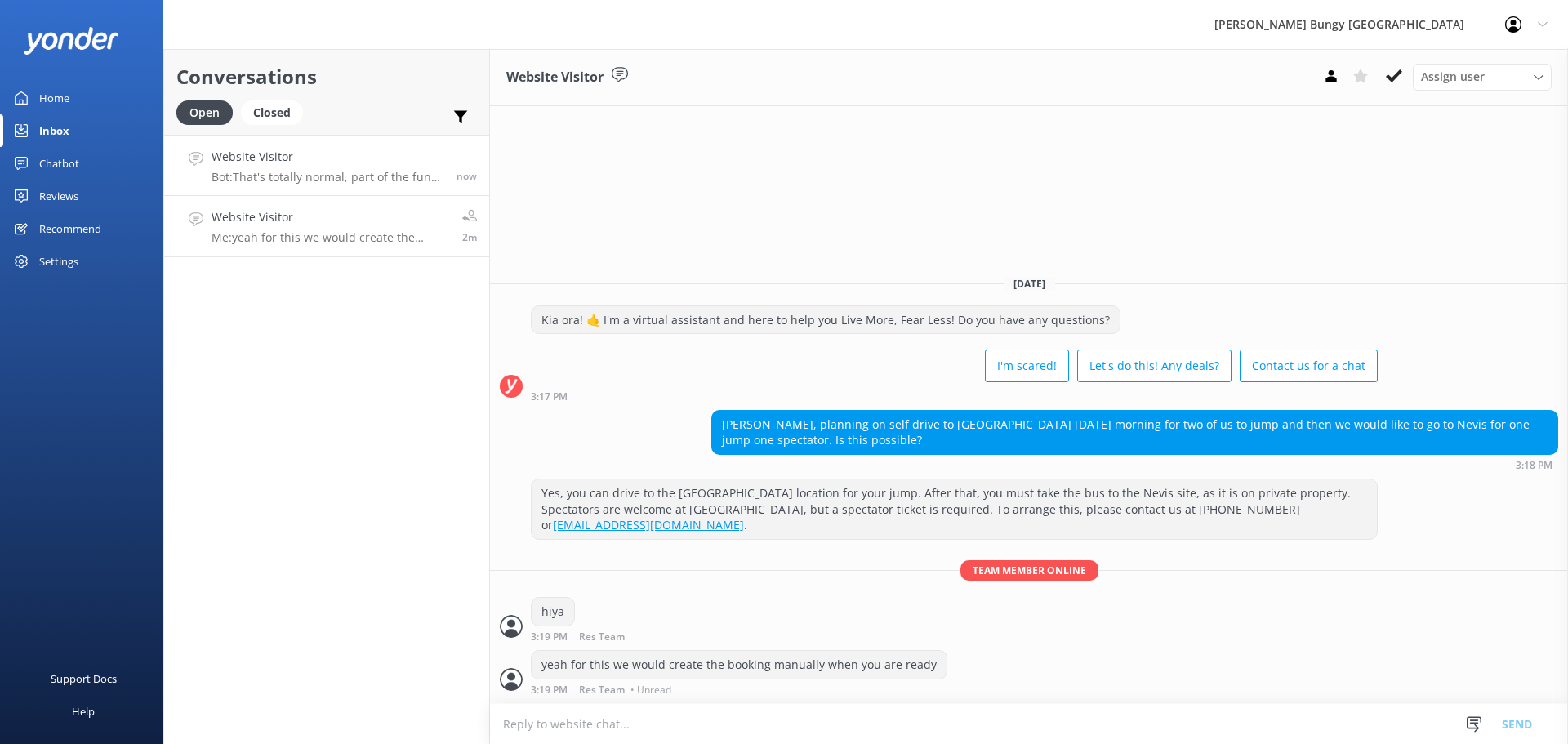
click at [320, 163] on h4 "Website Visitor" at bounding box center [327, 157] width 232 height 18
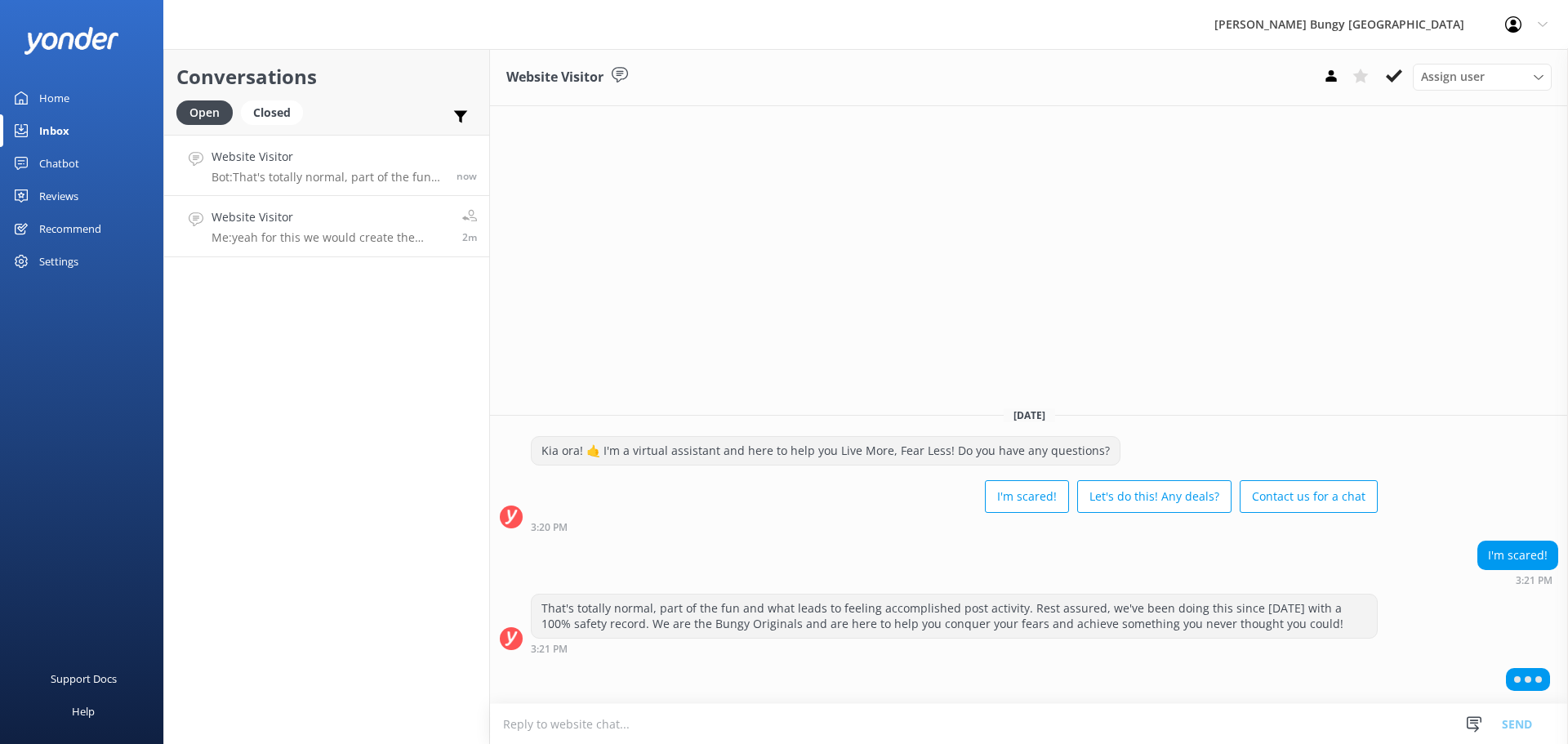
click at [213, 227] on div "Website Visitor Me: yeah for this we would create the booking manually when you…" at bounding box center [330, 227] width 238 height 36
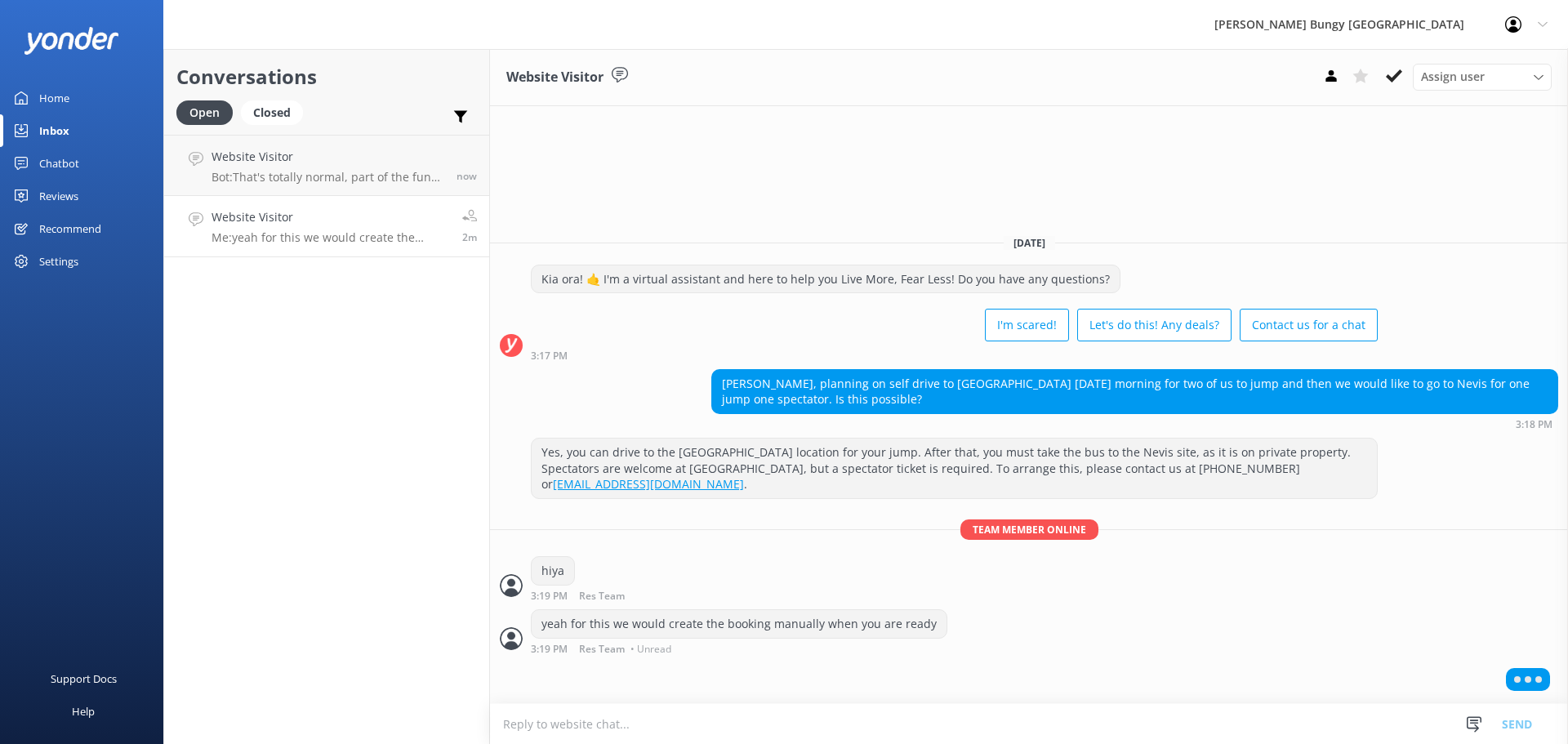
click at [231, 202] on link "Website Visitor Me: yeah for this we would create the booking manually when you…" at bounding box center [327, 227] width 325 height 61
click at [236, 180] on p "Bot: That's totally normal, part of the fun and what leads to feeling accomplis…" at bounding box center [327, 177] width 232 height 14
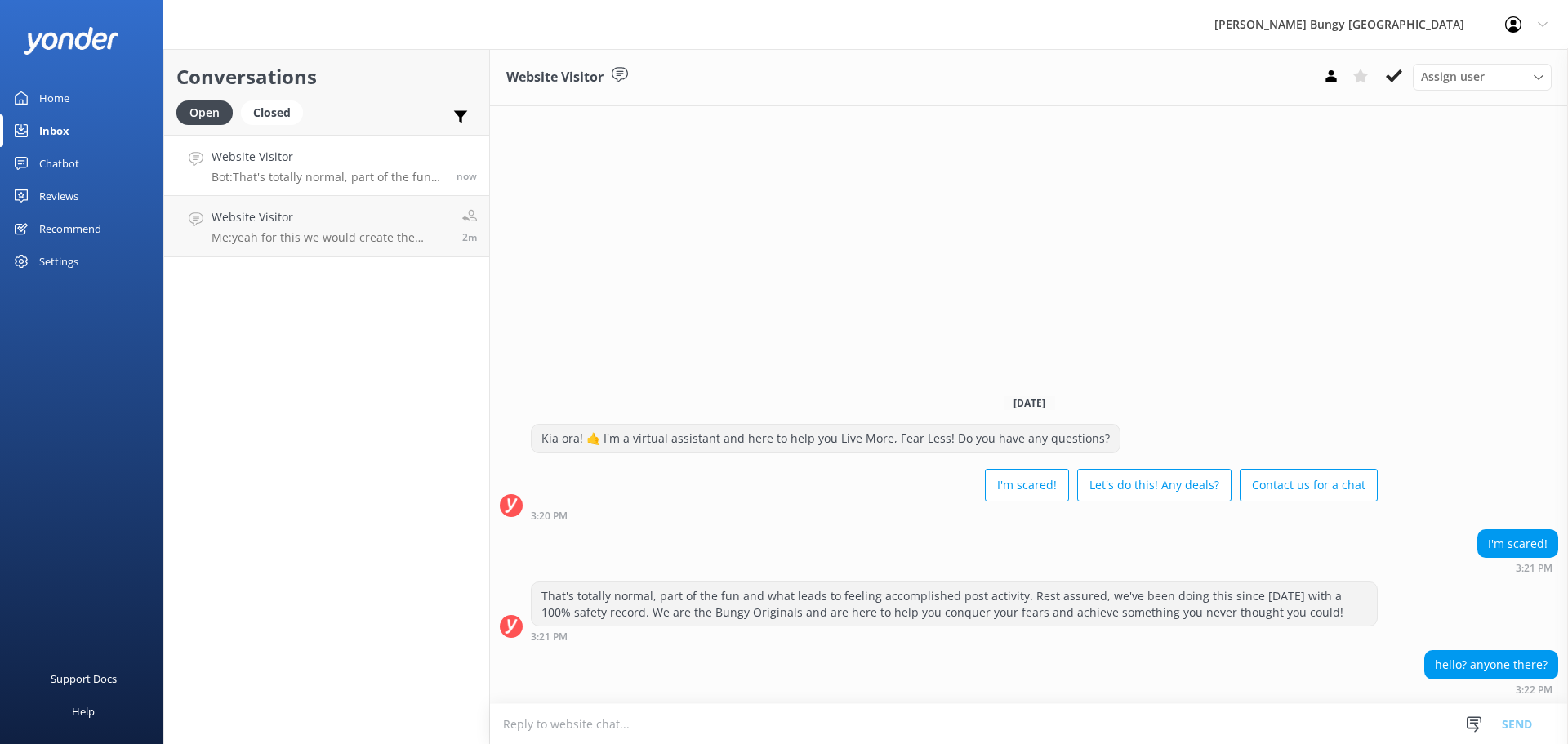
click at [960, 733] on textarea at bounding box center [1028, 724] width 1078 height 40
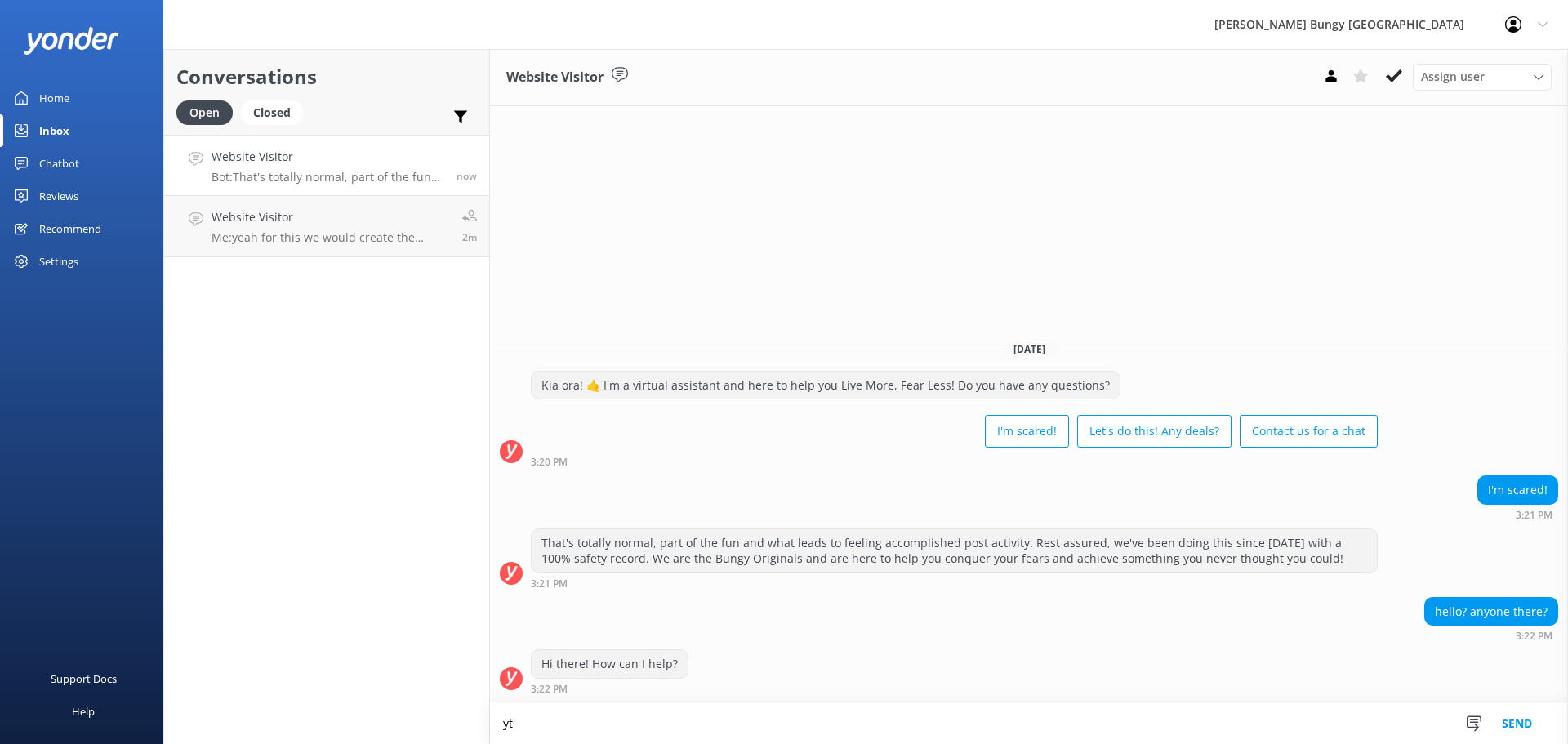
type textarea "y"
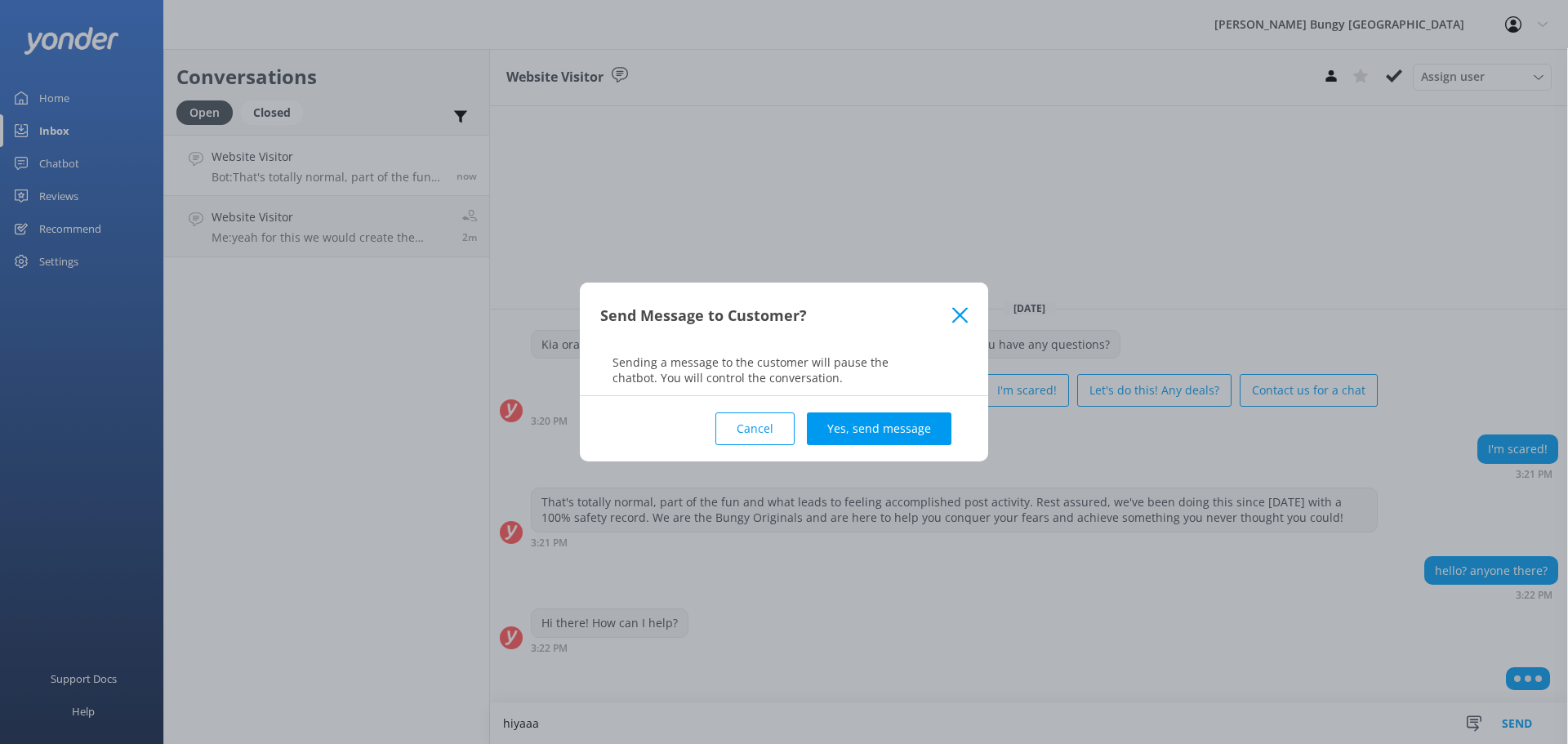
type textarea "hiyaaa"
click at [904, 411] on div "Cancel Yes, send message" at bounding box center [784, 428] width 367 height 65
click at [910, 436] on button "Yes, send message" at bounding box center [879, 428] width 144 height 33
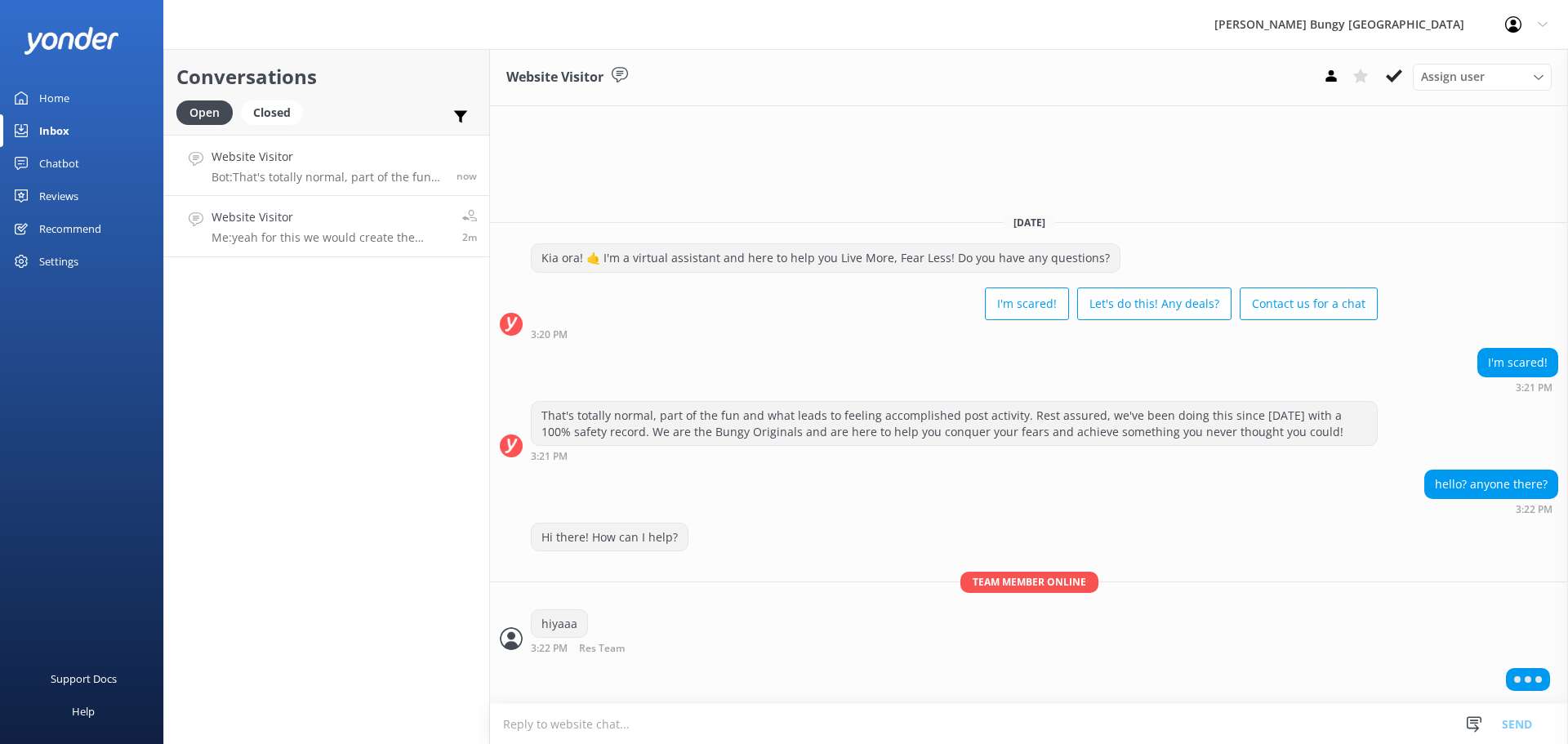
click at [290, 240] on p "Me: yeah for this we would create the booking manually when you are ready" at bounding box center [330, 237] width 238 height 14
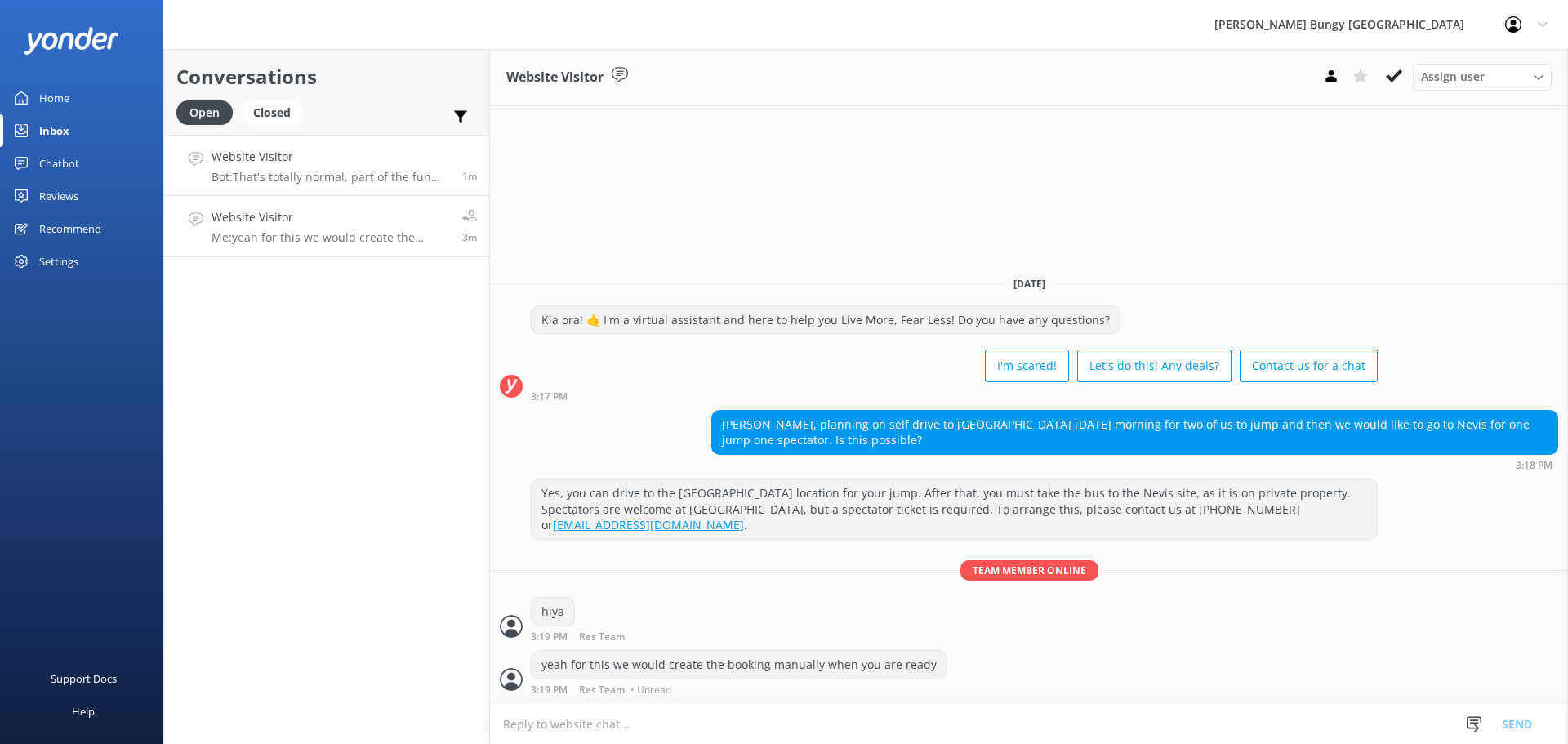
click at [266, 155] on h4 "Website Visitor" at bounding box center [330, 157] width 238 height 18
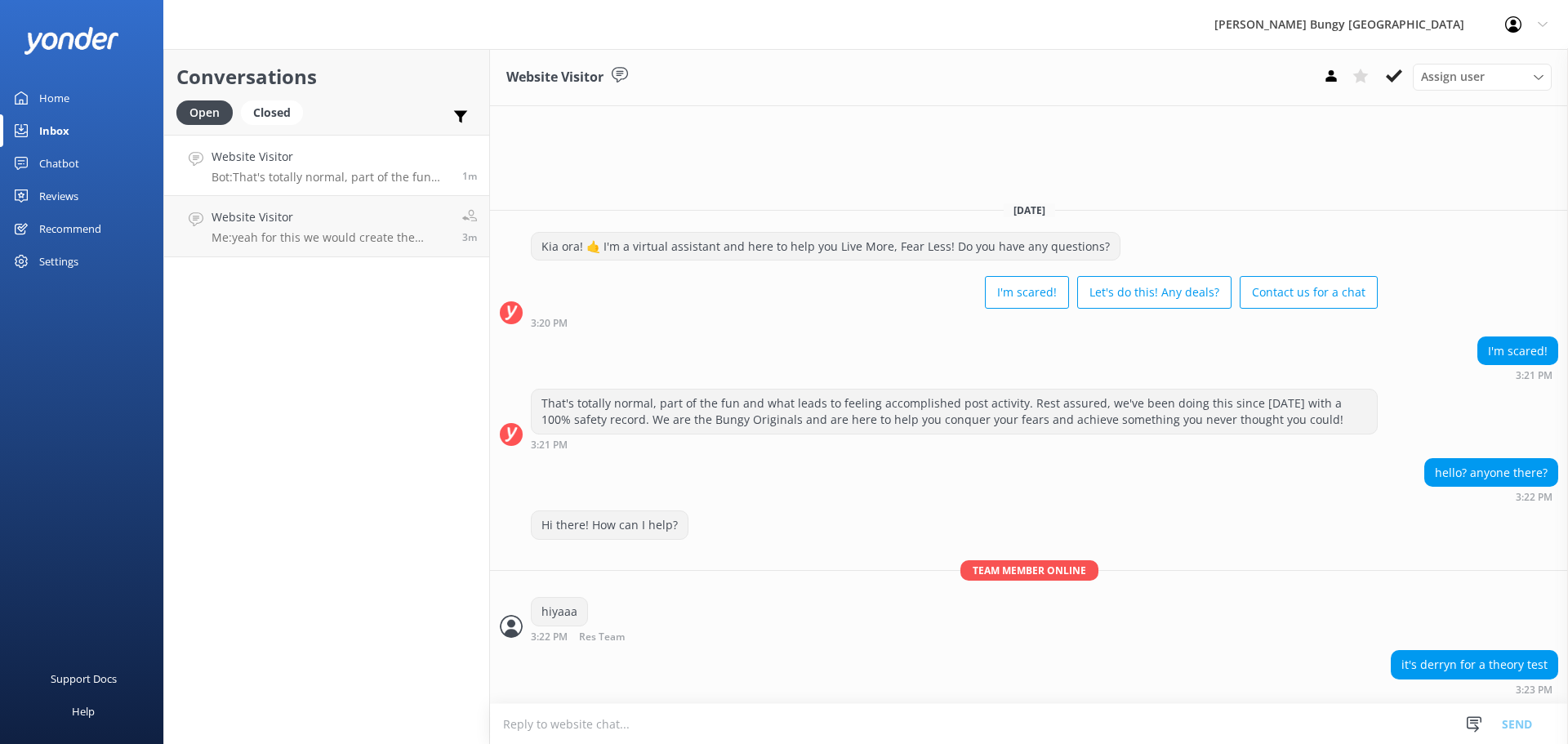
click at [834, 738] on textarea at bounding box center [1028, 724] width 1078 height 40
click at [1361, 724] on textarea at bounding box center [1028, 724] width 1078 height 40
type textarea "ik"
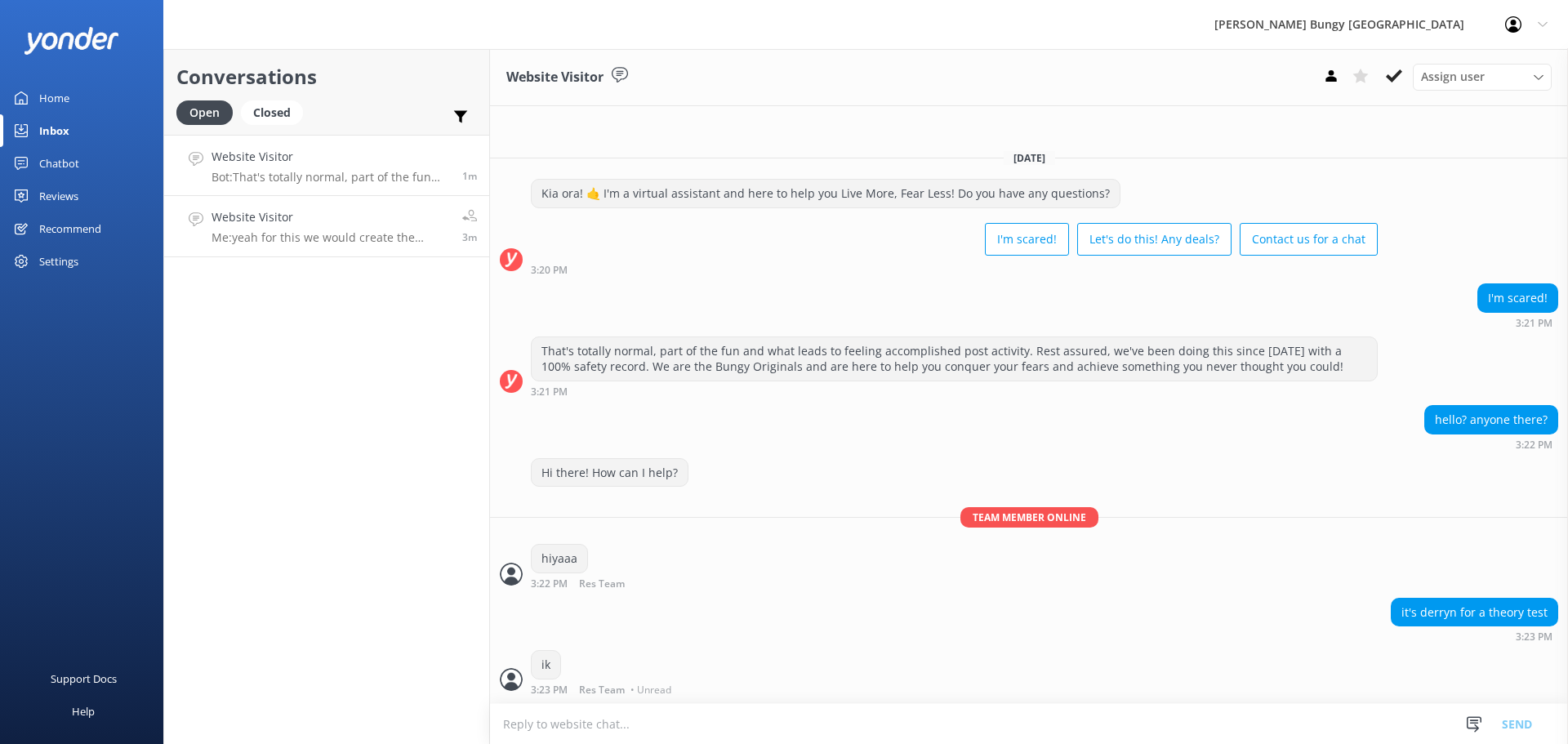
click at [350, 200] on link "Website Visitor Me: yeah for this we would create the booking manually when you…" at bounding box center [327, 227] width 325 height 61
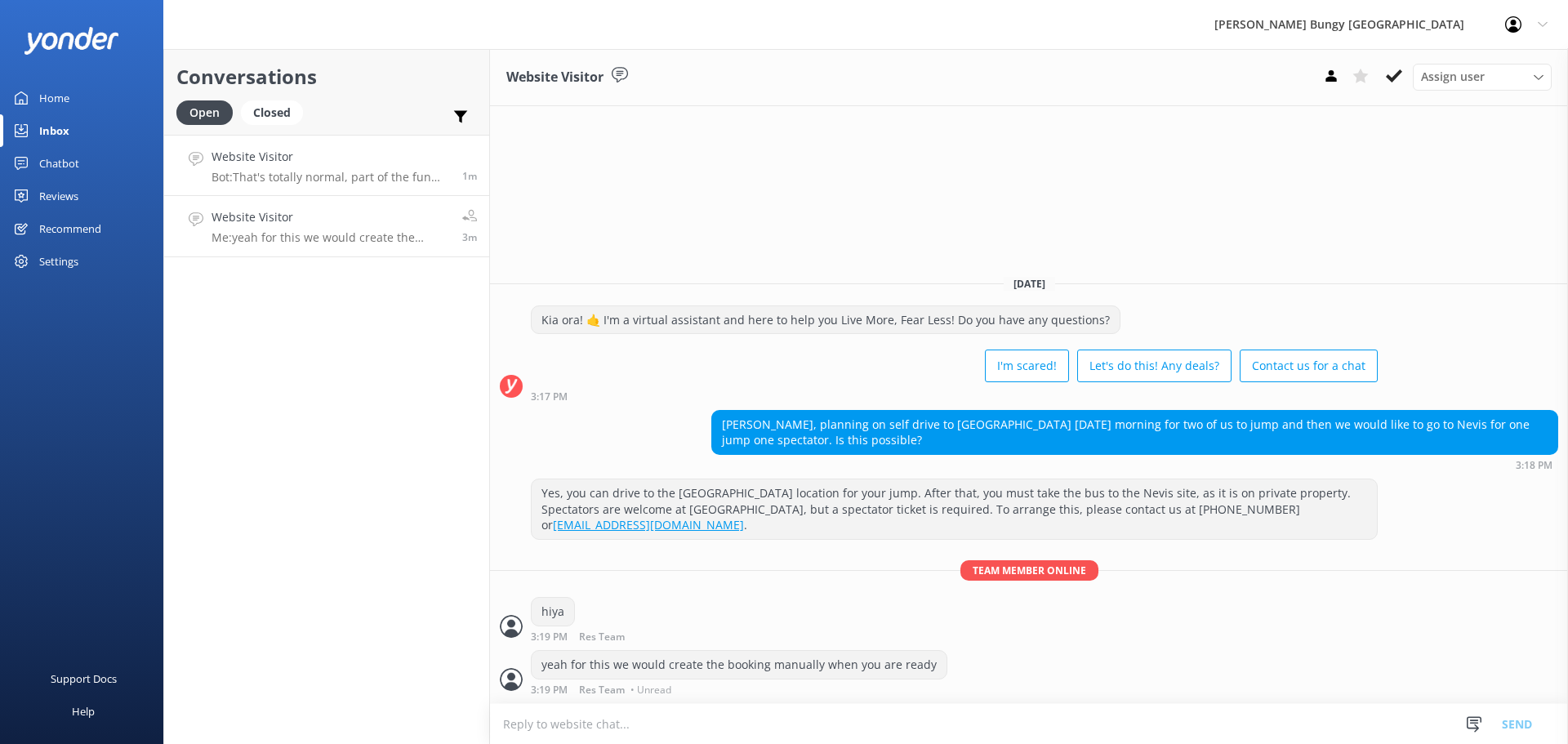
click at [386, 139] on link "Website Visitor Bot: That's totally normal, part of the fun and what leads to f…" at bounding box center [327, 165] width 325 height 61
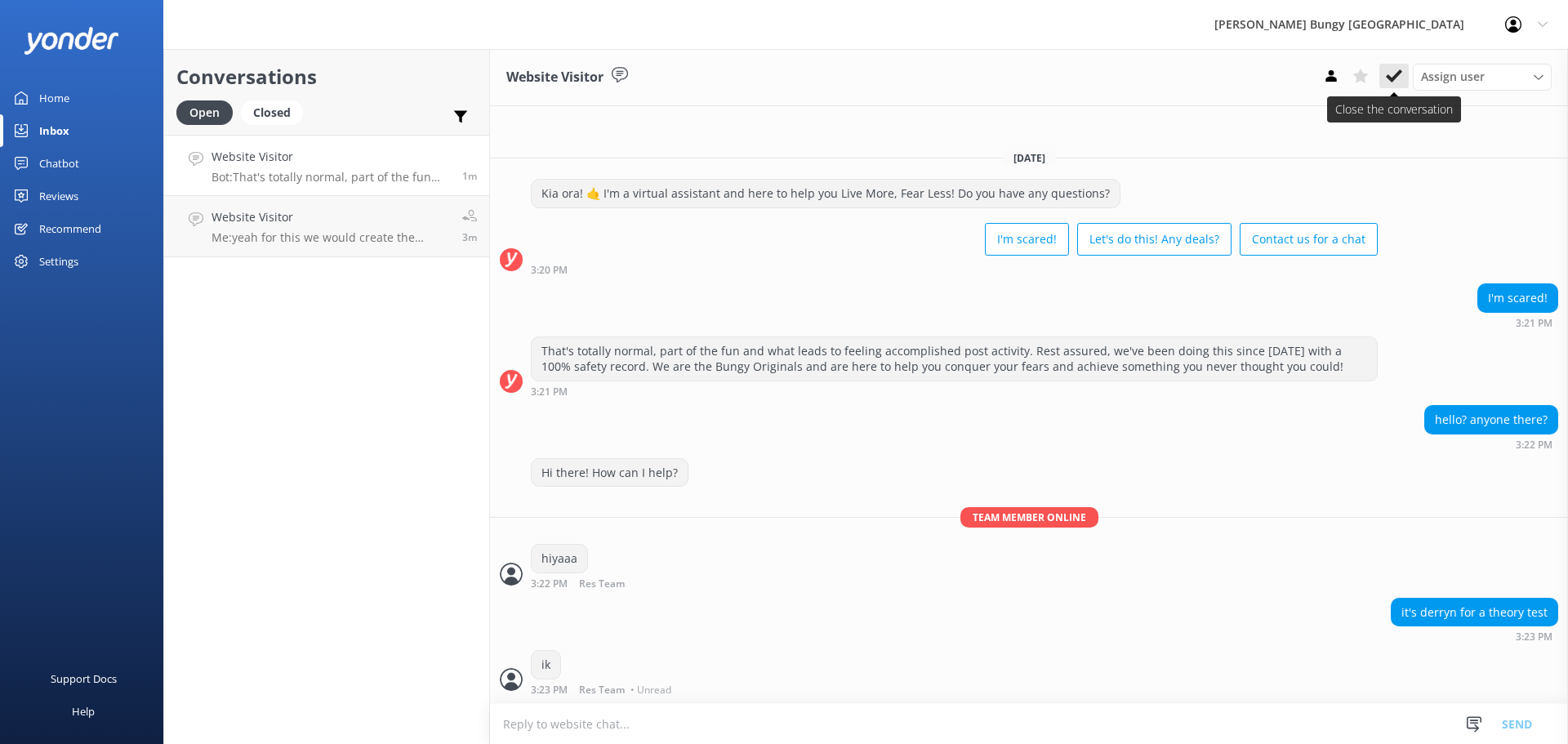
click at [1390, 77] on use at bounding box center [1393, 77] width 16 height 13
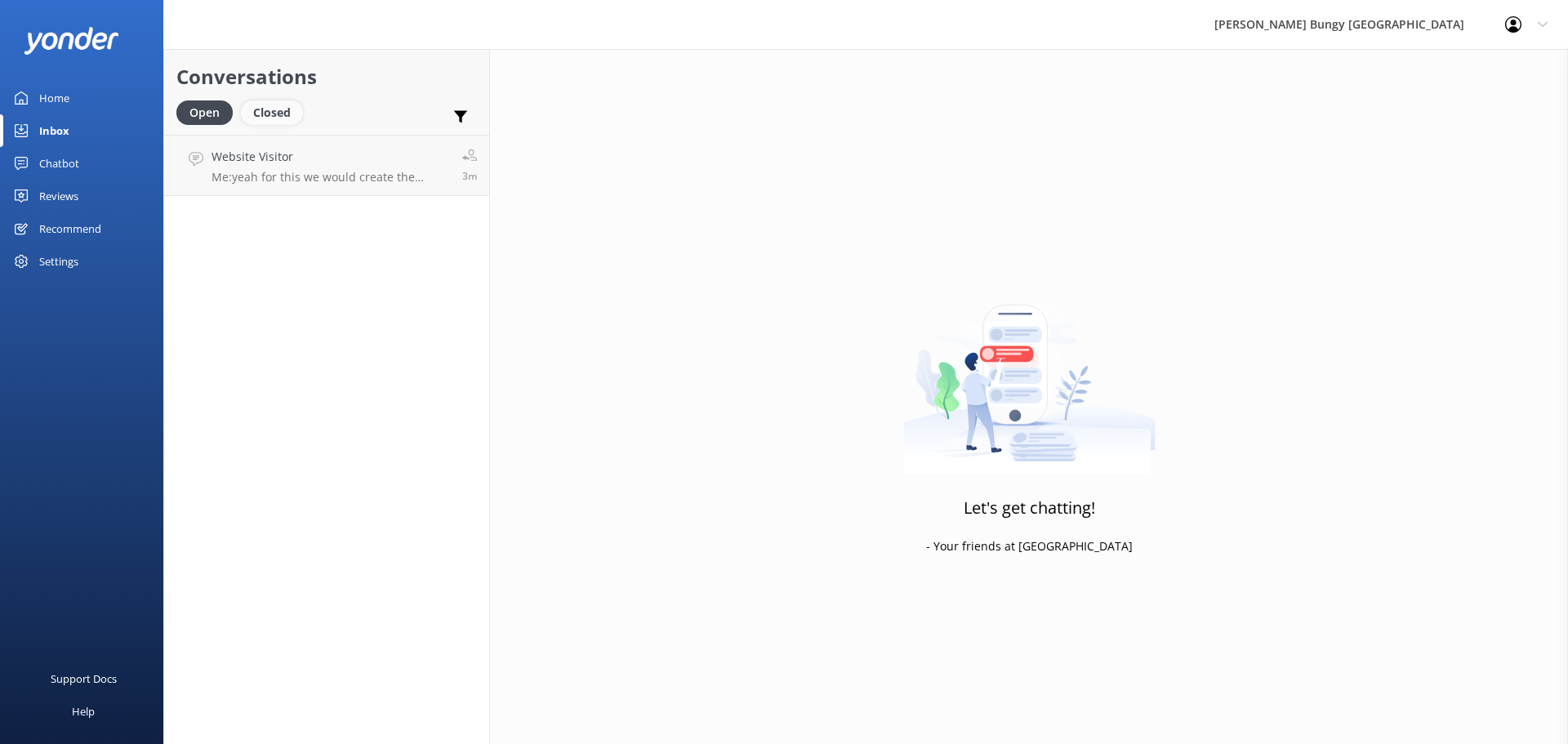
click at [279, 120] on div "Closed" at bounding box center [272, 113] width 62 height 25
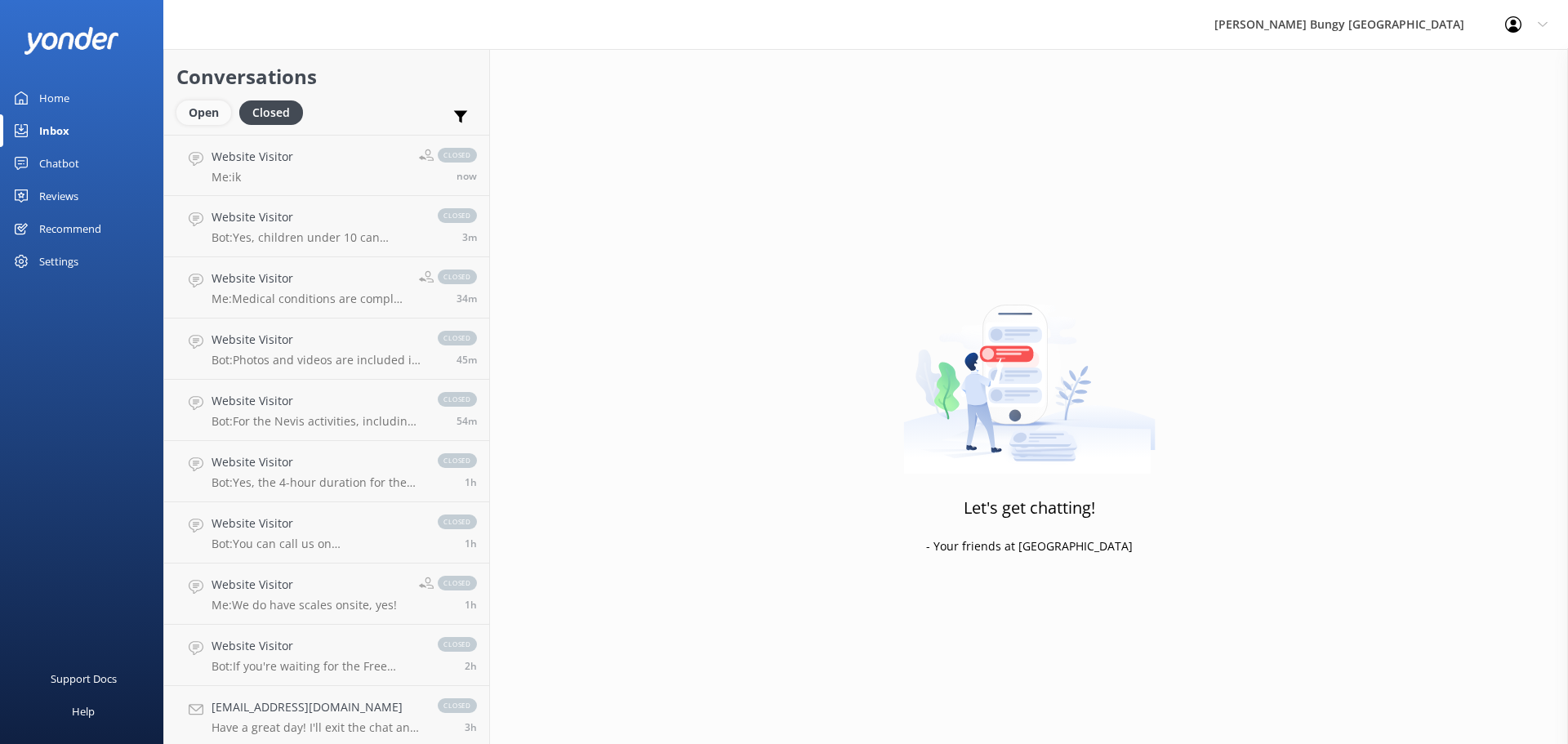
click at [216, 113] on div "Open" at bounding box center [203, 113] width 54 height 25
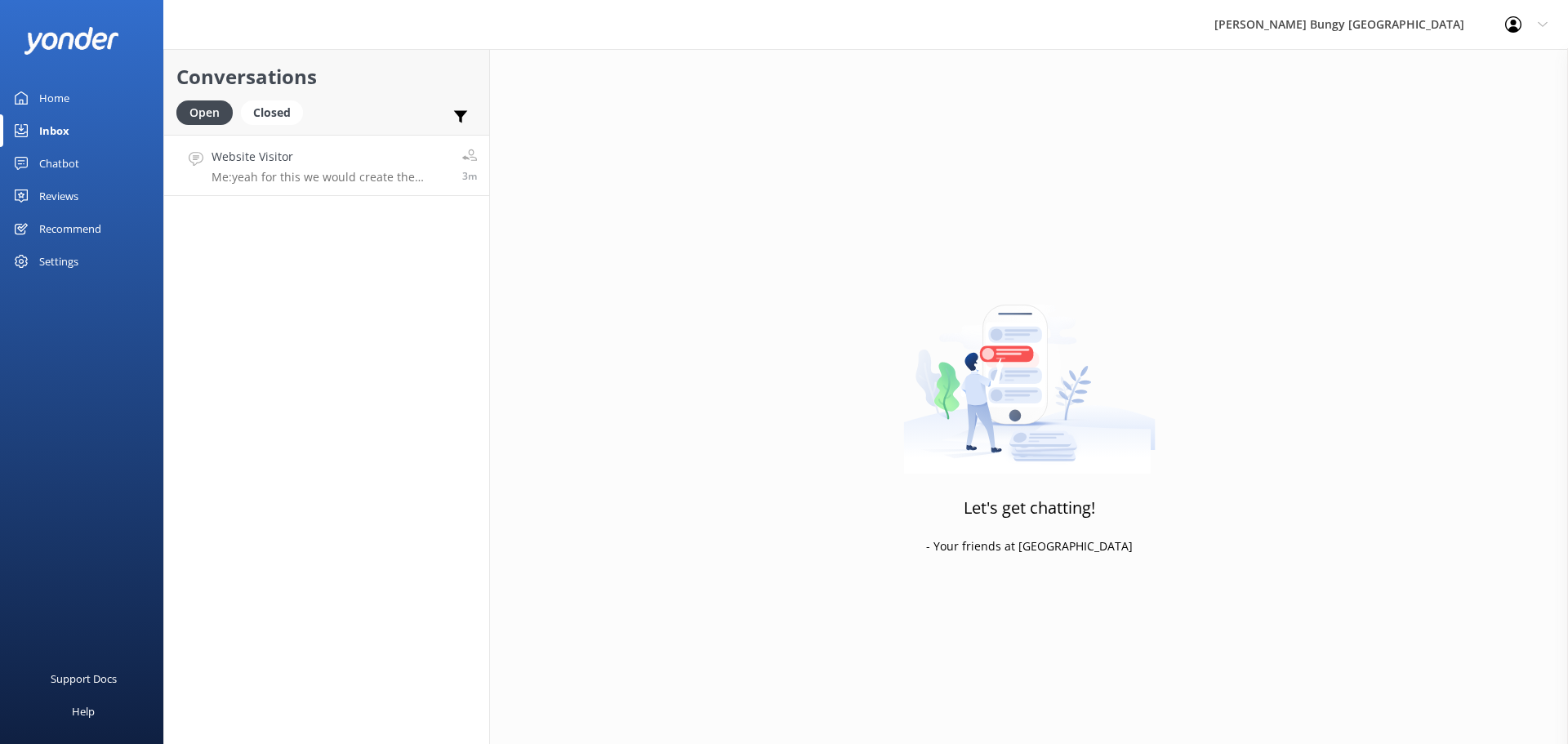
click at [302, 156] on h4 "Website Visitor" at bounding box center [330, 157] width 238 height 18
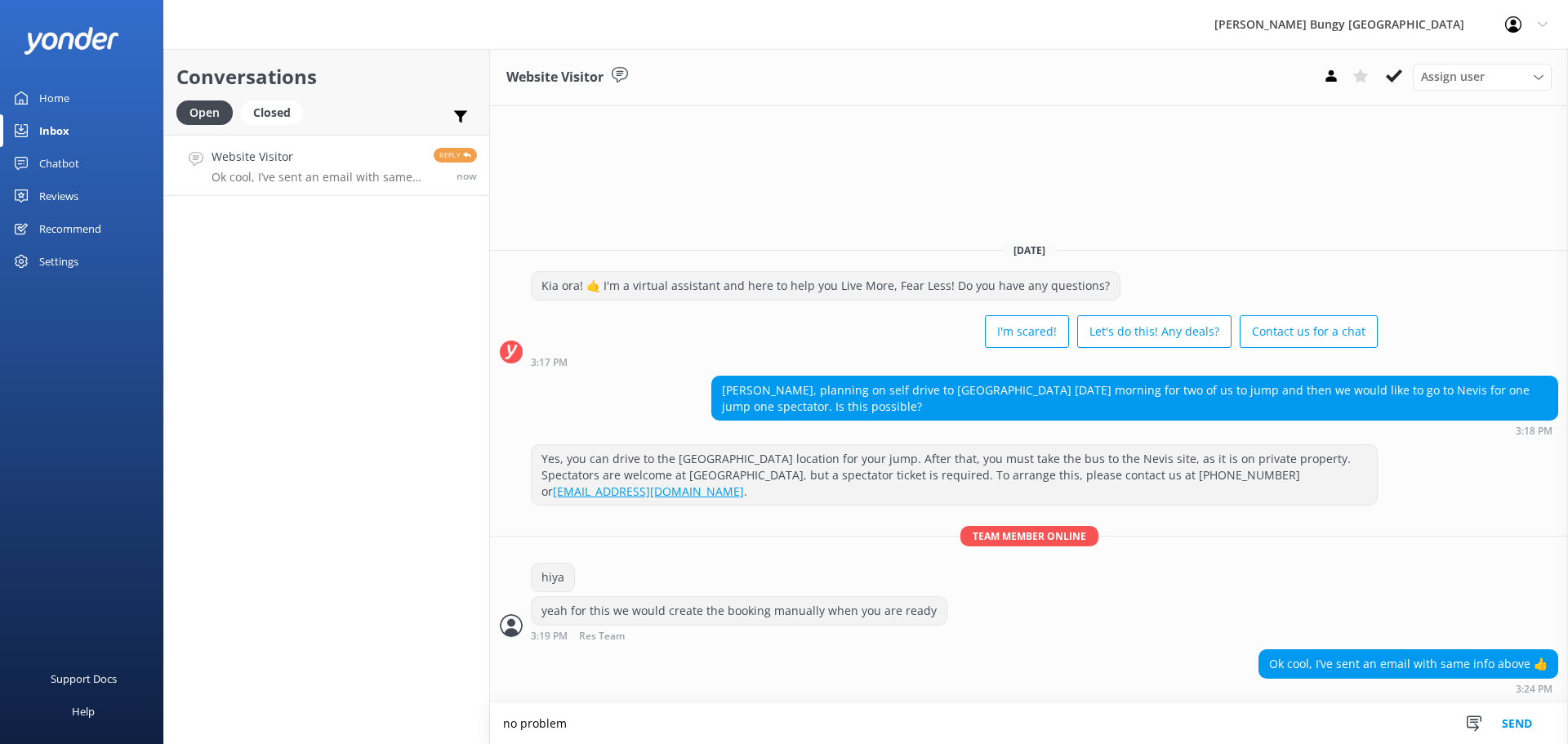
type textarea "no problem"
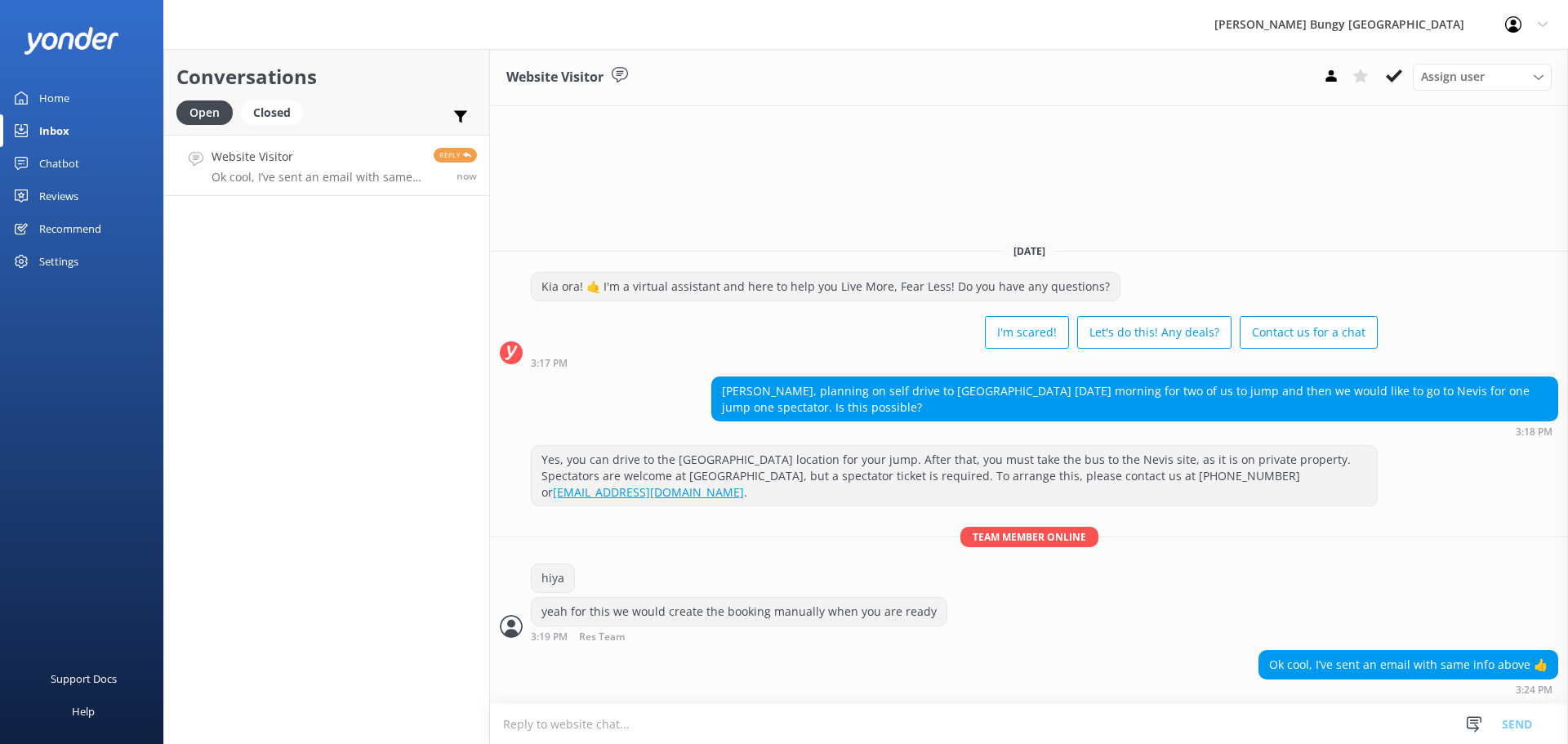
click at [893, 726] on textarea at bounding box center [1028, 724] width 1078 height 40
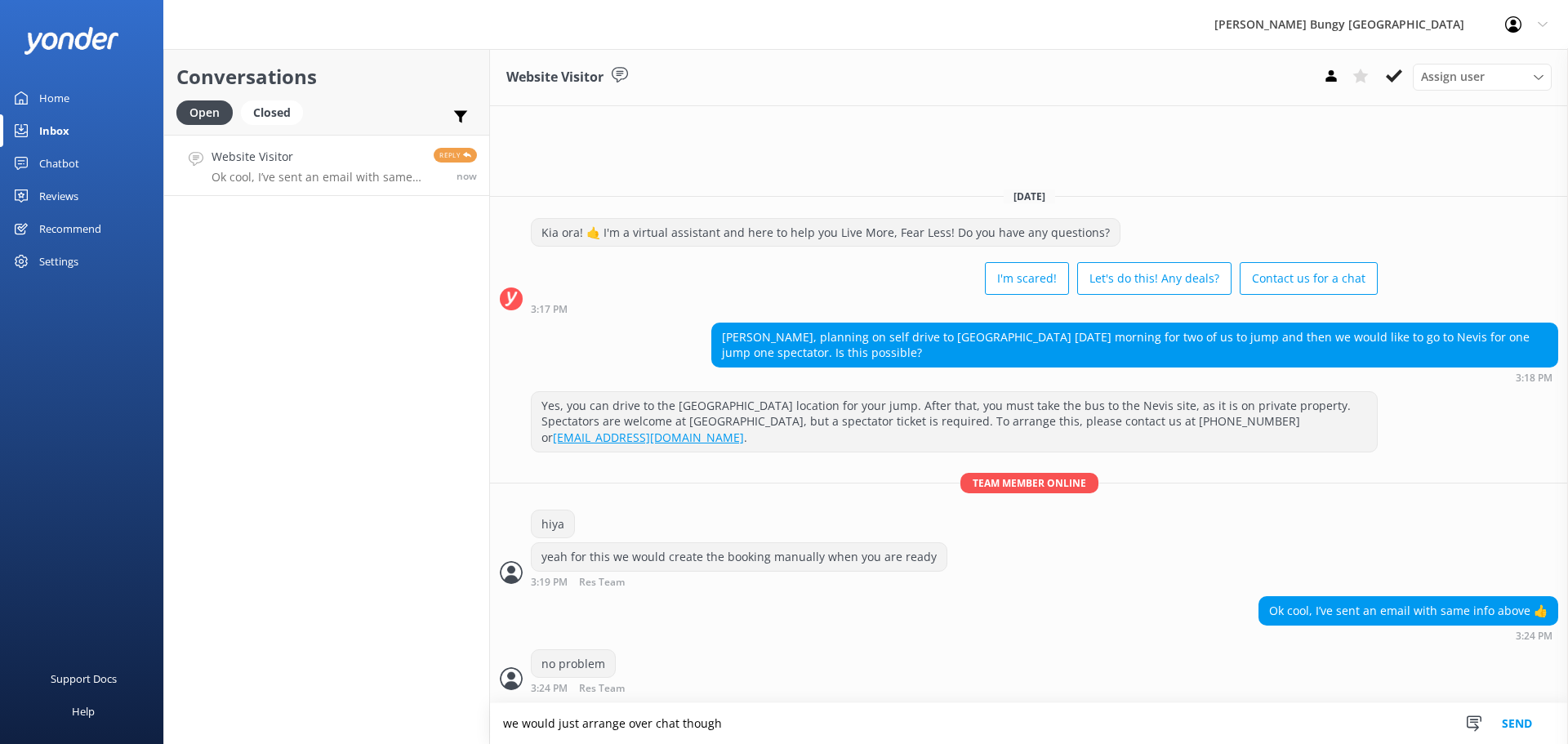
type textarea "we would just arrange over chat though"
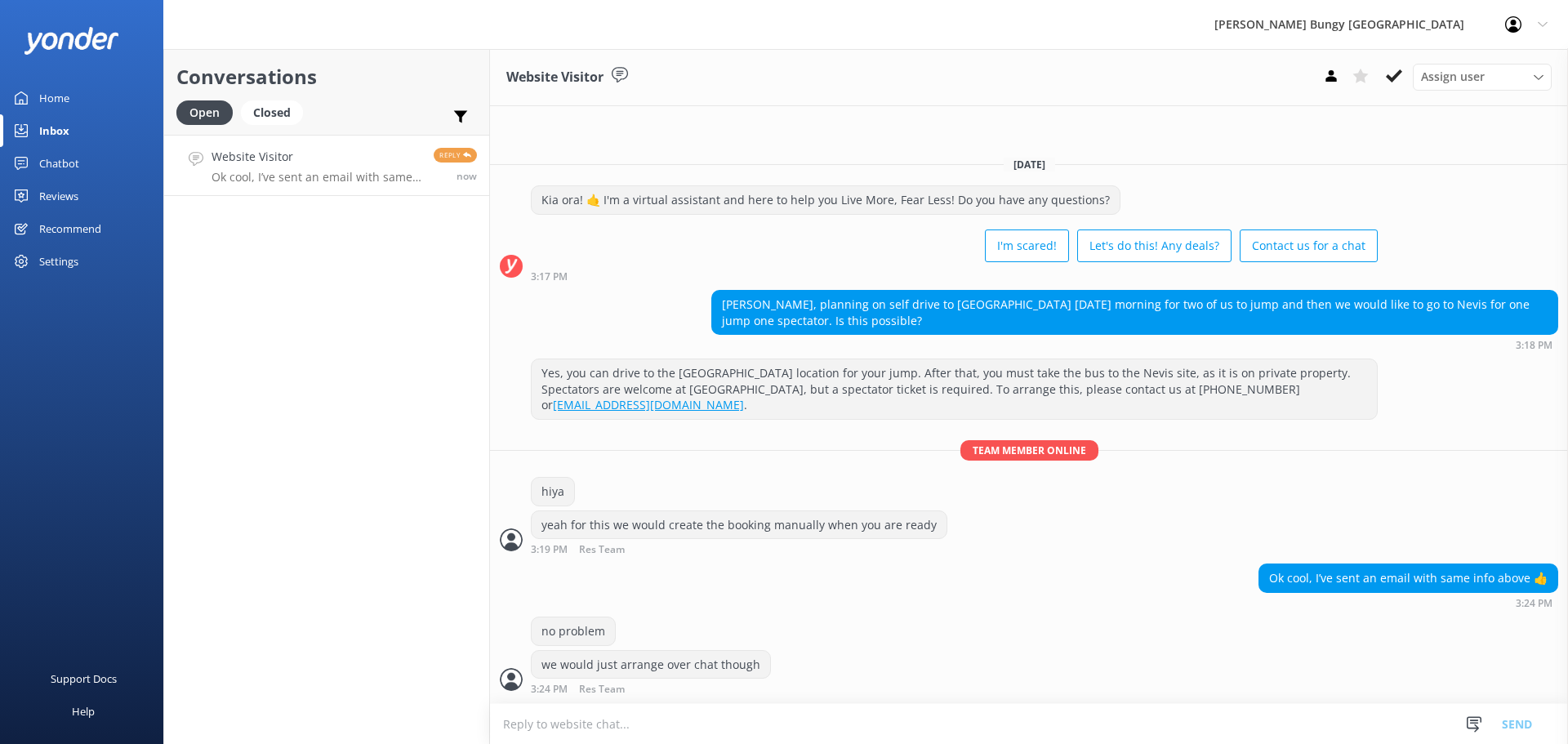
click at [306, 285] on div "Conversations Open Closed Important Assigned to me Unassigned Website Visitor O…" at bounding box center [327, 396] width 327 height 695
click at [1032, 721] on textarea at bounding box center [1028, 724] width 1078 height 40
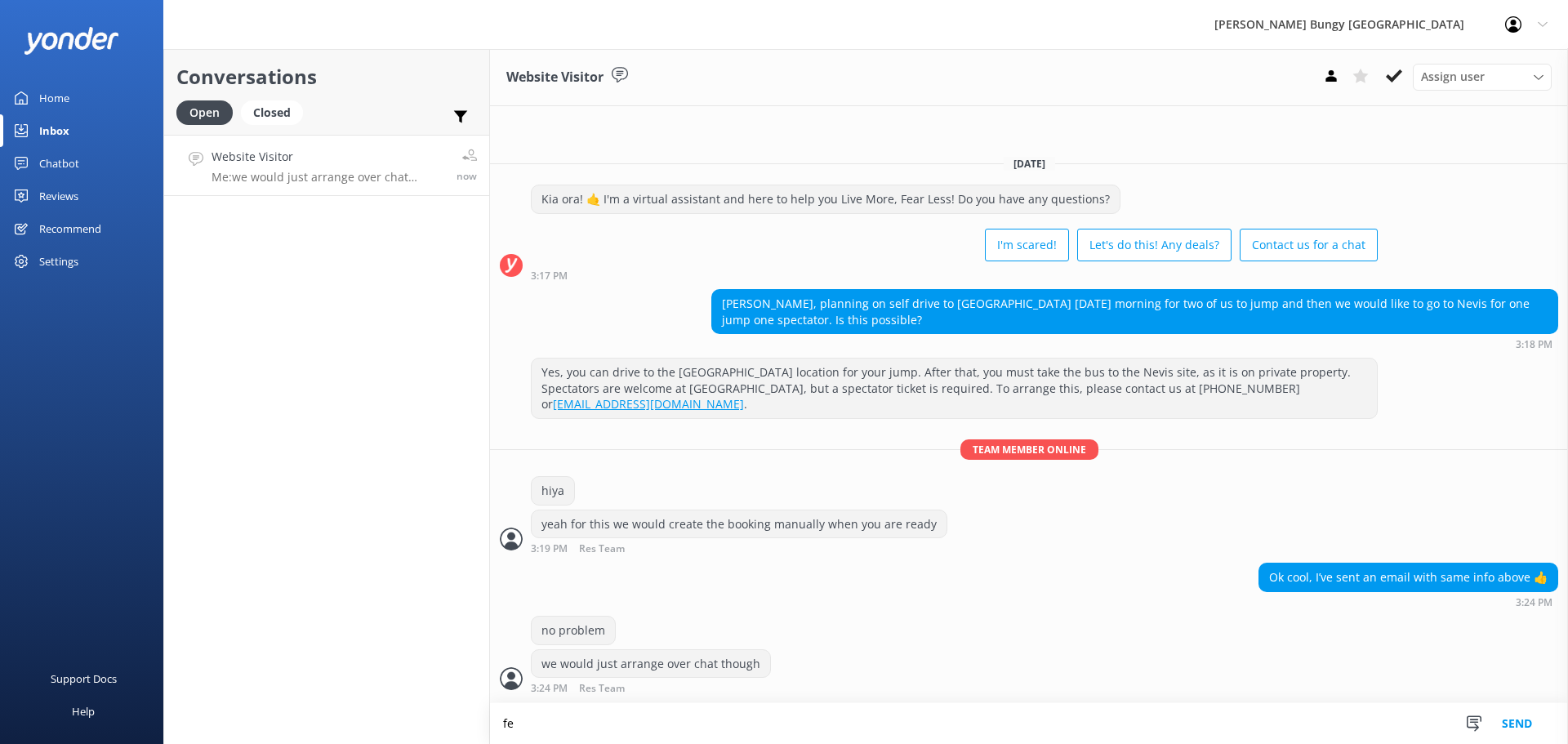
type textarea "f"
type textarea "we can take payment and make here"
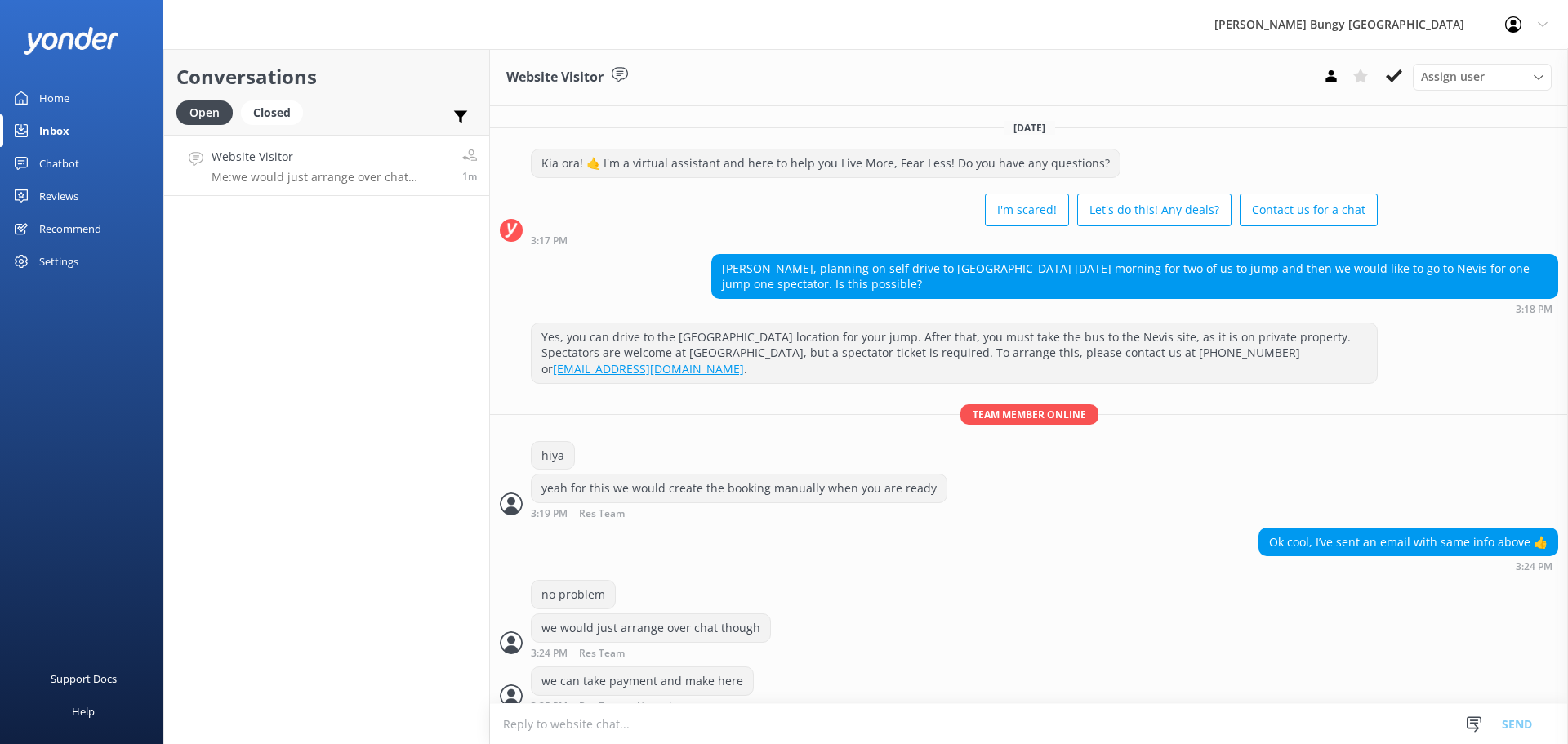
click at [900, 715] on textarea at bounding box center [1028, 724] width 1078 height 40
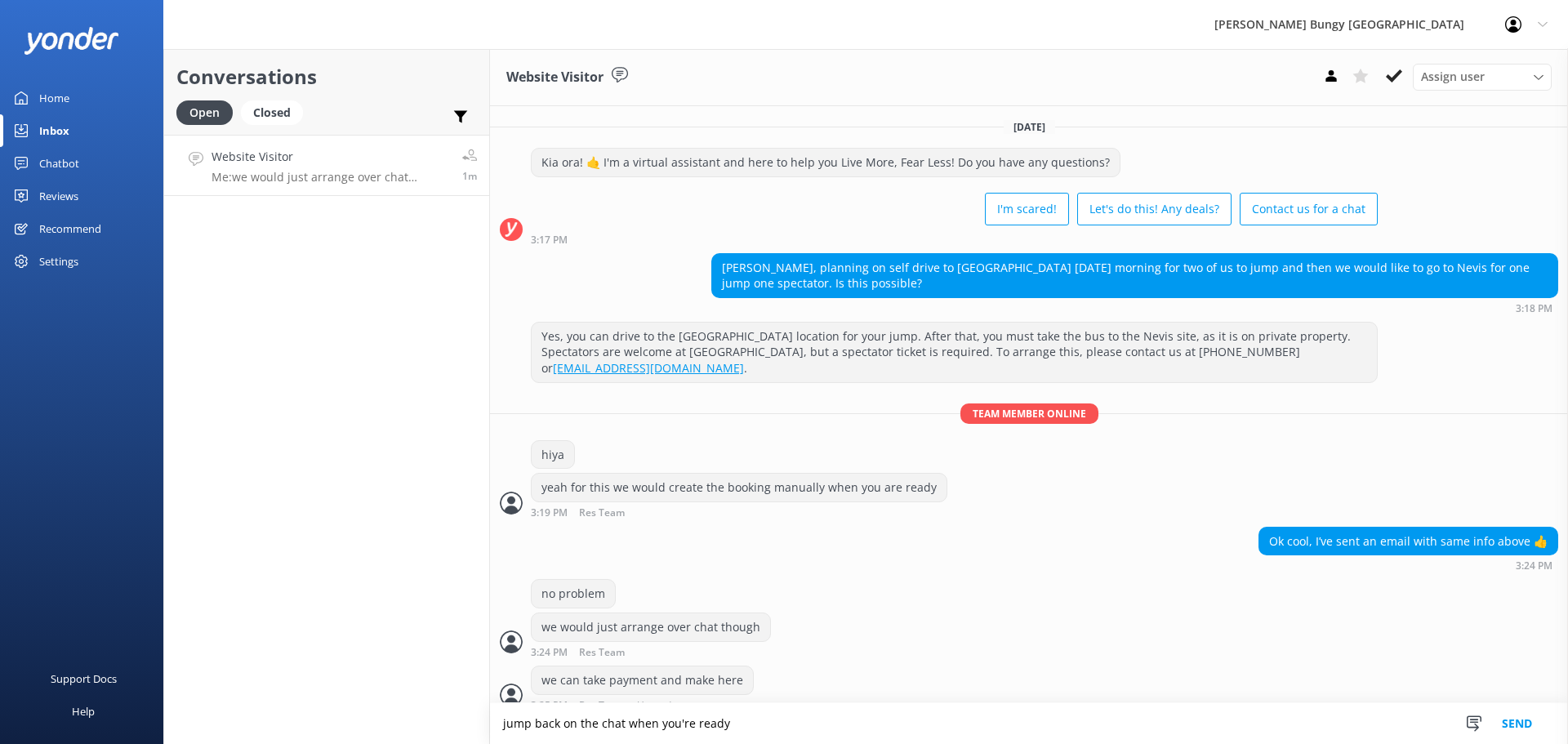
type textarea "jump back on the chat when you're ready"
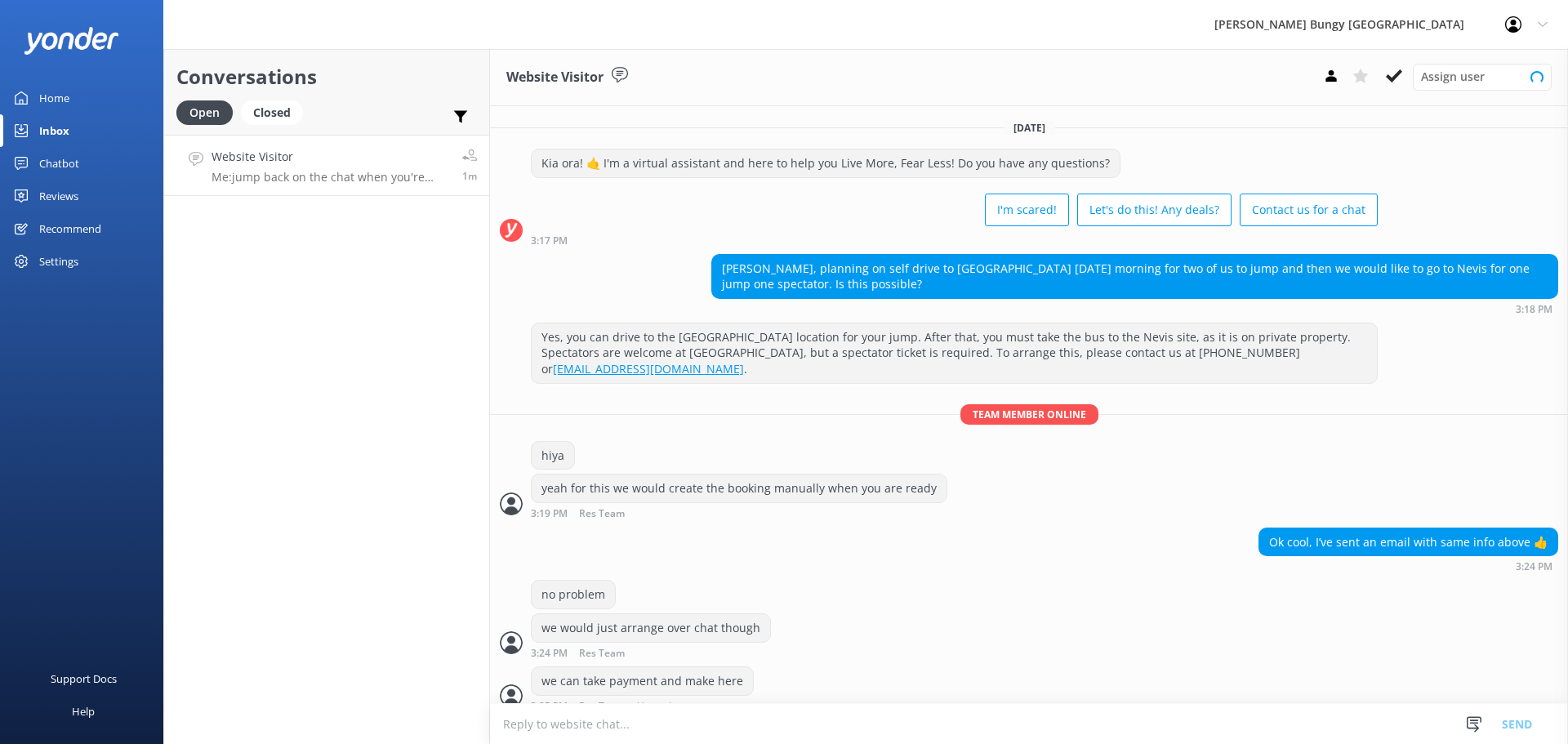
scroll to position [54, 0]
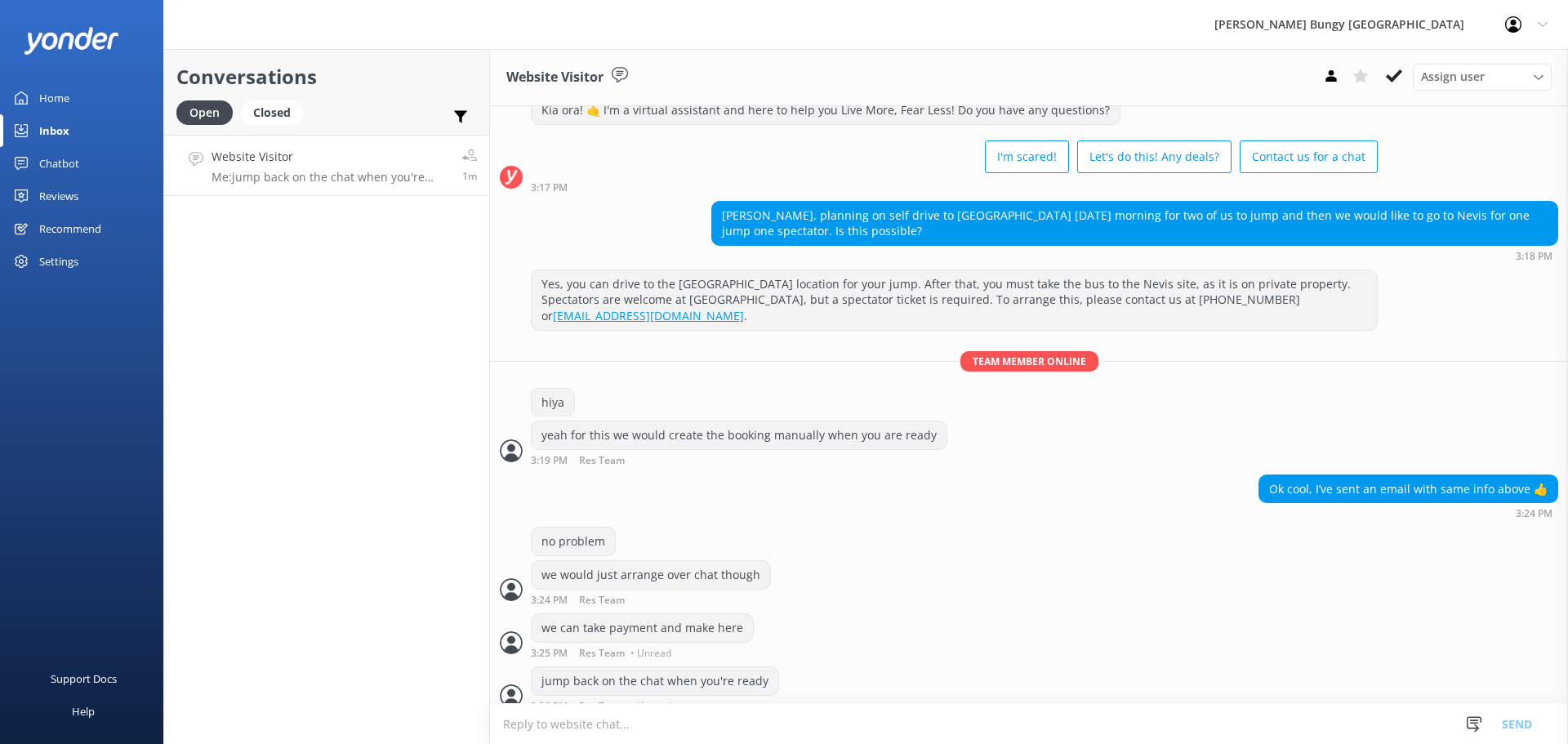
click at [206, 461] on div "Conversations Open Closed Important Assigned to me Unassigned Website Visitor M…" at bounding box center [327, 396] width 327 height 695
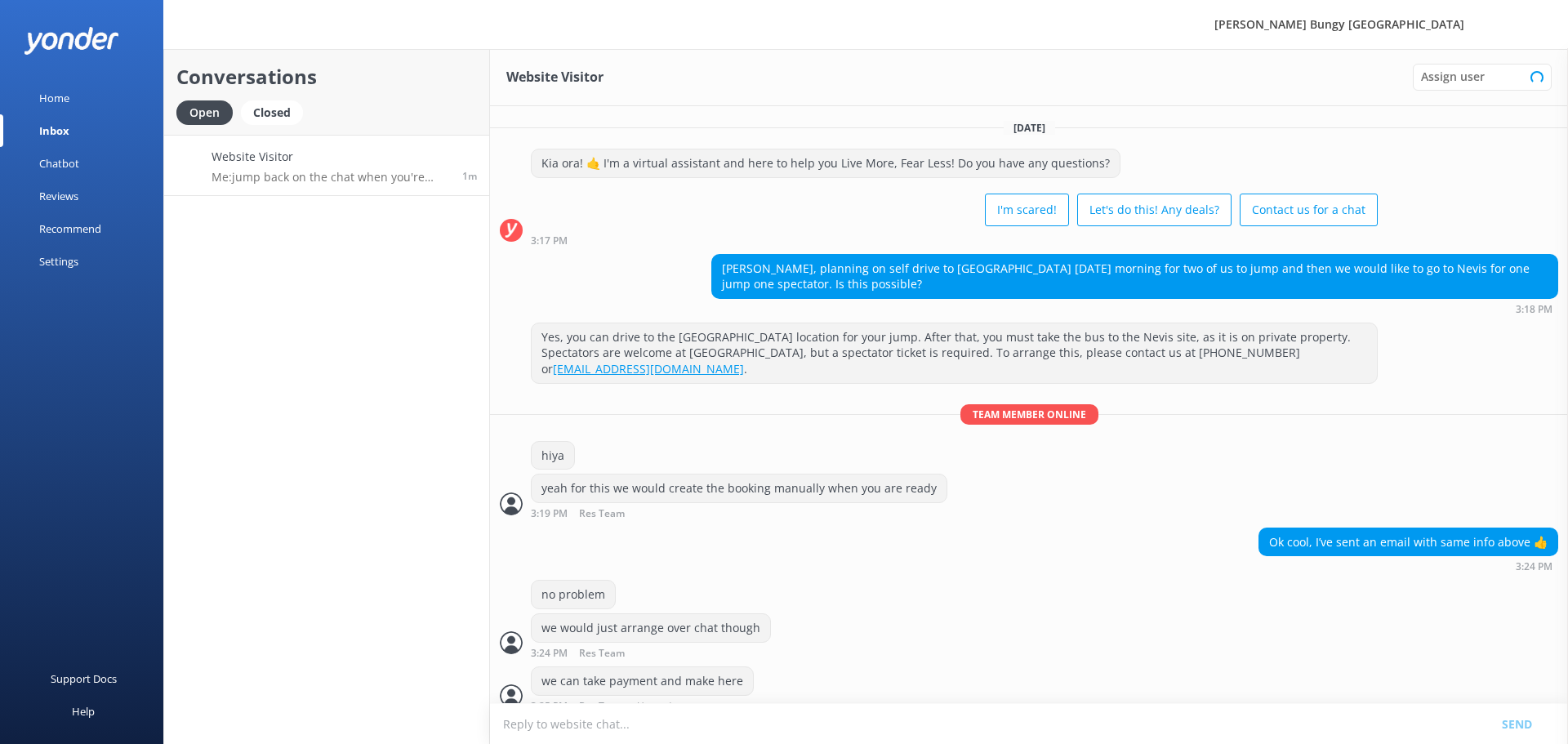
scroll to position [54, 0]
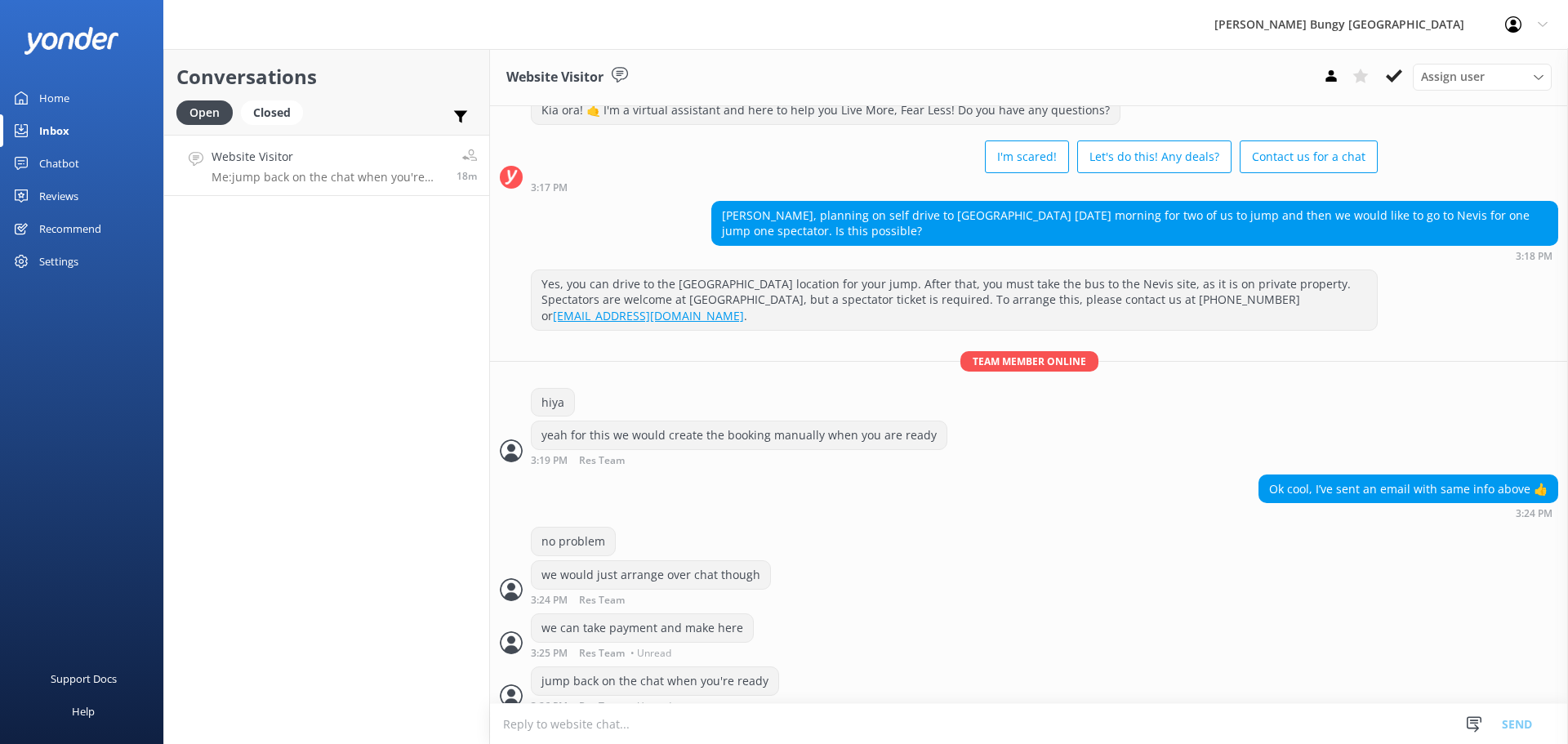
click at [892, 613] on div "we can take payment and make here 3:25 PM Res Team • Unread" at bounding box center [1028, 635] width 1078 height 45
click at [219, 185] on link "Website Visitor Me: jump back on the chat when you're ready 18m" at bounding box center [327, 165] width 325 height 61
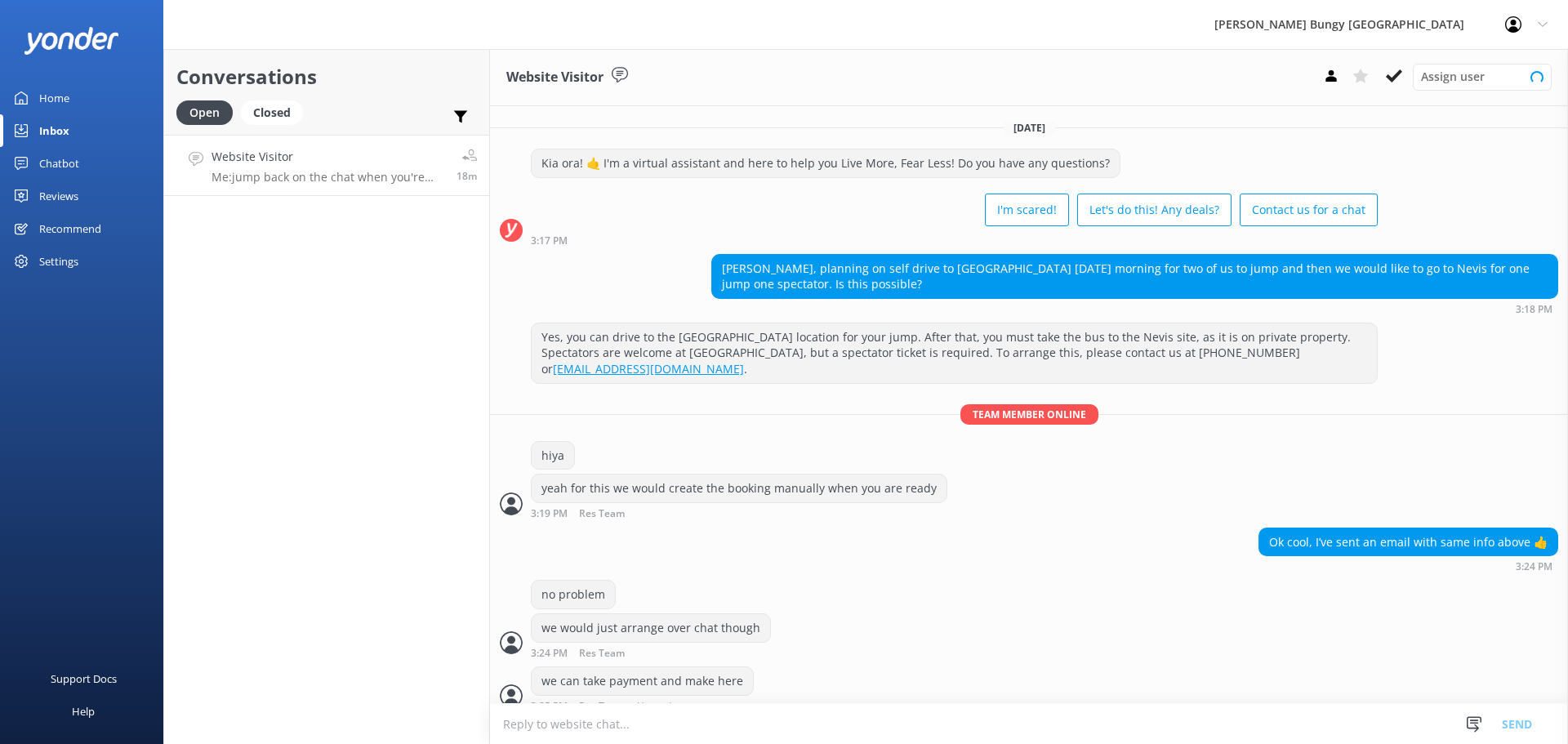
scroll to position [54, 0]
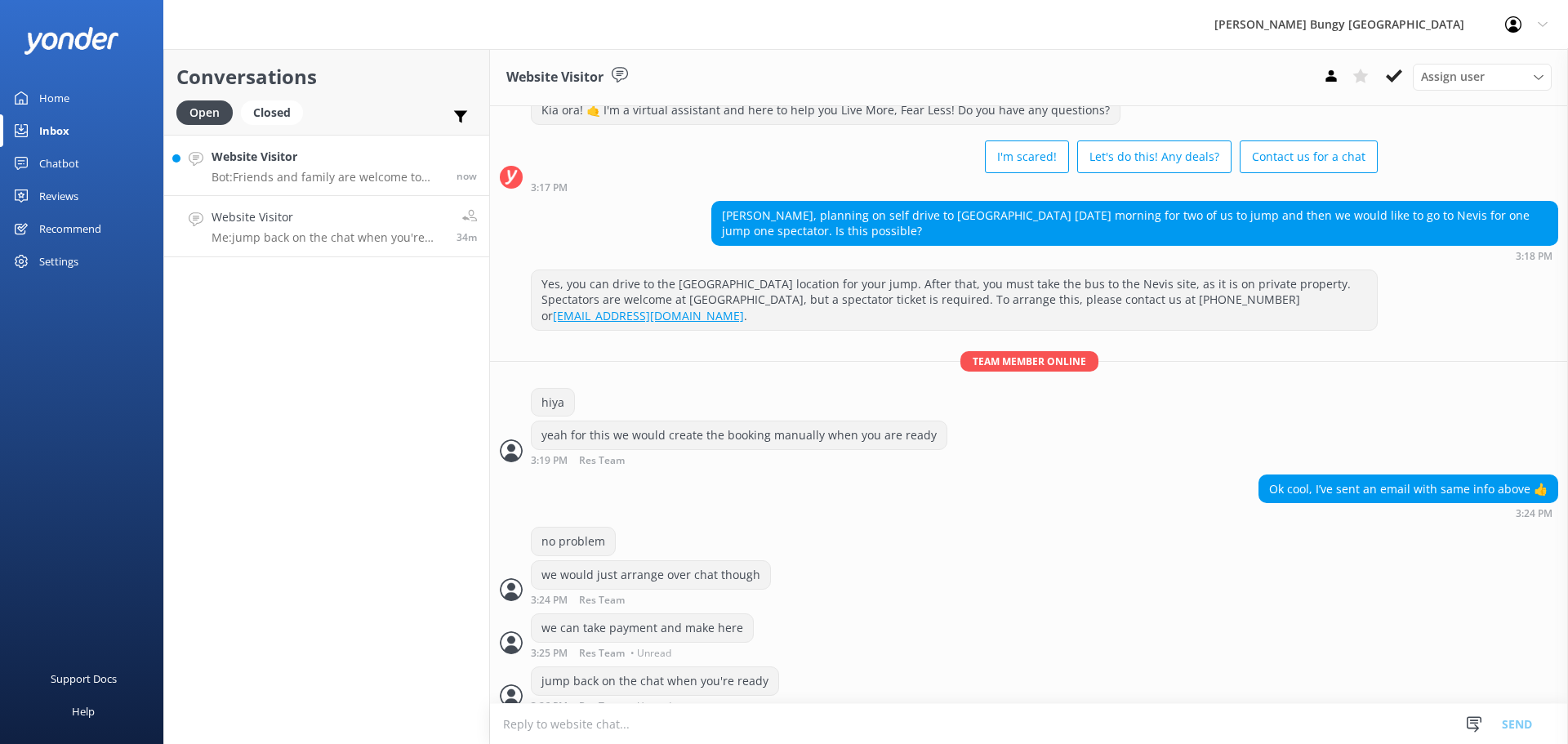
click at [309, 179] on p "Bot: Friends and family are welcome to watch! All our sites accommodate spectat…" at bounding box center [327, 177] width 232 height 14
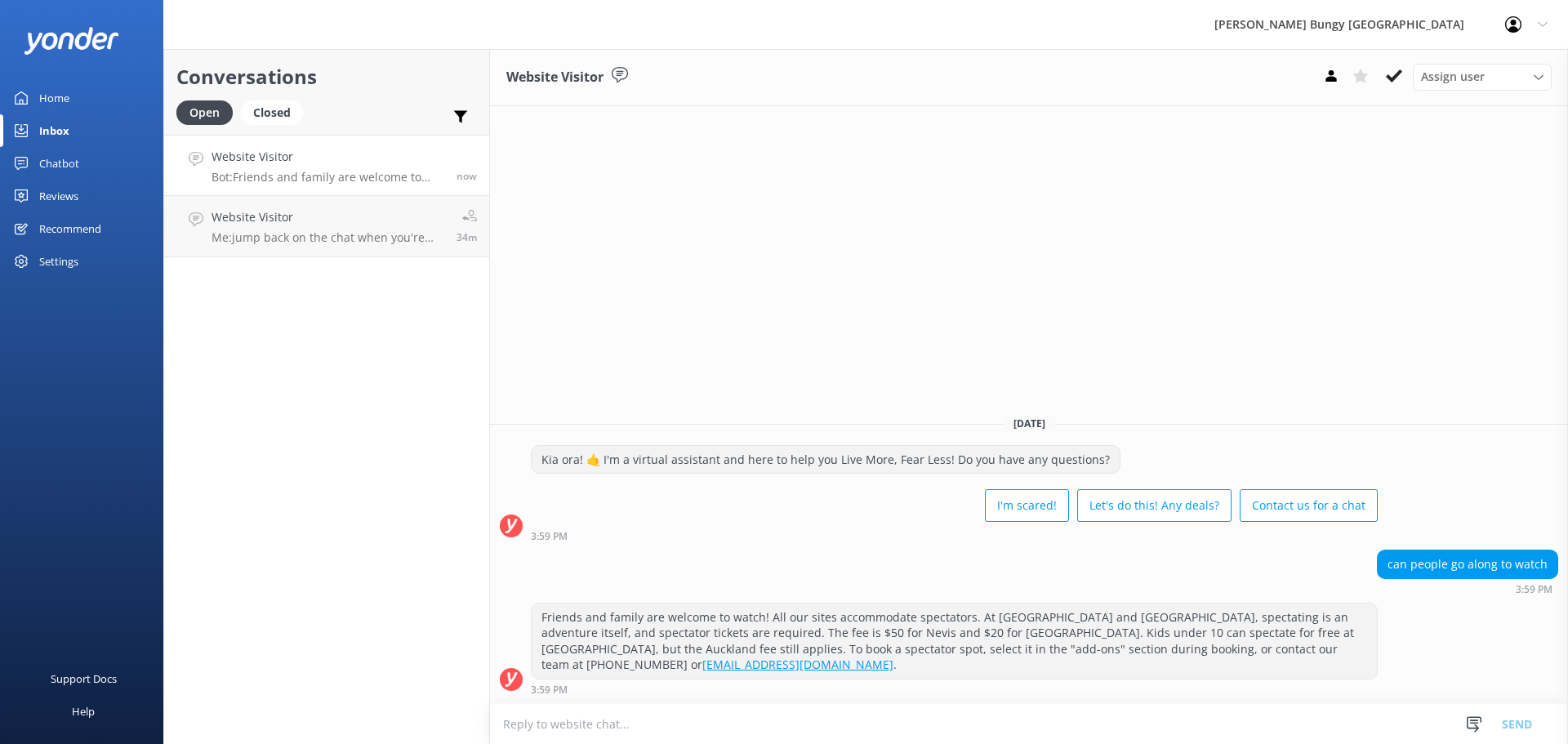
click at [352, 314] on div "Conversations Open Closed Important Assigned to me Unassigned Website Visitor B…" at bounding box center [327, 396] width 327 height 695
click at [352, 254] on link "Website Visitor Me: jump back on the chat when you're ready 34m" at bounding box center [327, 227] width 325 height 61
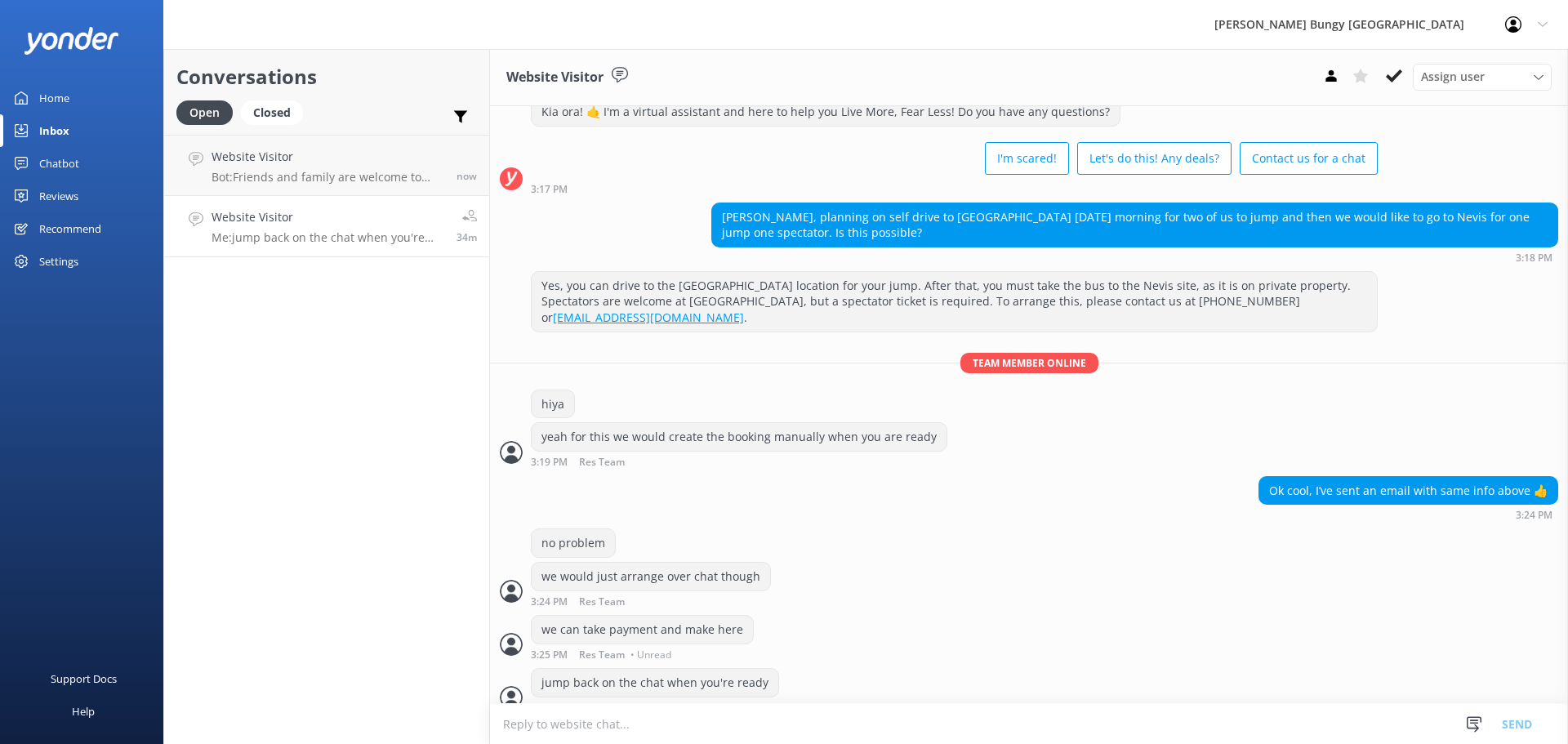
scroll to position [54, 0]
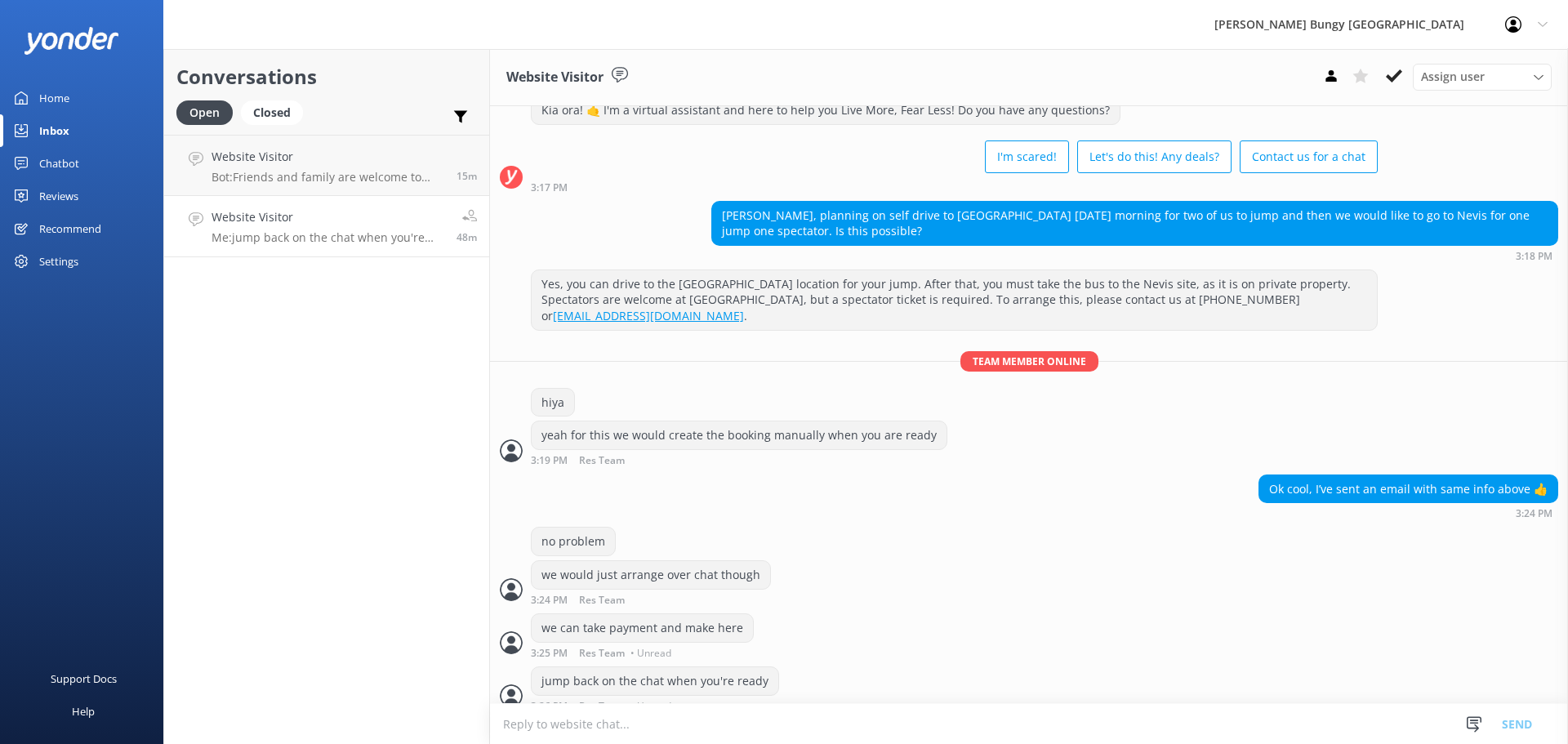
click at [218, 410] on div "Conversations Open Closed Important Assigned to me Unassigned Website Visitor B…" at bounding box center [327, 396] width 327 height 695
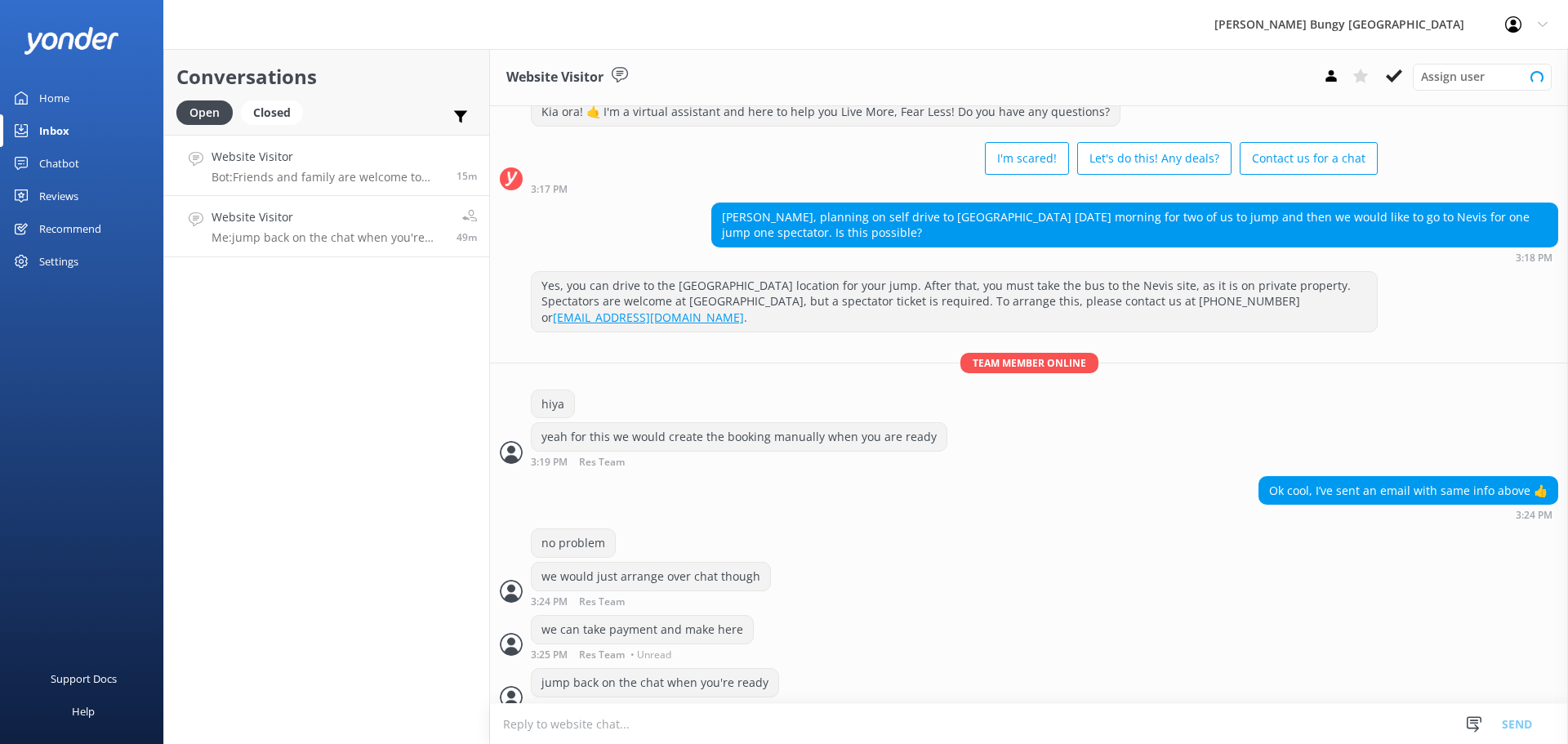
scroll to position [54, 0]
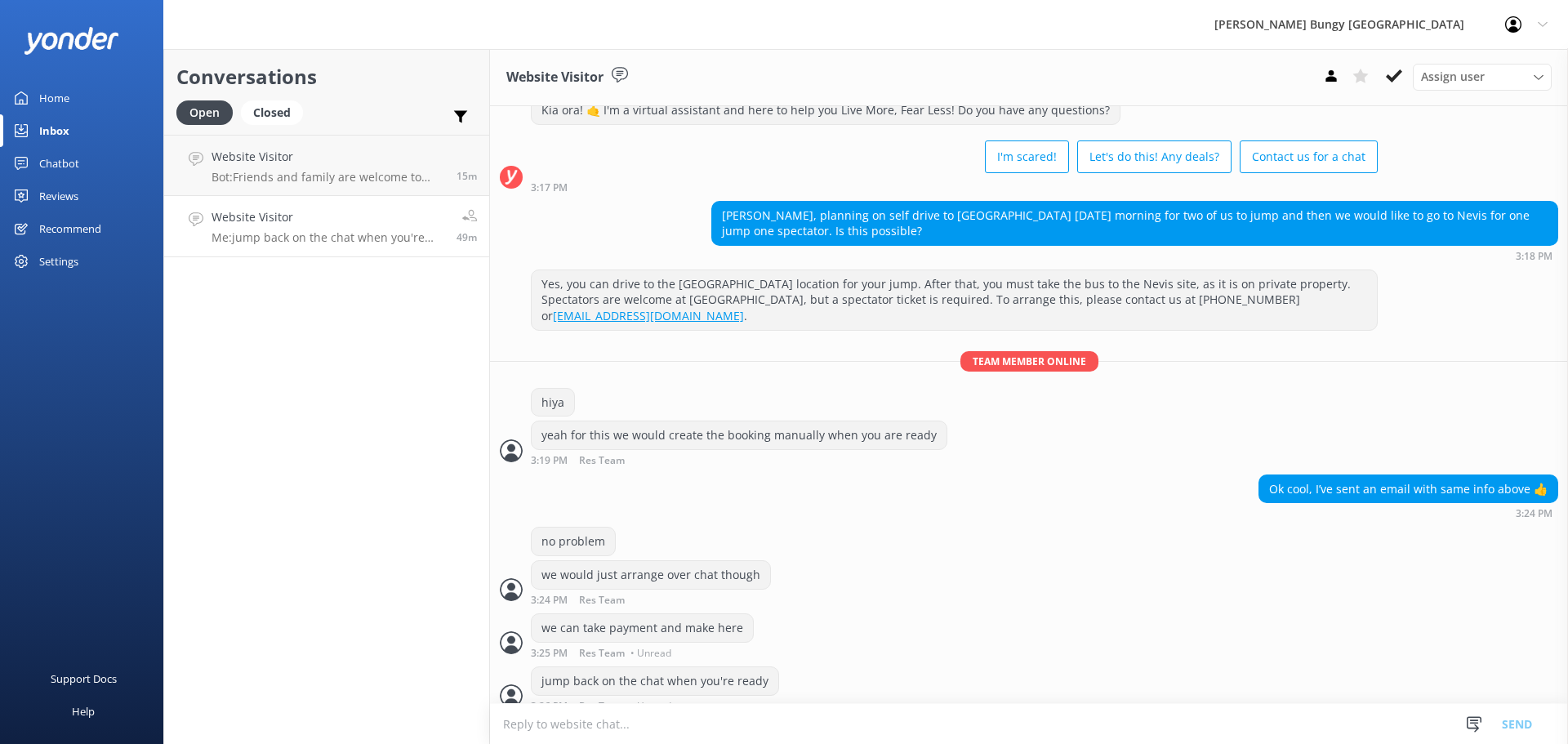
click at [354, 125] on div "Open Closed Important Assigned to me Unassigned" at bounding box center [326, 120] width 300 height 39
click at [403, 215] on h4 "Website Visitor" at bounding box center [327, 217] width 232 height 18
click at [359, 175] on p "Bot: Friends and family are welcome to watch! All our sites accommodate spectat…" at bounding box center [327, 177] width 232 height 14
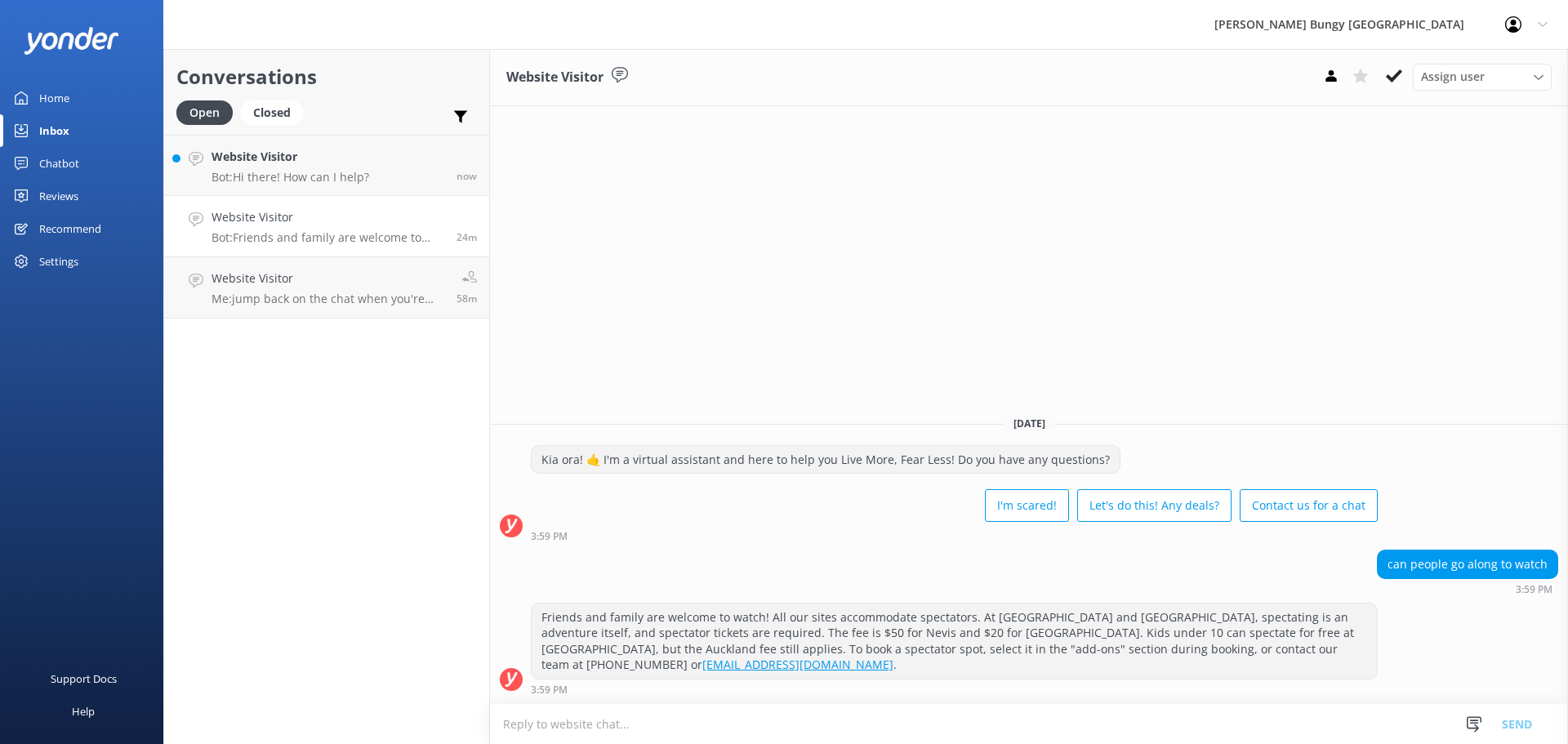
click at [359, 175] on p "Bot: Hi there! How can I help?" at bounding box center [290, 177] width 158 height 14
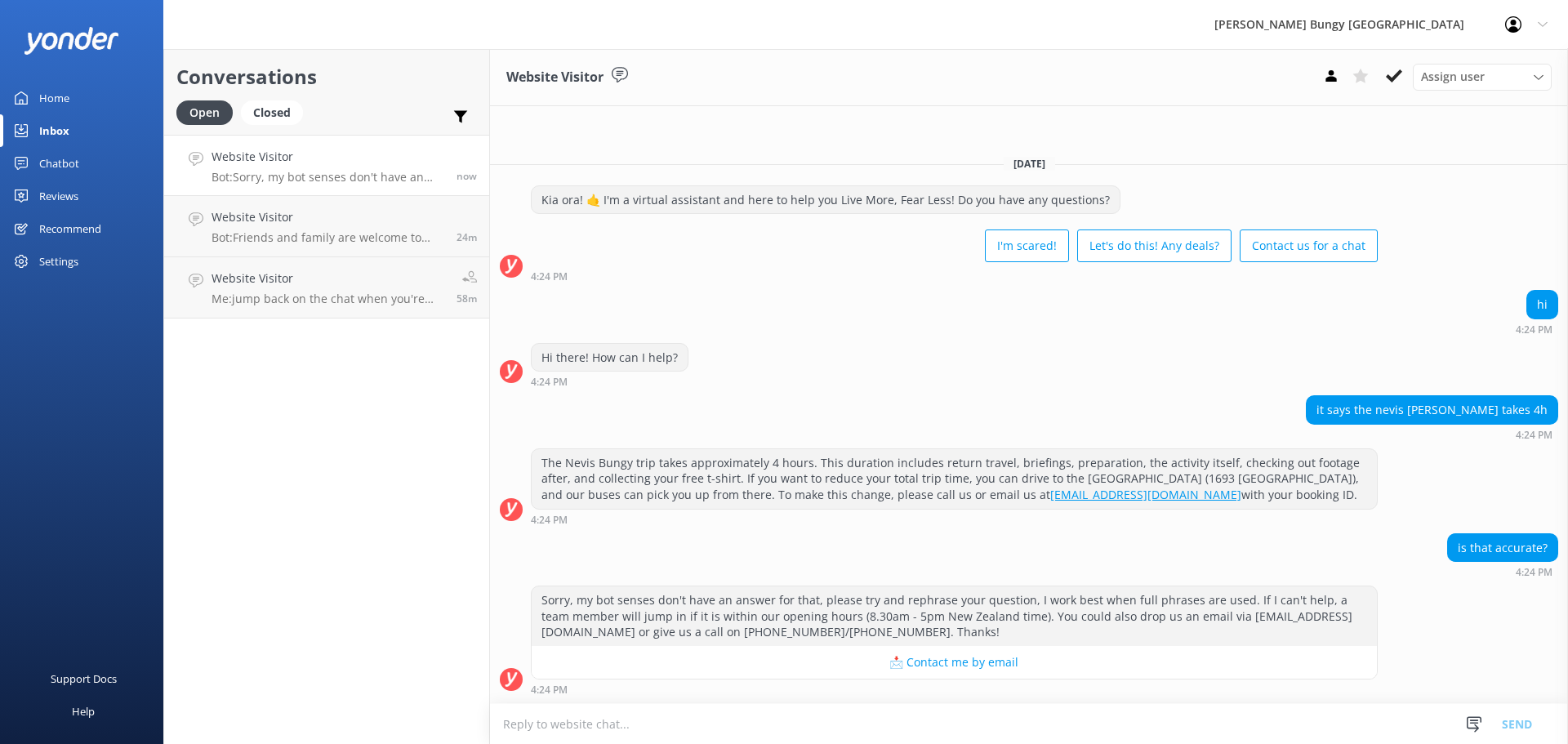
click at [1173, 731] on textarea at bounding box center [1028, 724] width 1078 height 40
click at [1067, 539] on div "is that accurate? 4:24 PM" at bounding box center [1028, 556] width 1078 height 45
click at [342, 154] on h4 "Website Visitor" at bounding box center [327, 157] width 232 height 18
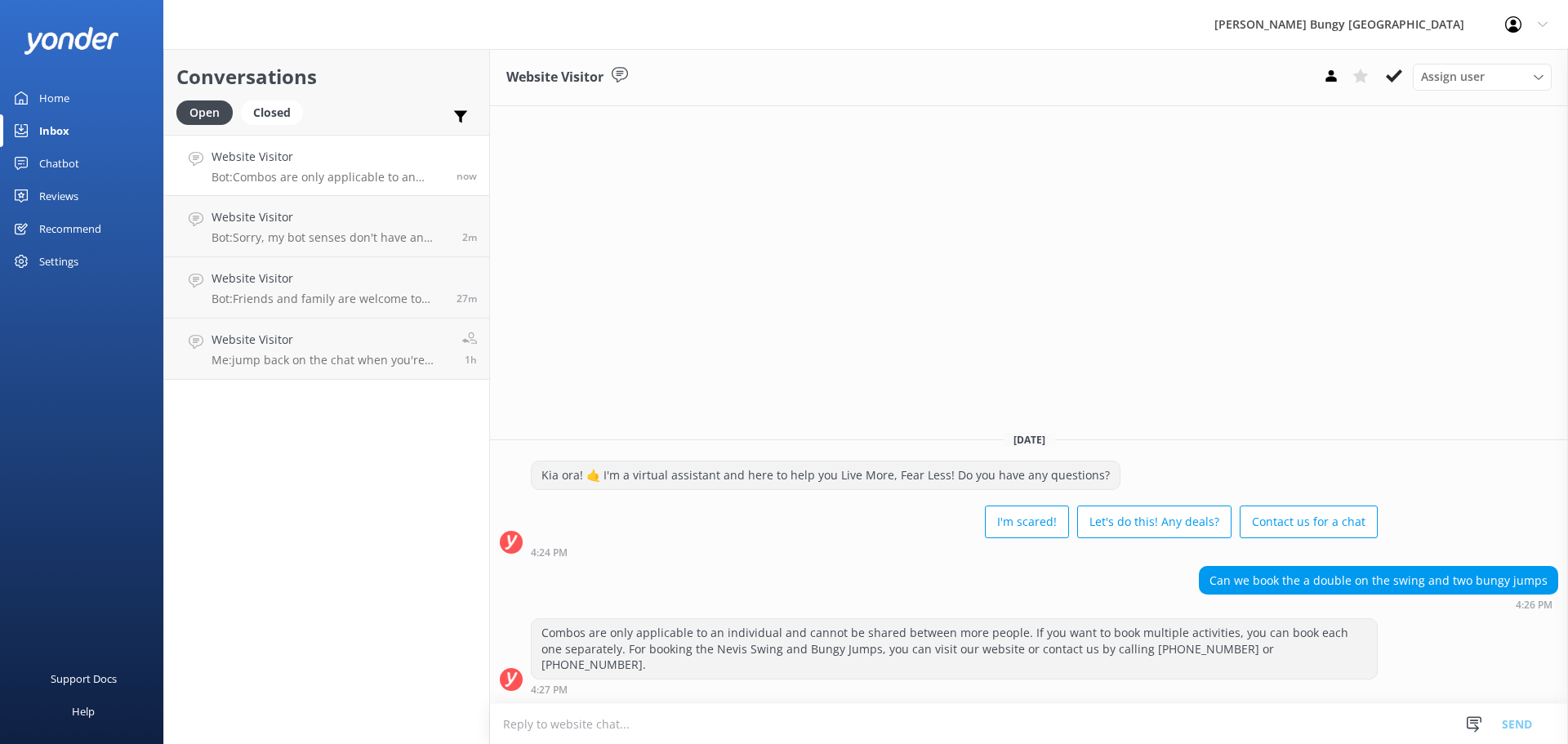
click at [1262, 714] on textarea at bounding box center [1028, 724] width 1078 height 40
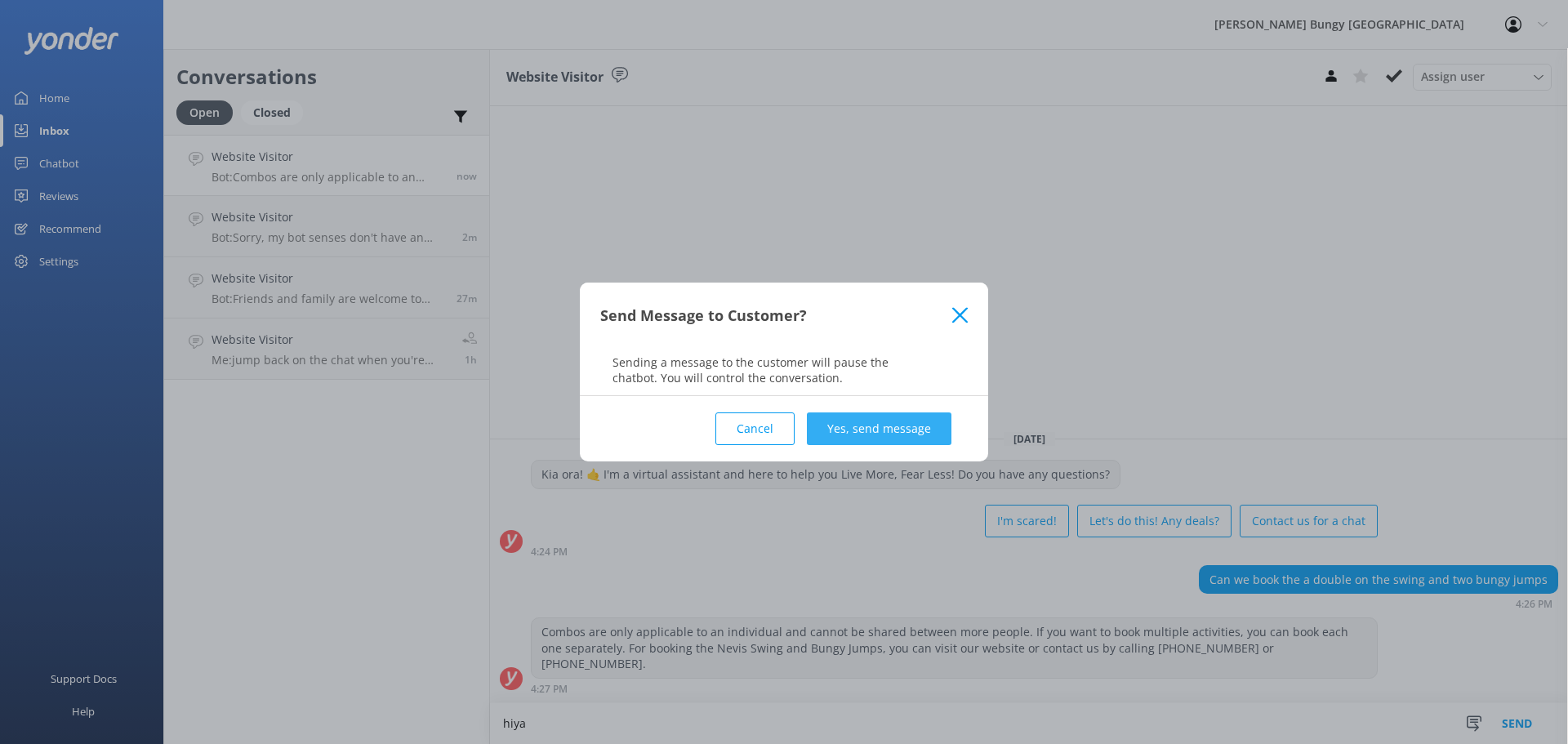
type textarea "hiya"
click at [875, 444] on button "Yes, send message" at bounding box center [879, 428] width 144 height 33
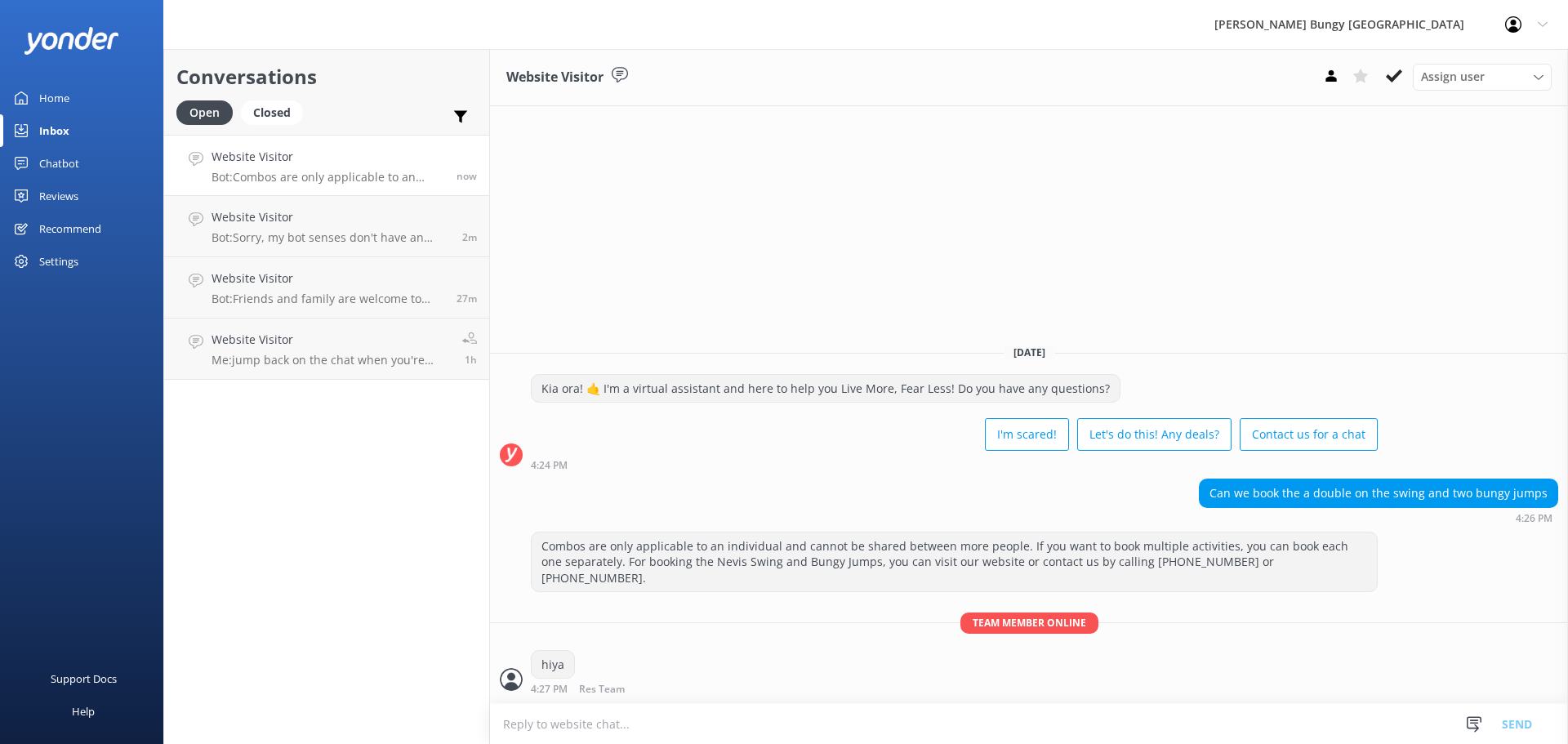
click at [823, 728] on textarea at bounding box center [1028, 724] width 1078 height 40
click at [618, 707] on textarea "yeah we" at bounding box center [1028, 723] width 1078 height 41
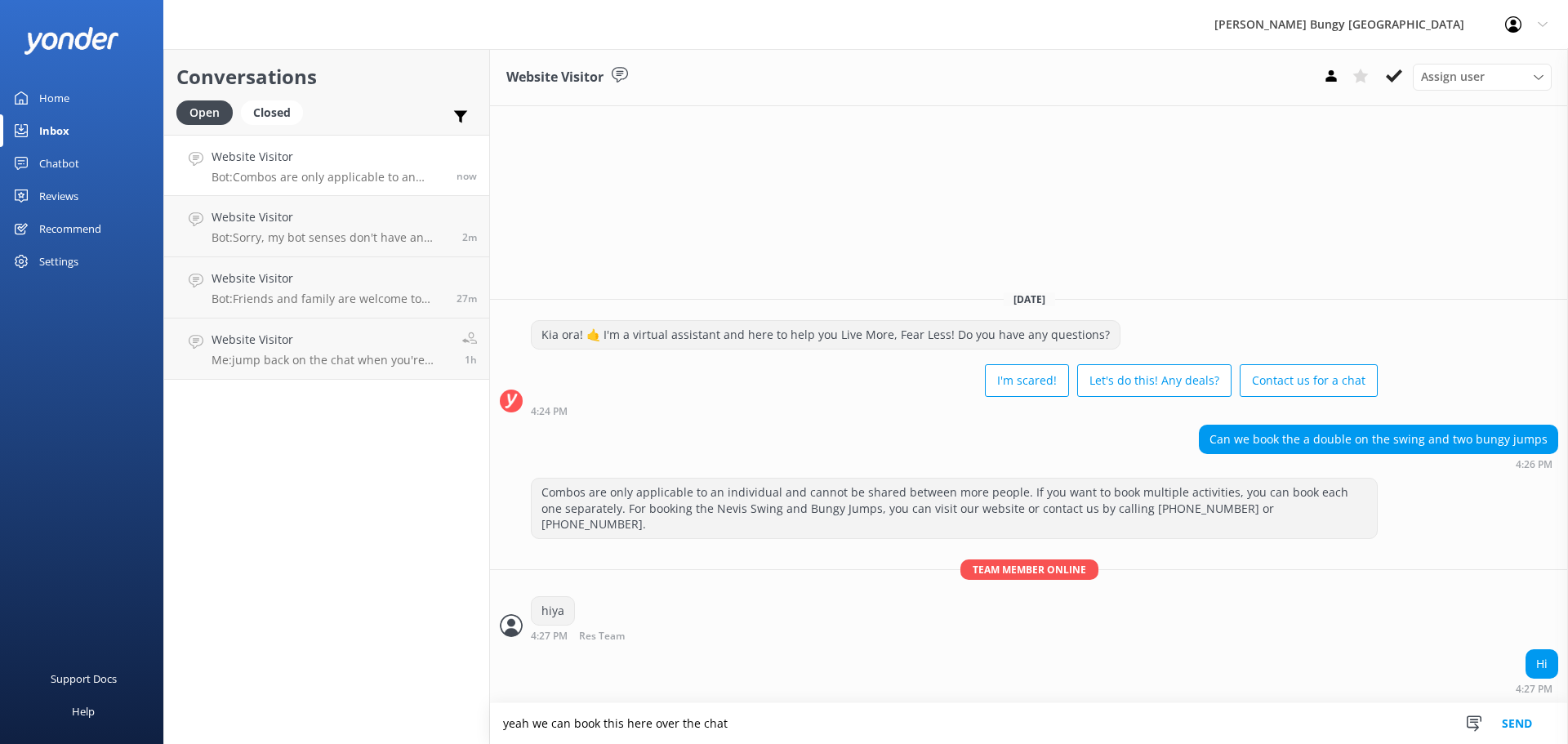
type textarea "yeah we can book this here over the chat"
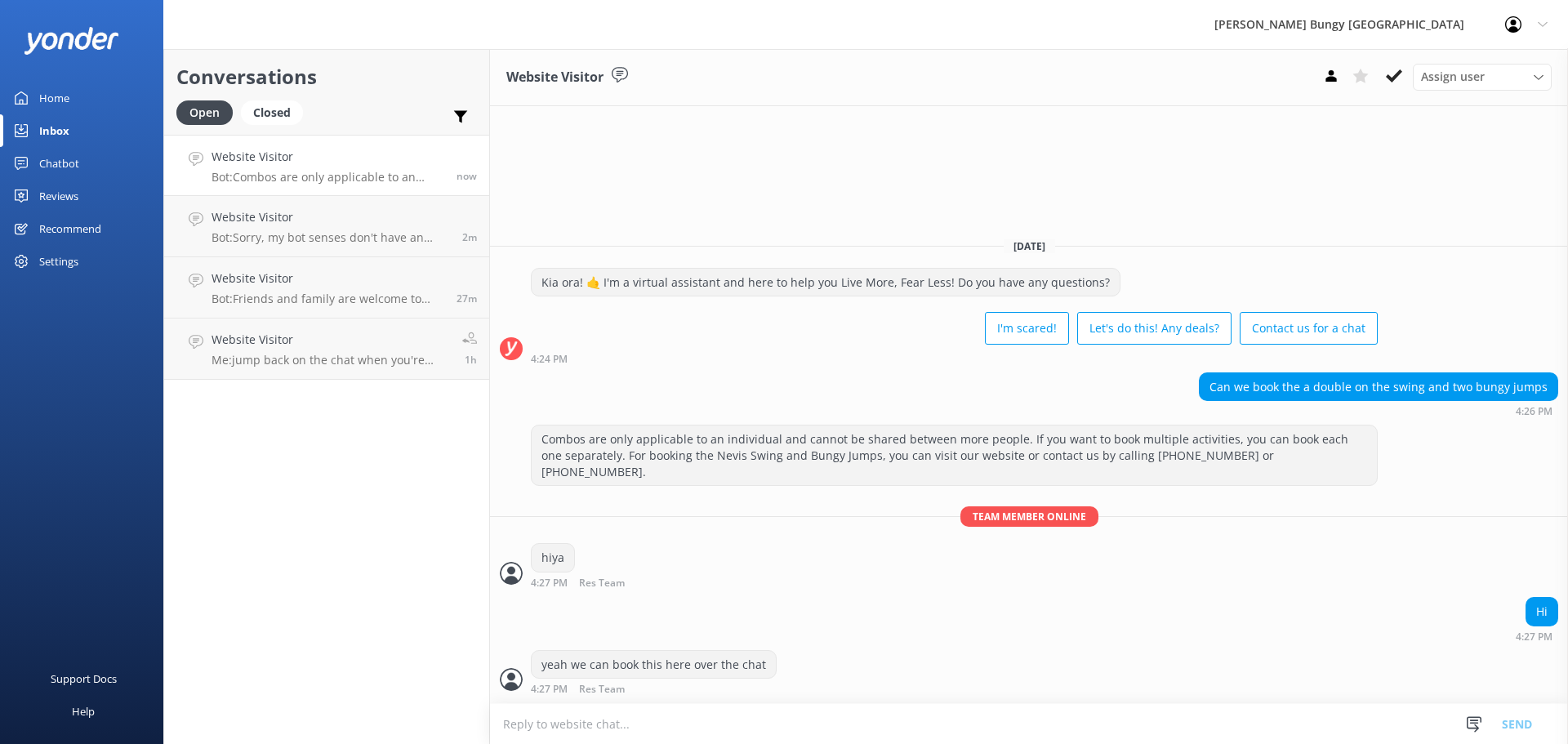
click at [206, 410] on div "Conversations Open Closed Important Assigned to me Unassigned Website Visitor B…" at bounding box center [327, 396] width 327 height 695
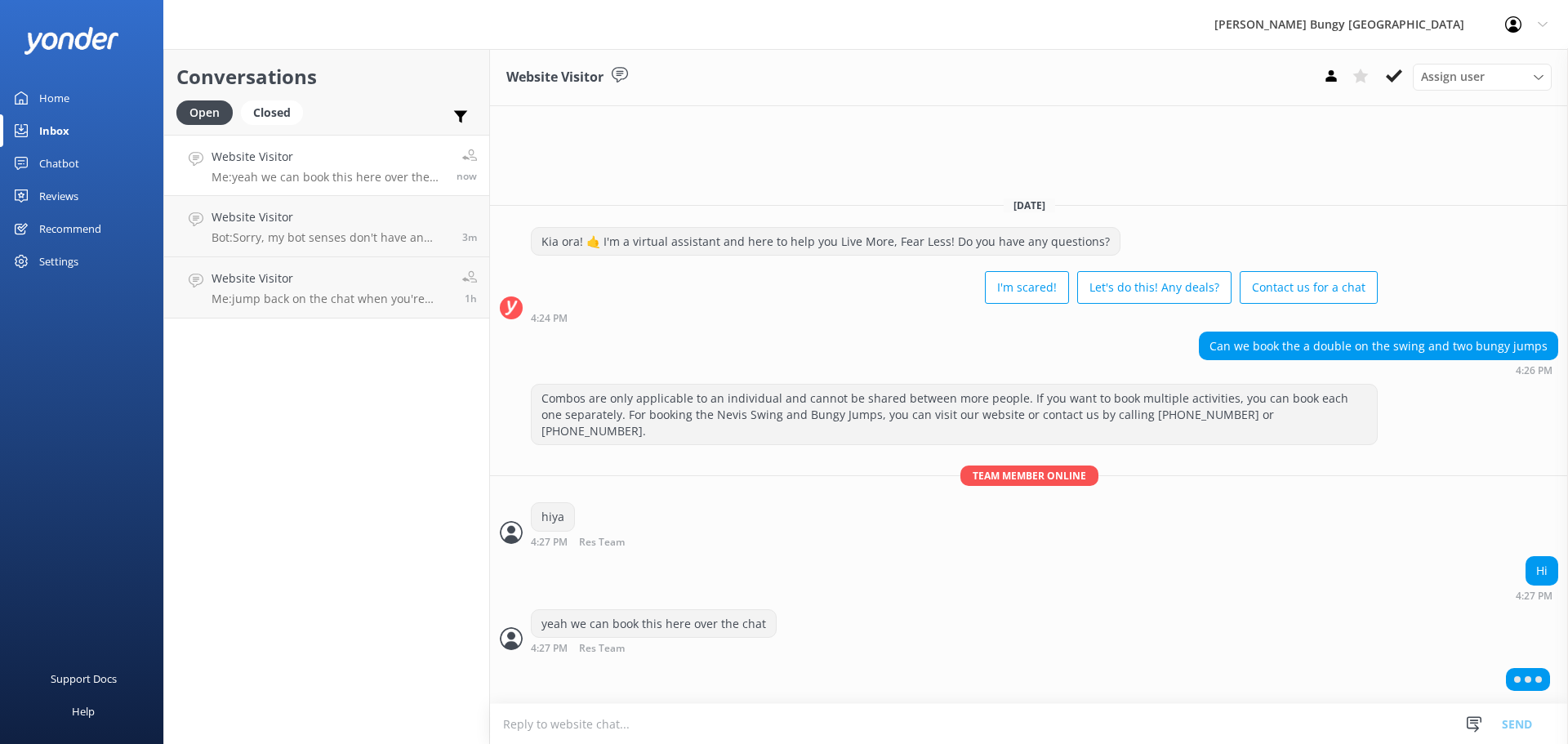
click at [891, 717] on textarea at bounding box center [1028, 724] width 1078 height 40
click at [403, 273] on h4 "Website Visitor" at bounding box center [330, 278] width 238 height 18
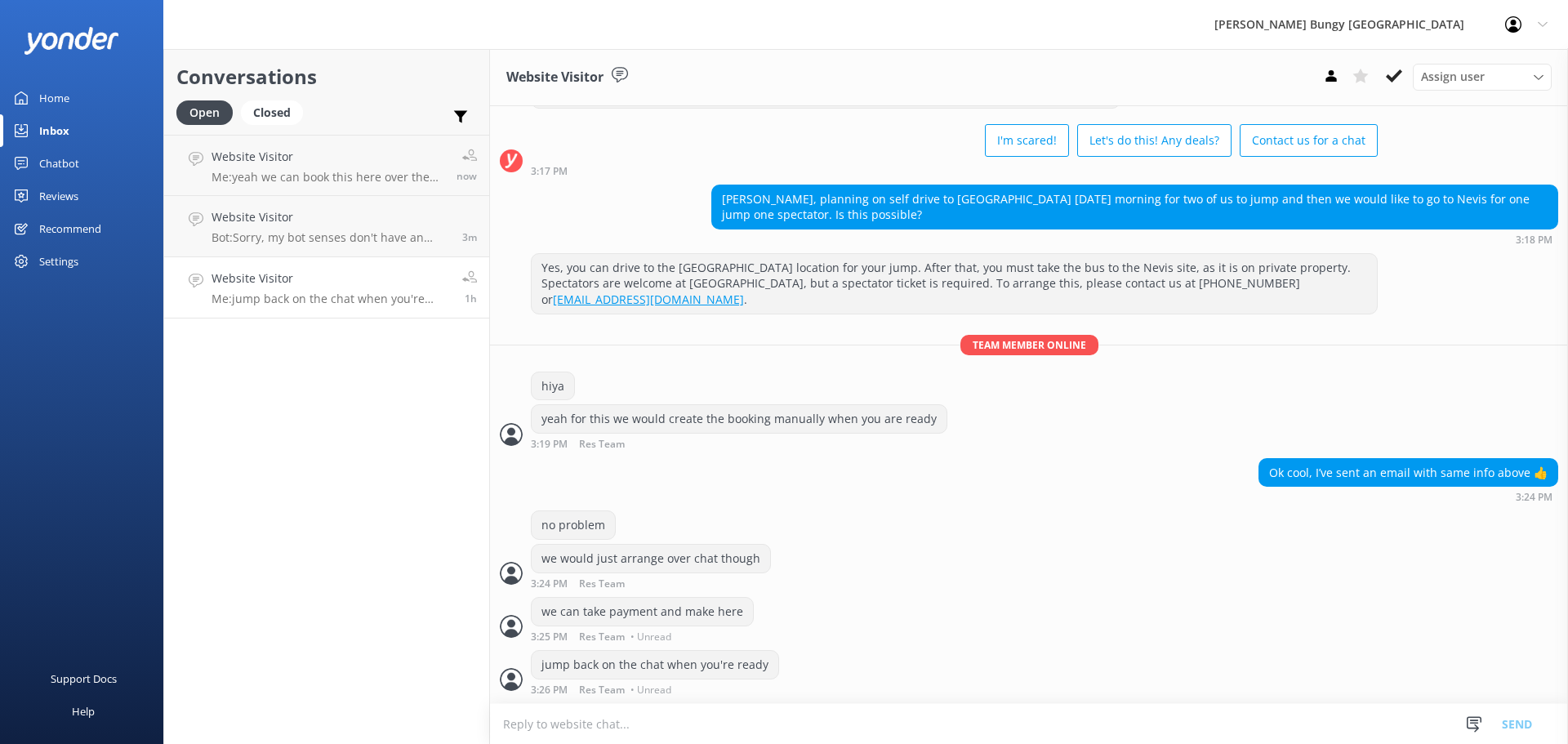
scroll to position [92, 0]
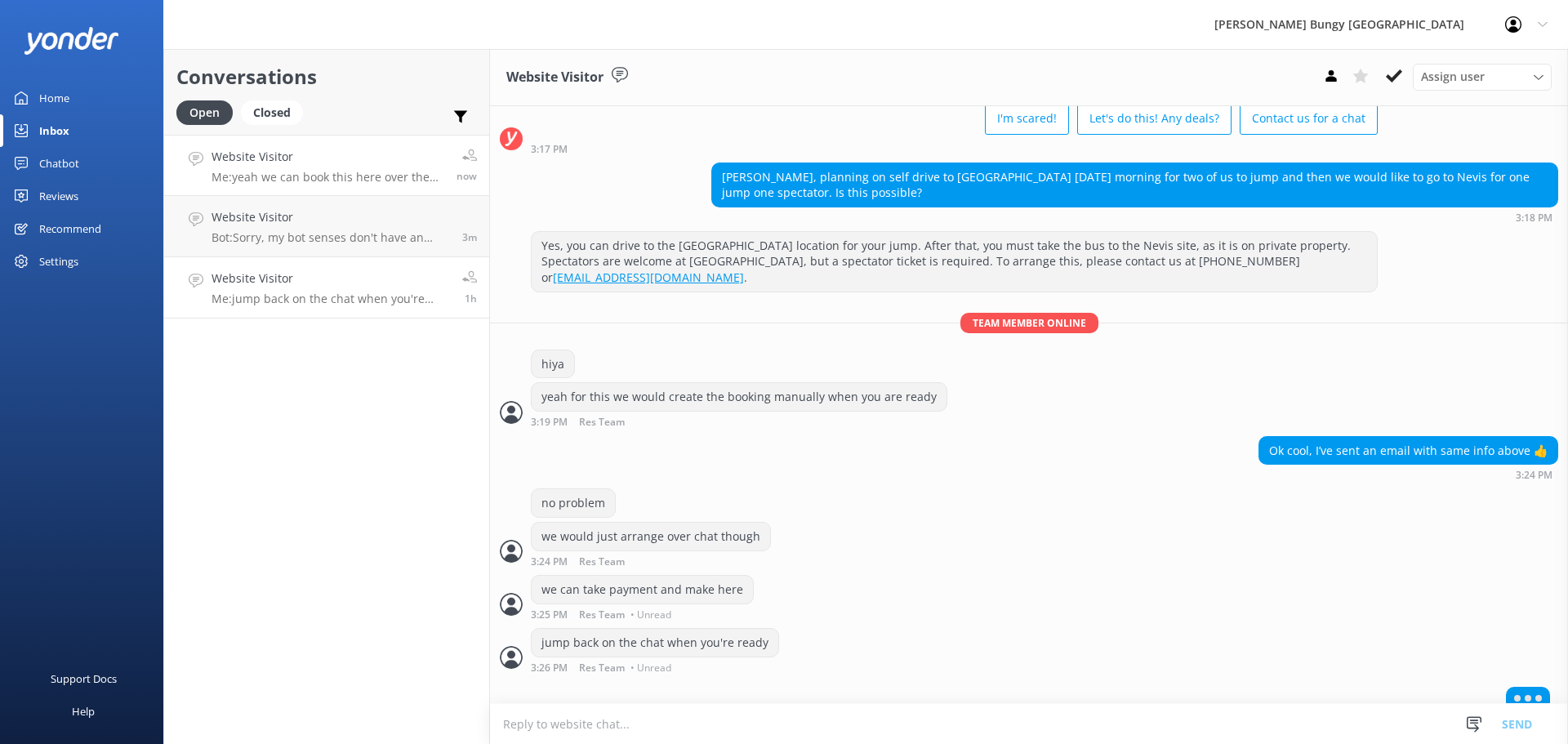
click at [358, 152] on h4 "Website Visitor" at bounding box center [327, 157] width 232 height 18
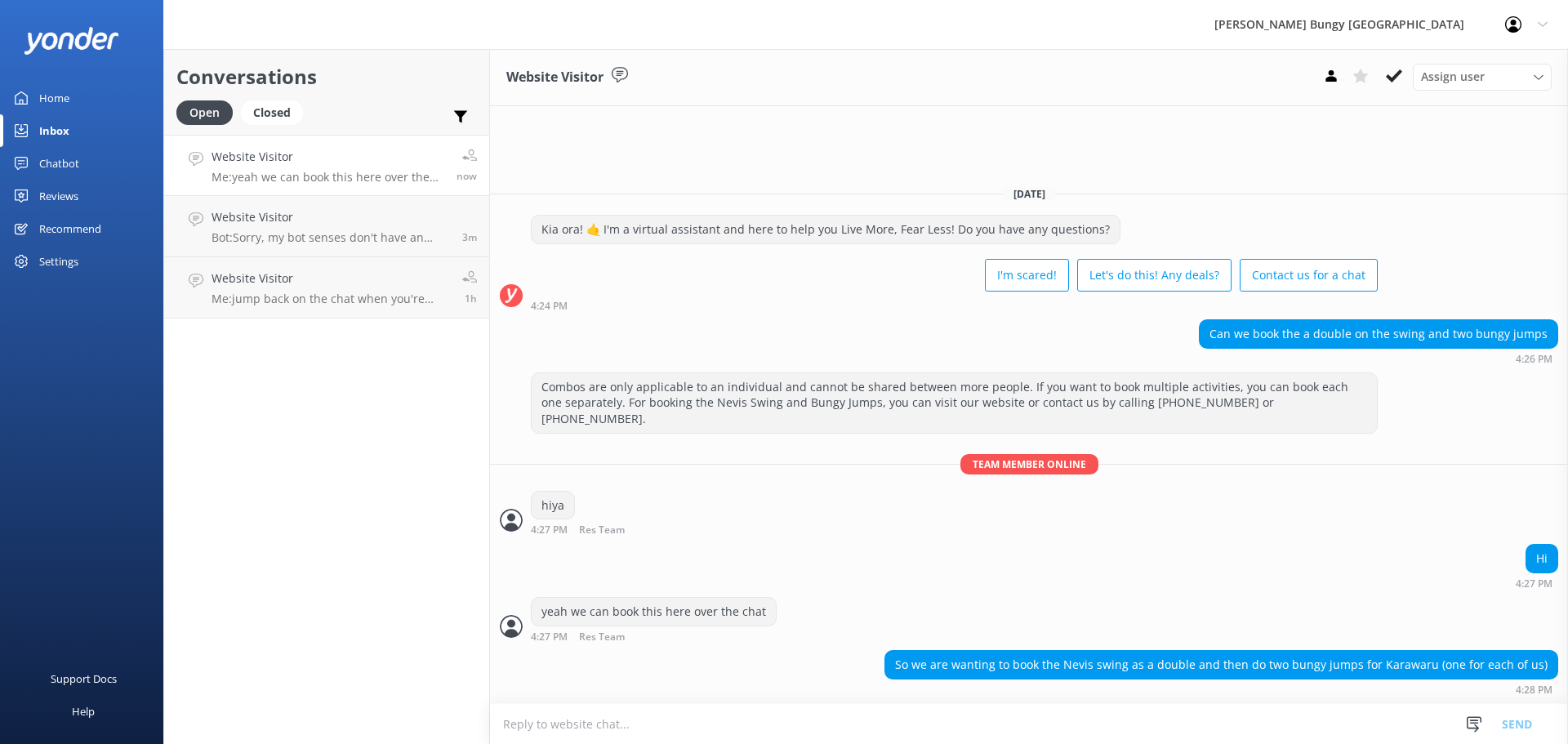
click at [1279, 727] on textarea at bounding box center [1028, 724] width 1078 height 40
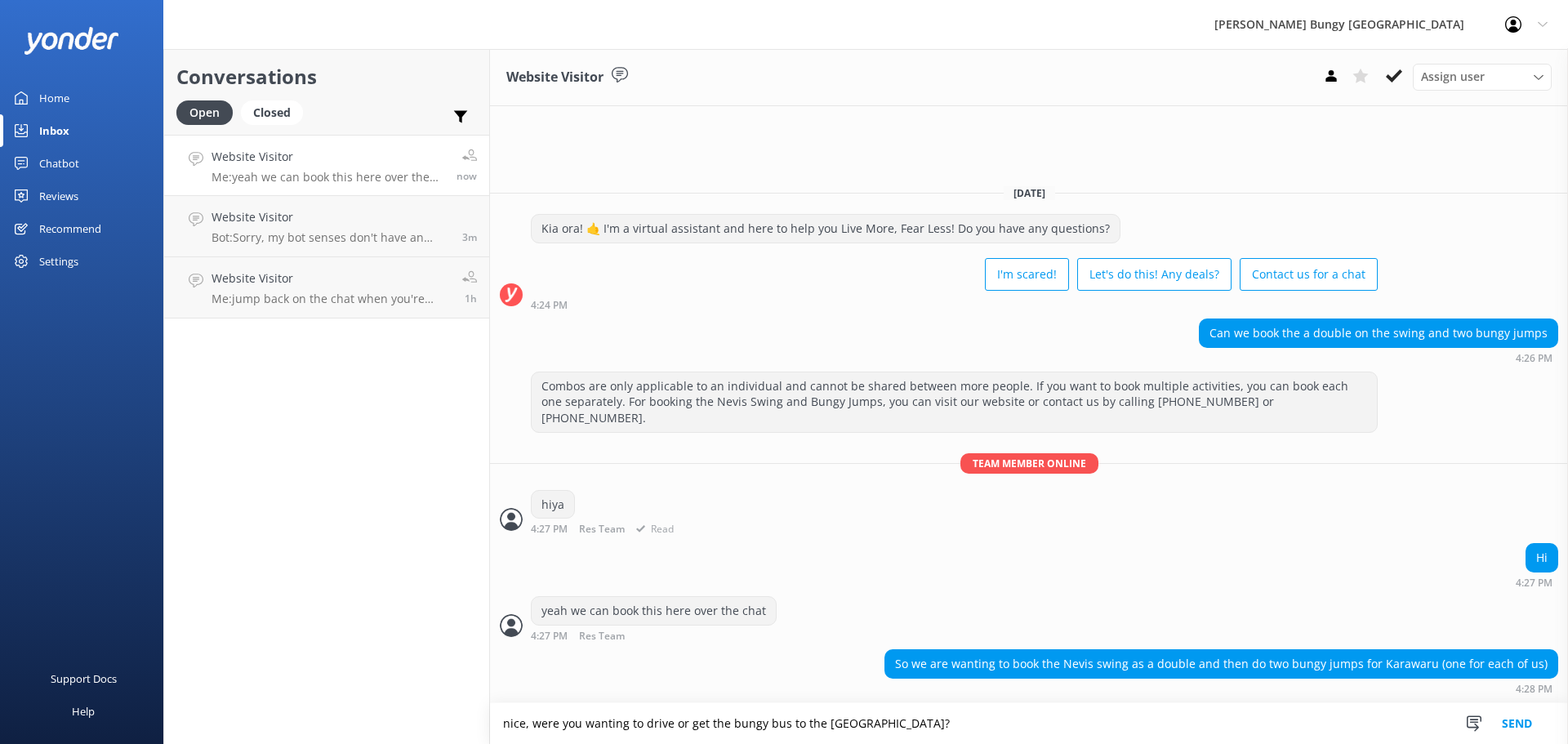
type textarea "nice, were you wanting to drive or get the bungy bus to the [GEOGRAPHIC_DATA]?"
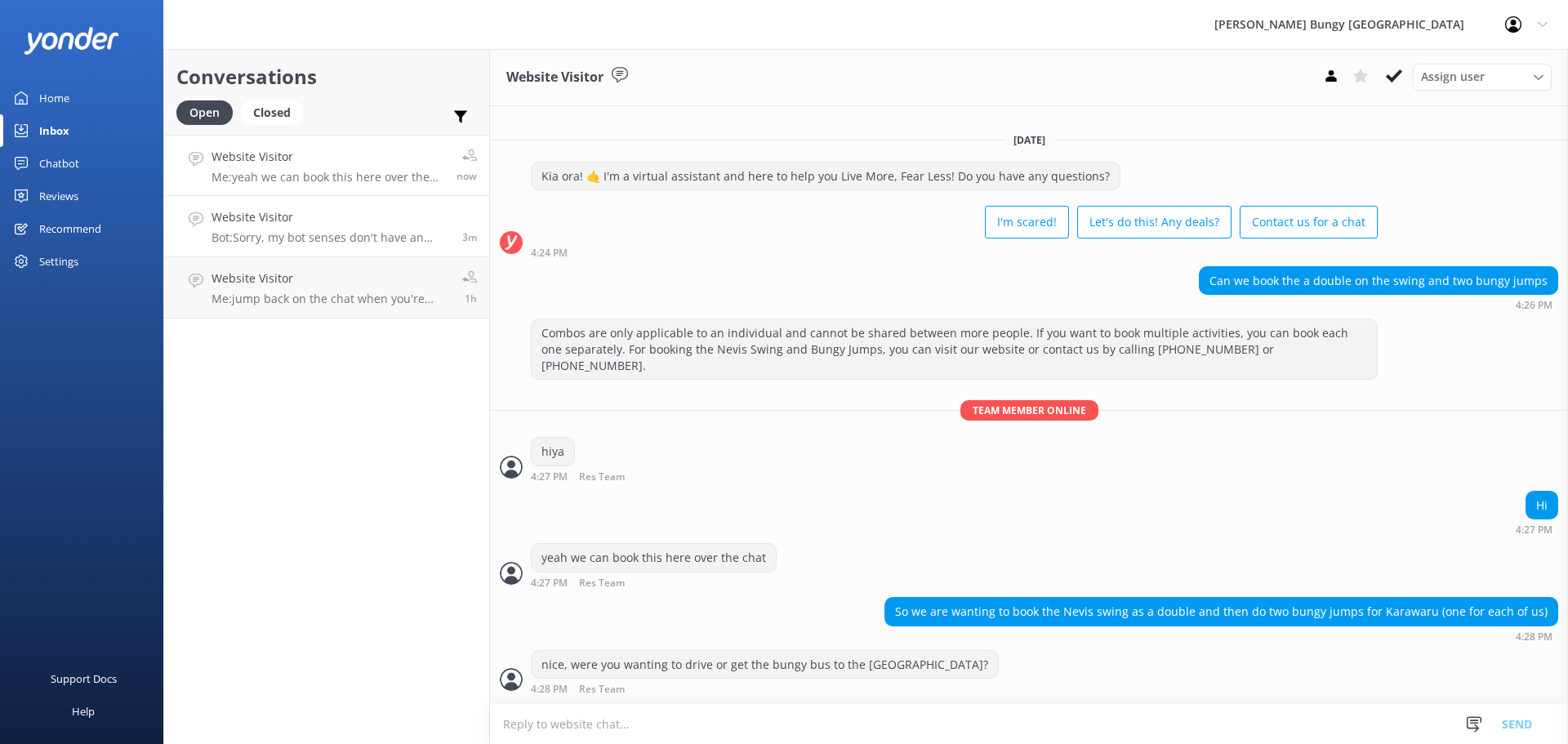
click at [271, 235] on p "Bot: Sorry, my bot senses don't have an answer for that, please try and rephras…" at bounding box center [330, 237] width 238 height 14
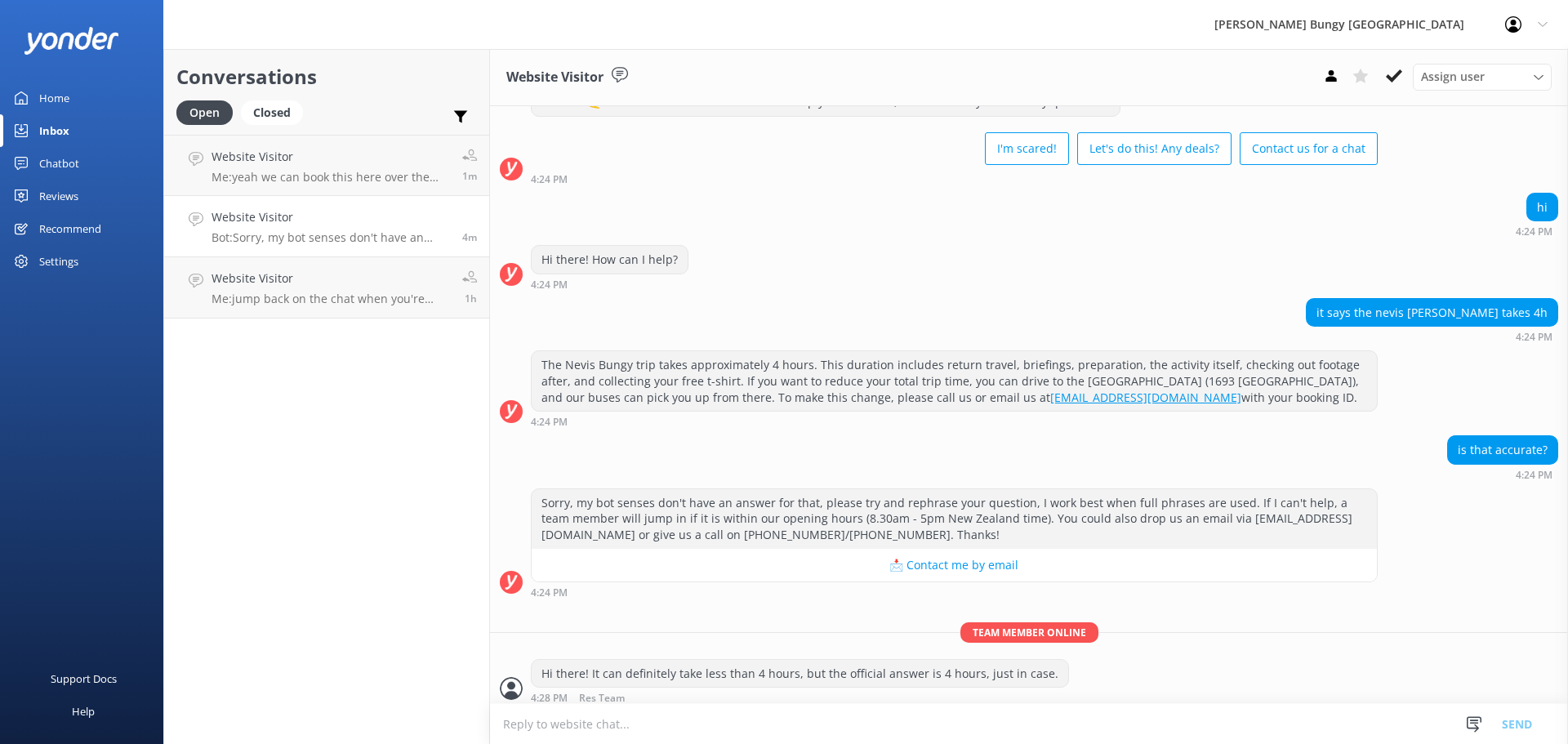
scroll to position [70, 0]
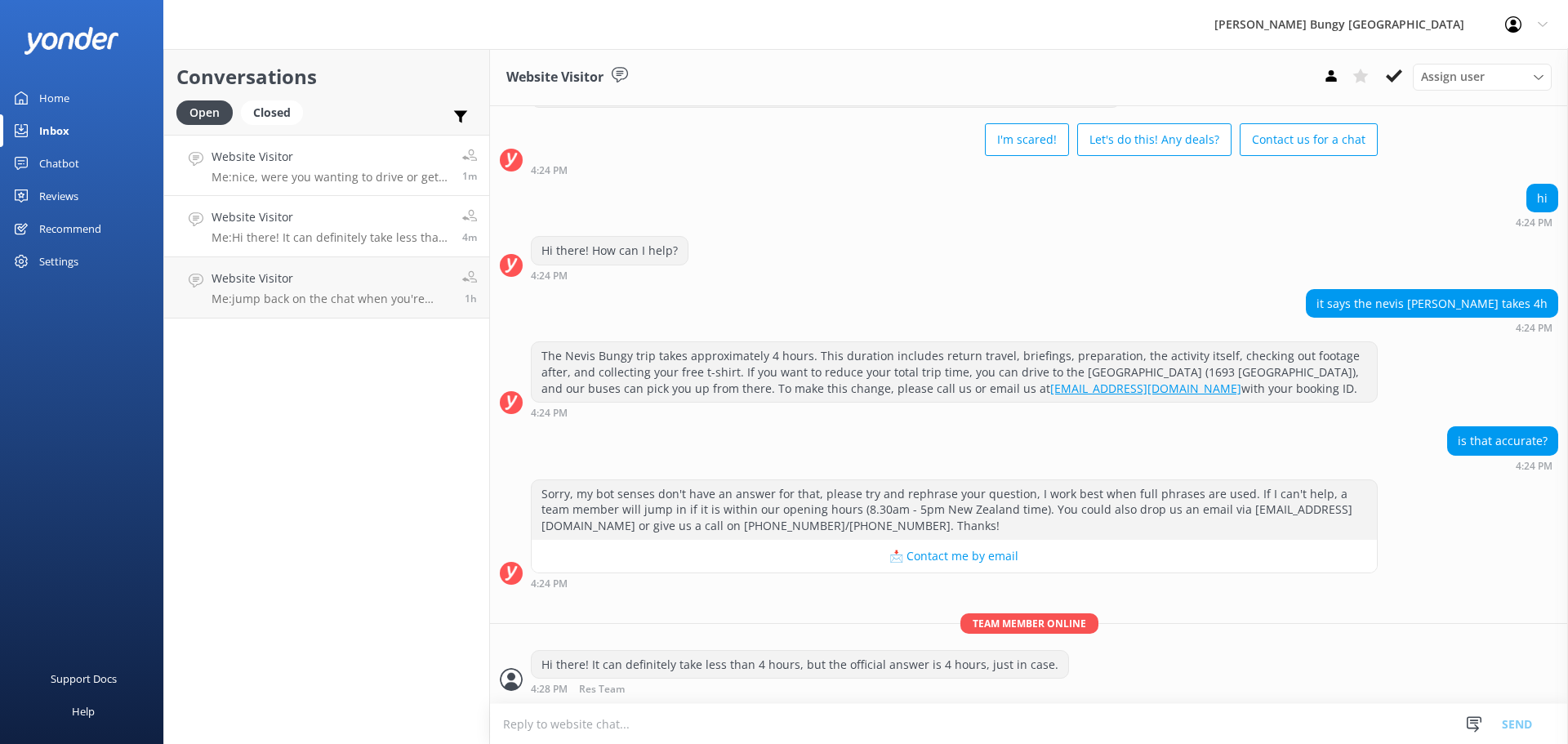
click at [259, 179] on p "Me: nice, were you wanting to drive or get the bungy bus to the Kawarau?" at bounding box center [330, 177] width 238 height 14
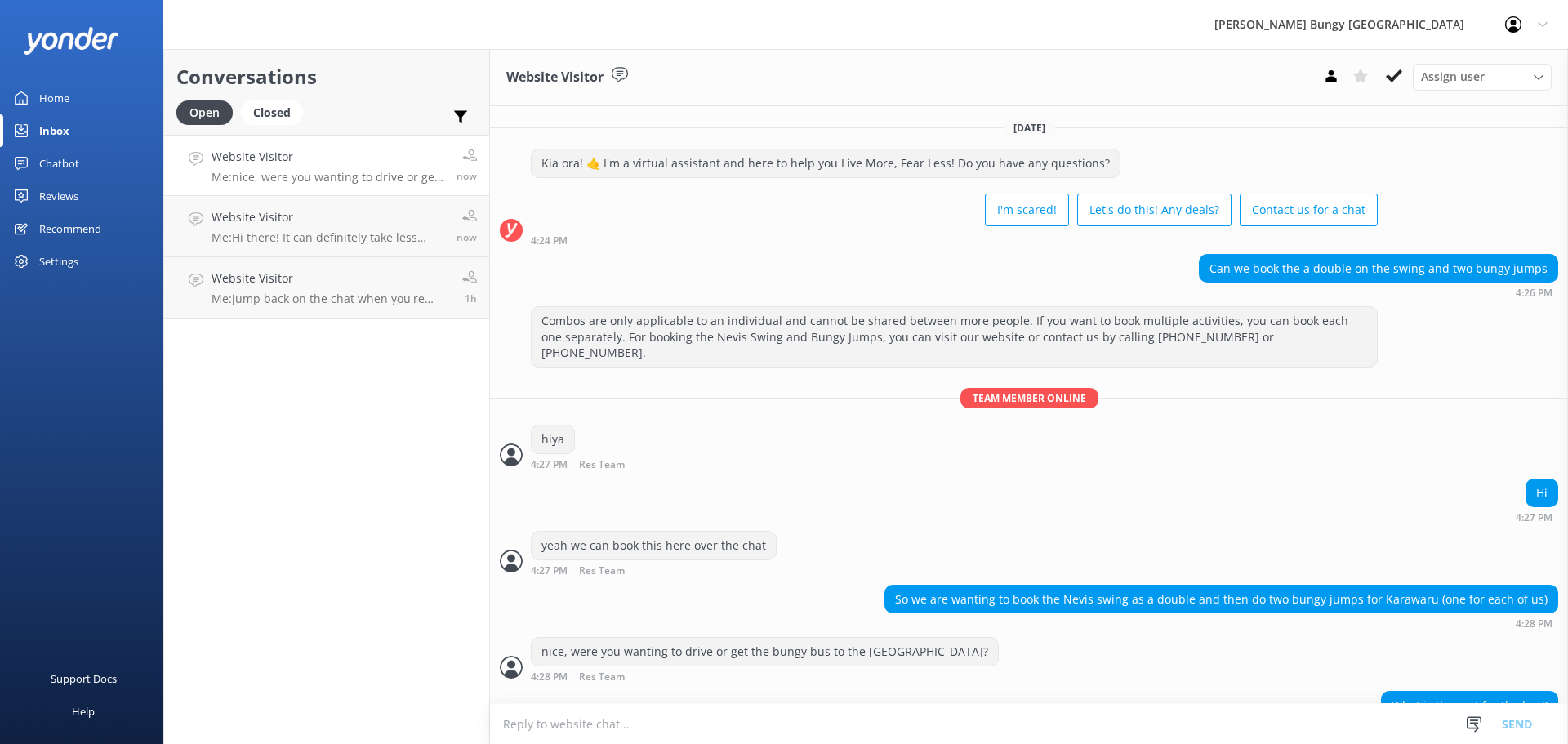
scroll to position [25, 0]
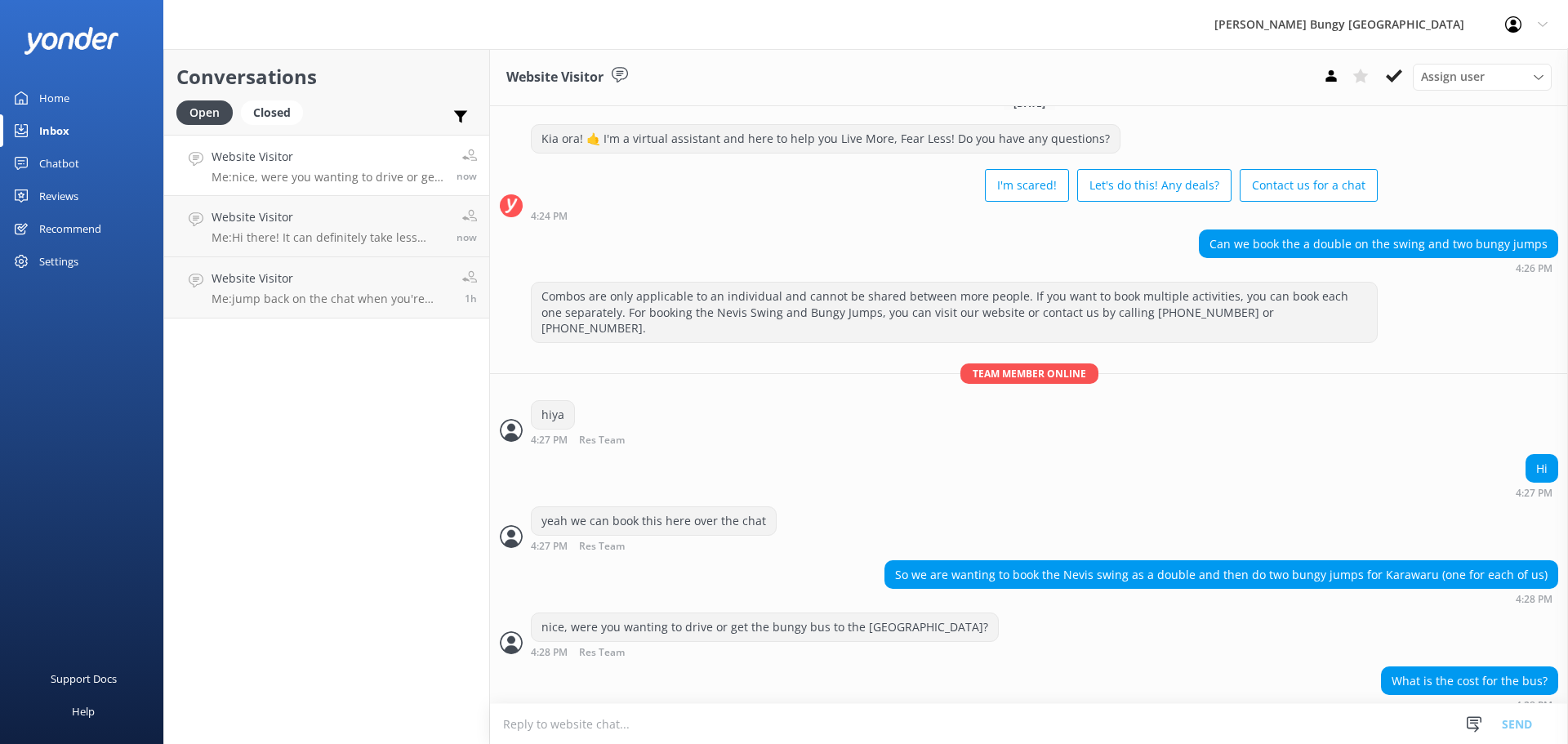
click at [1393, 733] on textarea at bounding box center [1028, 724] width 1078 height 40
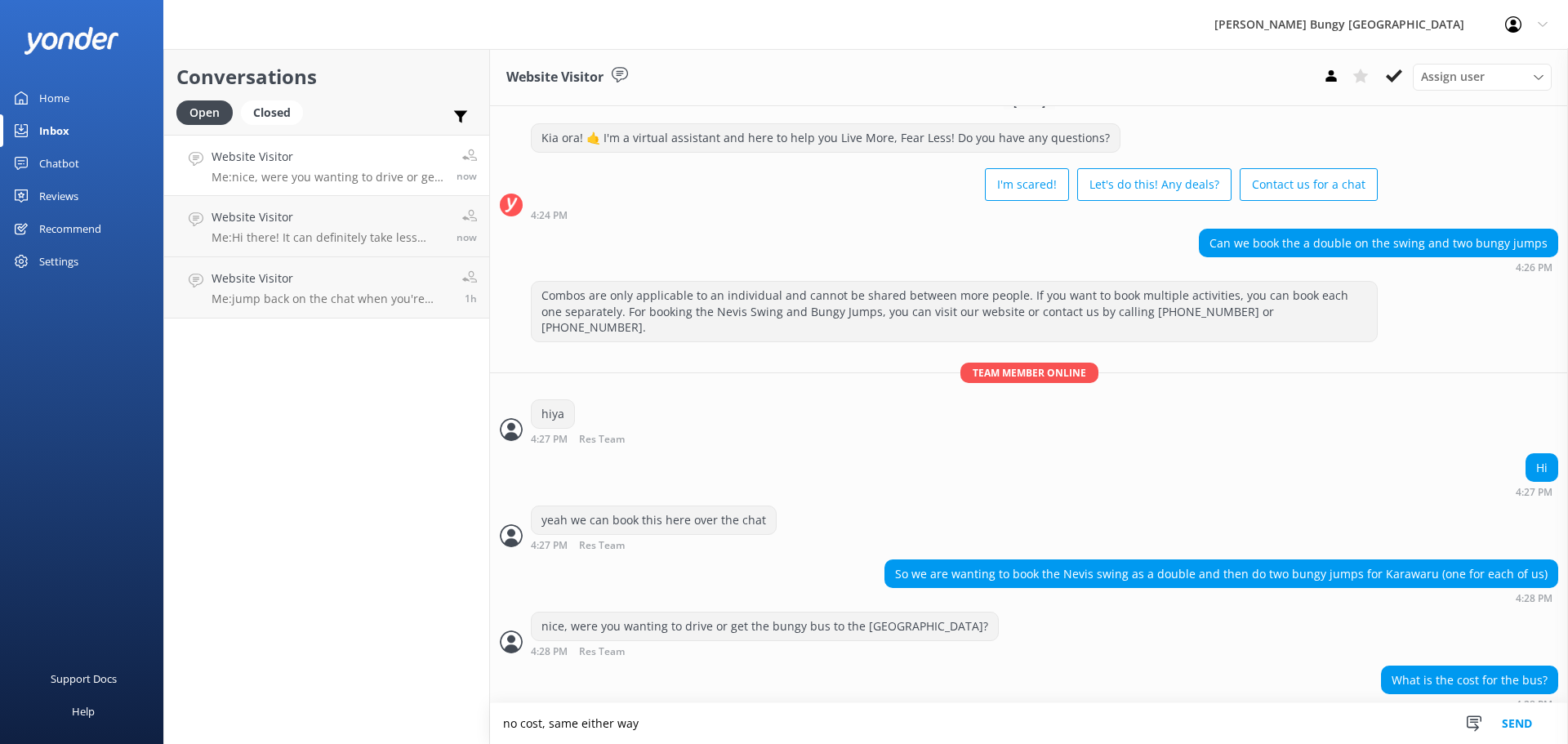
type textarea "no cost, same either way"
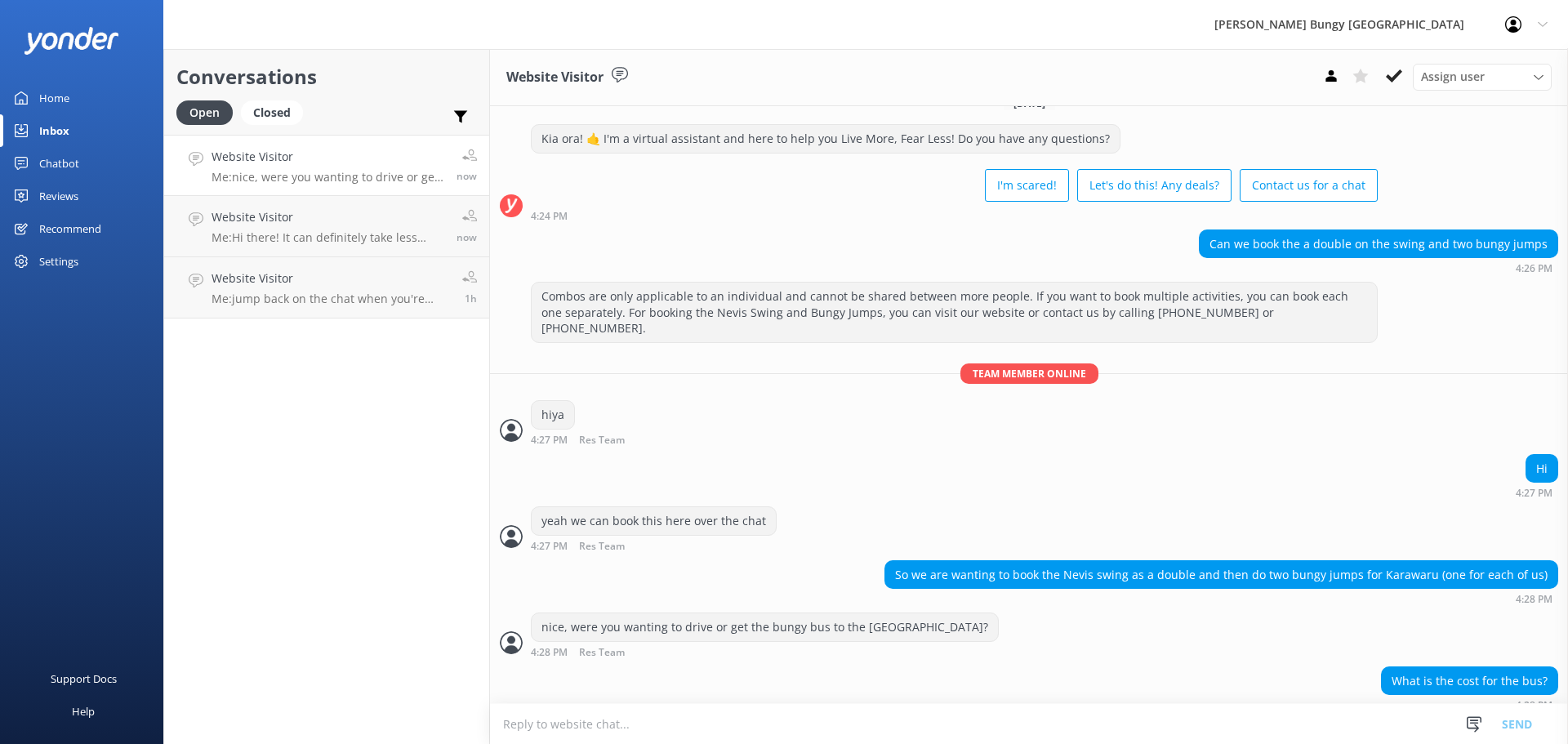
scroll to position [77, 0]
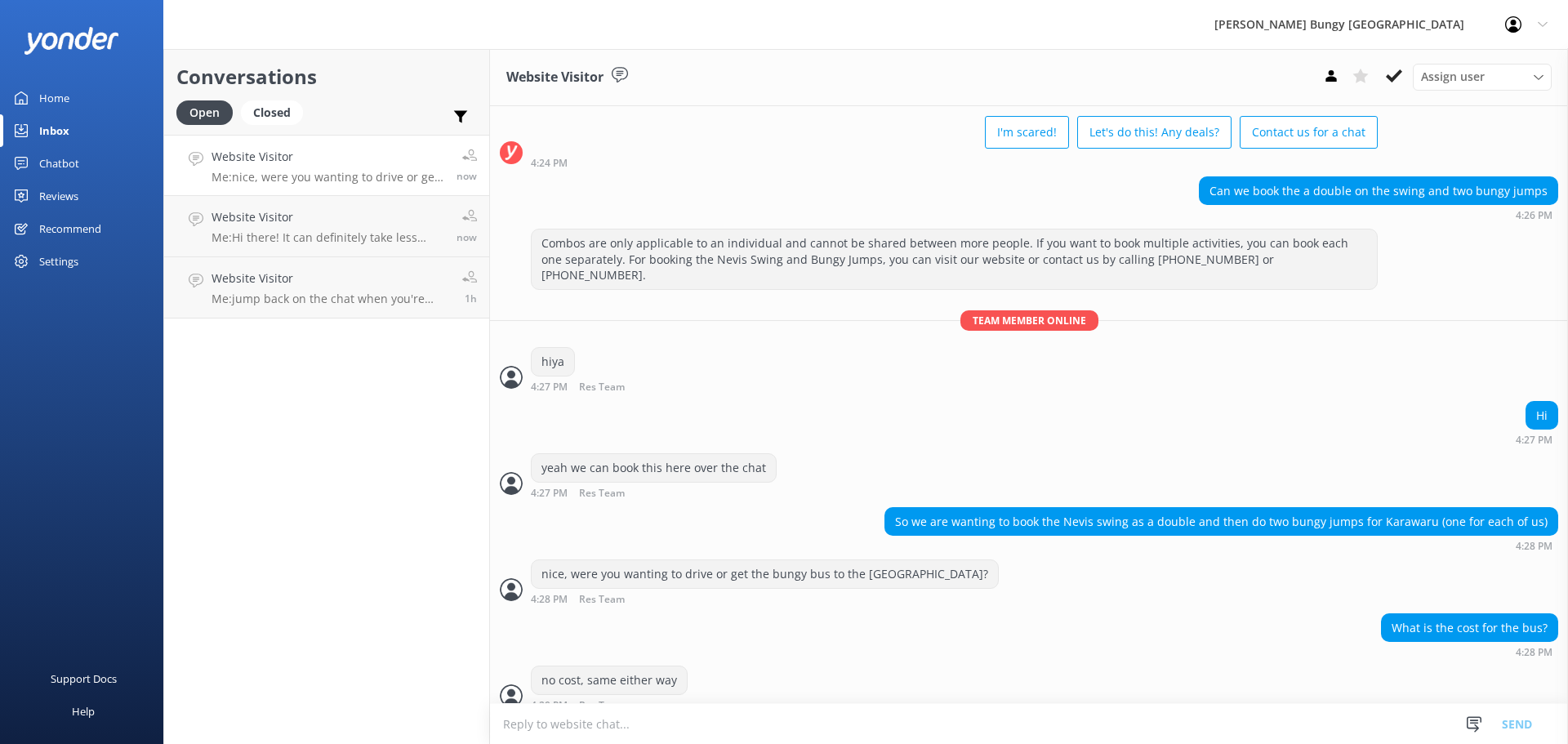
click at [1186, 718] on textarea at bounding box center [1028, 724] width 1078 height 40
type textarea "s"
type textarea "just a difference in time a bit"
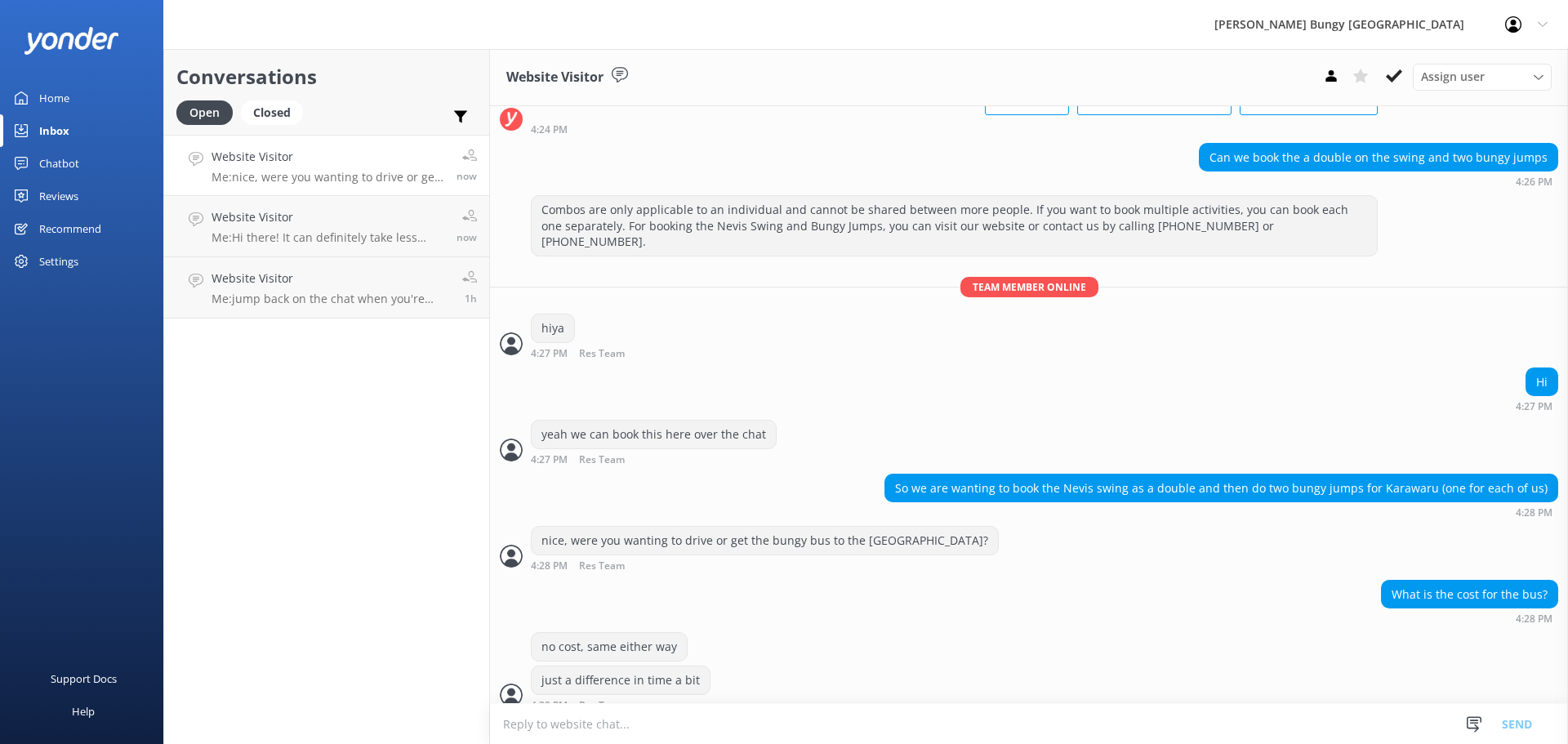
click at [1187, 711] on textarea at bounding box center [1028, 724] width 1078 height 40
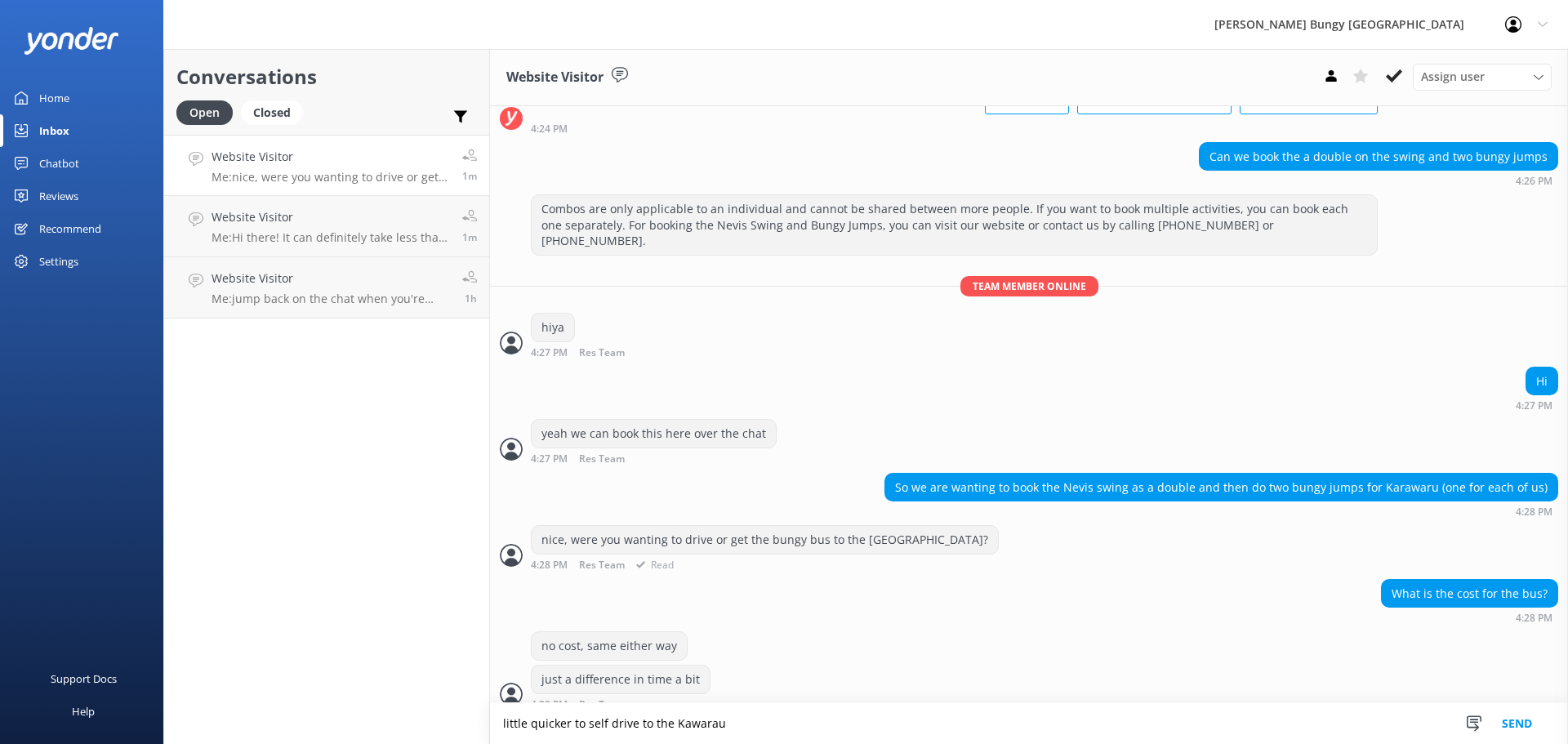
type textarea "little quicker to self drive to the Kawarau"
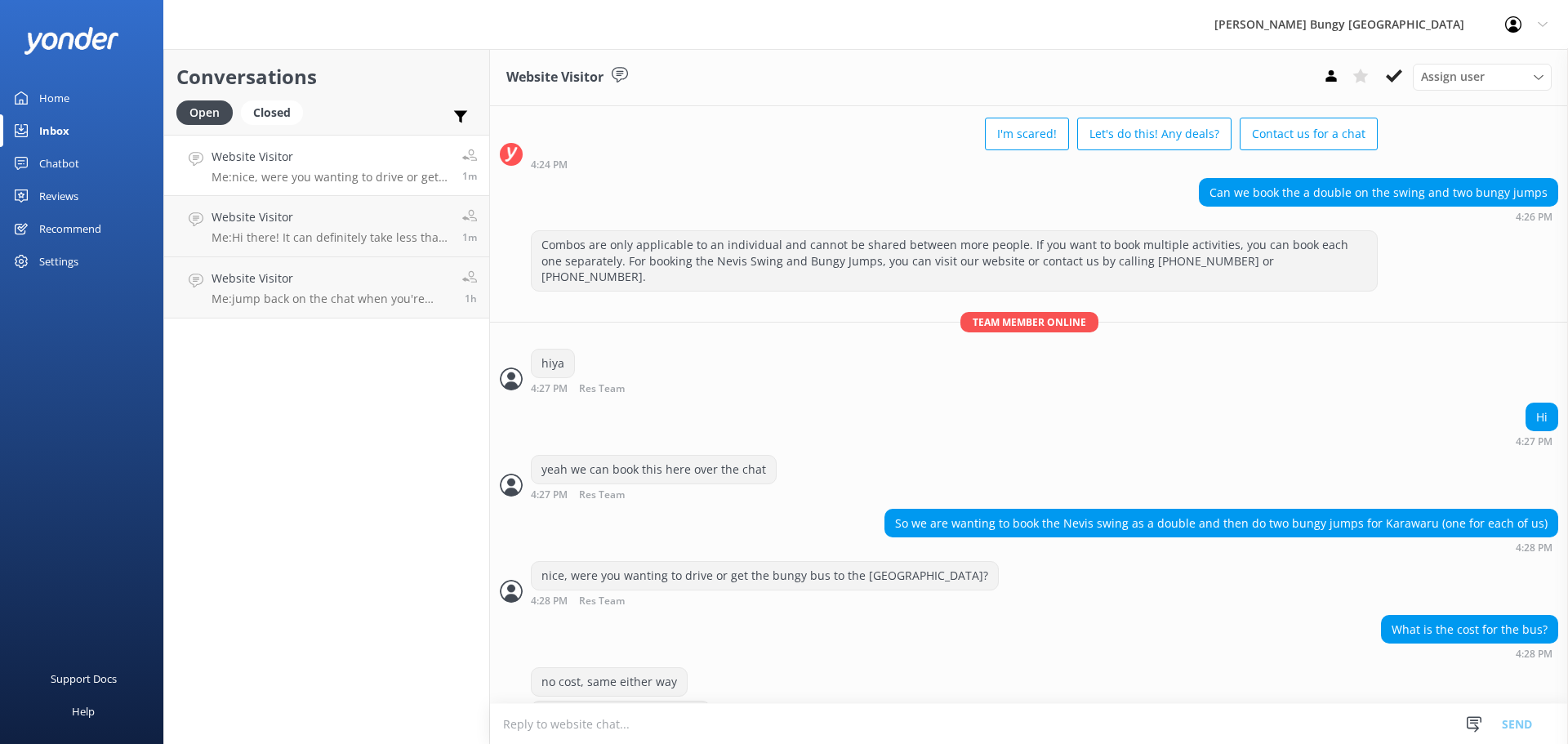
scroll to position [111, 0]
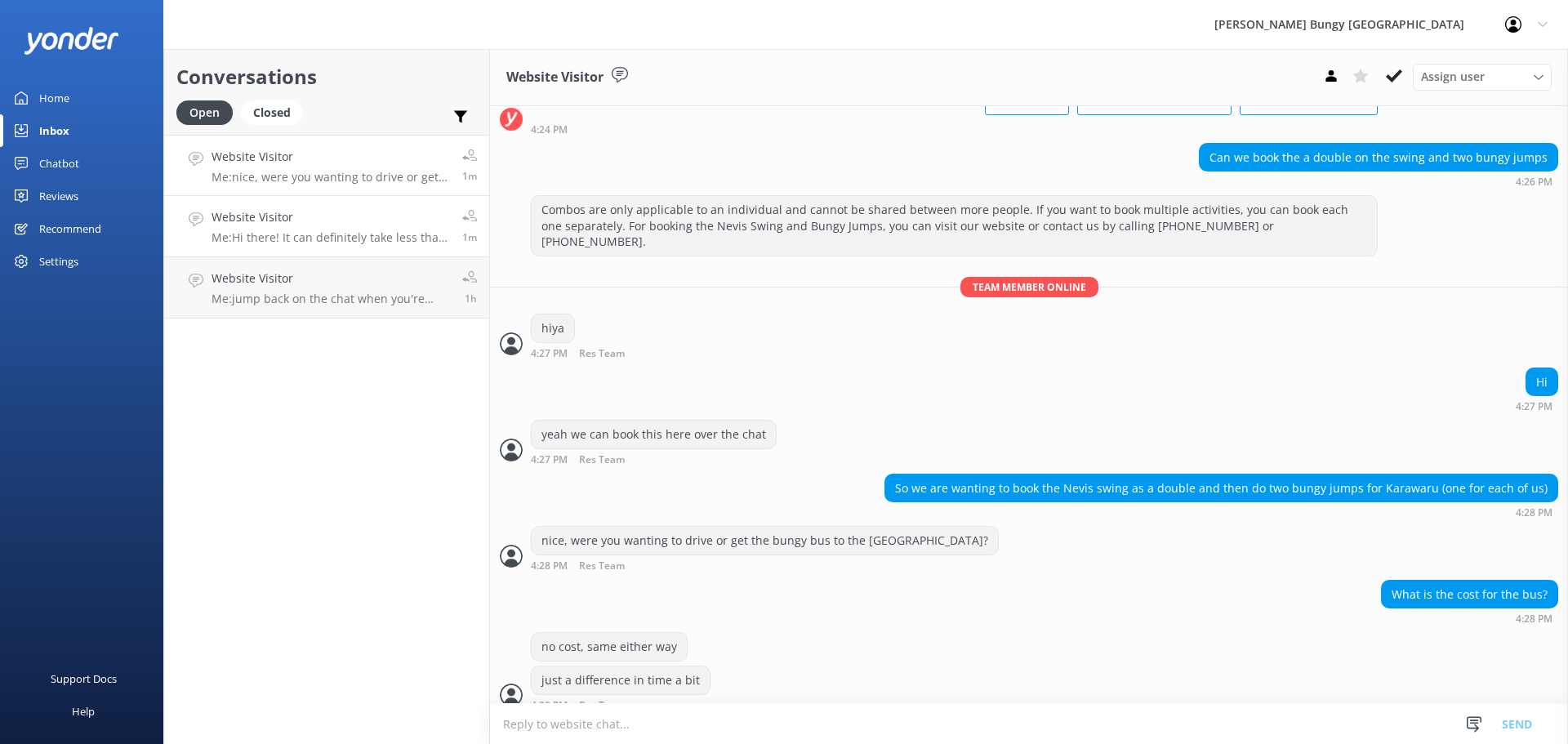
click at [294, 235] on p "Me: Hi there! It can definitely take less than 4 hours, but the official answer…" at bounding box center [330, 237] width 238 height 14
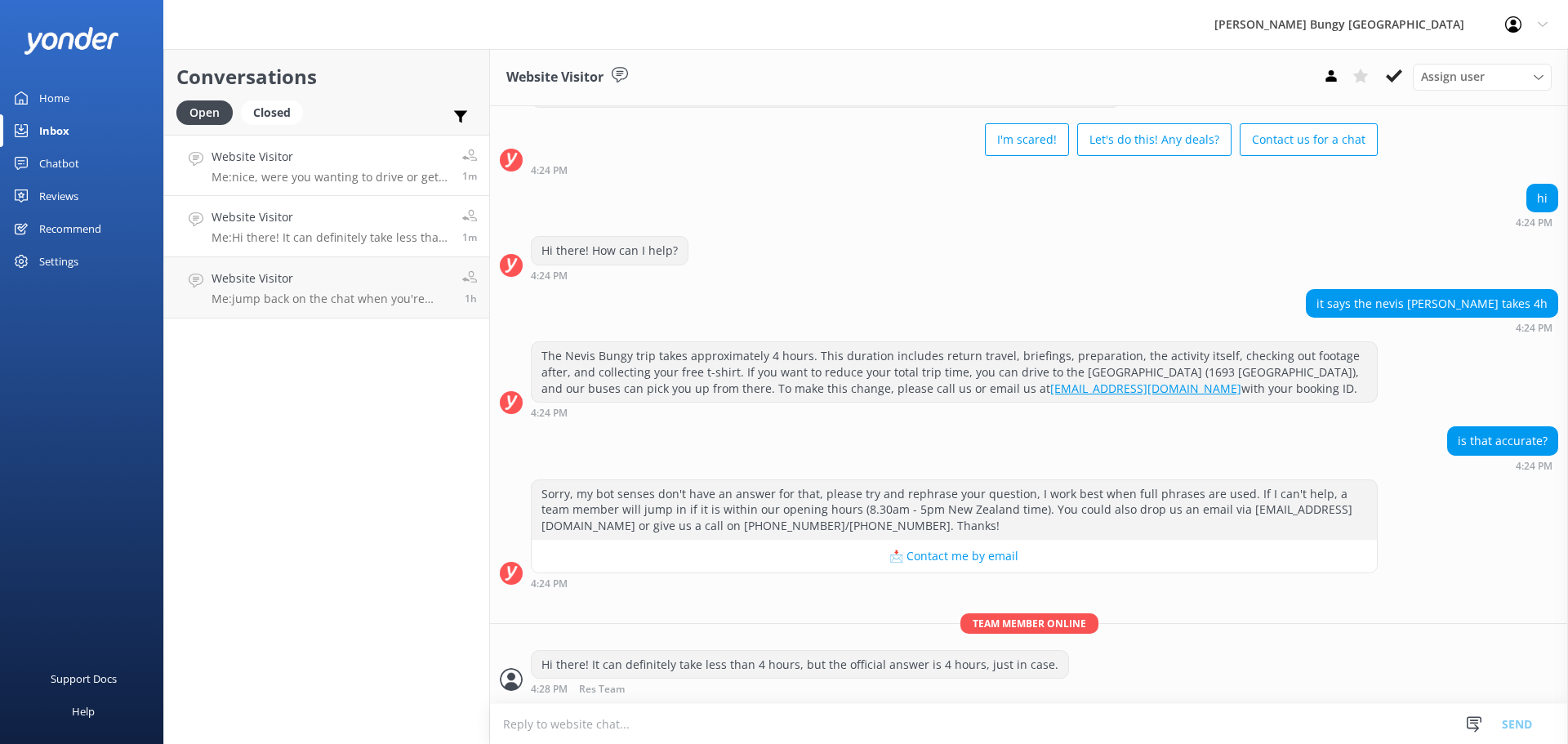
click at [305, 188] on link "Website Visitor Me: nice, were you wanting to drive or get the bungy bus to the…" at bounding box center [327, 165] width 325 height 61
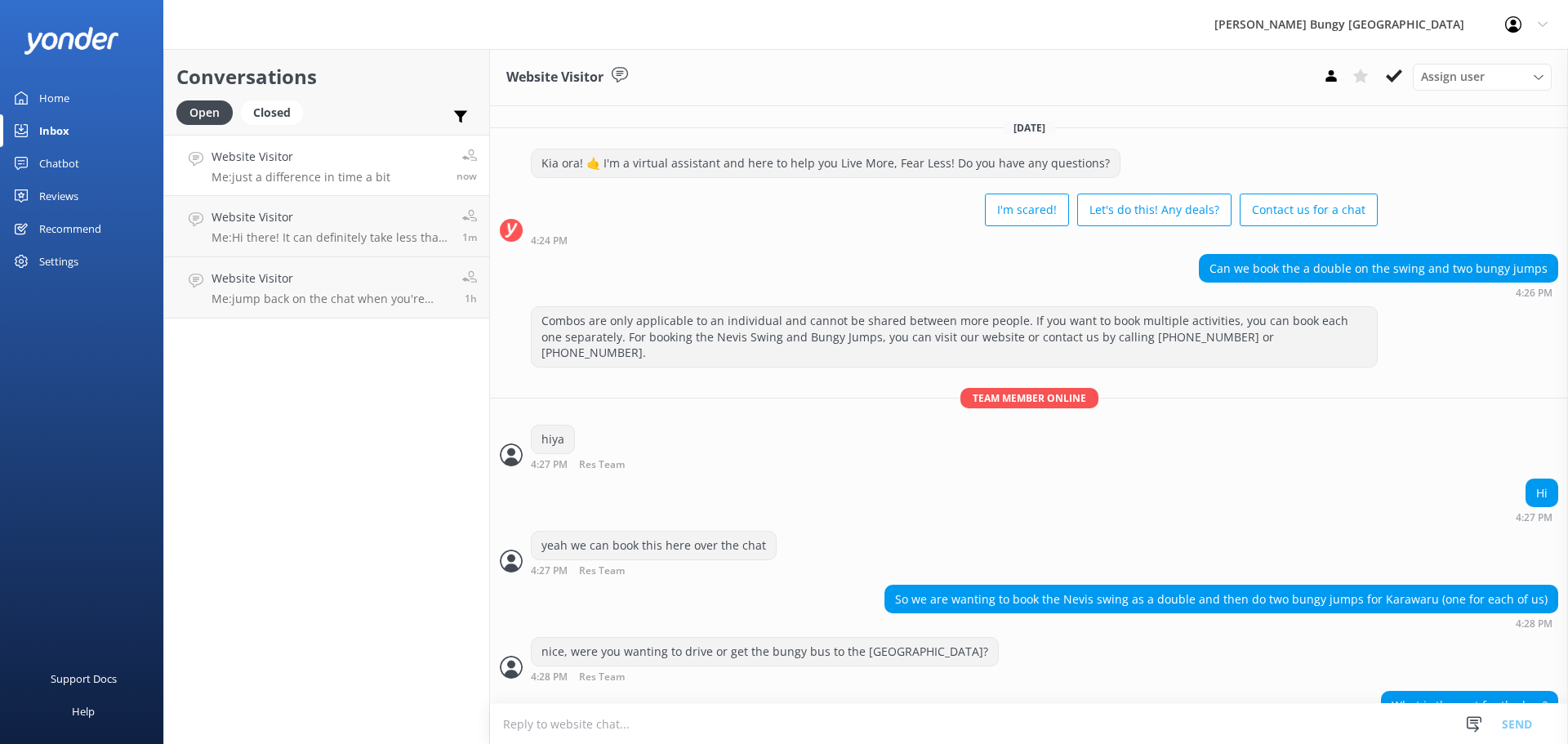
scroll to position [111, 0]
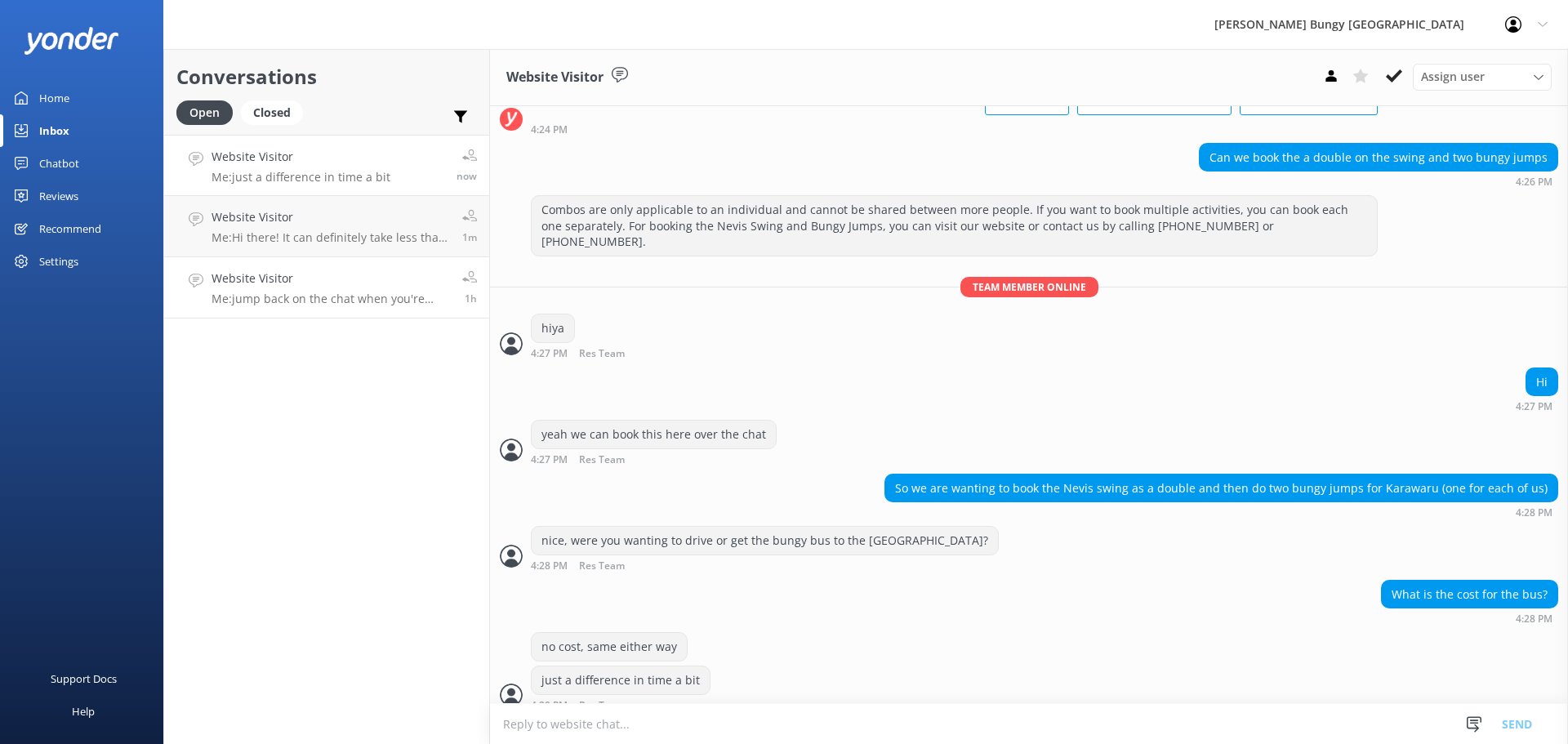
click at [249, 266] on link "Website Visitor Me: jump back on the chat when you're ready 1h" at bounding box center [327, 288] width 325 height 61
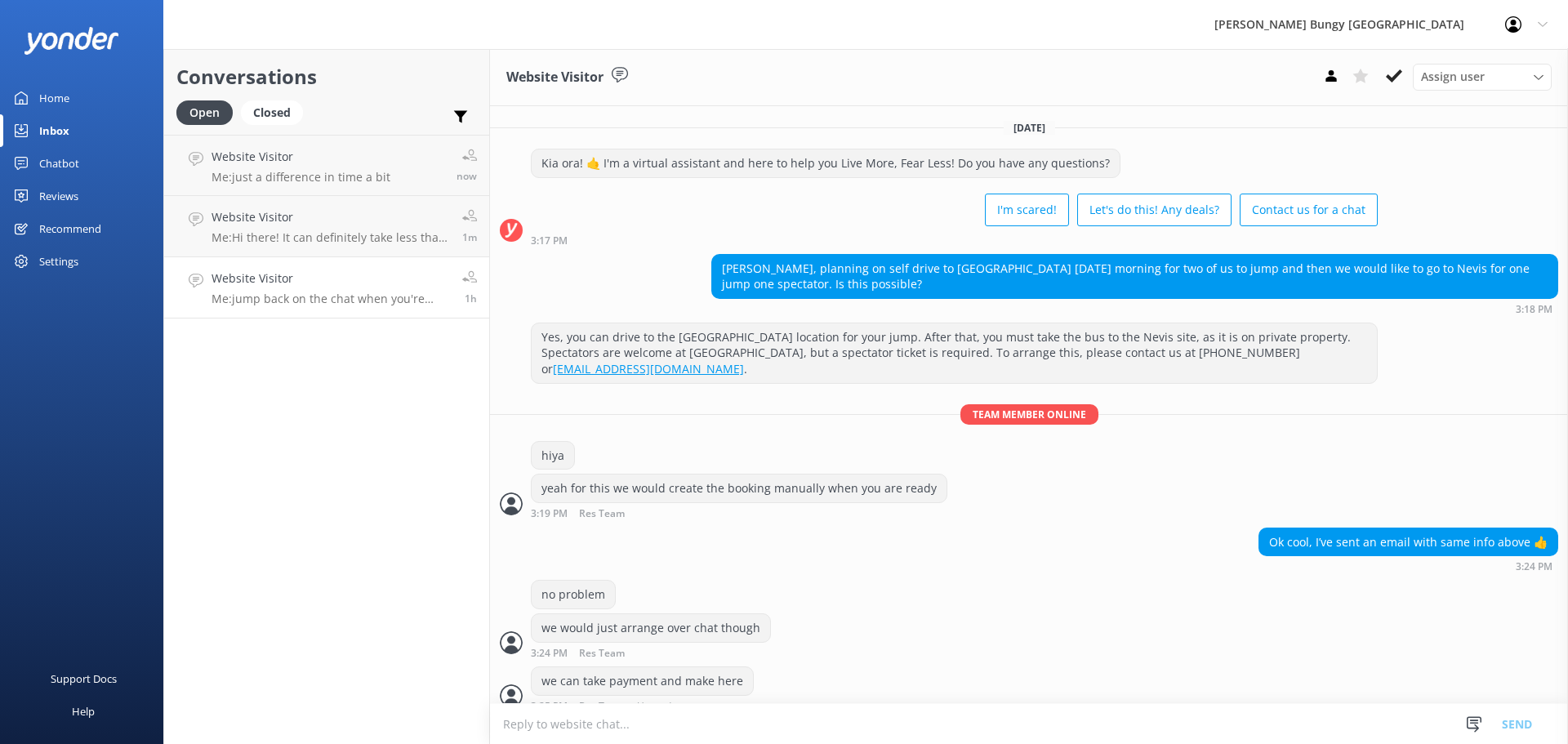
scroll to position [54, 0]
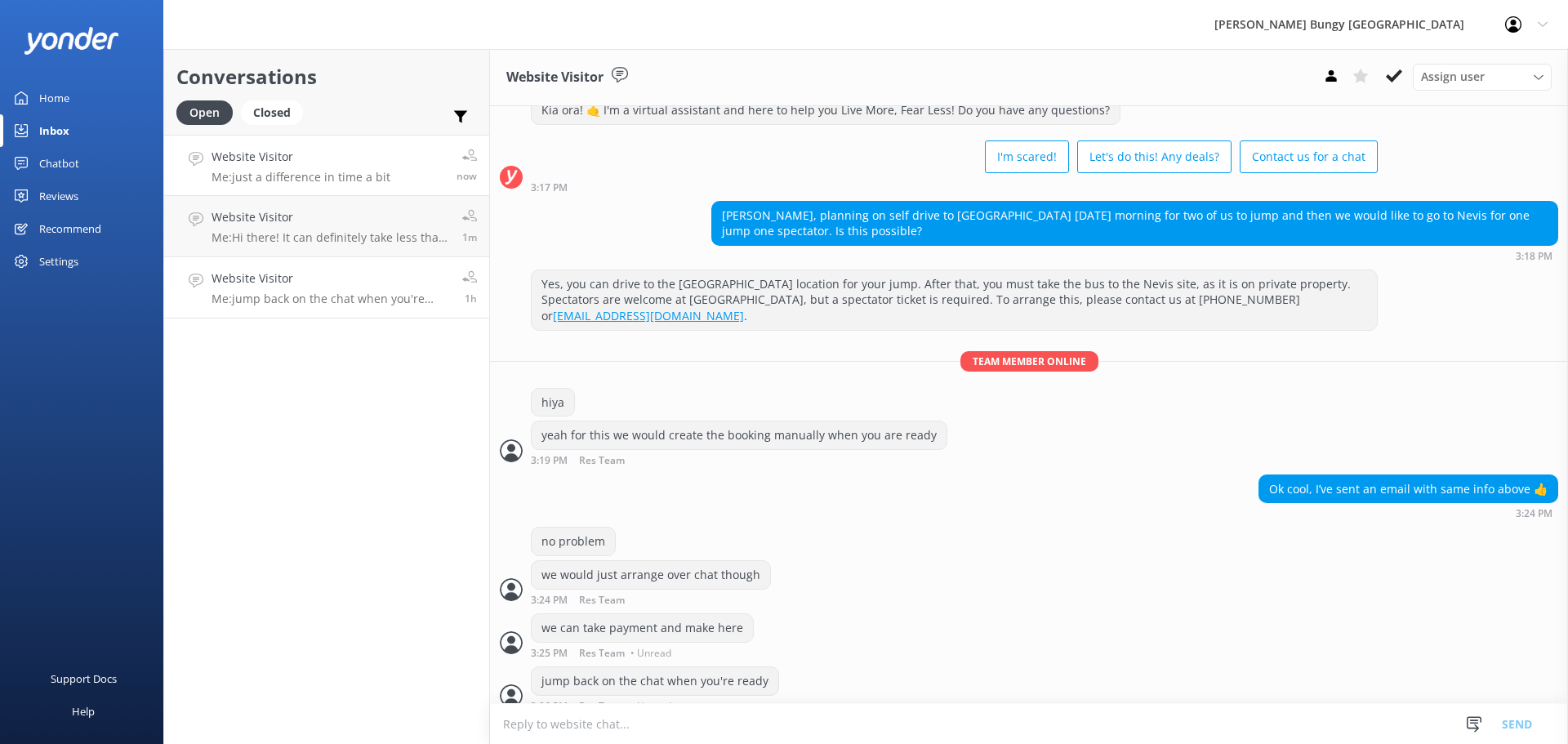
click at [299, 188] on link "Website Visitor Me: just a difference in time a bit now" at bounding box center [327, 165] width 325 height 61
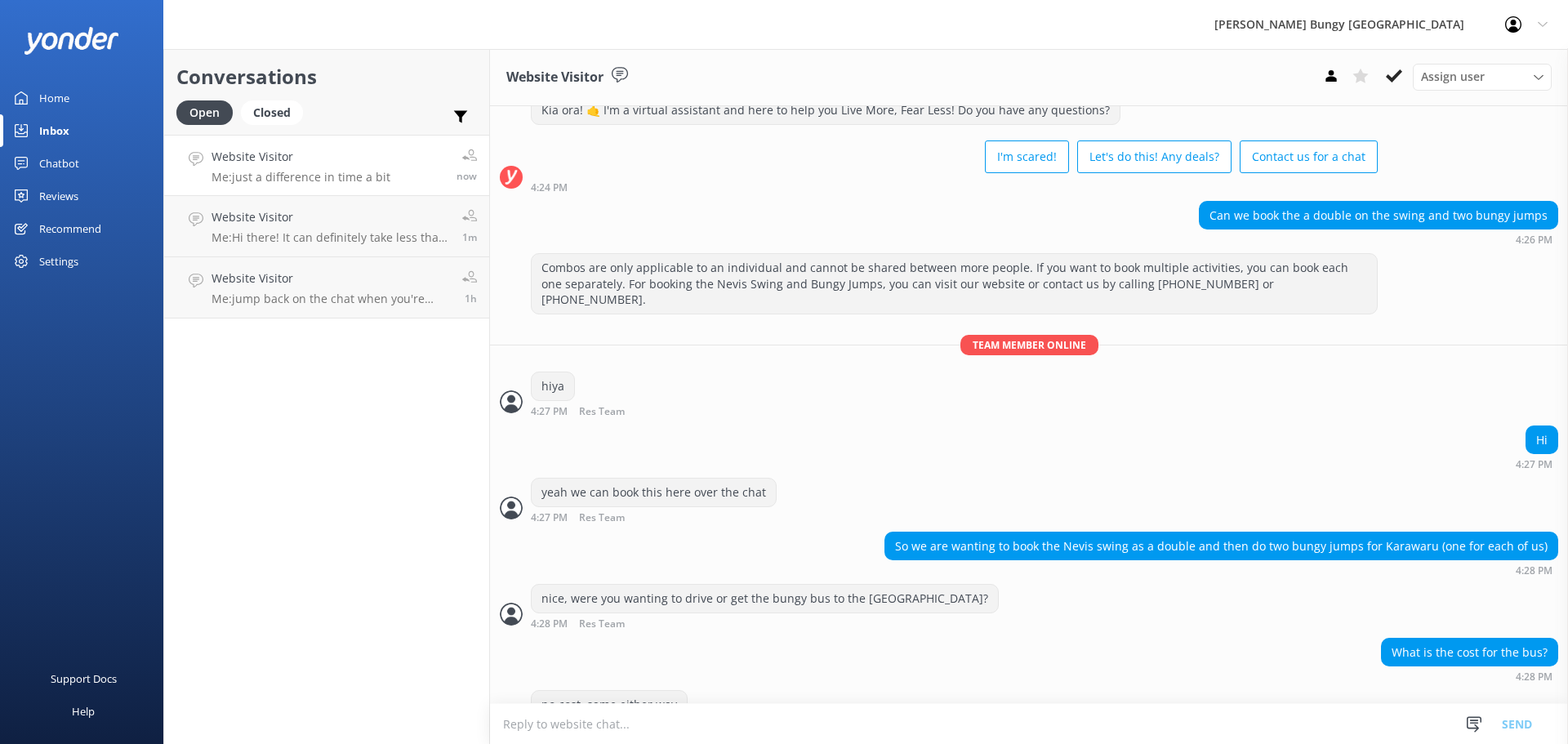
scroll to position [111, 0]
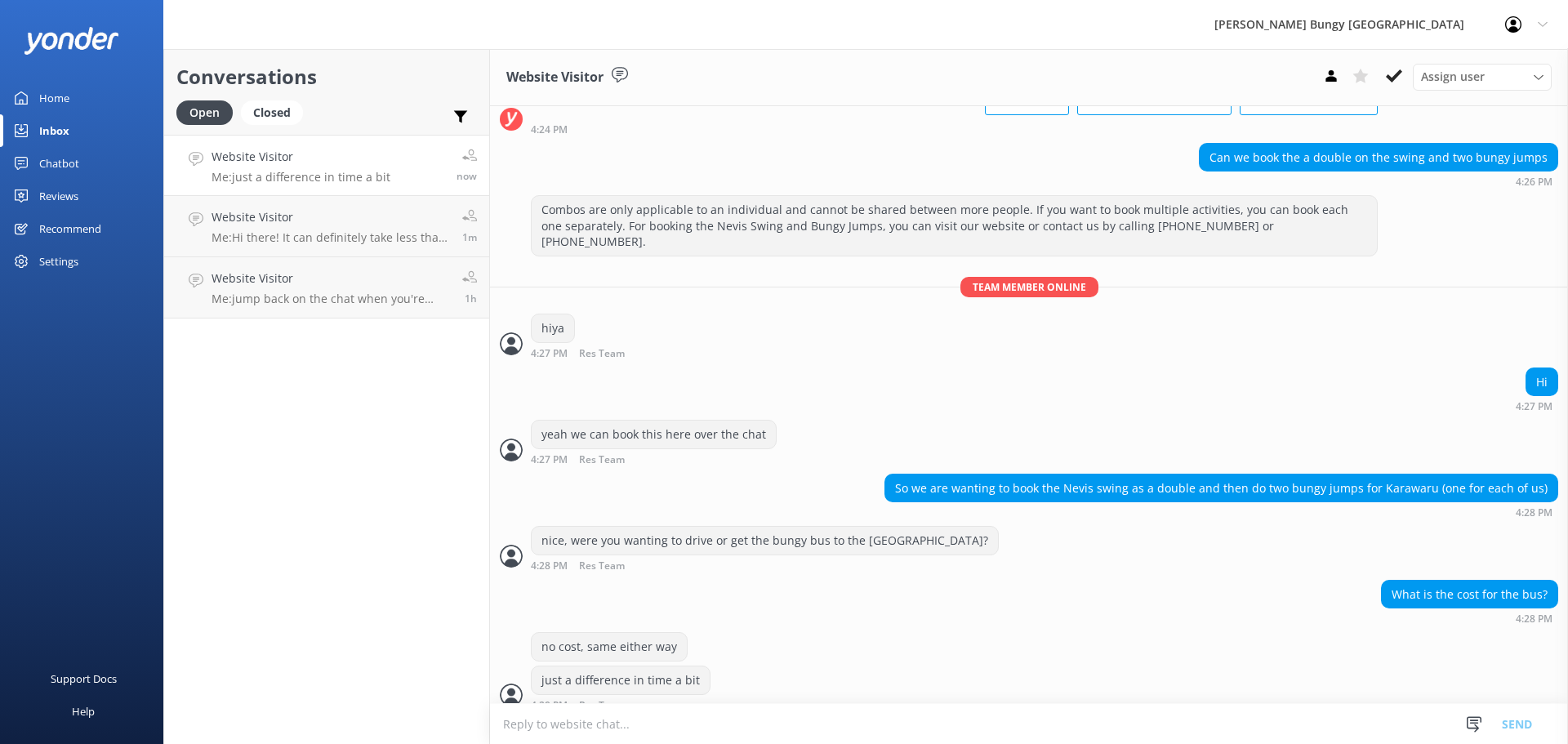
click at [98, 170] on link "Chatbot" at bounding box center [81, 164] width 163 height 33
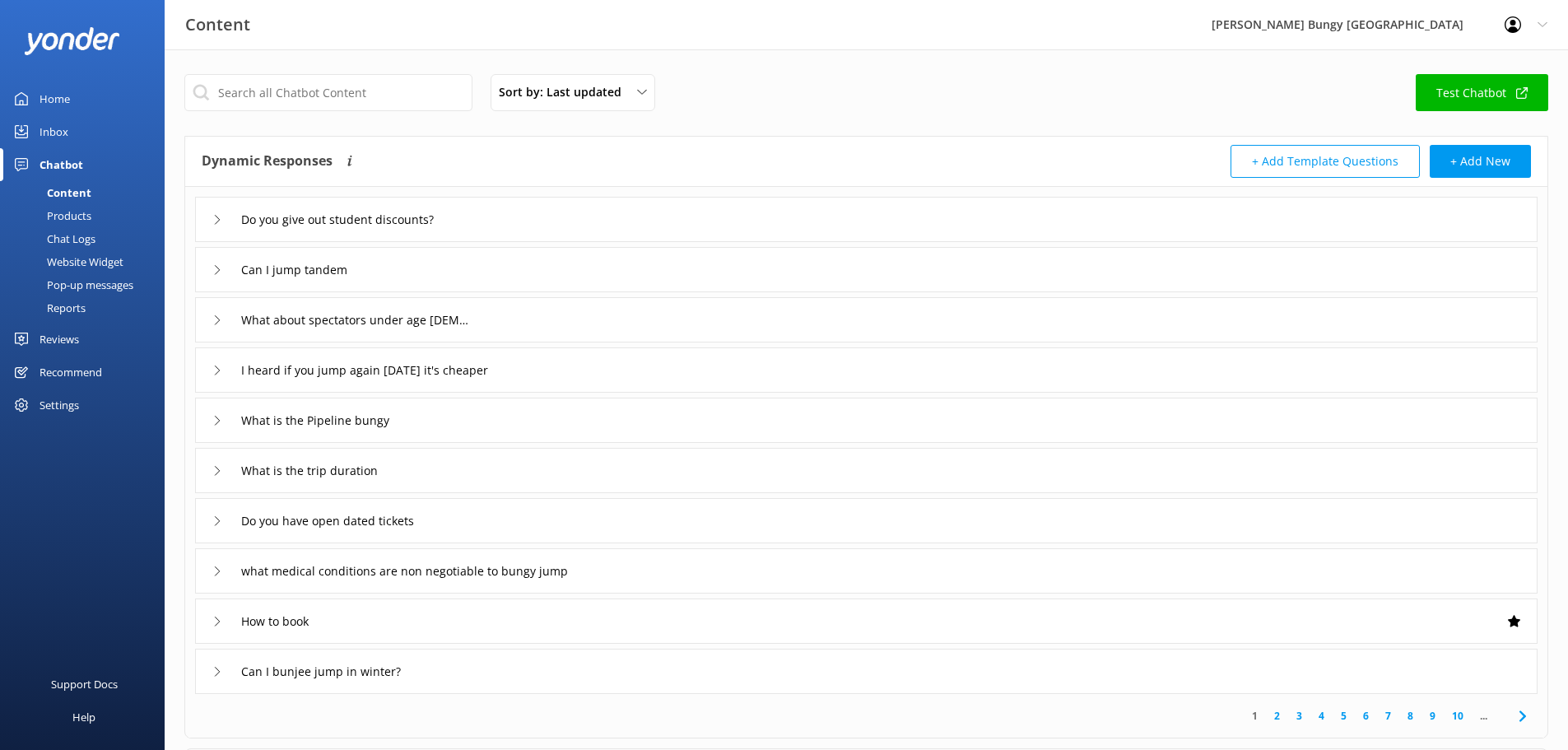
click at [90, 138] on link "Inbox" at bounding box center [82, 132] width 165 height 33
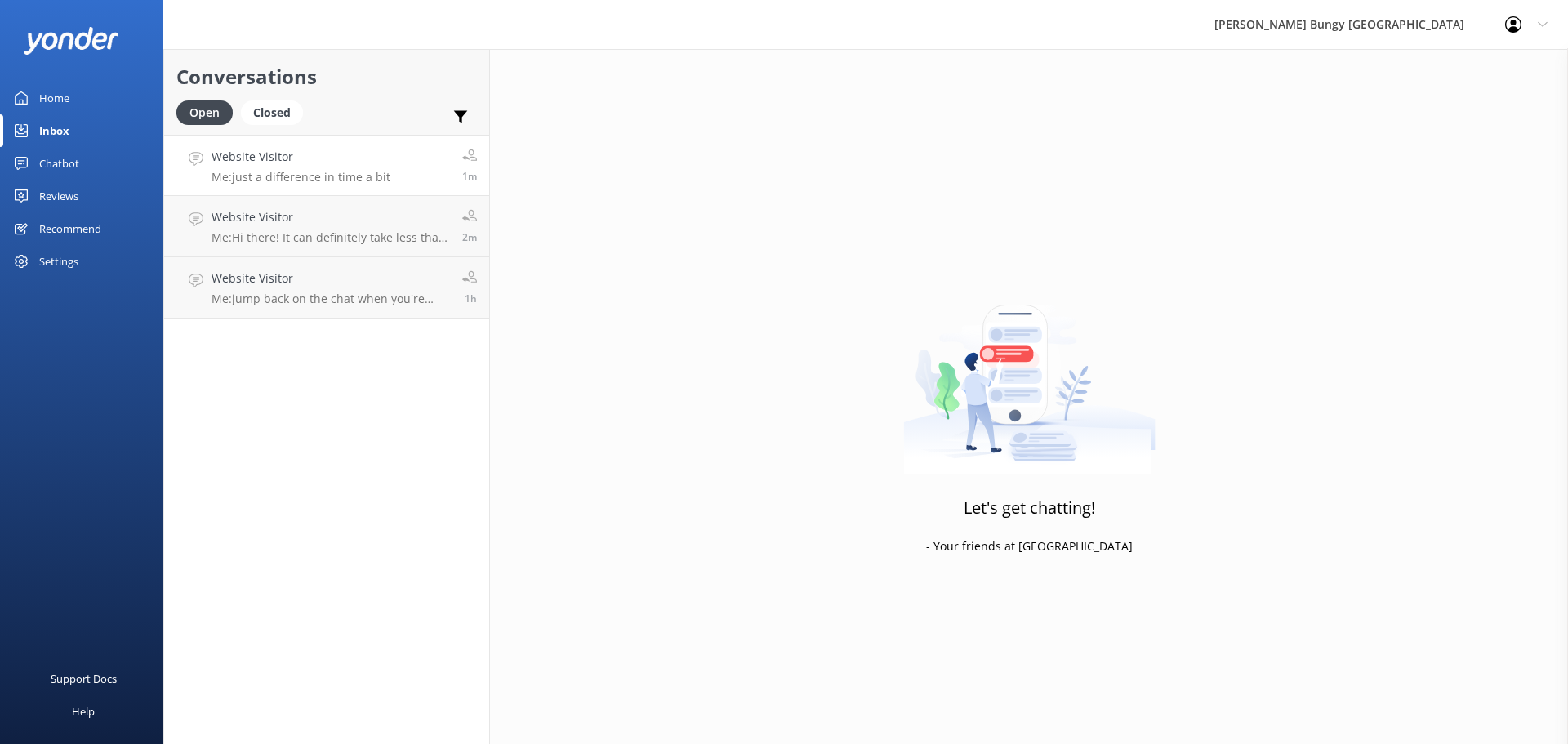
click at [316, 164] on h4 "Website Visitor" at bounding box center [300, 157] width 179 height 18
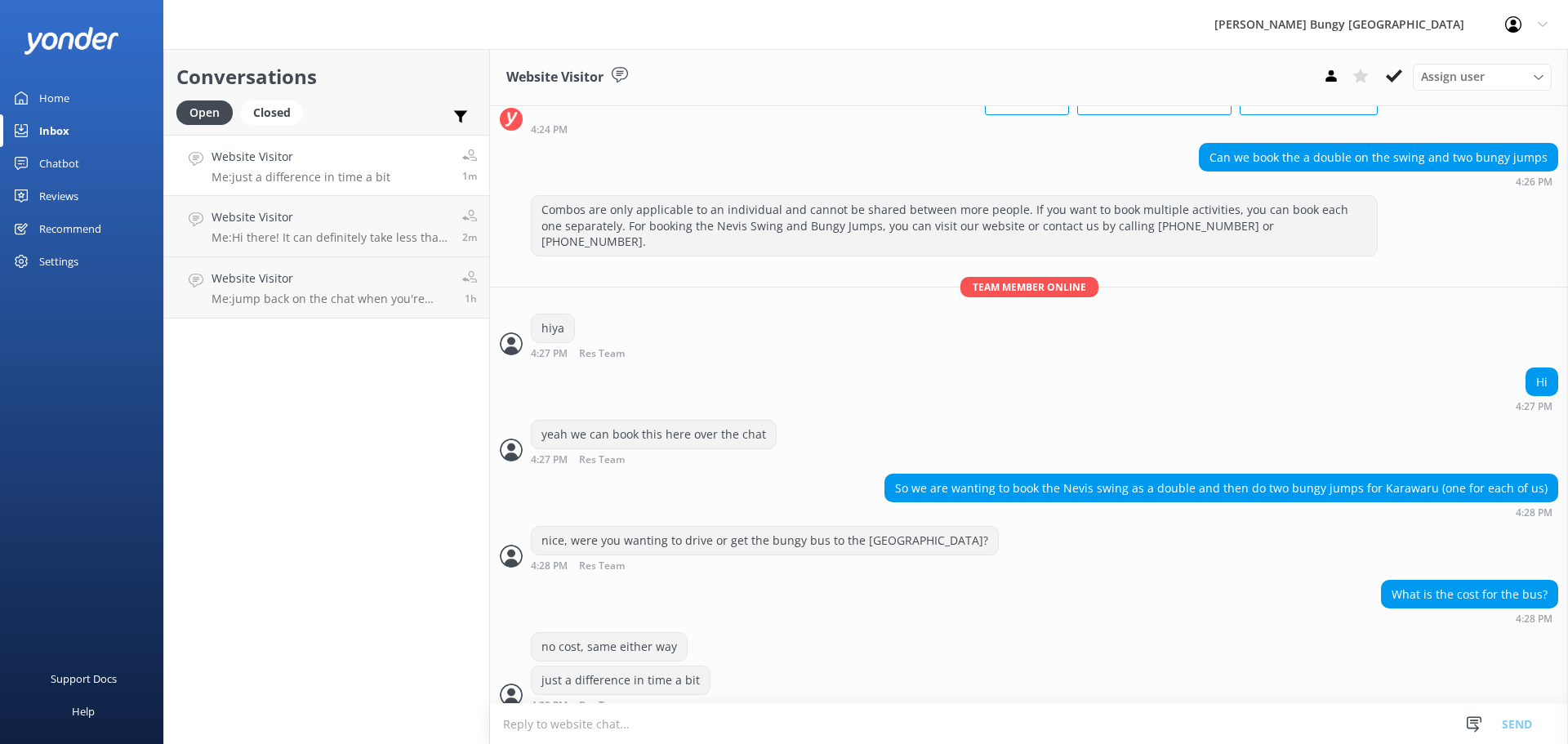
scroll to position [164, 0]
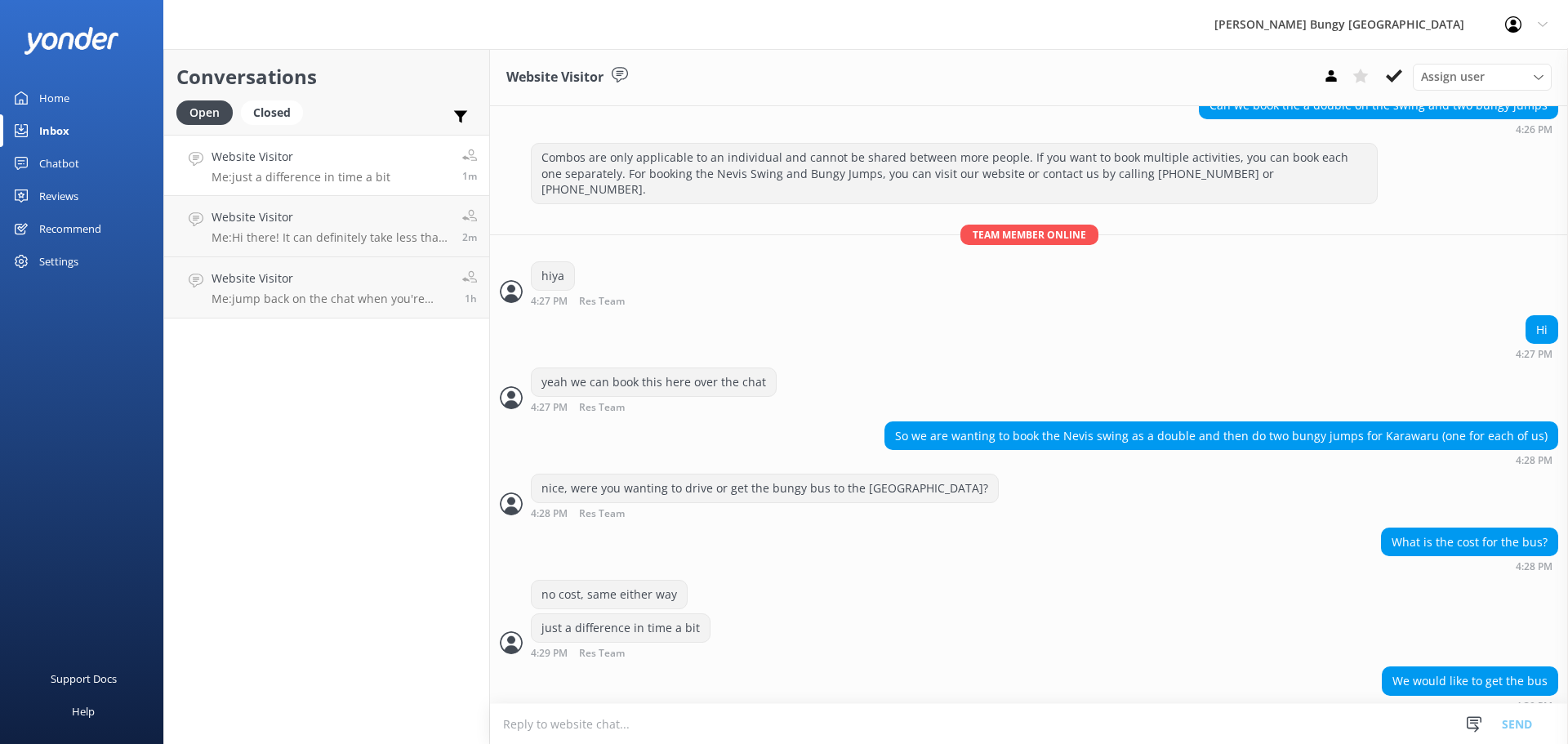
click at [996, 713] on textarea at bounding box center [1028, 724] width 1078 height 40
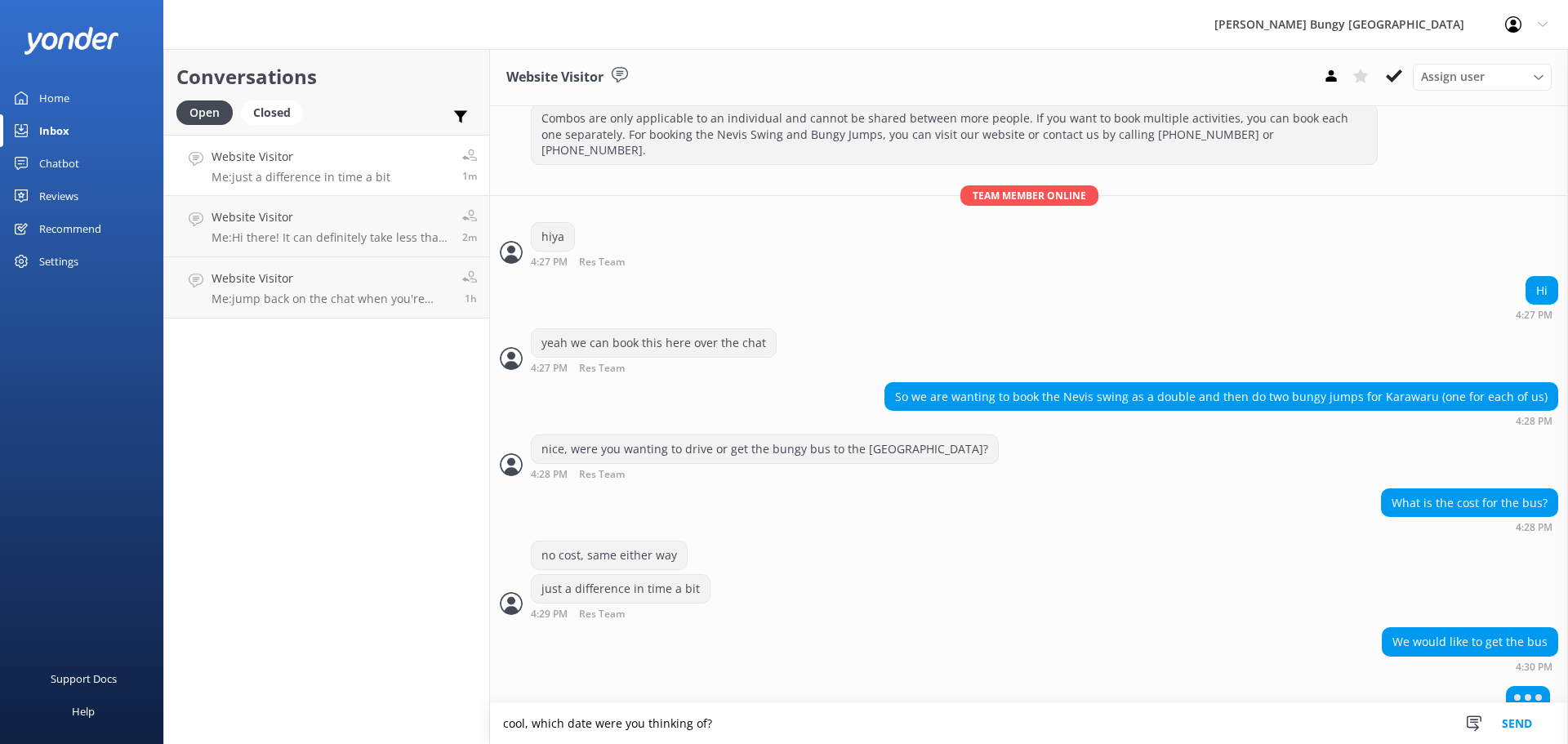
type textarea "cool, which date were you thinking of?"
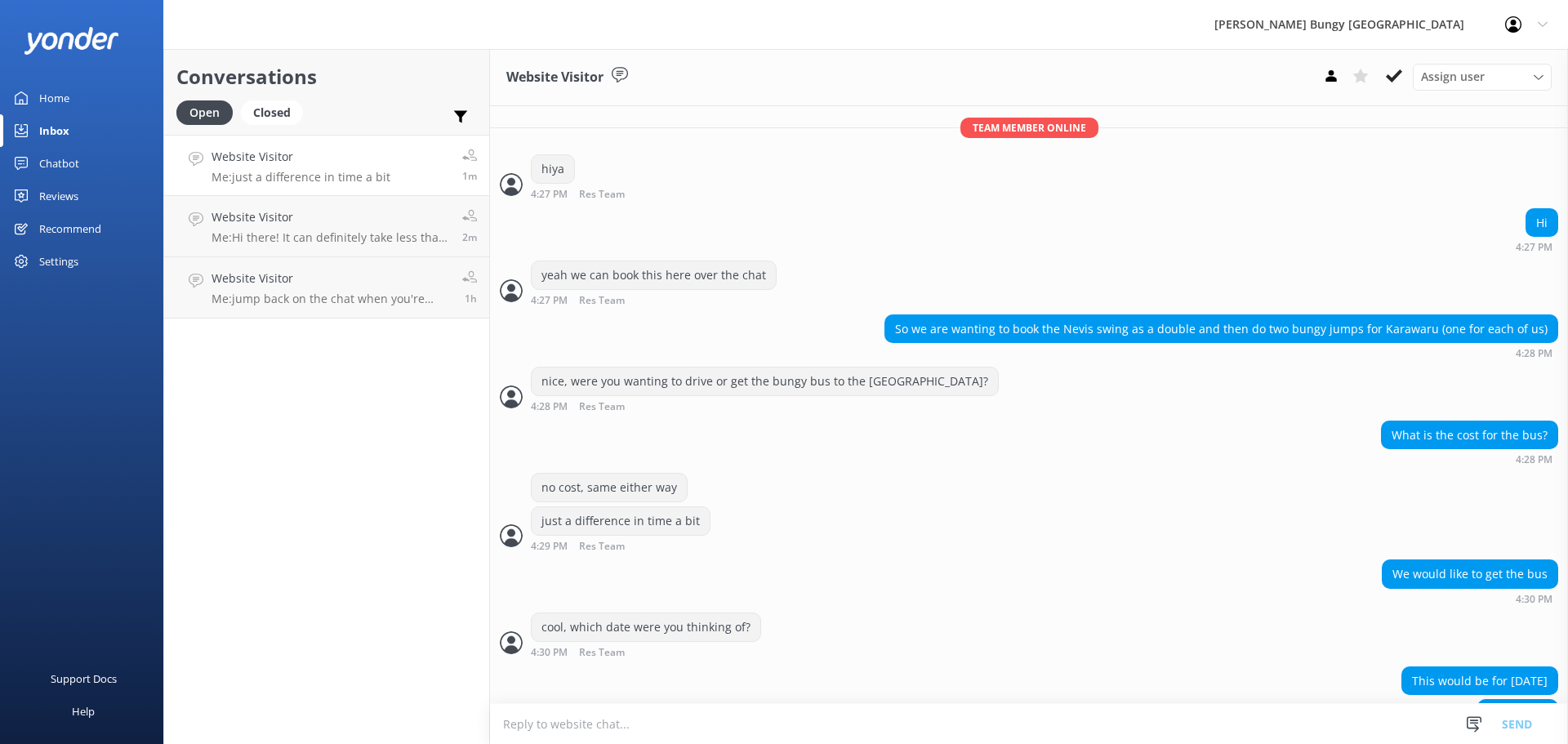
scroll to position [303, 0]
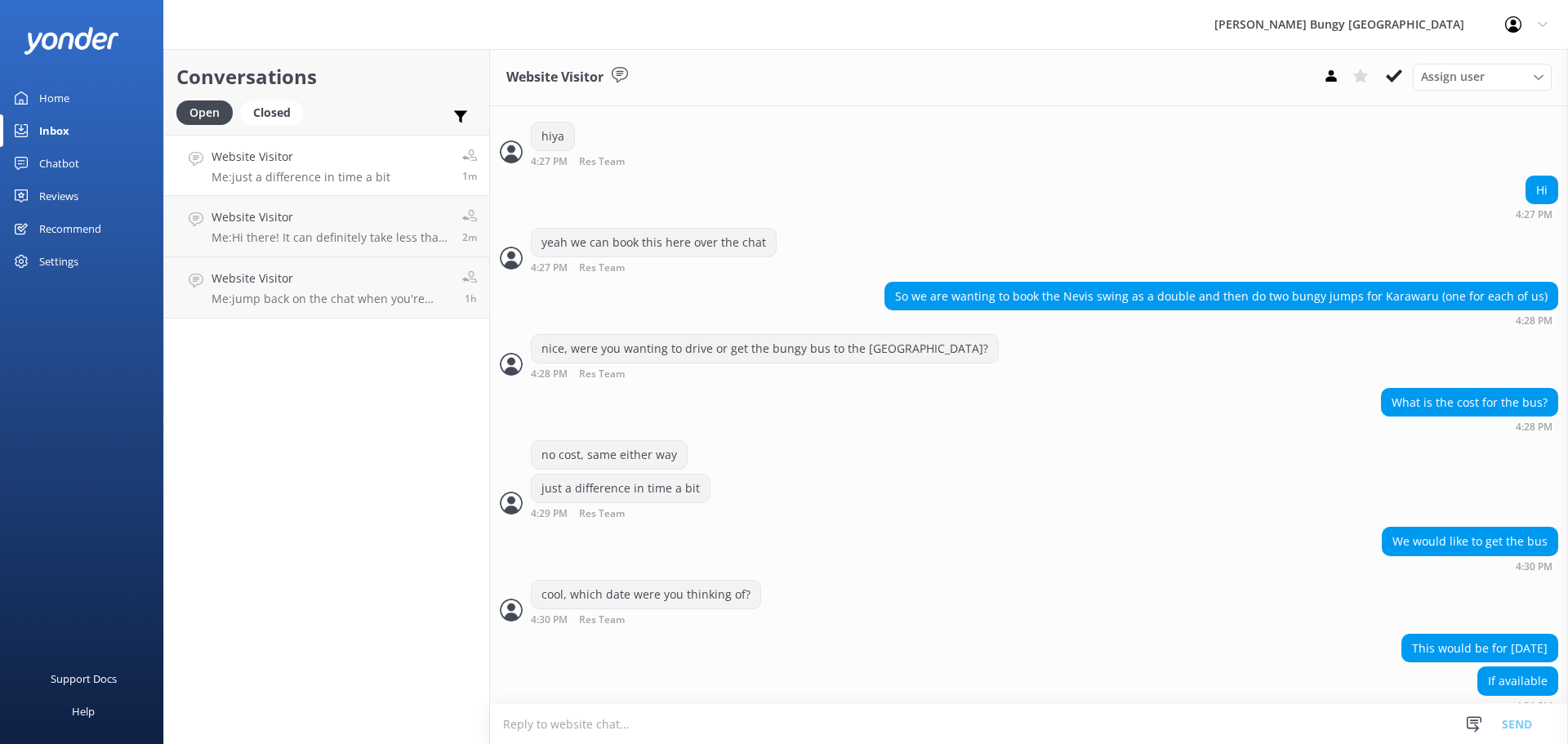
click at [1011, 711] on textarea at bounding box center [1028, 724] width 1078 height 40
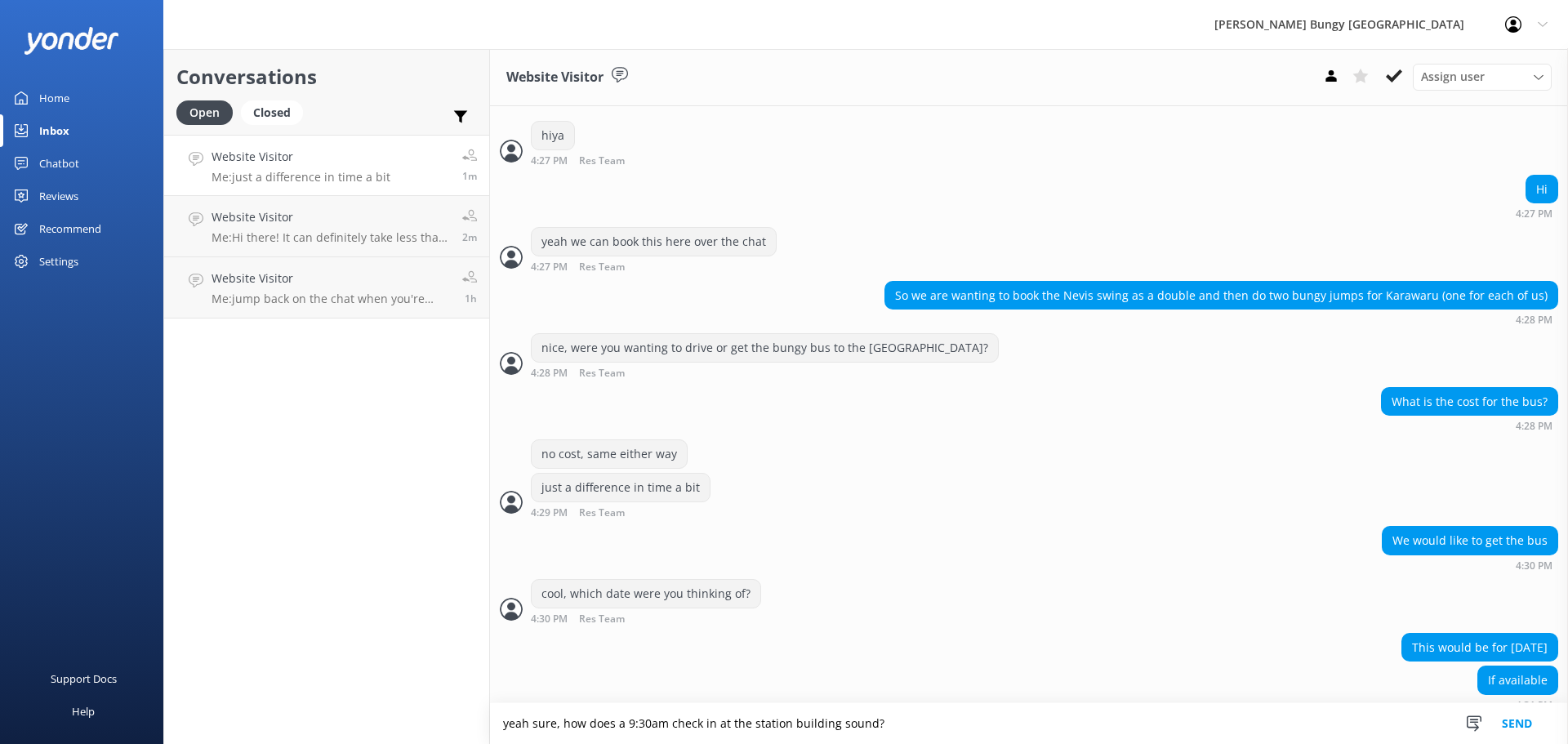
type textarea "yeah sure, how does a 9:30am check in at the station building sound?"
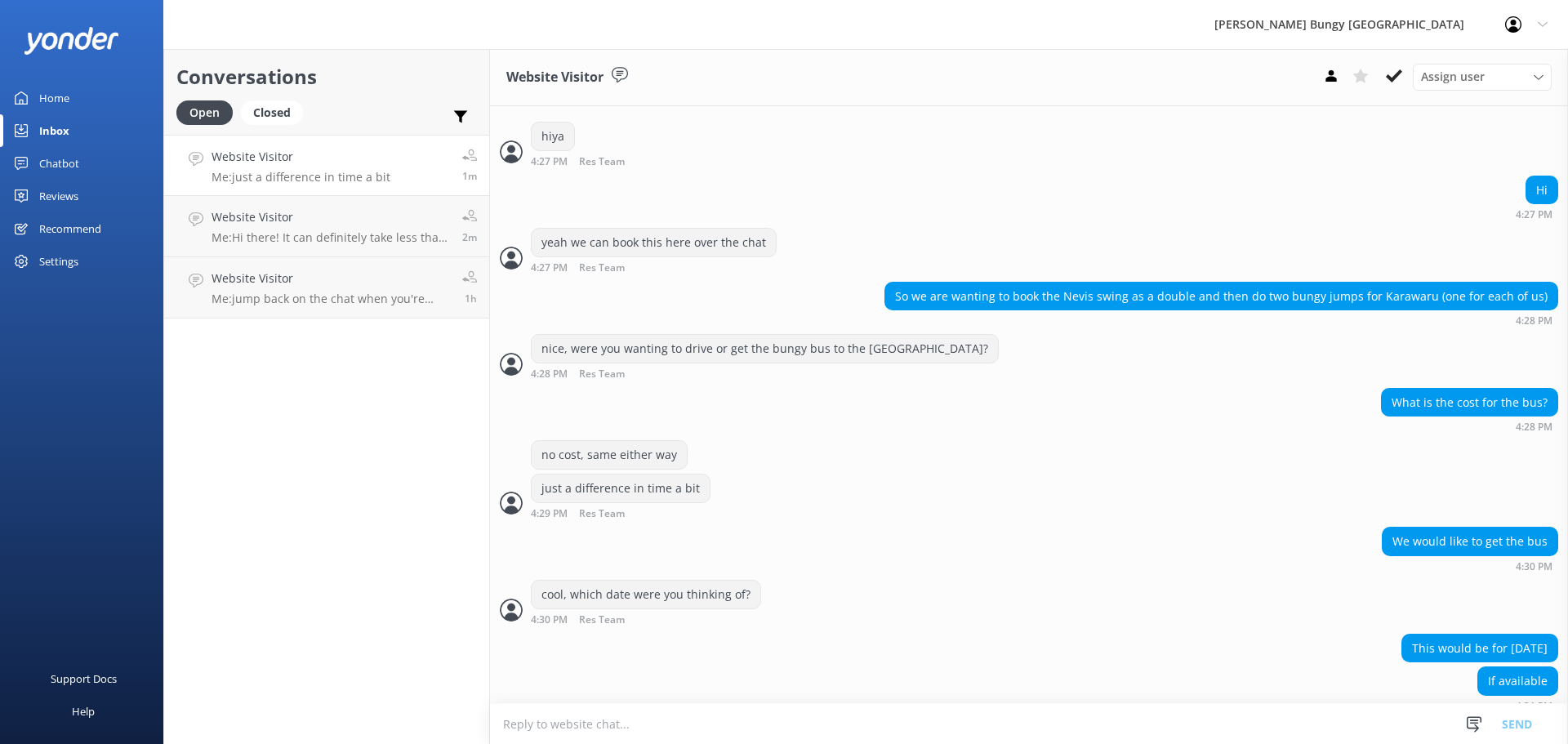
scroll to position [357, 0]
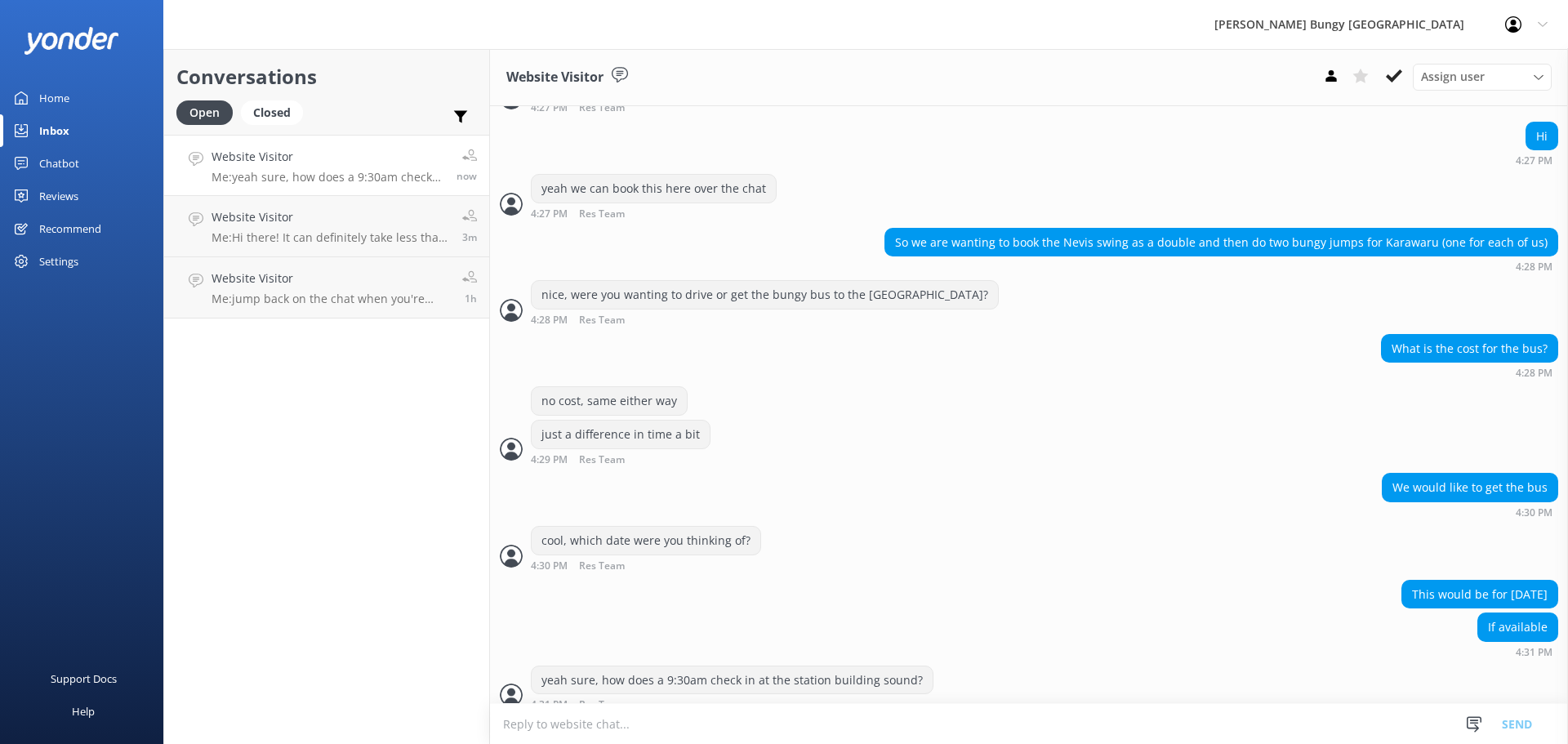
scroll to position [409, 0]
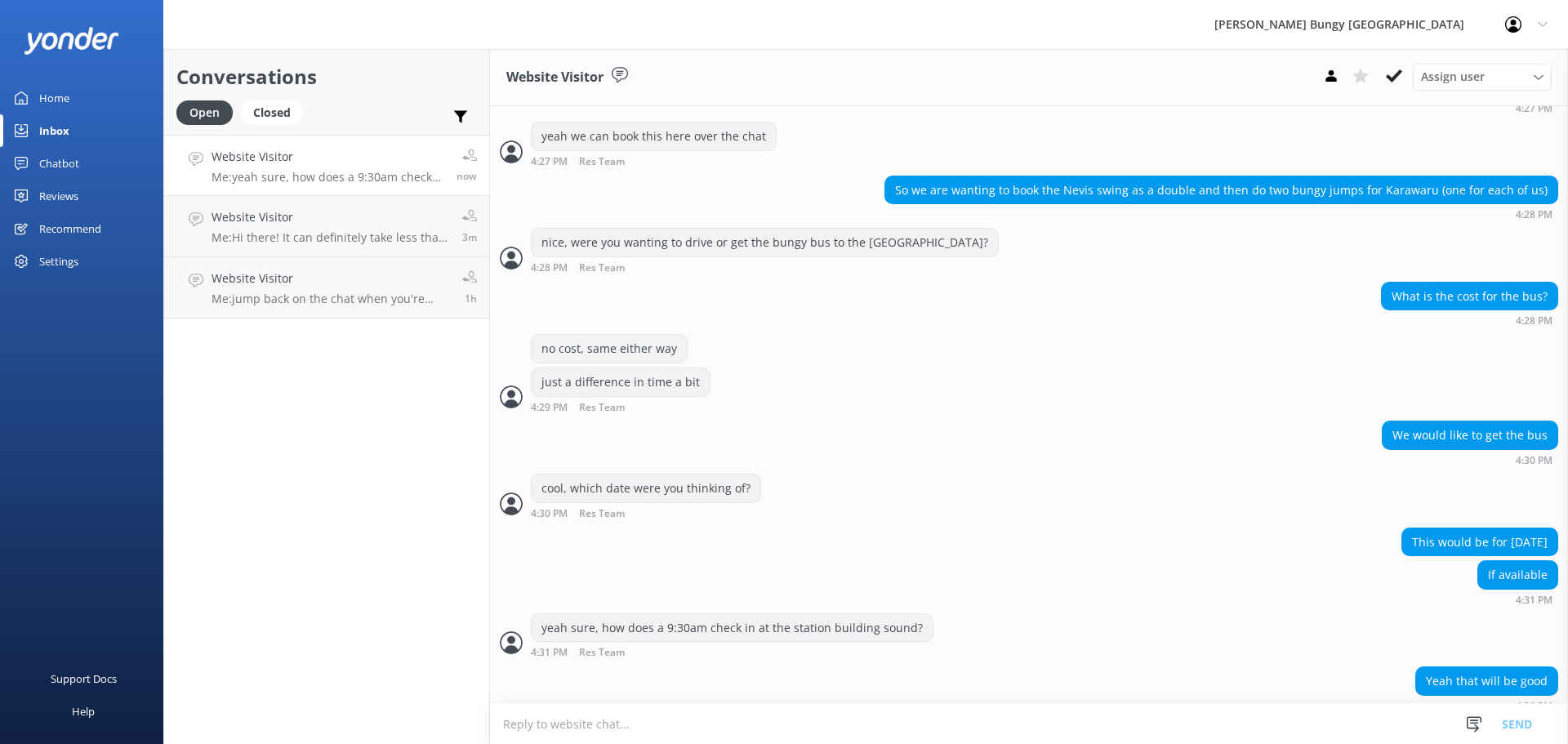
click at [773, 698] on div "Yeah that will be good 4:31 PM" at bounding box center [1028, 693] width 1078 height 54
click at [759, 716] on textarea at bounding box center [1028, 724] width 1078 height 40
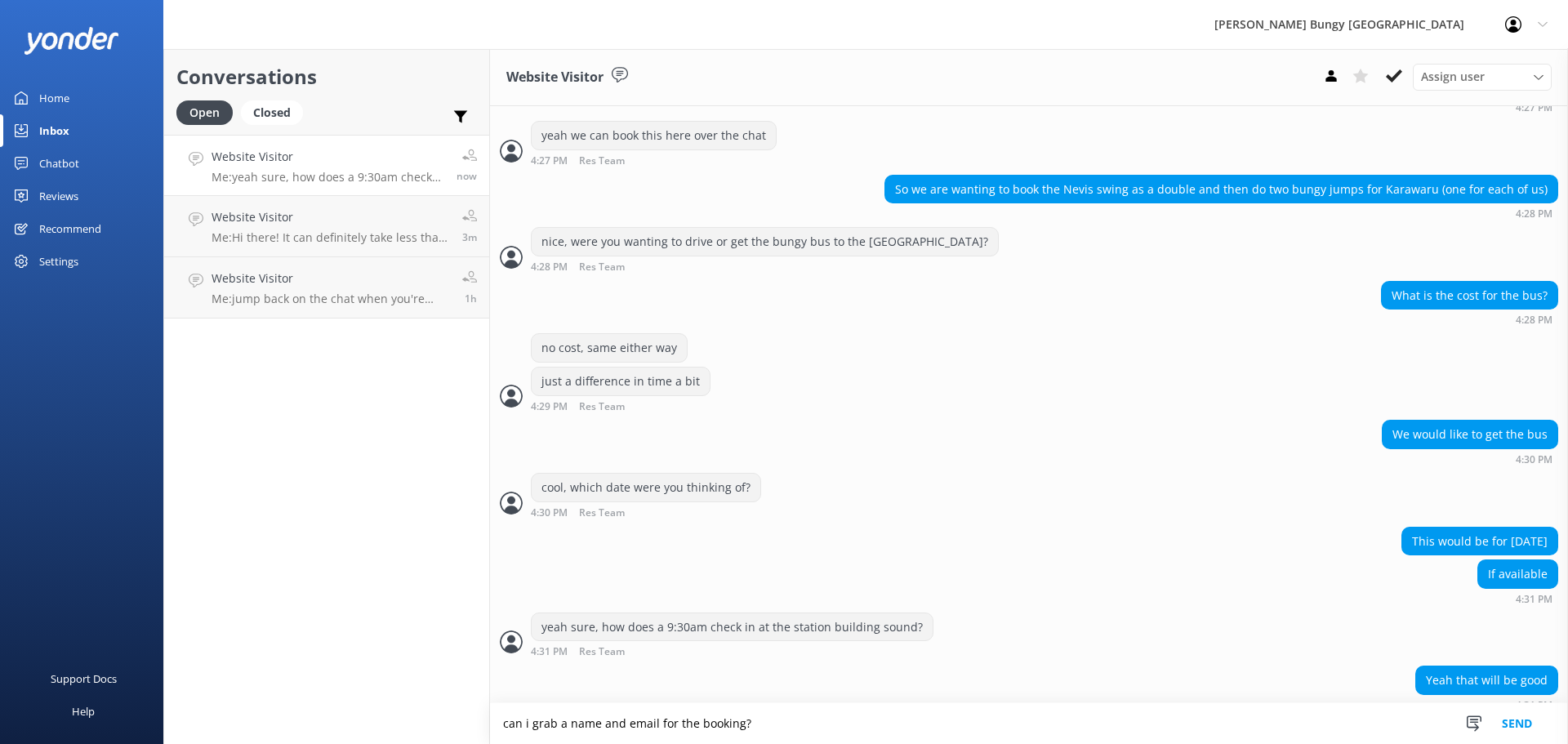
type textarea "can i grab a name and email for the booking?"
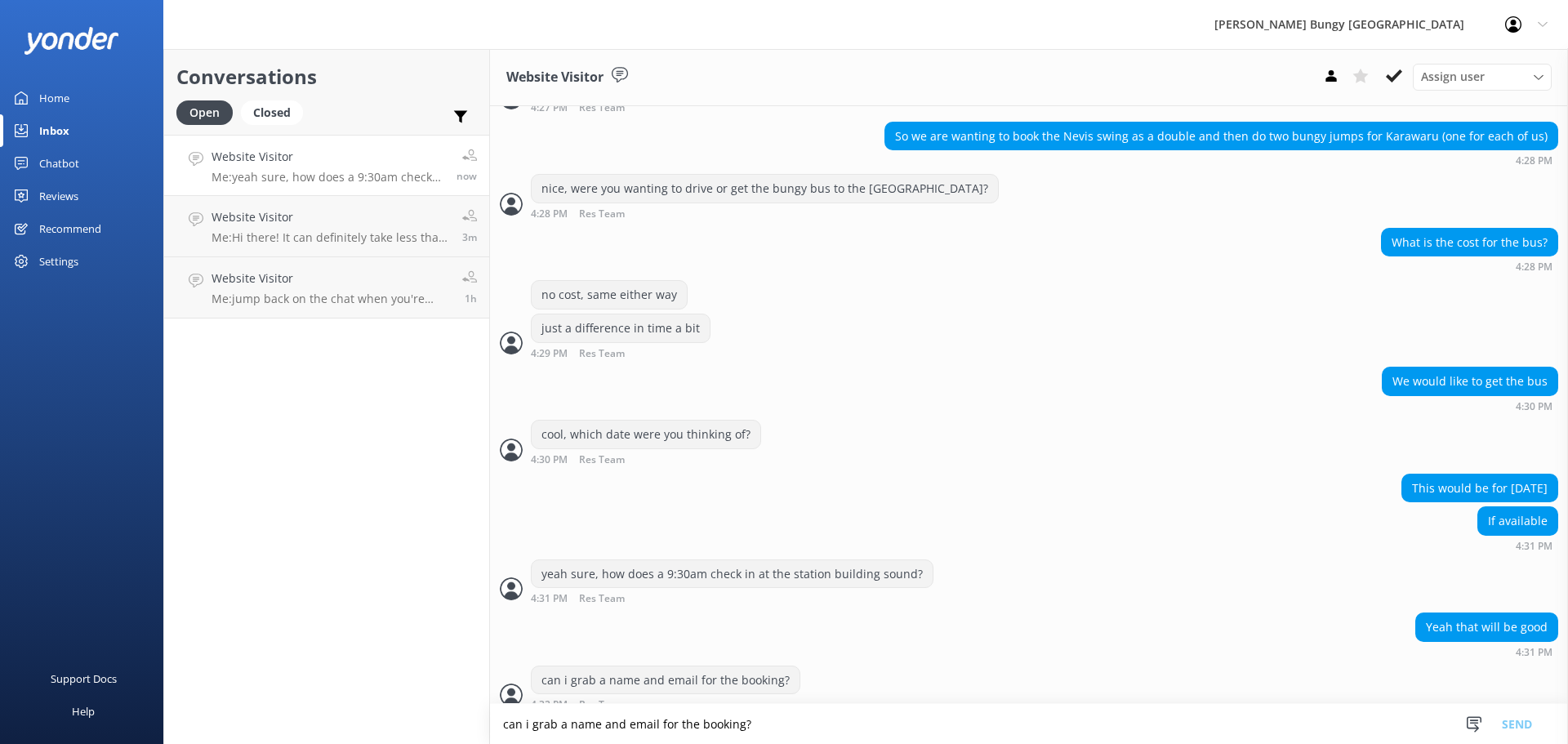
scroll to position [501, 0]
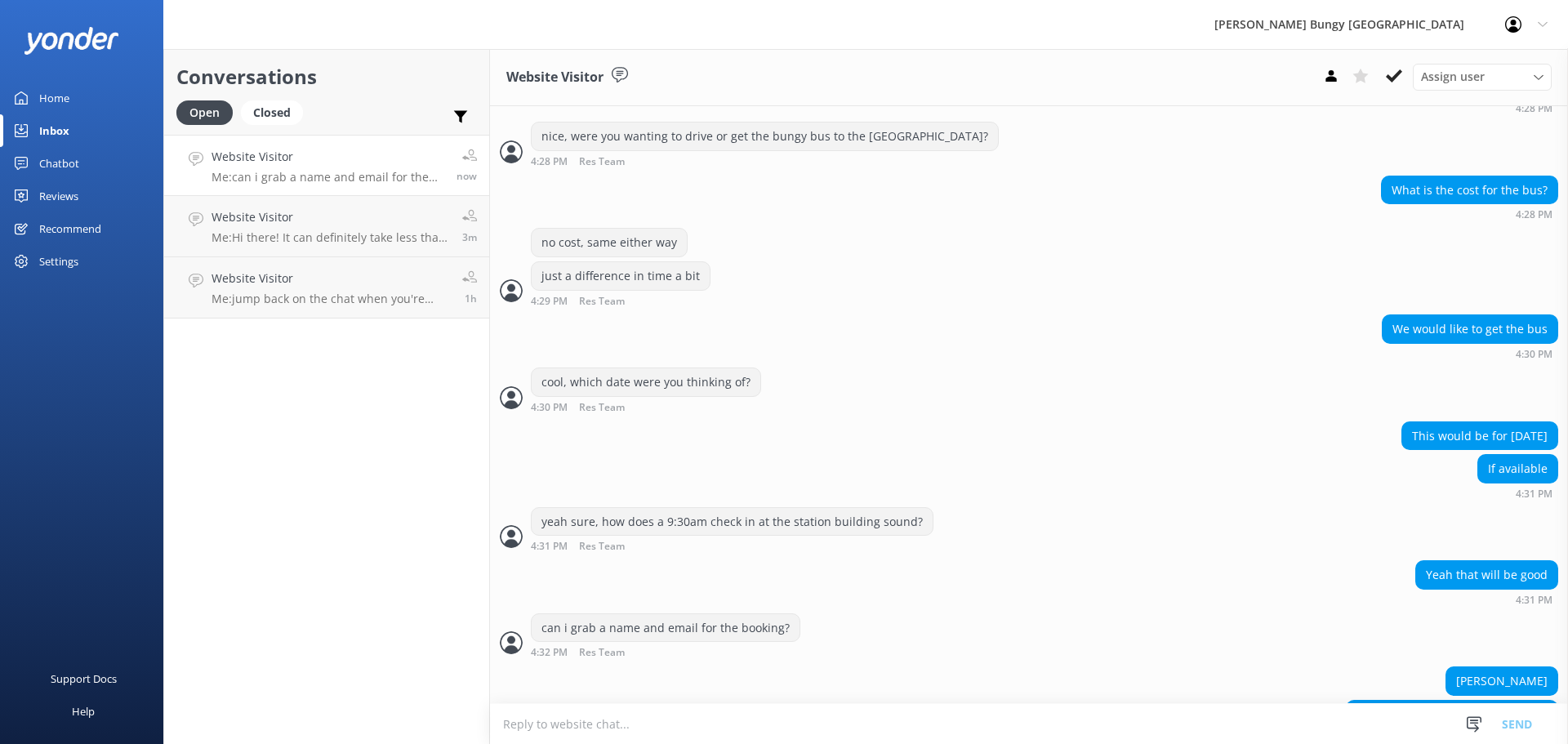
scroll to position [549, 0]
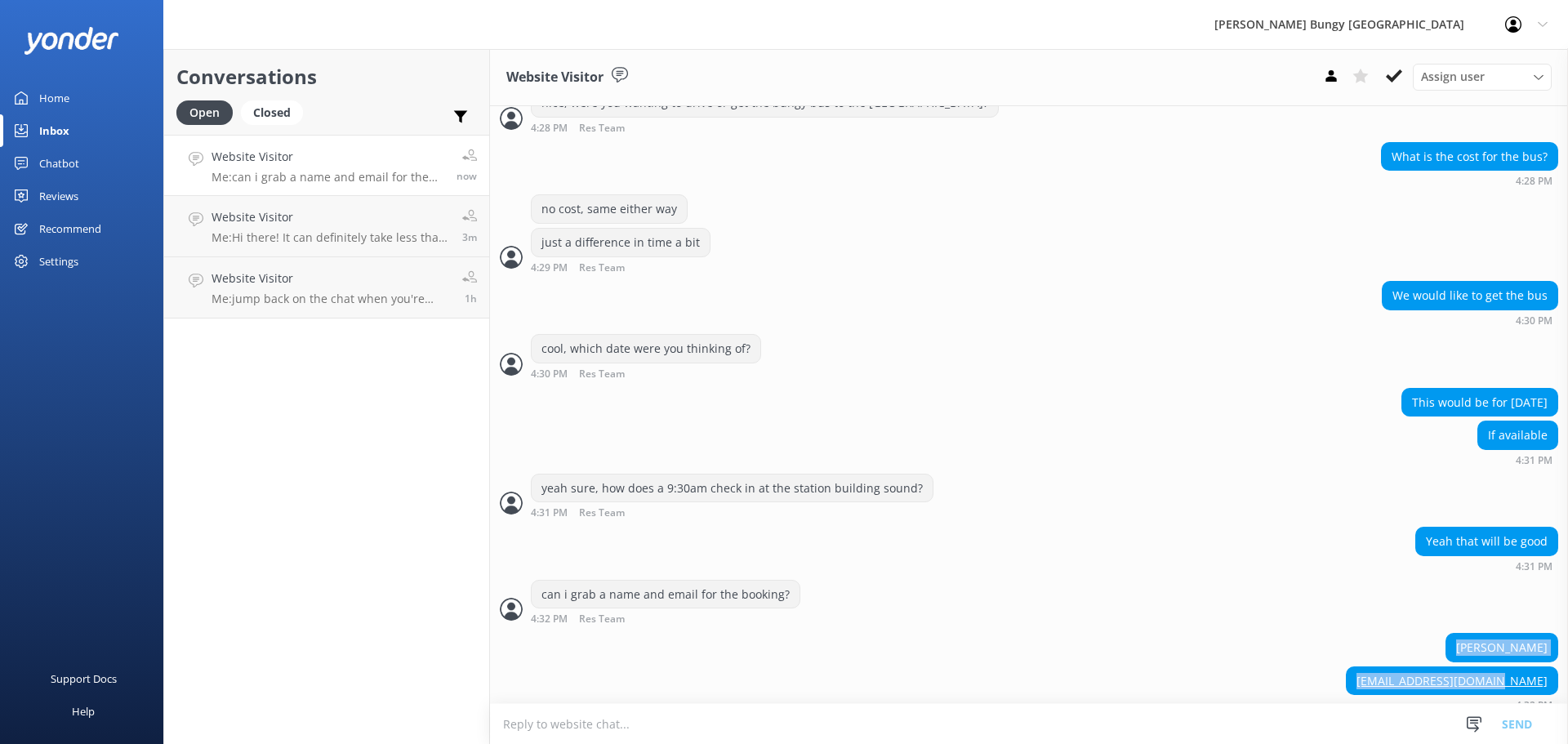
drag, startPoint x: 1540, startPoint y: 662, endPoint x: 1414, endPoint y: 628, distance: 130.5
click at [1414, 633] on div "[PERSON_NAME] [PERSON_NAME][EMAIL_ADDRESS][DOMAIN_NAME] 4:32 PM" at bounding box center [1028, 676] width 1078 height 86
copy div "[PERSON_NAME] [PERSON_NAME][EMAIL_ADDRESS][DOMAIN_NAME]"
click at [1271, 721] on textarea at bounding box center [1028, 724] width 1078 height 40
click at [1074, 715] on textarea at bounding box center [1028, 724] width 1078 height 40
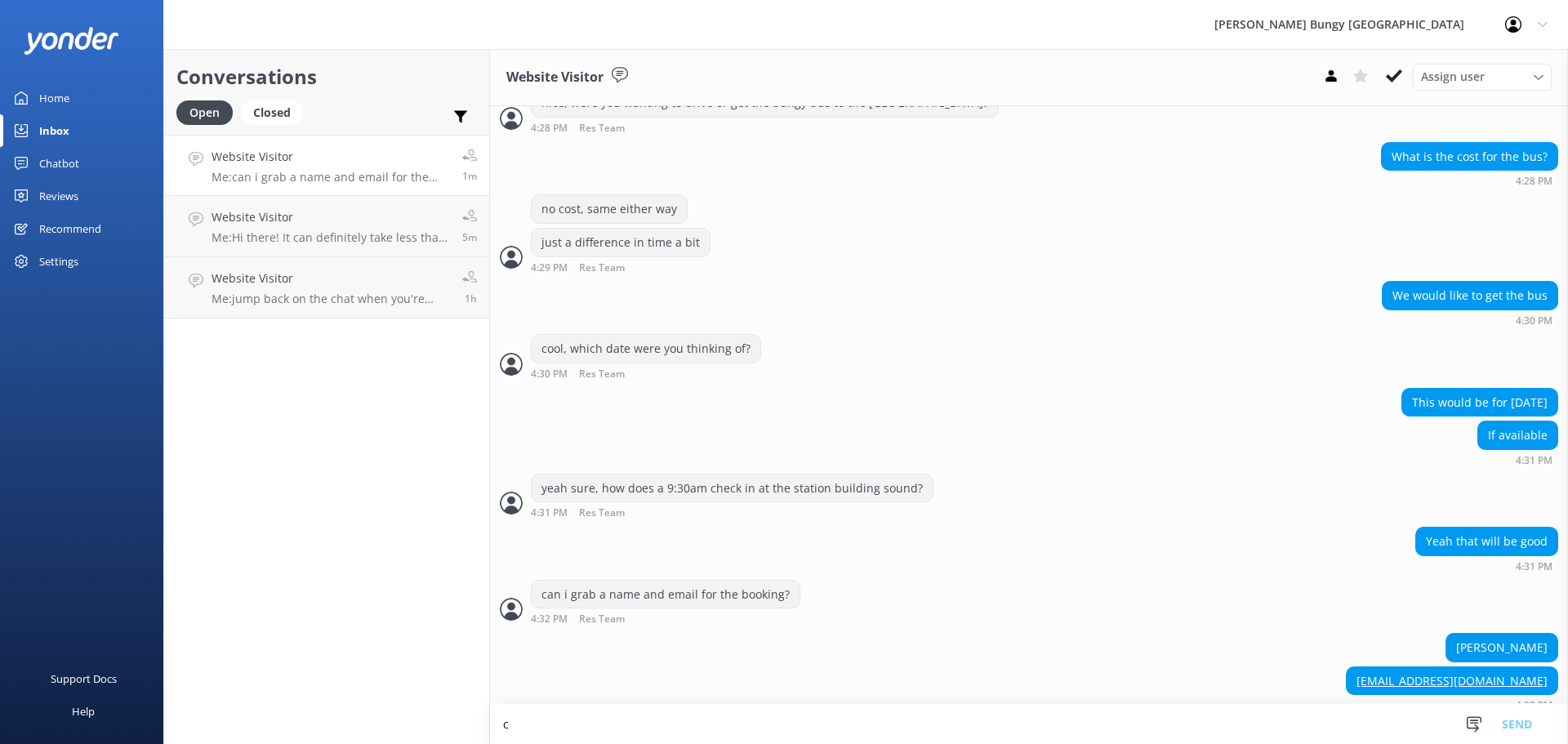
scroll to position [550, 0]
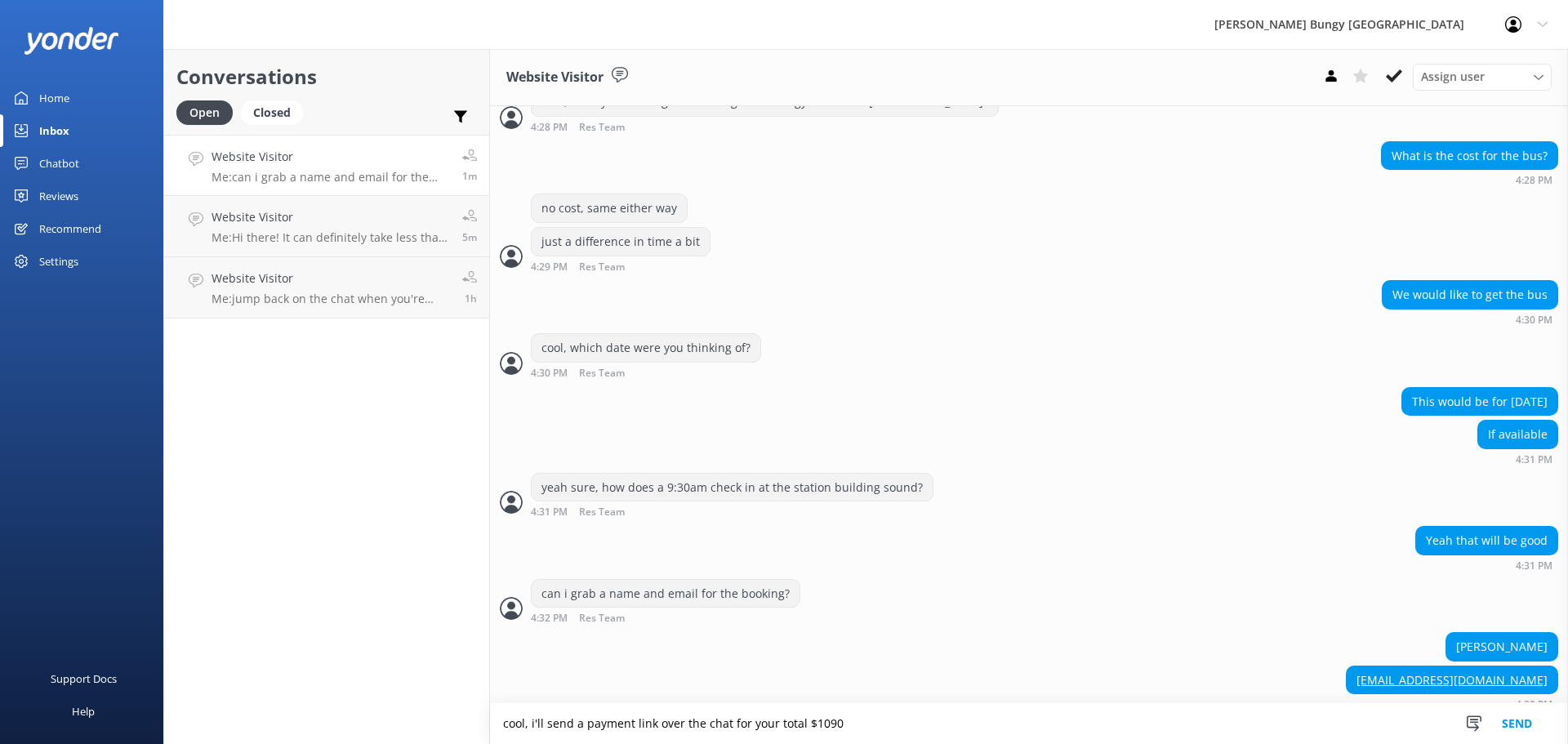
type textarea "cool, i'll send a payment link over the chat for your total $1090"
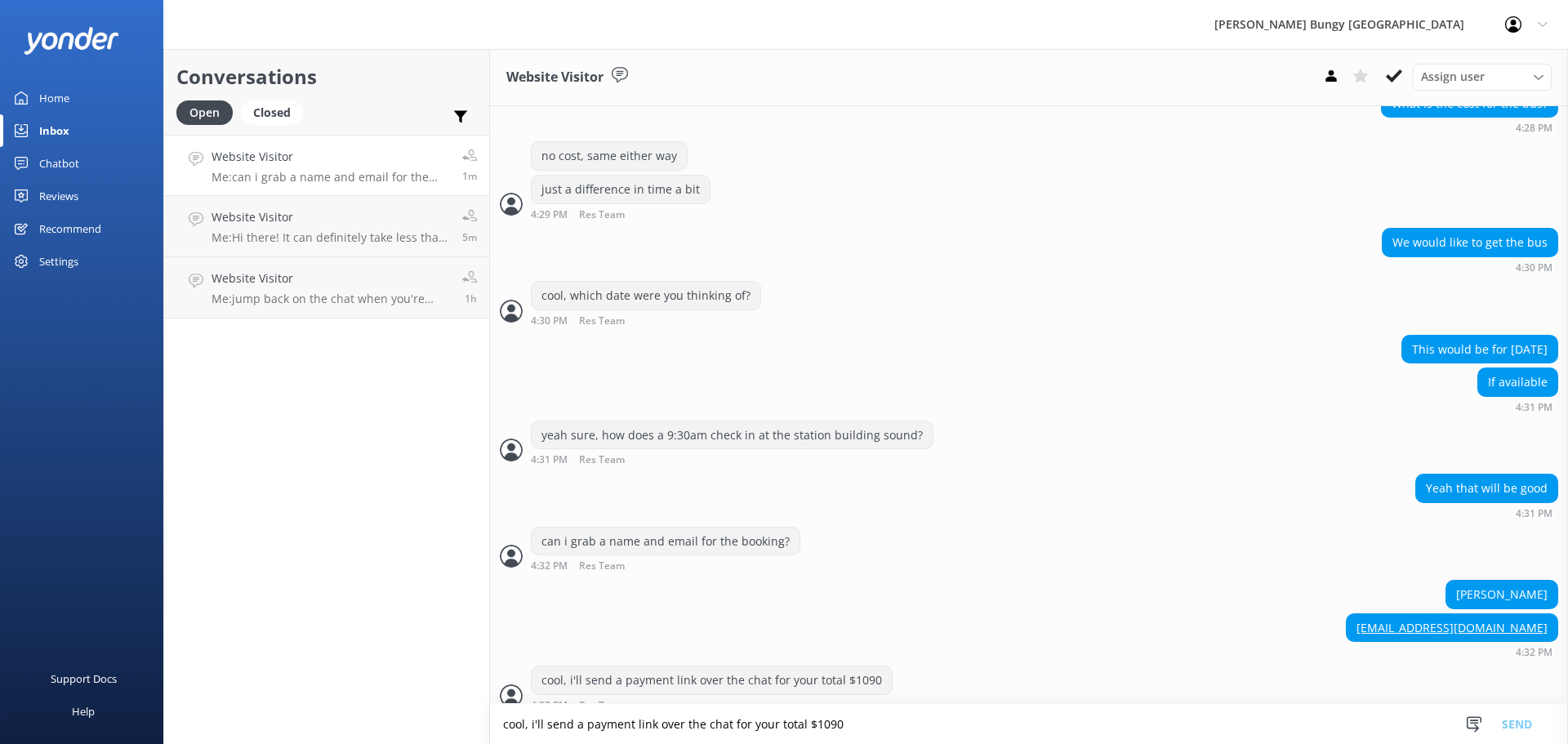
click at [1074, 715] on textarea "cool, i'll send a payment link over the chat for your total $1090" at bounding box center [1028, 724] width 1078 height 40
type textarea "once completed i'll send email confirmations"
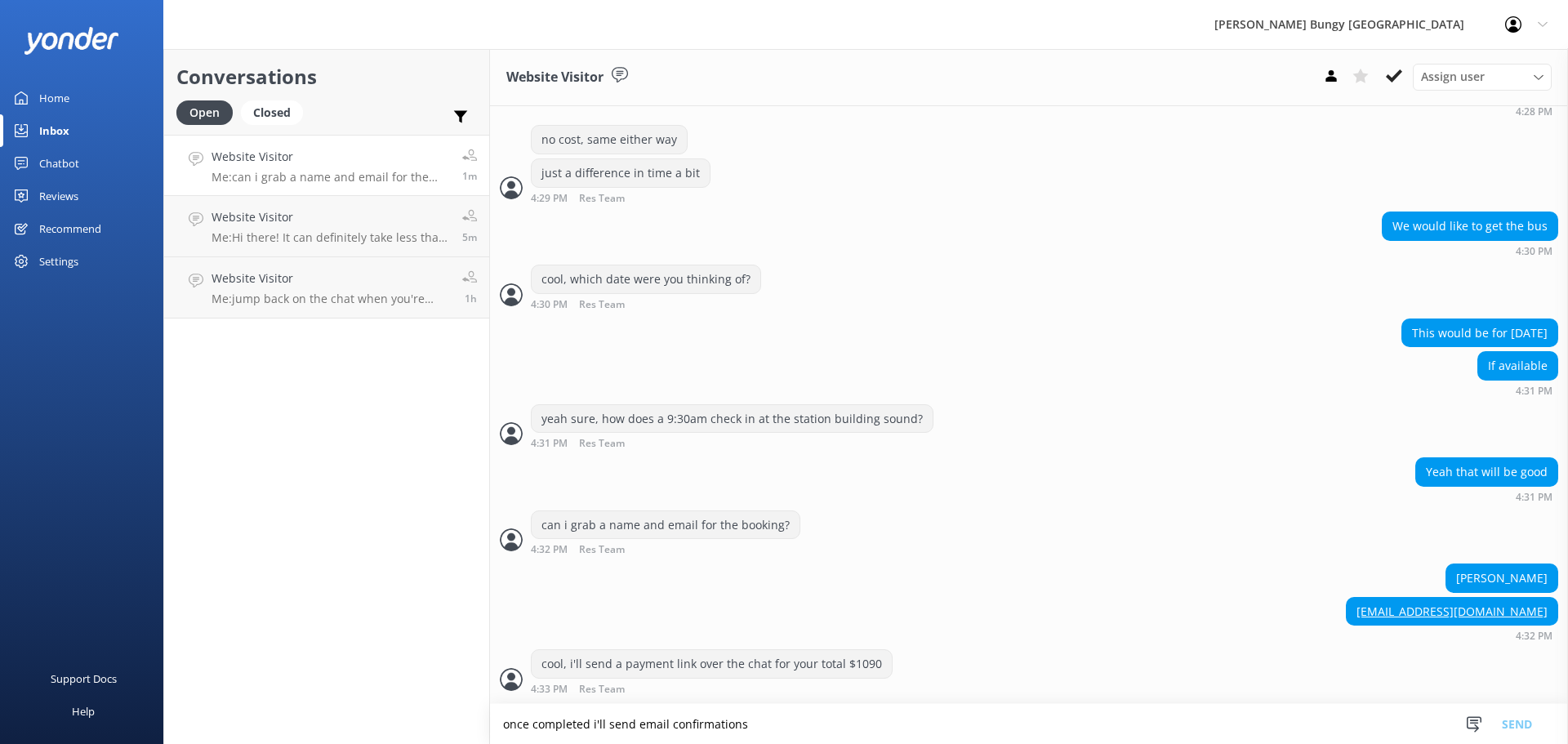
scroll to position [656, 0]
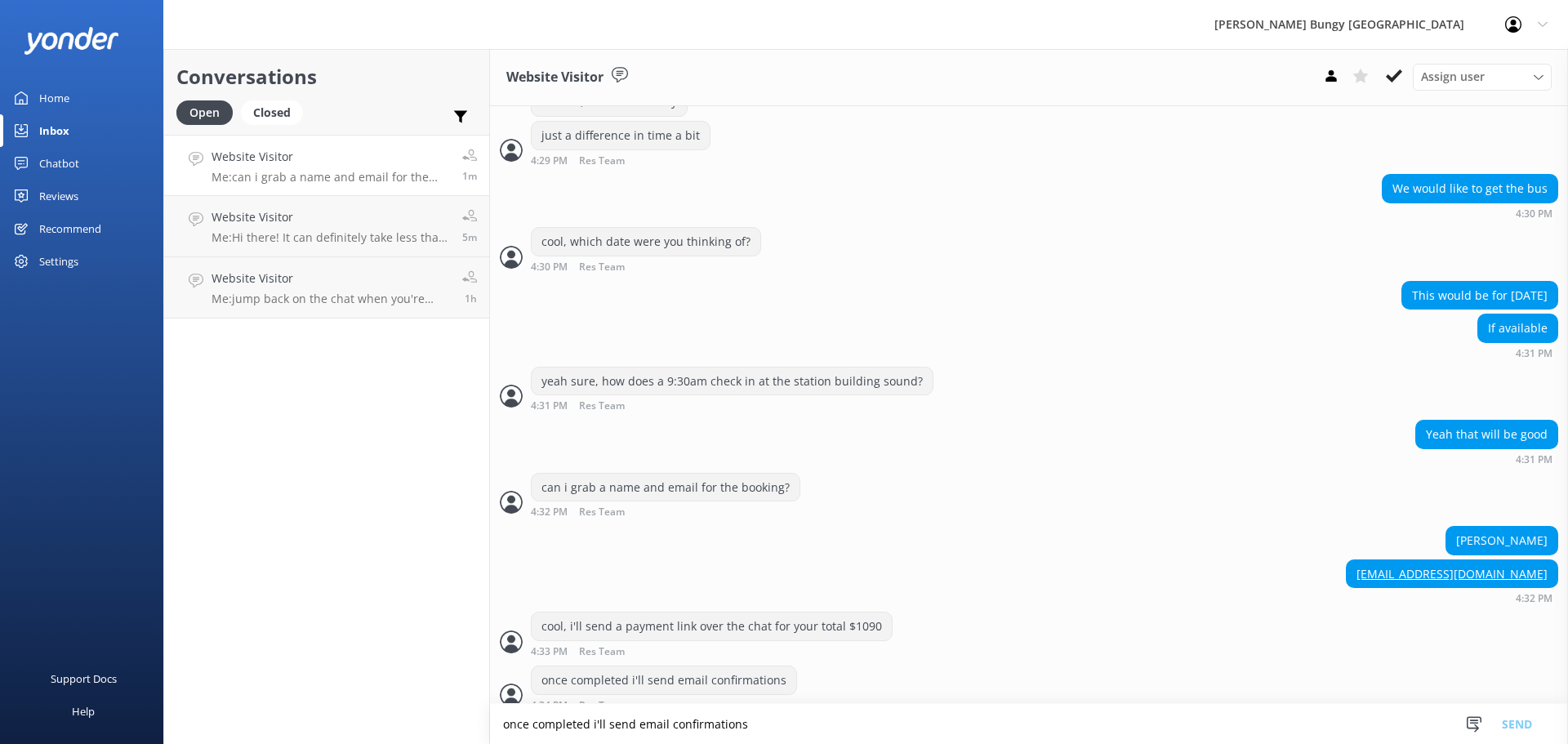
click at [985, 734] on textarea "once completed i'll send email confirmations" at bounding box center [1028, 724] width 1078 height 40
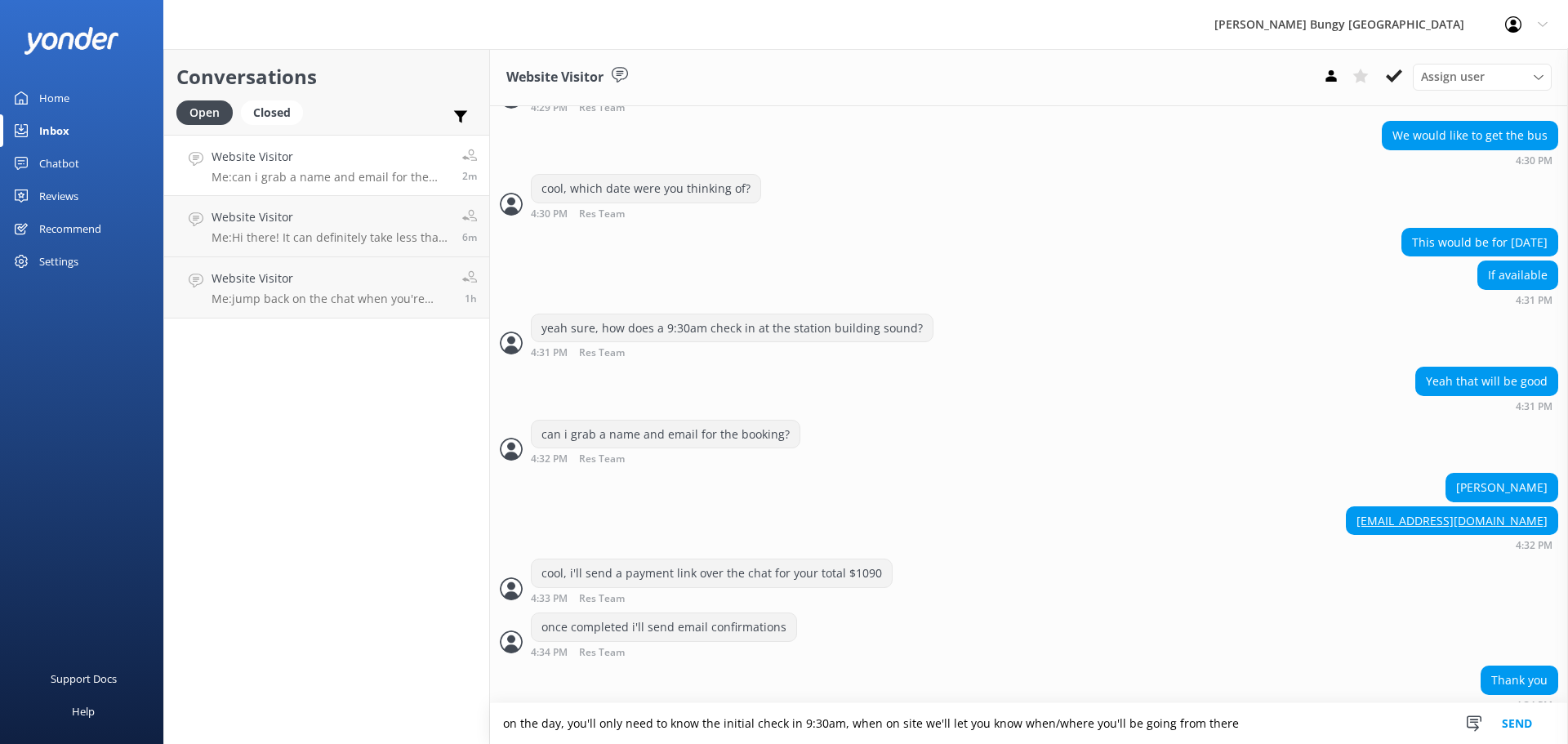
type textarea "on the day, you'll only need to know the initial check in 9:30am, when on site …"
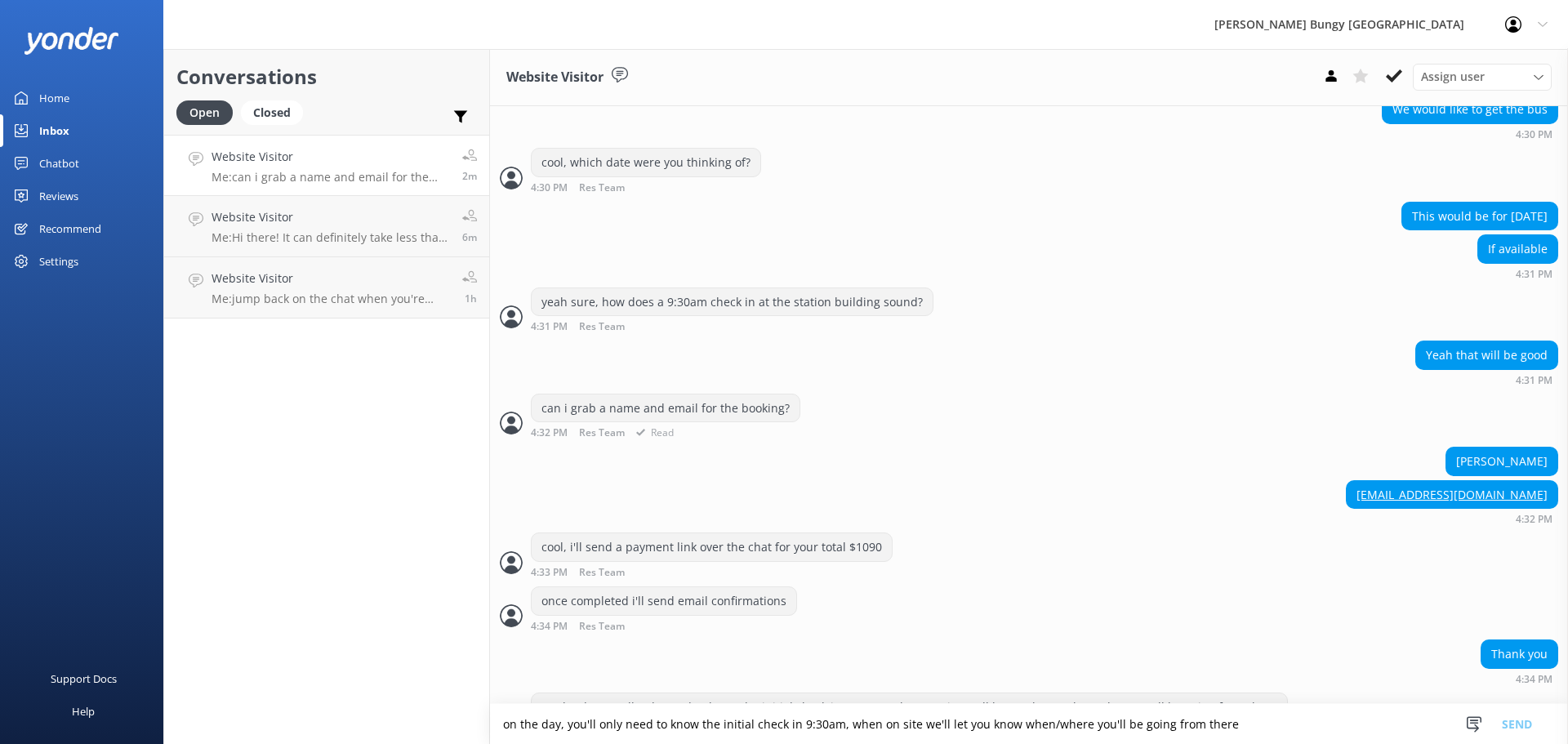
scroll to position [762, 0]
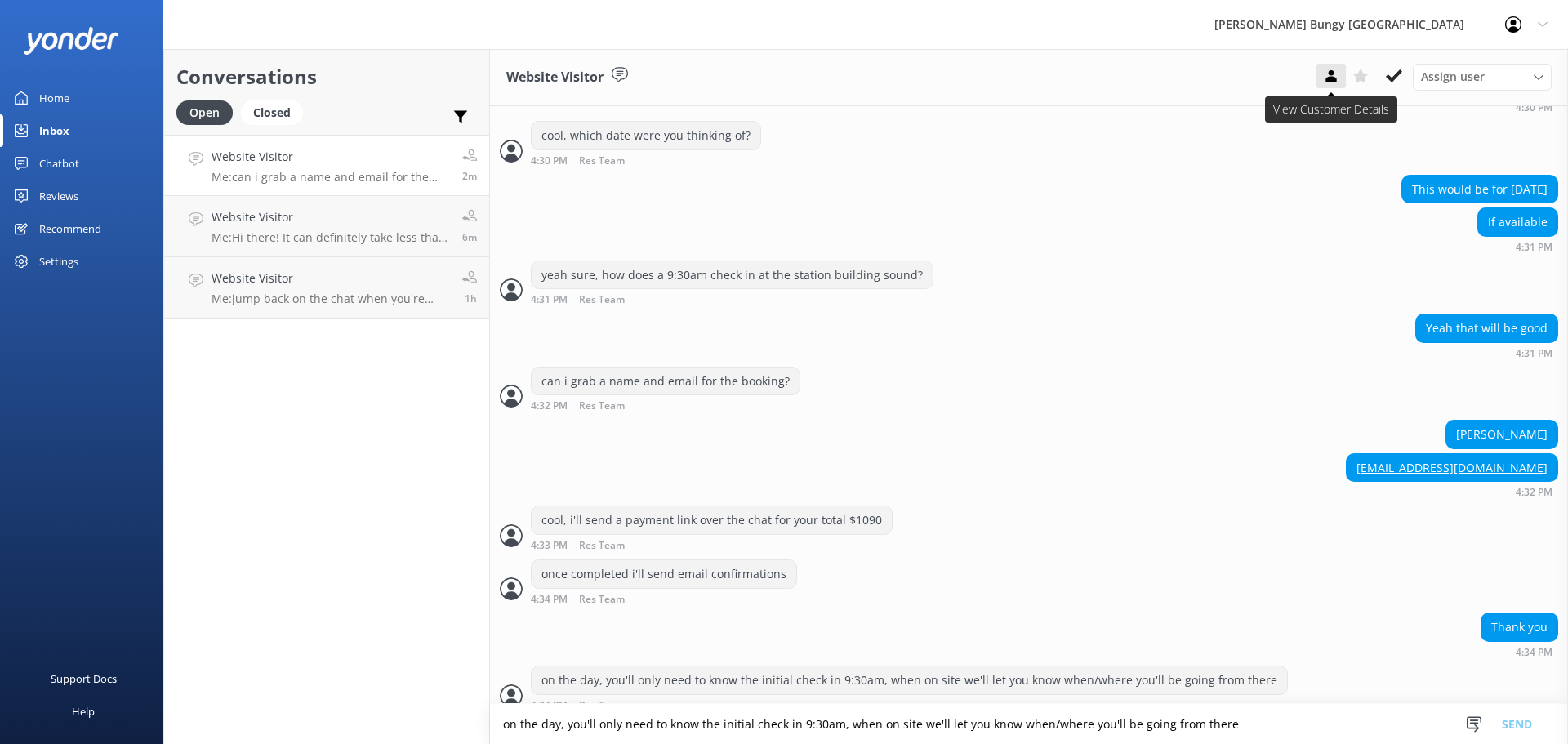
click at [1344, 67] on button at bounding box center [1331, 77] width 30 height 25
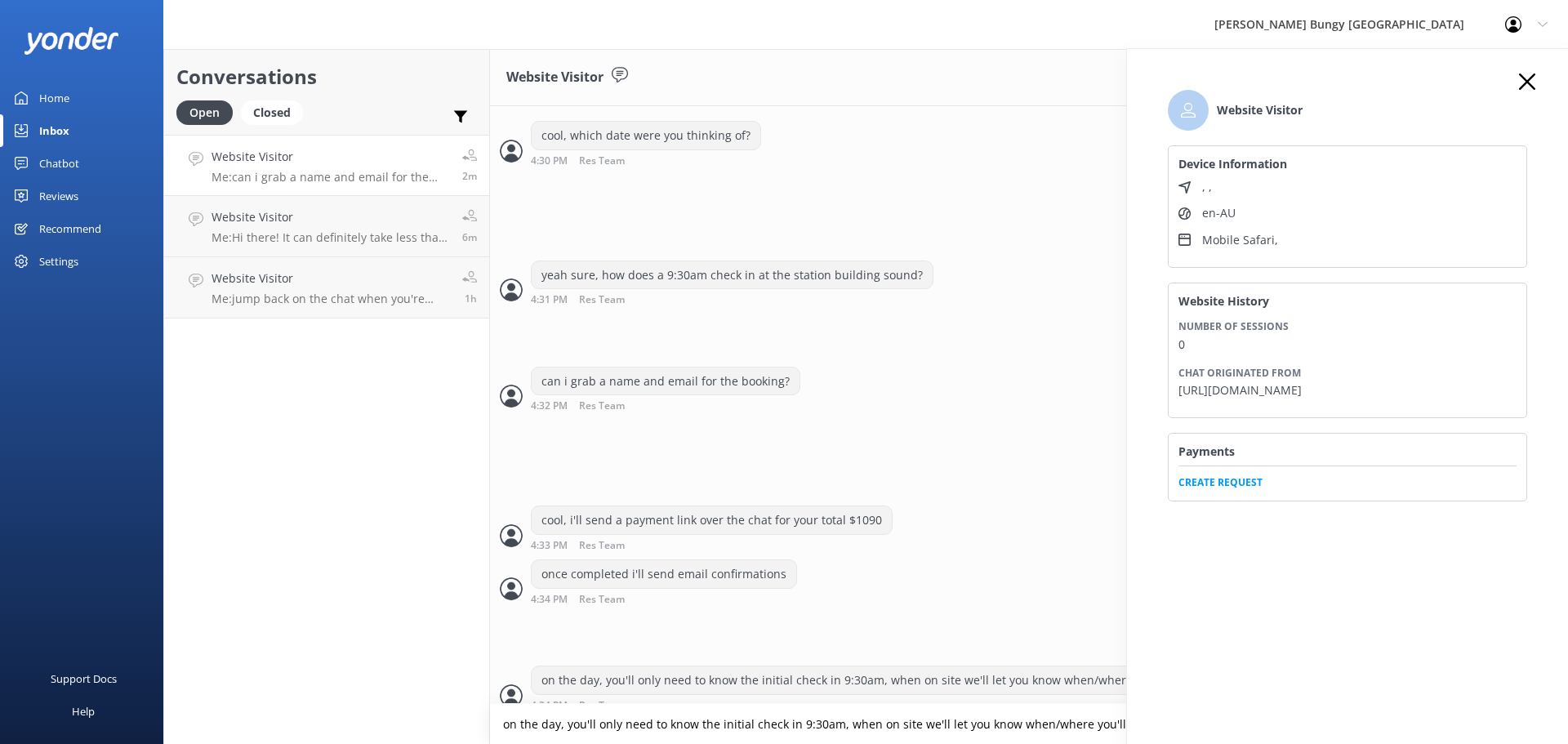
click at [1219, 490] on span "Create Request" at bounding box center [1348, 478] width 338 height 25
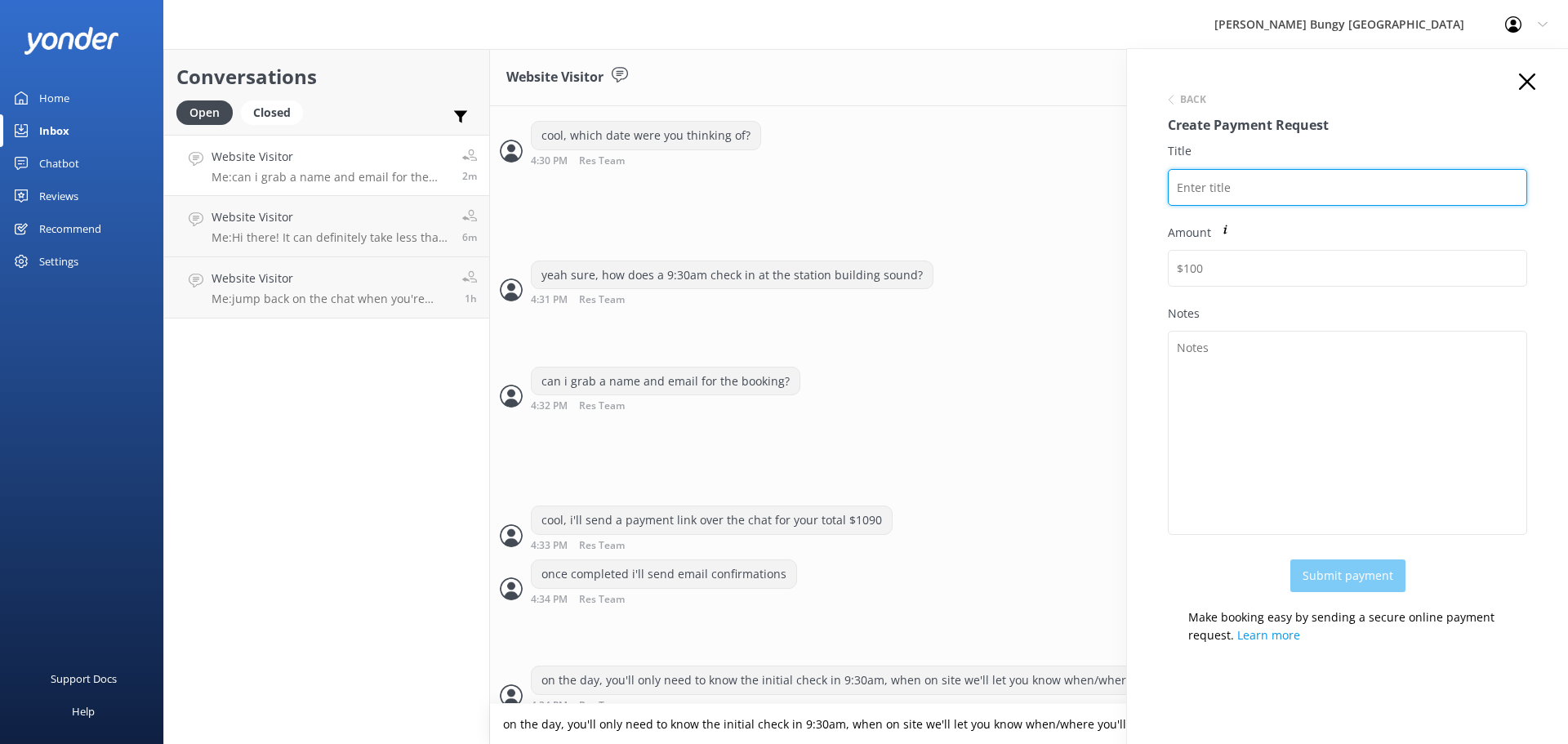
click at [1324, 188] on input "Title" at bounding box center [1347, 187] width 359 height 36
paste input "[PERSON_NAME]"
click at [1175, 186] on input "[PERSON_NAME]" at bounding box center [1347, 187] width 359 height 36
paste input "2449072"
drag, startPoint x: 1344, startPoint y: 182, endPoint x: 861, endPoint y: 74, distance: 494.9
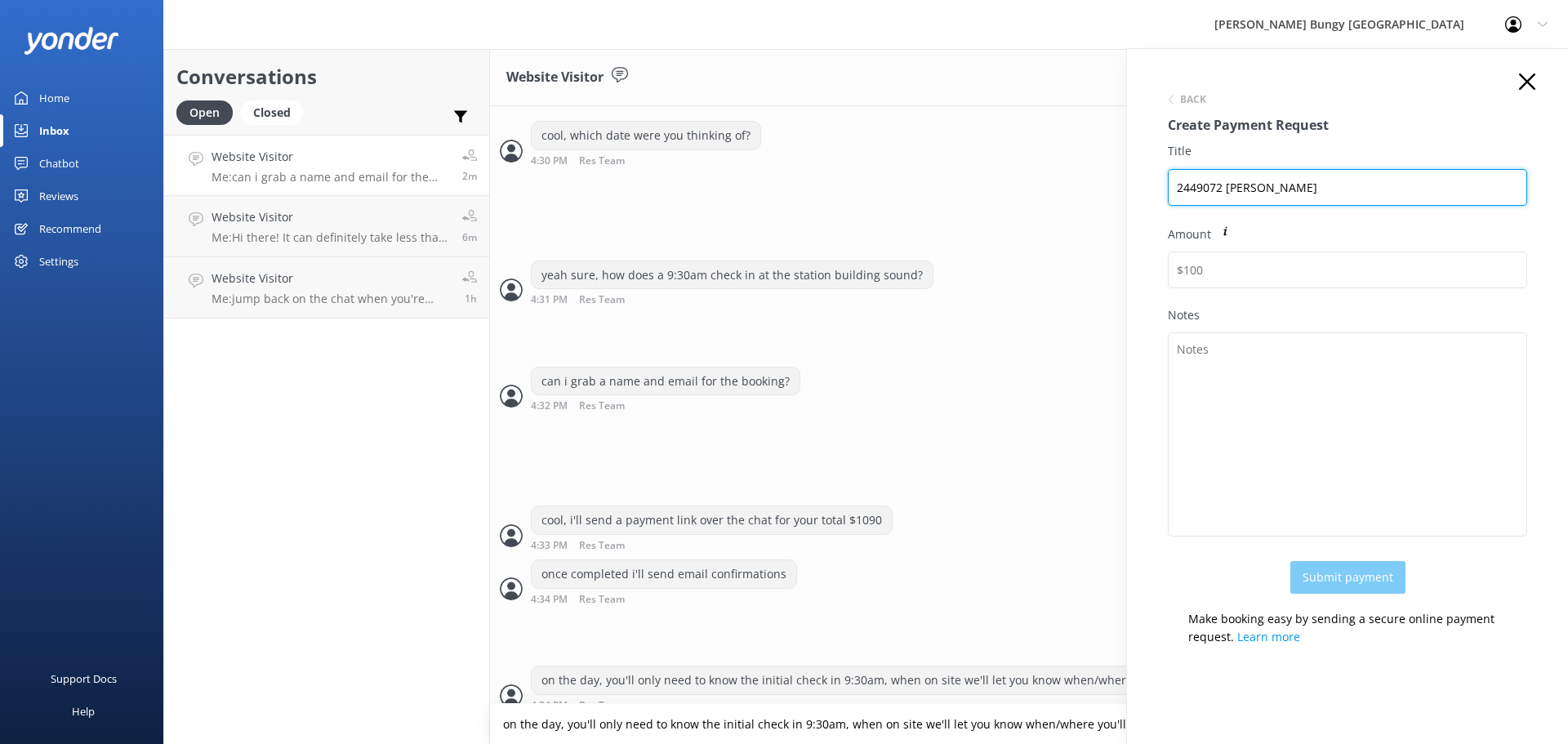
click at [861, 74] on div "Conversations Open Closed Important Assigned to me Unassigned Website Visitor M…" at bounding box center [865, 396] width 1405 height 695
type input "2449072 Kasmin Rand"
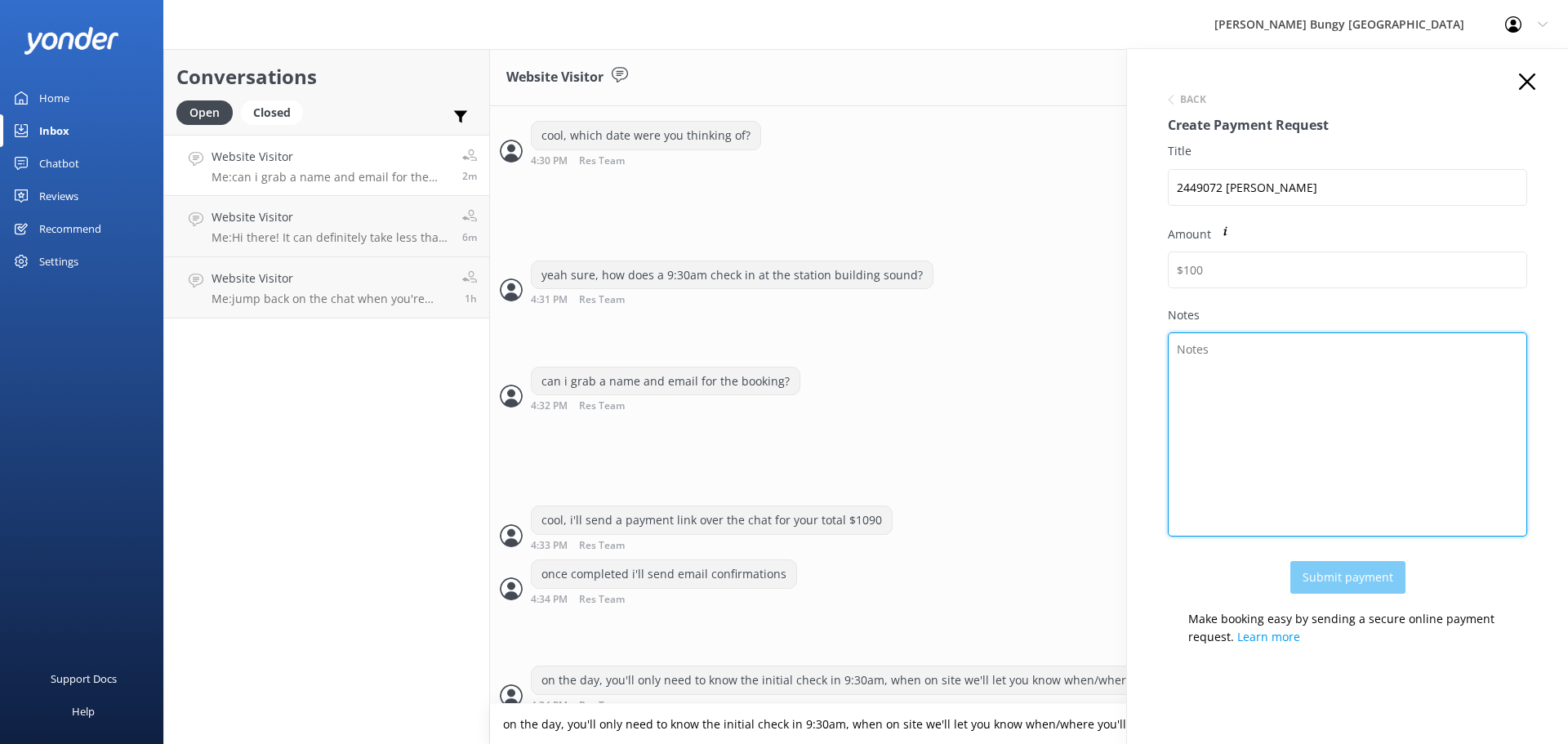
click at [1233, 335] on textarea "Notes" at bounding box center [1347, 435] width 359 height 205
paste textarea "2449072 Kasmin Rand"
type textarea "2449072 Kasmin Rand"
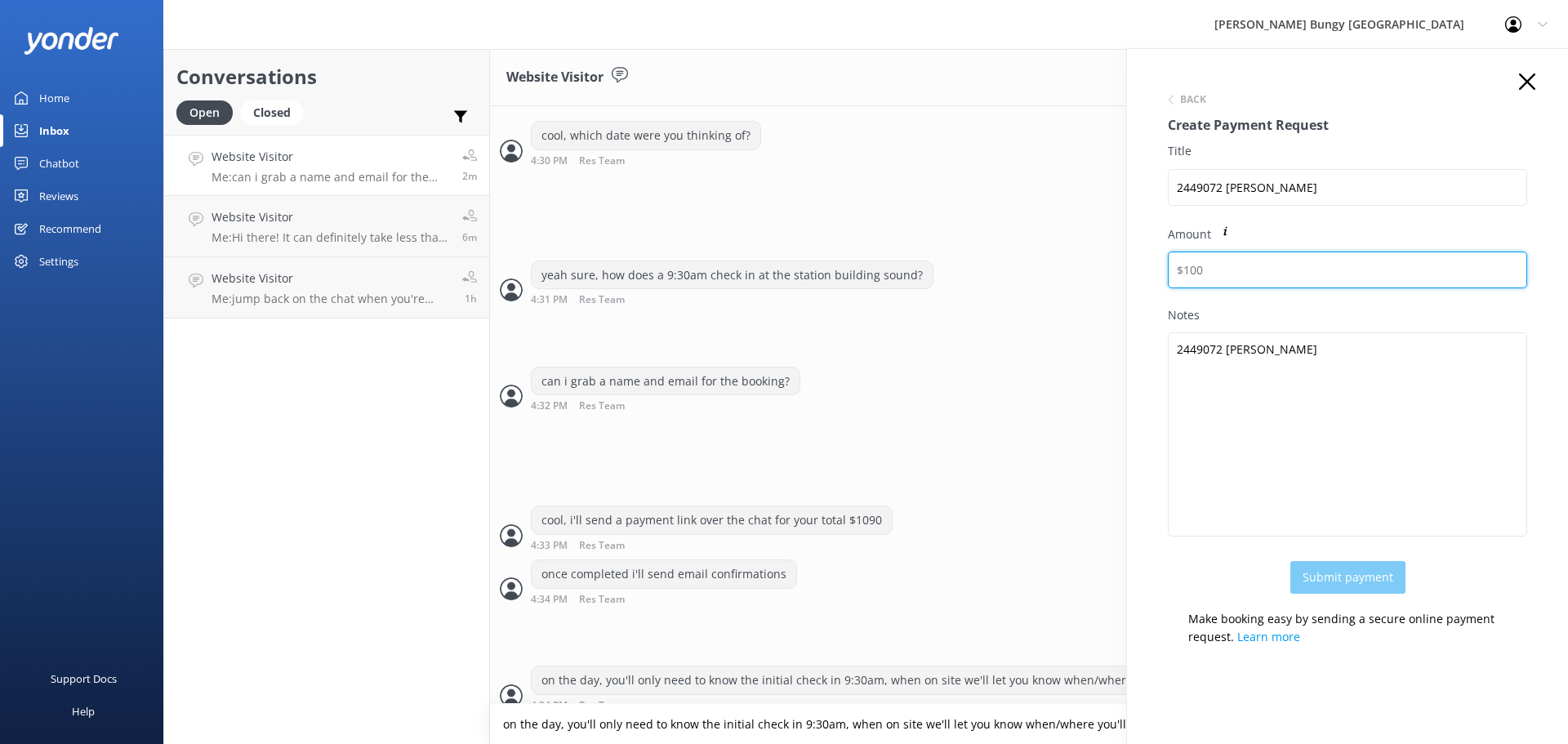
click at [1296, 266] on input "Amount" at bounding box center [1347, 270] width 359 height 36
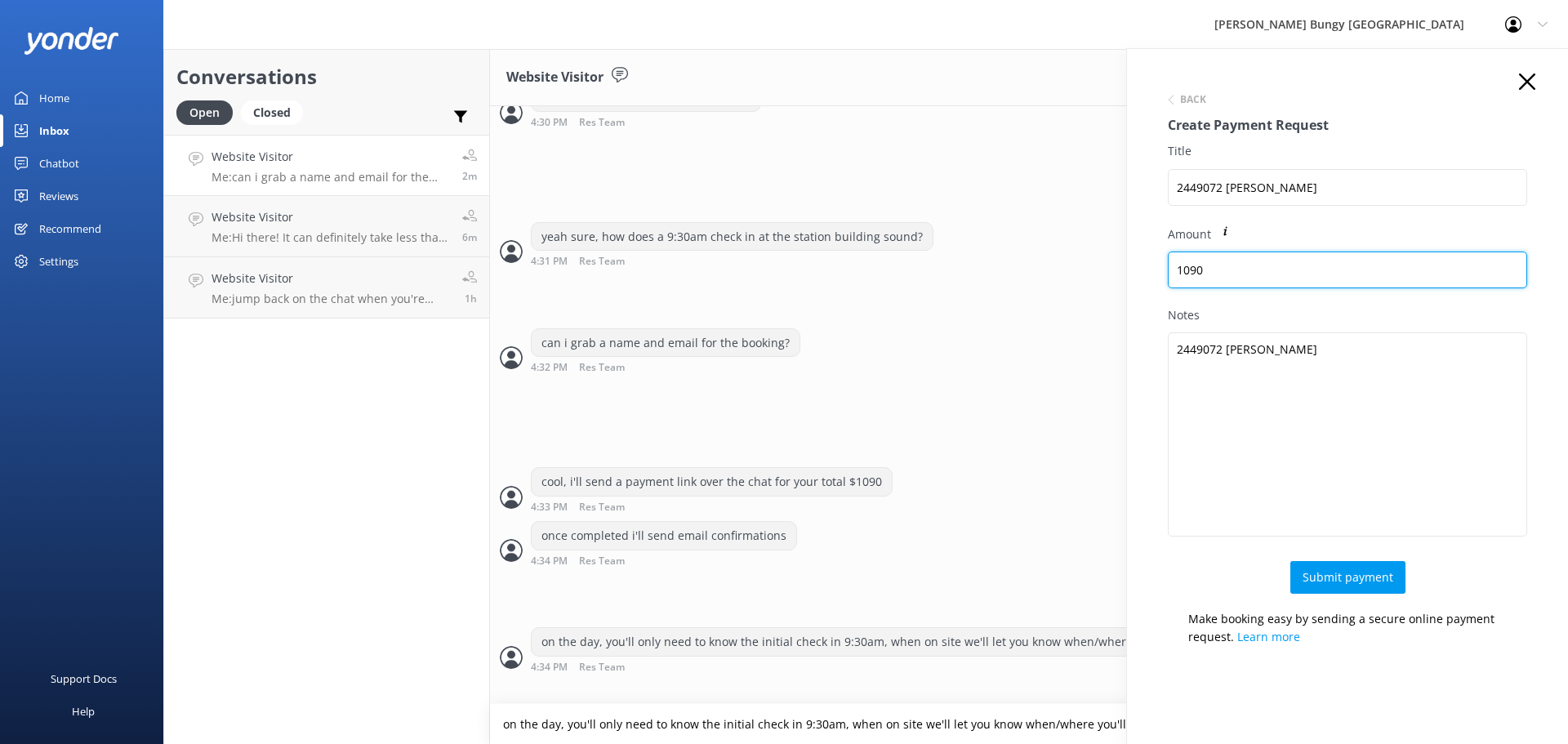
type input "1090"
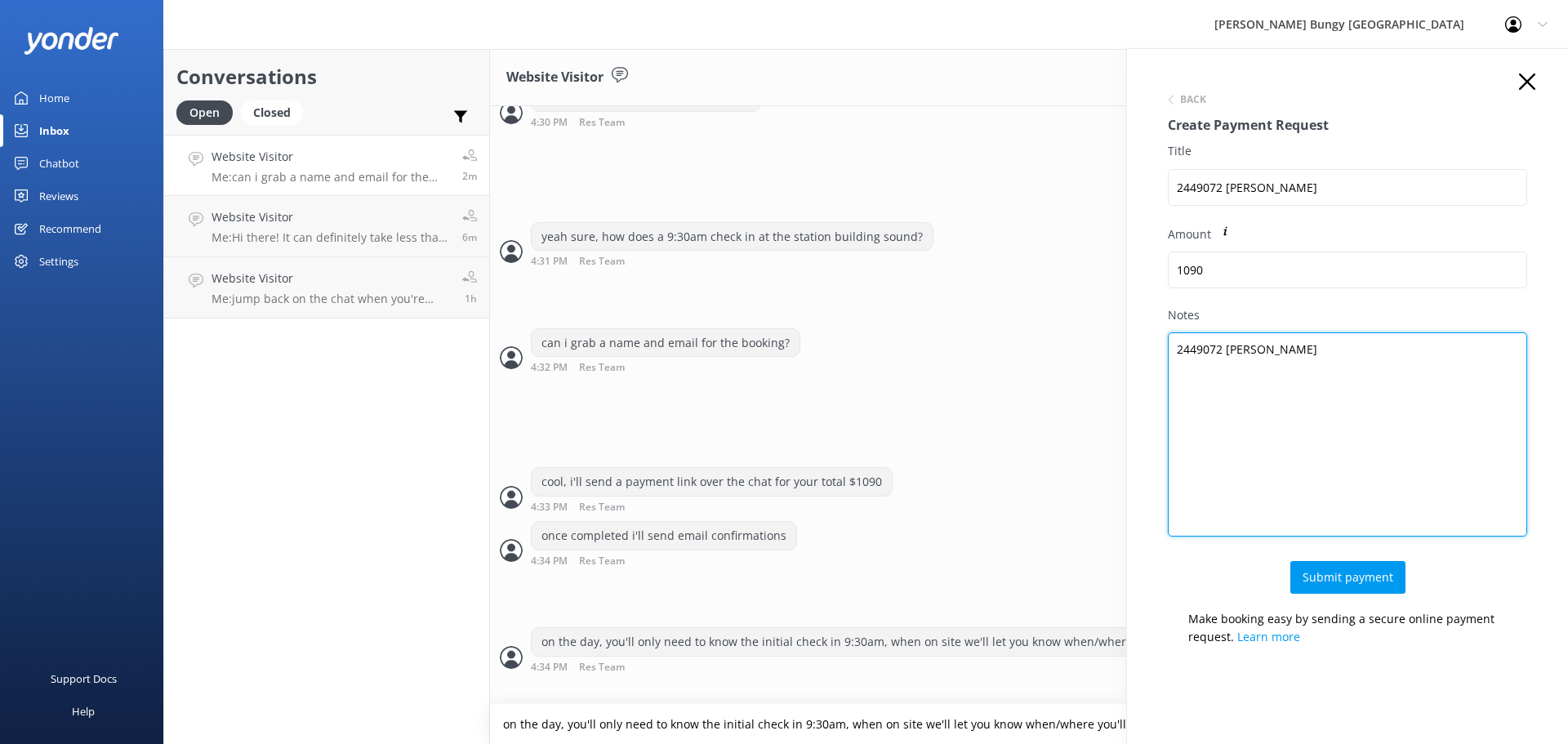
click at [1361, 351] on textarea "2449072 Kasmin Rand" at bounding box center [1347, 435] width 359 height 205
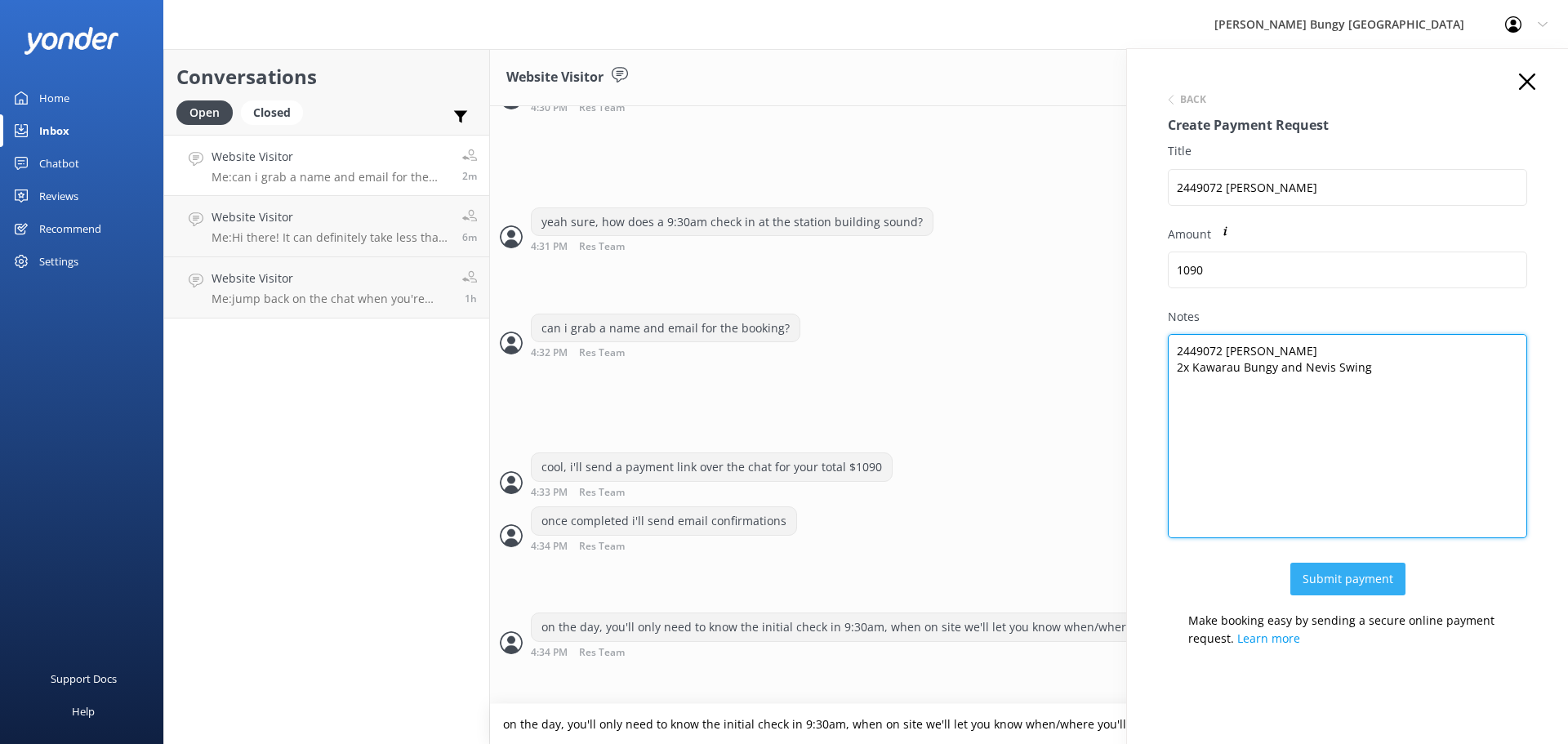
type textarea "2449072 Kasmin Rand 2x Kawarau Bungy and Nevis Swing"
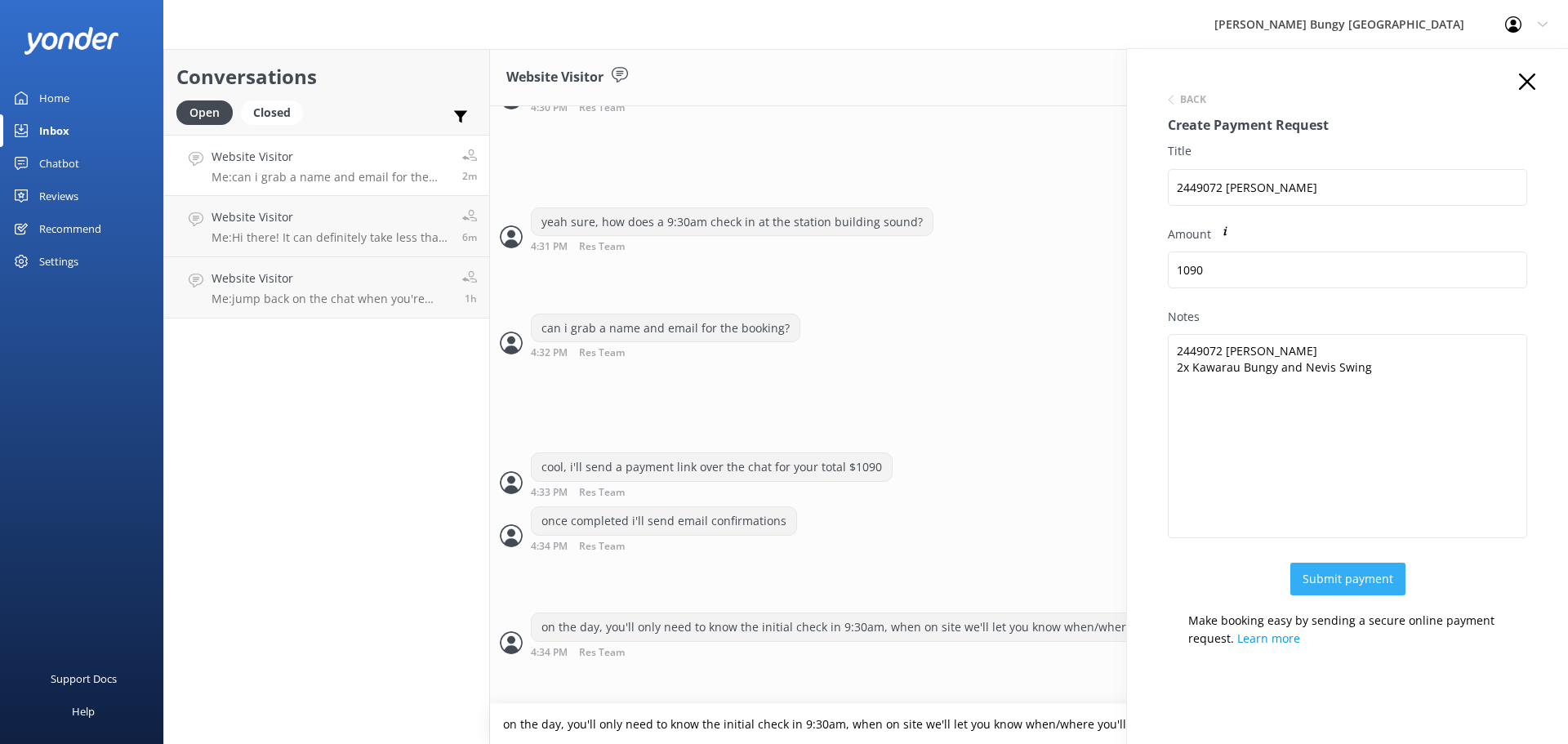
click at [1329, 578] on button "Submit payment" at bounding box center [1348, 579] width 115 height 33
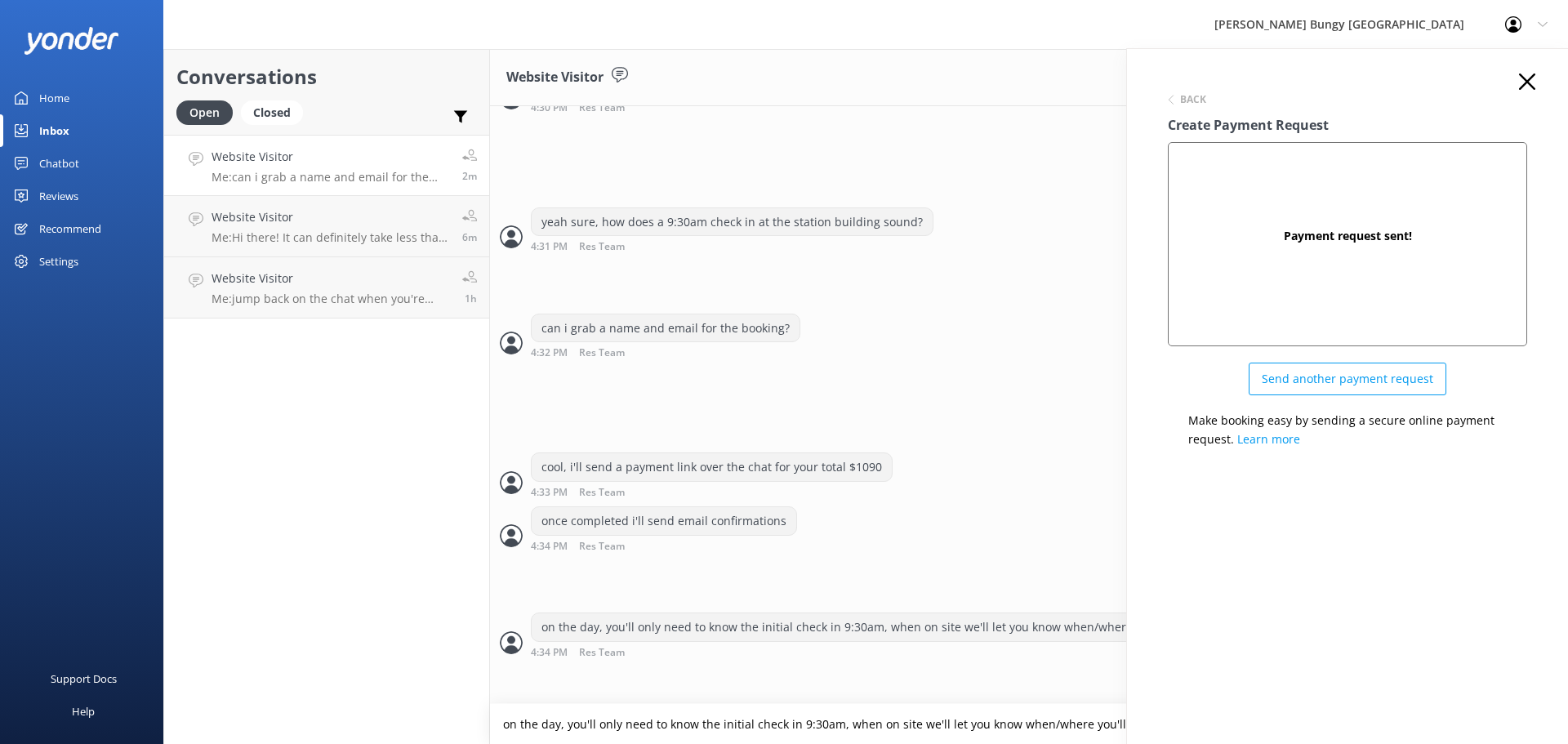
scroll to position [917, 0]
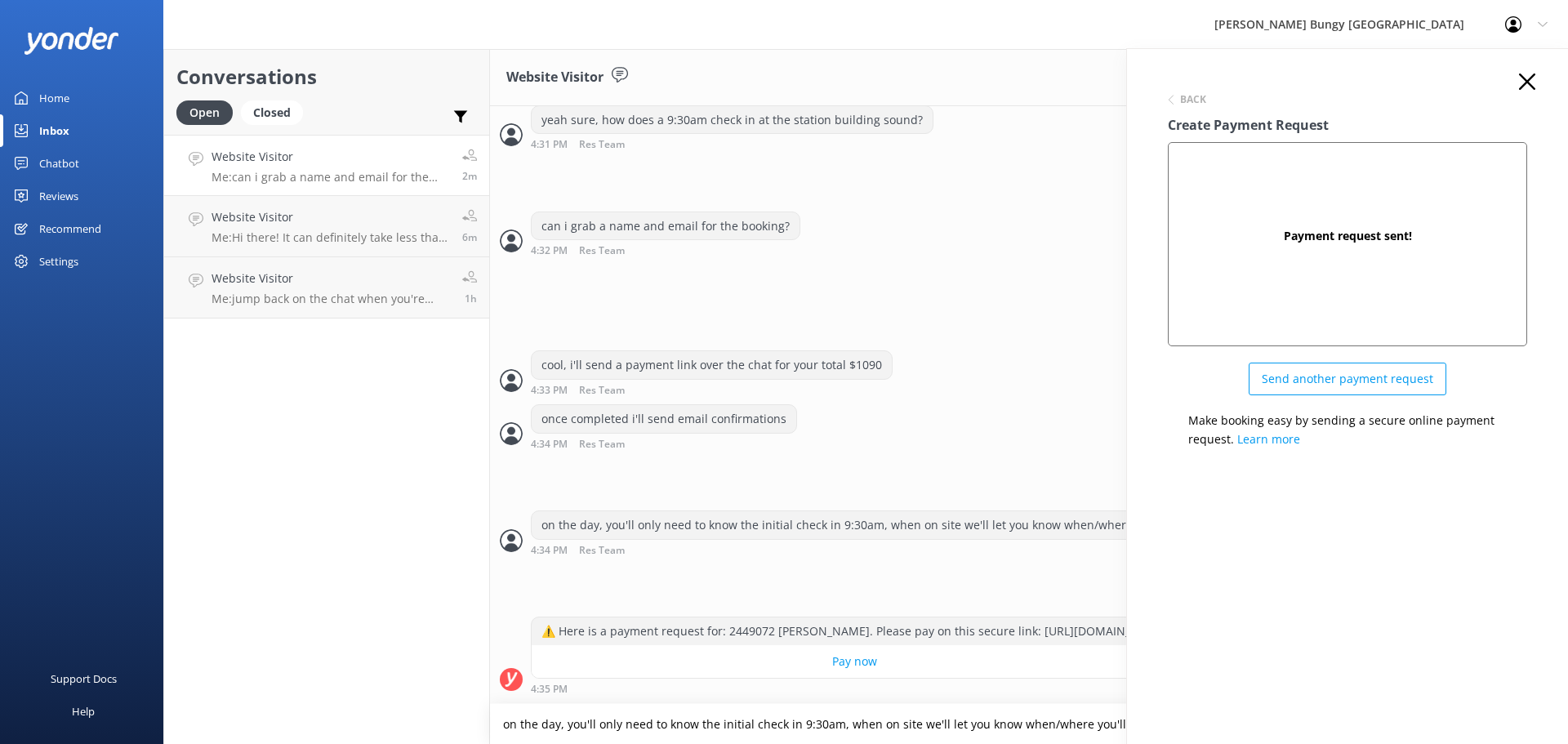
click at [1528, 77] on icon at bounding box center [1527, 81] width 16 height 16
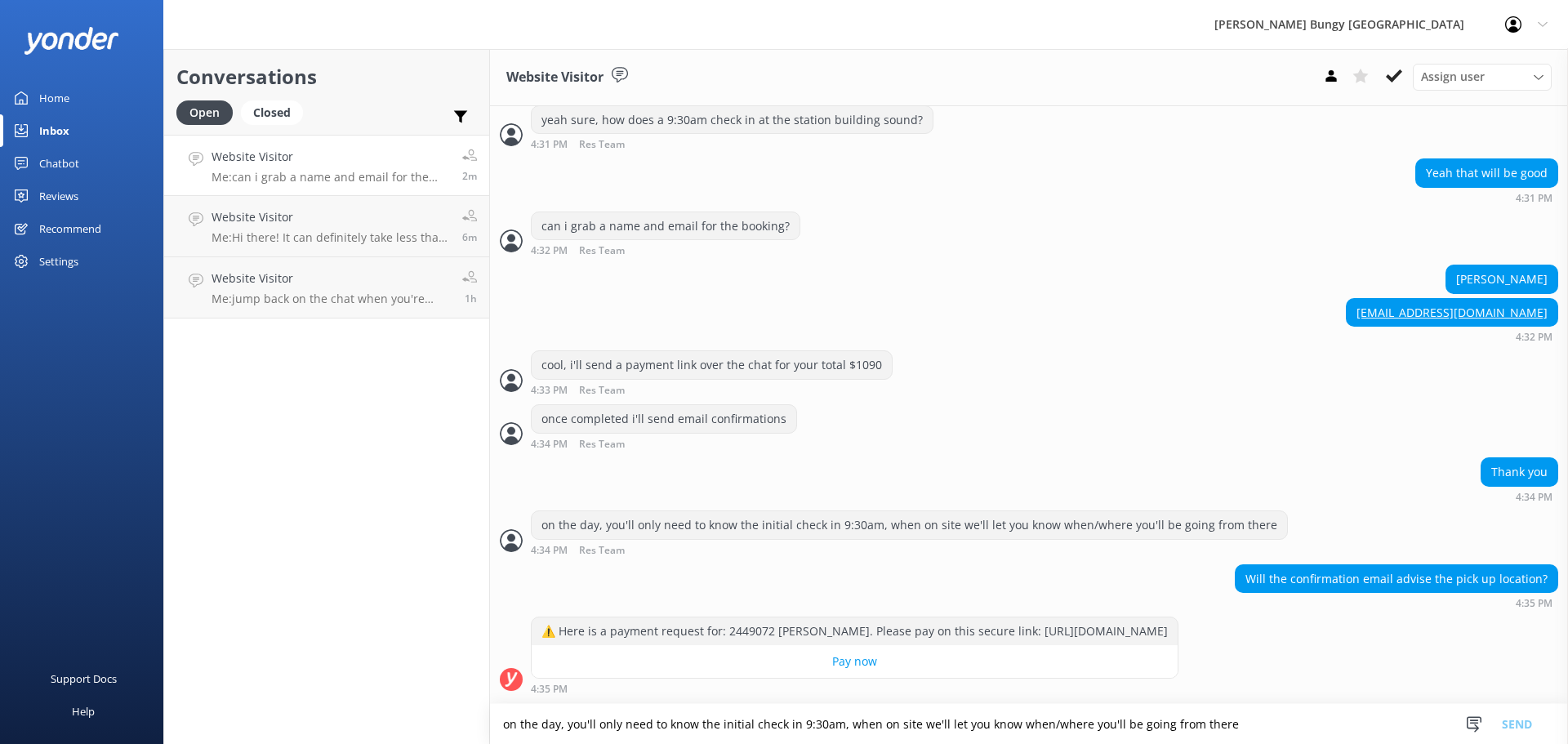
click at [1264, 713] on textarea "on the day, you'll only need to know the initial check in 9:30am, when on site …" at bounding box center [1028, 724] width 1078 height 40
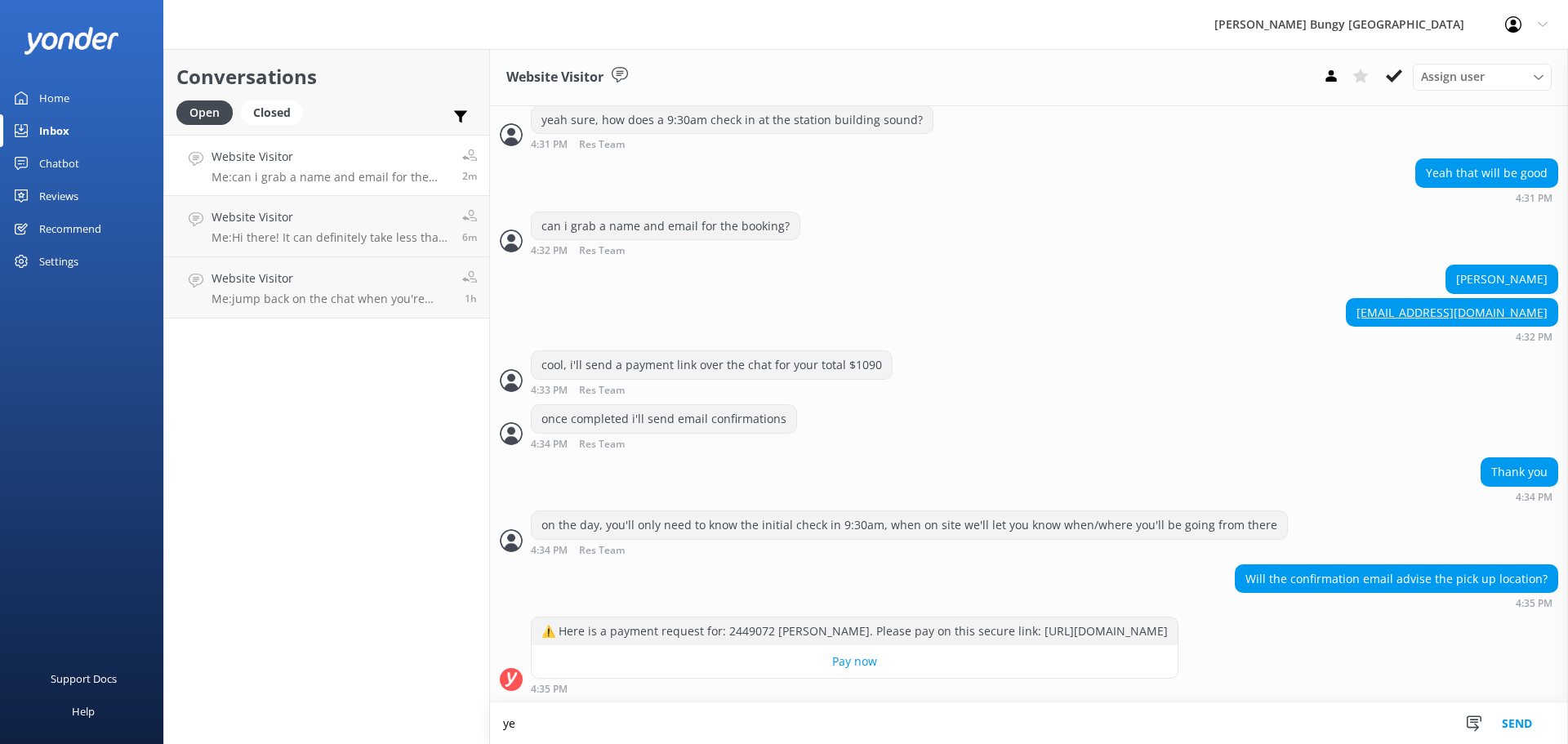
scroll to position [918, 0]
type textarea "yes it will"
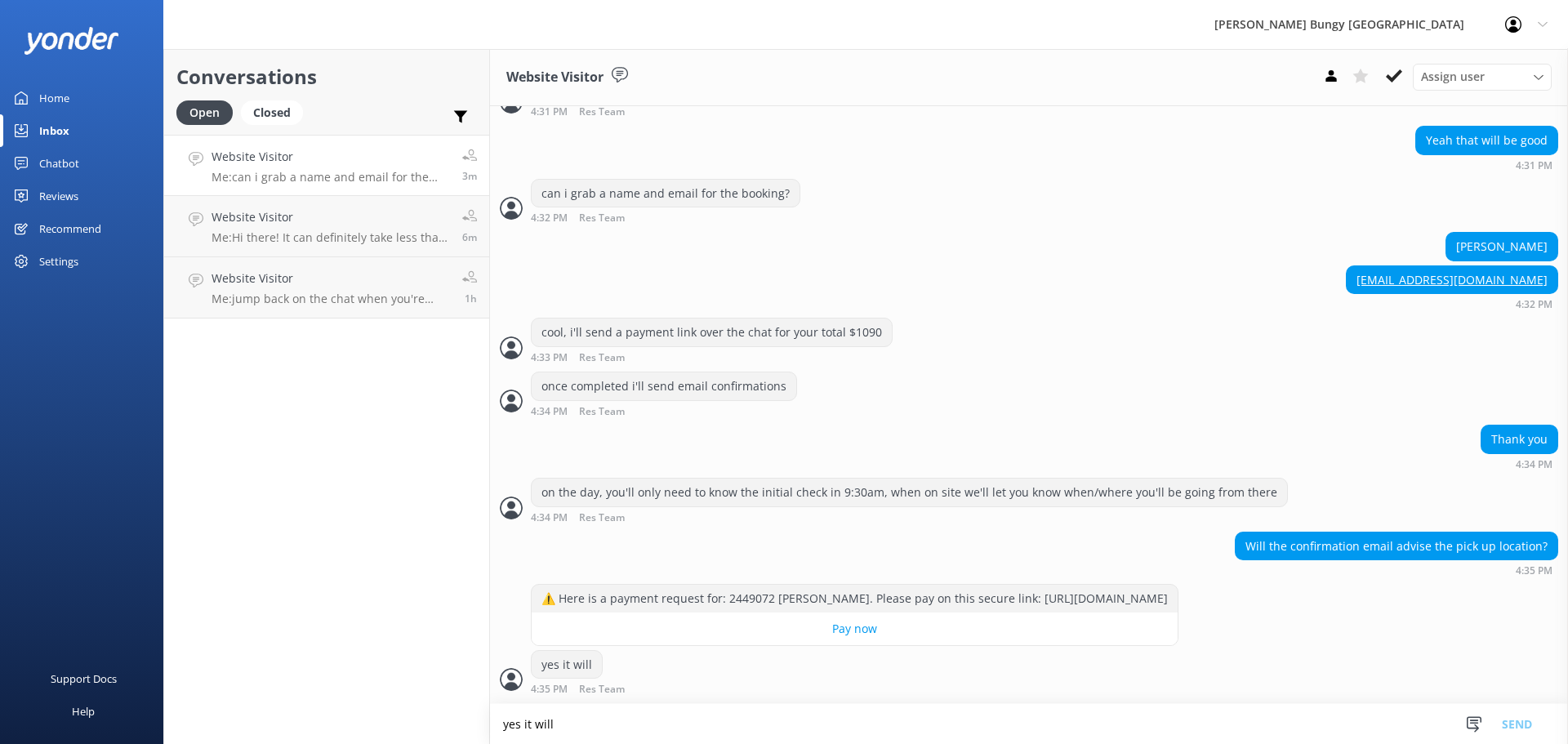
click at [788, 731] on textarea "yes it will" at bounding box center [1028, 724] width 1078 height 40
type textarea "2"
click at [545, 737] on textarea at bounding box center [1028, 724] width 1078 height 40
type textarea "let me know if you have any other questions also"
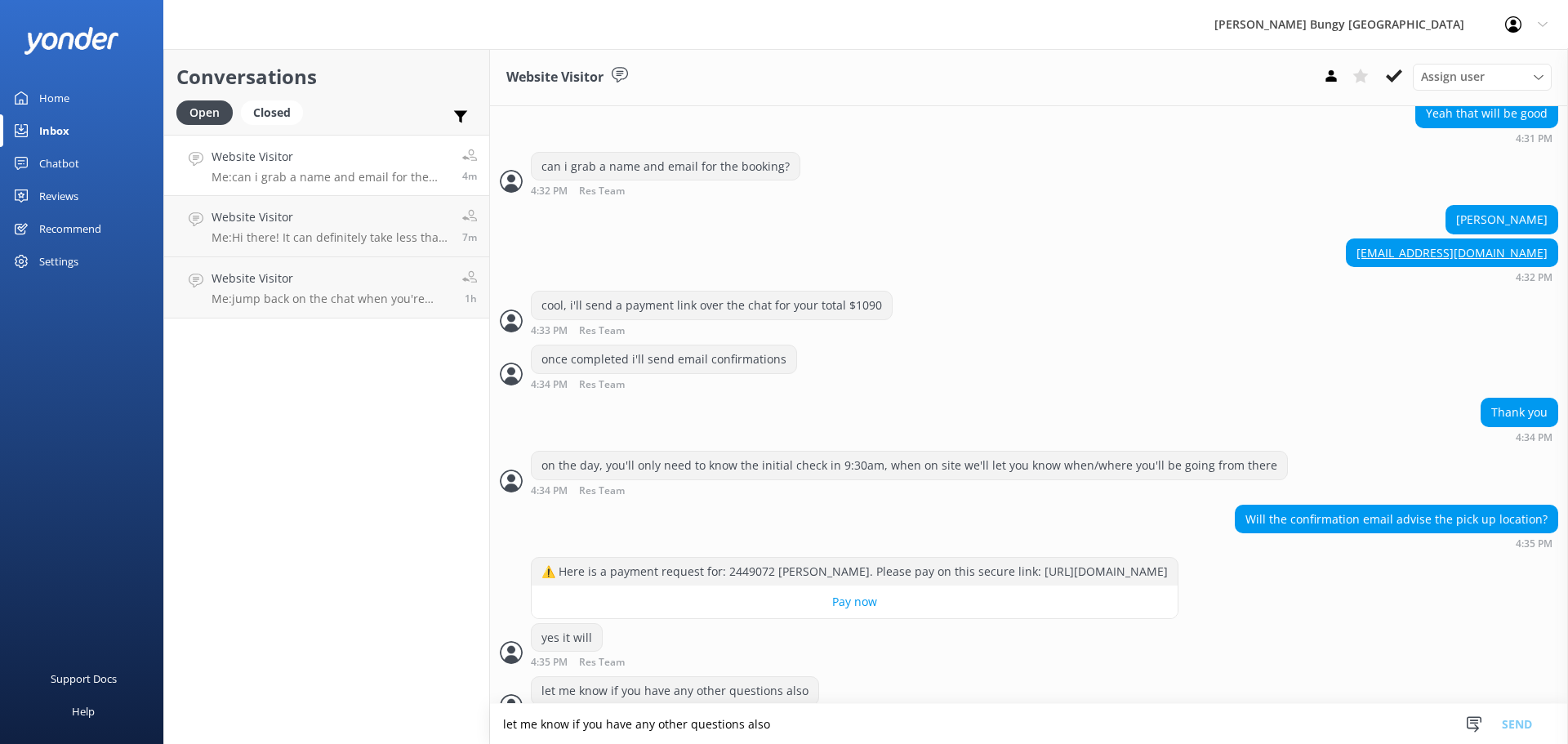
scroll to position [1003, 0]
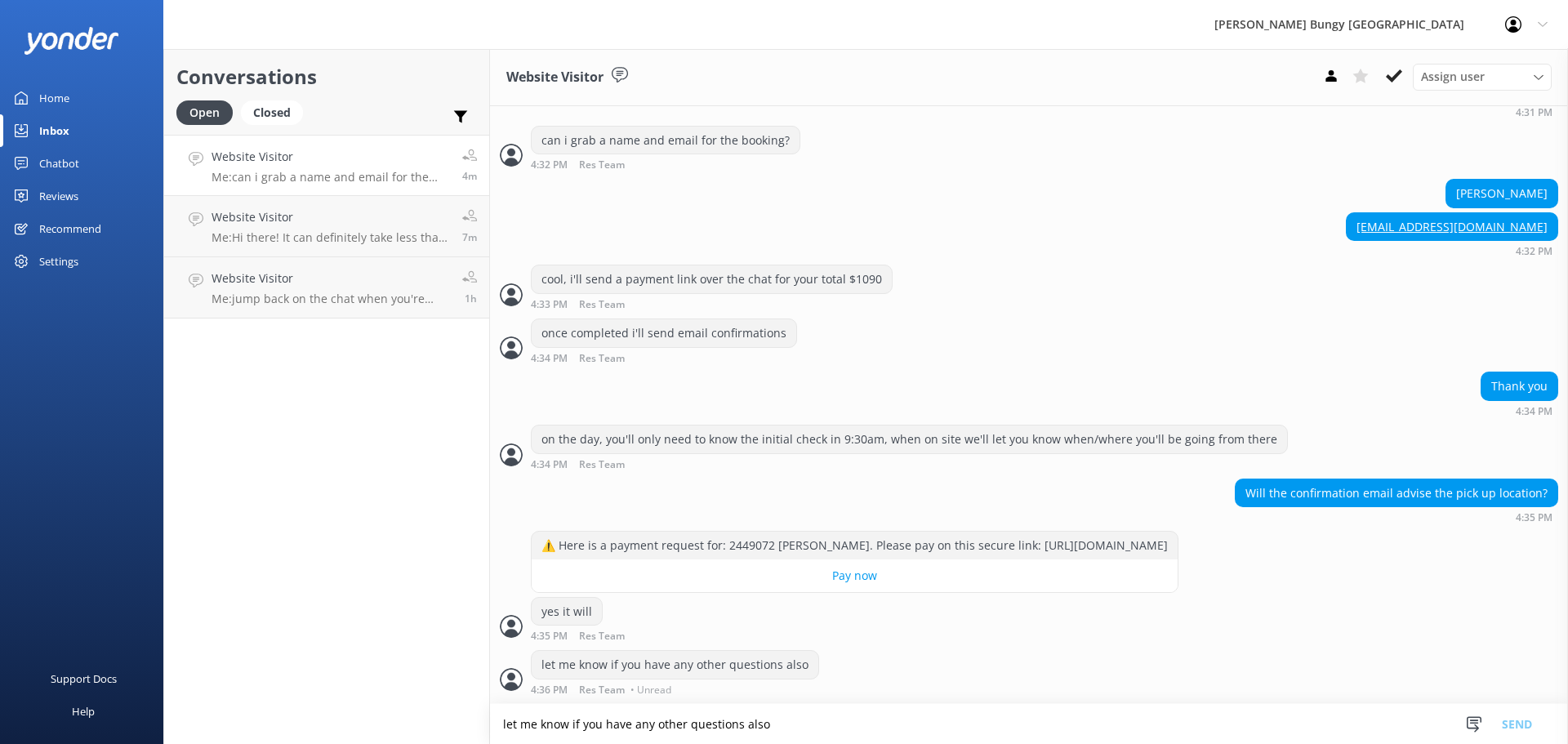
click at [442, 558] on div "Conversations Open Closed Important Assigned to me Unassigned Website Visitor M…" at bounding box center [327, 396] width 327 height 695
click at [374, 277] on h4 "Website Visitor" at bounding box center [330, 278] width 238 height 18
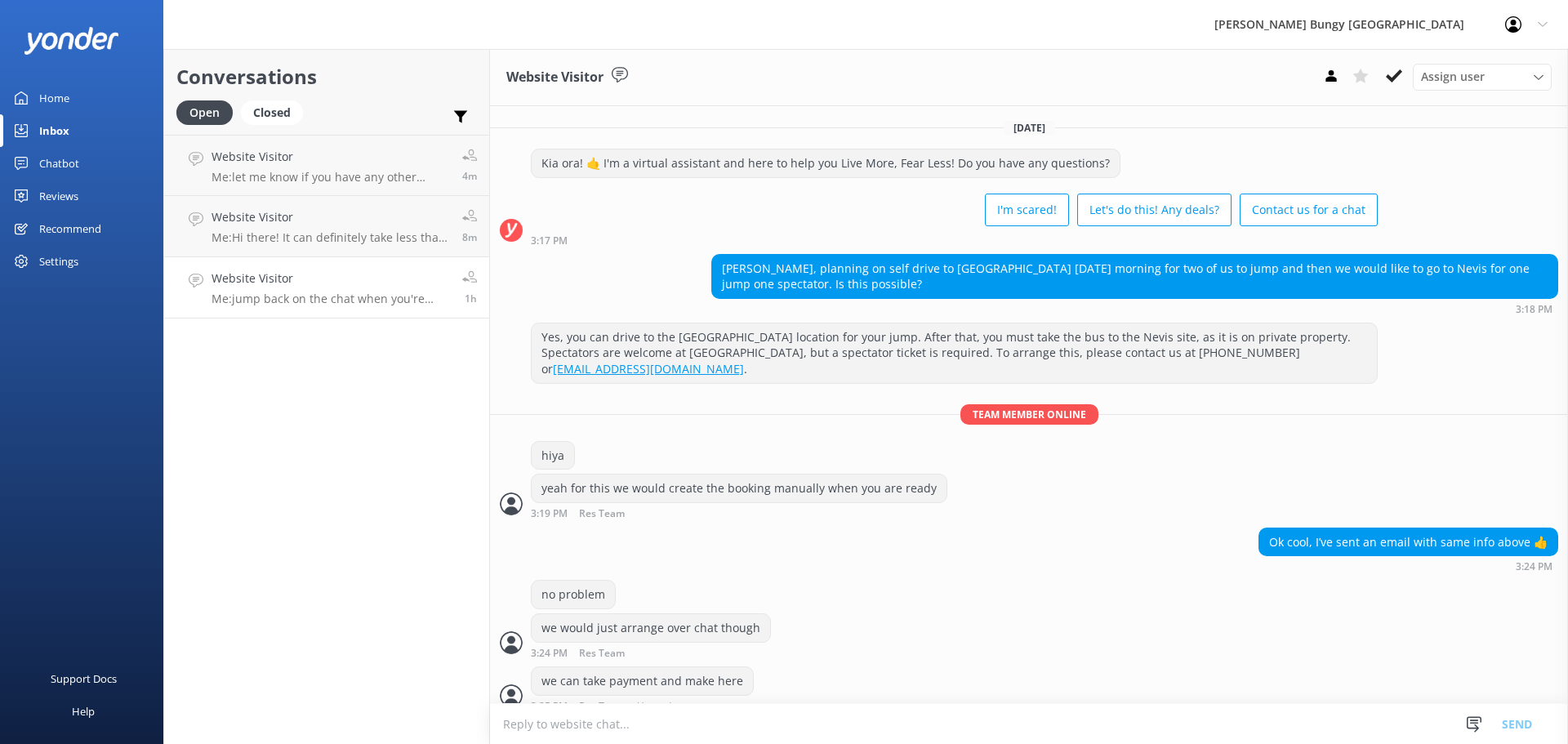
scroll to position [54, 0]
click at [382, 184] on p "Me: let me know if you have any other questions also" at bounding box center [327, 177] width 232 height 14
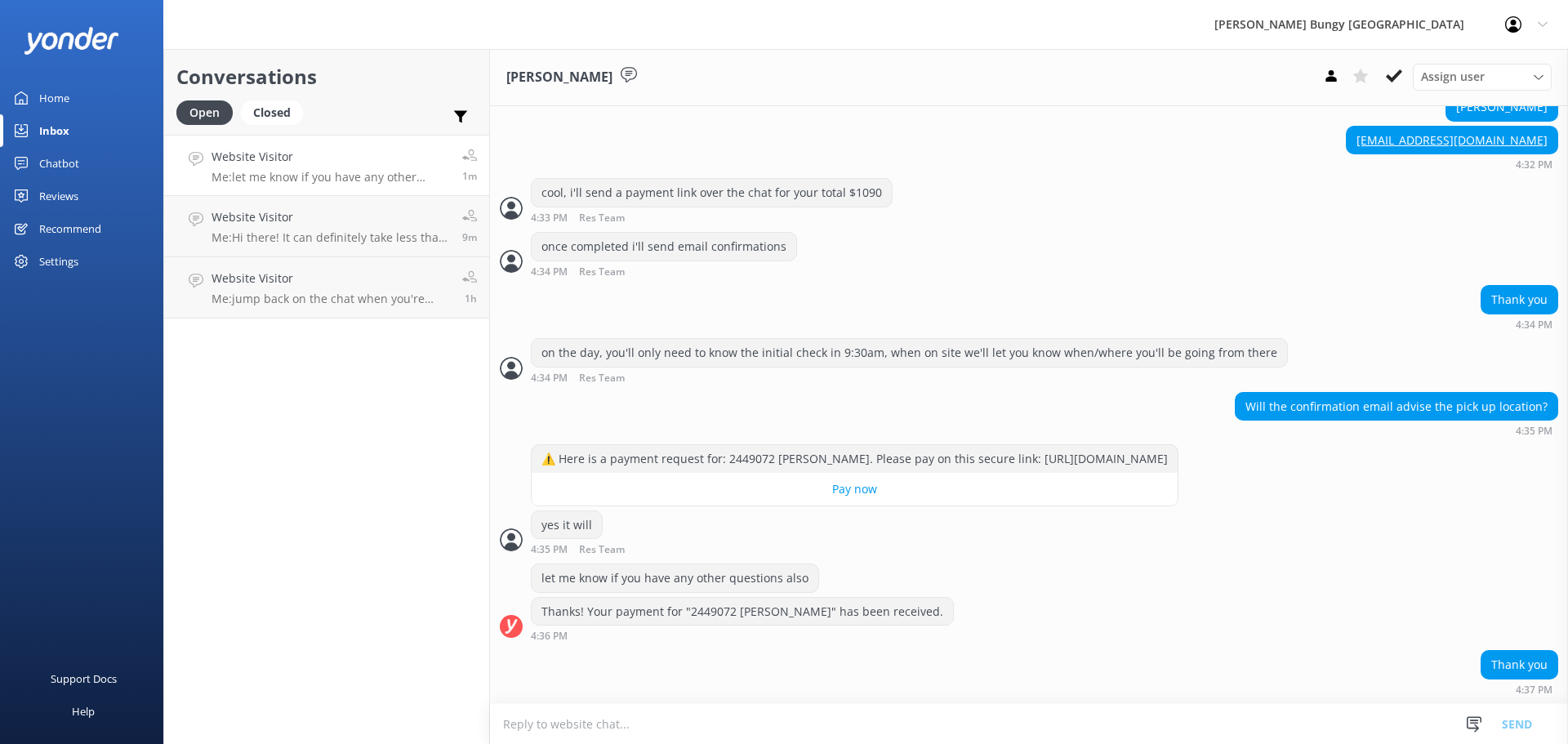
scroll to position [1128, 0]
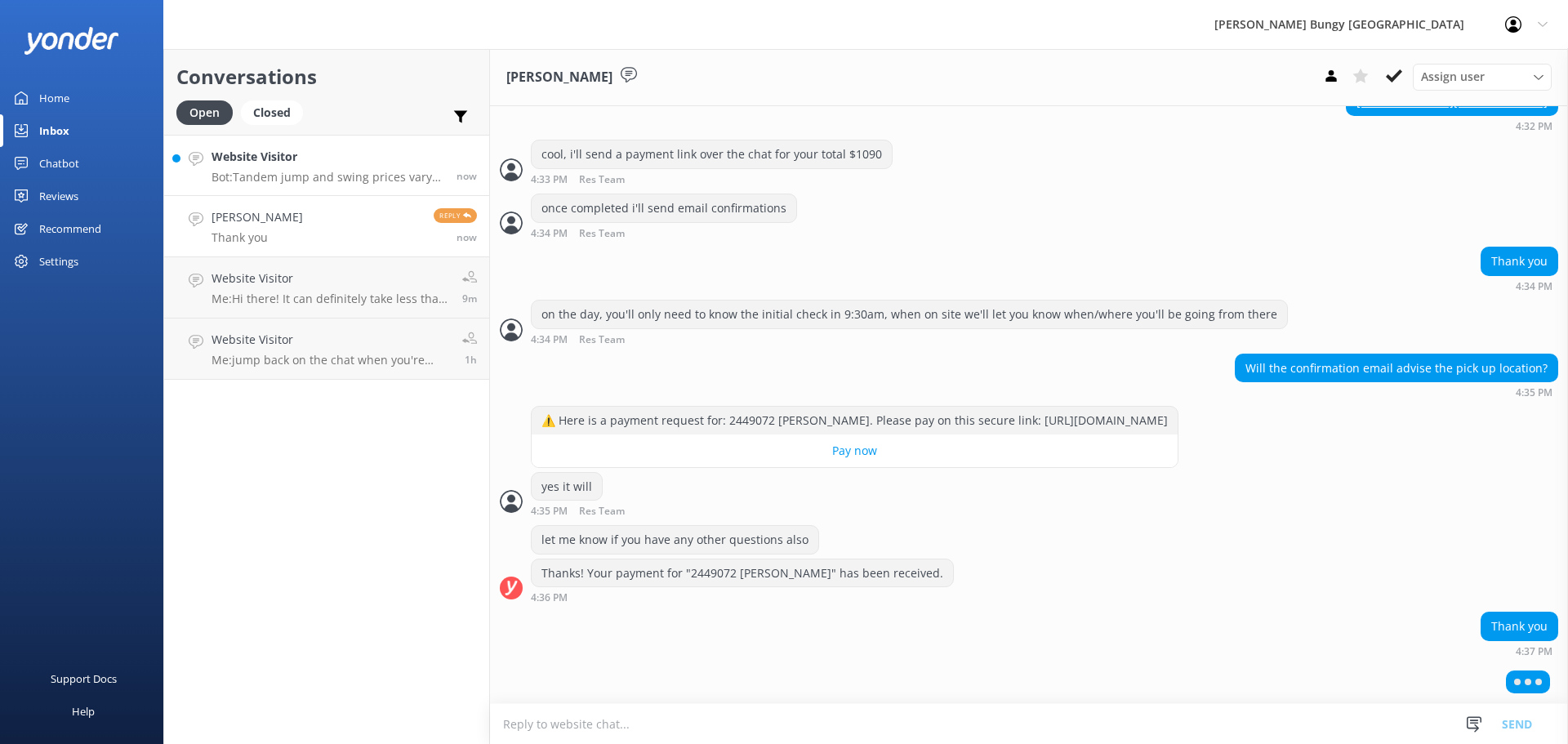
click at [294, 173] on p "Bot: Tandem jump and swing prices vary based on location, activity, and fare ty…" at bounding box center [327, 177] width 232 height 14
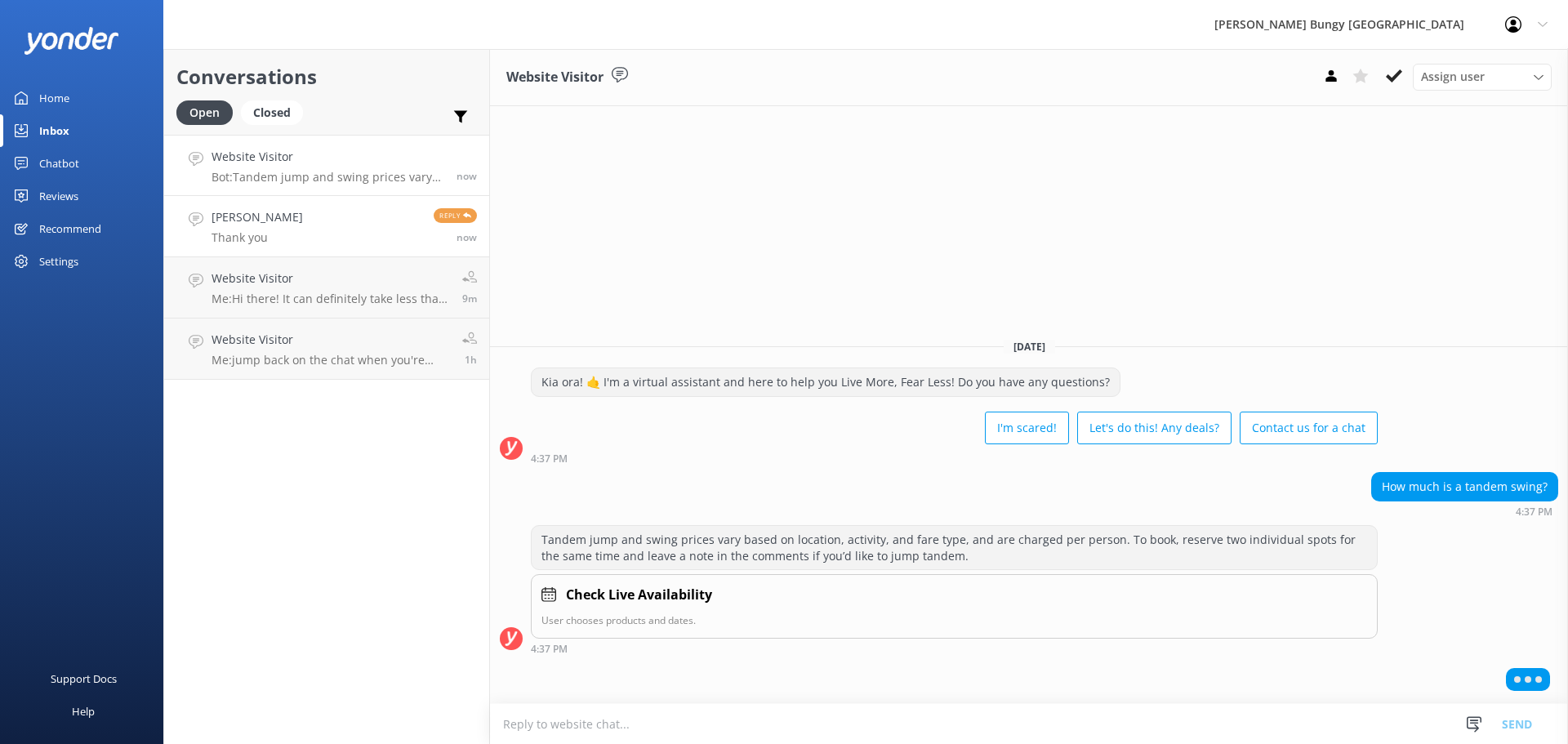
click at [316, 232] on link "[PERSON_NAME] Thank you Reply now" at bounding box center [327, 227] width 325 height 61
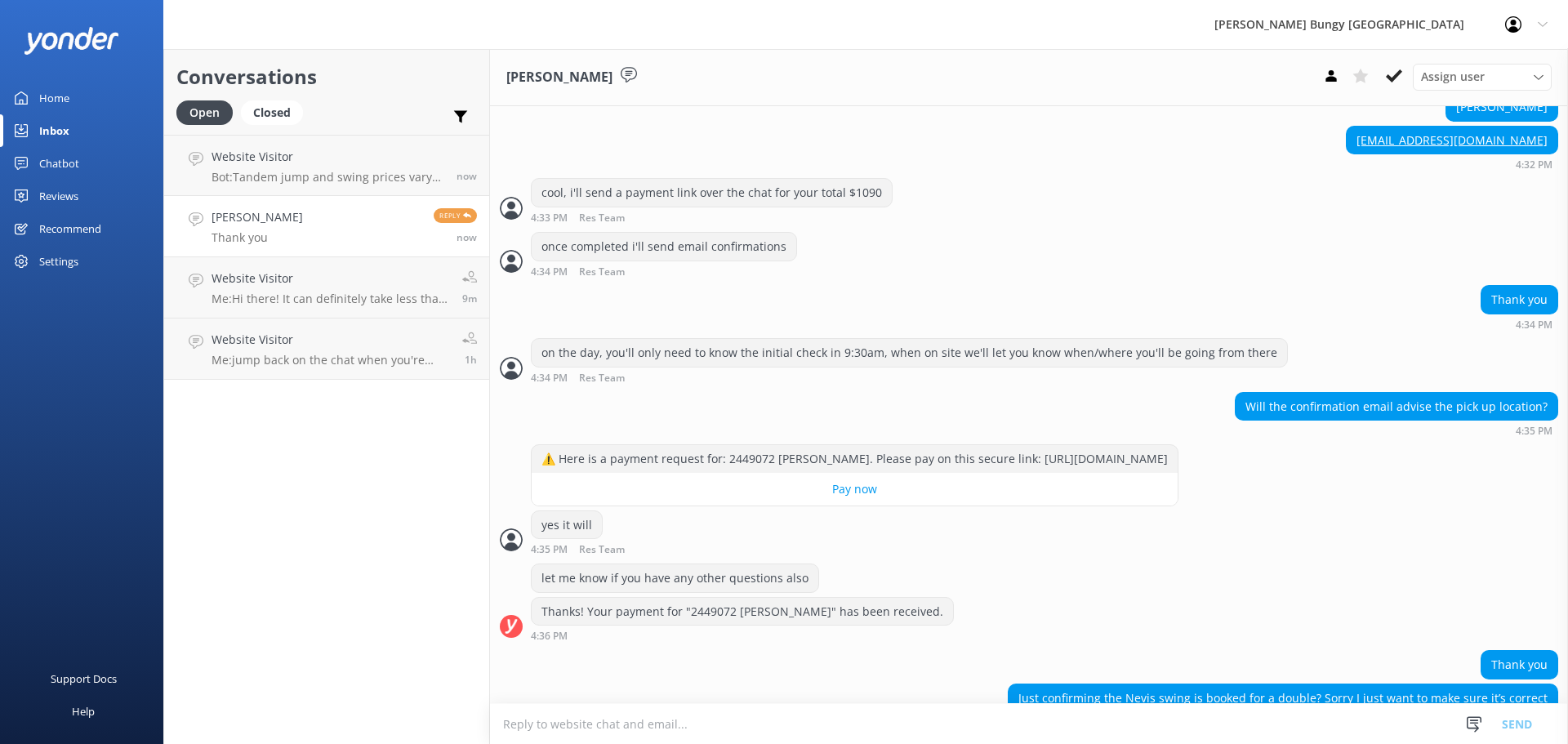
scroll to position [1123, 0]
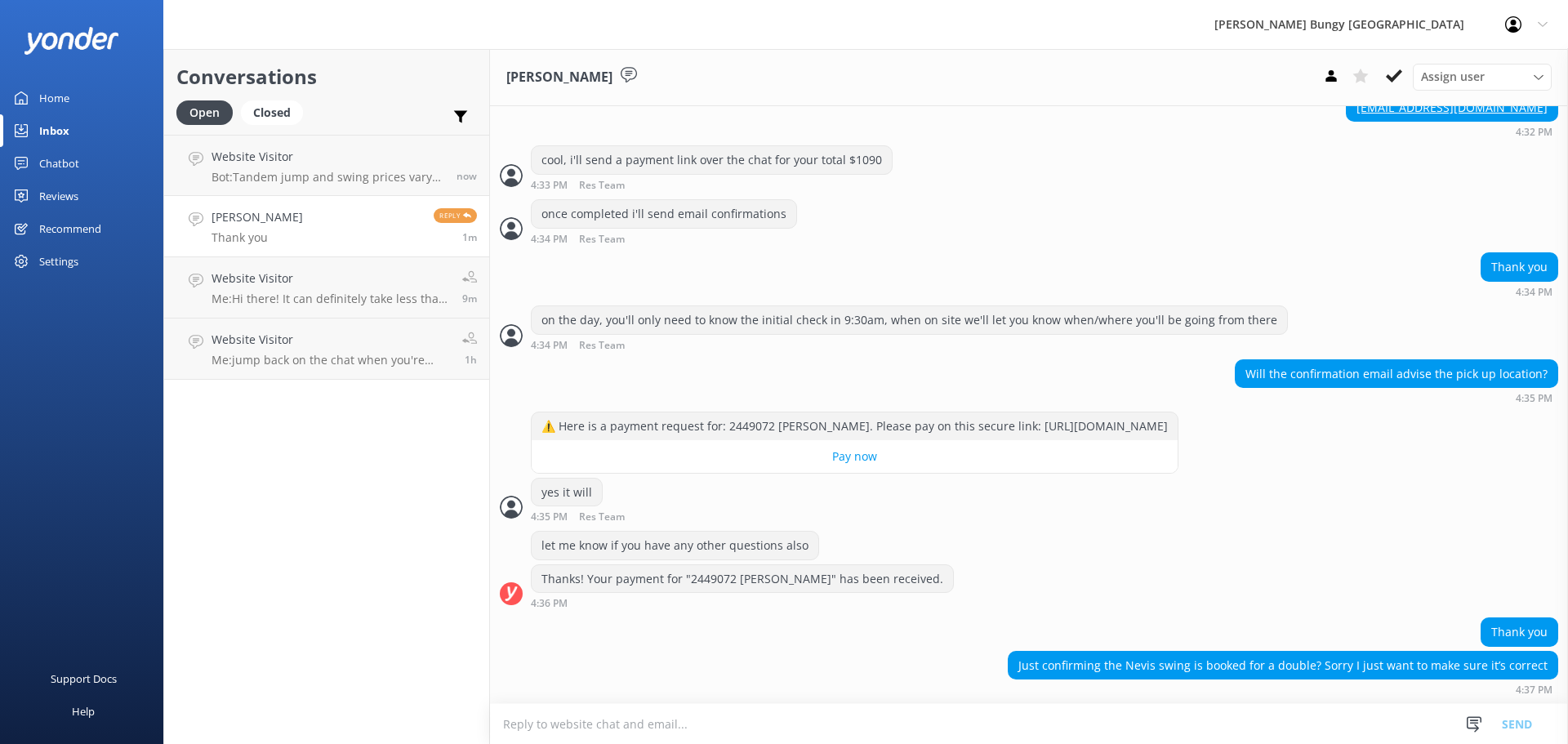
click at [1202, 707] on textarea at bounding box center [1028, 724] width 1078 height 40
click at [830, 614] on div "let me know if you have any other questions also Thanks! Your payment for "2449…" at bounding box center [1028, 574] width 1078 height 87
click at [736, 696] on div "Thank you Just confirming the Nevis swing is booked for a double? Sorry I just …" at bounding box center [1028, 661] width 1078 height 86
click at [762, 714] on textarea at bounding box center [1028, 724] width 1078 height 40
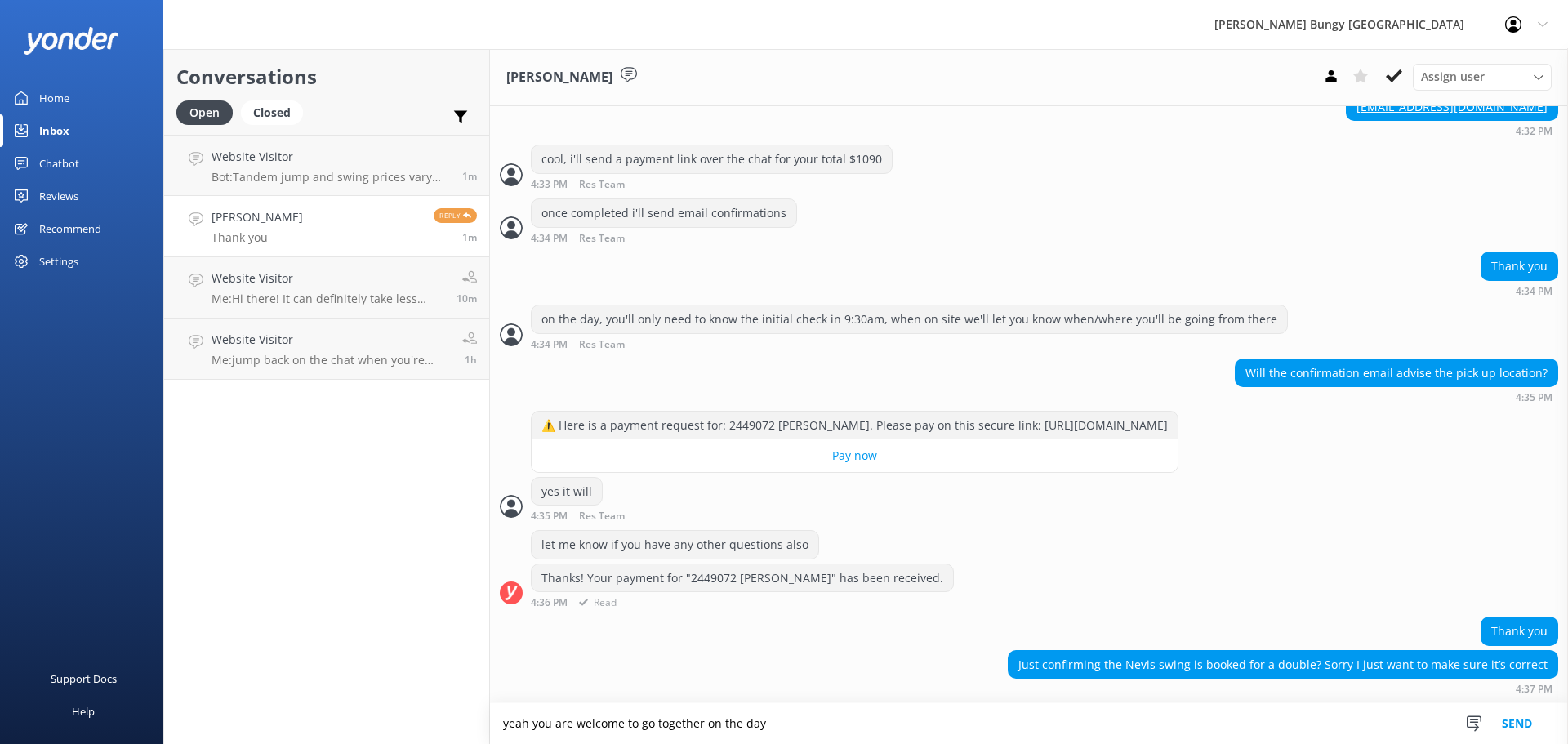
type textarea "yeah you are welcome to go together on the day"
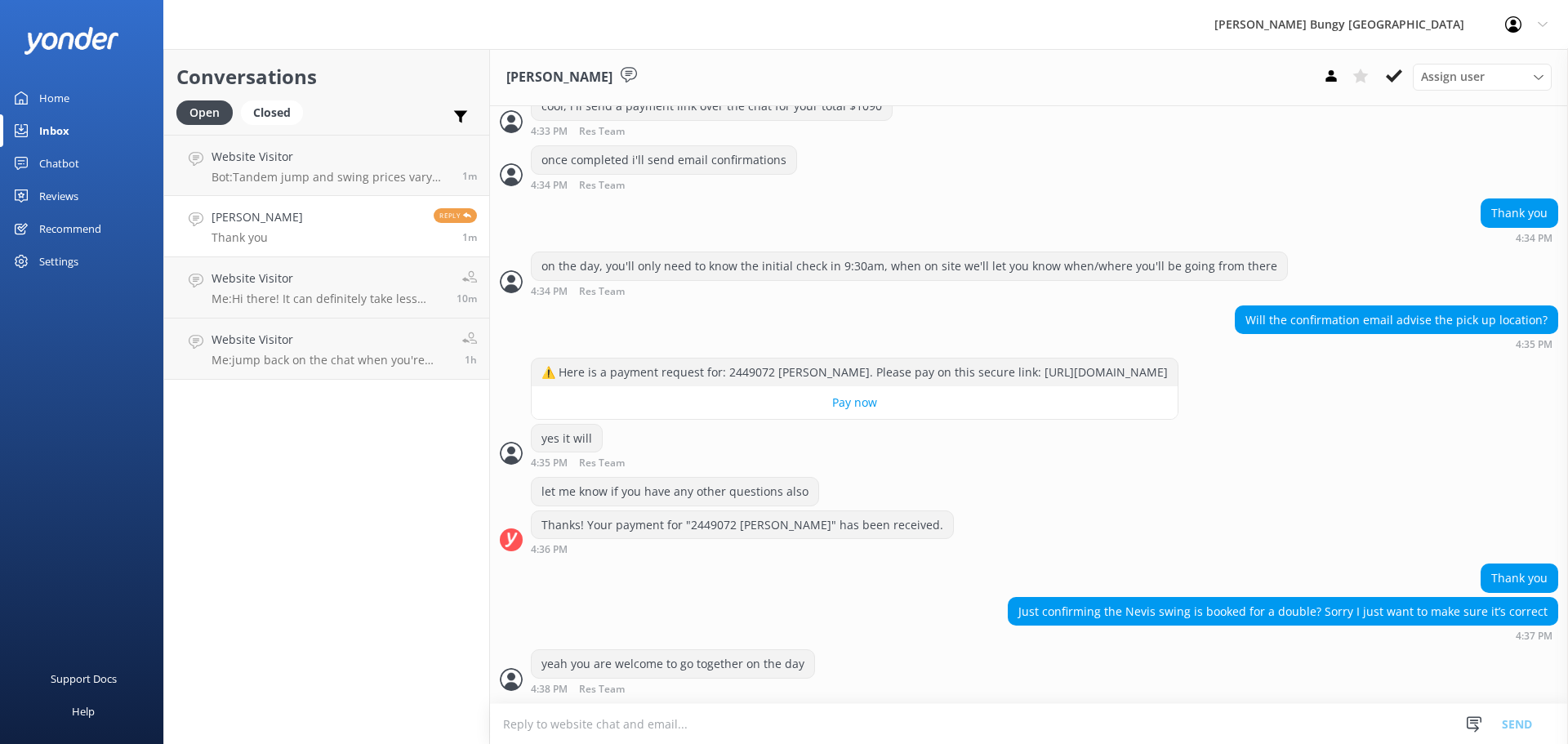
click at [915, 728] on textarea at bounding box center [1028, 724] width 1078 height 40
type textarea "you will"
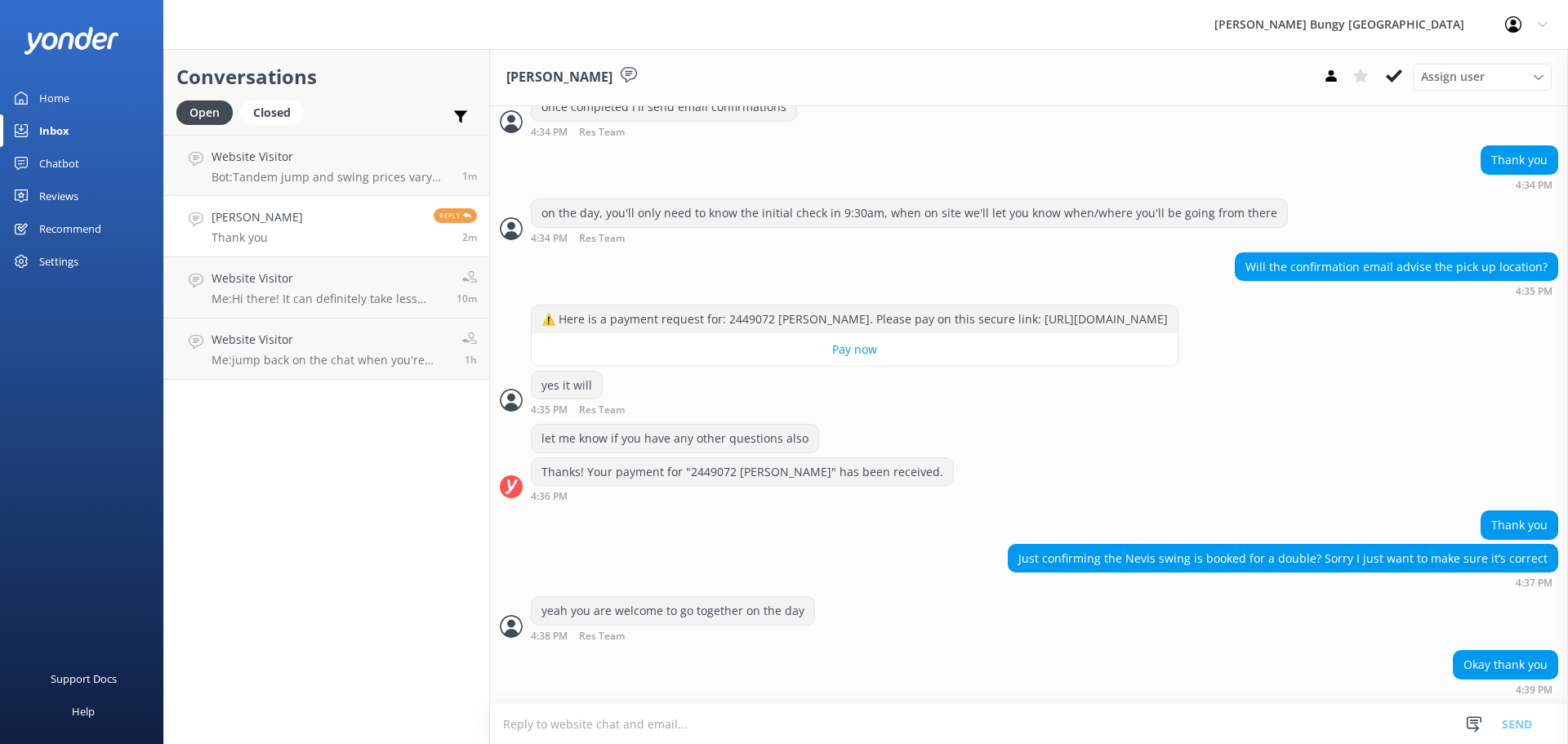
click at [679, 711] on textarea at bounding box center [1028, 724] width 1078 height 40
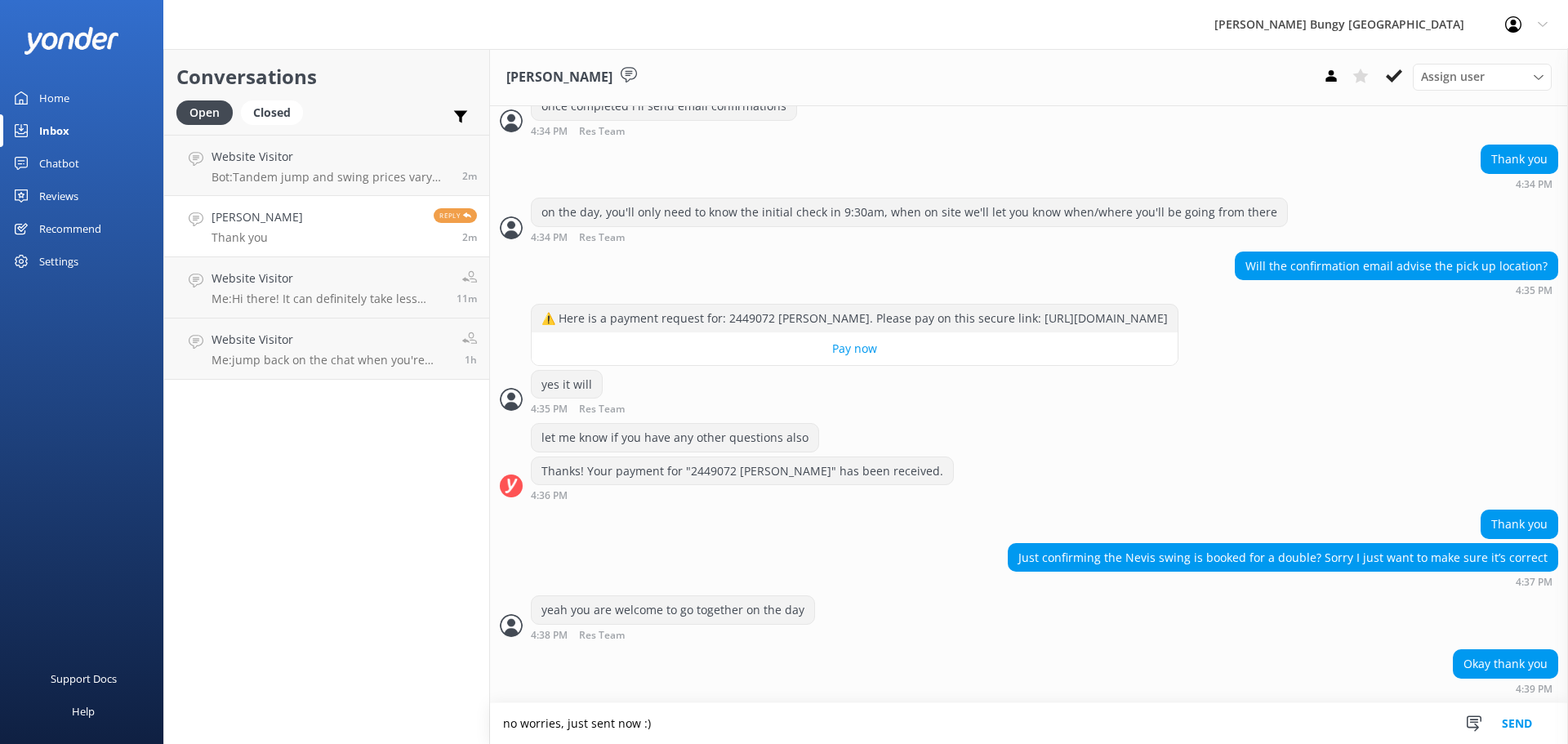
type textarea "no worries, just sent now :)"
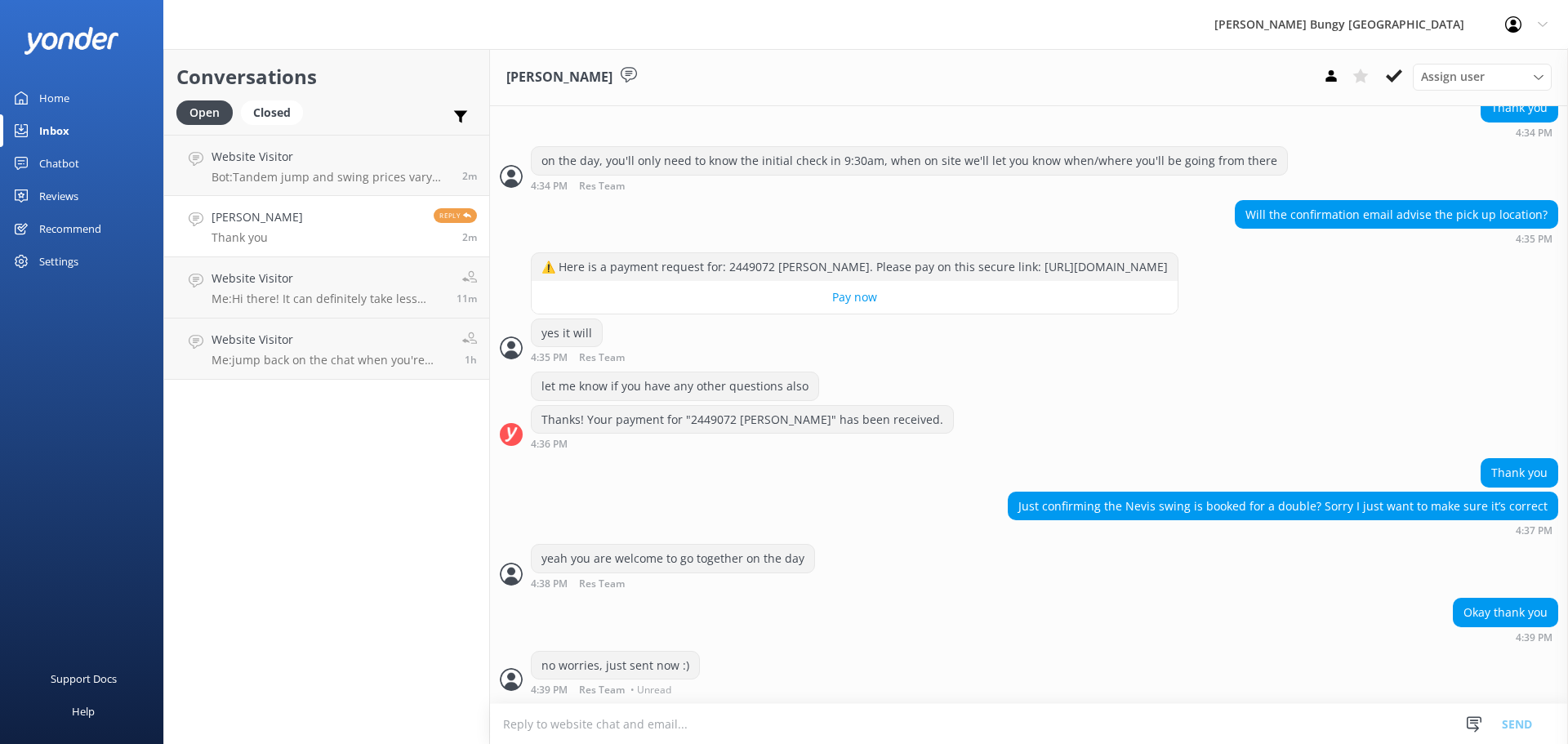
scroll to position [1320, 0]
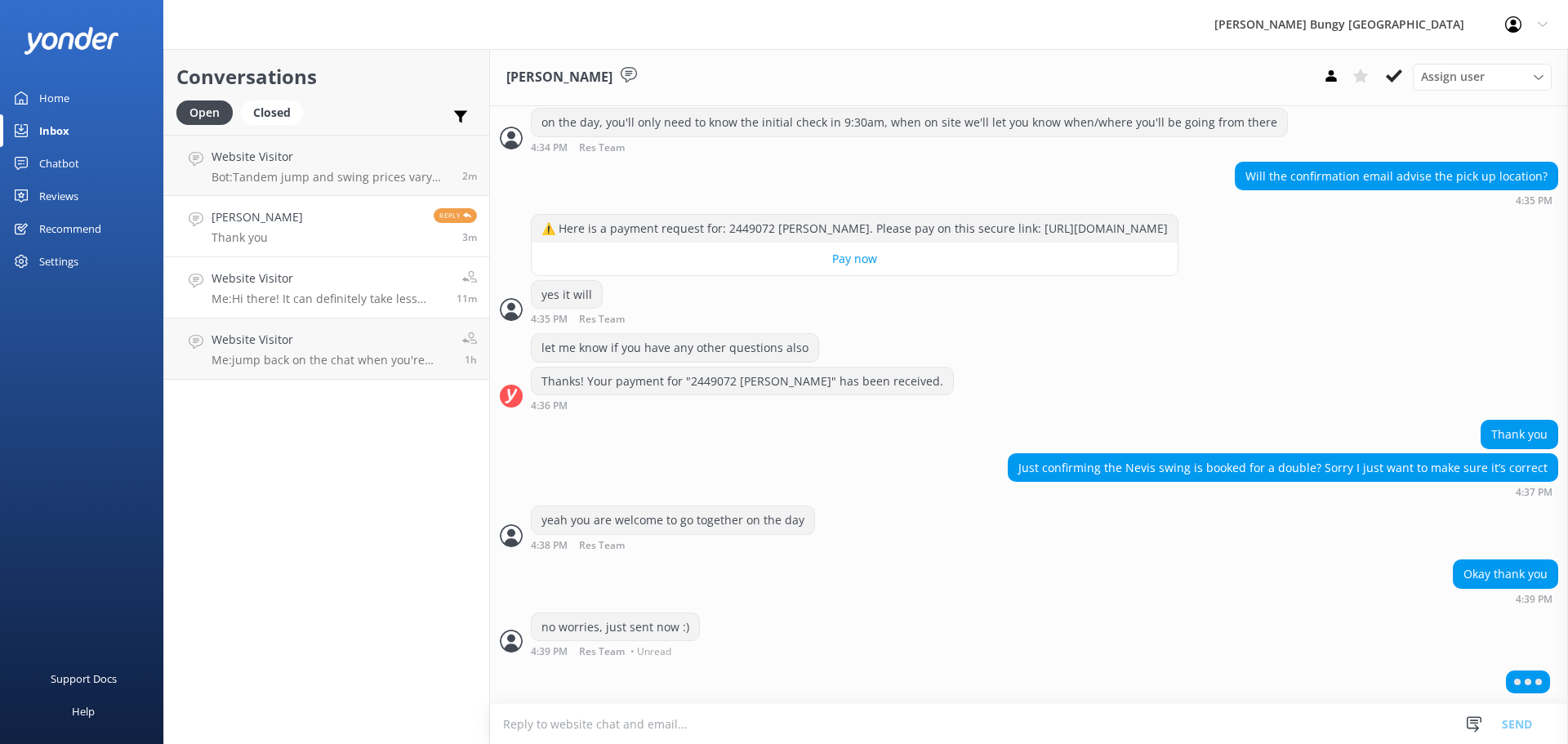
click at [266, 272] on h4 "Website Visitor" at bounding box center [327, 278] width 232 height 18
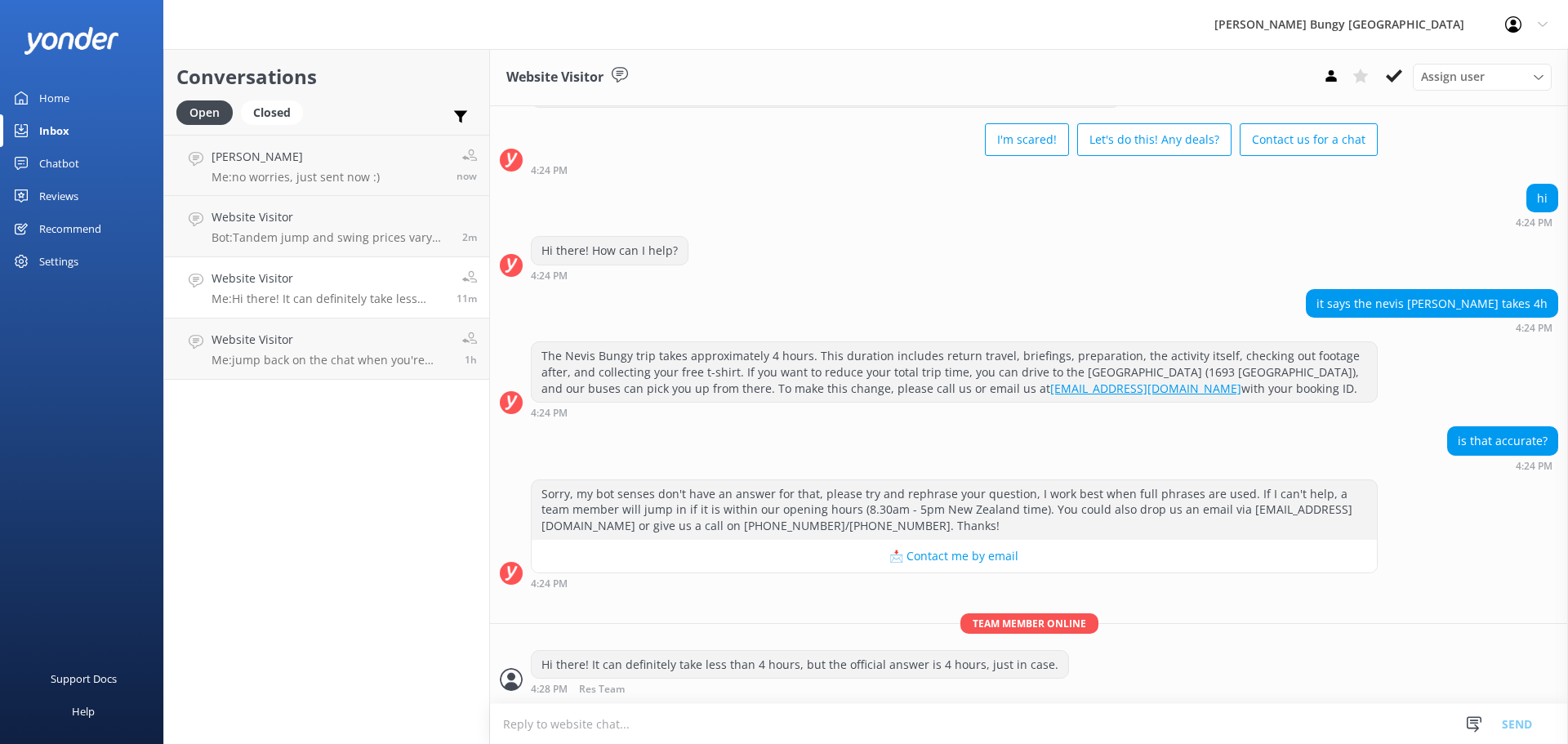
scroll to position [70, 0]
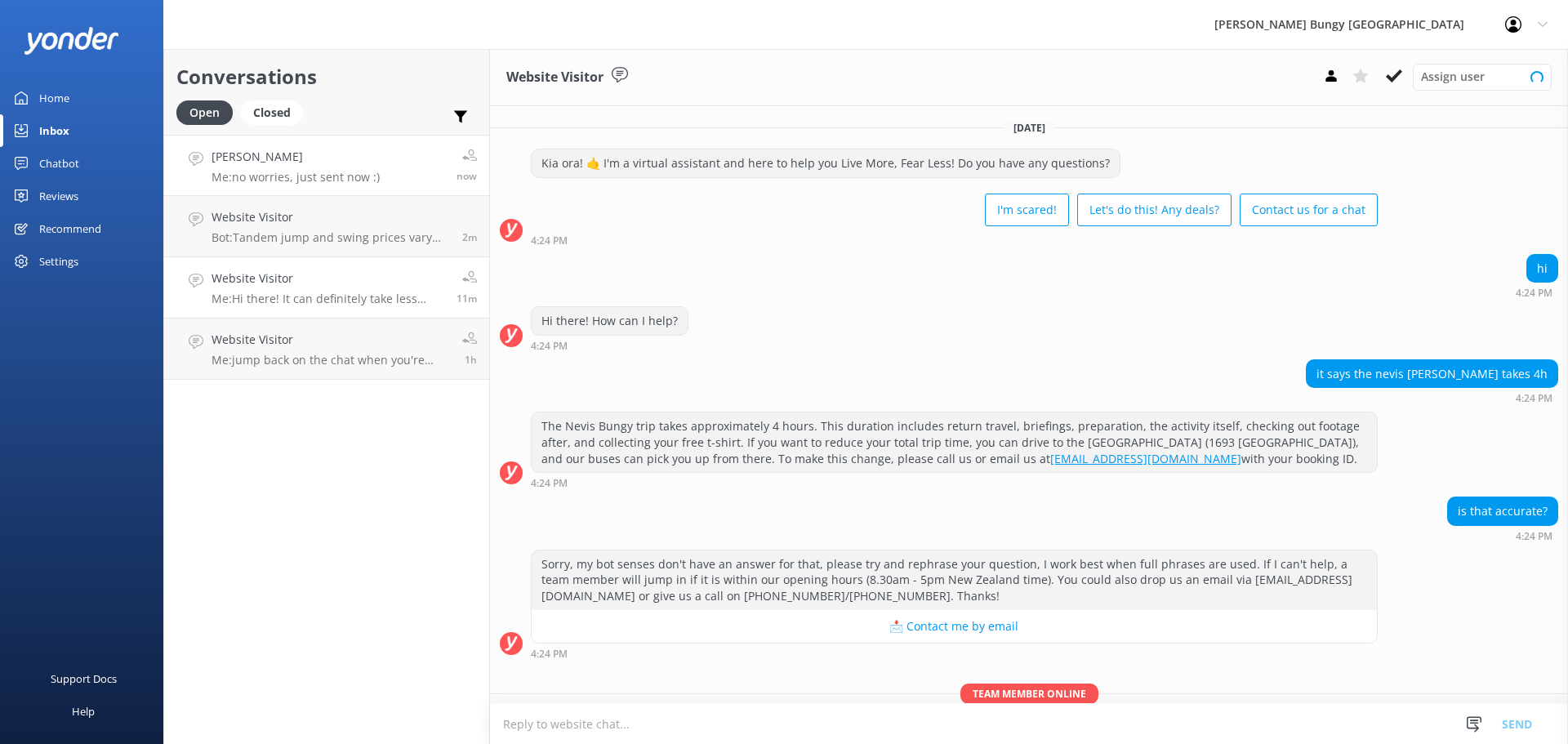
scroll to position [70, 0]
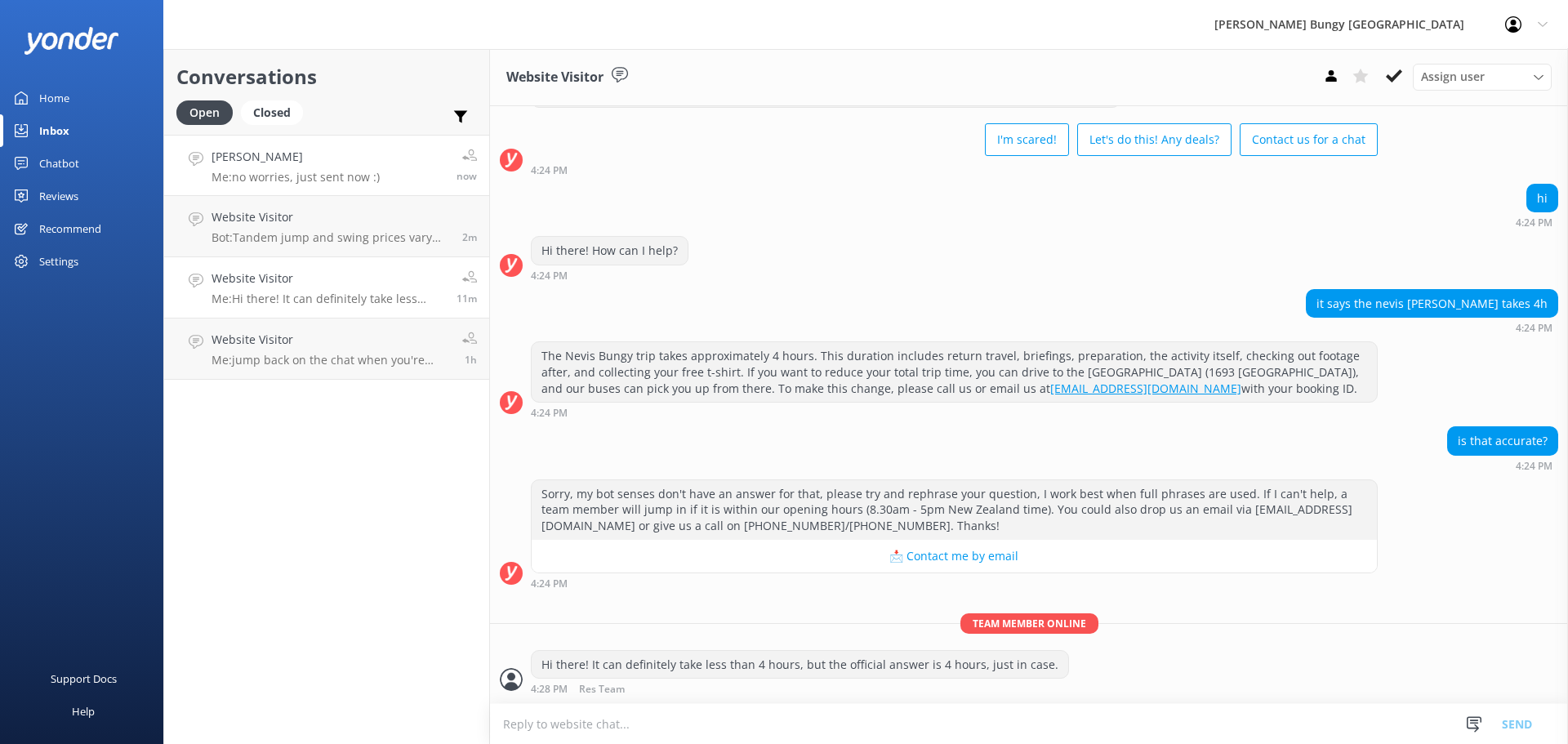
click at [378, 154] on link "[PERSON_NAME] Me: no worries, just sent now :) now" at bounding box center [327, 165] width 325 height 61
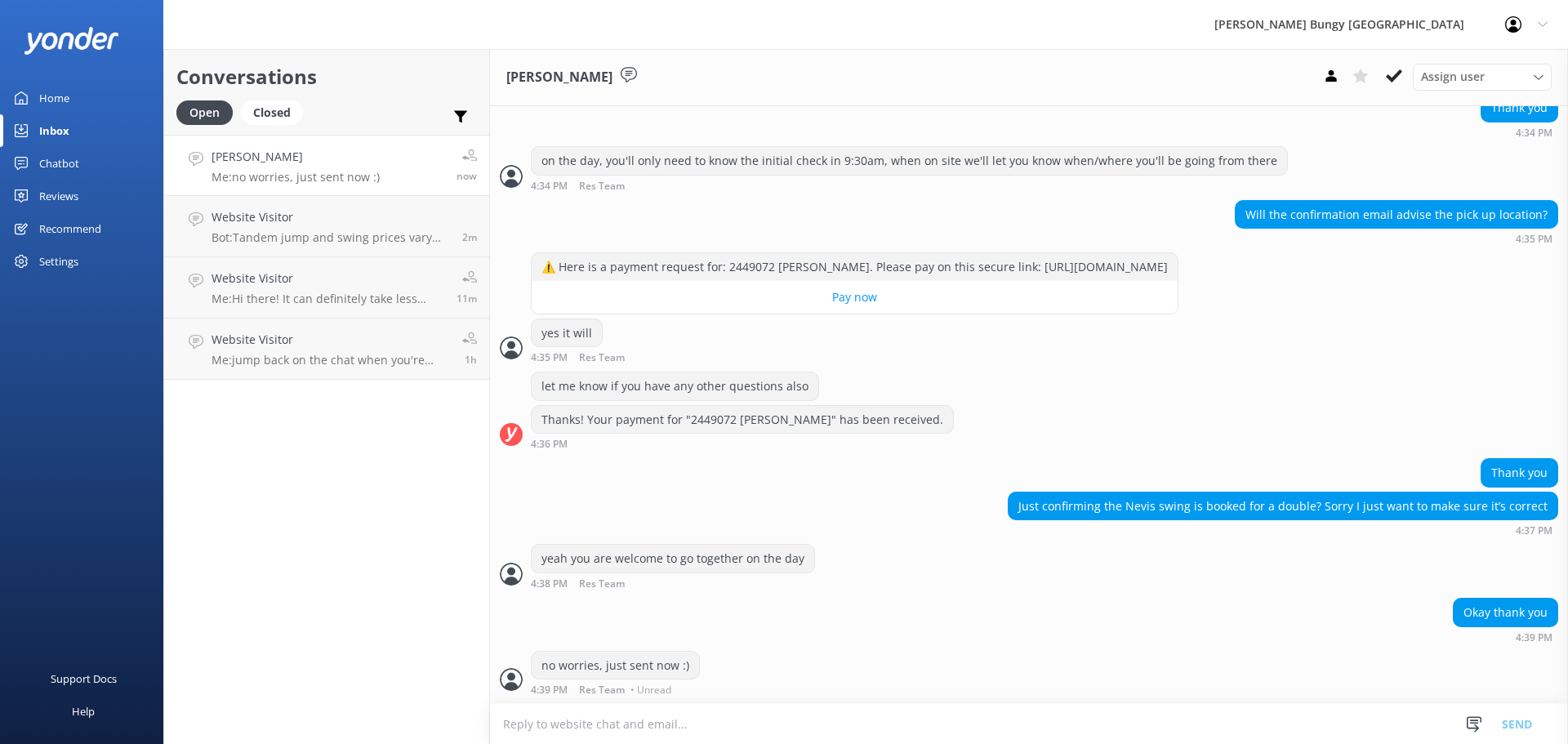
scroll to position [1281, 0]
click at [128, 529] on div "Support Docs Help" at bounding box center [81, 558] width 163 height 372
click at [249, 689] on div "Conversations Open Closed Important Assigned to me Unassigned Kasmin Rand Me: n…" at bounding box center [327, 396] width 327 height 695
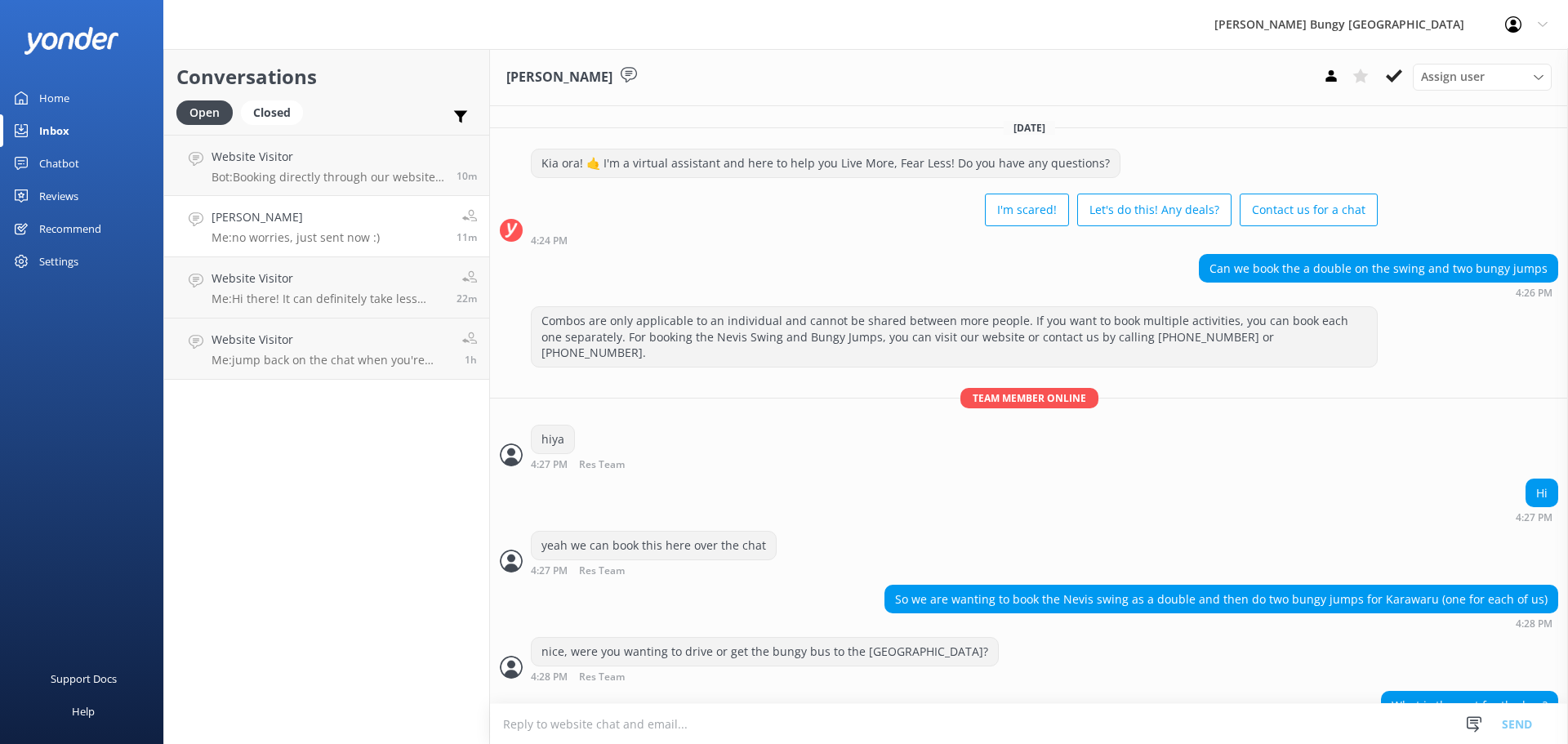
scroll to position [1281, 0]
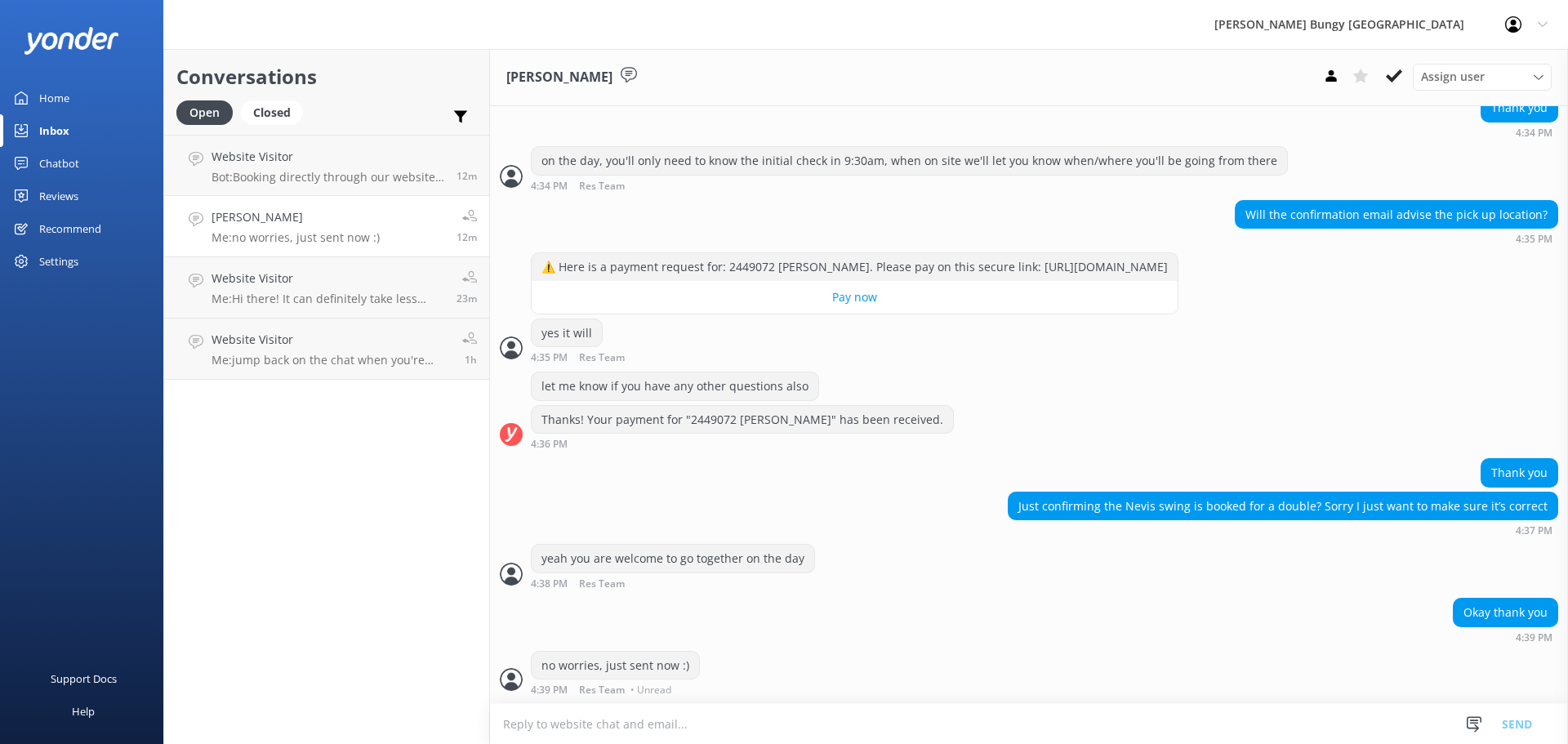
click at [393, 209] on link "[PERSON_NAME] Me: no worries, just sent now :) 12m" at bounding box center [327, 227] width 325 height 61
click at [403, 159] on h4 "Website Visitor" at bounding box center [327, 157] width 232 height 18
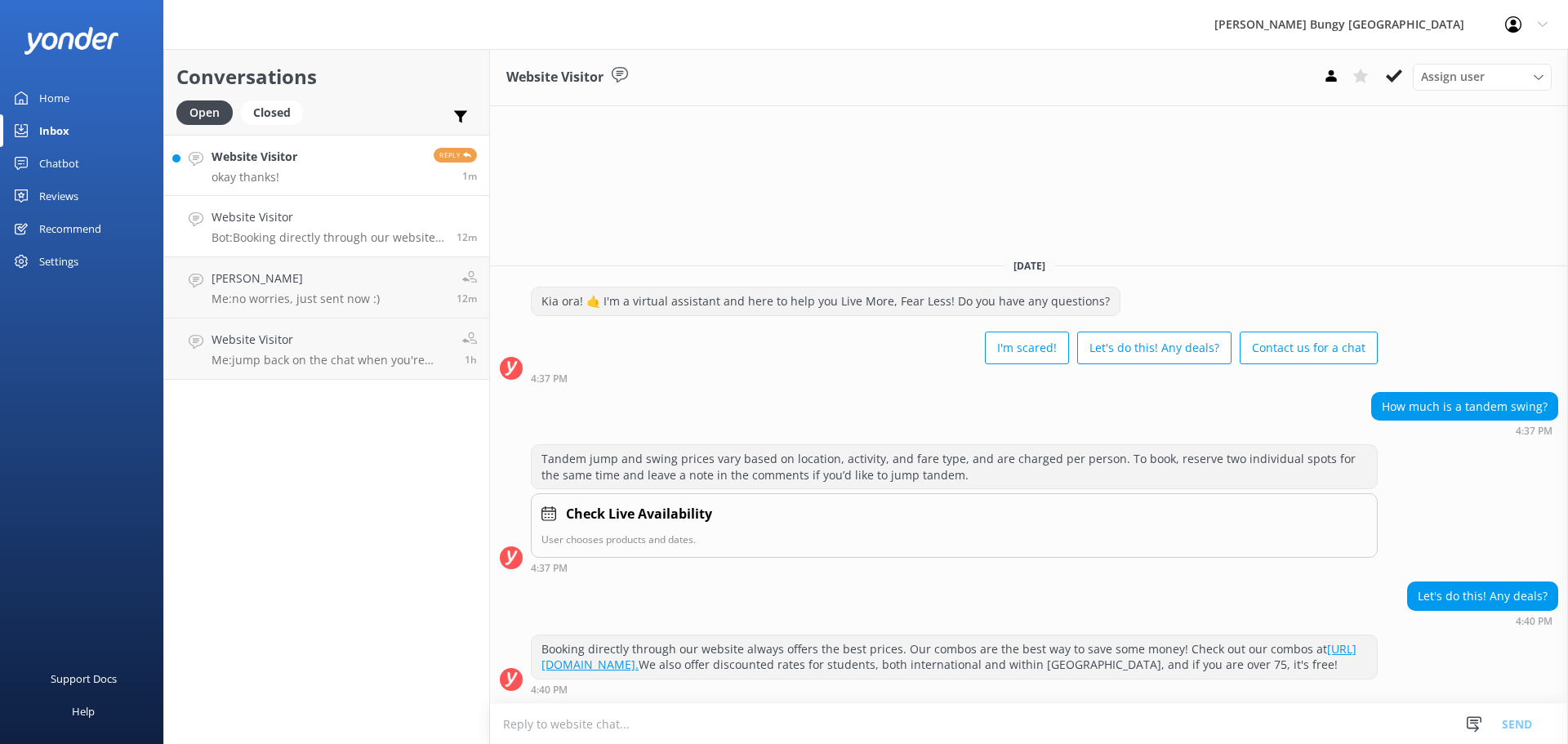
click at [338, 178] on link "Website Visitor okay thanks! Reply 1m" at bounding box center [327, 165] width 325 height 61
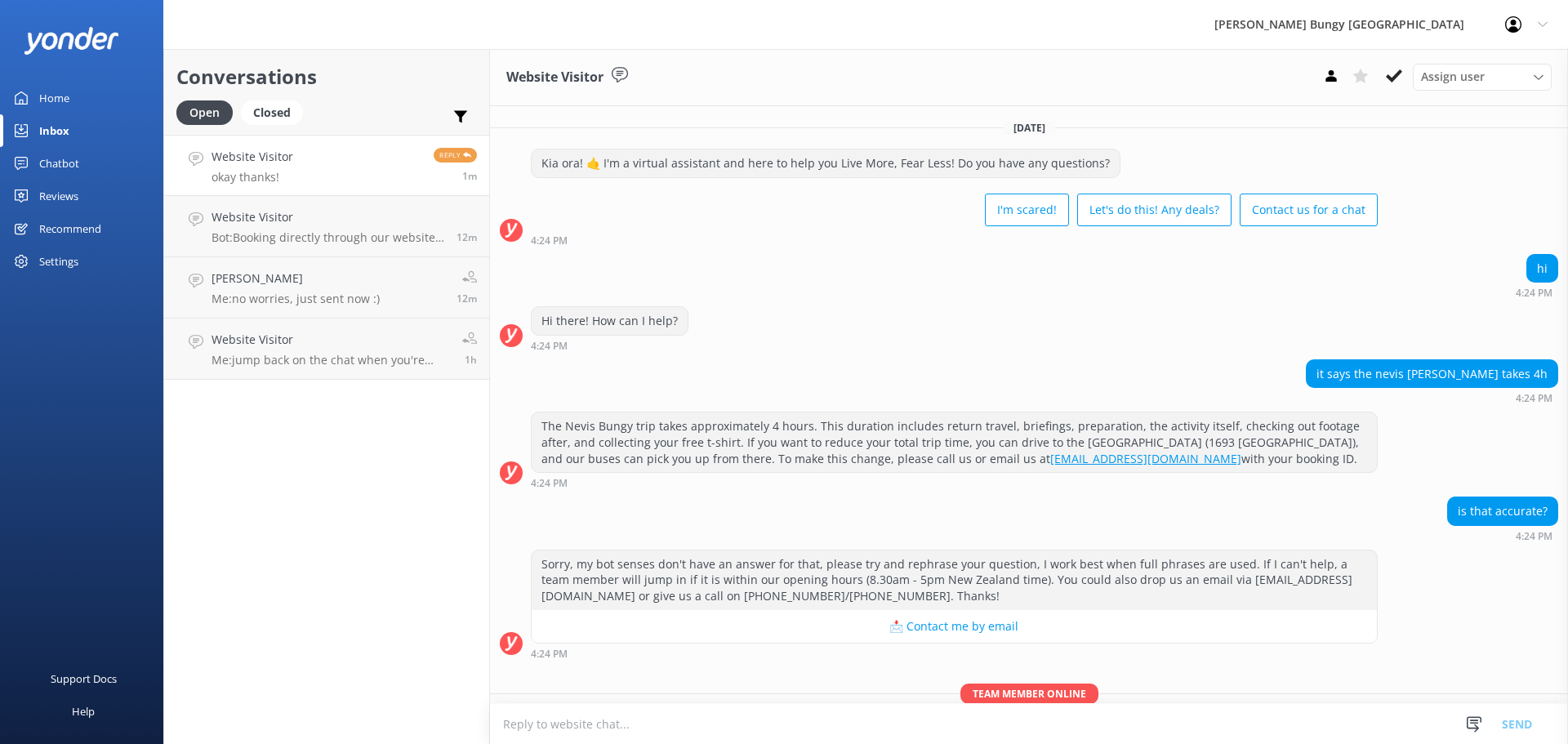
scroll to position [123, 0]
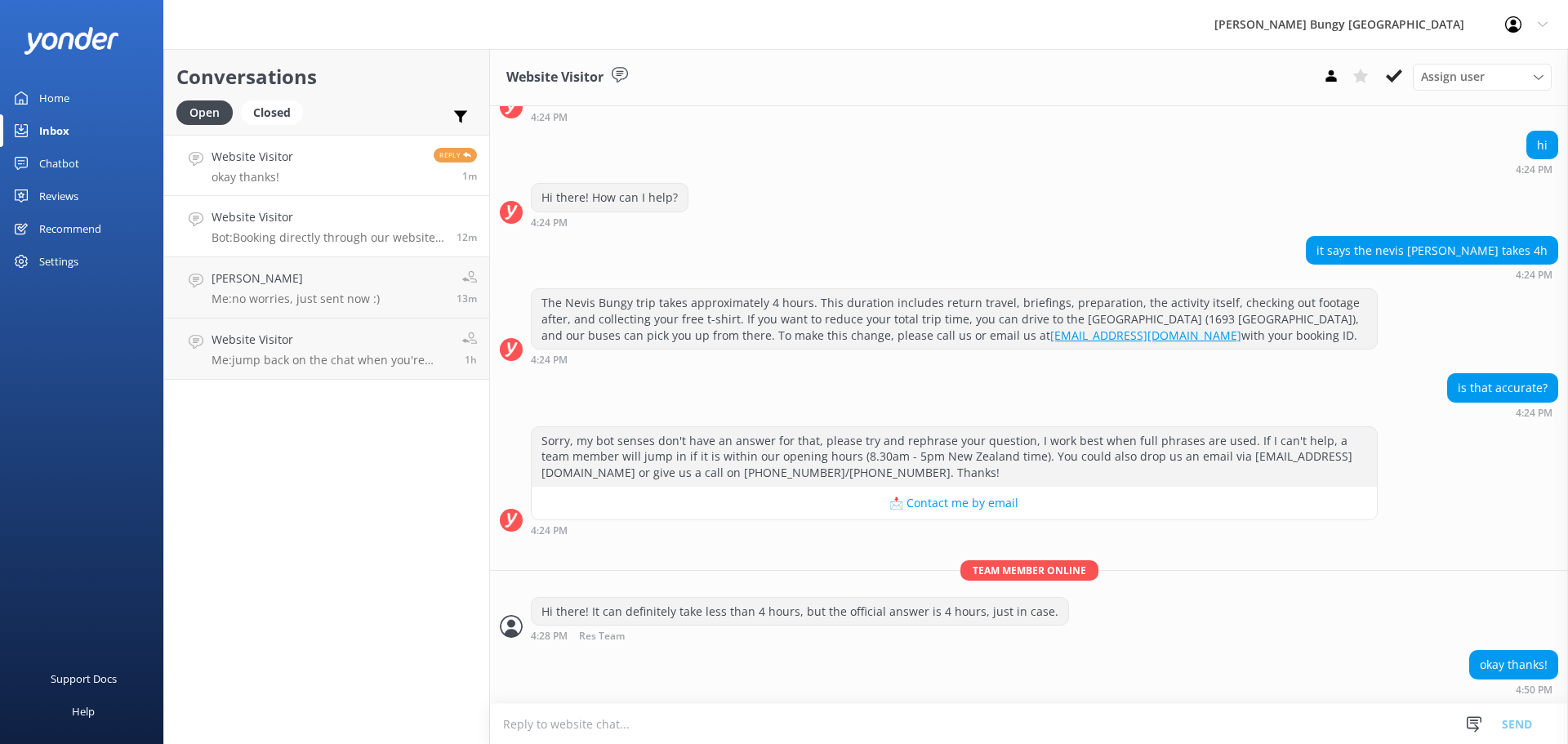
click at [298, 219] on h4 "Website Visitor" at bounding box center [327, 217] width 232 height 18
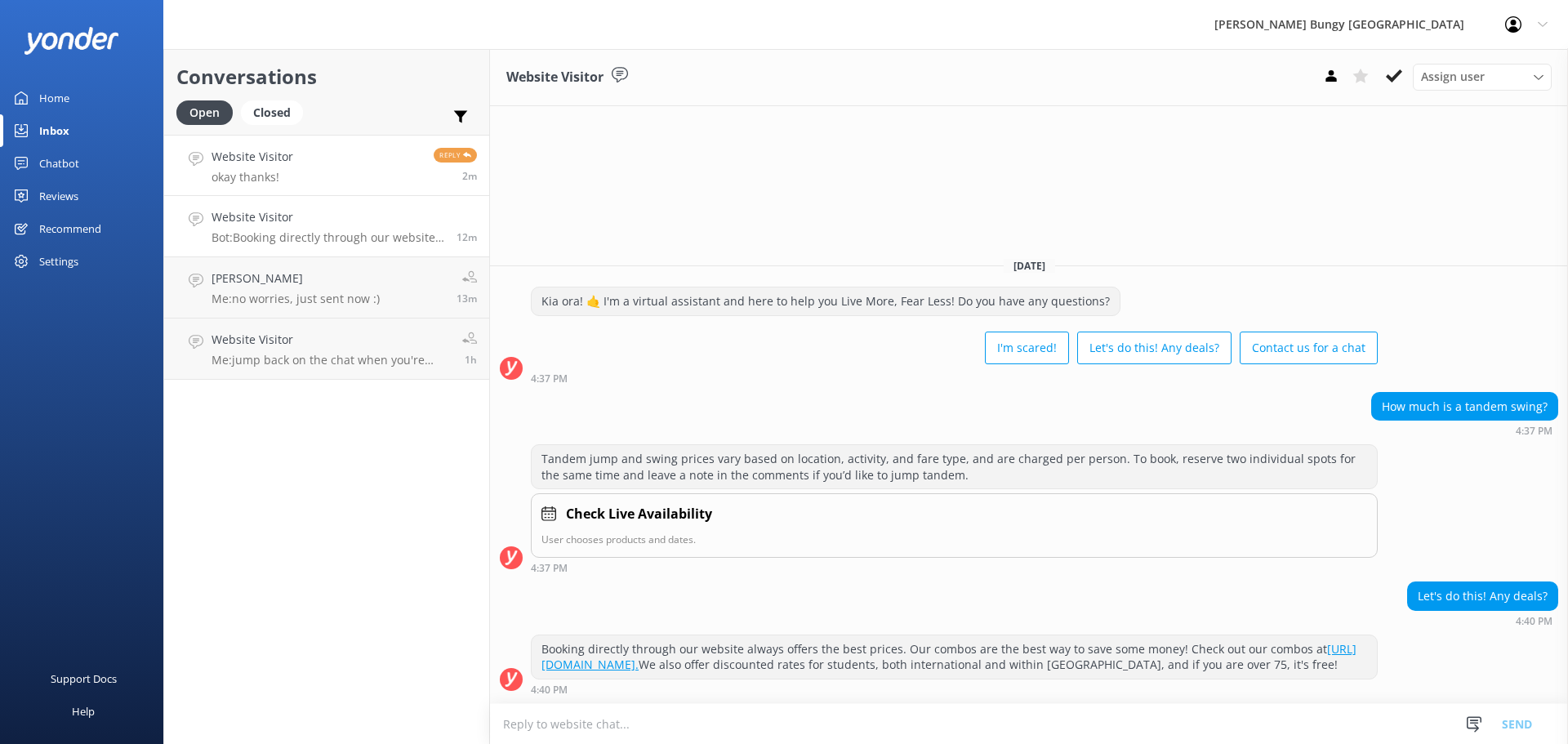
click at [288, 162] on h4 "Website Visitor" at bounding box center [251, 157] width 81 height 18
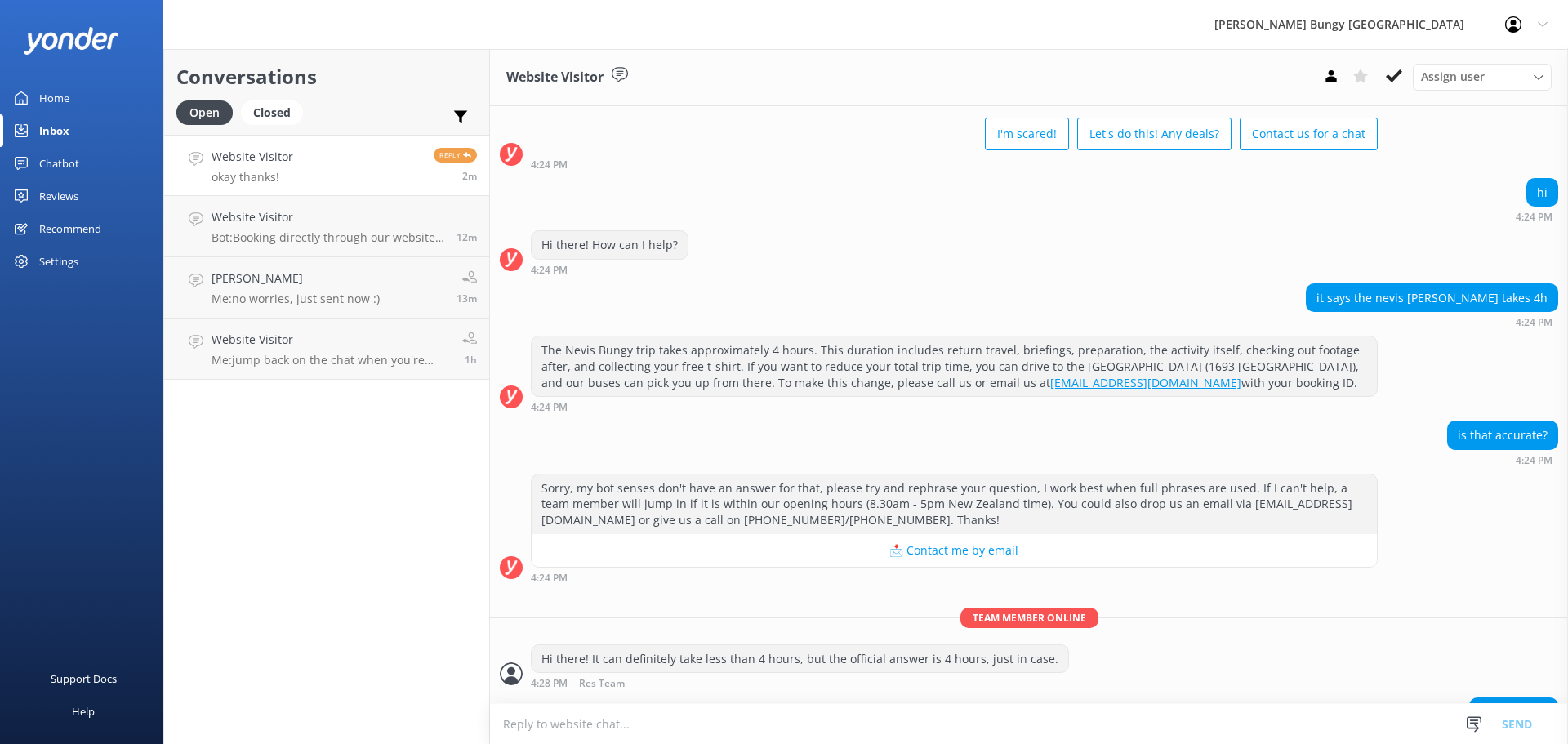
scroll to position [123, 0]
